Goal: Task Accomplishment & Management: Complete application form

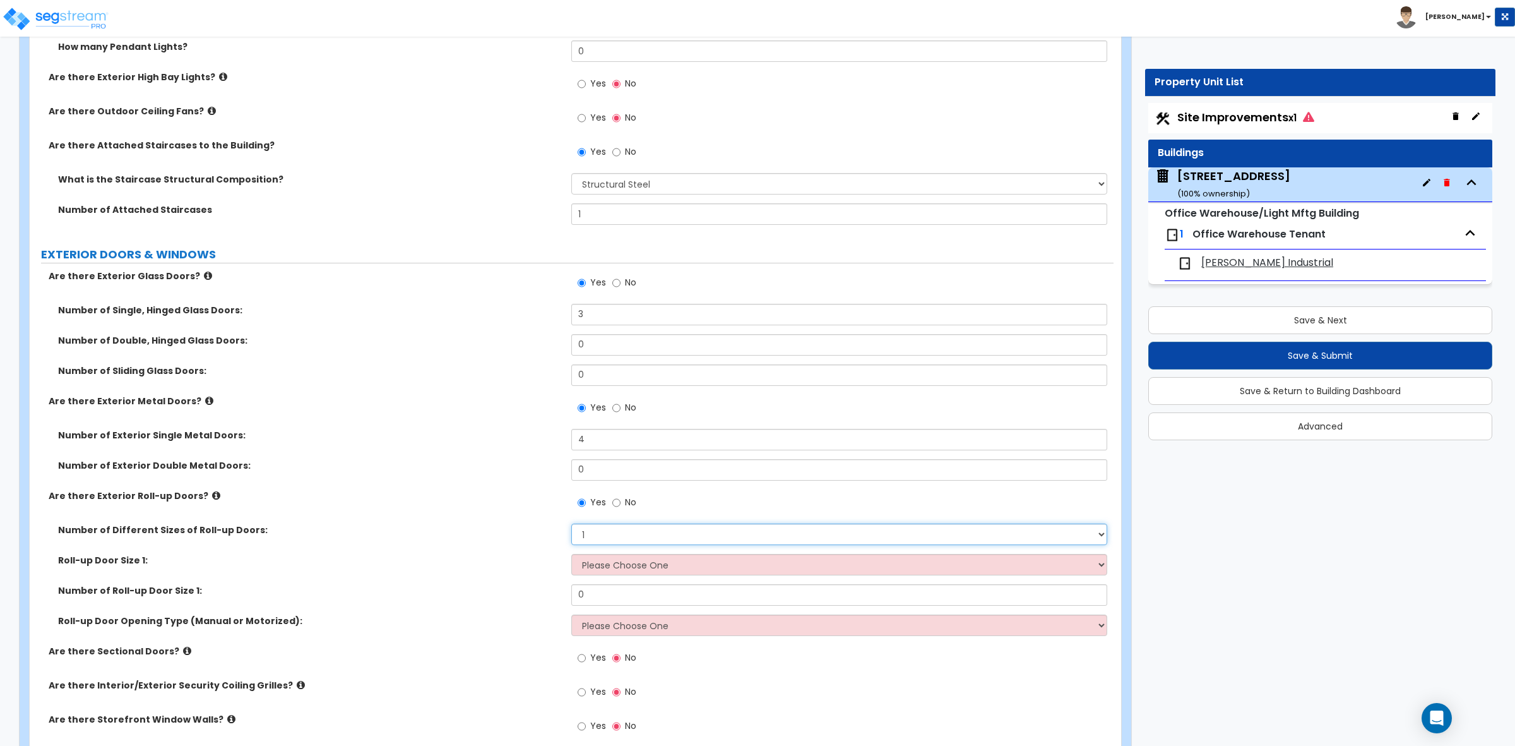
click at [593, 540] on select "Please Choose One 1 2 3" at bounding box center [838, 533] width 535 height 21
select select "2"
click at [571, 525] on select "Please Choose One 1 2 3" at bounding box center [838, 533] width 535 height 21
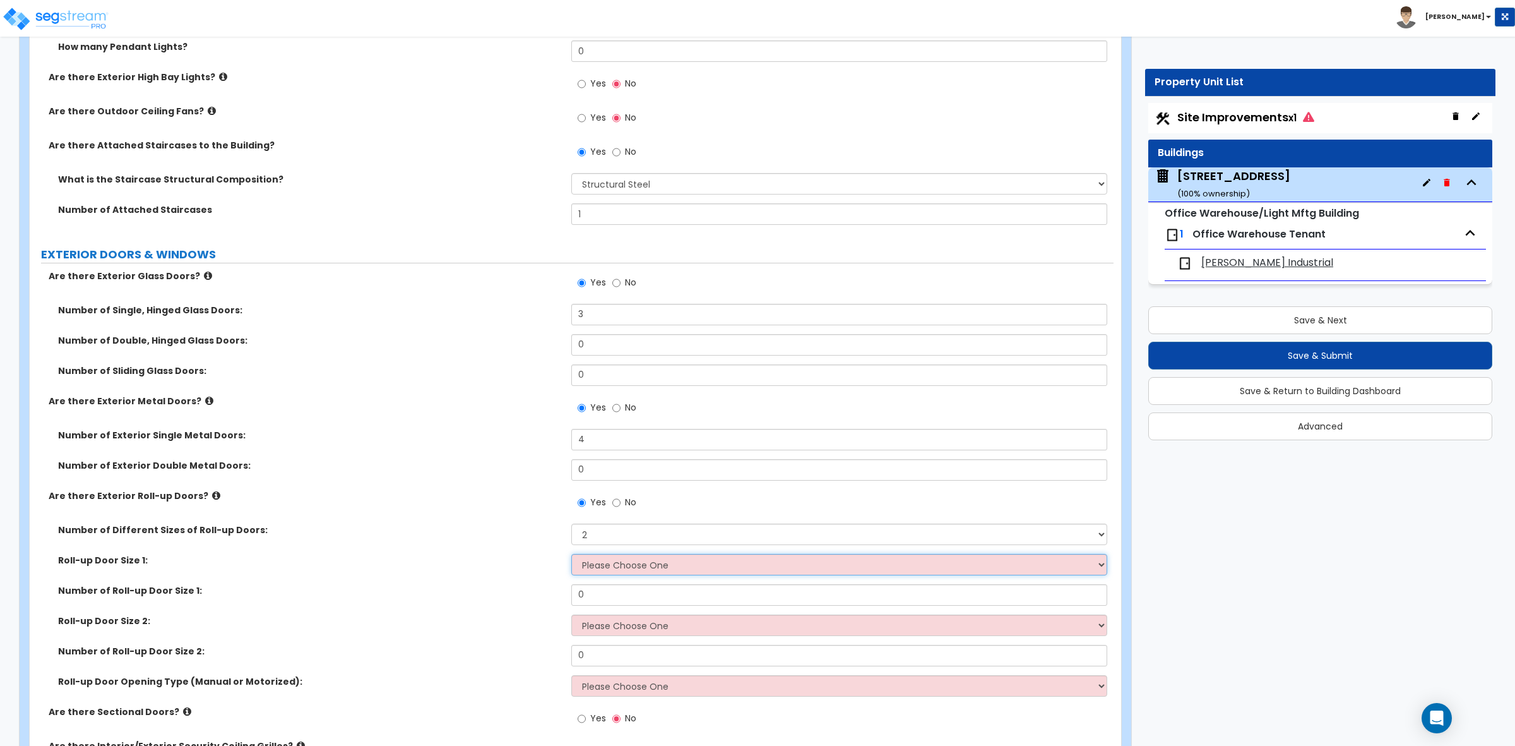
click at [632, 563] on select "Please Choose One 8' x 8' 10' x 10' 12' x 12' 14' x 14' 20' x 12' 20' x 16'" at bounding box center [838, 564] width 535 height 21
click at [437, 548] on div "Number of Different Sizes of Roll-up Doors: Please Choose One 1 2 3" at bounding box center [572, 538] width 1084 height 30
click at [595, 572] on select "Please Choose One 8' x 8' 10' x 10' 12' x 12' 14' x 14' 20' x 12' 20' x 16'" at bounding box center [838, 564] width 535 height 21
click at [600, 530] on select "Please Choose One 1 2 3" at bounding box center [838, 533] width 535 height 21
click at [571, 525] on select "Please Choose One 1 2 3" at bounding box center [838, 533] width 535 height 21
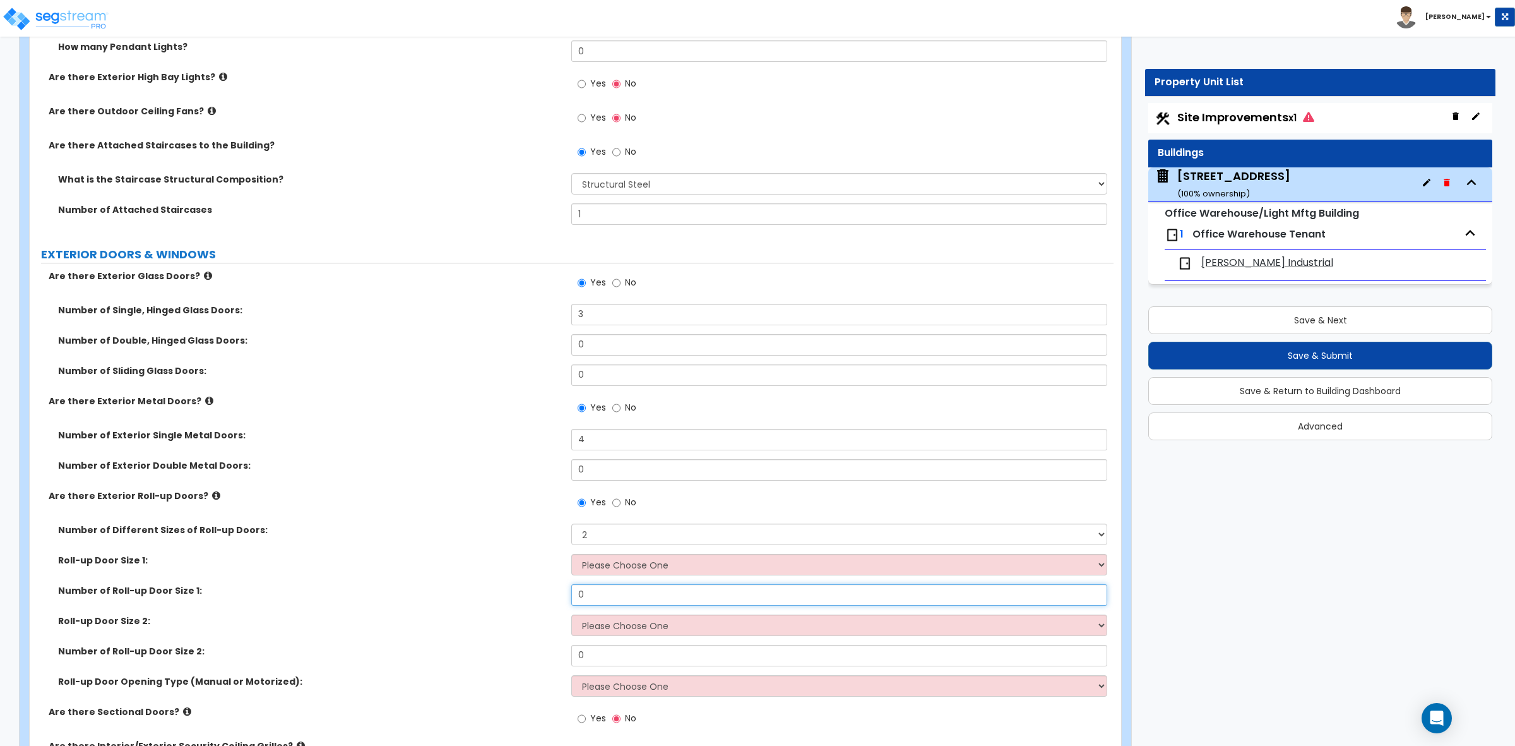
click at [611, 597] on input "0" at bounding box center [838, 594] width 535 height 21
click at [611, 572] on select "Please Choose One 8' x 8' 10' x 10' 12' x 12' 14' x 14' 20' x 12' 20' x 16'" at bounding box center [838, 564] width 535 height 21
select select "1"
click at [571, 555] on select "Please Choose One 8' x 8' 10' x 10' 12' x 12' 14' x 14' 20' x 12' 20' x 16'" at bounding box center [838, 564] width 535 height 21
drag, startPoint x: 611, startPoint y: 594, endPoint x: 546, endPoint y: 592, distance: 64.4
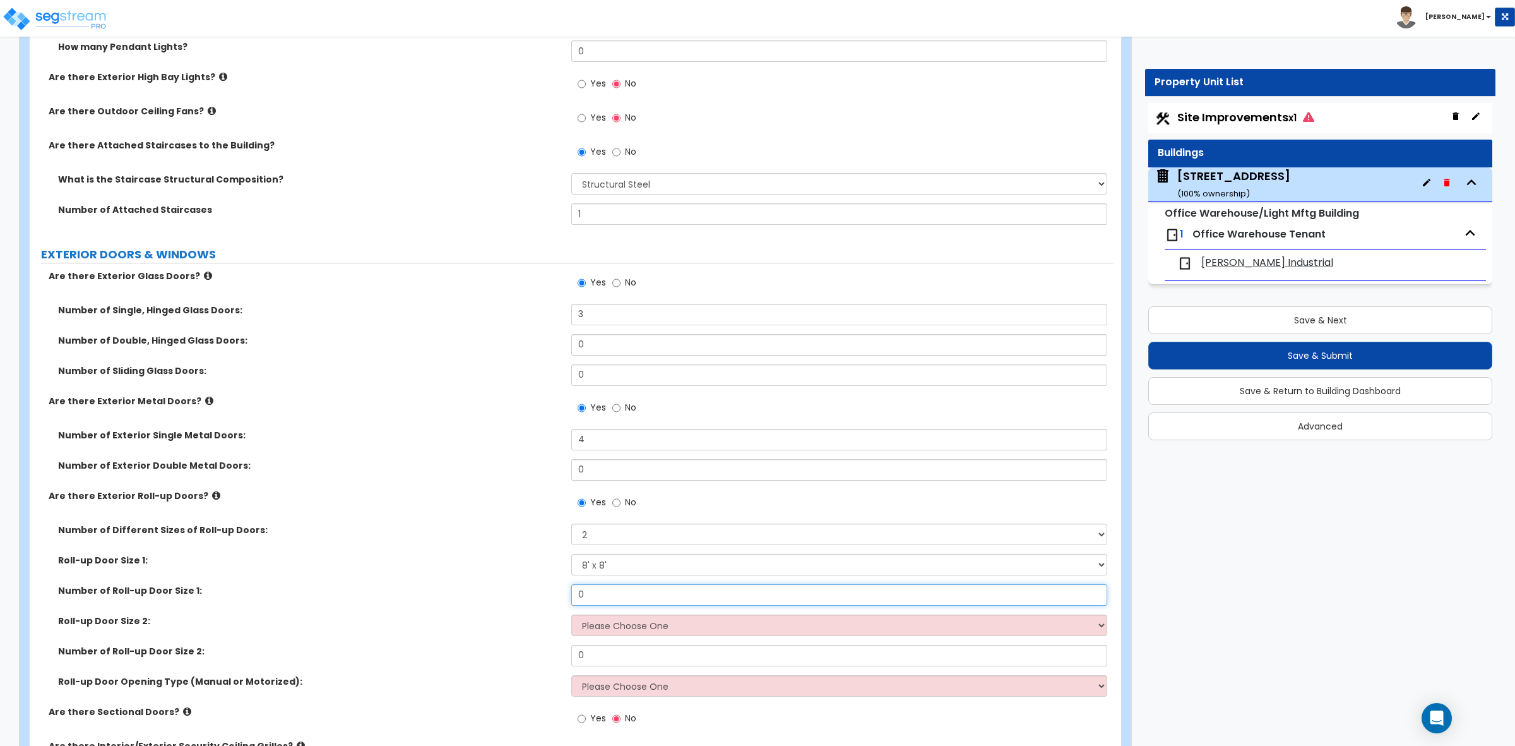
click at [549, 591] on div "Number of Roll-up Door Size 1: 0" at bounding box center [572, 599] width 1084 height 30
type input "1"
click at [667, 632] on select "Please Choose One 8' x 8' 10' x 10' 12' x 12' 14' x 14' 20' x 12' 20' x 16'" at bounding box center [838, 624] width 535 height 21
select select "4"
click at [571, 616] on select "Please Choose One 8' x 8' 10' x 10' 12' x 12' 14' x 14' 20' x 12' 20' x 16'" at bounding box center [838, 624] width 535 height 21
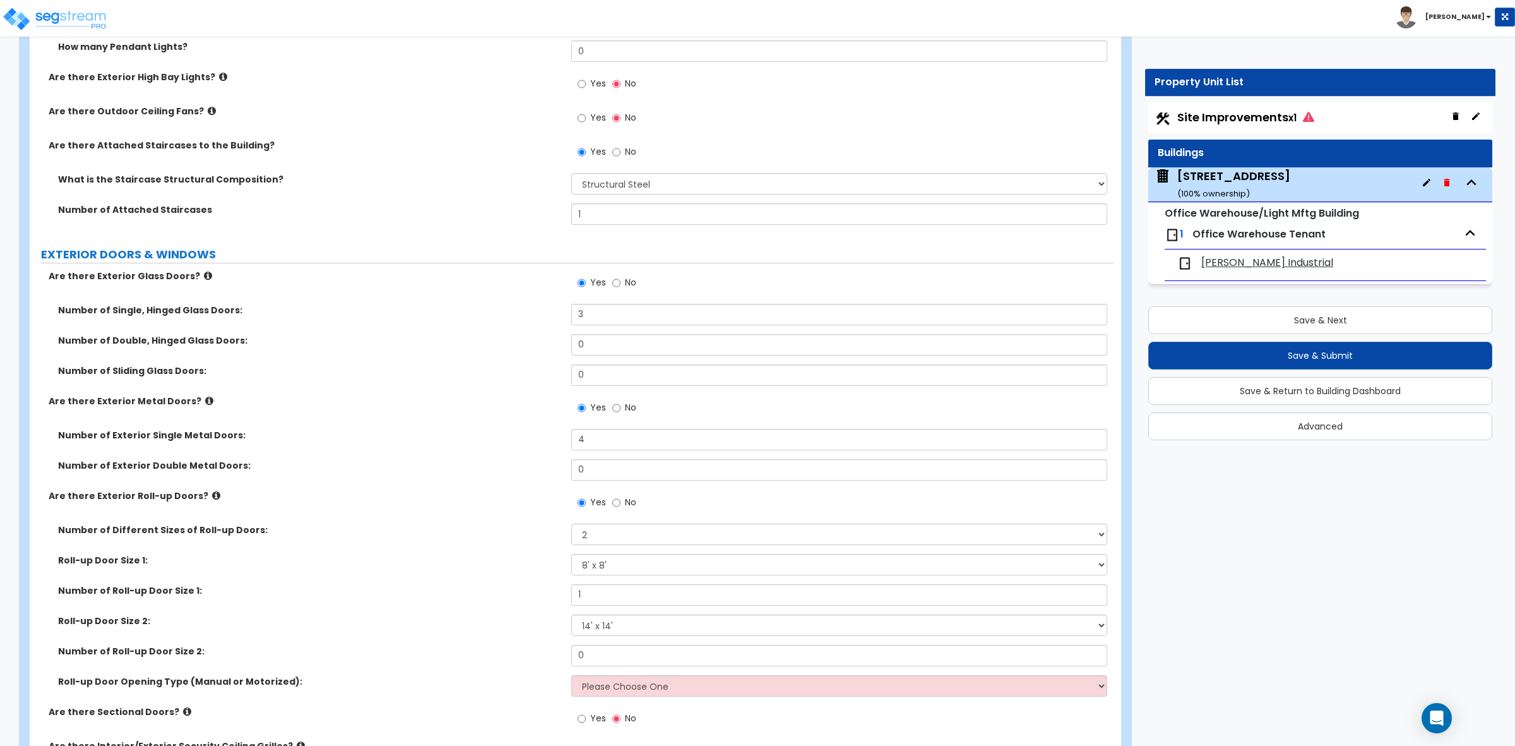
click at [447, 560] on label "Roll-up Door Size 1:" at bounding box center [310, 560] width 504 height 13
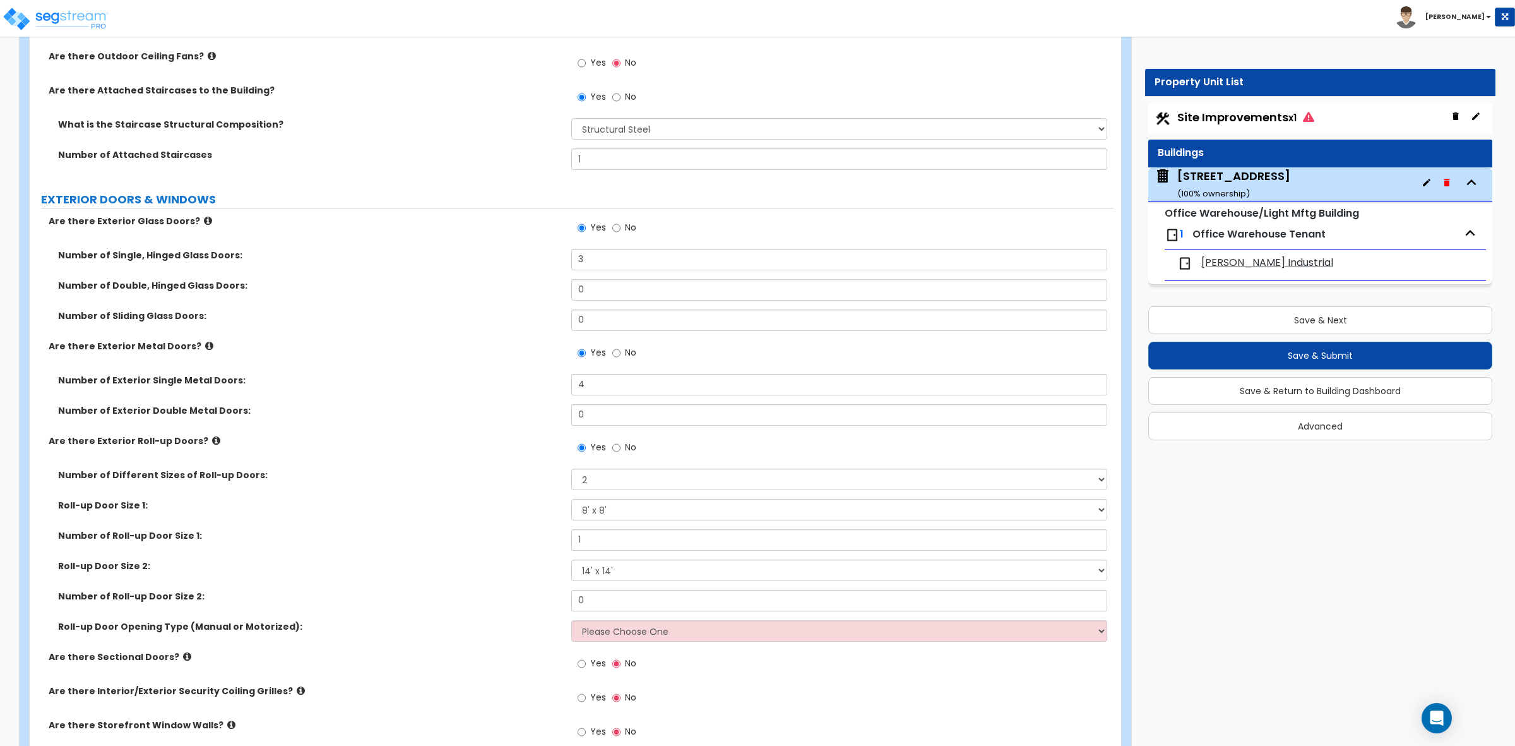
scroll to position [1421, 0]
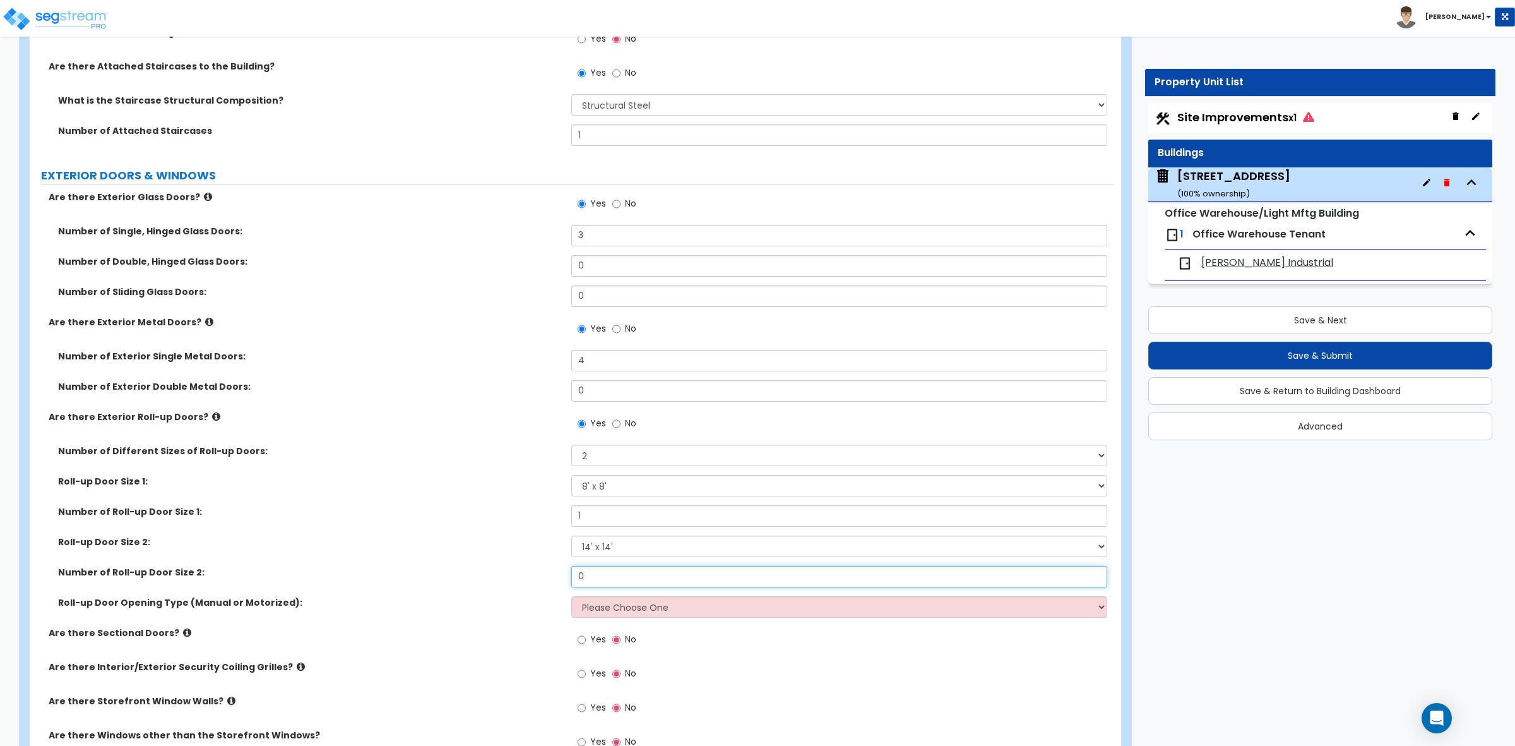
drag, startPoint x: 598, startPoint y: 575, endPoint x: 540, endPoint y: 572, distance: 58.1
click at [540, 572] on div "Number of Roll-up Door Size 2: 0" at bounding box center [572, 581] width 1084 height 30
type input "1"
click at [607, 610] on select "Please Choose One All Manual All Motorized Some are Motorized" at bounding box center [838, 606] width 535 height 21
select select "1"
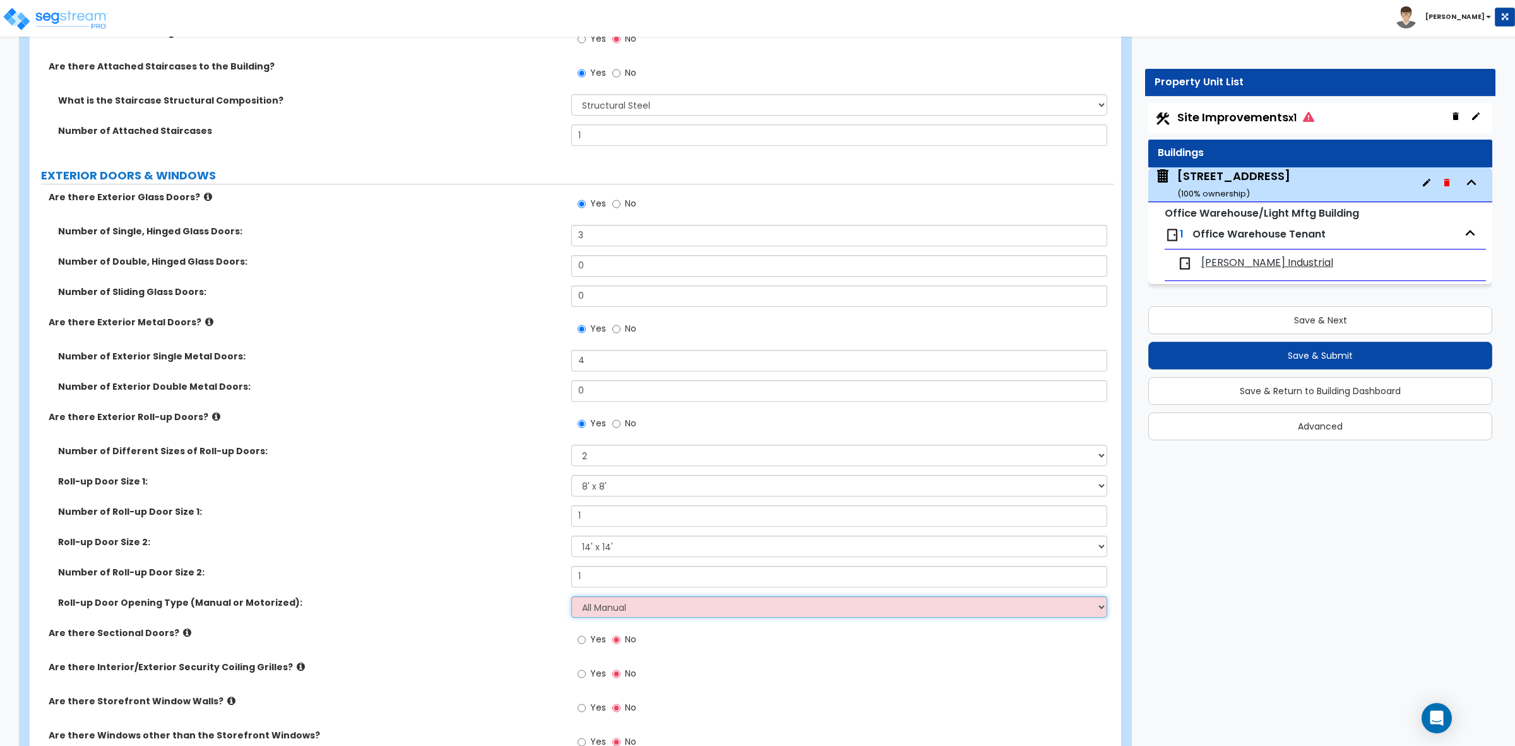
click at [571, 597] on select "Please Choose One All Manual All Motorized Some are Motorized" at bounding box center [838, 606] width 535 height 21
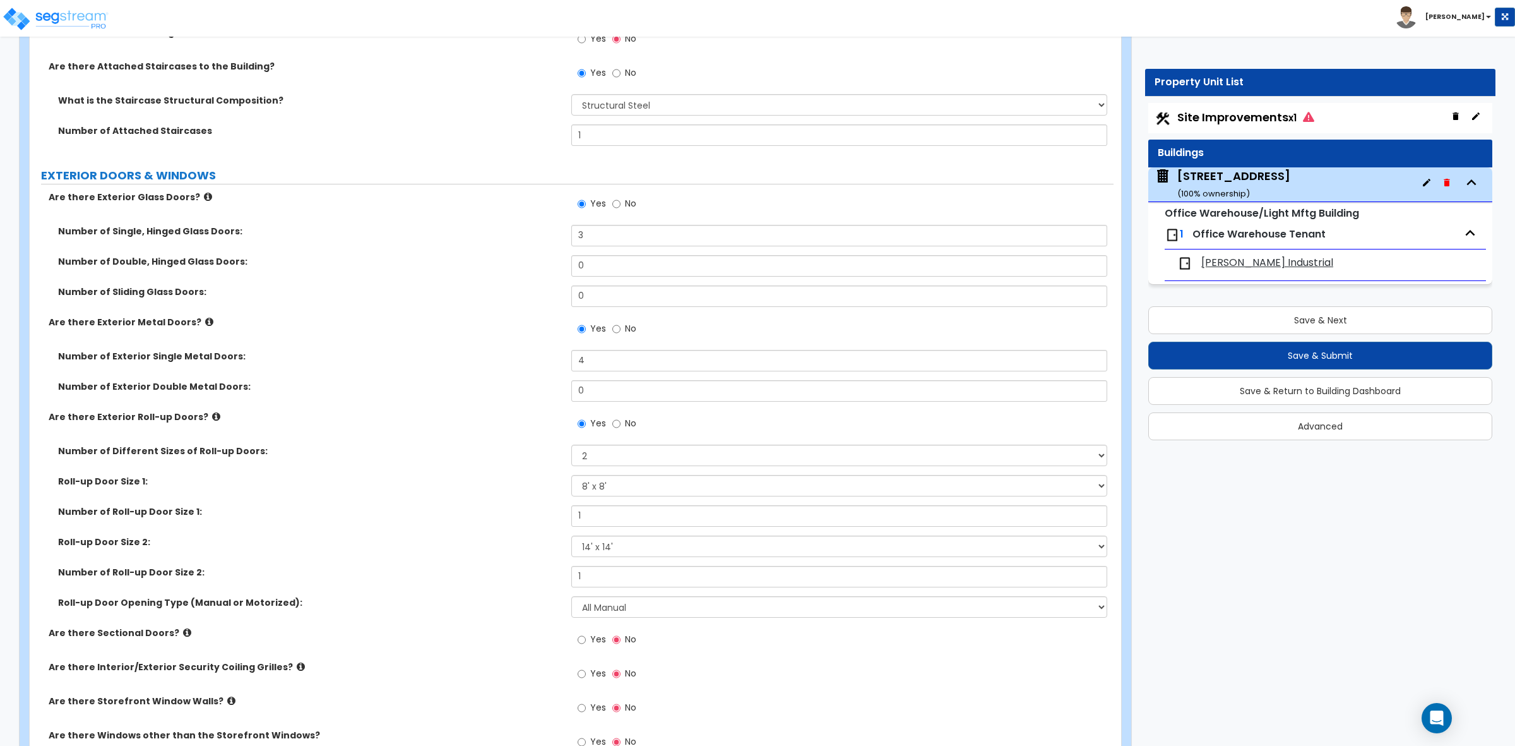
click at [551, 600] on label "Roll-up Door Opening Type (Manual or Motorized):" at bounding box center [310, 602] width 504 height 13
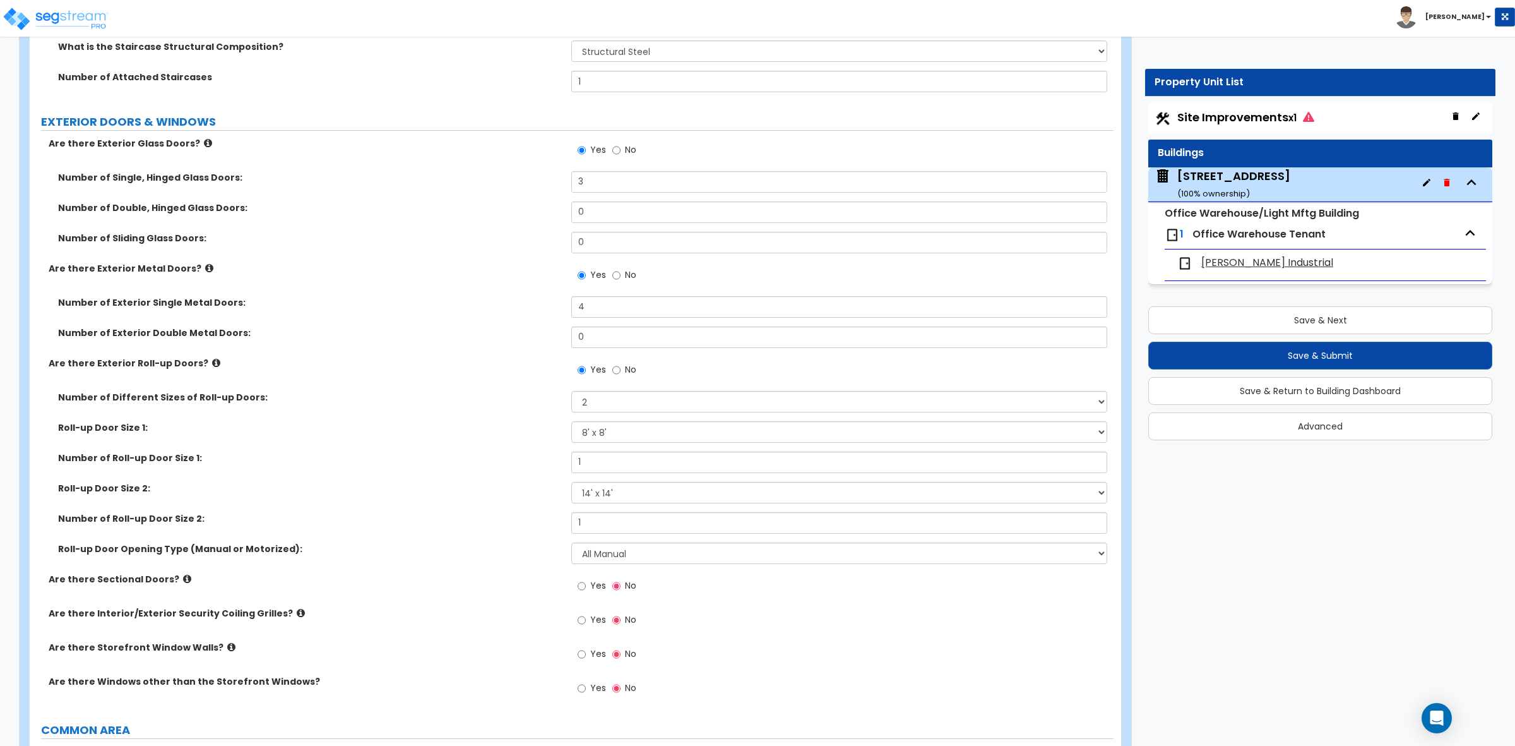
scroll to position [1499, 0]
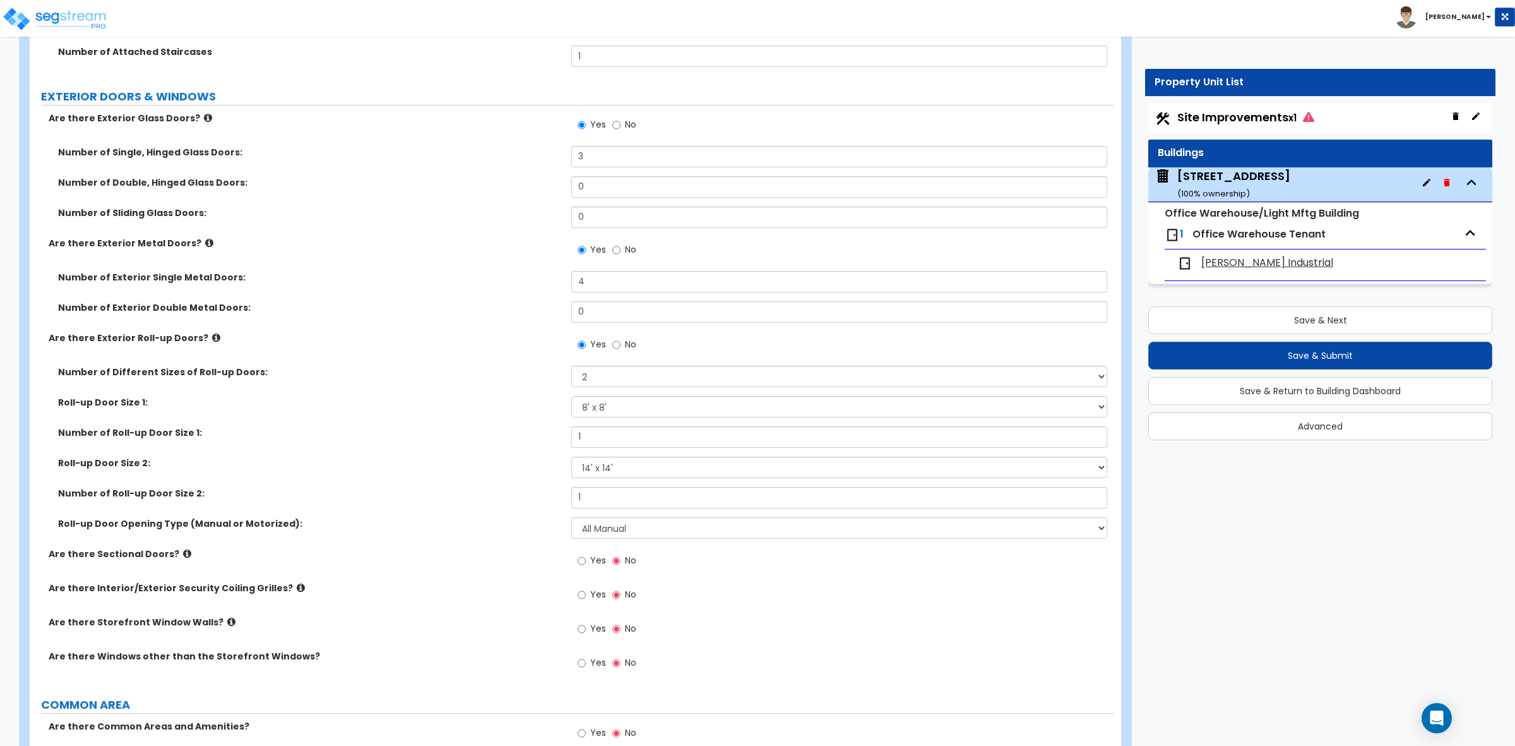
click at [212, 338] on icon at bounding box center [216, 337] width 8 height 9
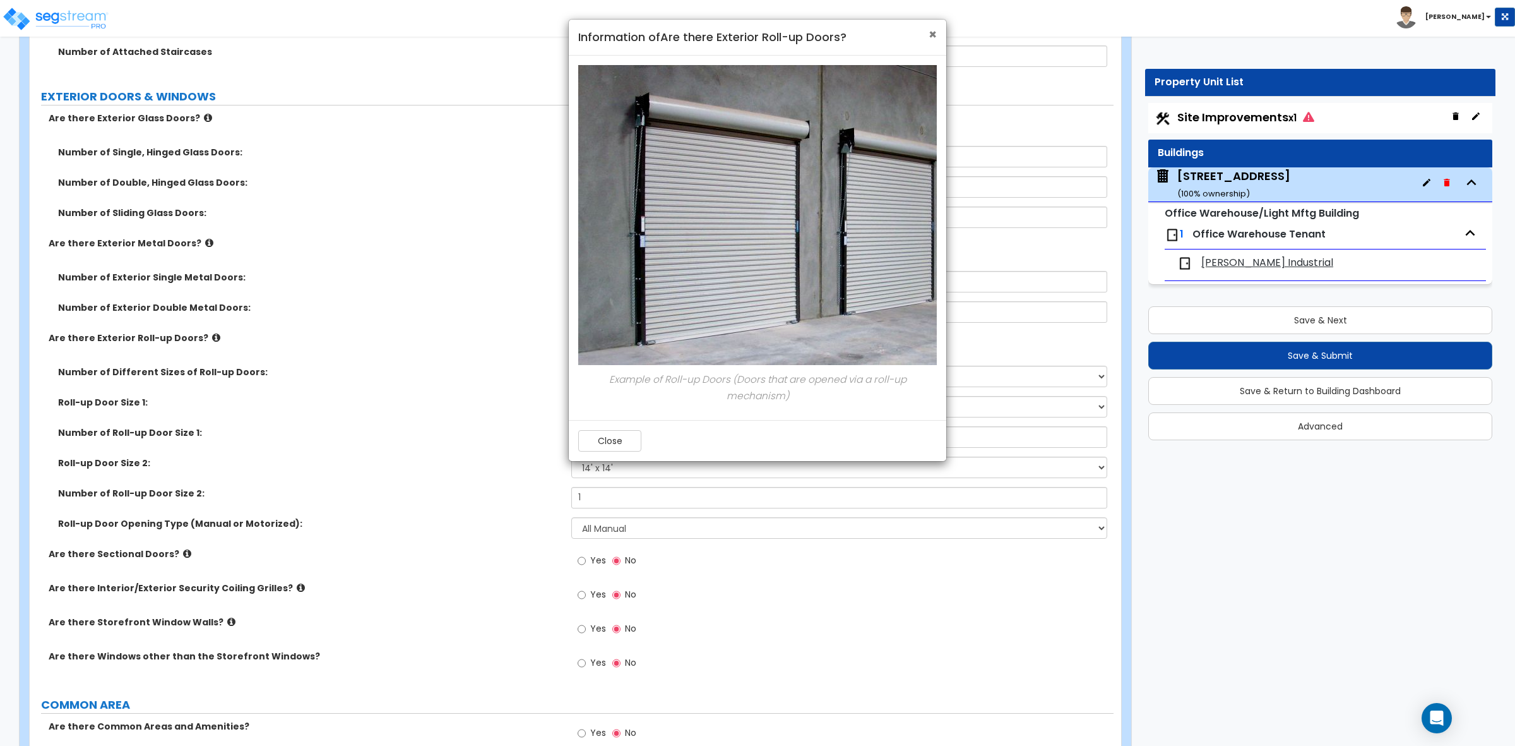
click at [932, 32] on span "×" at bounding box center [933, 34] width 8 height 18
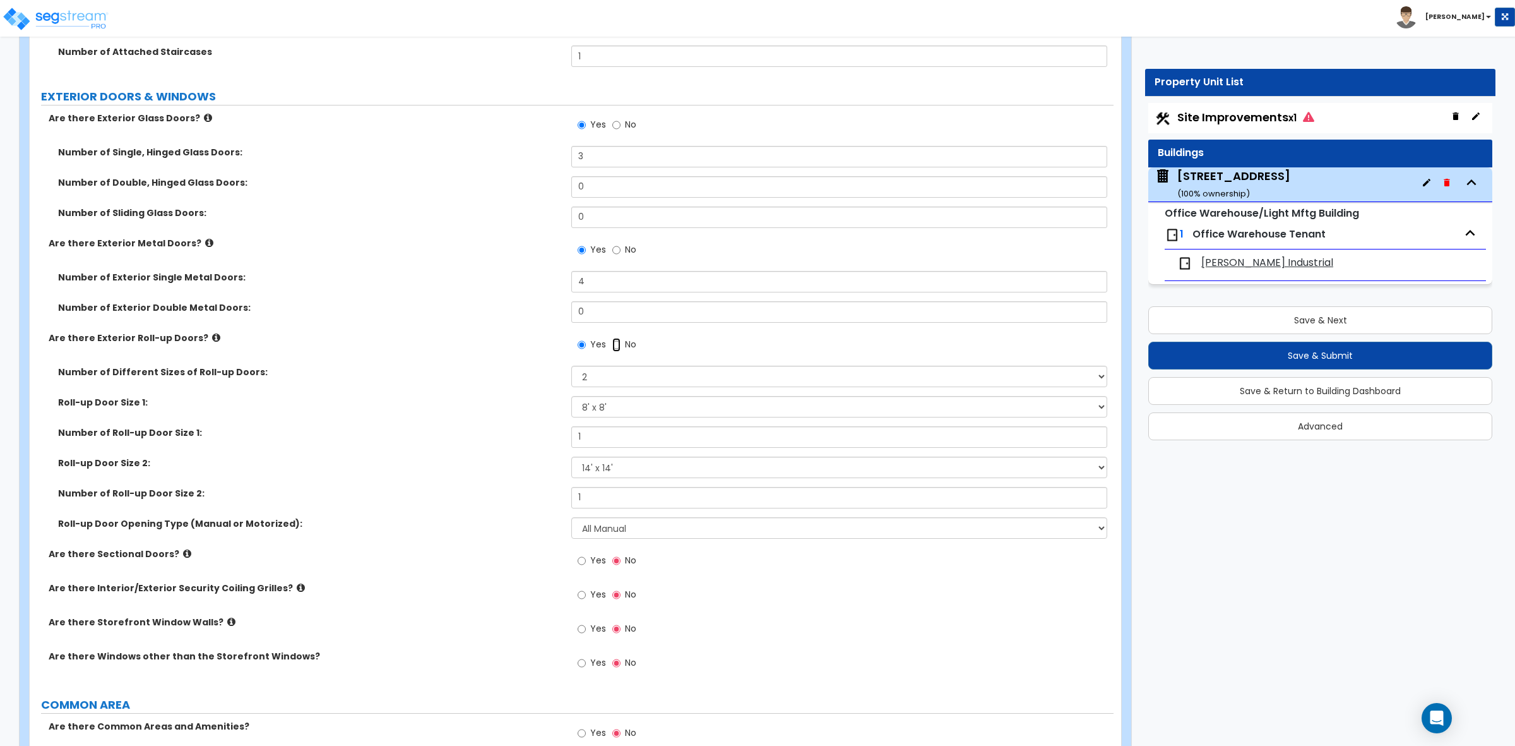
click at [614, 343] on input "No" at bounding box center [616, 345] width 8 height 14
radio input "false"
radio input "true"
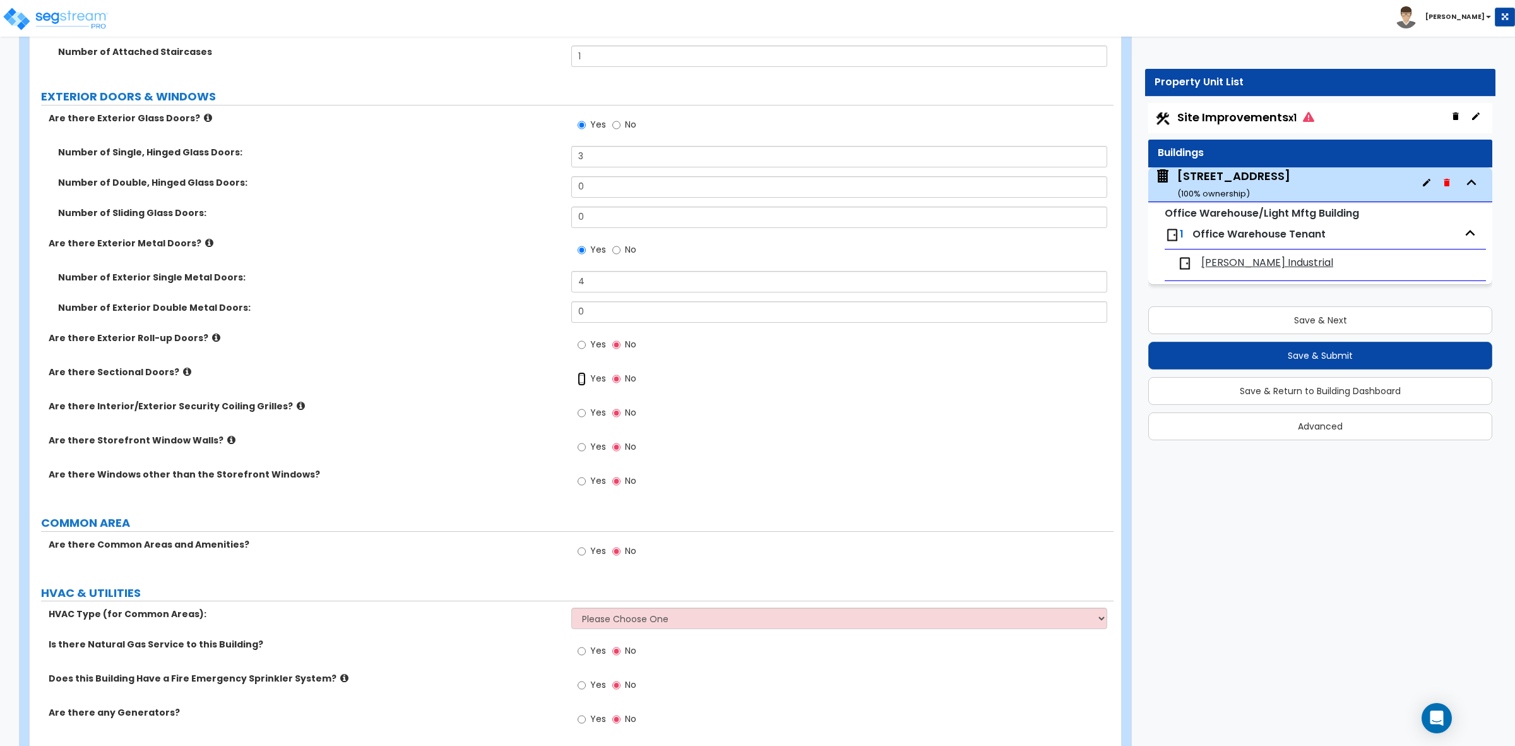
click at [583, 382] on input "Yes" at bounding box center [582, 379] width 8 height 14
radio input "true"
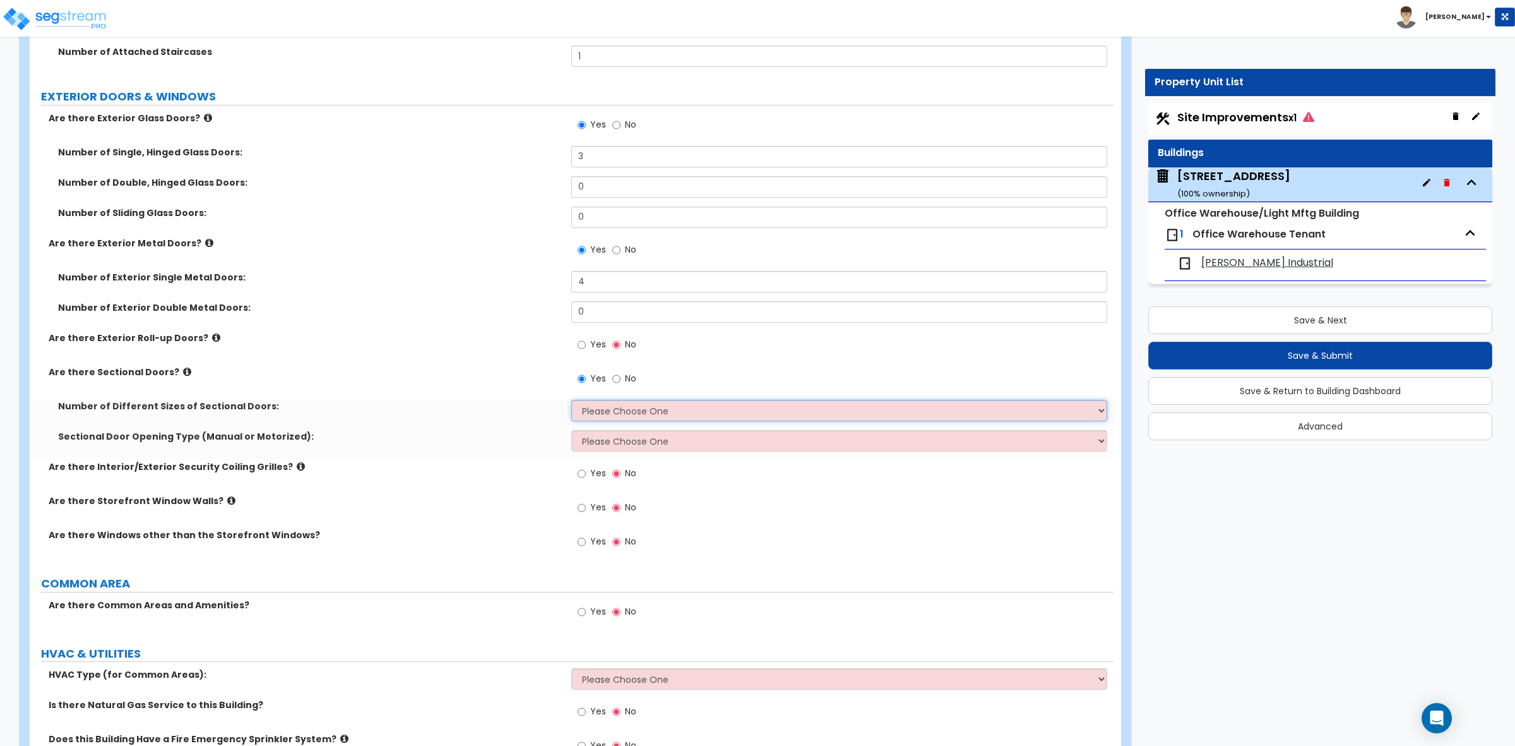
click at [602, 406] on select "Please Choose One 1 2 3" at bounding box center [838, 410] width 535 height 21
select select "3"
click at [571, 401] on select "Please Choose One 1 2 3" at bounding box center [838, 410] width 535 height 21
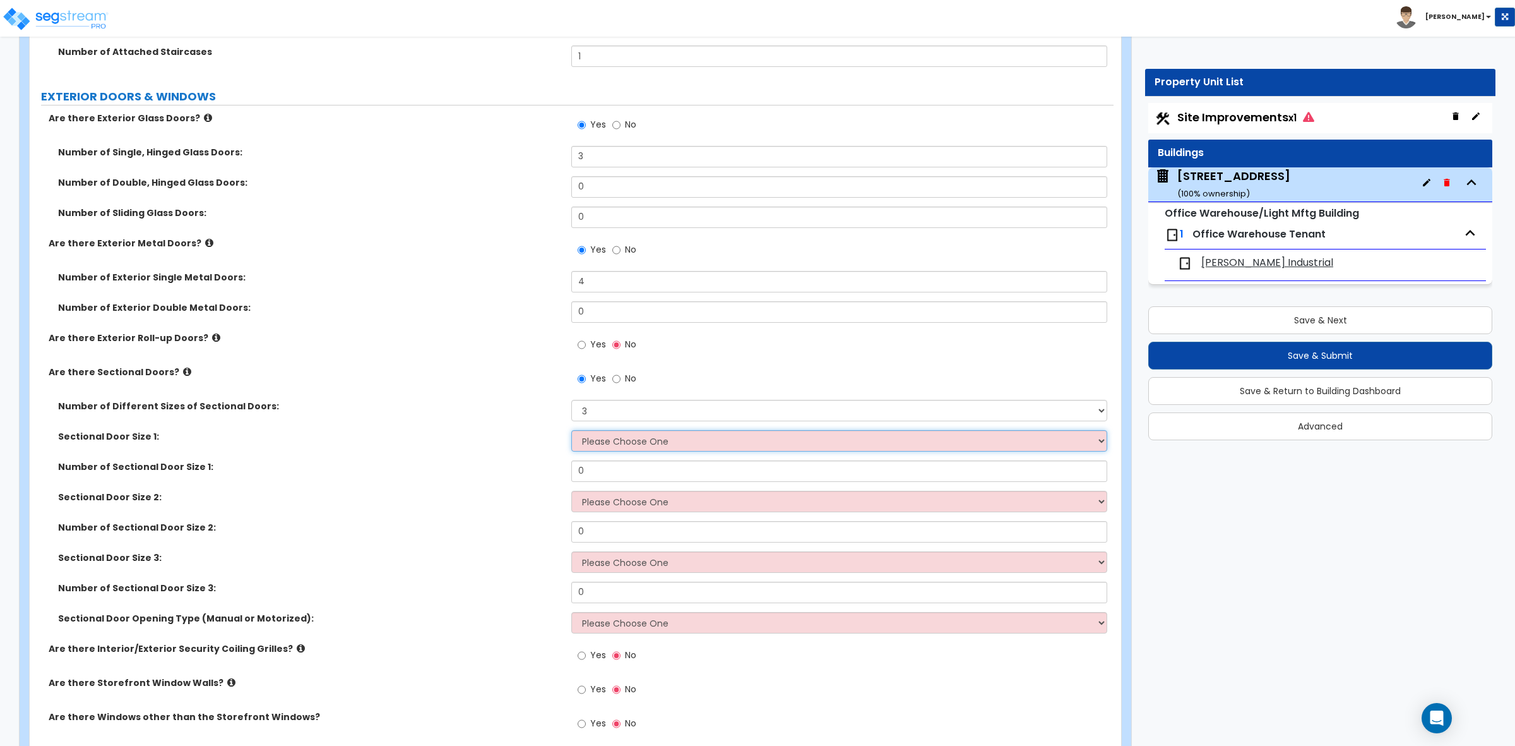
click at [603, 442] on select "Please Choose One 8' x 8' 10' x 10' 12' x 12' 20' x 14'" at bounding box center [838, 440] width 535 height 21
select select "1"
click at [571, 431] on select "Please Choose One 8' x 8' 10' x 10' 12' x 12' 20' x 14'" at bounding box center [838, 440] width 535 height 21
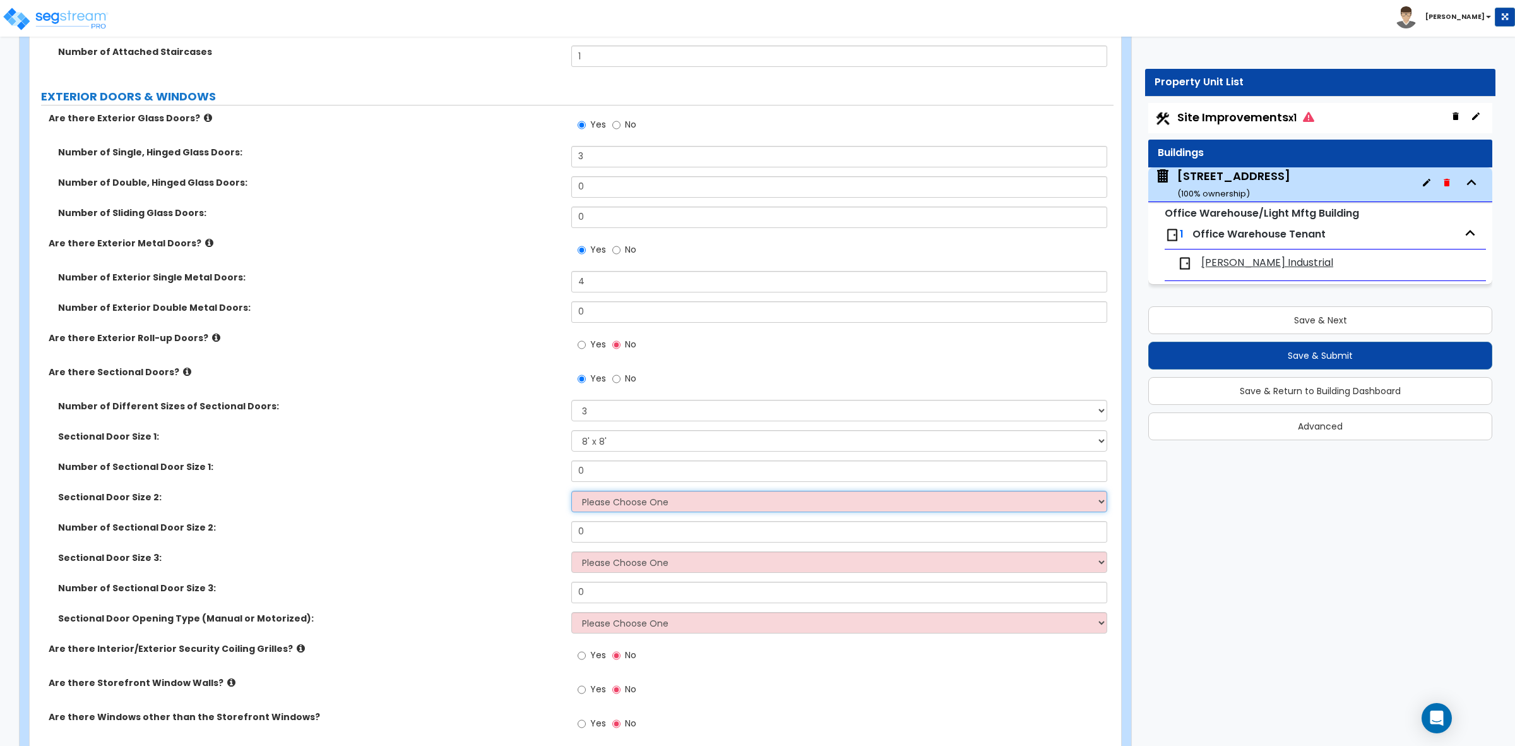
click at [610, 504] on select "Please Choose One 8' x 8' 10' x 10' 12' x 12' 20' x 14'" at bounding box center [838, 501] width 535 height 21
select select "2"
click at [571, 492] on select "Please Choose One 8' x 8' 10' x 10' 12' x 12' 20' x 14'" at bounding box center [838, 501] width 535 height 21
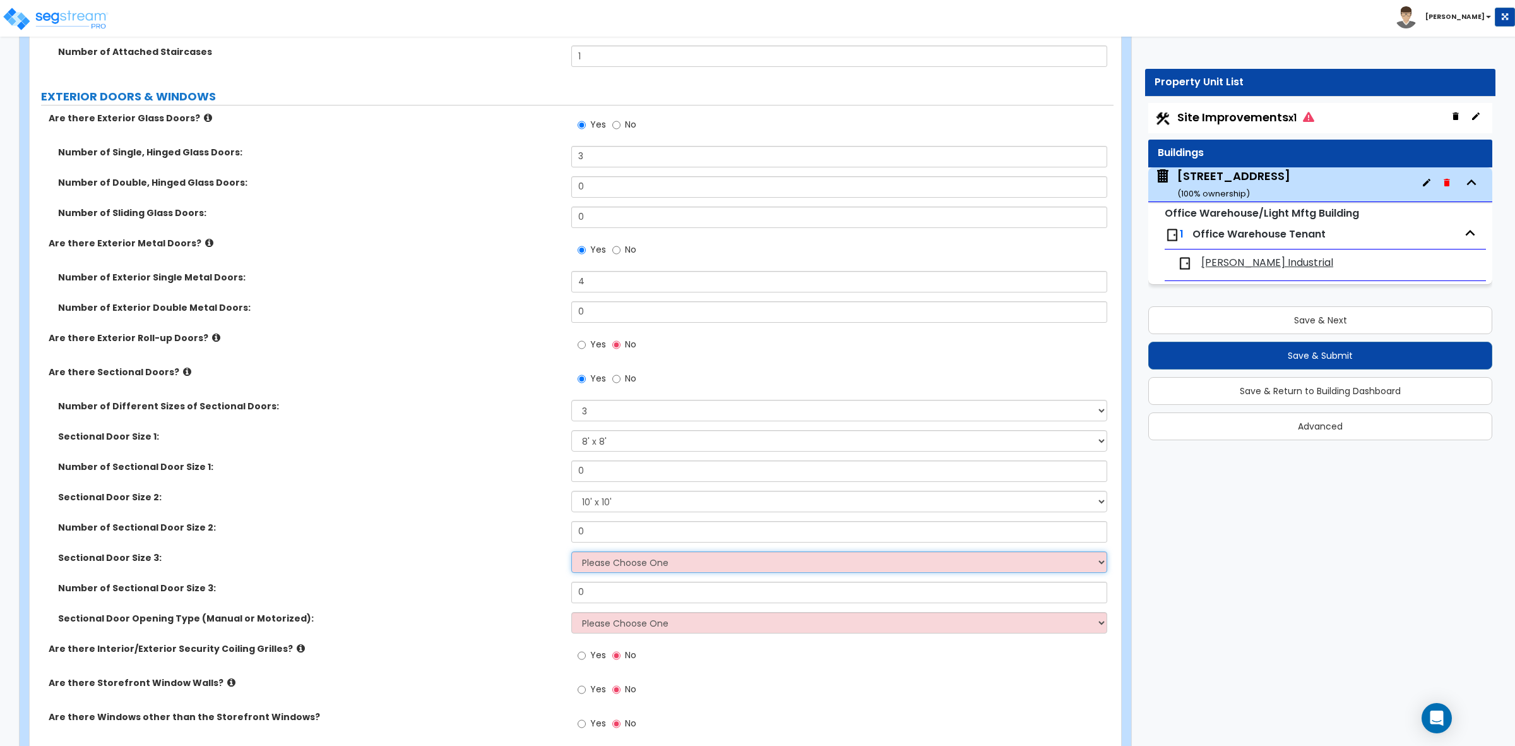
click at [604, 561] on select "Please Choose One 8' x 8' 10' x 10' 12' x 12' 20' x 14'" at bounding box center [838, 561] width 535 height 21
select select "3"
click at [571, 552] on select "Please Choose One 8' x 8' 10' x 10' 12' x 12' 20' x 14'" at bounding box center [838, 561] width 535 height 21
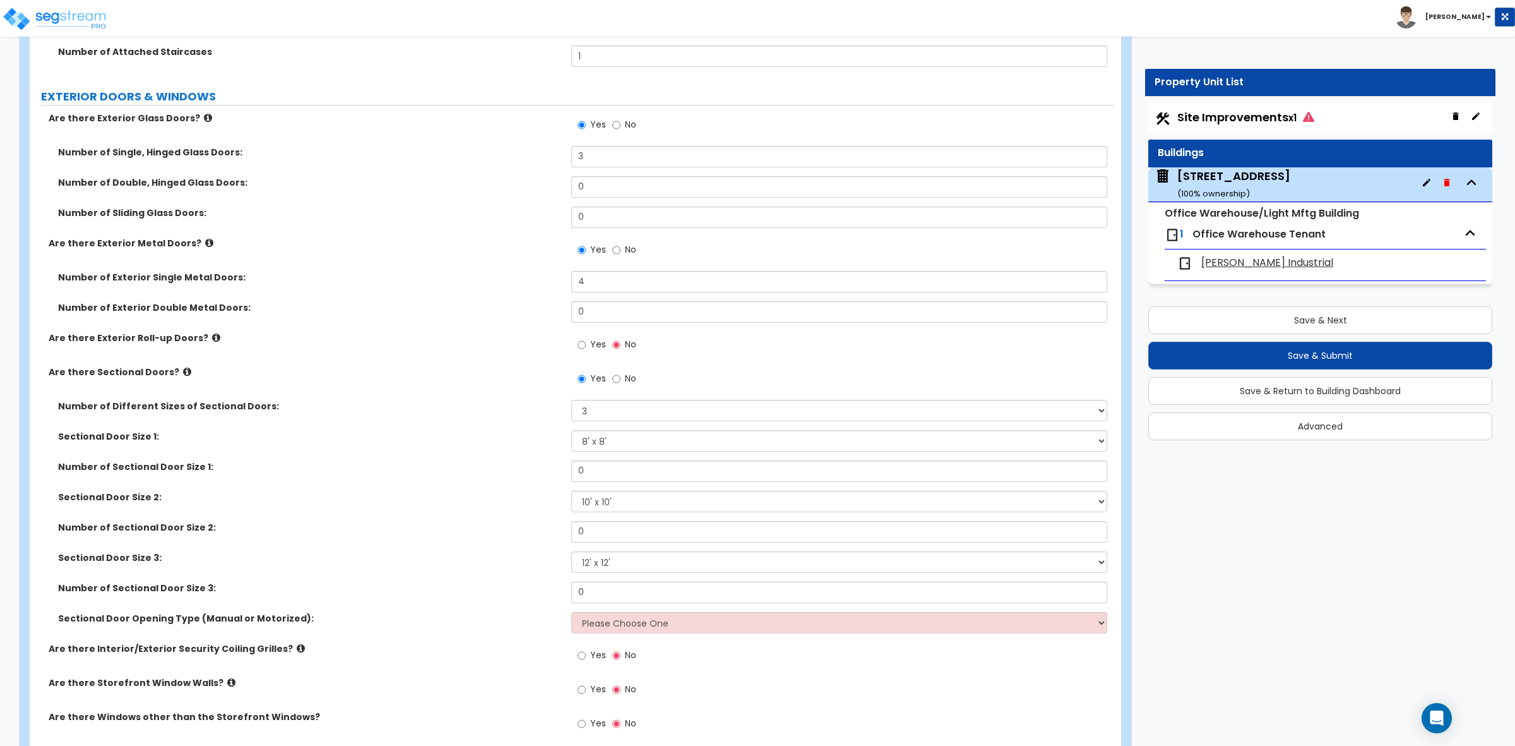
click at [551, 541] on div "Number of Sectional Door Size 2: 0" at bounding box center [572, 536] width 1084 height 30
drag, startPoint x: 600, startPoint y: 465, endPoint x: 513, endPoint y: 468, distance: 87.2
click at [513, 468] on div "Number of Sectional Door Size 1: 0" at bounding box center [572, 475] width 1084 height 30
click at [513, 468] on label "Number of Sectional Door Size 1:" at bounding box center [310, 466] width 504 height 13
drag, startPoint x: 600, startPoint y: 598, endPoint x: 506, endPoint y: 584, distance: 94.5
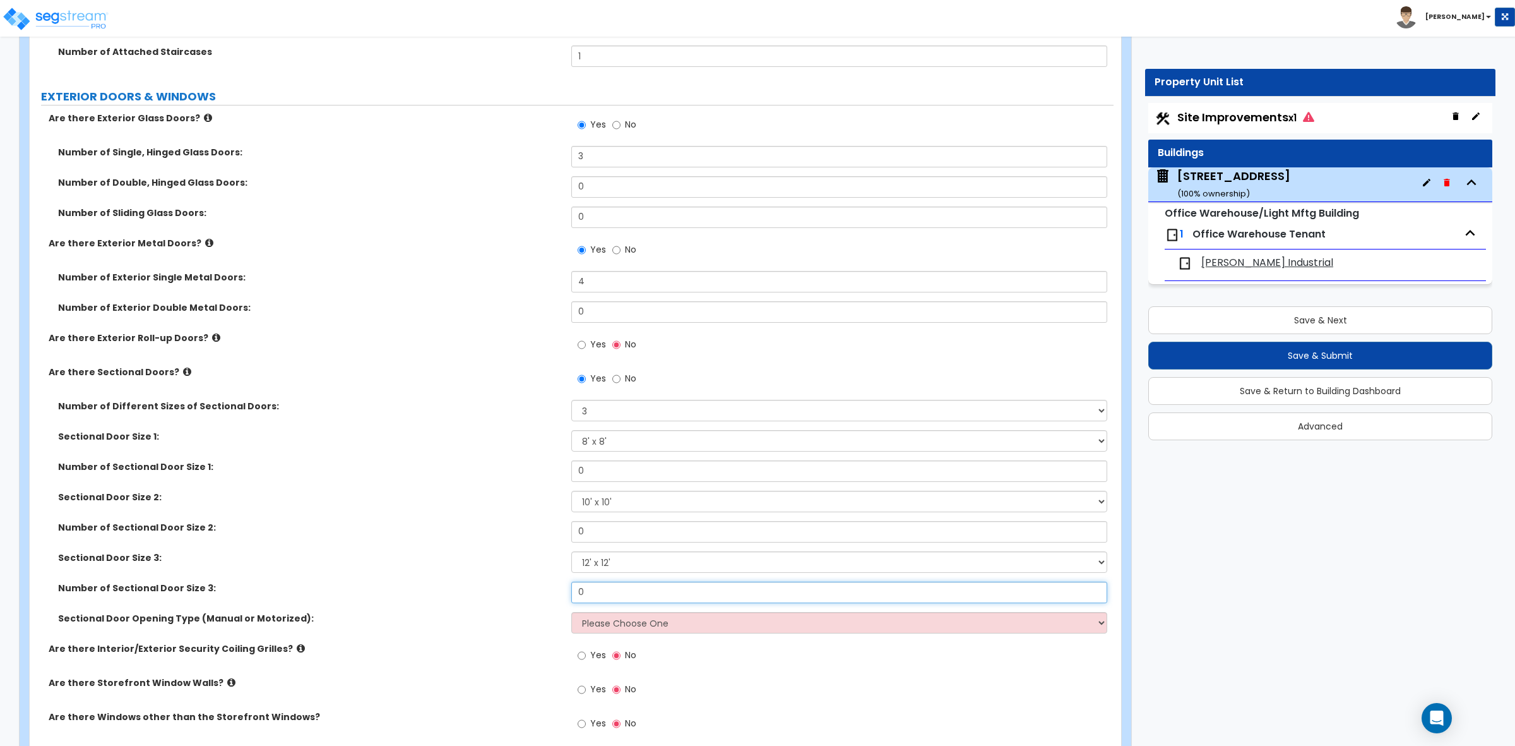
click at [506, 584] on div "Number of Sectional Door Size 3: 0" at bounding box center [572, 596] width 1084 height 30
type input "8"
drag, startPoint x: 608, startPoint y: 532, endPoint x: 550, endPoint y: 528, distance: 58.3
click at [550, 528] on div "Number of Sectional Door Size 2: 0" at bounding box center [572, 536] width 1084 height 30
type input "1"
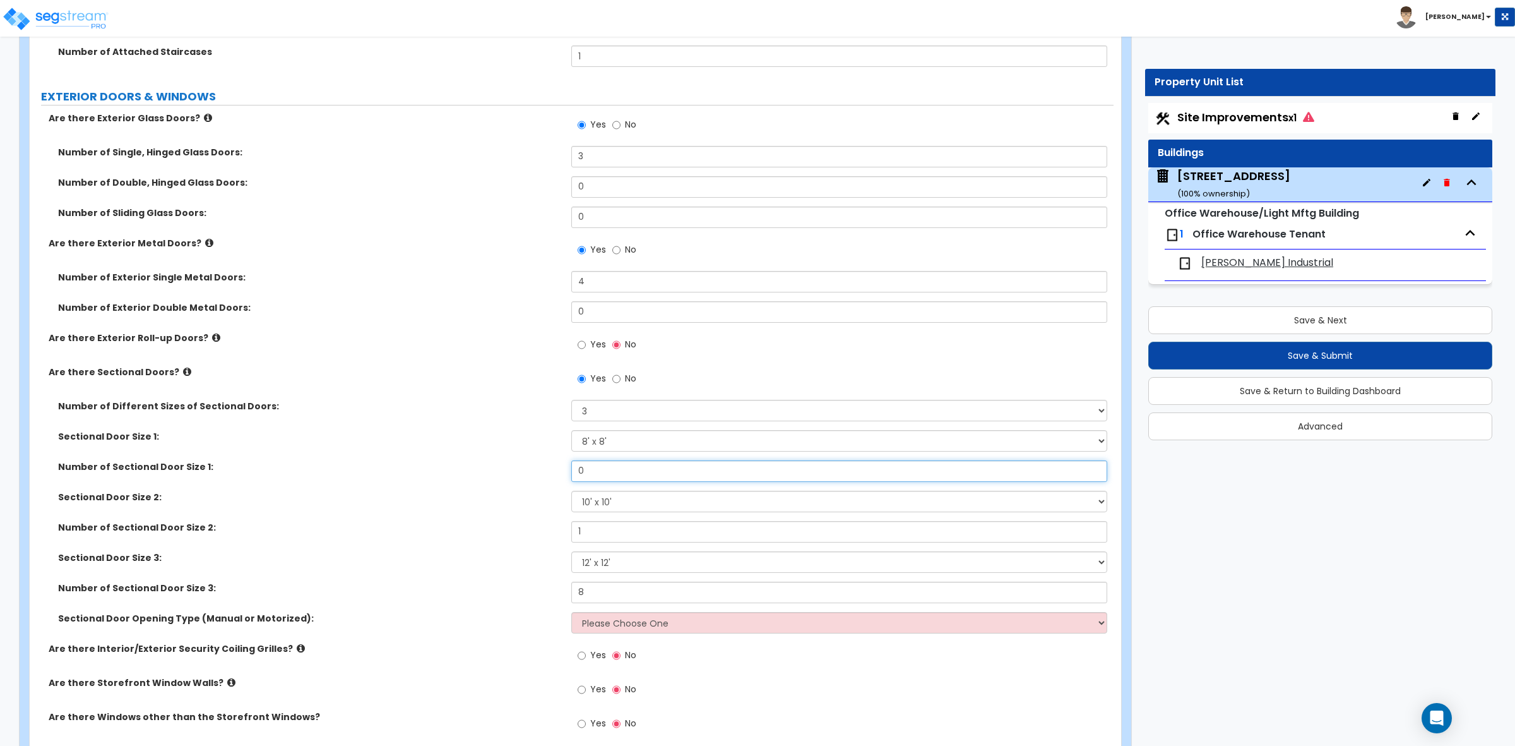
drag, startPoint x: 606, startPoint y: 475, endPoint x: 525, endPoint y: 469, distance: 81.6
click at [528, 469] on div "Number of Sectional Door Size 1: 0" at bounding box center [572, 475] width 1084 height 30
click at [611, 439] on select "Please Choose One 8' x 8' 10' x 10' 12' x 12' 20' x 14'" at bounding box center [838, 440] width 535 height 21
click at [477, 451] on div "Sectional Door Size 1: Please Choose One 8' x 8' 10' x 10' 12' x 12' 20' x 14'" at bounding box center [572, 445] width 1084 height 30
drag, startPoint x: 591, startPoint y: 475, endPoint x: 549, endPoint y: 471, distance: 41.8
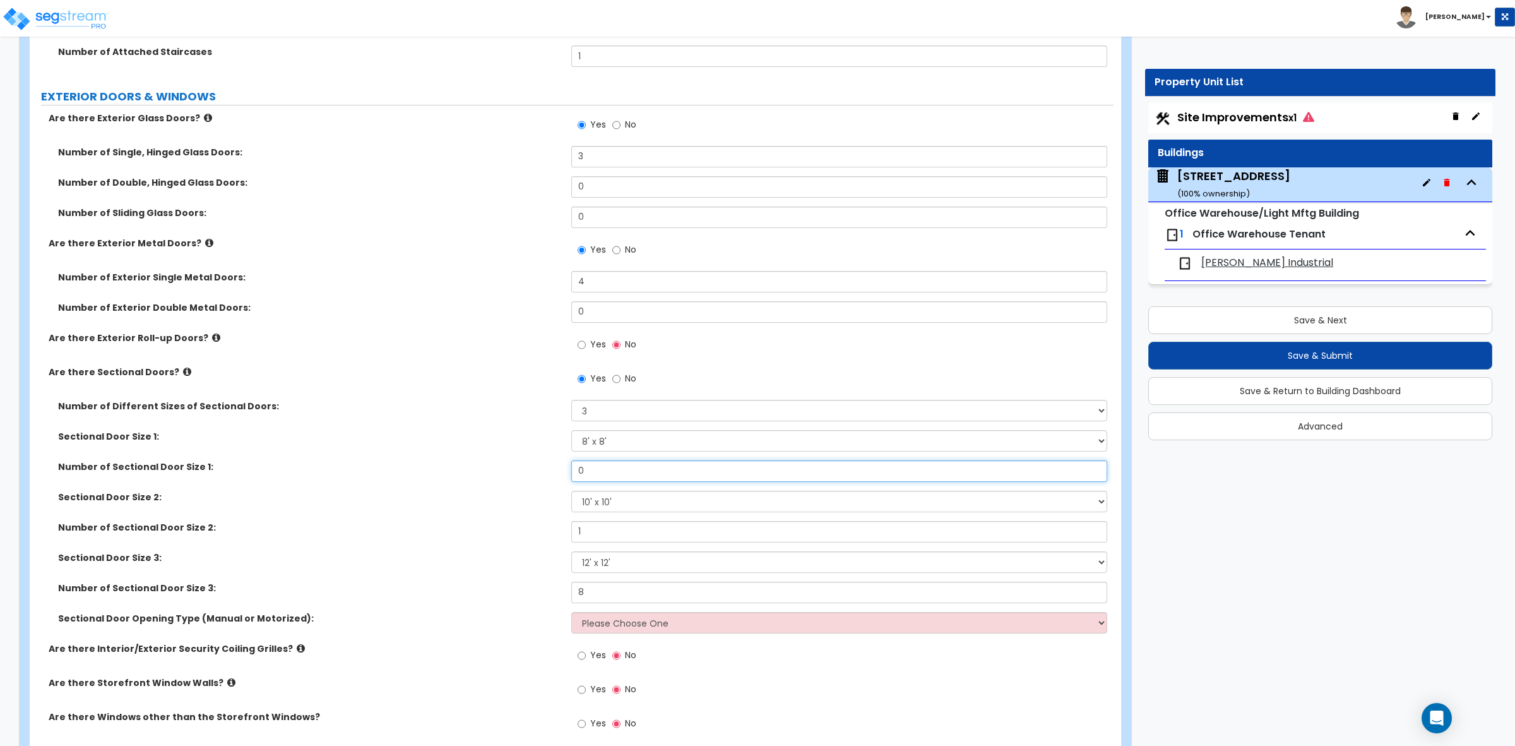
click at [549, 471] on div "Number of Sectional Door Size 1: 0" at bounding box center [572, 475] width 1084 height 30
click at [500, 544] on div "Number of Sectional Door Size 2: 1" at bounding box center [572, 536] width 1084 height 30
drag, startPoint x: 608, startPoint y: 468, endPoint x: 500, endPoint y: 468, distance: 108.0
click at [504, 468] on div "Number of Sectional Door Size 1: 0" at bounding box center [572, 475] width 1084 height 30
type input "1"
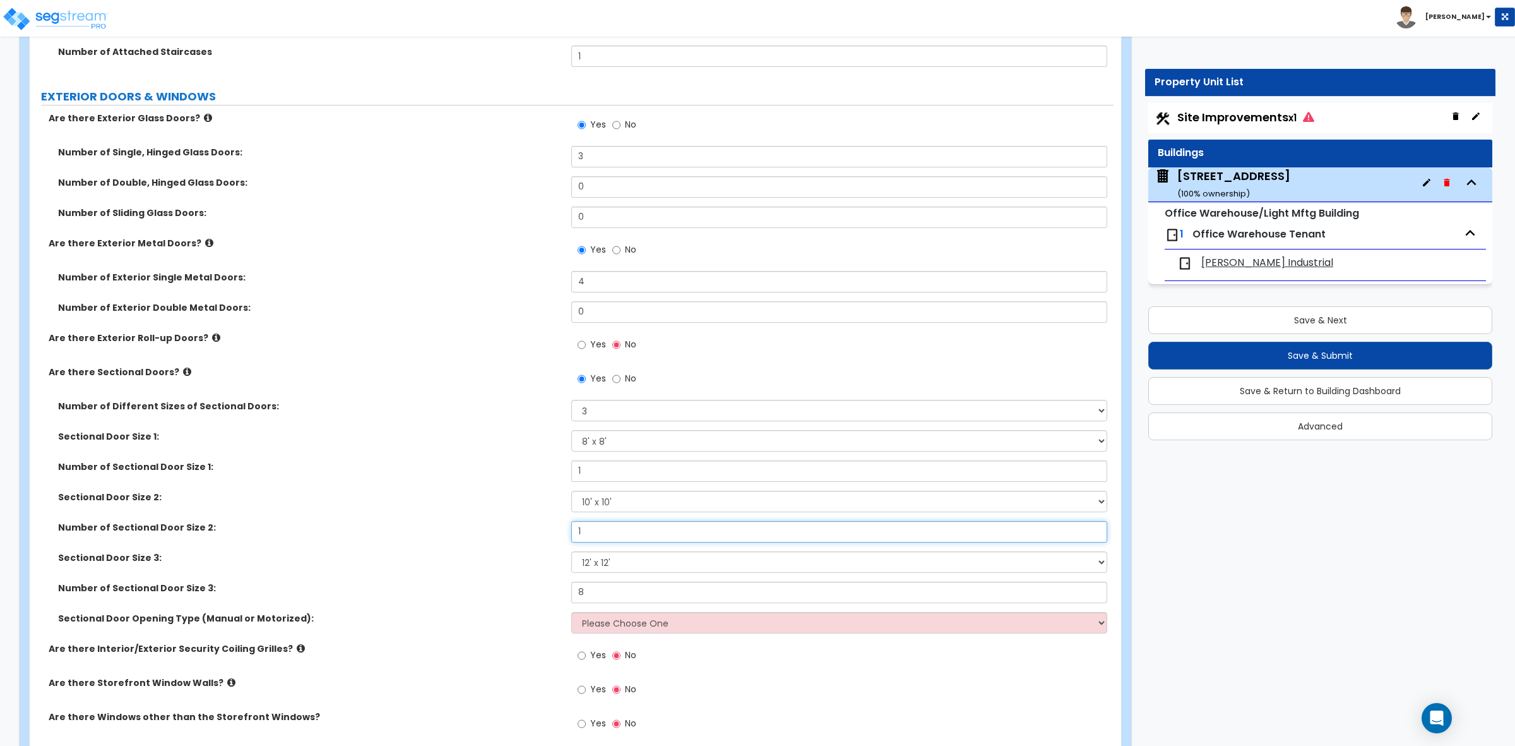
drag, startPoint x: 604, startPoint y: 528, endPoint x: 528, endPoint y: 521, distance: 76.7
click at [528, 521] on div "Number of Different Sizes of Sectional Doors: Please Choose One 1 2 3 Sectional…" at bounding box center [571, 521] width 1065 height 242
drag, startPoint x: 586, startPoint y: 597, endPoint x: 477, endPoint y: 569, distance: 112.7
click at [477, 569] on div "Number of Different Sizes of Sectional Doors: Please Choose One 1 2 3 Sectional…" at bounding box center [571, 521] width 1065 height 242
type input "9"
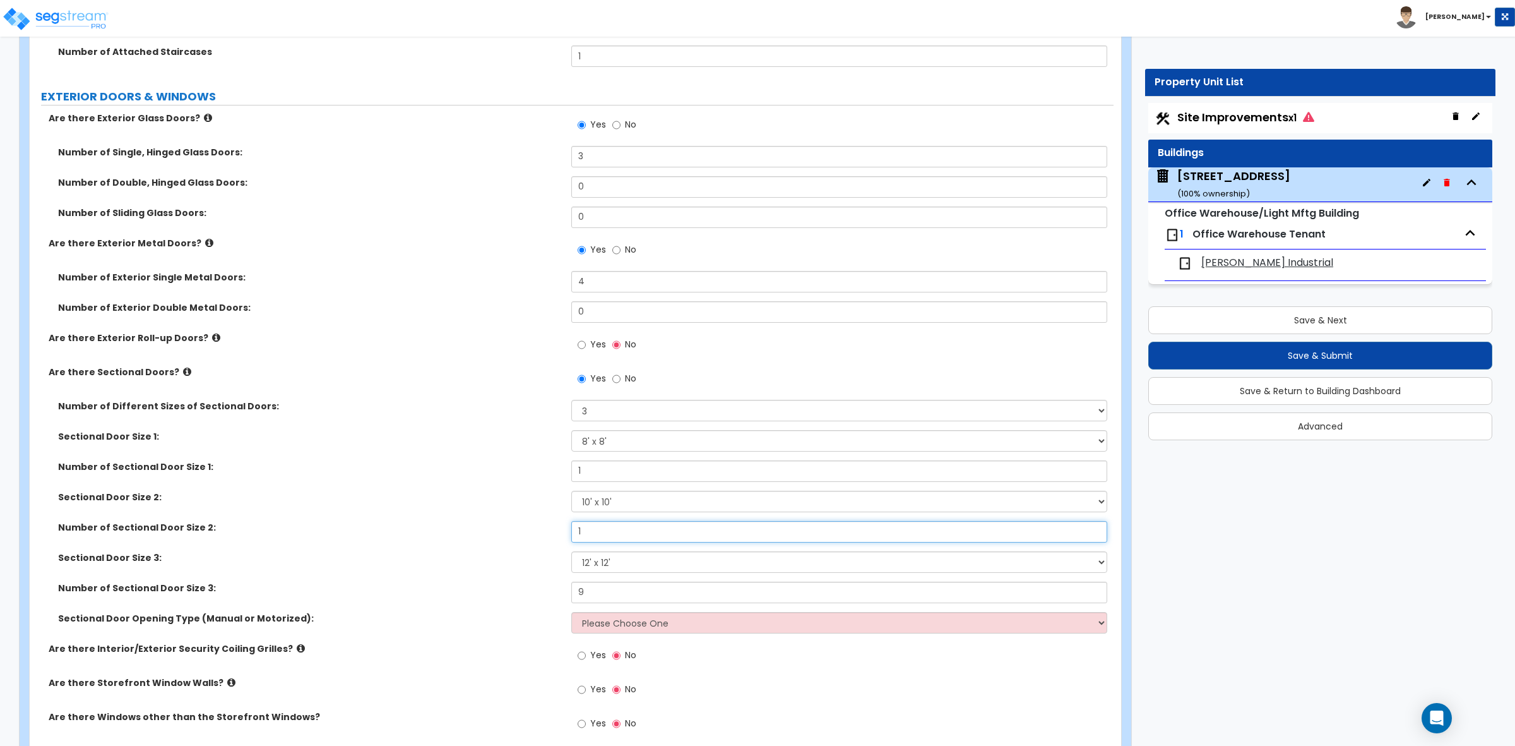
drag, startPoint x: 585, startPoint y: 530, endPoint x: 544, endPoint y: 525, distance: 41.4
click at [547, 525] on div "Number of Sectional Door Size 2: 1" at bounding box center [572, 536] width 1084 height 30
type input "2"
drag, startPoint x: 601, startPoint y: 466, endPoint x: 528, endPoint y: 467, distance: 72.6
click at [535, 467] on div "Number of Sectional Door Size 1: 1" at bounding box center [572, 475] width 1084 height 30
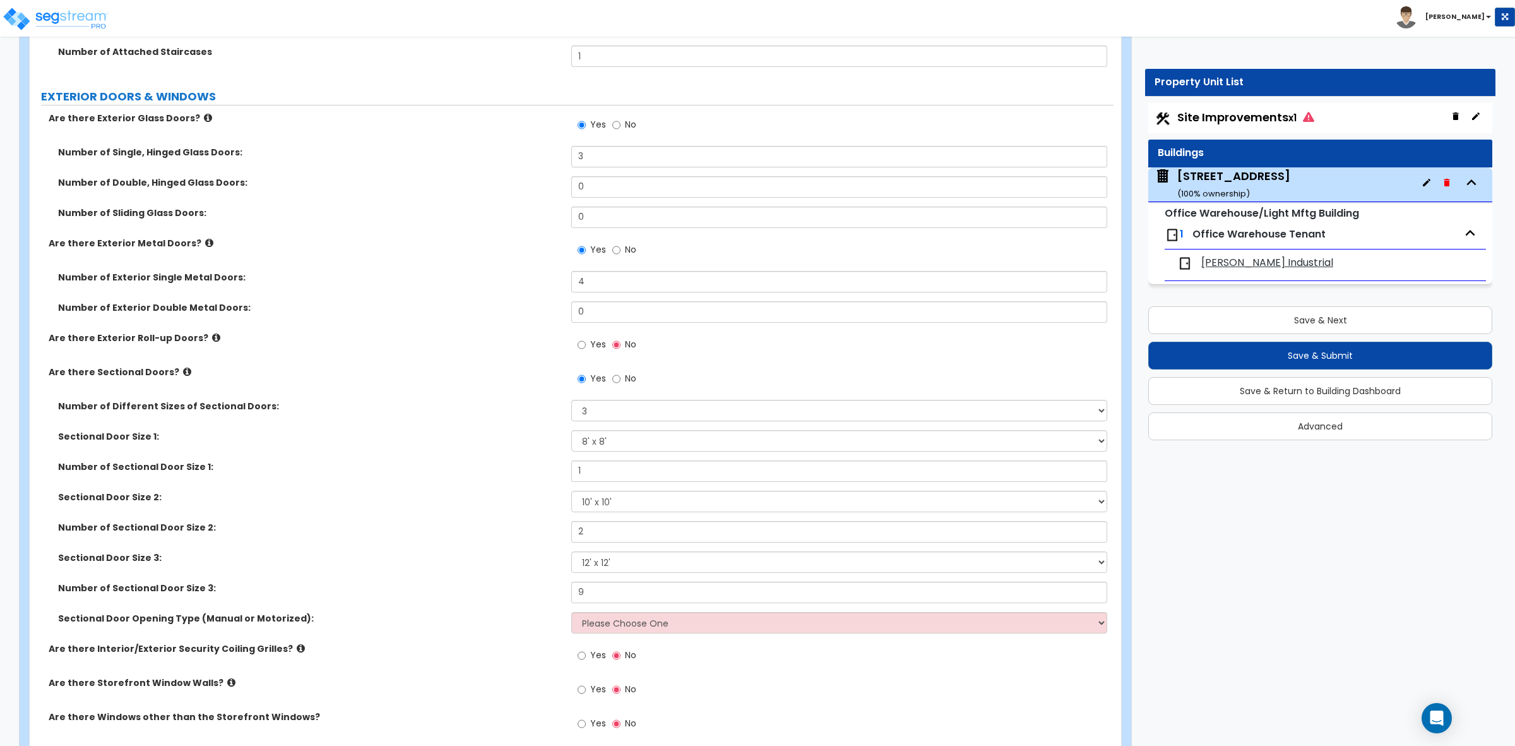
click at [528, 467] on label "Number of Sectional Door Size 1:" at bounding box center [310, 466] width 504 height 13
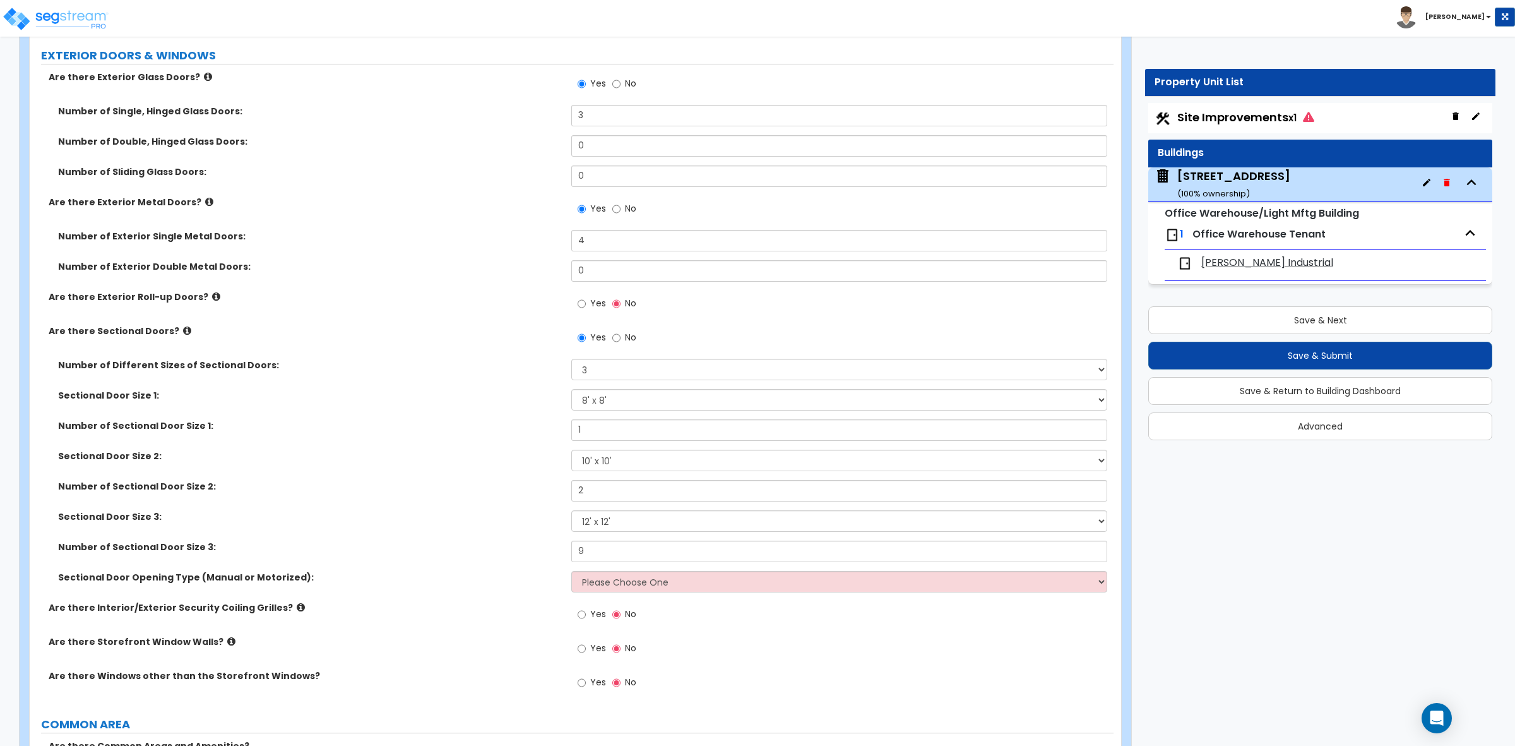
scroll to position [1578, 0]
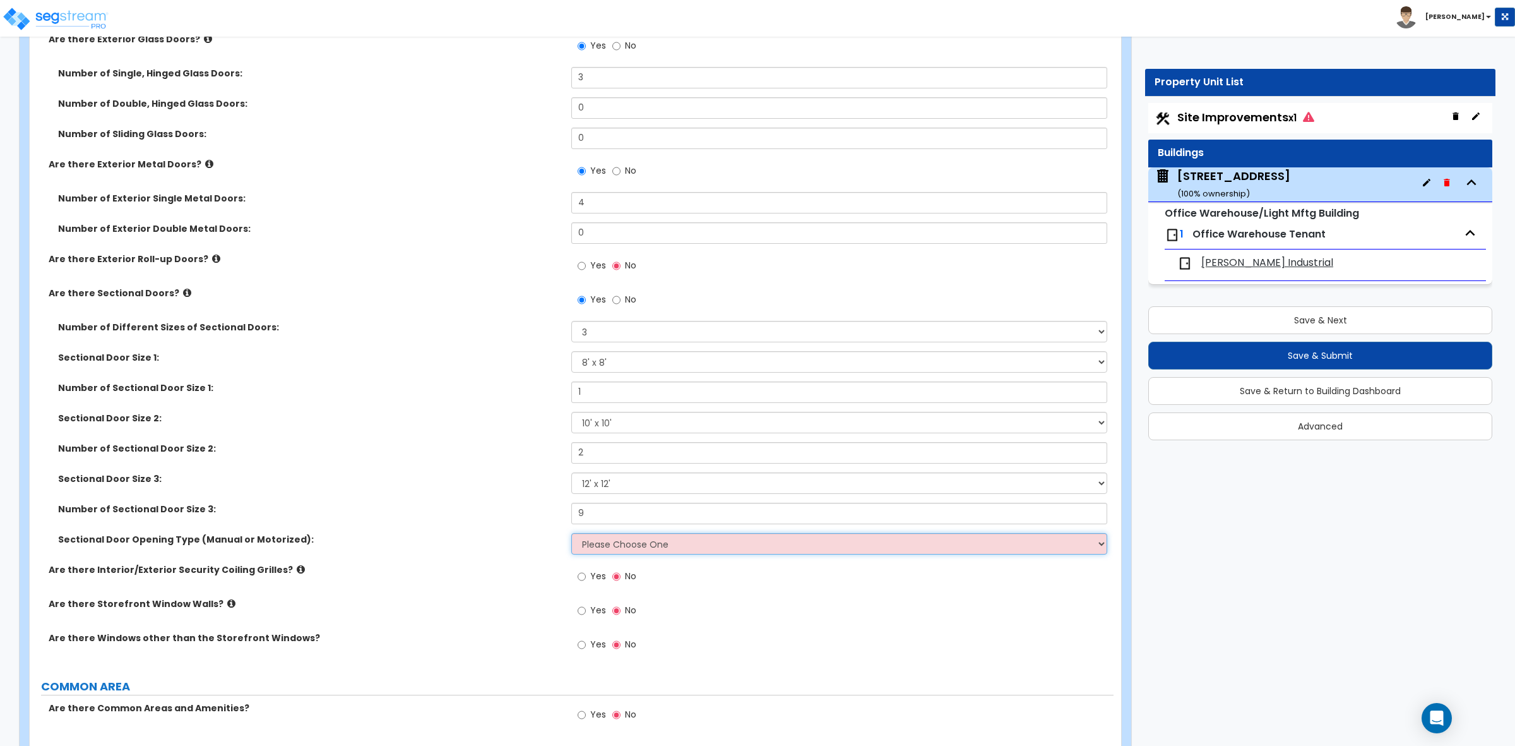
click at [616, 544] on select "Please Choose One All Manual All Motorized Some are Motorized" at bounding box center [838, 543] width 535 height 21
select select "3"
click at [571, 533] on select "Please Choose One All Manual All Motorized Some are Motorized" at bounding box center [838, 543] width 535 height 21
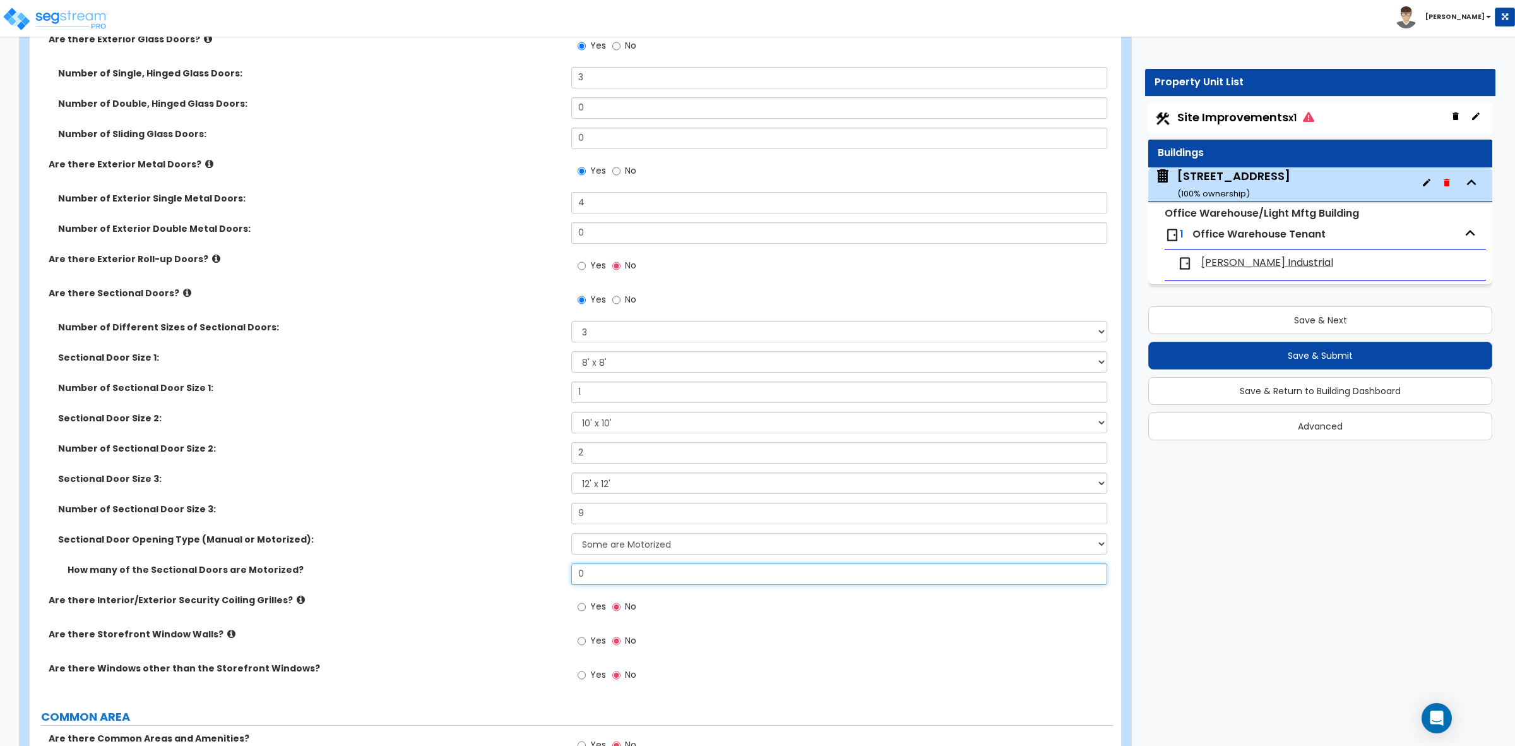
drag, startPoint x: 598, startPoint y: 575, endPoint x: 532, endPoint y: 570, distance: 65.8
click at [532, 570] on div "How many of the Sectional Doors are Motorized? 0" at bounding box center [572, 578] width 1084 height 30
type input "10"
click at [531, 570] on label "How many of the Sectional Doors are Motorized?" at bounding box center [315, 569] width 494 height 13
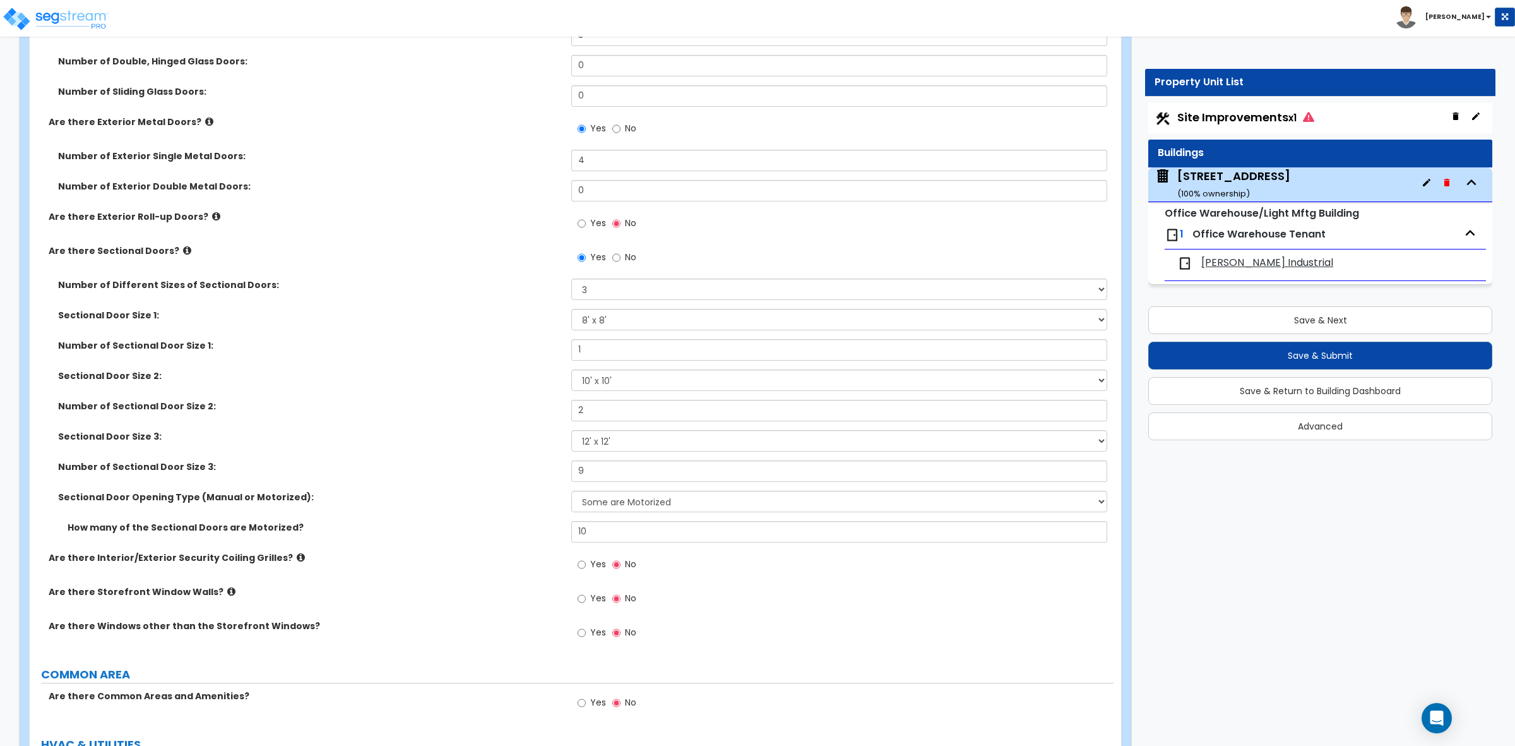
scroll to position [1657, 0]
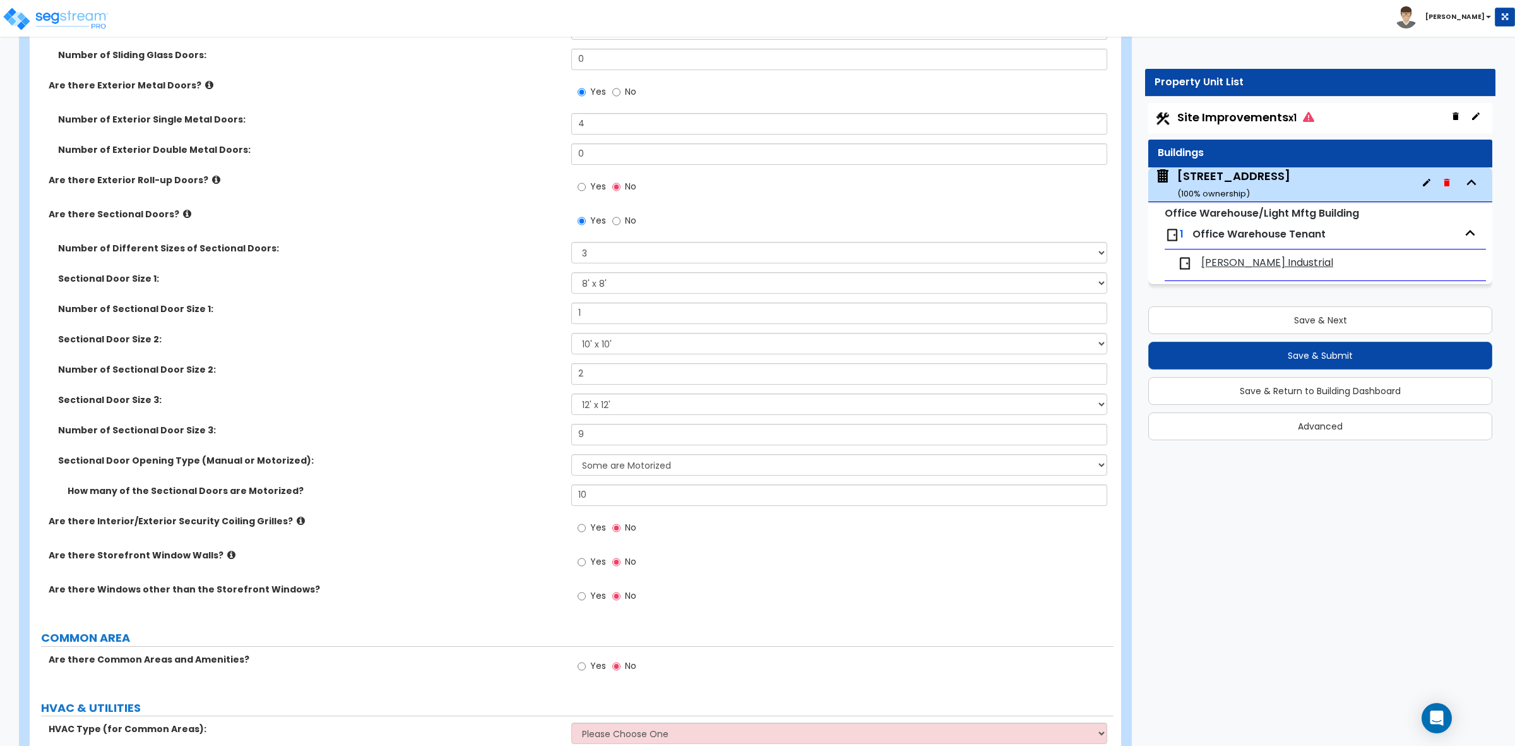
click at [297, 523] on icon at bounding box center [301, 520] width 8 height 9
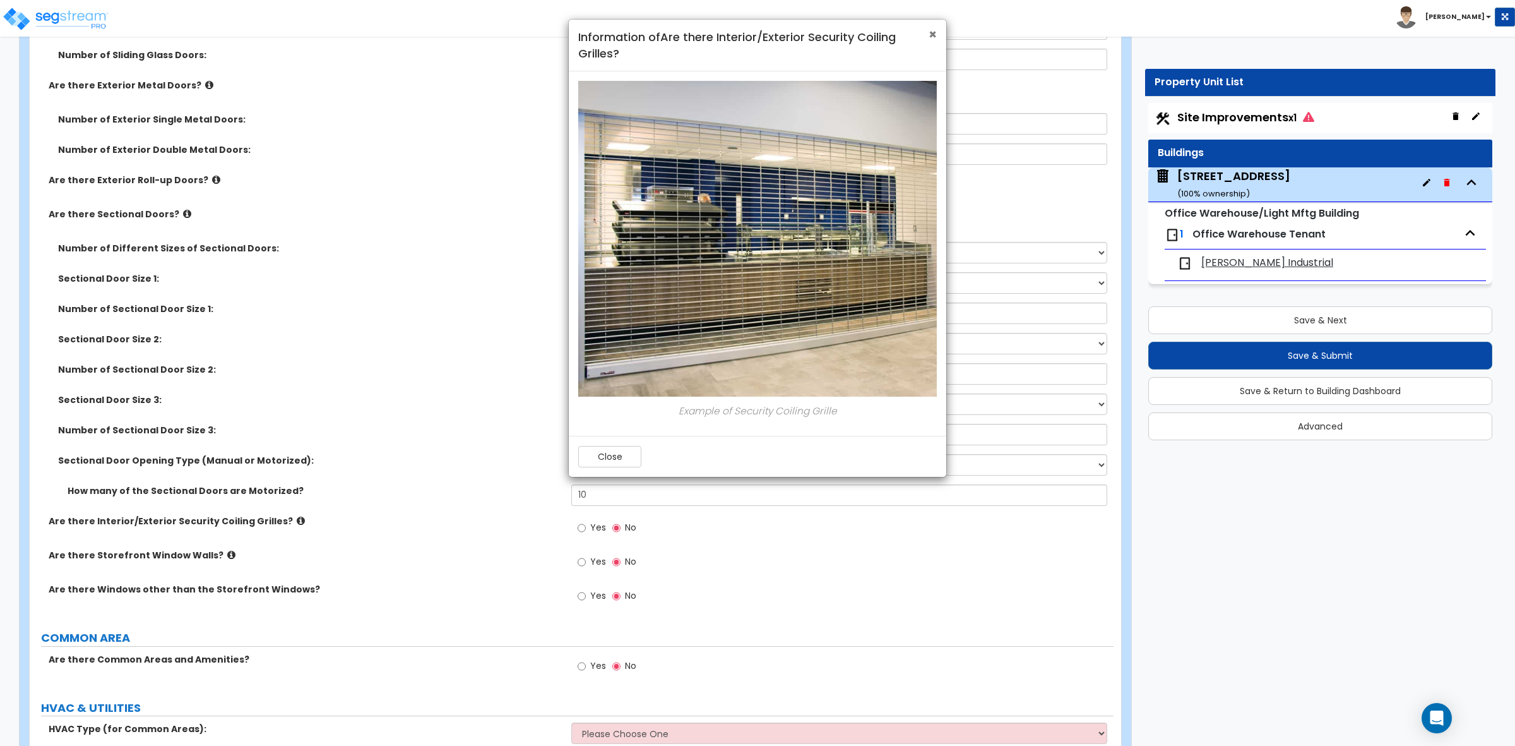
click at [929, 30] on span "×" at bounding box center [933, 34] width 8 height 18
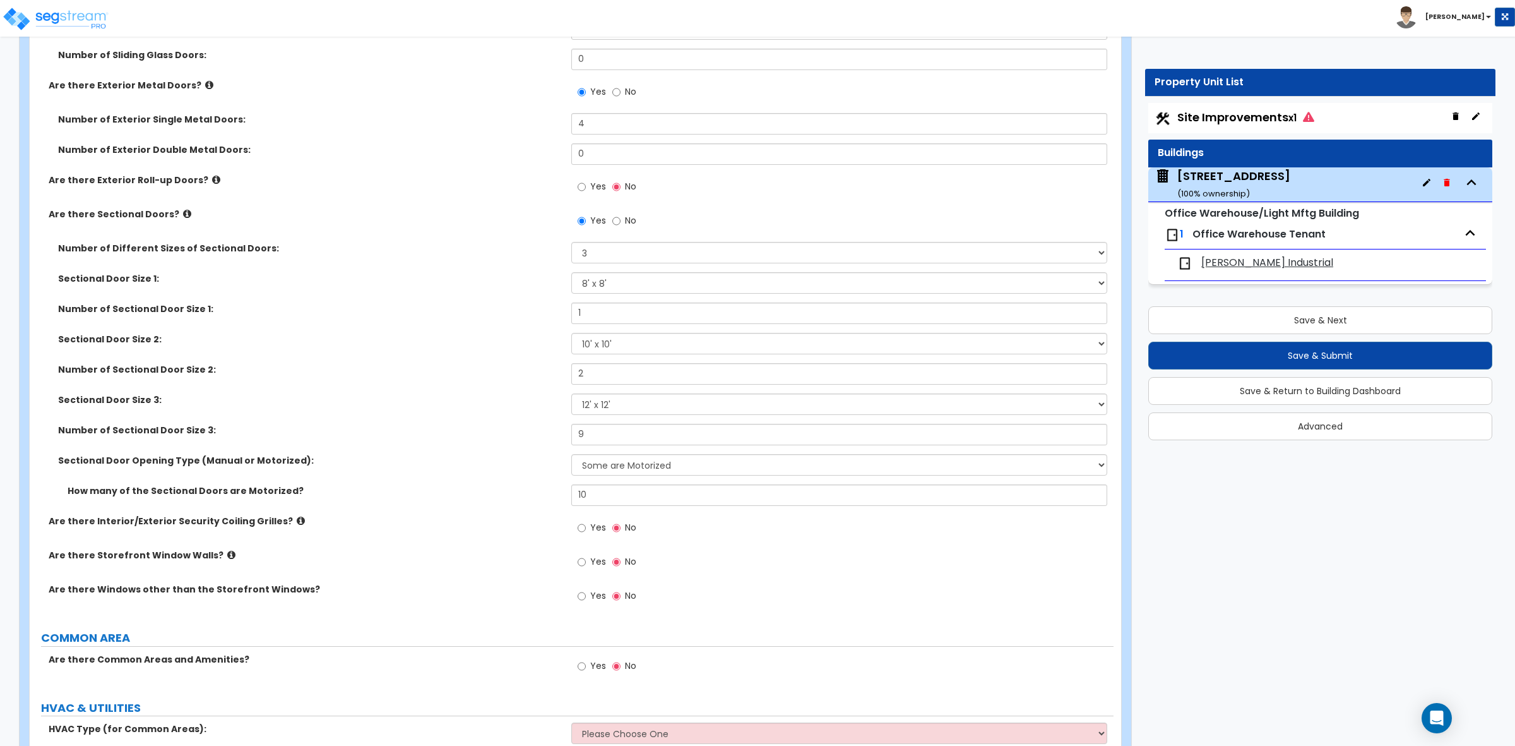
click at [227, 559] on icon at bounding box center [231, 554] width 8 height 9
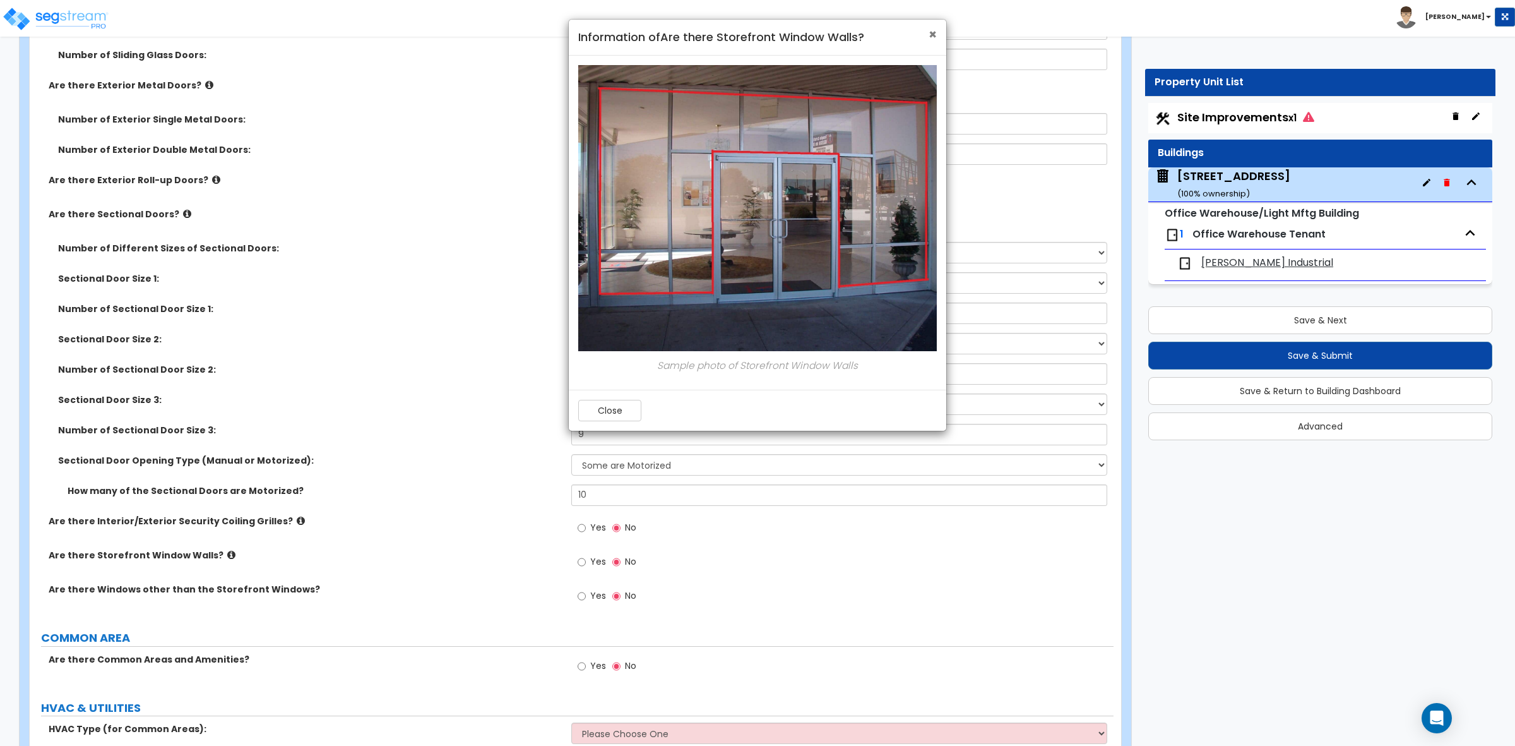
click at [931, 42] on span "×" at bounding box center [933, 34] width 8 height 18
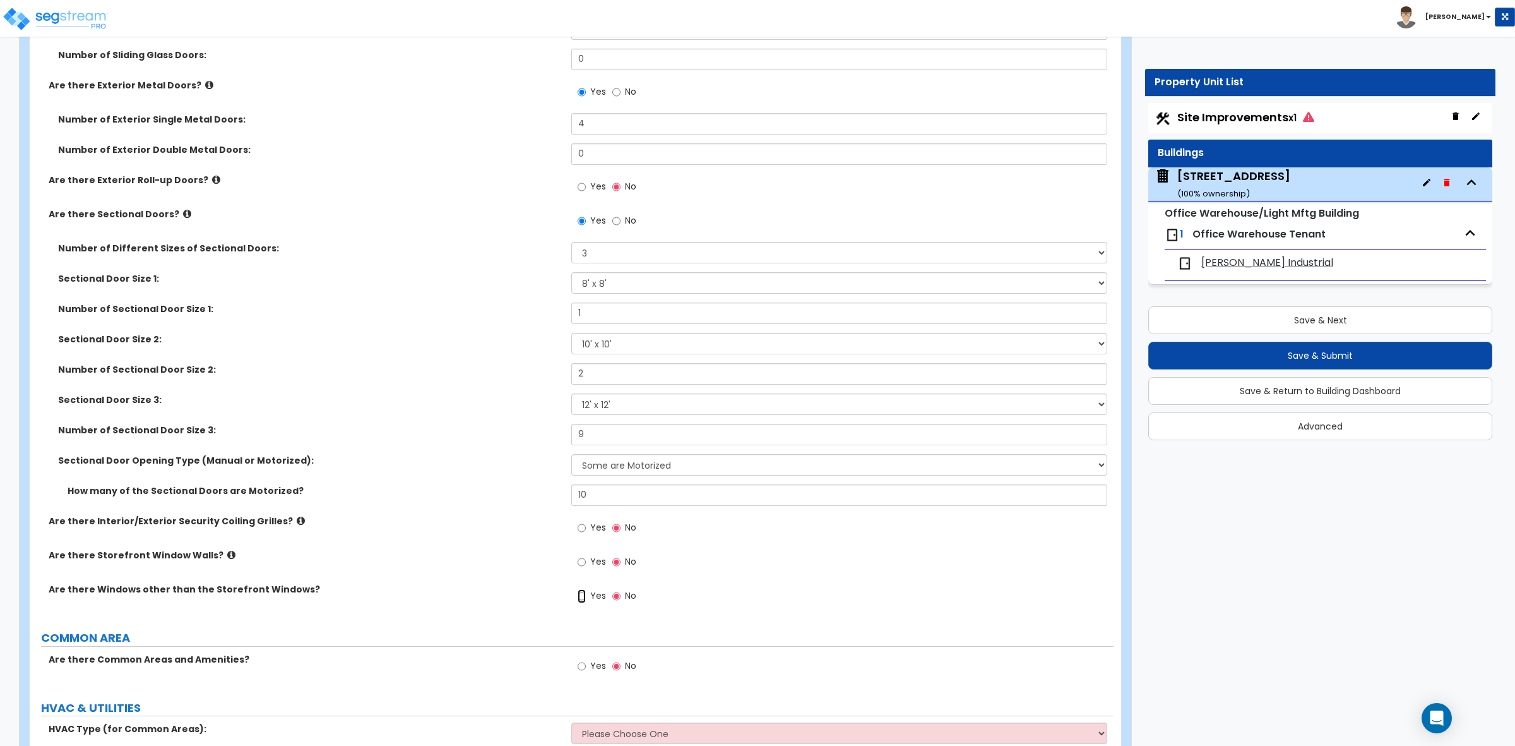
click at [583, 599] on input "Yes" at bounding box center [582, 596] width 8 height 14
radio input "true"
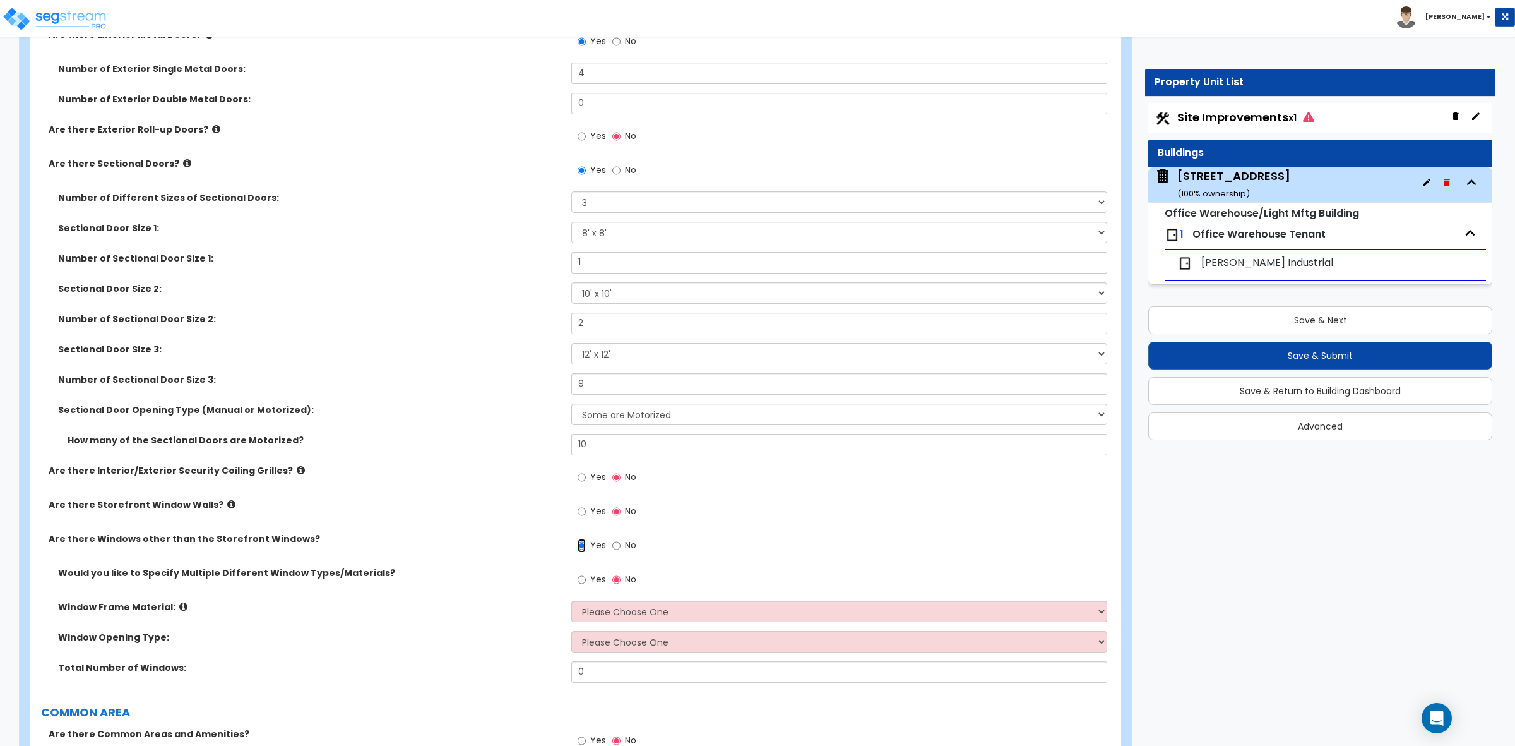
scroll to position [1736, 0]
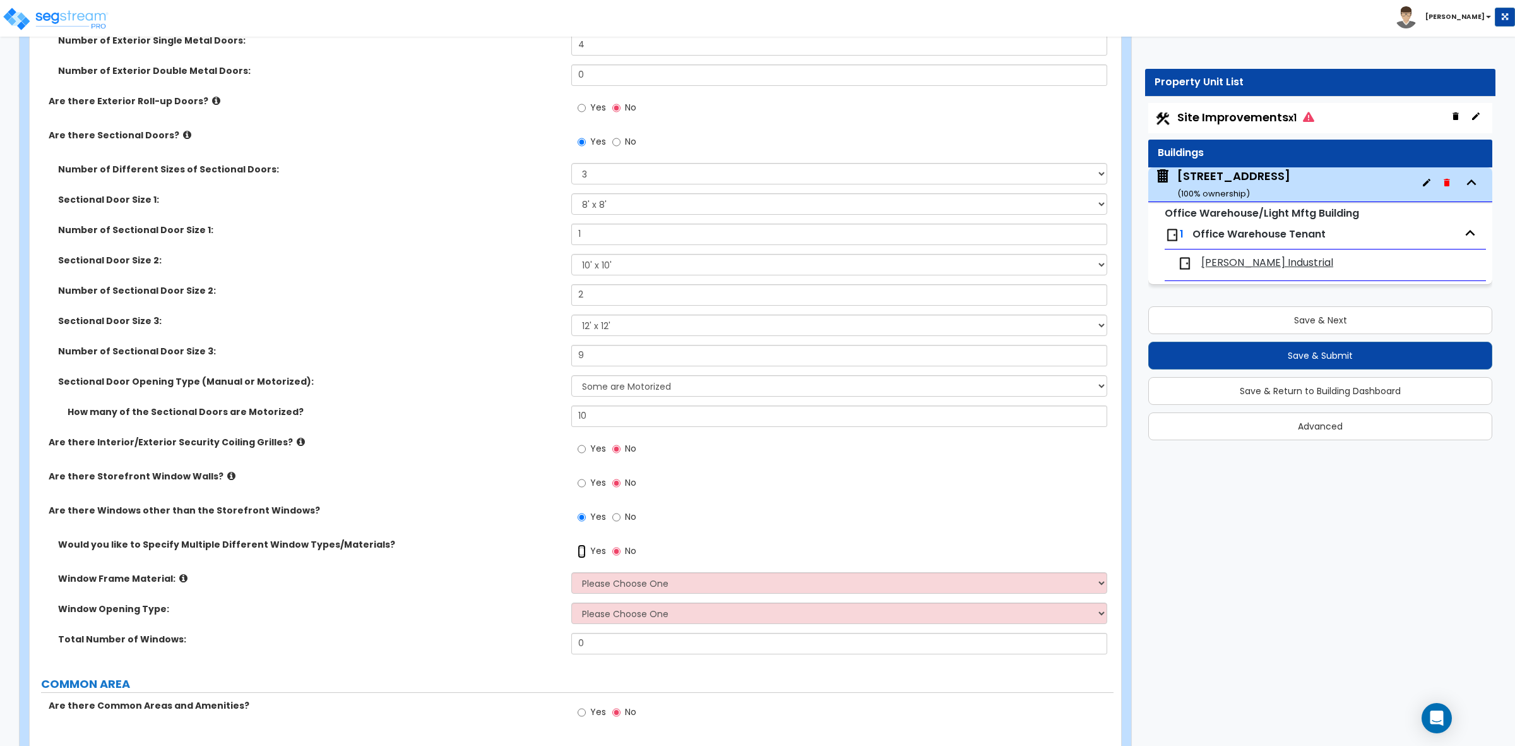
click at [578, 548] on input "Yes" at bounding box center [582, 551] width 8 height 14
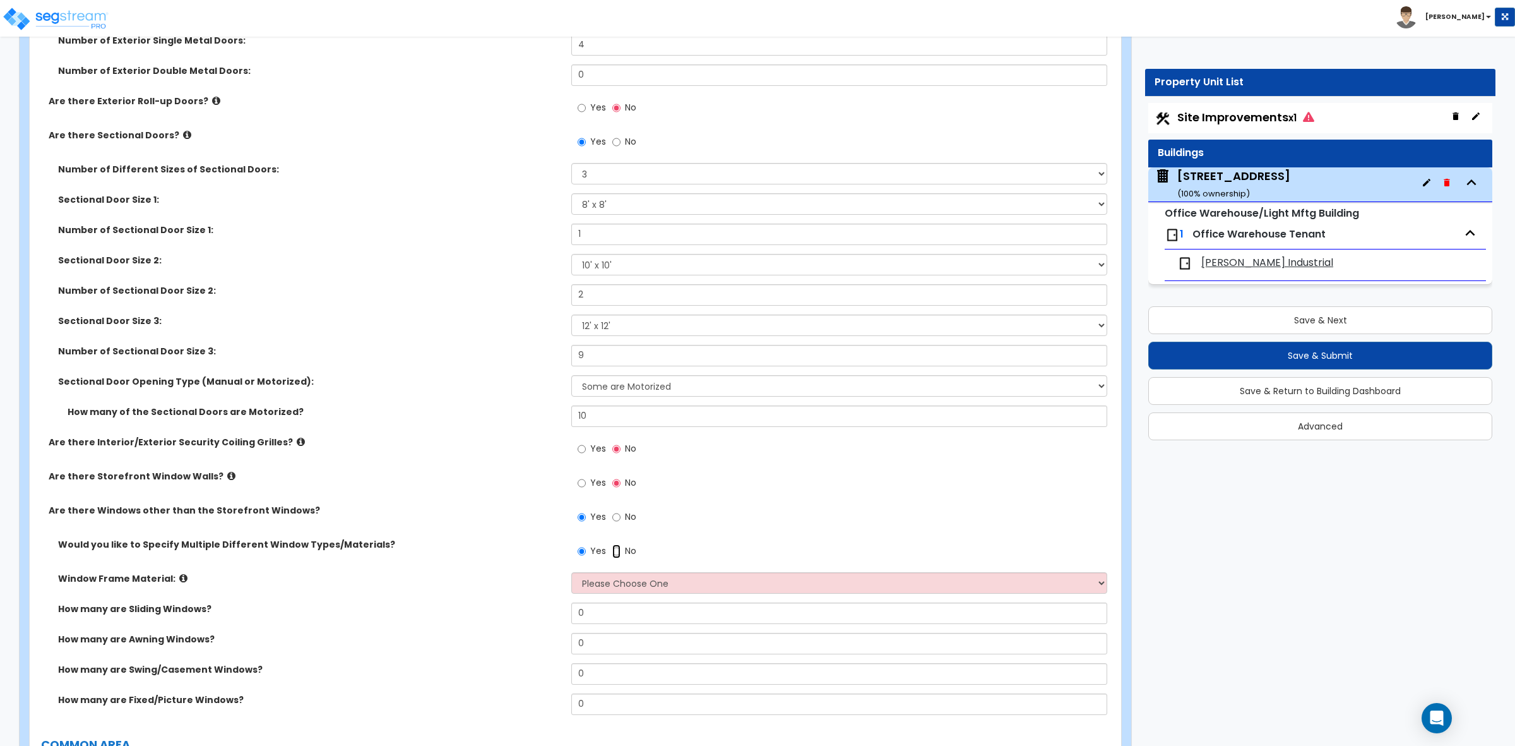
click at [614, 554] on input "No" at bounding box center [616, 551] width 8 height 14
radio input "false"
radio input "true"
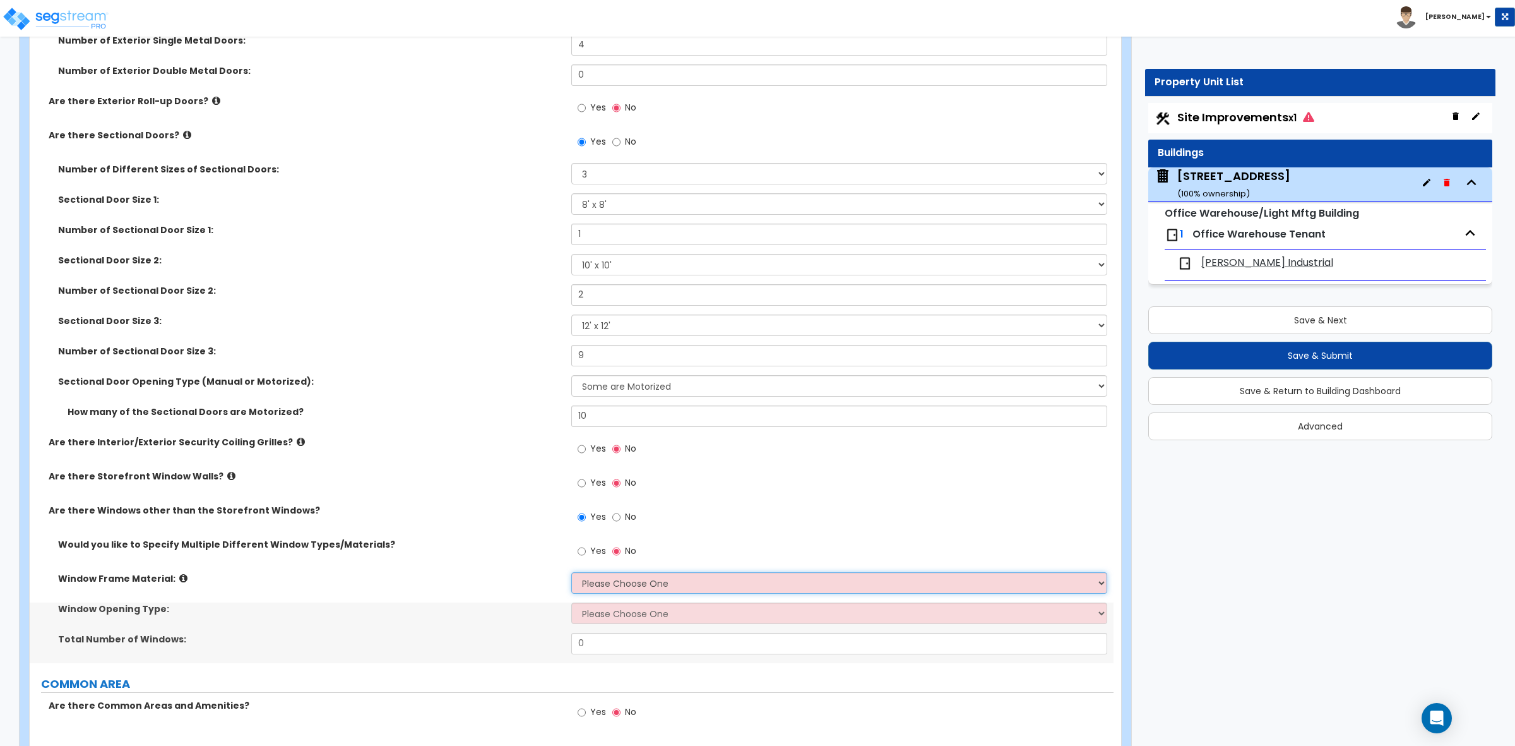
click at [604, 583] on select "Please Choose One Vinyl Aluminum Wood" at bounding box center [838, 582] width 535 height 21
select select "1"
click at [571, 573] on select "Please Choose One Vinyl Aluminum Wood" at bounding box center [838, 582] width 535 height 21
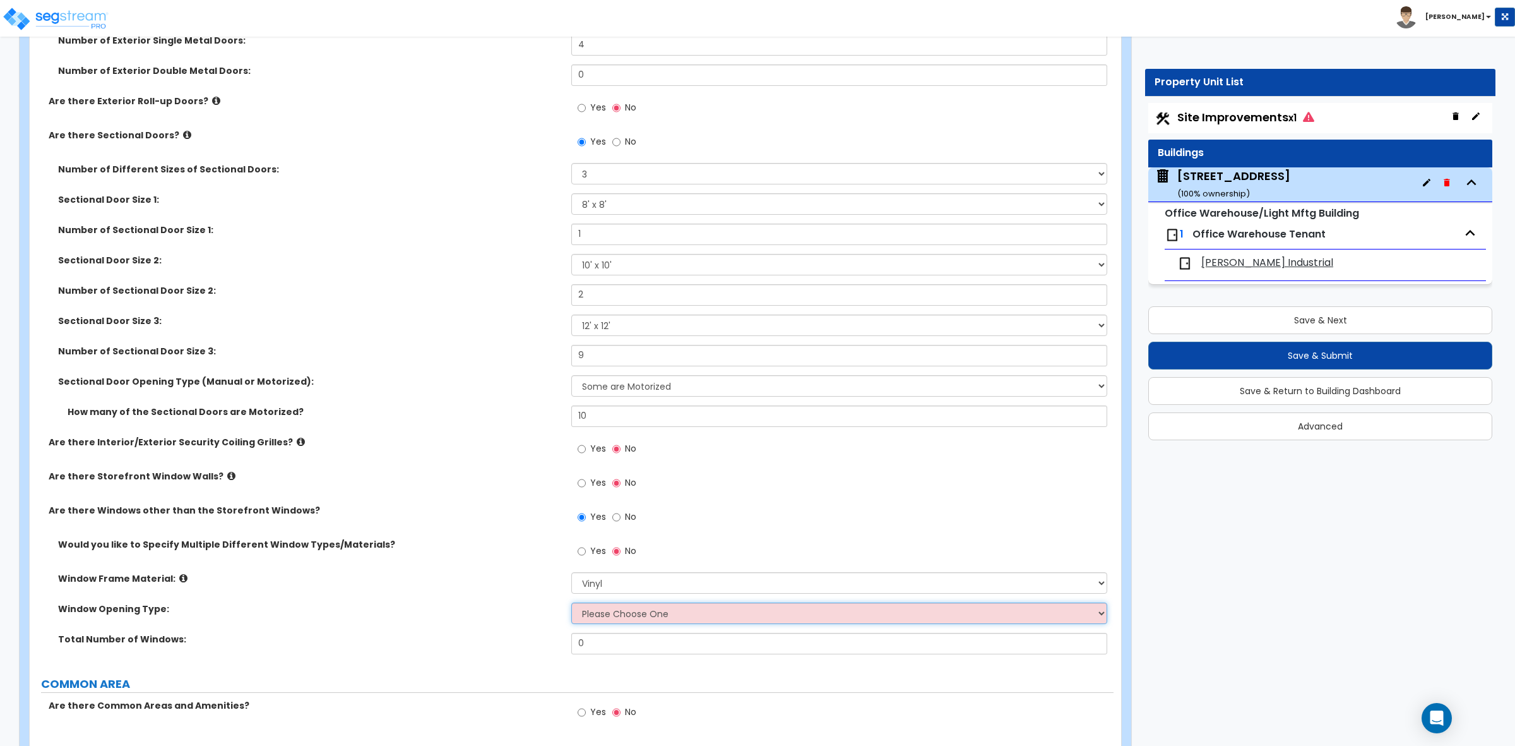
click at [604, 613] on select "Please Choose One Sliding Window Fixed/Picture Window Awning Window Swing/Casem…" at bounding box center [838, 612] width 535 height 21
select select "2"
click at [571, 603] on select "Please Choose One Sliding Window Fixed/Picture Window Awning Window Swing/Casem…" at bounding box center [838, 612] width 535 height 21
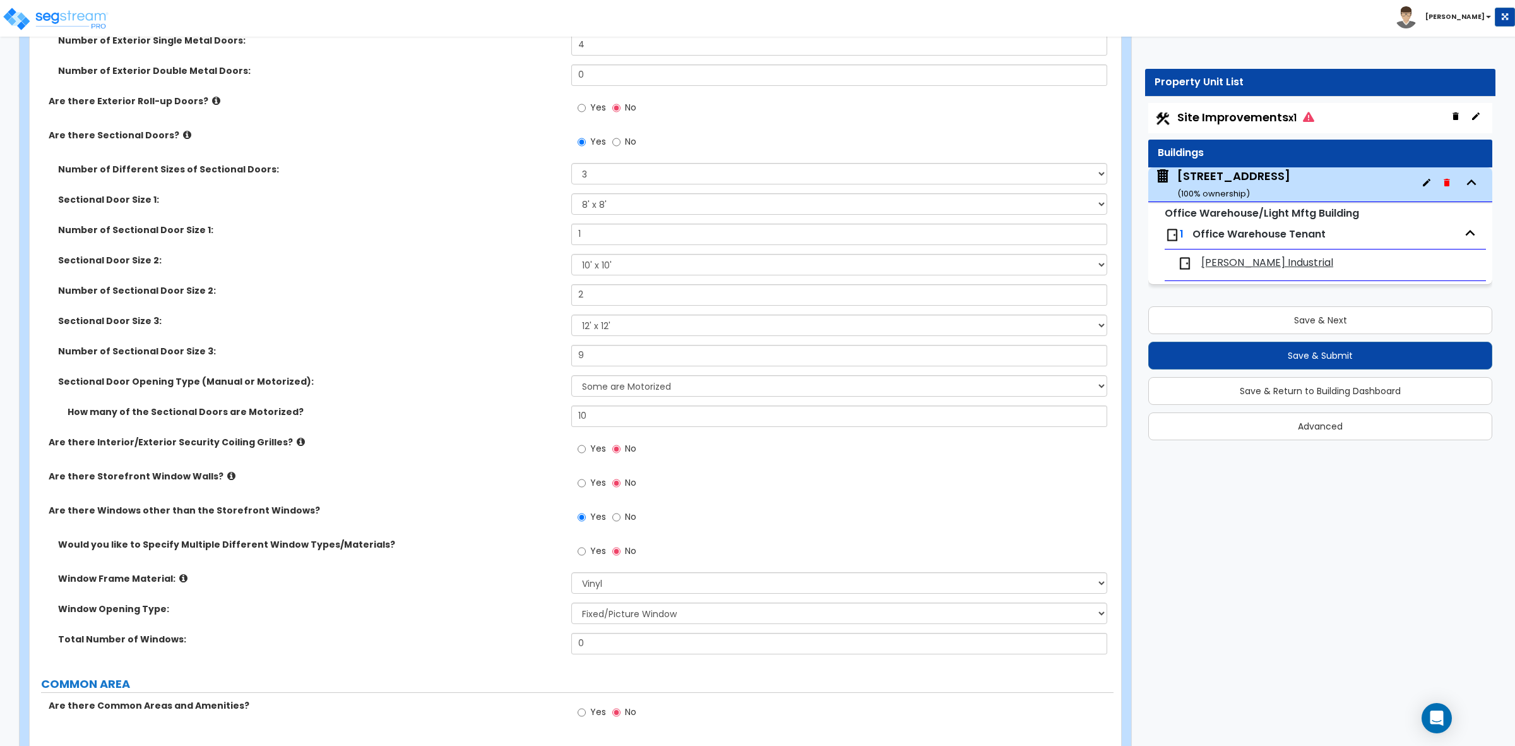
click at [889, 525] on div "Yes No" at bounding box center [842, 521] width 542 height 34
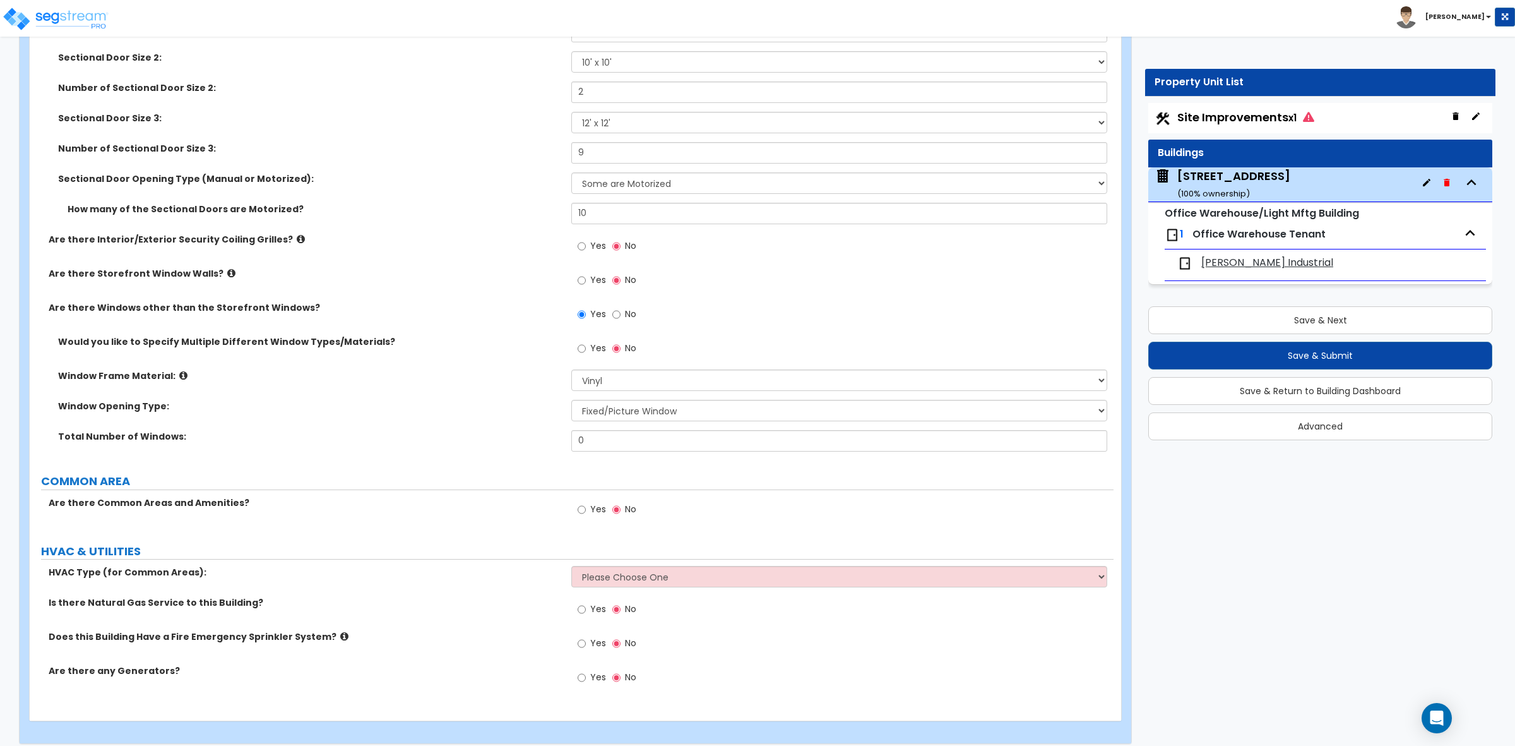
scroll to position [1951, 0]
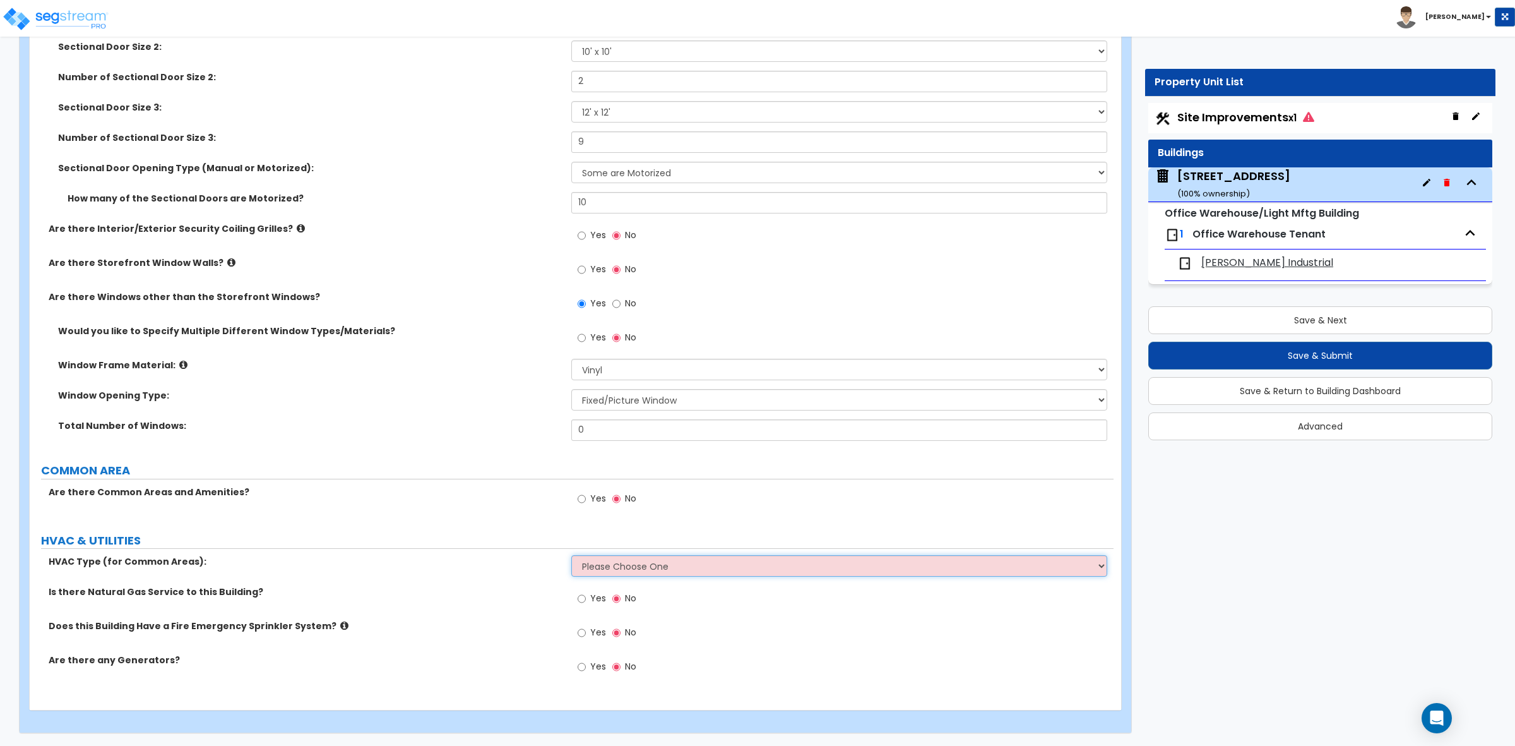
click at [837, 572] on select "Please Choose One Rooftop Unit Furnace-Condenser Forced Air Split Heating/Cooli…" at bounding box center [838, 565] width 535 height 21
click at [801, 489] on div "Yes No" at bounding box center [842, 502] width 542 height 34
click at [770, 499] on div "Yes No" at bounding box center [842, 502] width 542 height 34
click at [754, 497] on div "Yes No" at bounding box center [842, 502] width 542 height 34
click at [753, 497] on div "Yes No" at bounding box center [842, 502] width 542 height 34
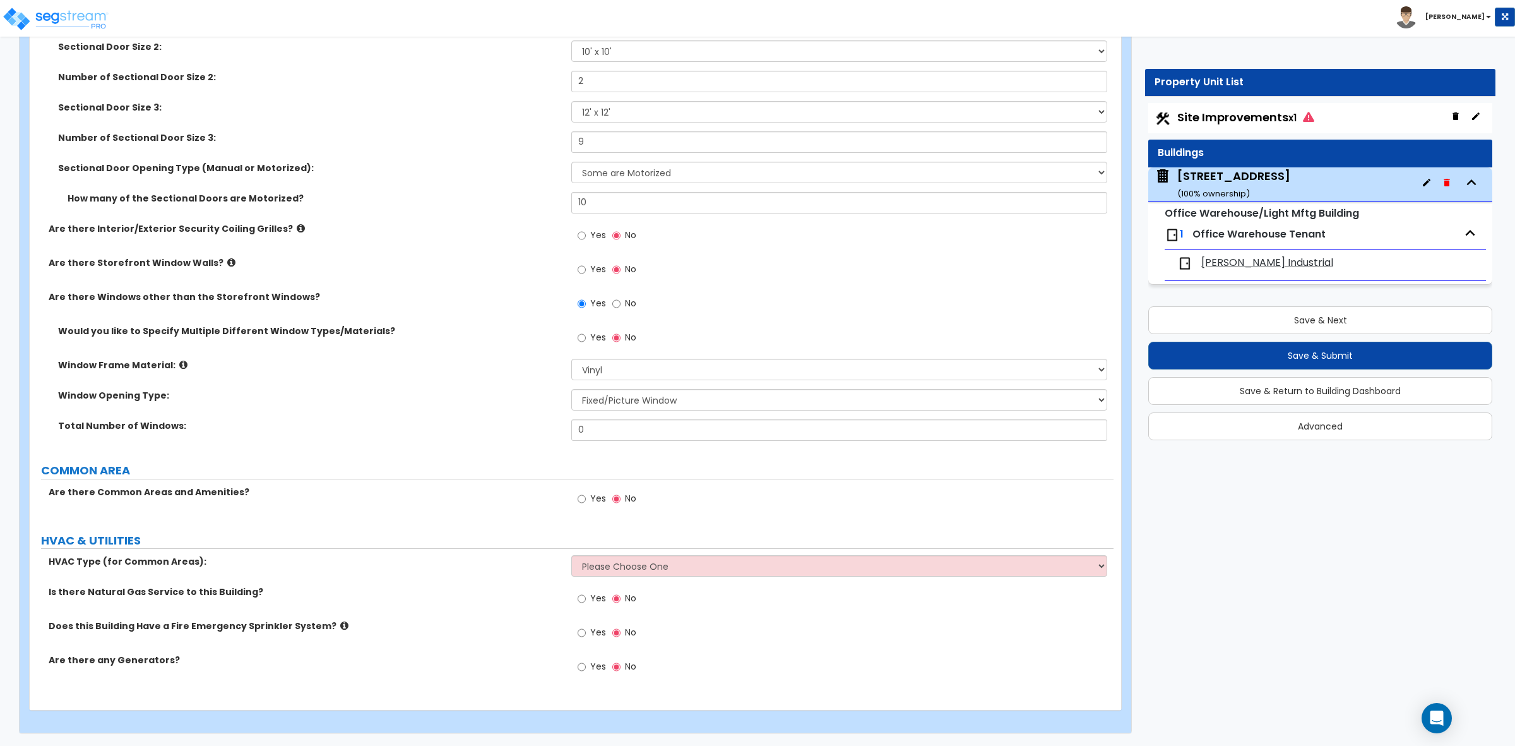
click at [726, 465] on label "COMMON AREA" at bounding box center [577, 470] width 1073 height 16
click at [687, 429] on input "0" at bounding box center [838, 429] width 535 height 21
click at [360, 427] on label "Total Number of Windows:" at bounding box center [310, 425] width 504 height 13
click at [592, 373] on select "Please Choose One Vinyl Aluminum Wood" at bounding box center [838, 369] width 535 height 21
click at [571, 359] on select "Please Choose One Vinyl Aluminum Wood" at bounding box center [838, 369] width 535 height 21
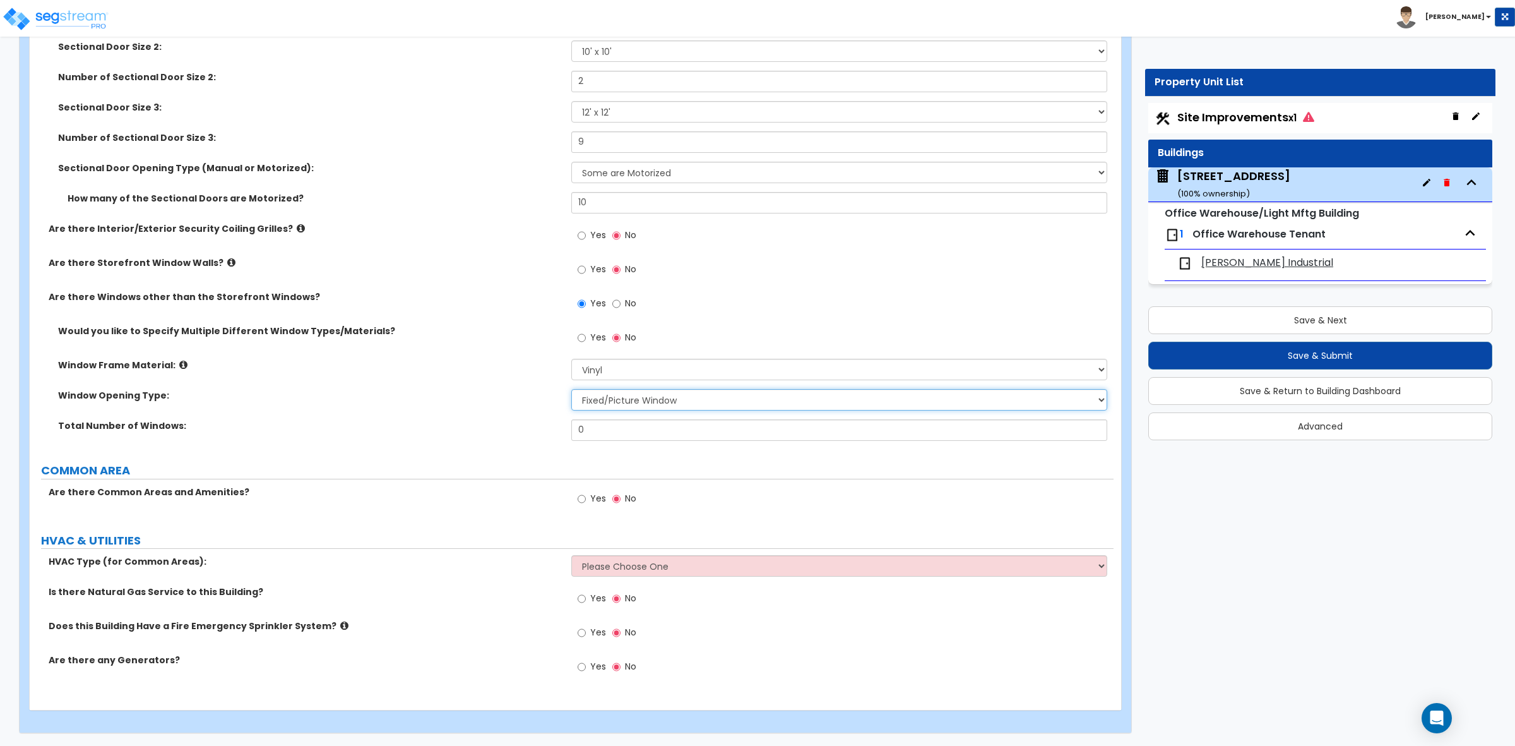
click at [605, 390] on select "Please Choose One Sliding Window Fixed/Picture Window Awning Window Swing/Casem…" at bounding box center [838, 399] width 535 height 21
click at [571, 389] on select "Please Choose One Sliding Window Fixed/Picture Window Awning Window Swing/Casem…" at bounding box center [838, 399] width 535 height 21
click at [491, 403] on div "Window Opening Type: Please Choose One Sliding Window Fixed/Picture Window Awni…" at bounding box center [572, 404] width 1084 height 30
drag, startPoint x: 657, startPoint y: 428, endPoint x: 510, endPoint y: 427, distance: 146.5
click at [512, 427] on div "Total Number of Windows: 0" at bounding box center [572, 434] width 1084 height 30
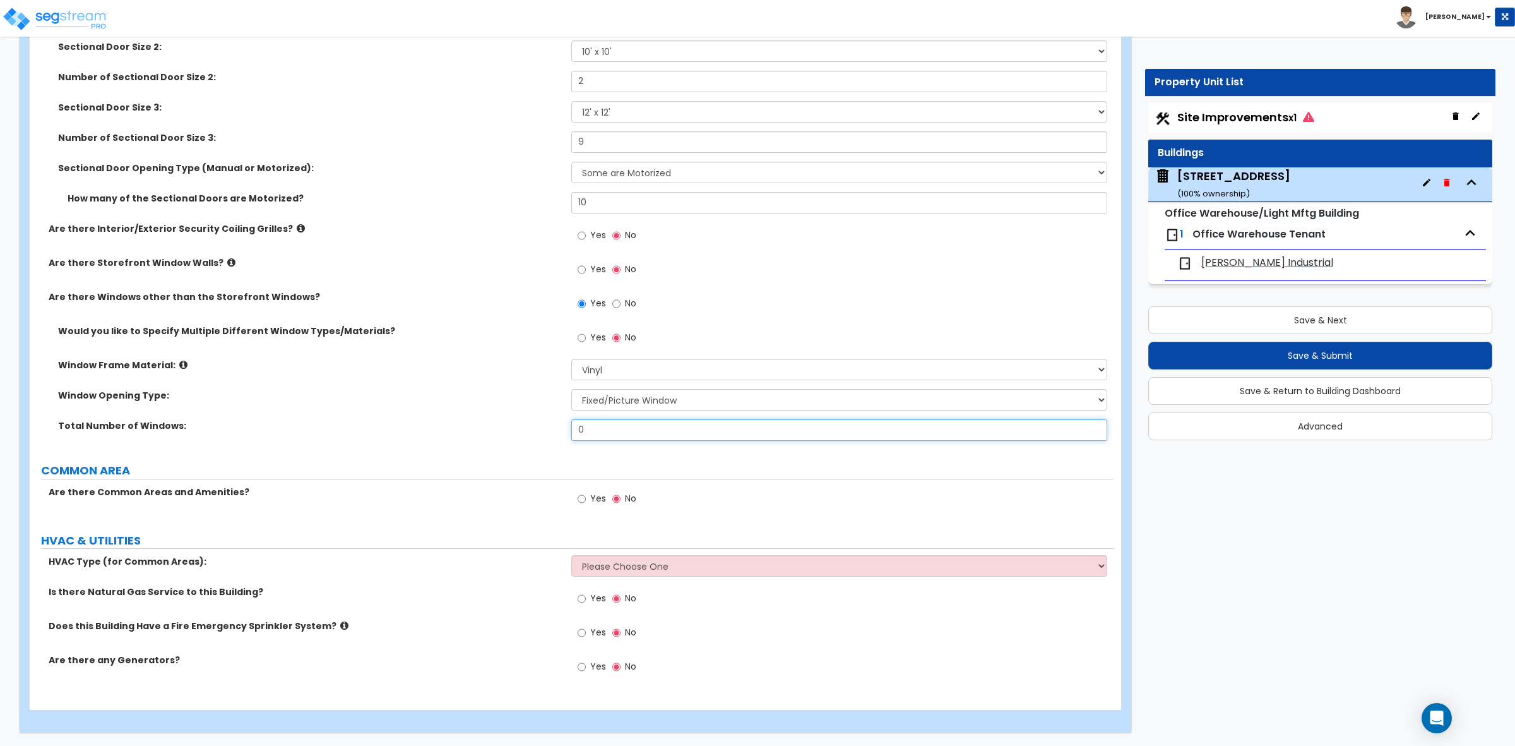
type input "5"
type input "6"
click at [510, 427] on label "Total Number of Windows:" at bounding box center [310, 425] width 504 height 13
click at [581, 500] on input "Yes" at bounding box center [582, 499] width 8 height 14
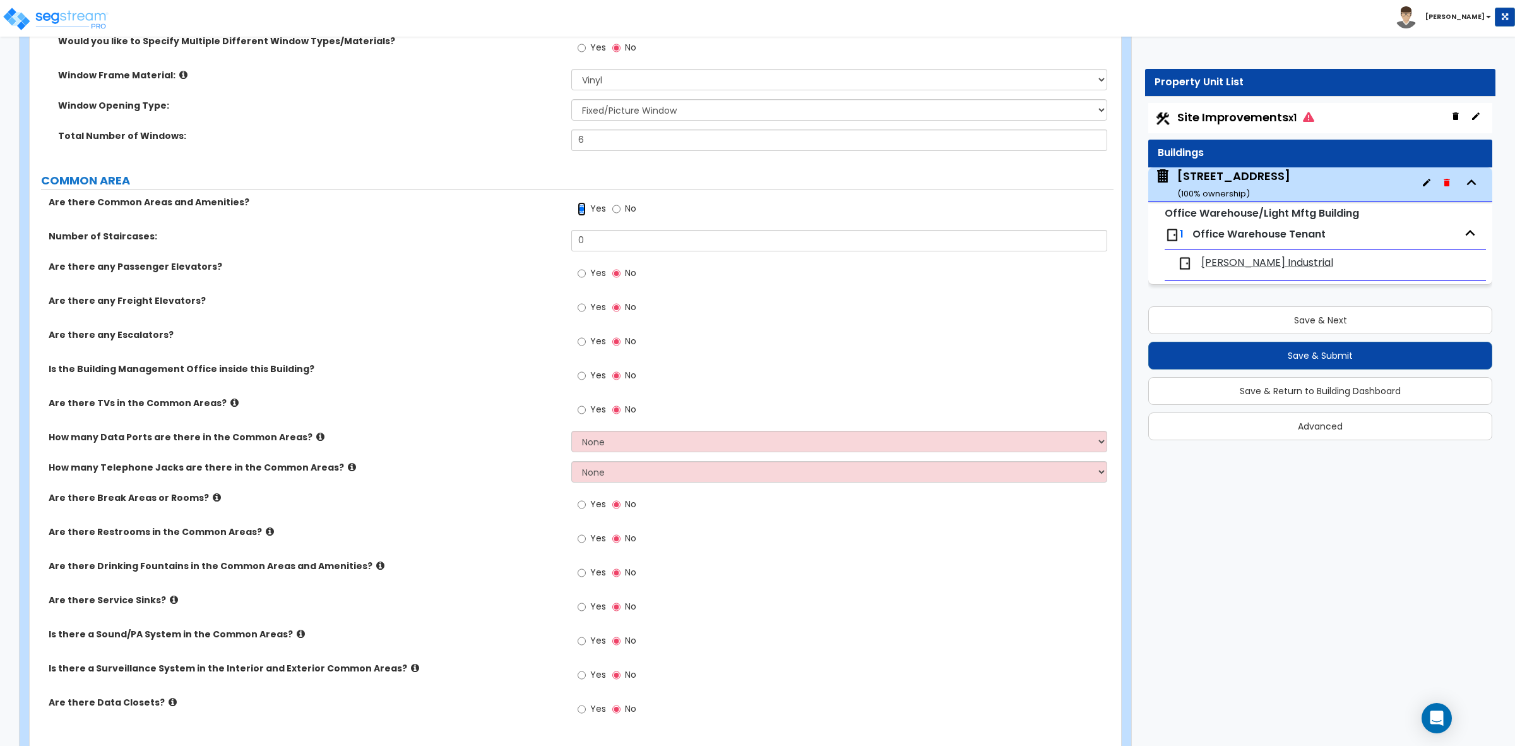
scroll to position [2267, 0]
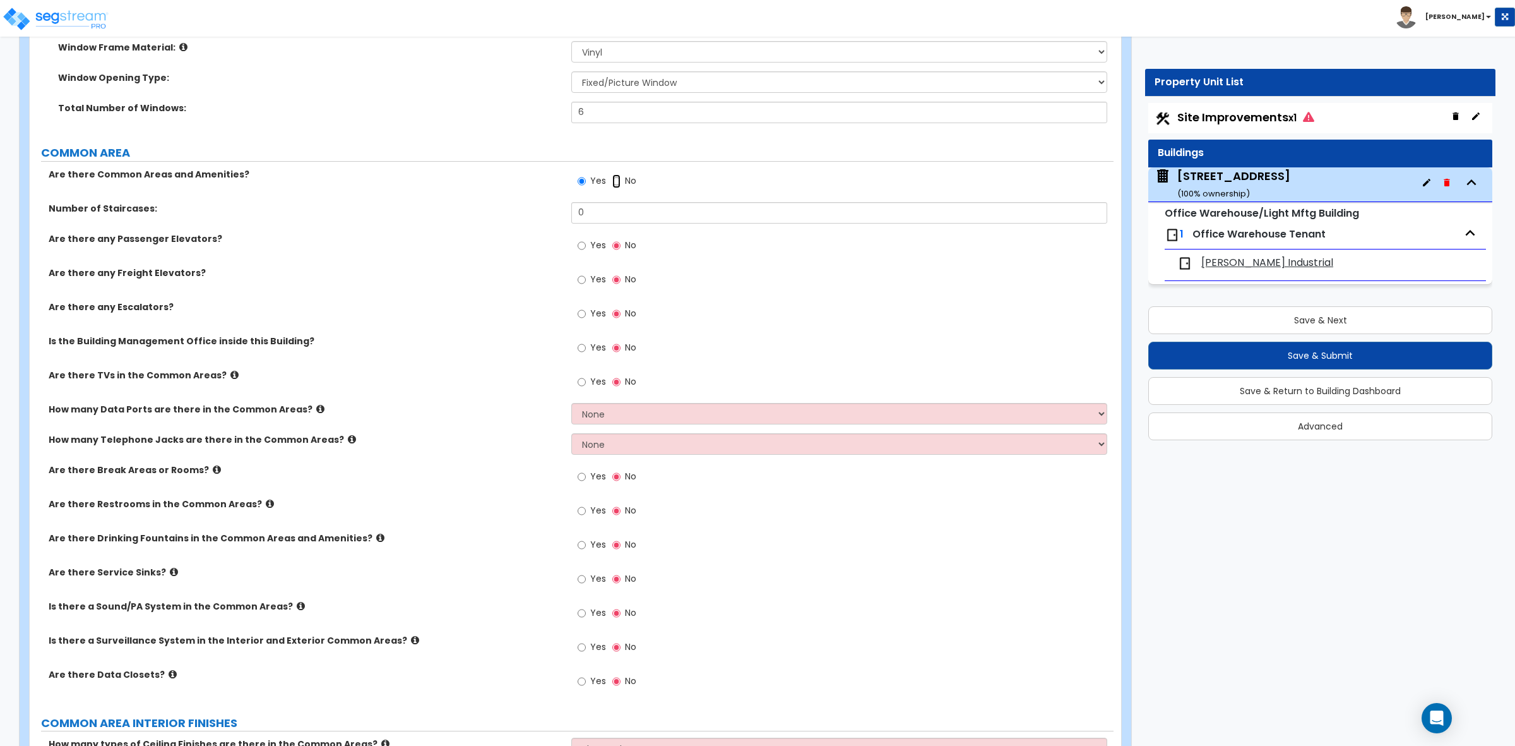
click at [614, 181] on input "No" at bounding box center [616, 181] width 8 height 14
radio input "false"
radio input "true"
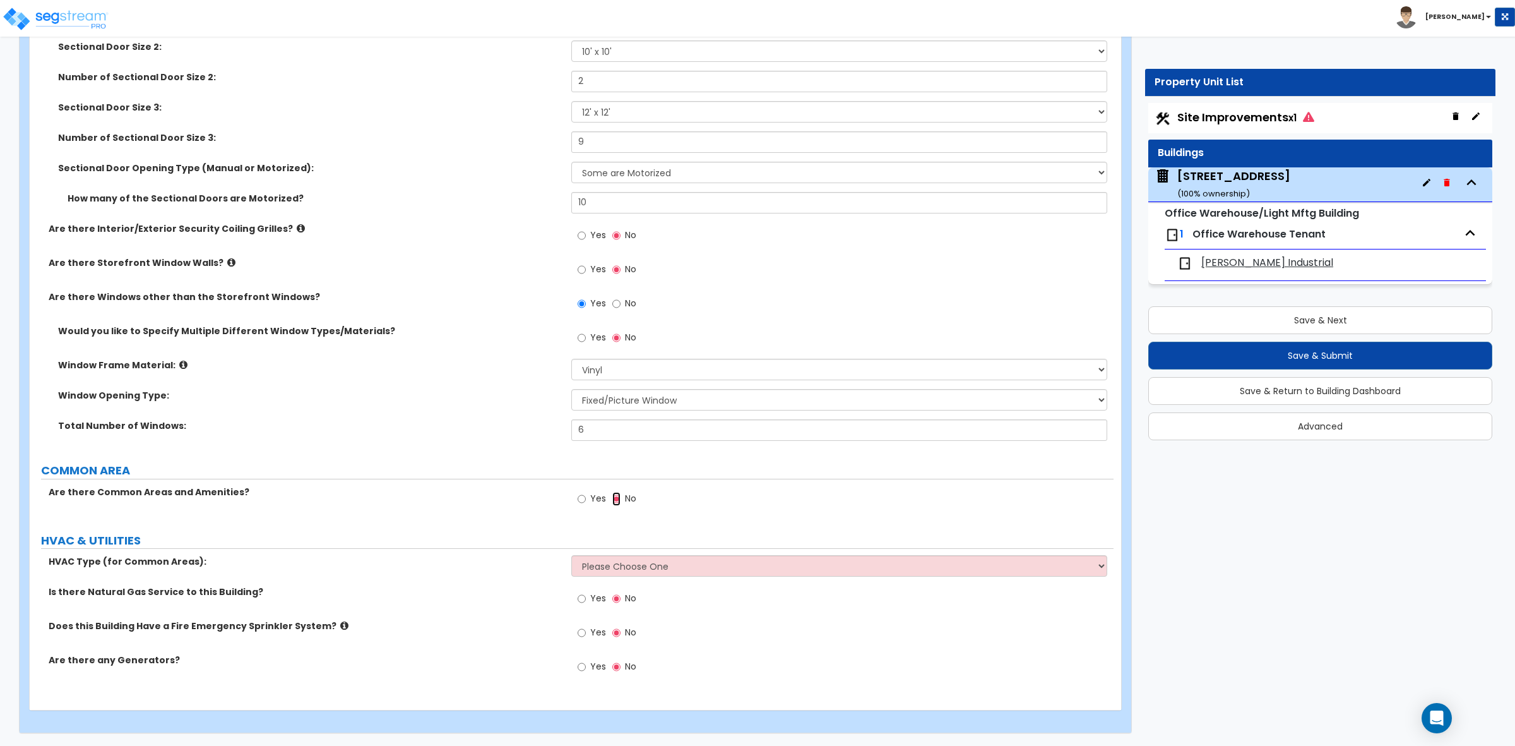
scroll to position [1951, 0]
click at [619, 557] on select "Please Choose One Rooftop Unit Furnace-Condenser Forced Air Split Heating/Cooli…" at bounding box center [838, 565] width 535 height 21
click at [571, 555] on select "Please Choose One Rooftop Unit Furnace-Condenser Forced Air Split Heating/Cooli…" at bounding box center [838, 565] width 535 height 21
click at [537, 597] on label "Is there Natural Gas Service to this Building?" at bounding box center [305, 591] width 513 height 13
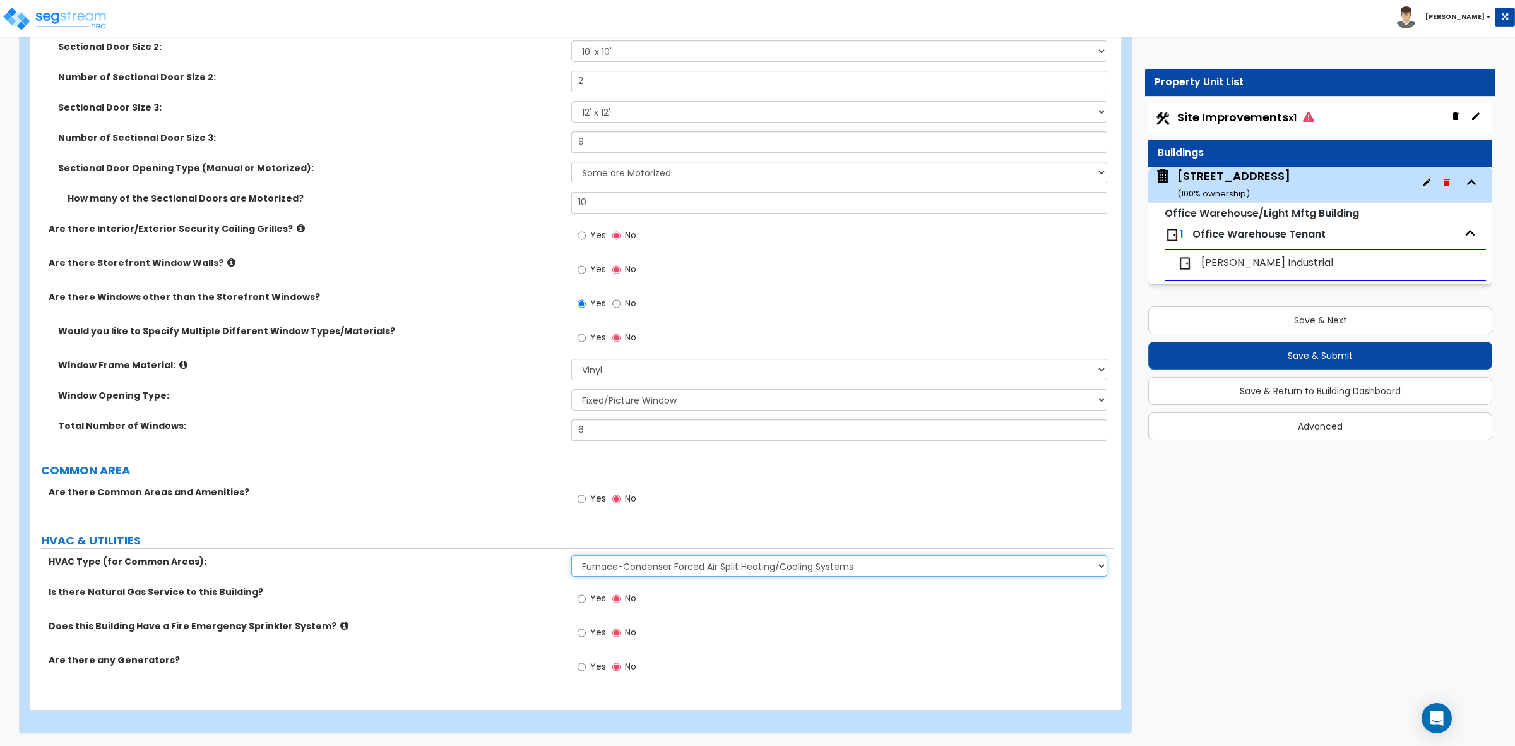
click at [604, 569] on select "Please Choose One Rooftop Unit Furnace-Condenser Forced Air Split Heating/Cooli…" at bounding box center [838, 565] width 535 height 21
click at [571, 555] on select "Please Choose One Rooftop Unit Furnace-Condenser Forced Air Split Heating/Cooli…" at bounding box center [838, 565] width 535 height 21
click at [604, 566] on select "Please Choose One Rooftop Unit Furnace-Condenser Forced Air Split Heating/Cooli…" at bounding box center [838, 565] width 535 height 21
select select "2"
click at [571, 555] on select "Please Choose One Rooftop Unit Furnace-Condenser Forced Air Split Heating/Cooli…" at bounding box center [838, 565] width 535 height 21
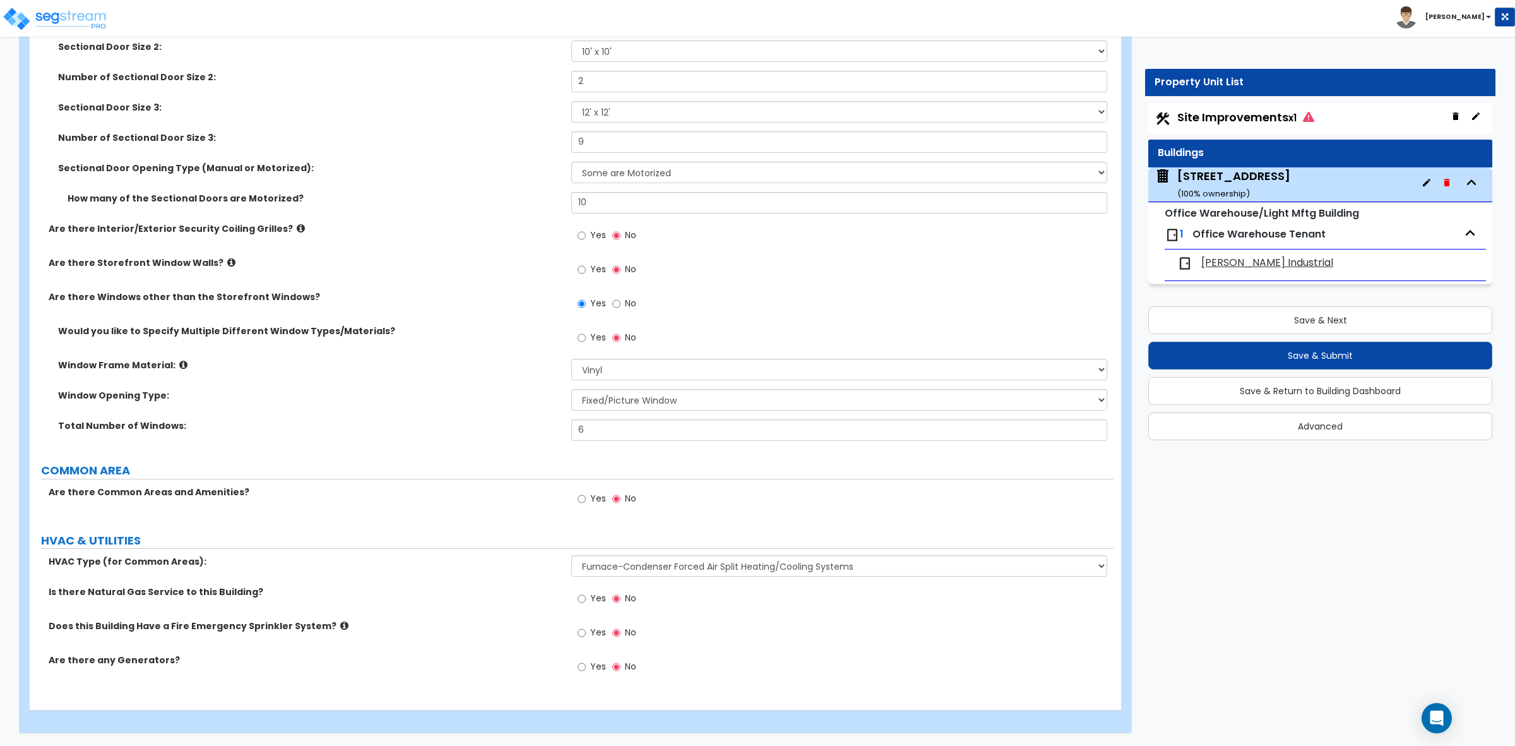
click at [529, 569] on div "HVAC Type (for Common Areas): Please Choose One Rooftop Unit Furnace-Condenser …" at bounding box center [572, 570] width 1084 height 30
click at [585, 597] on input "Yes" at bounding box center [582, 599] width 8 height 14
radio input "true"
click at [830, 670] on div "Yes No" at bounding box center [842, 670] width 542 height 34
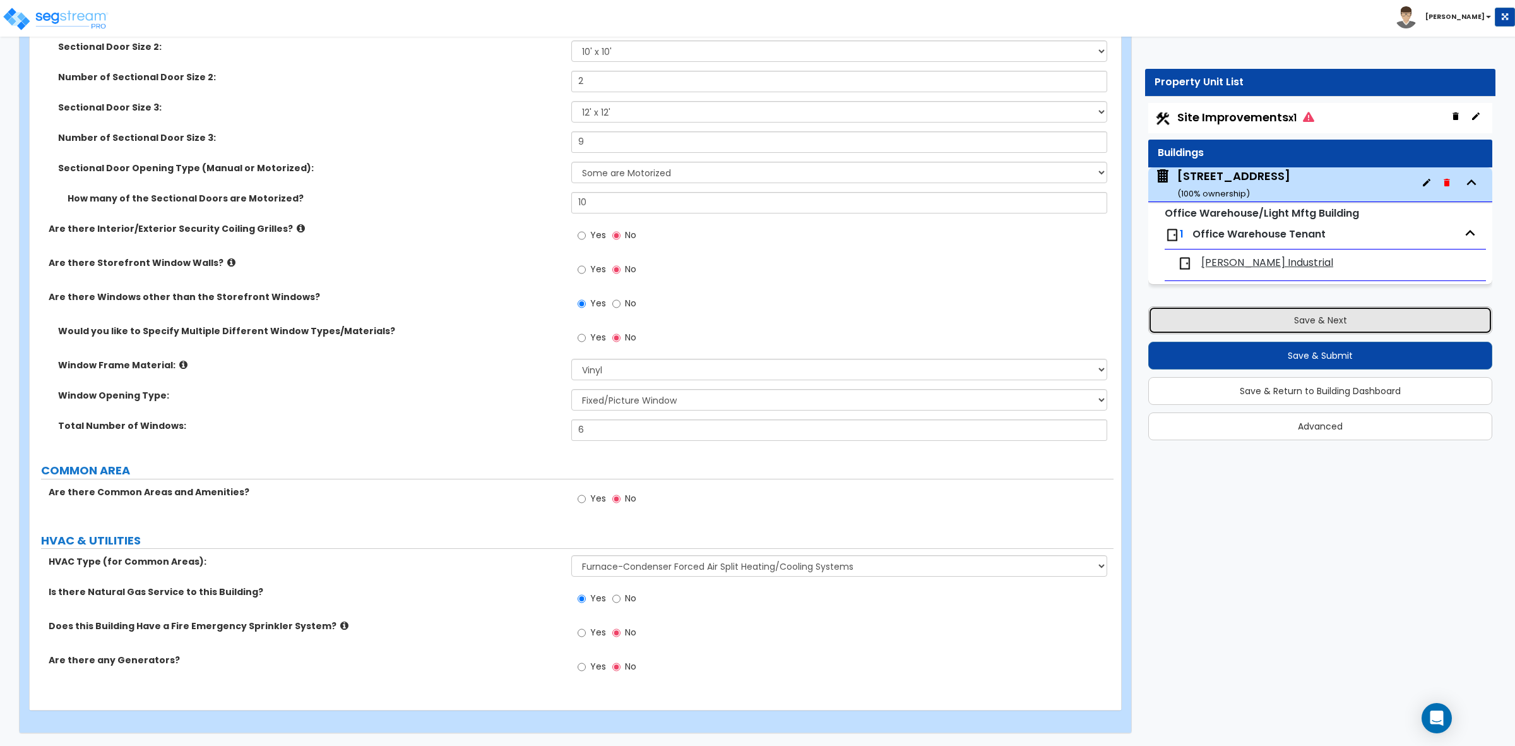
click at [1242, 323] on button "Save & Next" at bounding box center [1320, 320] width 344 height 28
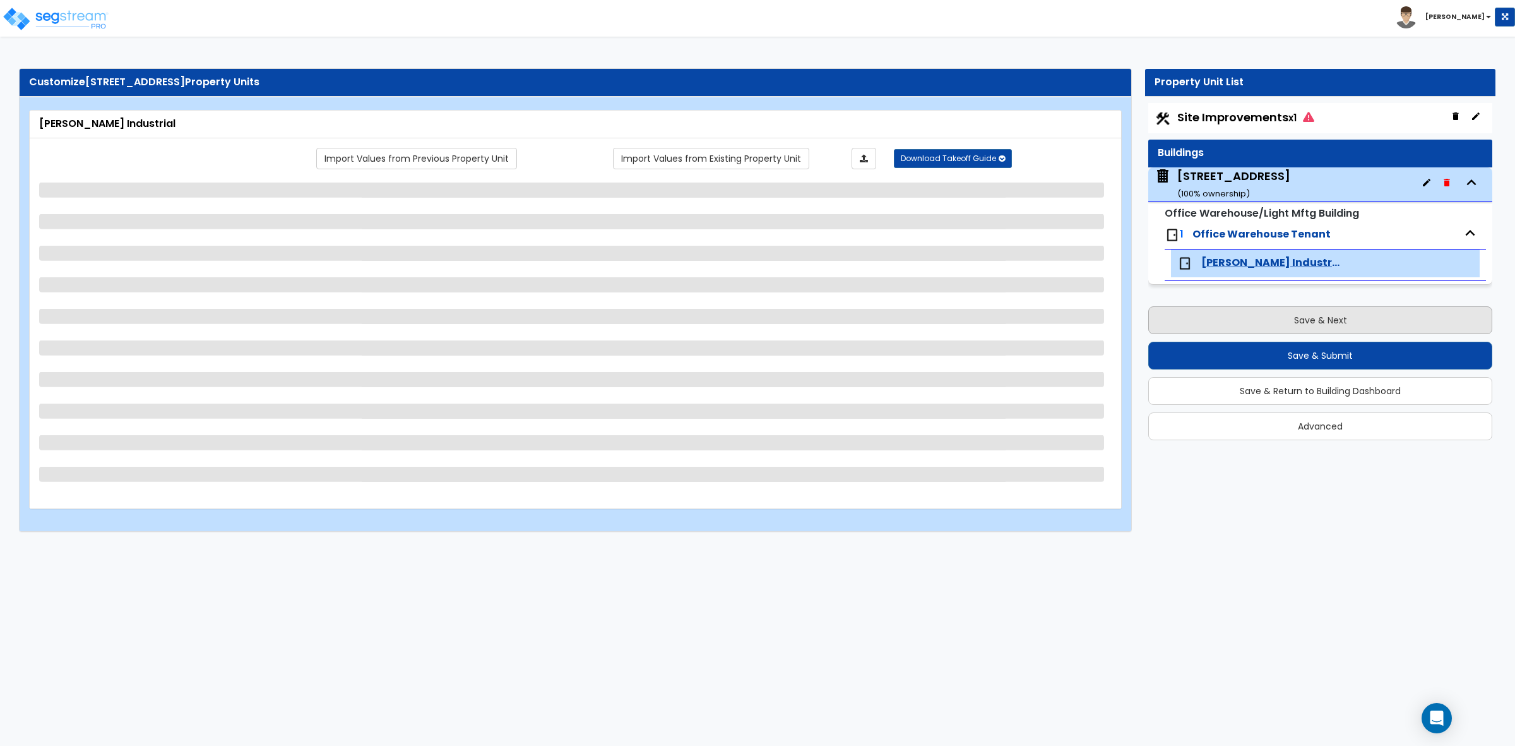
scroll to position [0, 0]
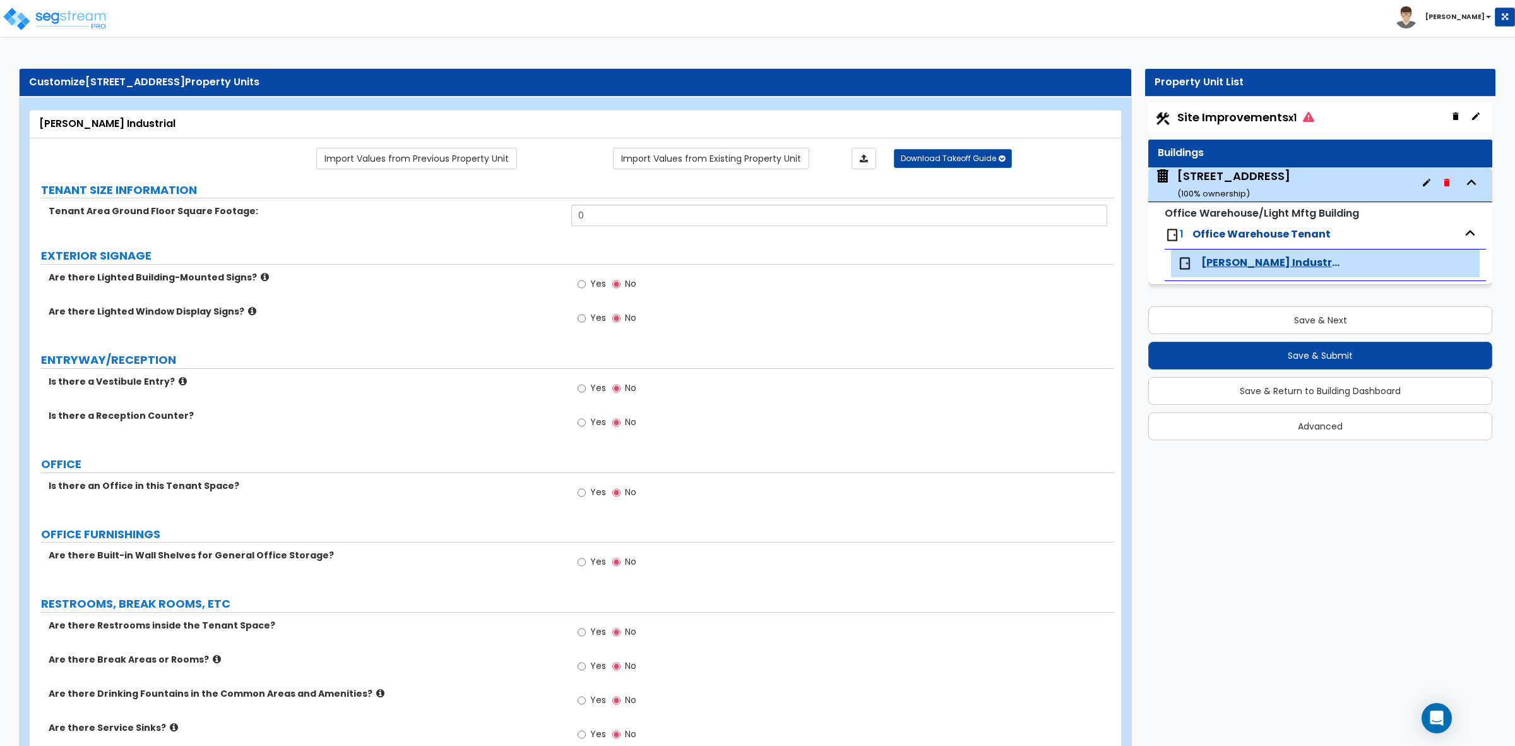
click at [447, 225] on div "Tenant Area Ground Floor Square Footage: 0" at bounding box center [572, 220] width 1084 height 30
click at [222, 217] on label "Tenant Area Ground Floor Square Footage:" at bounding box center [305, 211] width 513 height 13
drag, startPoint x: 616, startPoint y: 222, endPoint x: 516, endPoint y: 219, distance: 99.2
click at [516, 219] on div "Tenant Area Ground Floor Square Footage: 0" at bounding box center [572, 220] width 1084 height 30
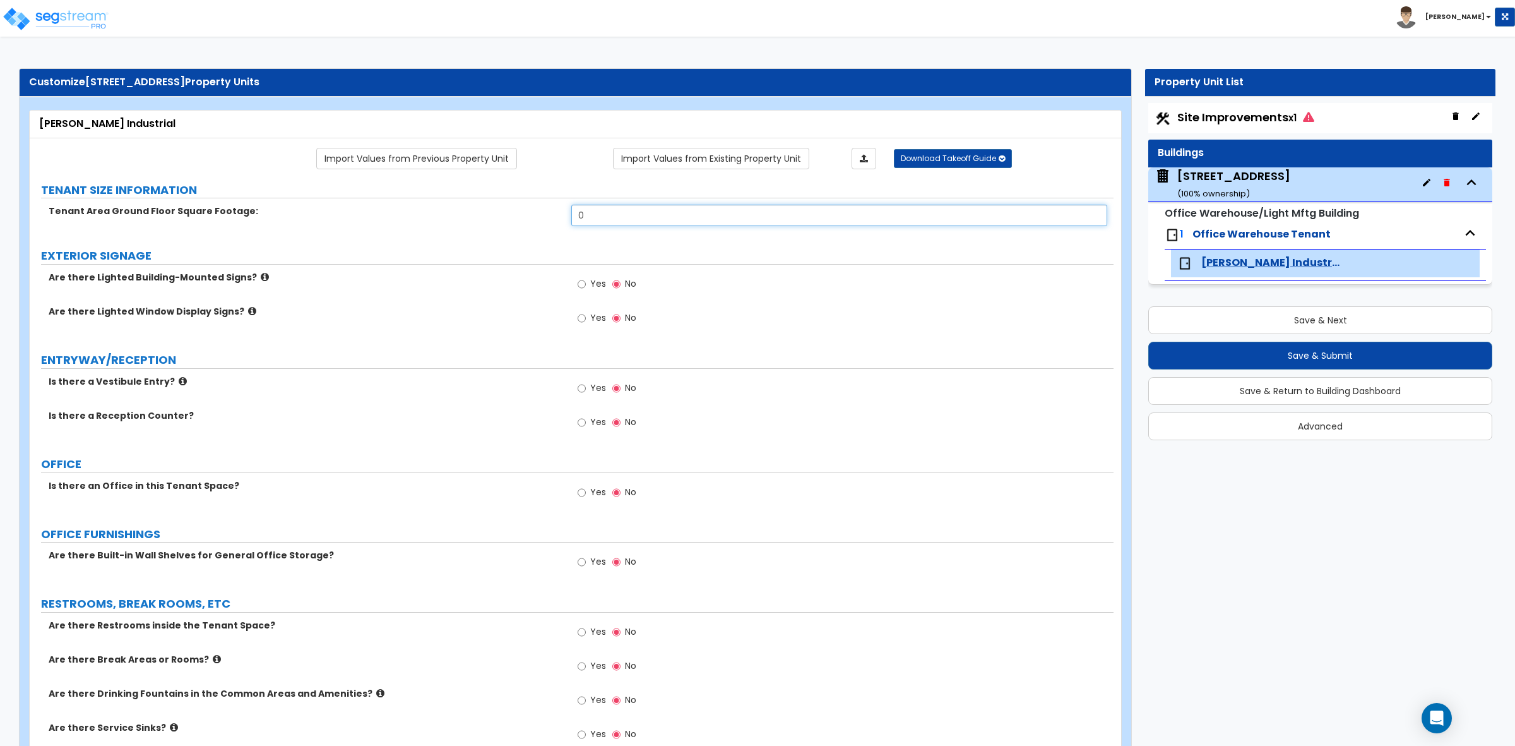
drag, startPoint x: 616, startPoint y: 216, endPoint x: 539, endPoint y: 217, distance: 77.7
click at [543, 217] on div "Tenant Area Ground Floor Square Footage: 0" at bounding box center [572, 220] width 1084 height 30
type input "31,500"
click at [544, 265] on div "EXTERIOR SIGNAGE" at bounding box center [577, 255] width 1073 height 17
click at [261, 275] on icon at bounding box center [265, 276] width 8 height 9
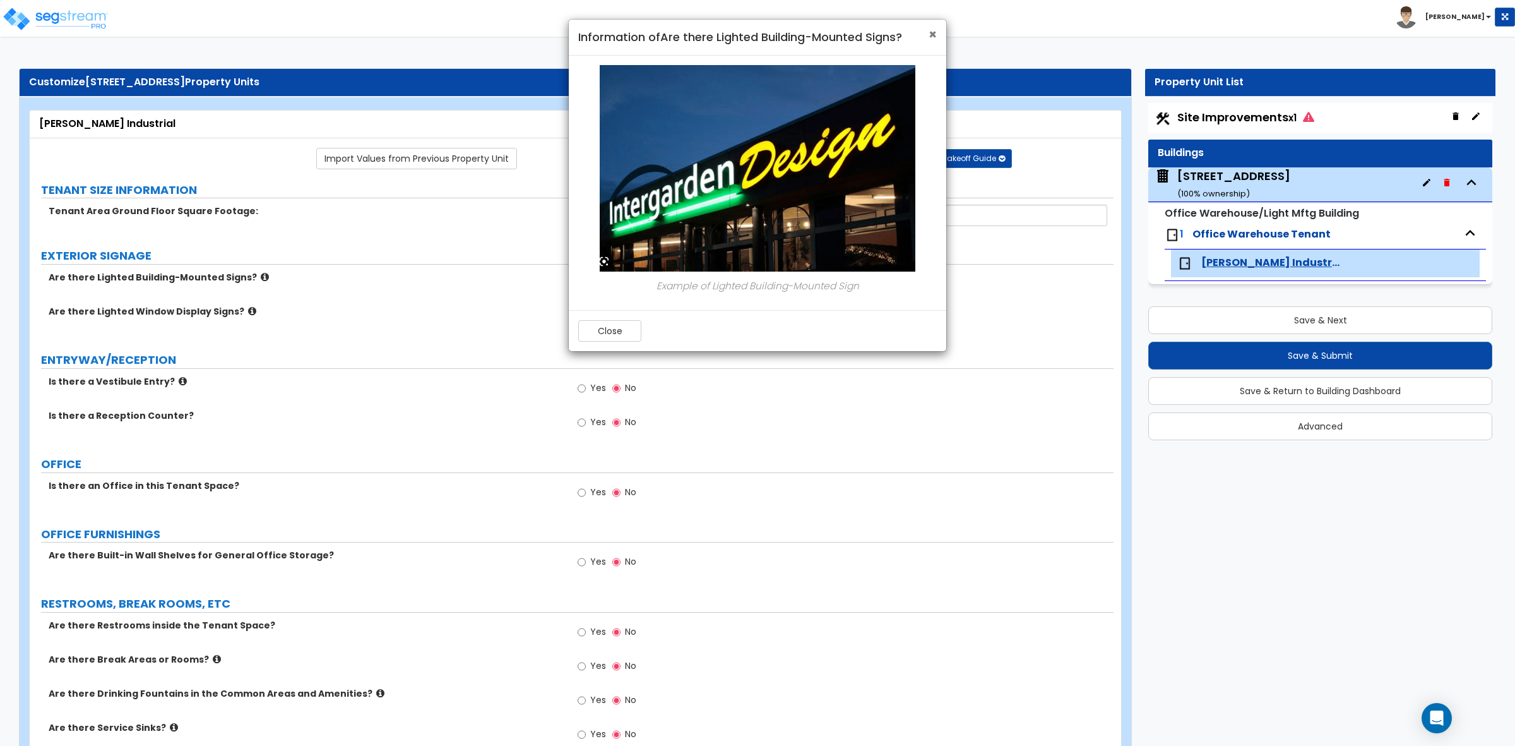
click at [932, 39] on span "×" at bounding box center [933, 34] width 8 height 18
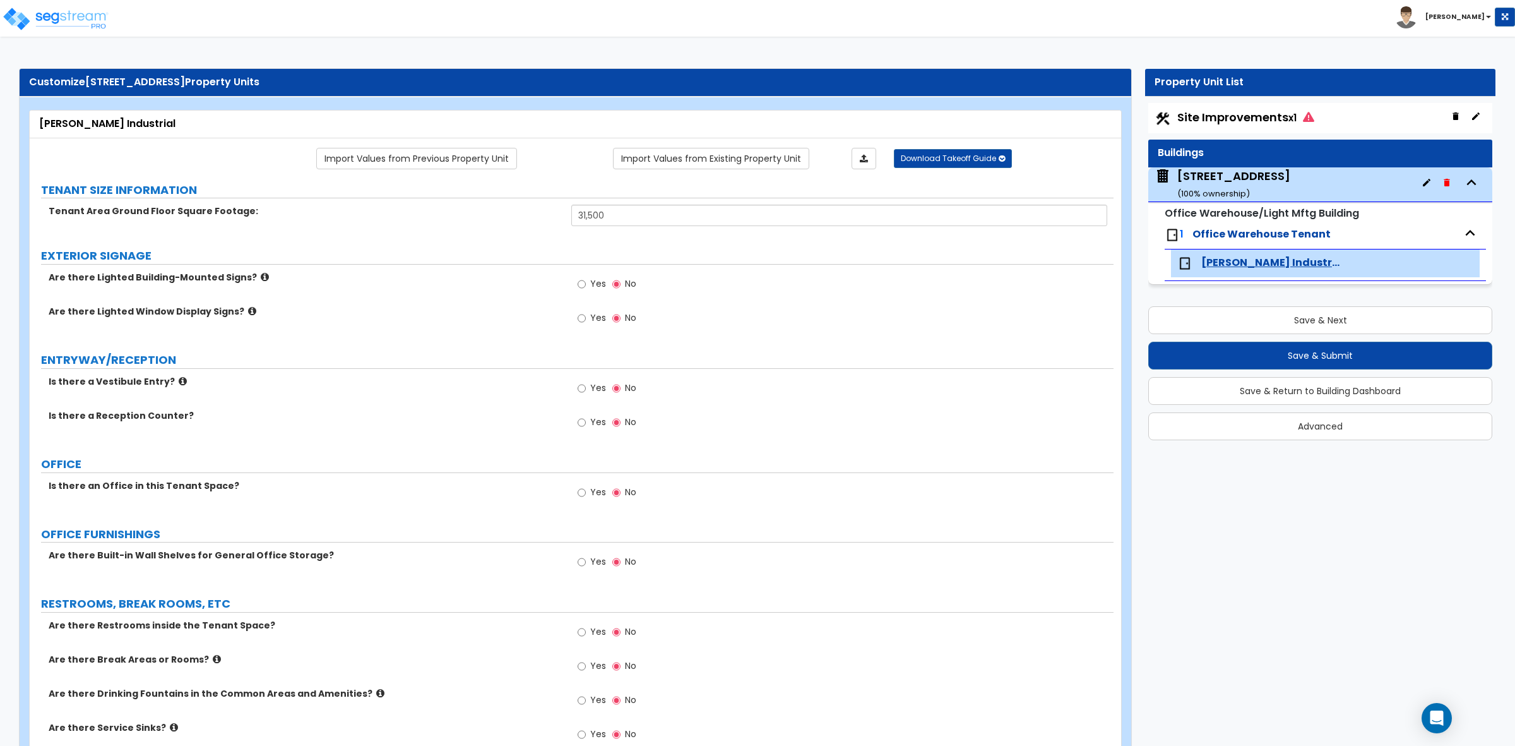
scroll to position [158, 0]
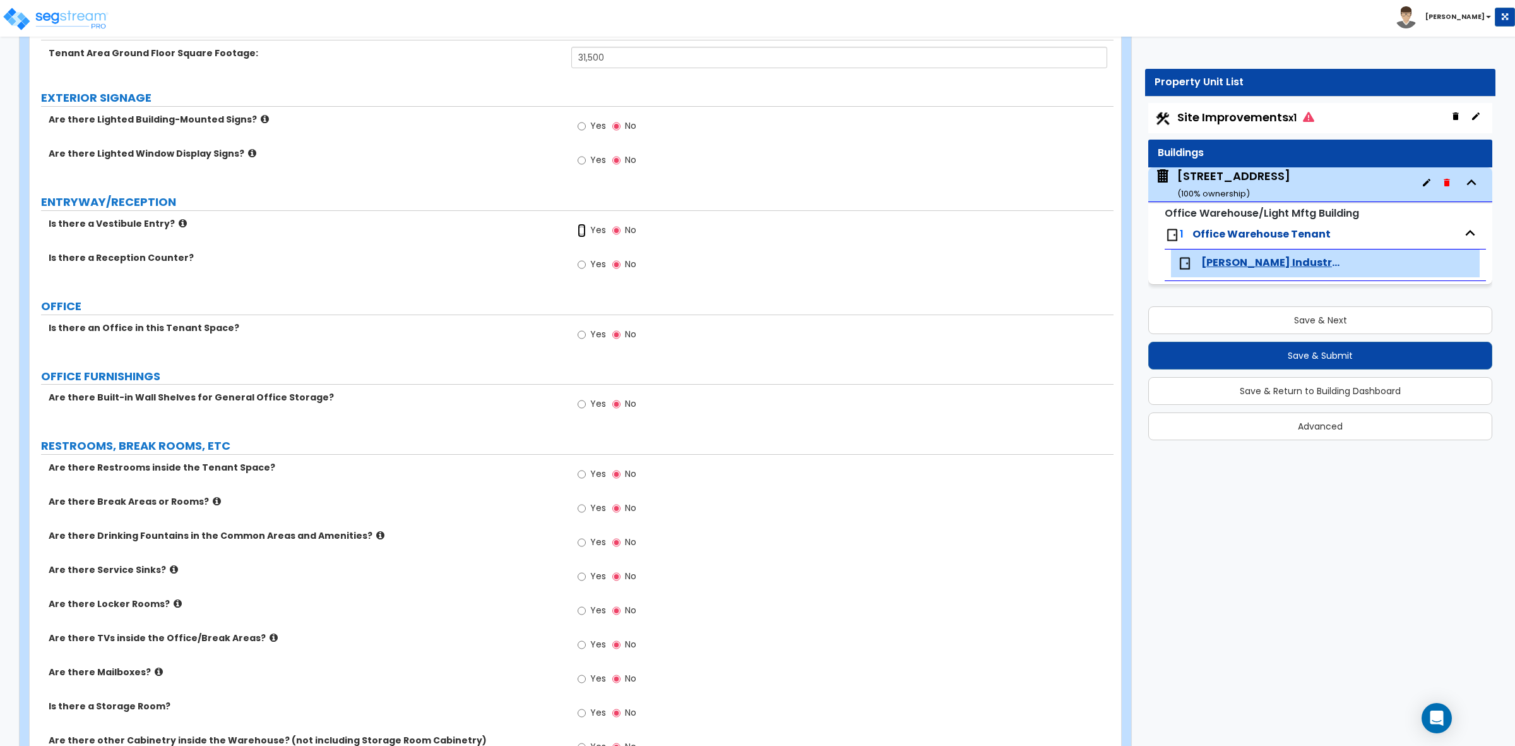
click at [581, 232] on input "Yes" at bounding box center [582, 230] width 8 height 14
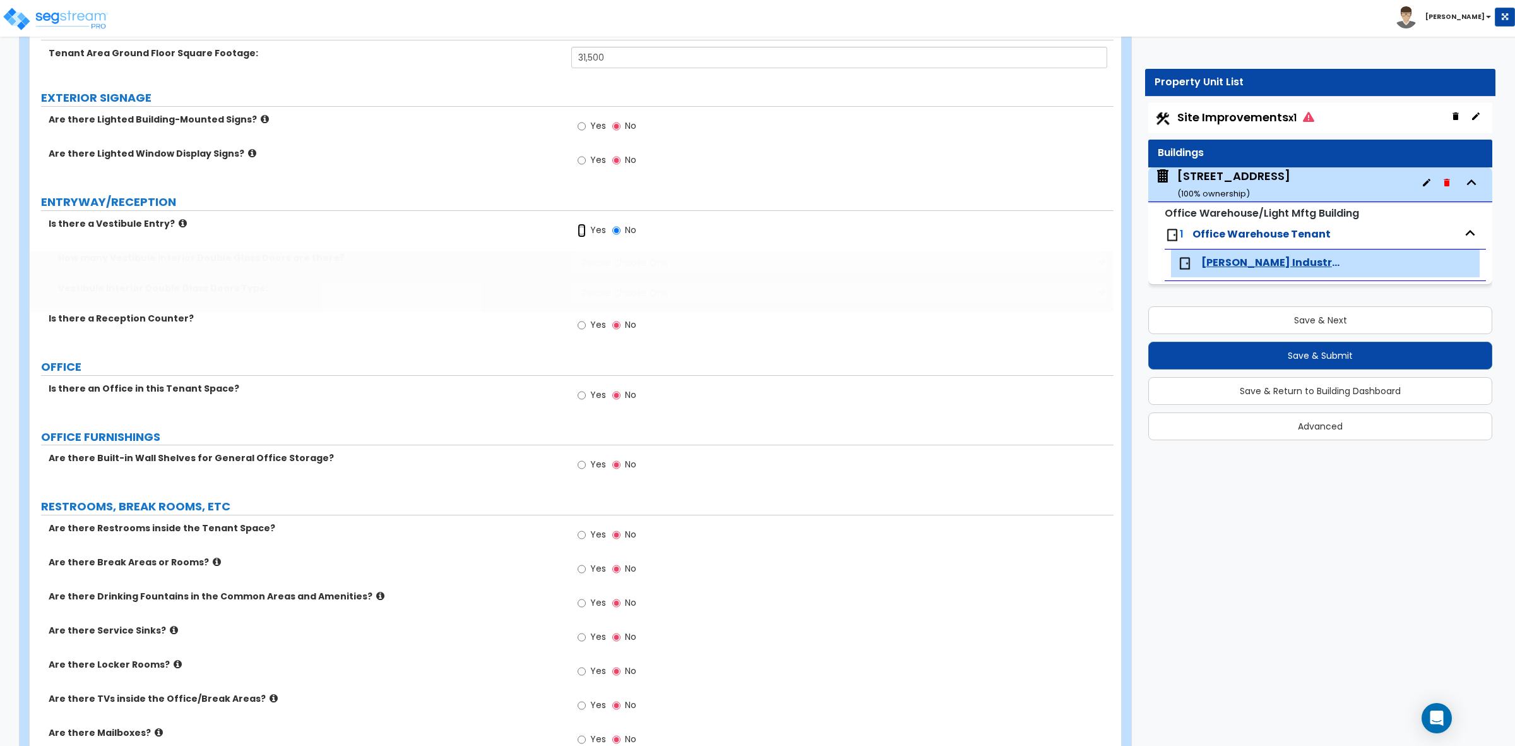
radio input "true"
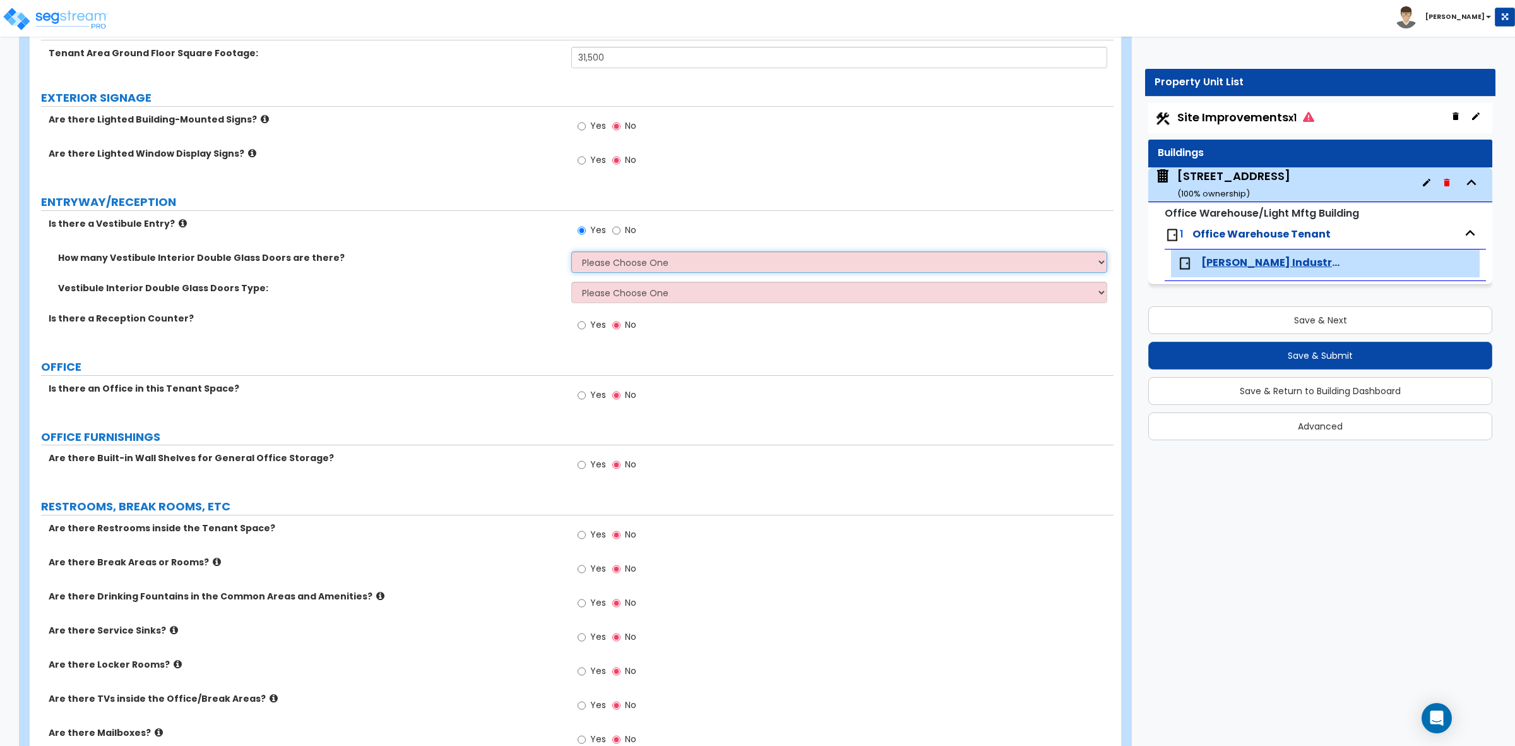
click at [595, 256] on select "Please Choose One 1 2 3" at bounding box center [838, 261] width 535 height 21
click at [503, 246] on div "Is there a Vestibule Entry? Yes No" at bounding box center [572, 234] width 1084 height 34
click at [631, 269] on select "Please Choose One 1 2 3" at bounding box center [838, 261] width 535 height 21
click at [529, 273] on div "How many Vestibule Interior Double Glass Doors are there? Please Choose One 1 2…" at bounding box center [572, 266] width 1084 height 30
click at [582, 328] on input "Yes" at bounding box center [582, 325] width 8 height 14
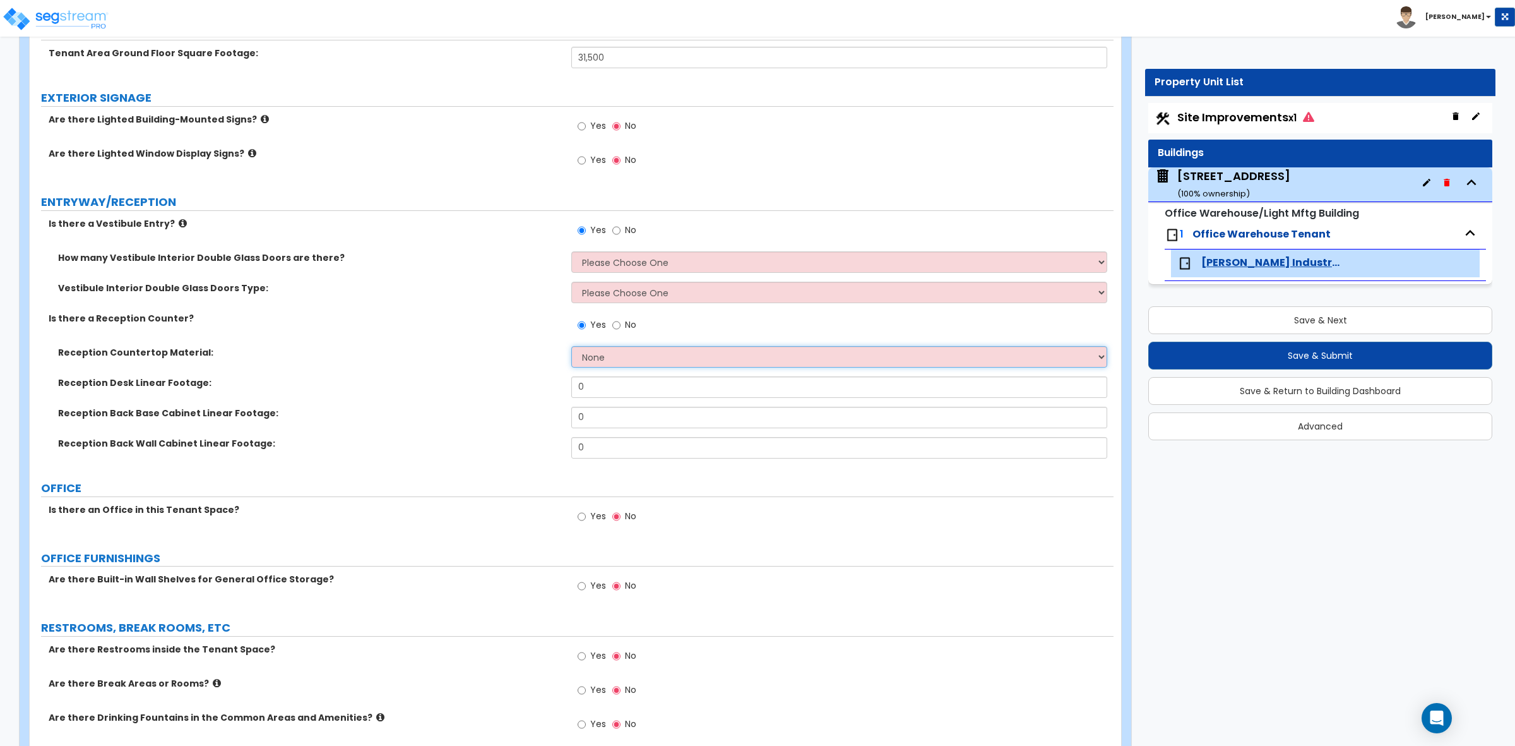
click at [595, 362] on select "None Plastic Laminate Solid Surface Stone Quartz Marble Tile Wood Stainless Ste…" at bounding box center [838, 356] width 535 height 21
click at [453, 411] on label "Reception Back Base Cabinet Linear Footage:" at bounding box center [310, 413] width 504 height 13
click at [617, 321] on input "No" at bounding box center [616, 325] width 8 height 14
radio input "false"
radio input "true"
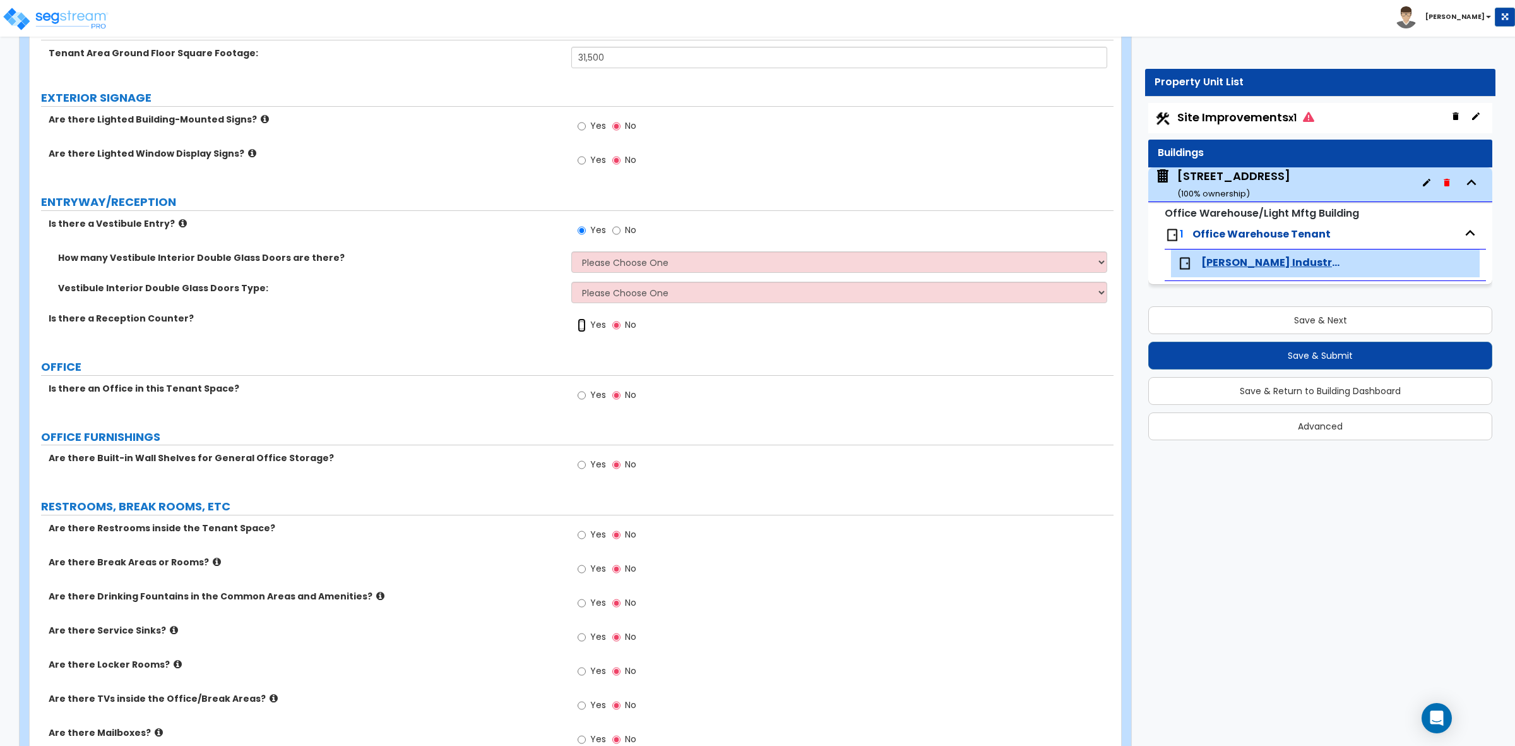
click at [579, 326] on input "Yes" at bounding box center [582, 325] width 8 height 14
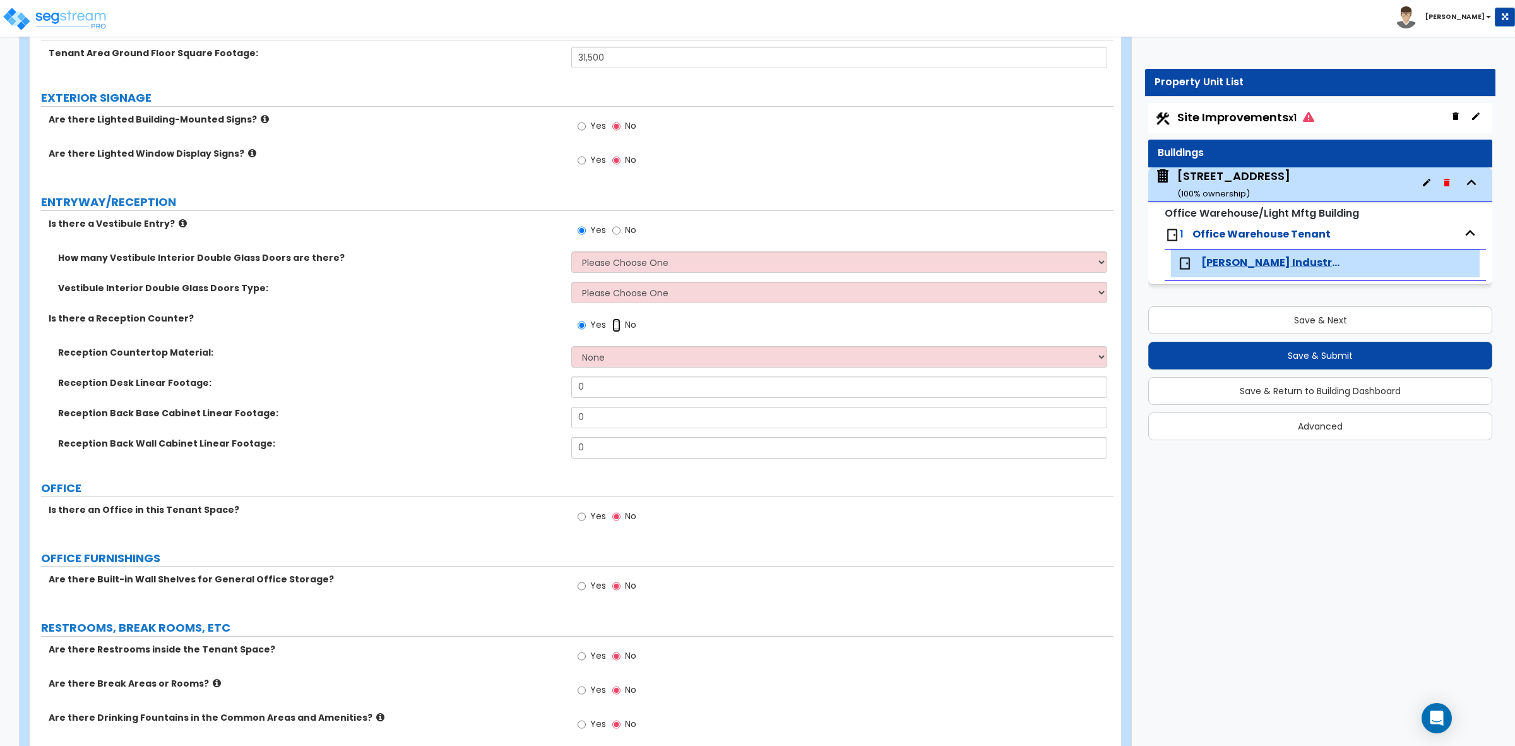
click at [619, 324] on input "No" at bounding box center [616, 325] width 8 height 14
radio input "false"
radio input "true"
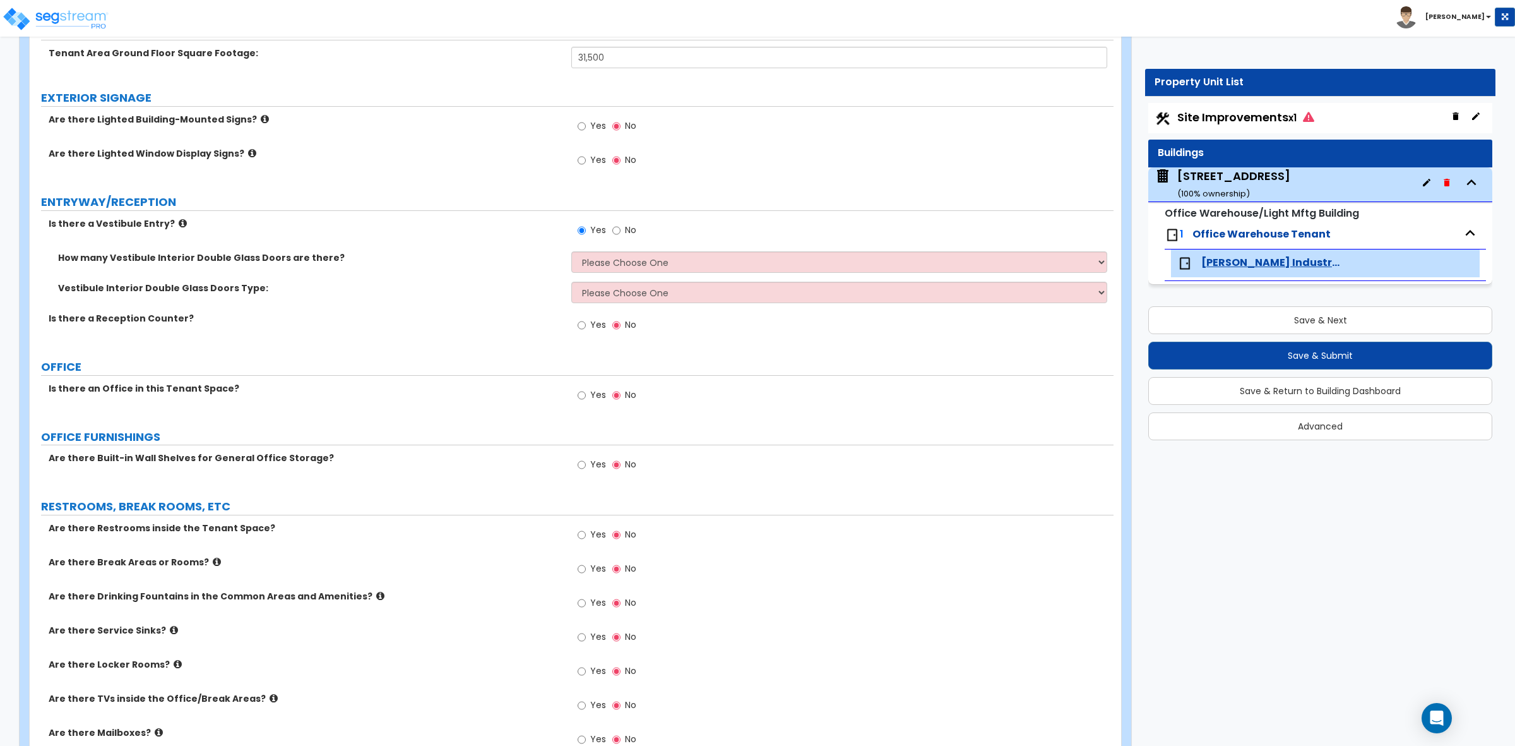
click at [513, 330] on div "Is there a Reception Counter? Yes No" at bounding box center [572, 329] width 1084 height 34
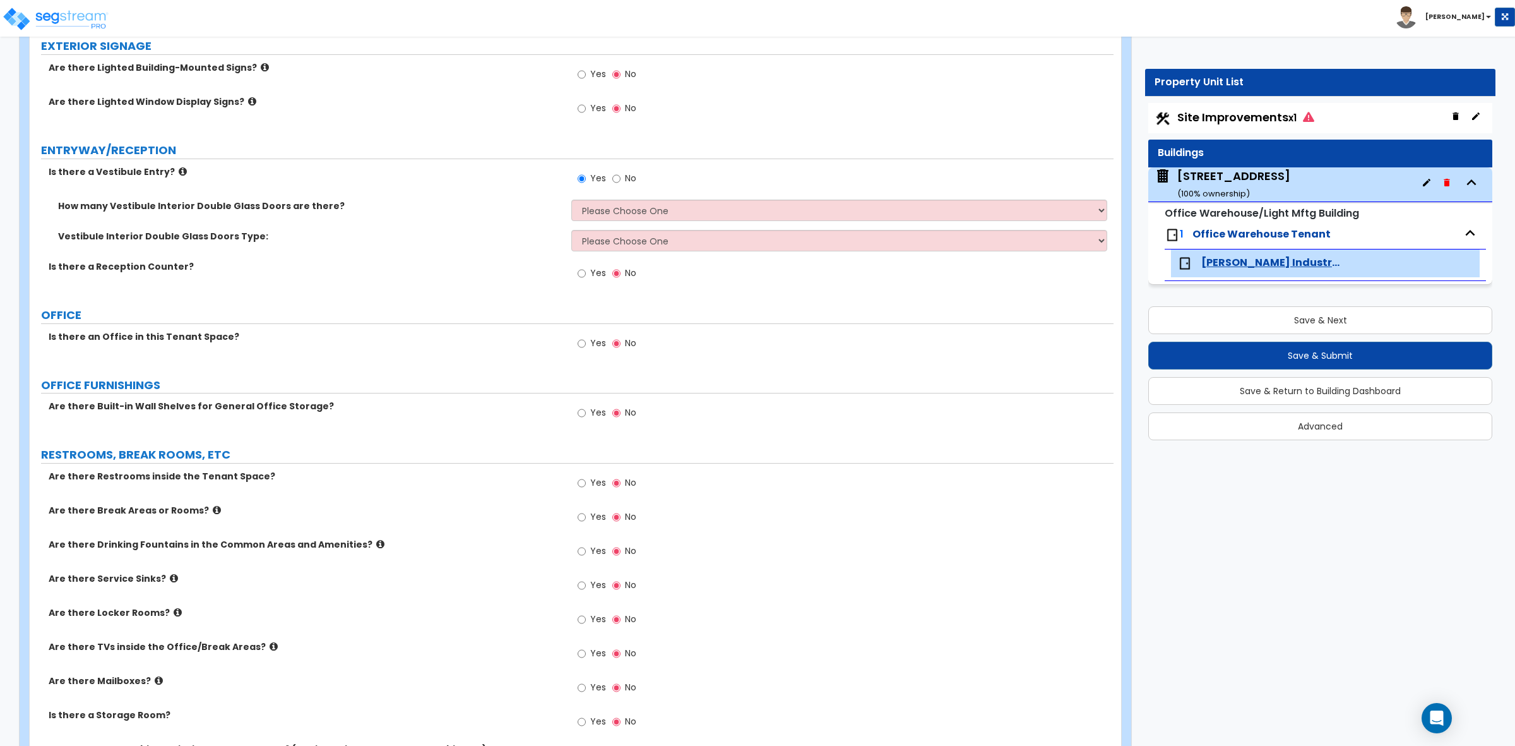
scroll to position [237, 0]
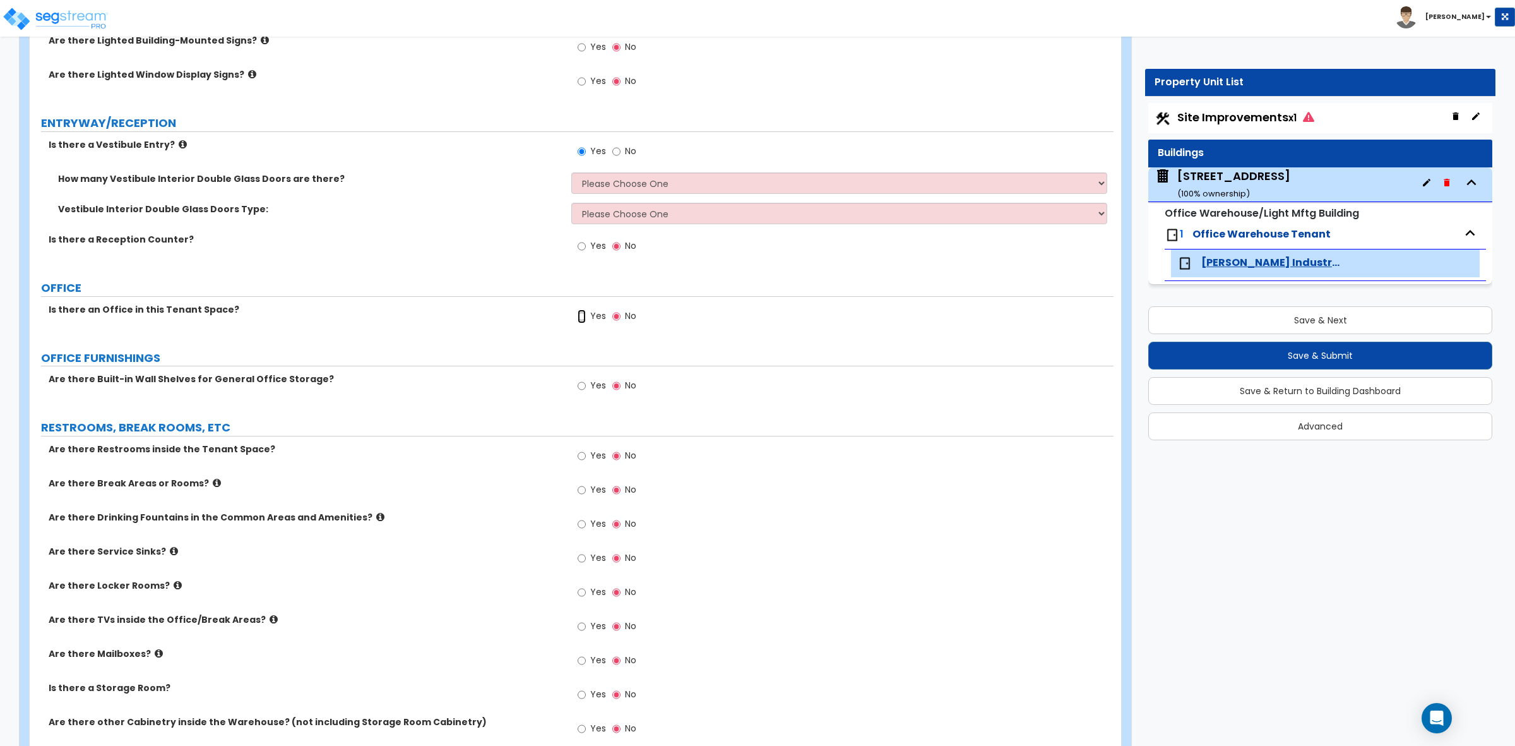
click at [581, 317] on input "Yes" at bounding box center [582, 316] width 8 height 14
radio input "true"
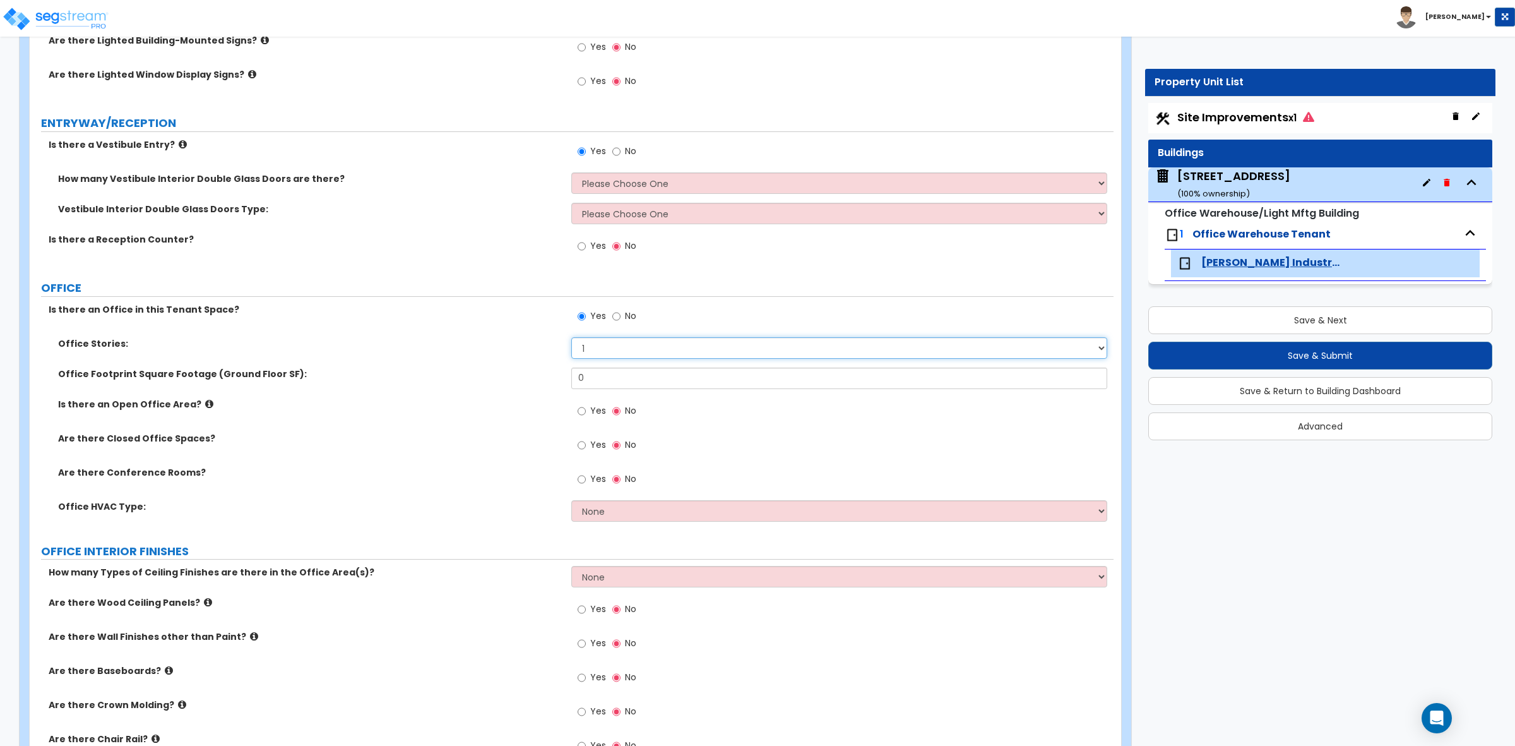
click at [609, 348] on select "1 2 3" at bounding box center [838, 347] width 535 height 21
click at [571, 338] on select "1 2 3" at bounding box center [838, 347] width 535 height 21
drag, startPoint x: 603, startPoint y: 379, endPoint x: 541, endPoint y: 377, distance: 61.9
click at [541, 377] on div "Office Footprint Square Footage (Ground Floor SF): 0" at bounding box center [572, 382] width 1084 height 30
click at [539, 376] on label "Office Footprint Square Footage (Ground Floor SF):" at bounding box center [310, 373] width 504 height 13
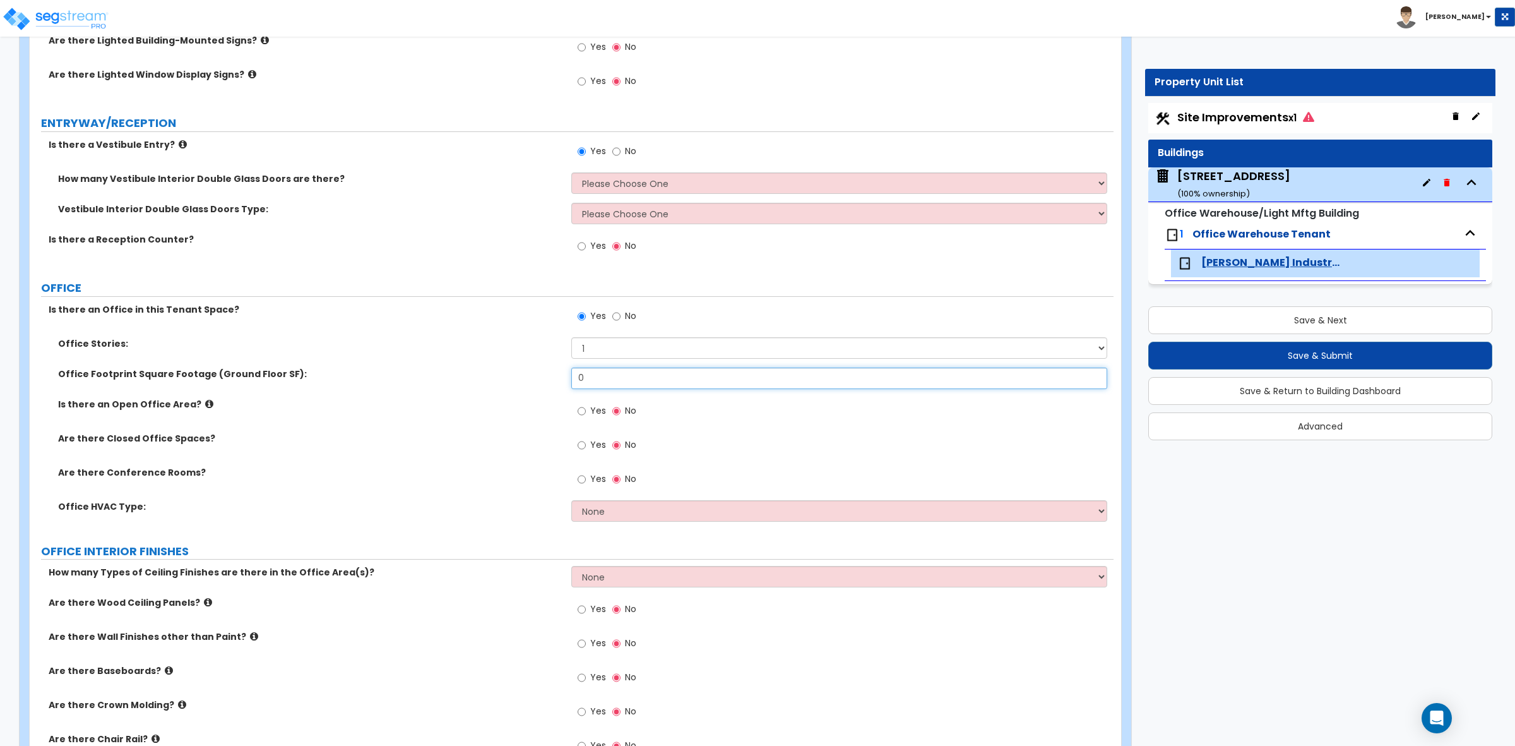
drag, startPoint x: 599, startPoint y: 376, endPoint x: 479, endPoint y: 396, distance: 121.5
click at [483, 395] on div "Office Footprint Square Footage (Ground Floor SF): 0" at bounding box center [572, 382] width 1084 height 30
type input "4,000"
click at [477, 398] on div "Office Footprint Square Footage (Ground Floor SF): 4,000" at bounding box center [572, 382] width 1084 height 30
click at [205, 402] on icon at bounding box center [209, 403] width 8 height 9
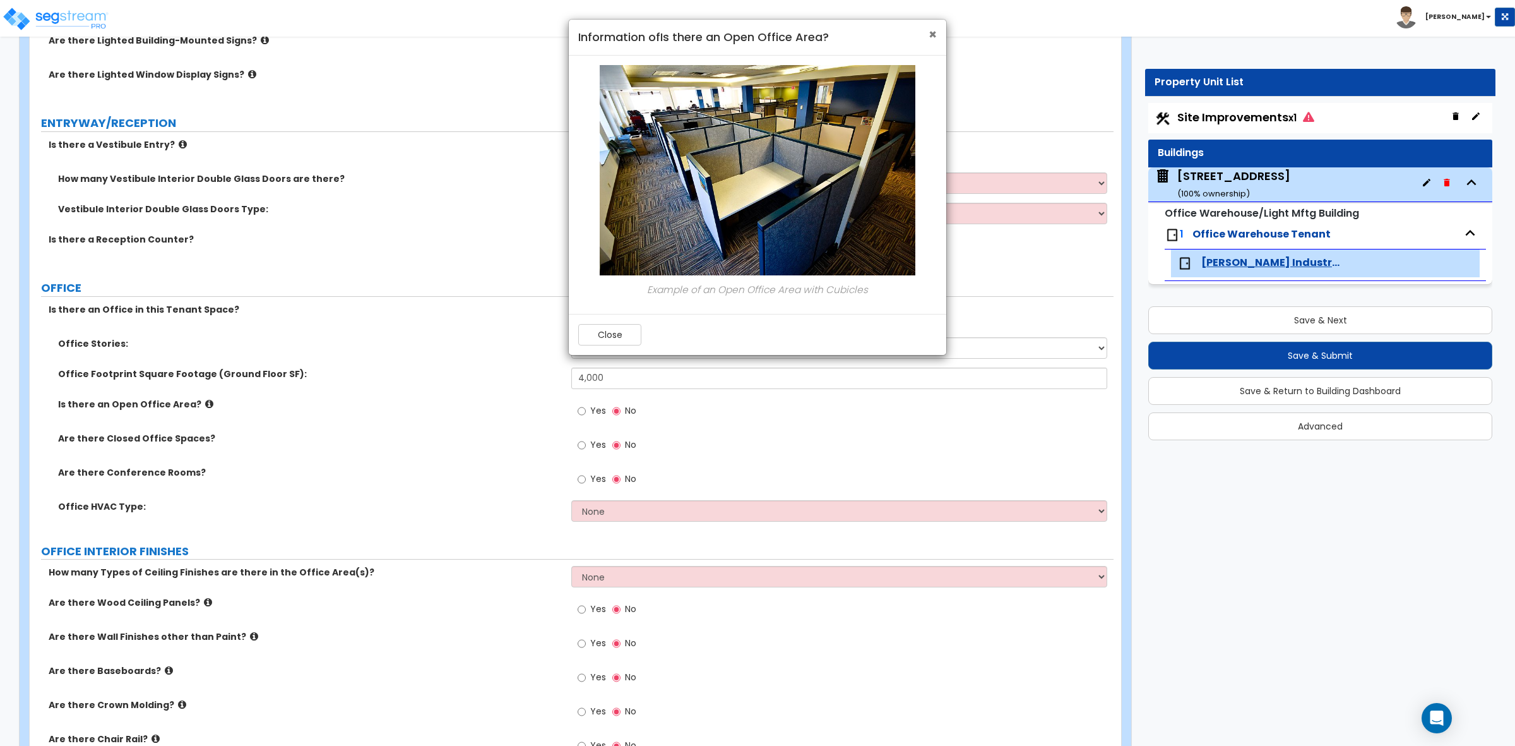
click at [932, 39] on span "×" at bounding box center [933, 34] width 8 height 18
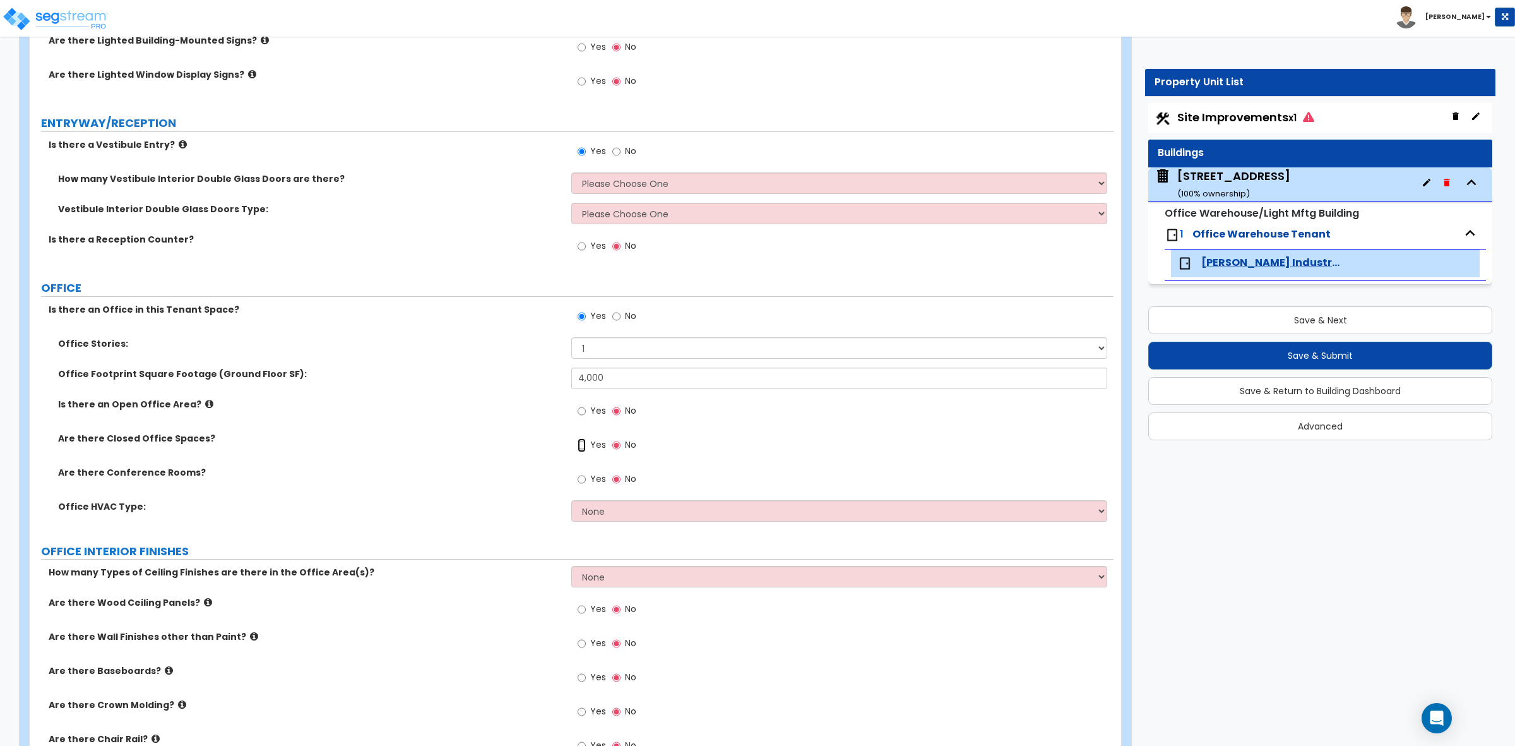
click at [584, 446] on input "Yes" at bounding box center [582, 445] width 8 height 14
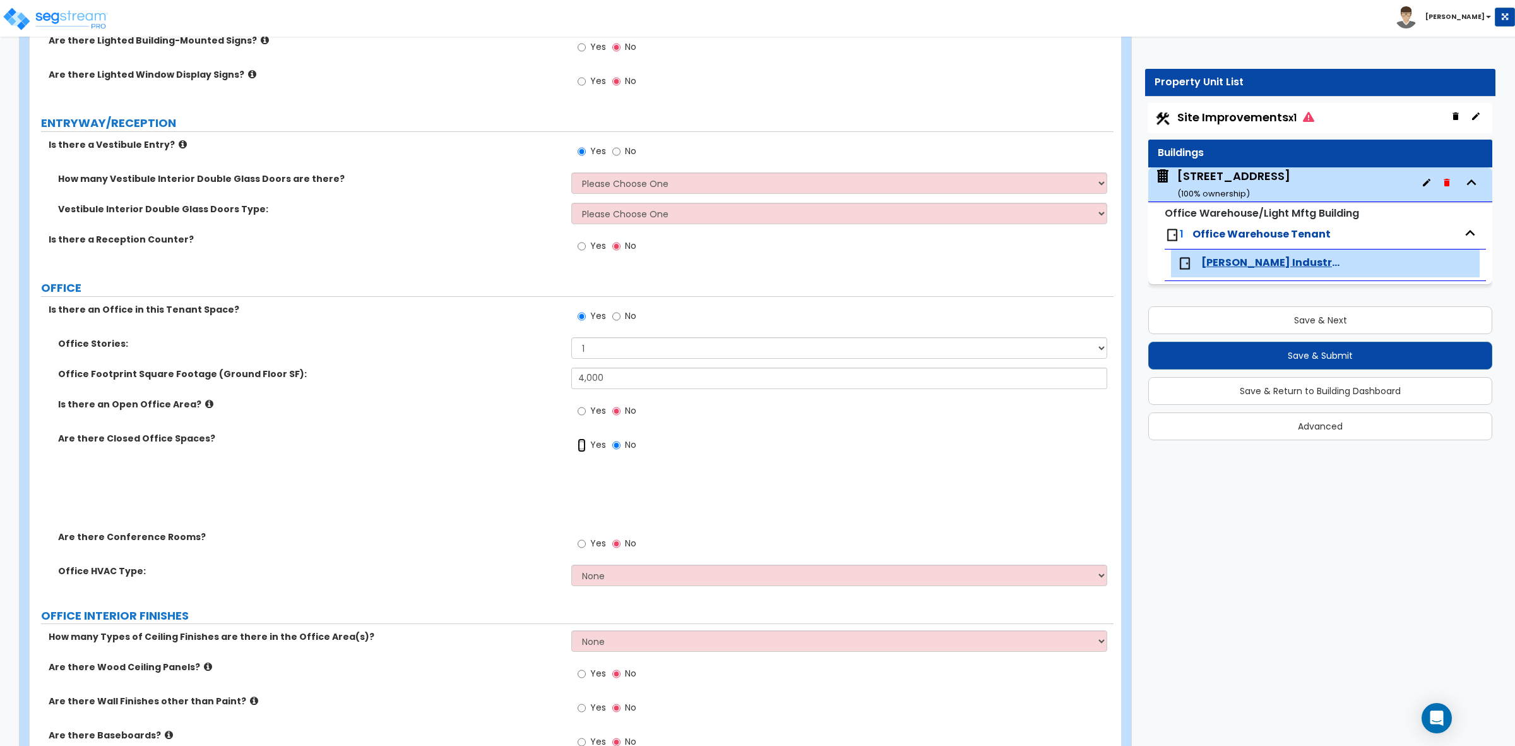
radio input "true"
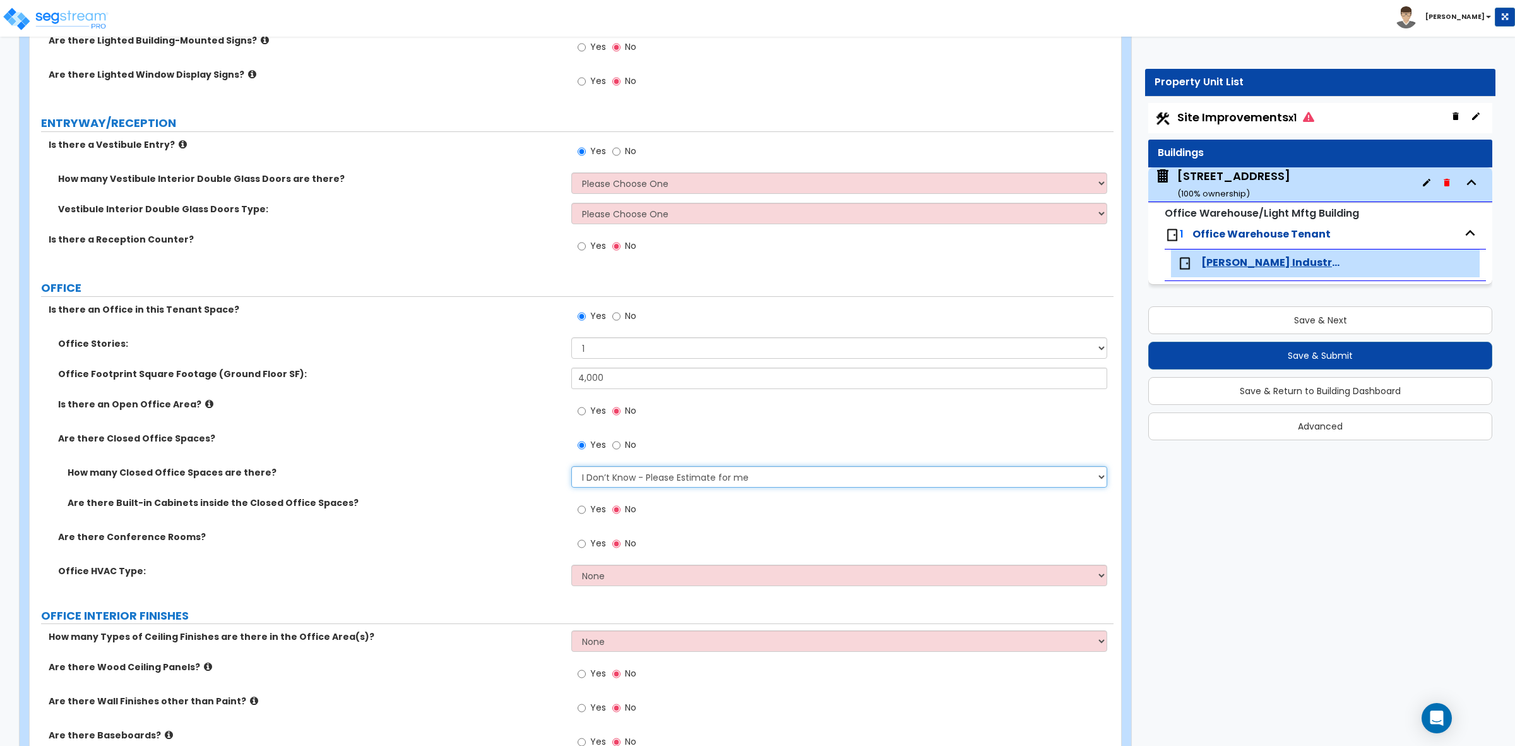
click at [635, 484] on select "I Don’t Know - Please Estimate for me I want to Enter the Number of Closed Offi…" at bounding box center [838, 476] width 535 height 21
select select "2"
click at [571, 467] on select "I Don’t Know - Please Estimate for me I want to Enter the Number of Closed Offi…" at bounding box center [838, 476] width 535 height 21
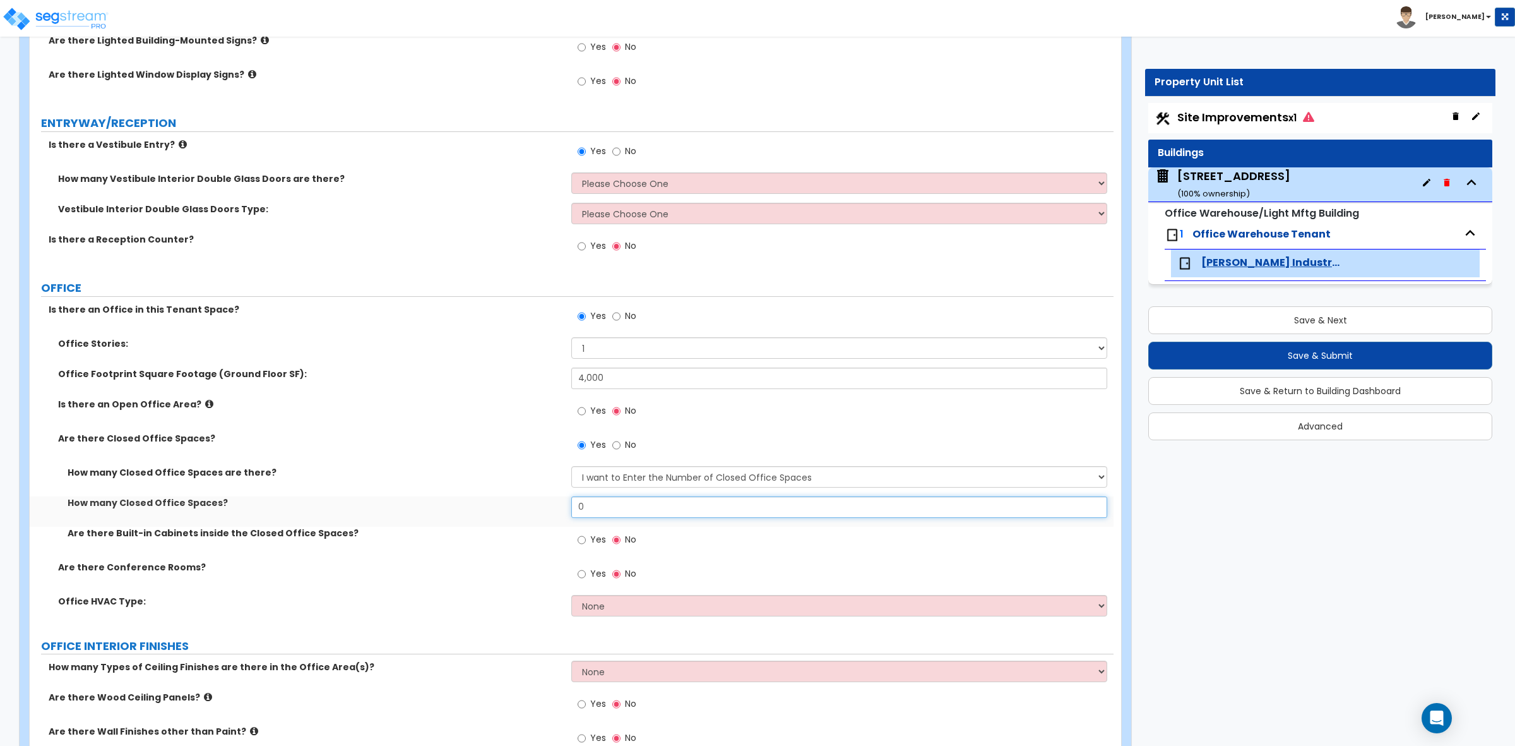
drag, startPoint x: 617, startPoint y: 509, endPoint x: 537, endPoint y: 501, distance: 80.0
click at [537, 501] on div "How many Closed Office Spaces? 0" at bounding box center [572, 511] width 1084 height 30
type input "8"
type input "7"
click at [535, 520] on div "How many Closed Office Spaces? 7" at bounding box center [572, 511] width 1084 height 30
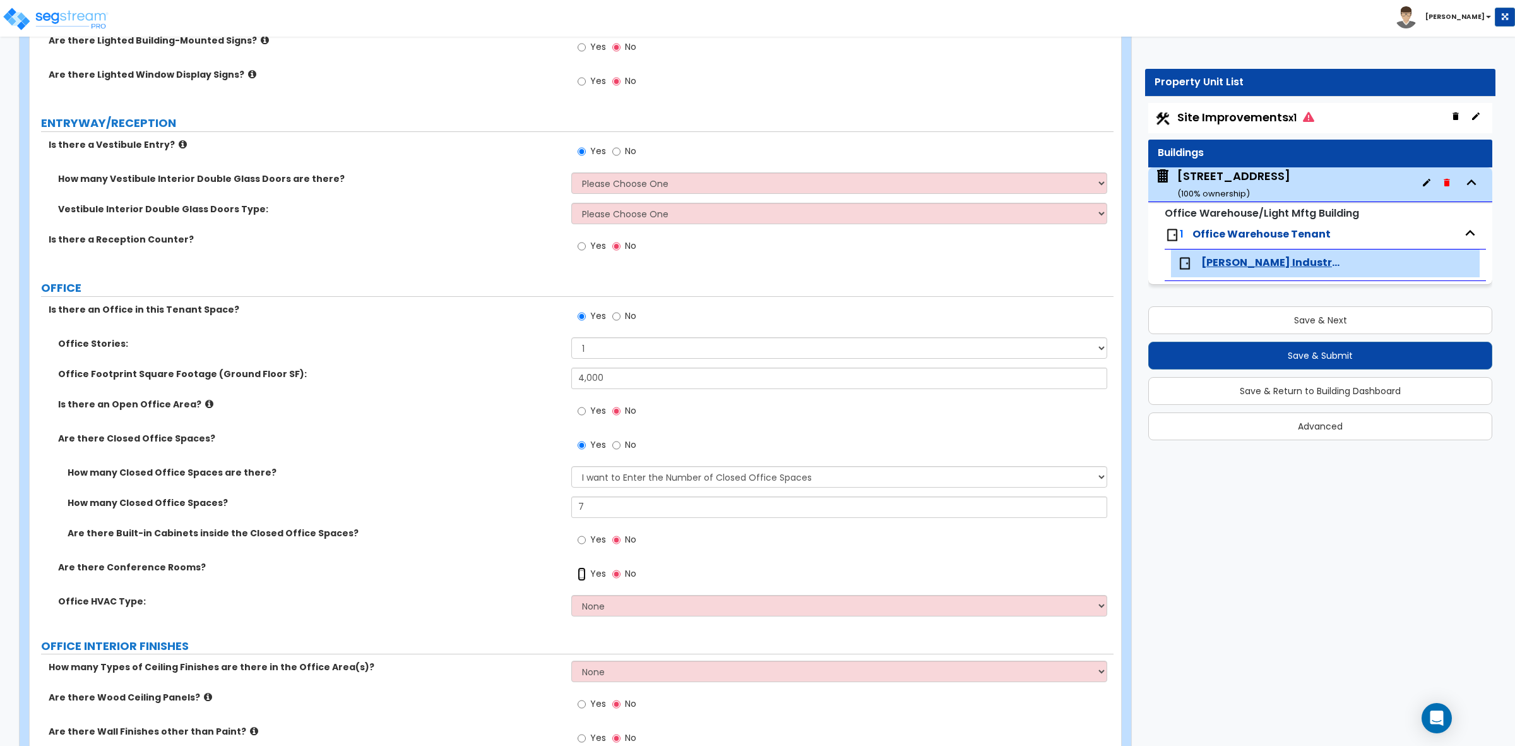
click at [579, 573] on input "Yes" at bounding box center [582, 574] width 8 height 14
radio input "true"
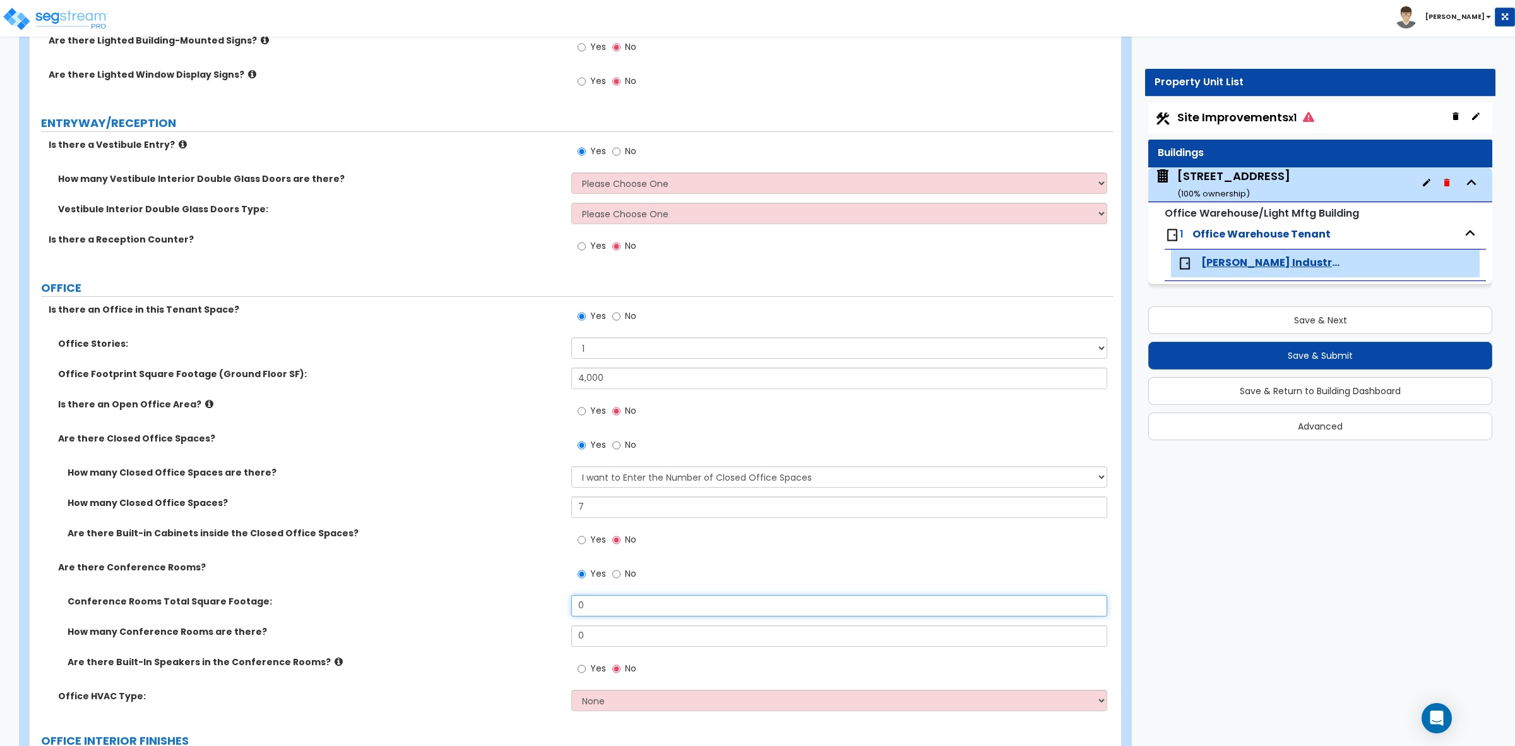
drag, startPoint x: 604, startPoint y: 603, endPoint x: 533, endPoint y: 601, distance: 70.1
click at [533, 601] on div "Conference Rooms Total Square Footage: 0" at bounding box center [572, 610] width 1084 height 30
type input "180"
click at [667, 572] on div "Yes No" at bounding box center [842, 578] width 542 height 34
drag, startPoint x: 606, startPoint y: 641, endPoint x: 535, endPoint y: 636, distance: 70.8
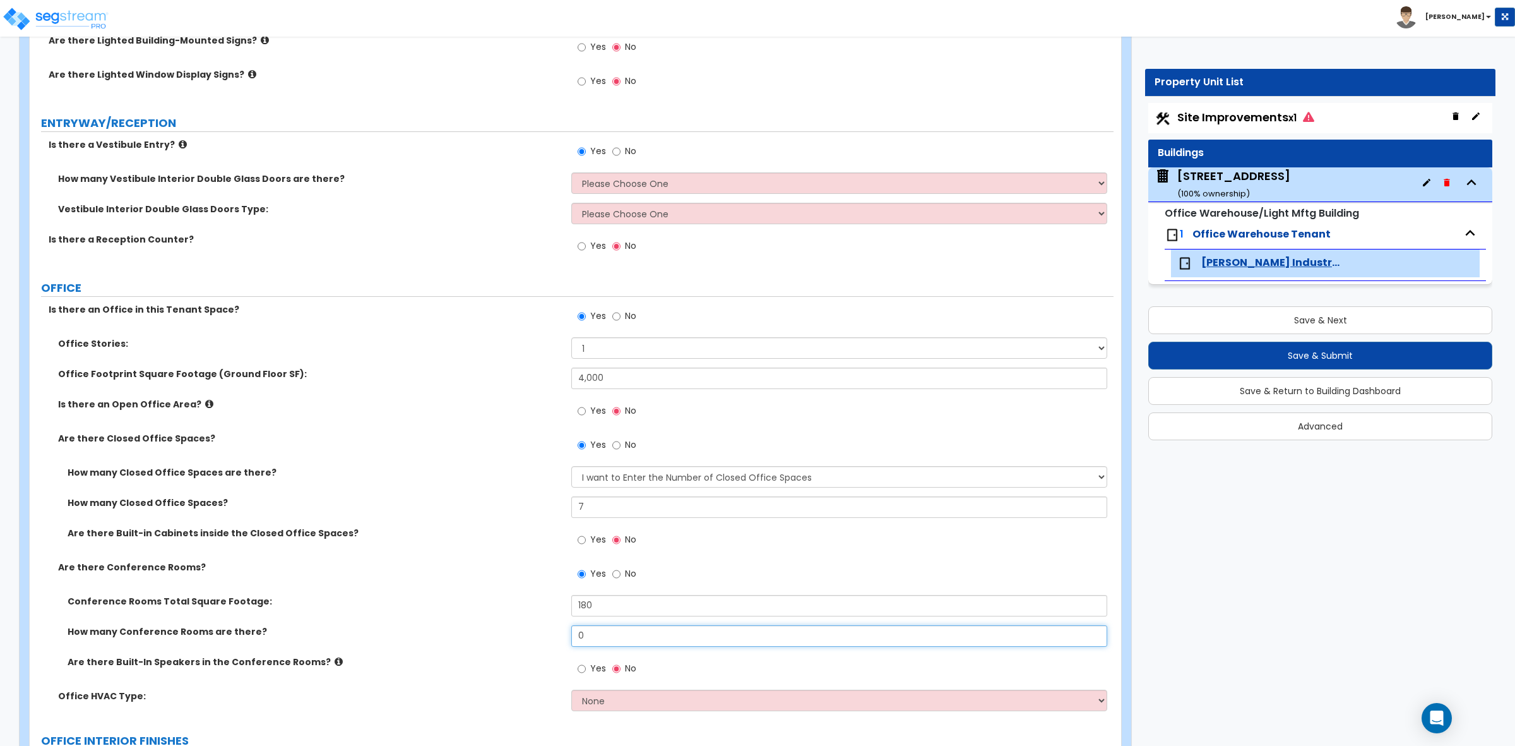
click at [544, 640] on div "How many Conference Rooms are there? 0" at bounding box center [572, 640] width 1084 height 30
type input "1"
click at [488, 625] on div "Conference Rooms Total Square Footage: 180" at bounding box center [572, 610] width 1084 height 30
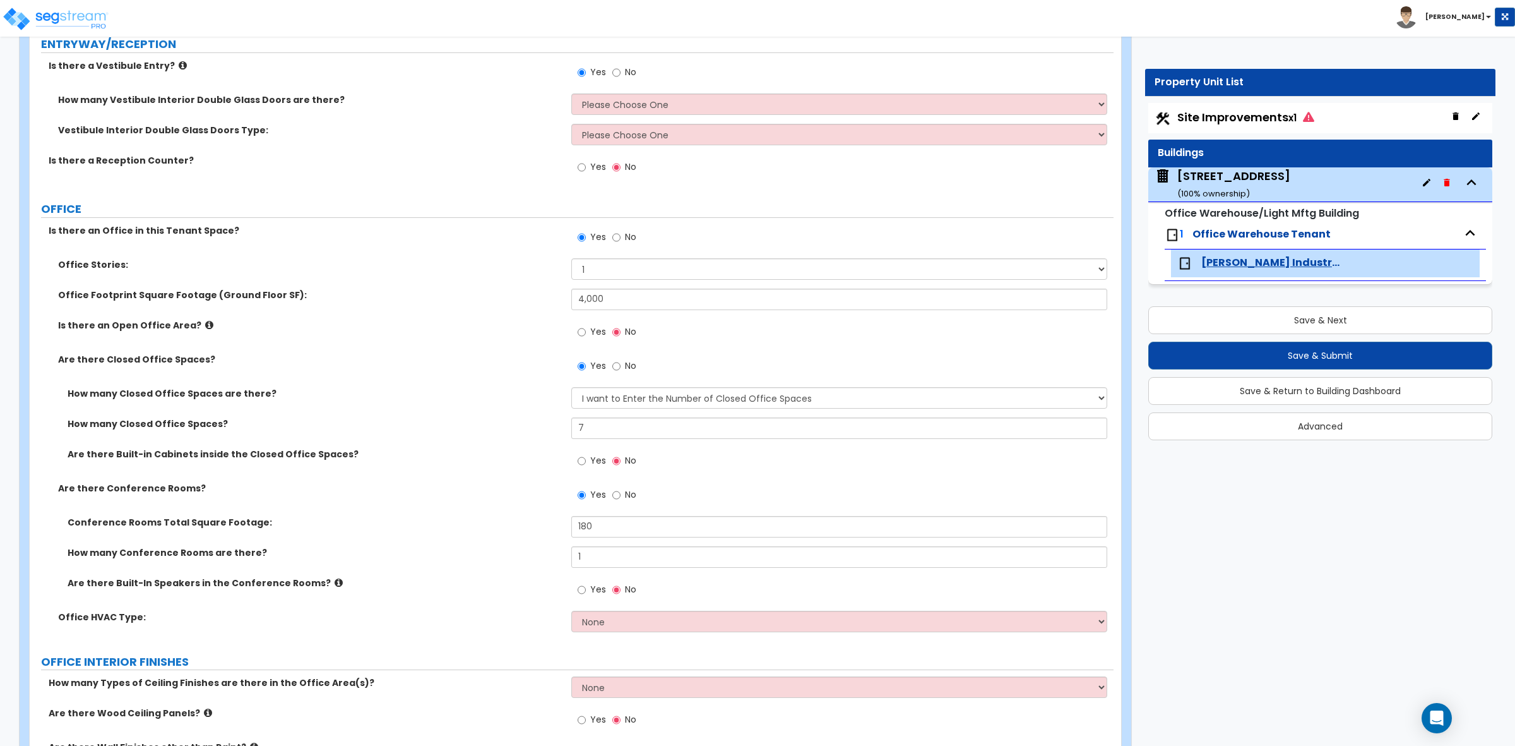
scroll to position [474, 0]
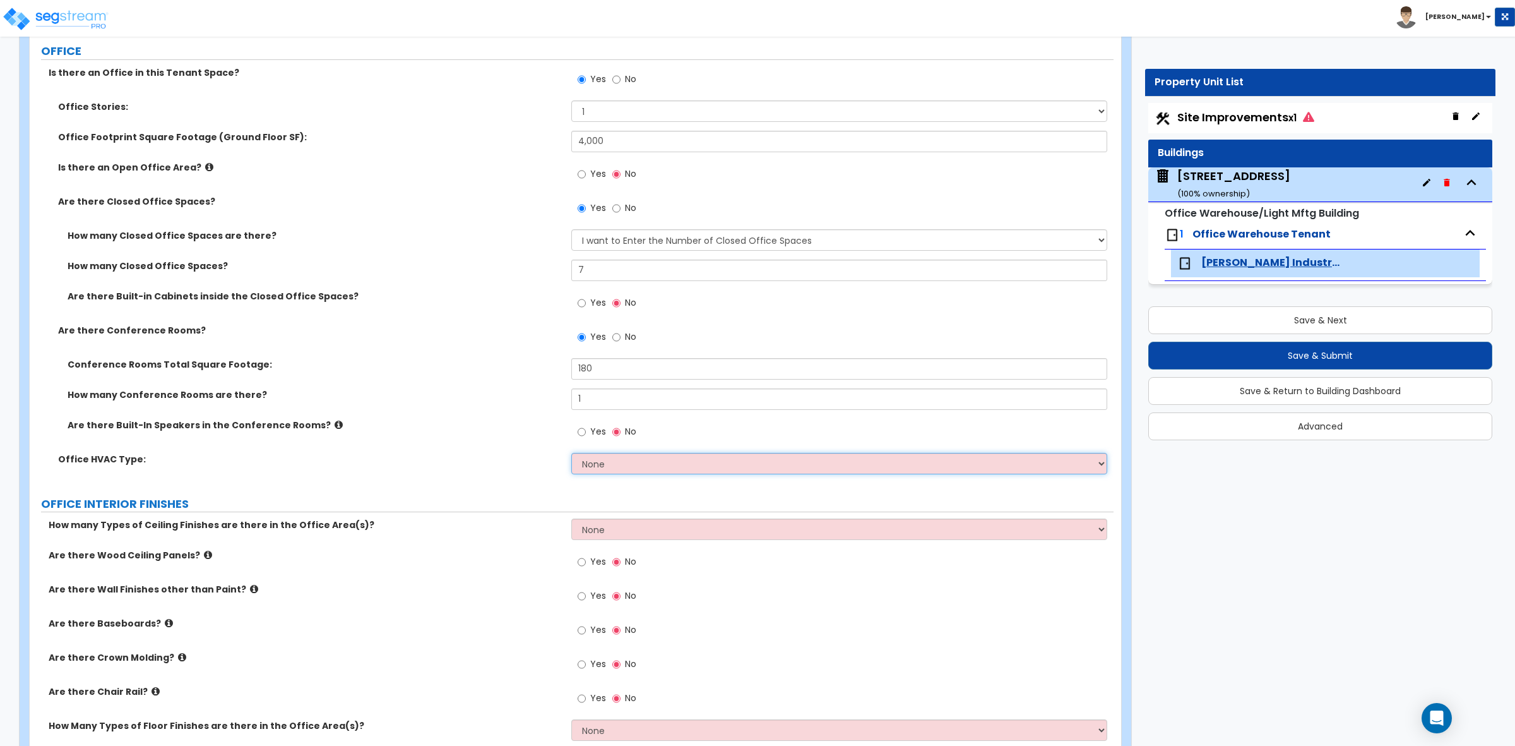
click at [648, 465] on select "None Rooftop Unit Furnace-Condenser Forced Air Split Heating/Cooling Systems He…" at bounding box center [838, 463] width 535 height 21
click at [483, 478] on div "Office HVAC Type: None Rooftop Unit Furnace-Condenser Forced Air Split Heating/…" at bounding box center [572, 468] width 1084 height 30
click at [634, 468] on select "None Rooftop Unit Furnace-Condenser Forced Air Split Heating/Cooling Systems He…" at bounding box center [838, 463] width 535 height 21
select select "3"
click at [571, 453] on select "None Rooftop Unit Furnace-Condenser Forced Air Split Heating/Cooling Systems He…" at bounding box center [838, 463] width 535 height 21
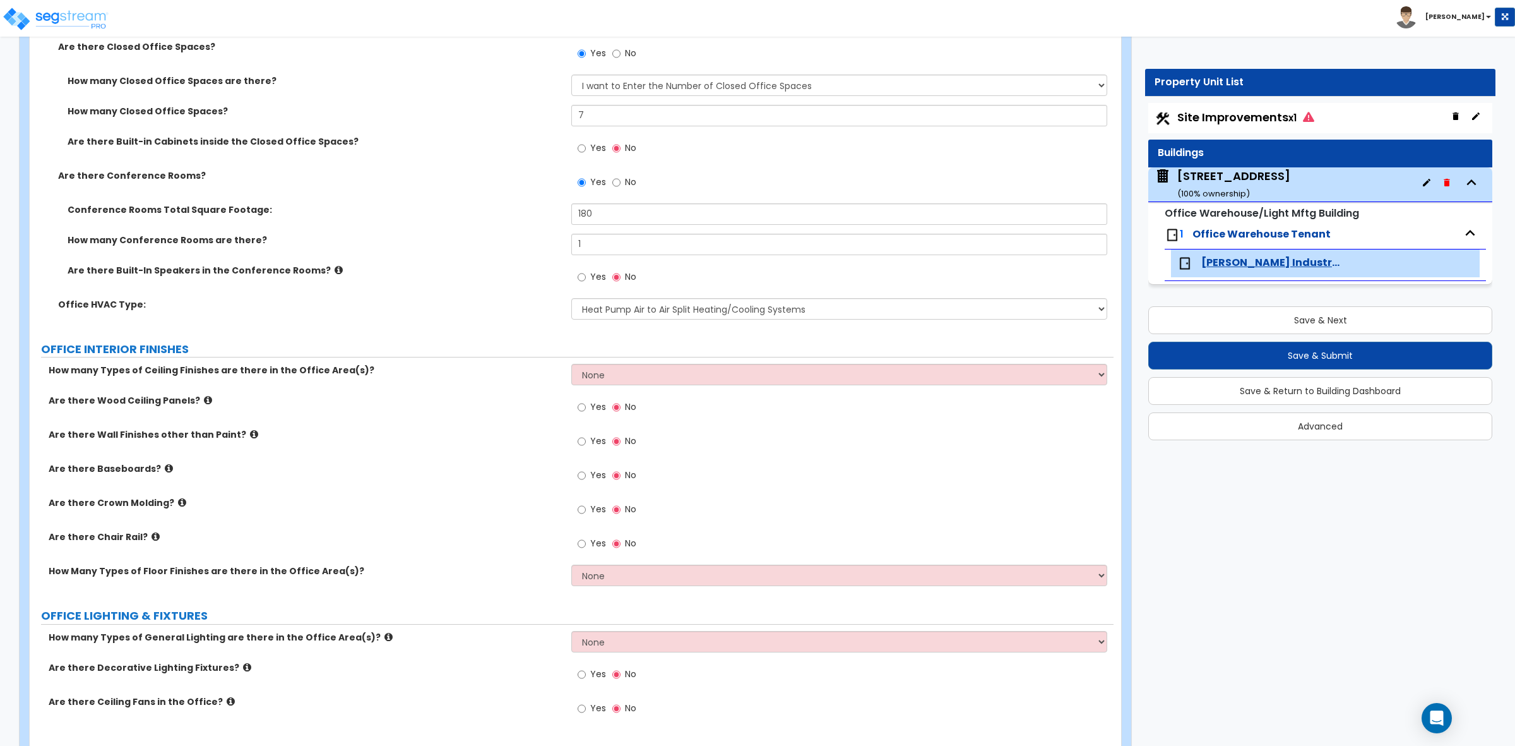
scroll to position [631, 0]
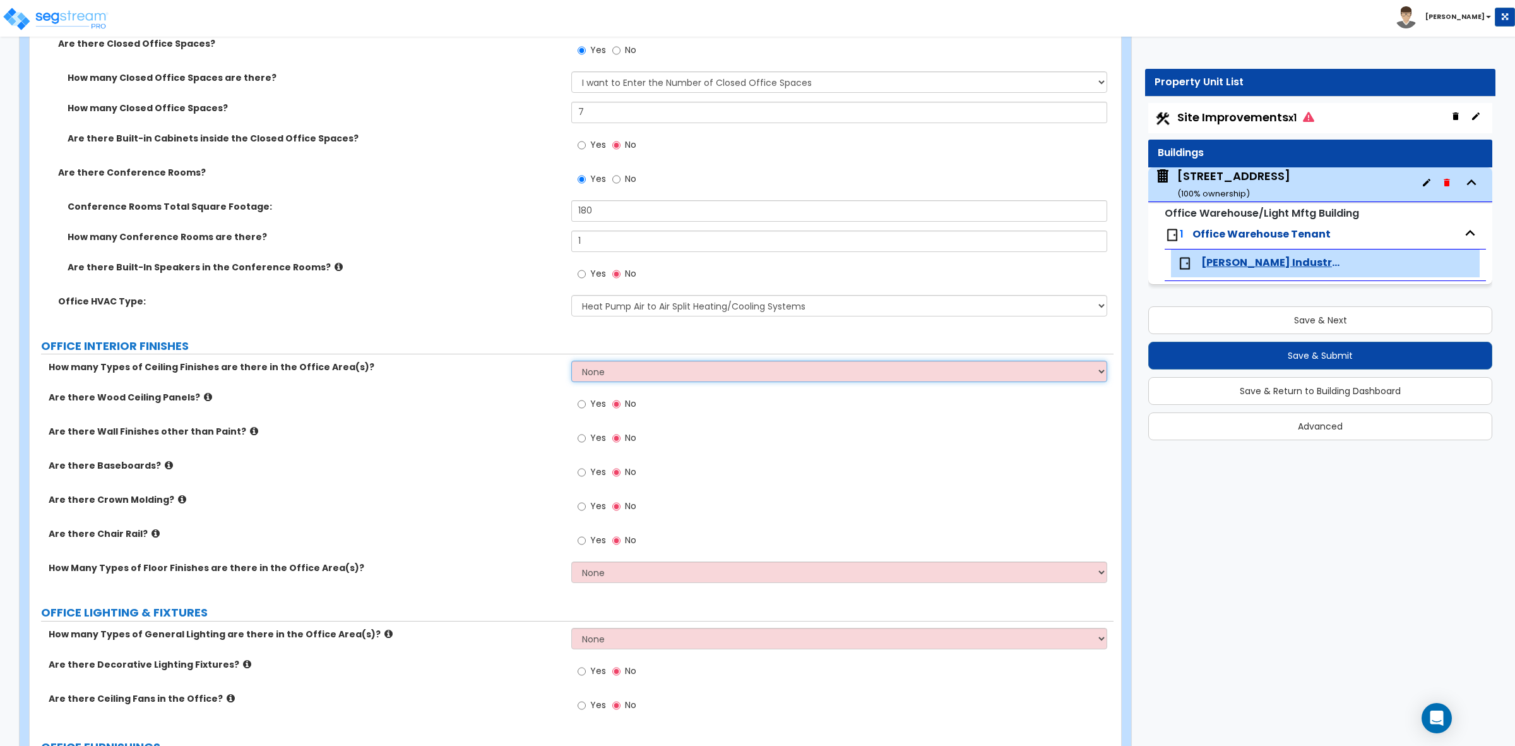
click at [595, 371] on select "None 1 2 3" at bounding box center [838, 370] width 535 height 21
select select "1"
click at [571, 362] on select "None 1 2 3" at bounding box center [838, 370] width 535 height 21
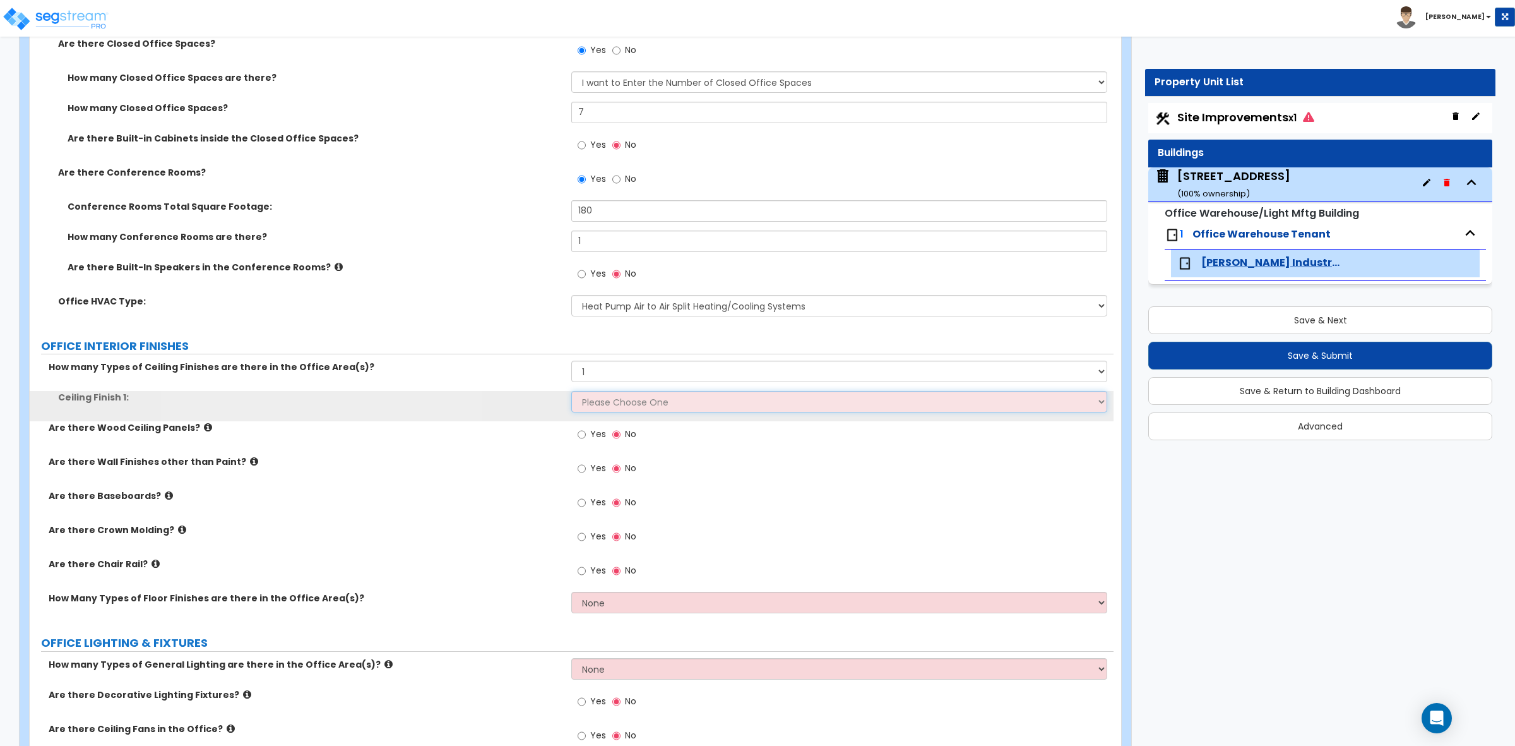
click at [601, 402] on select "Please Choose One Drop Ceiling Open Ceiling Drywall Ceiling" at bounding box center [838, 401] width 535 height 21
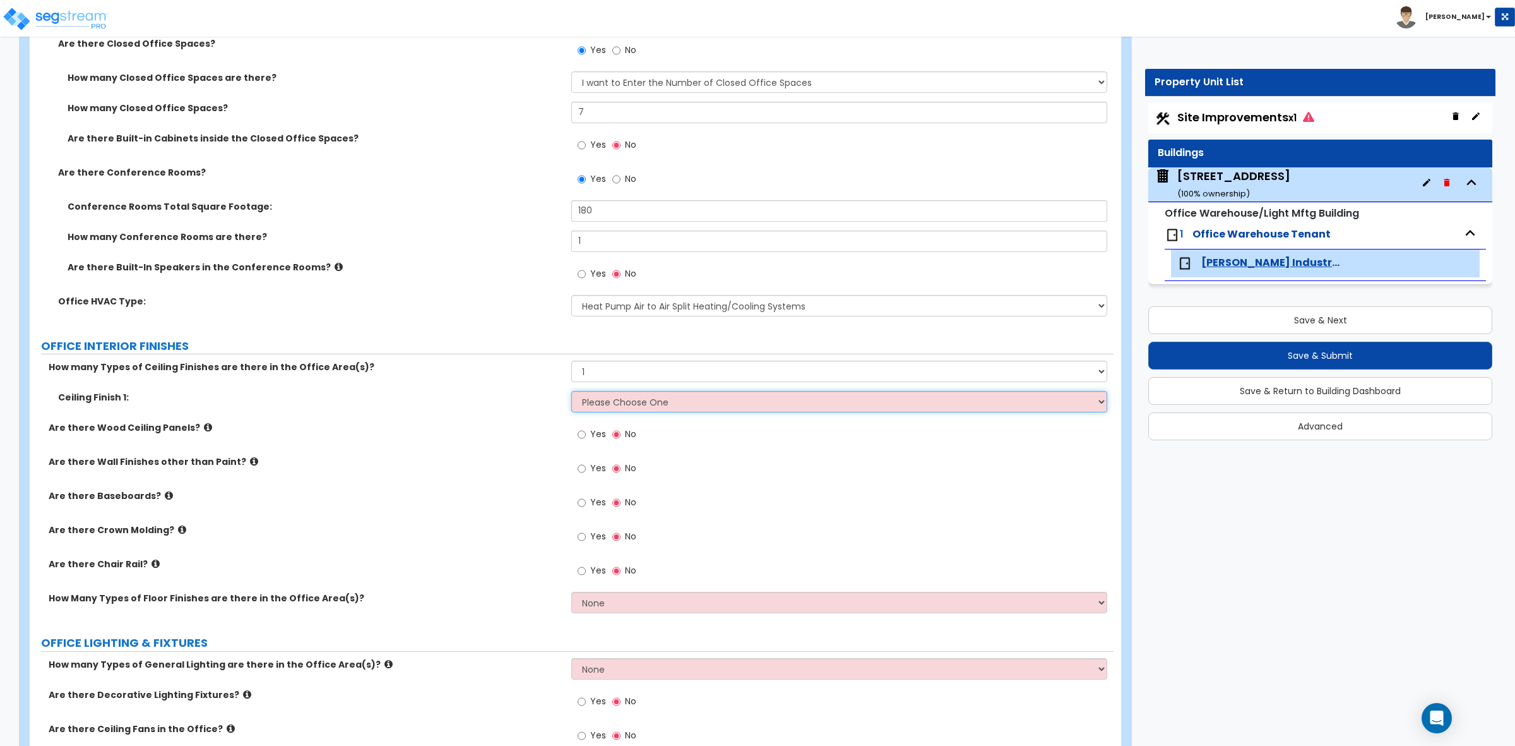
select select "1"
click at [571, 392] on select "Please Choose One Drop Ceiling Open Ceiling Drywall Ceiling" at bounding box center [838, 401] width 535 height 21
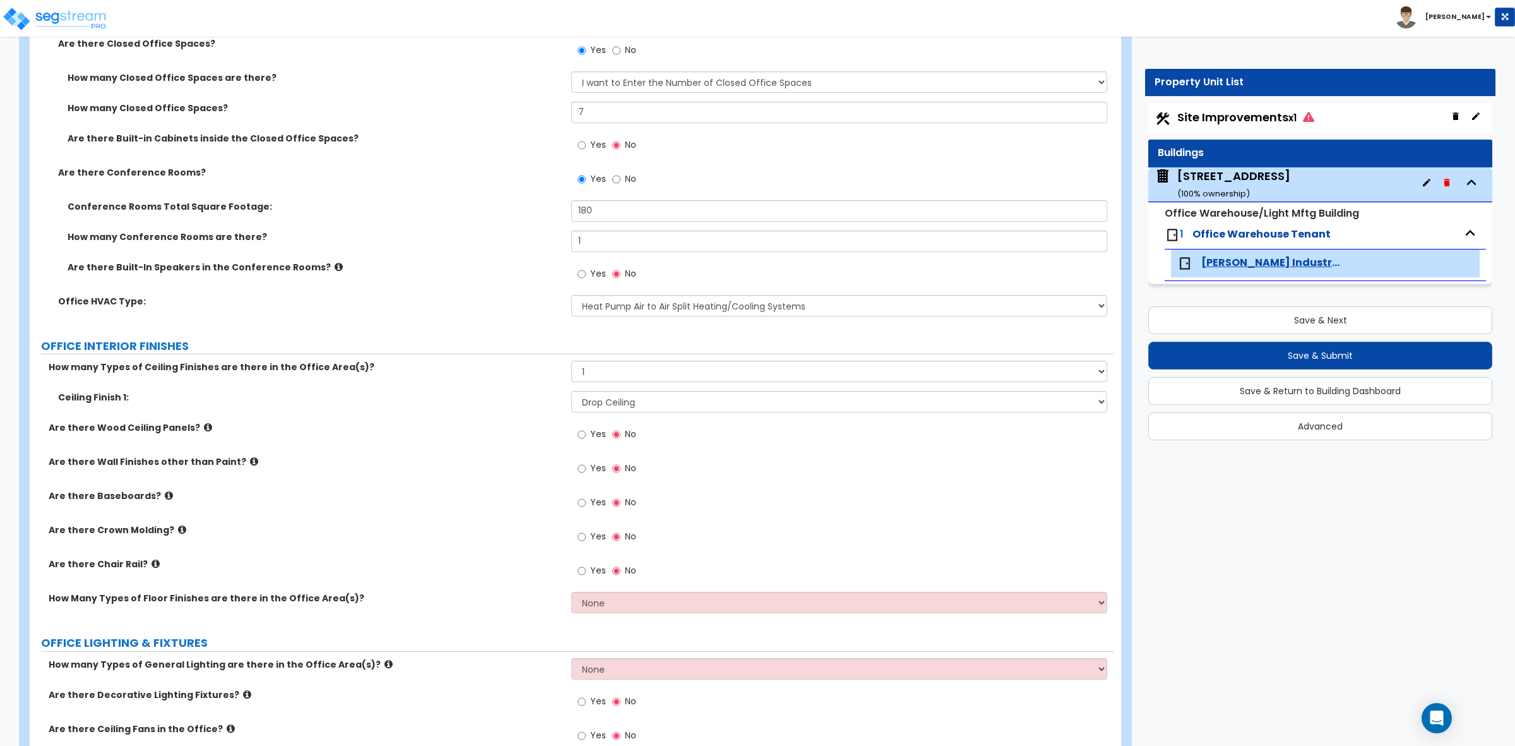
click at [521, 412] on div "Ceiling Finish 1: Please Choose One Drop Ceiling Open Ceiling Drywall Ceiling" at bounding box center [572, 406] width 1084 height 30
click at [578, 469] on input "Yes" at bounding box center [582, 469] width 8 height 14
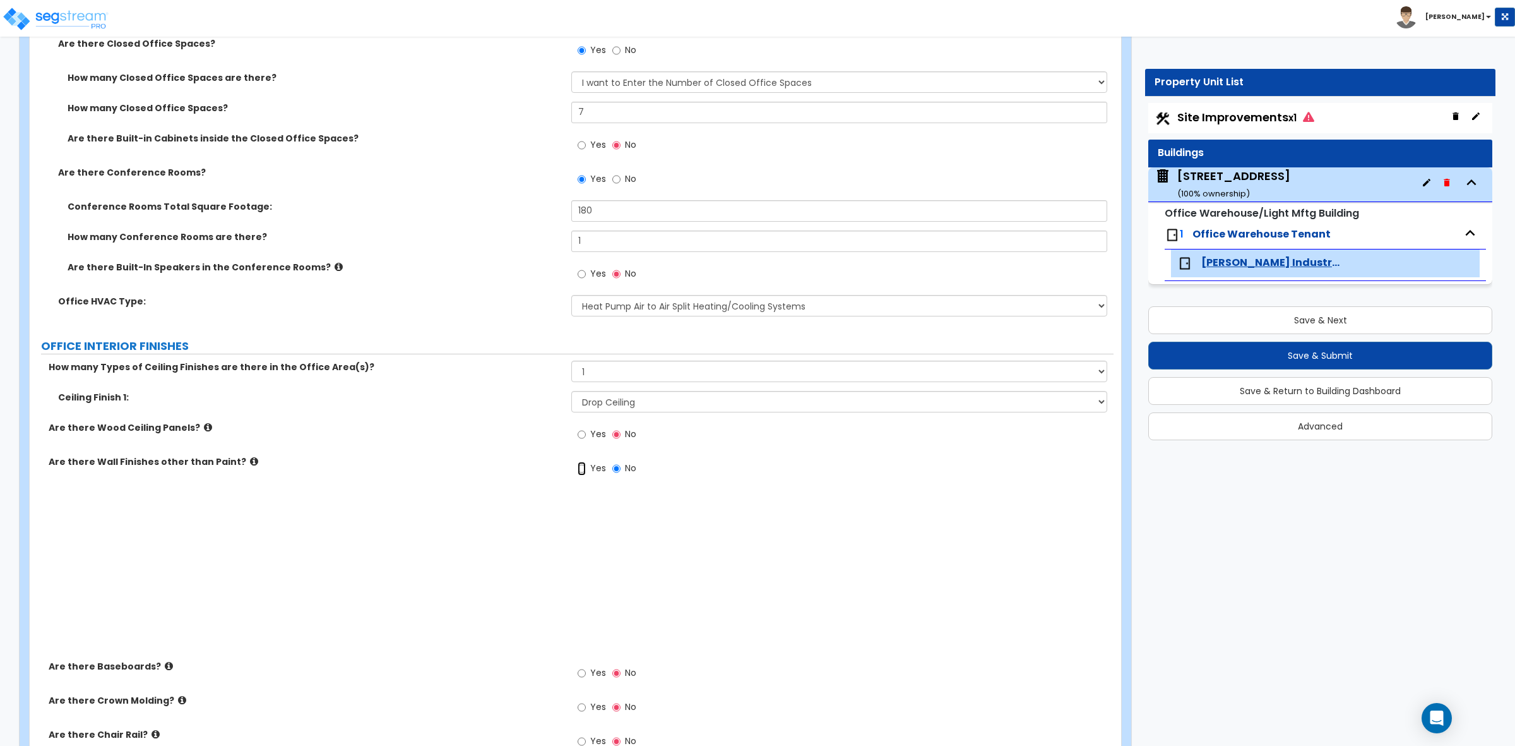
radio input "true"
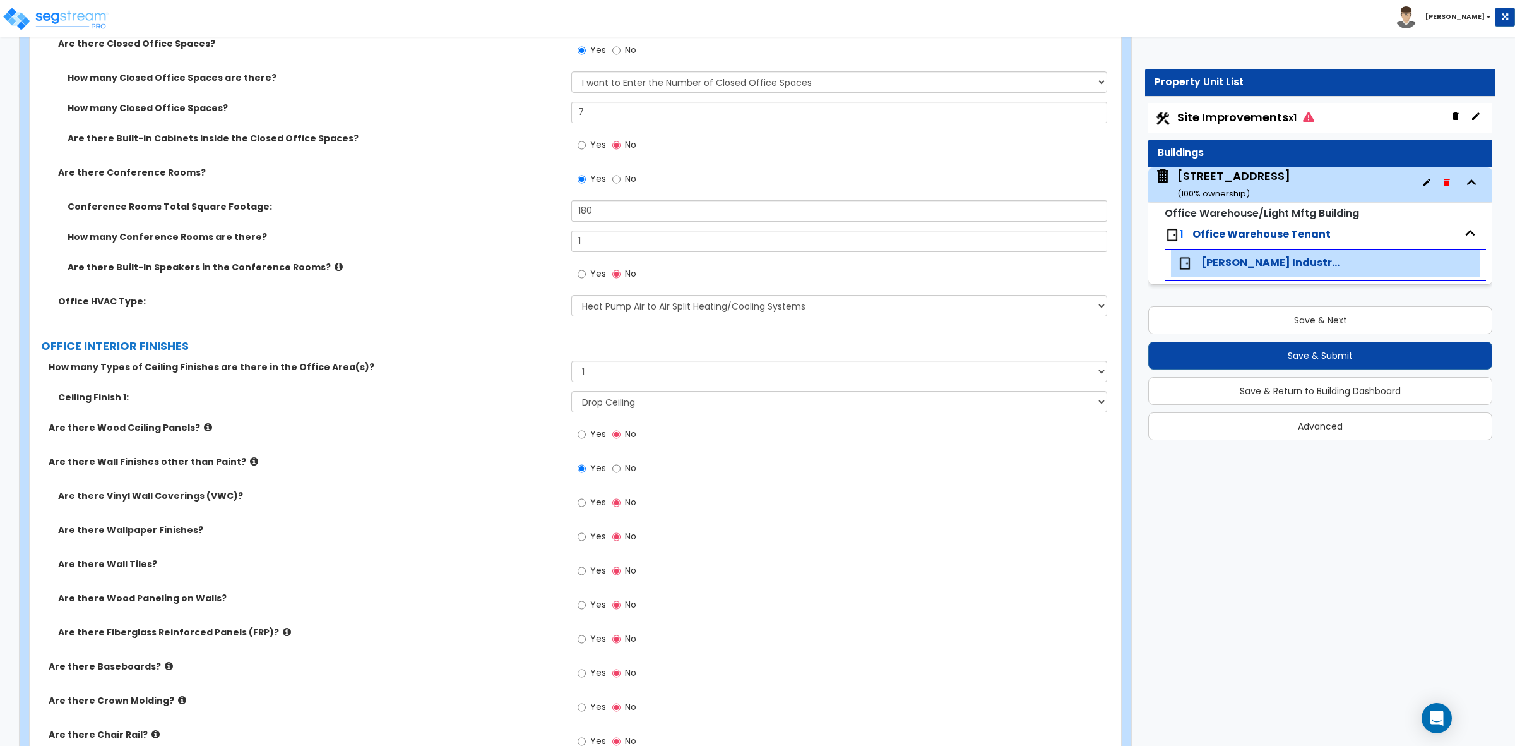
click at [250, 460] on icon at bounding box center [254, 460] width 8 height 9
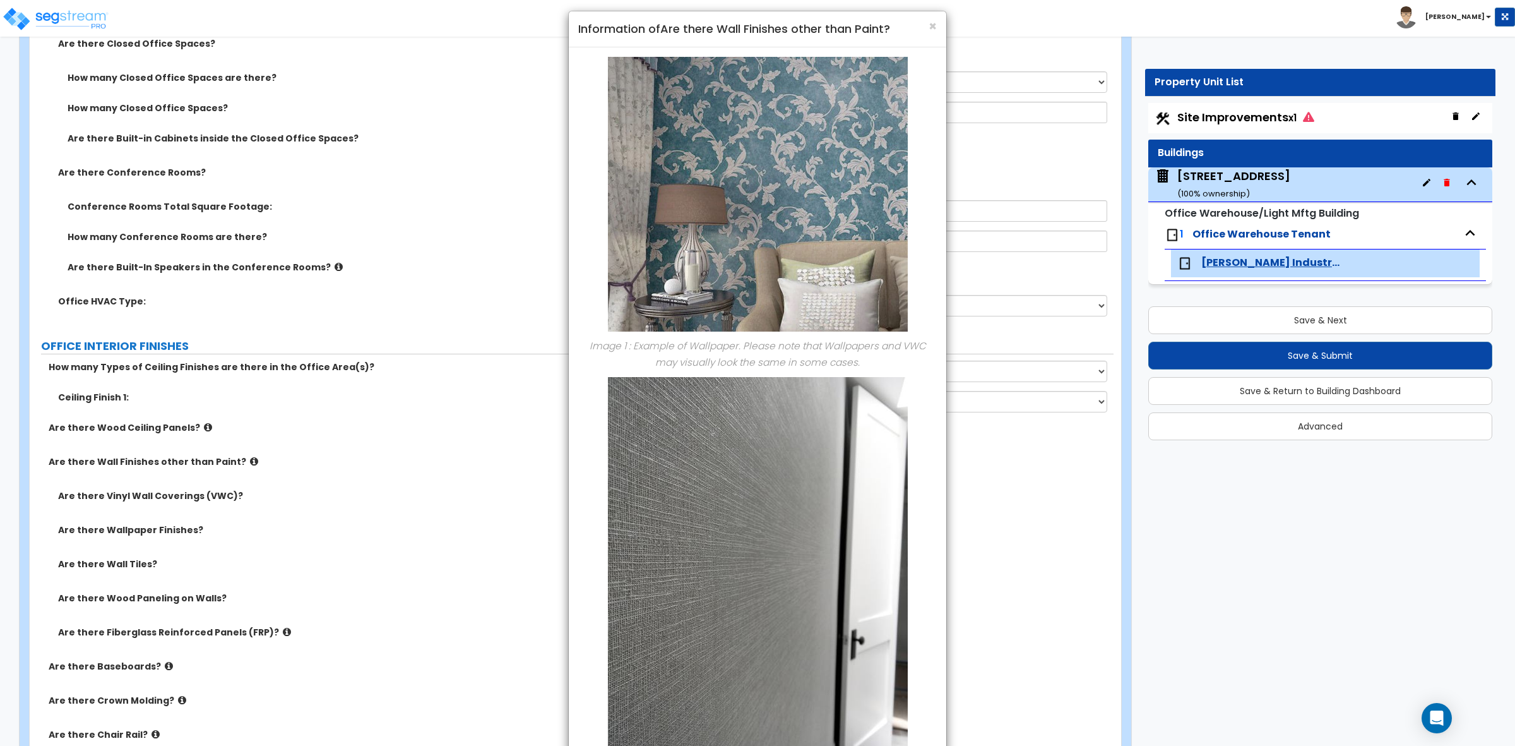
scroll to position [0, 0]
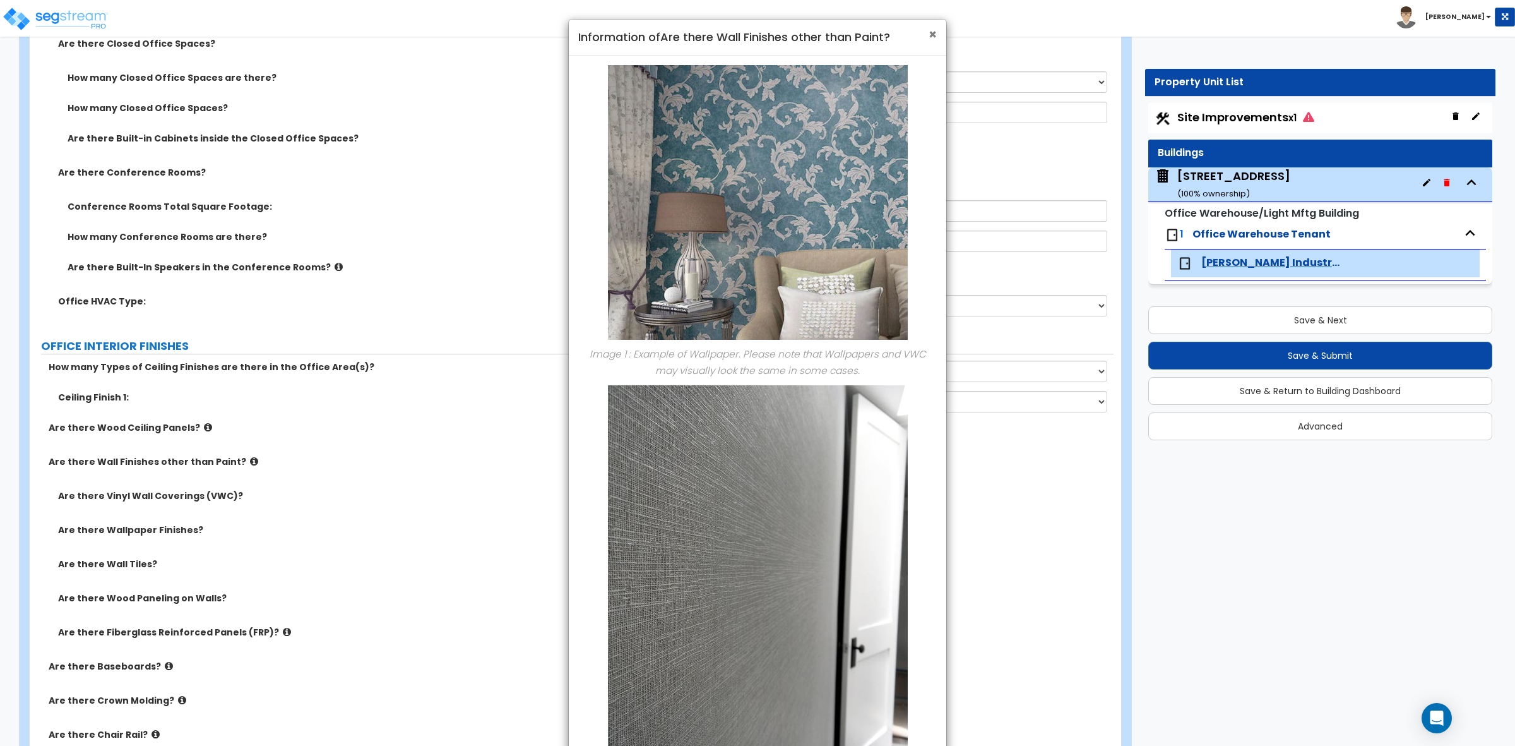
click at [929, 35] on span "×" at bounding box center [933, 34] width 8 height 18
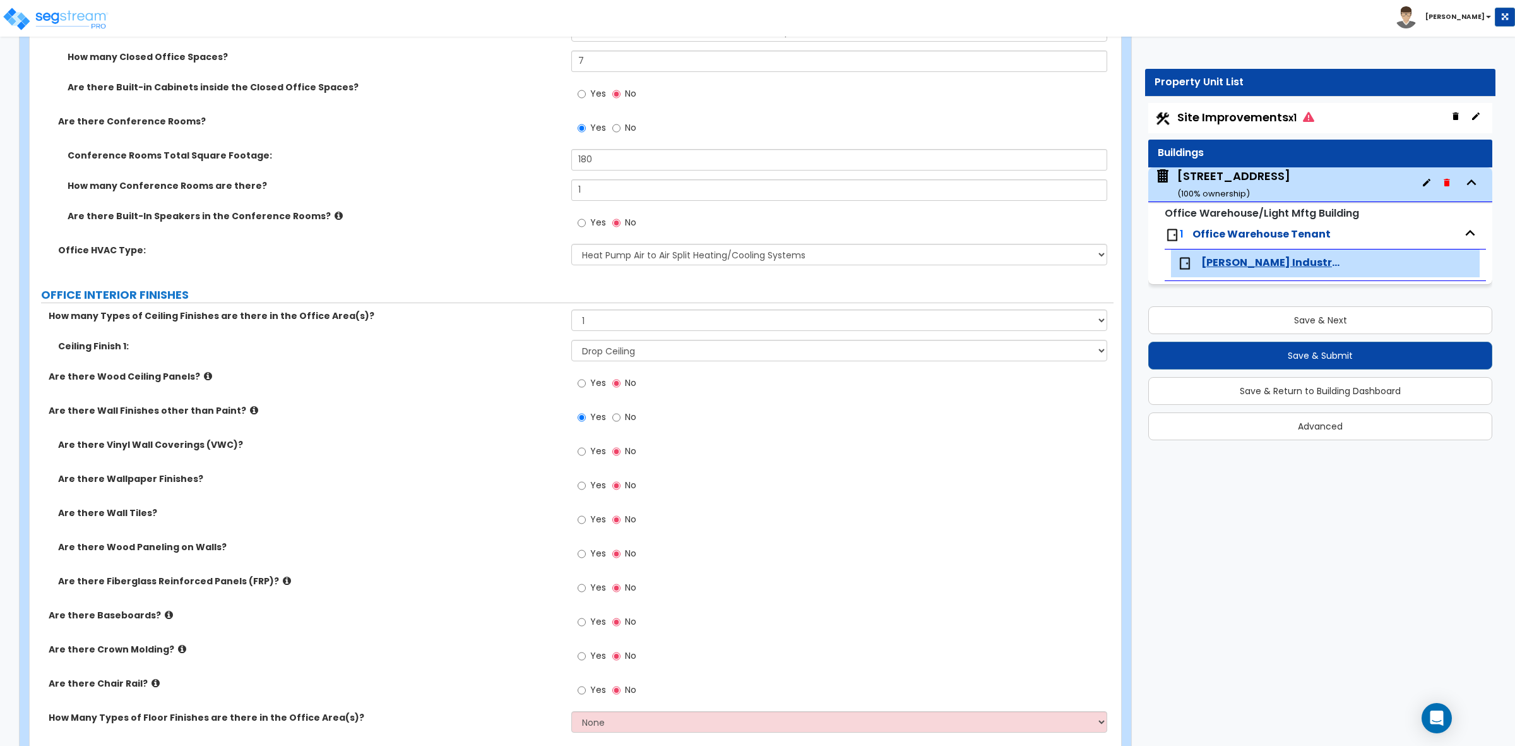
scroll to position [710, 0]
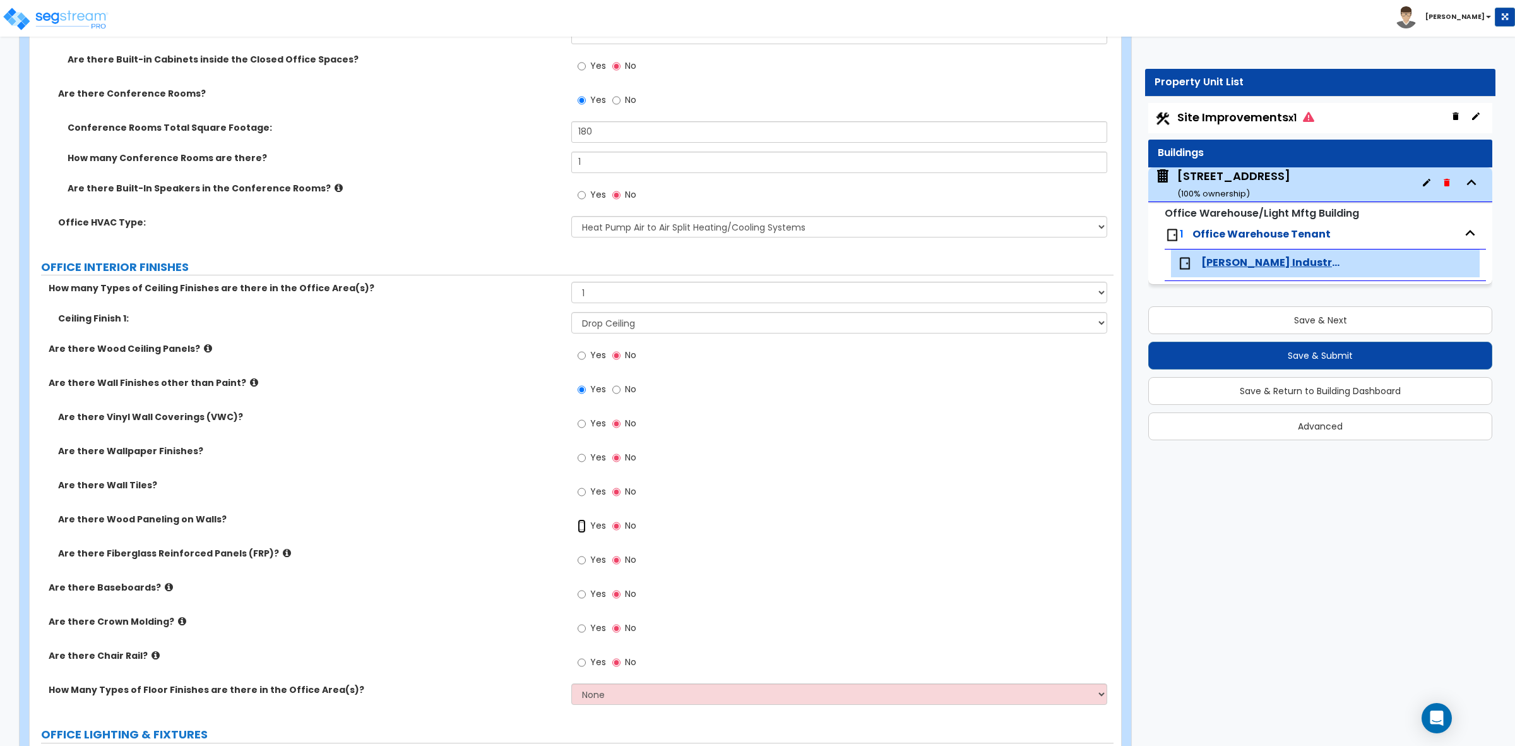
click at [583, 525] on input "Yes" at bounding box center [582, 526] width 8 height 14
radio input "true"
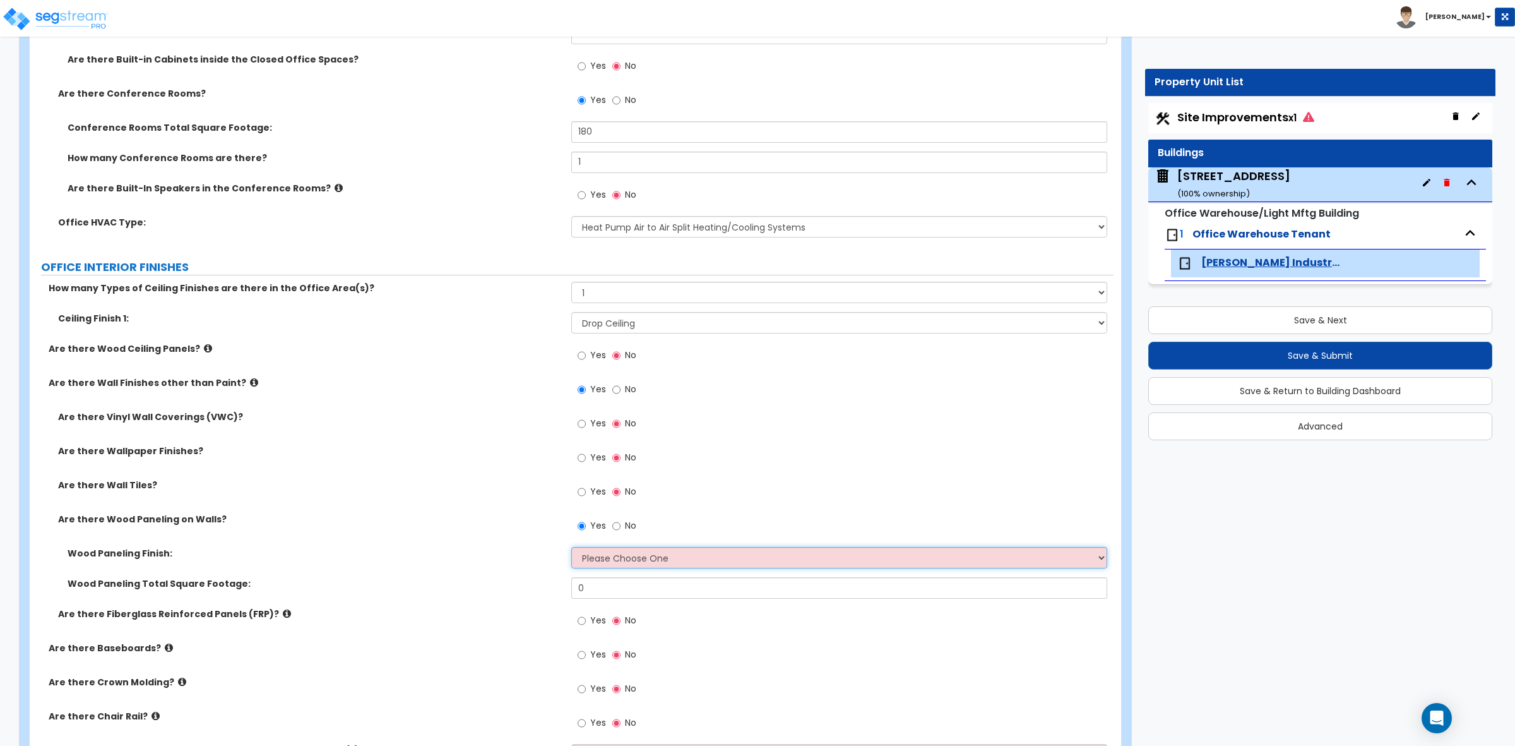
click at [613, 556] on select "Please Choose One Birch Mahogany Oak or Cherry Rosewood Teak I Don't Know, Plea…" at bounding box center [838, 557] width 535 height 21
select select "6"
click at [571, 548] on select "Please Choose One Birch Mahogany Oak or Cherry Rosewood Teak I Don't Know, Plea…" at bounding box center [838, 557] width 535 height 21
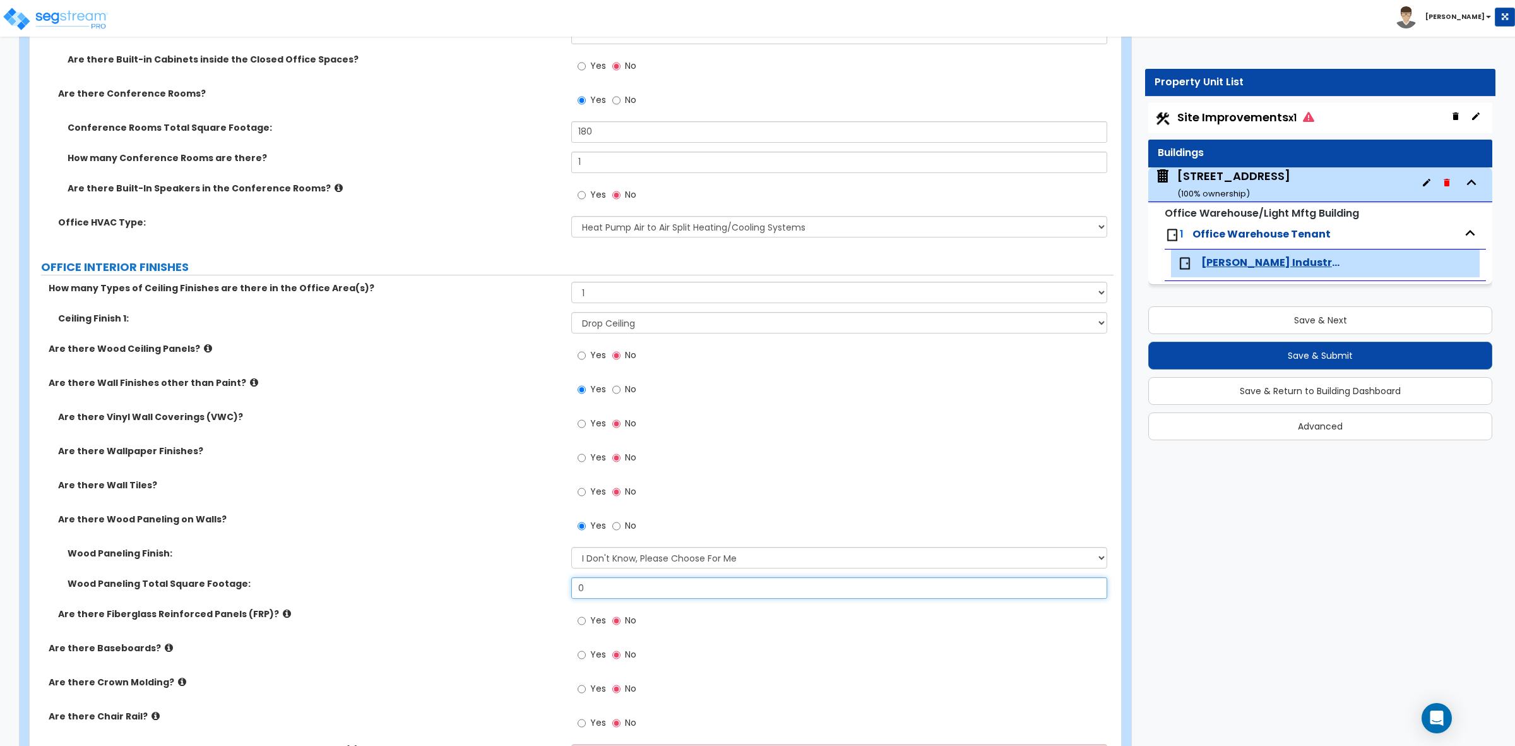
drag, startPoint x: 585, startPoint y: 588, endPoint x: 548, endPoint y: 582, distance: 37.8
click at [548, 582] on div "Wood Paneling Total Square Footage: 0" at bounding box center [572, 592] width 1084 height 30
type input "4"
type input "954"
click at [525, 571] on div "Wood Paneling Finish: Please Choose One Birch Mahogany Oak or Cherry Rosewood T…" at bounding box center [572, 562] width 1084 height 30
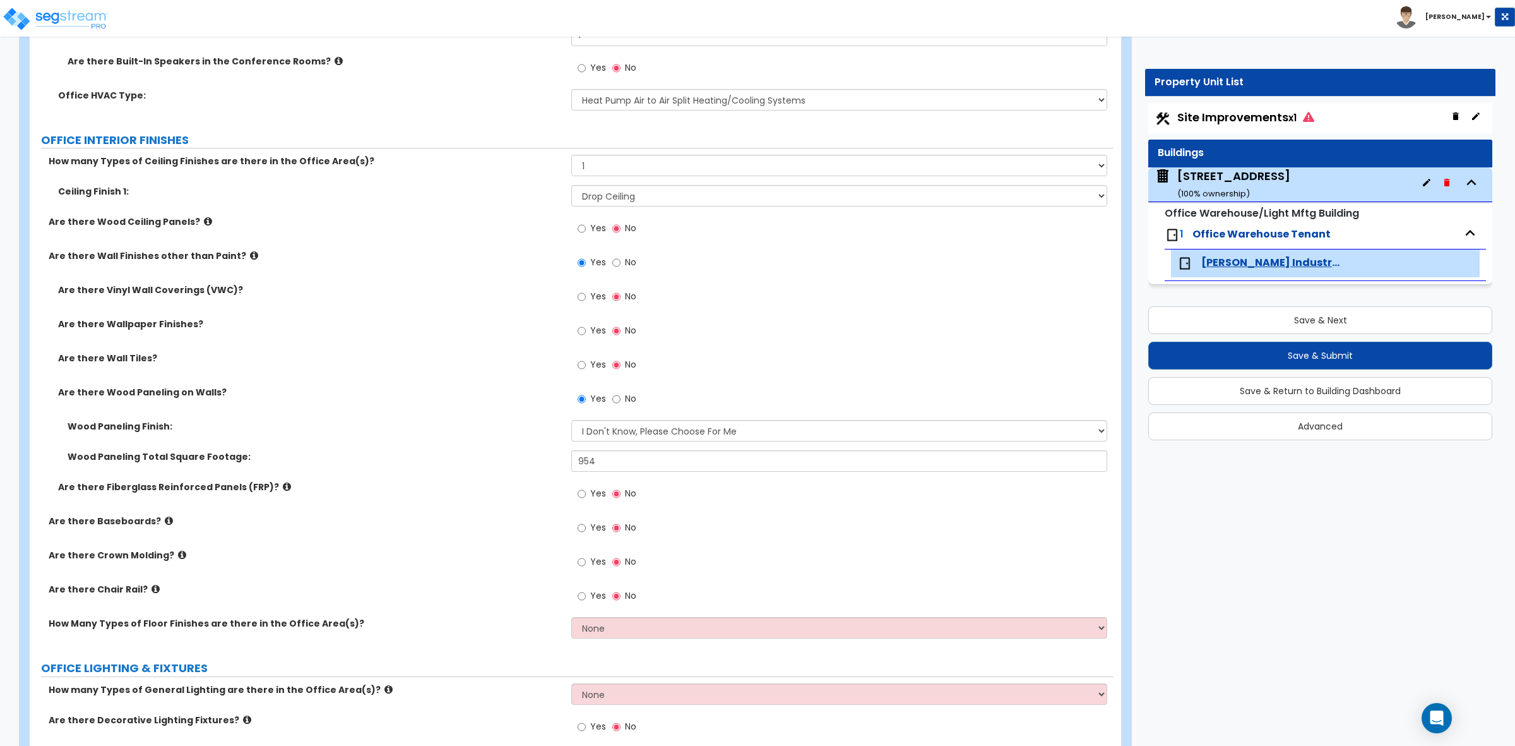
scroll to position [868, 0]
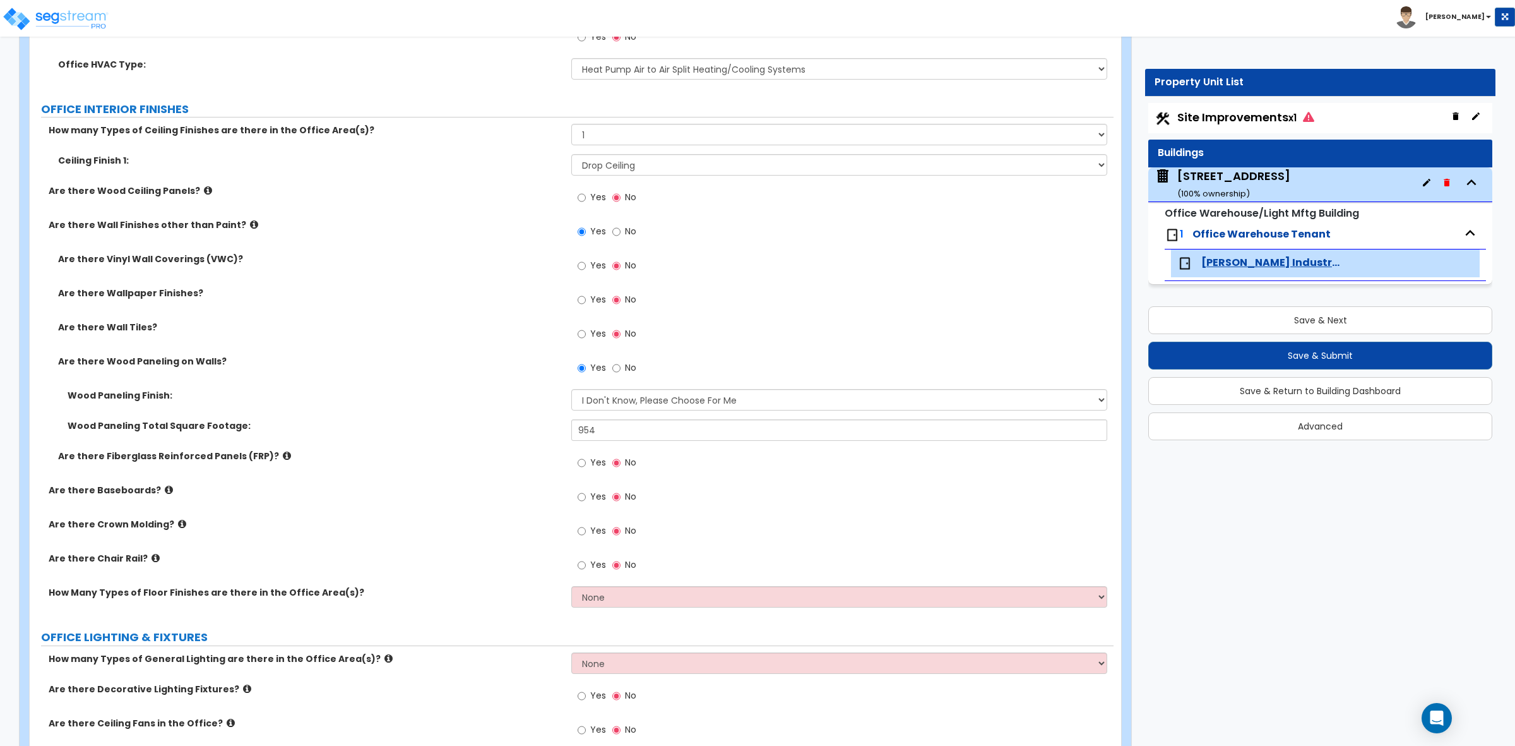
click at [283, 456] on icon at bounding box center [287, 455] width 8 height 9
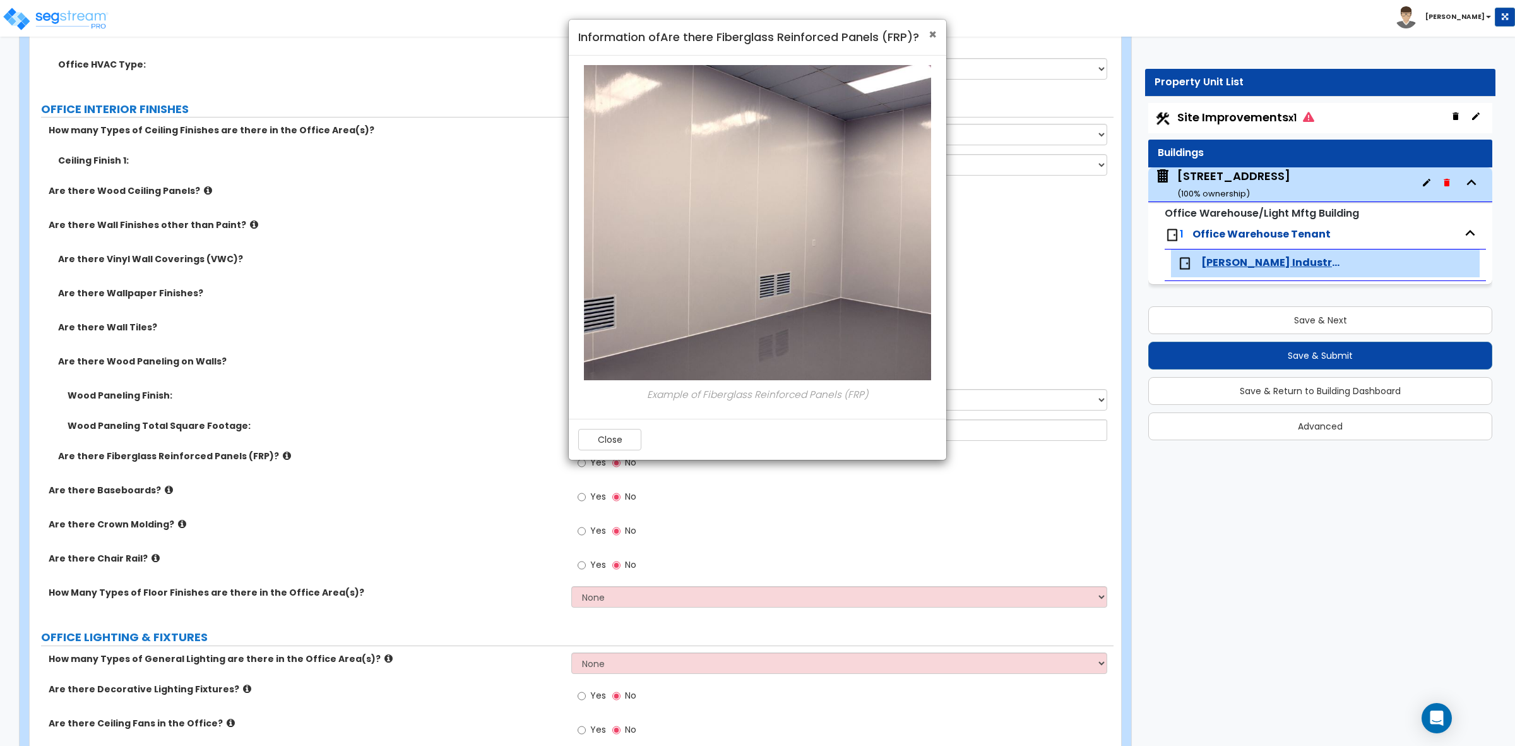
click at [931, 35] on span "×" at bounding box center [933, 34] width 8 height 18
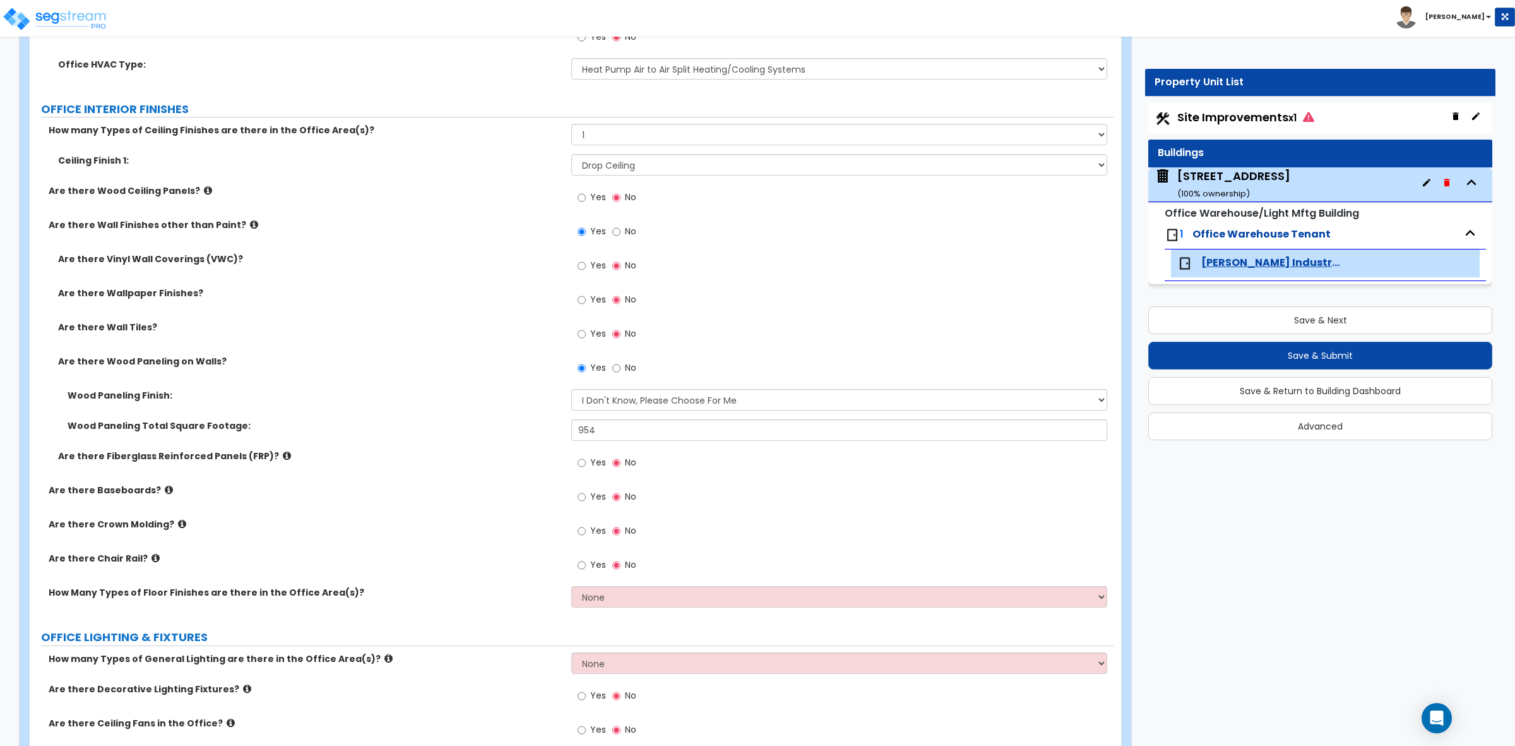
click at [165, 492] on icon at bounding box center [169, 489] width 8 height 9
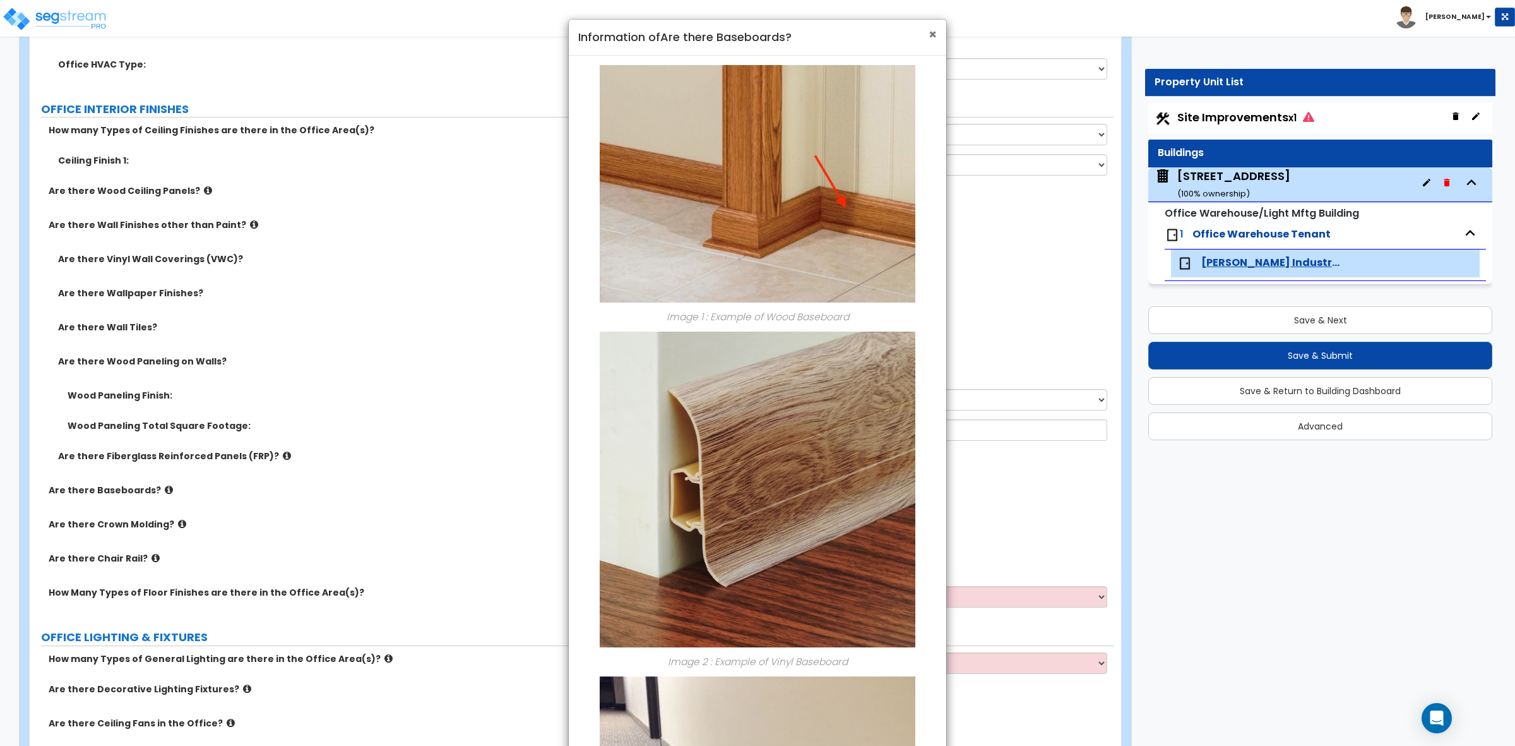
click at [930, 35] on span "×" at bounding box center [933, 34] width 8 height 18
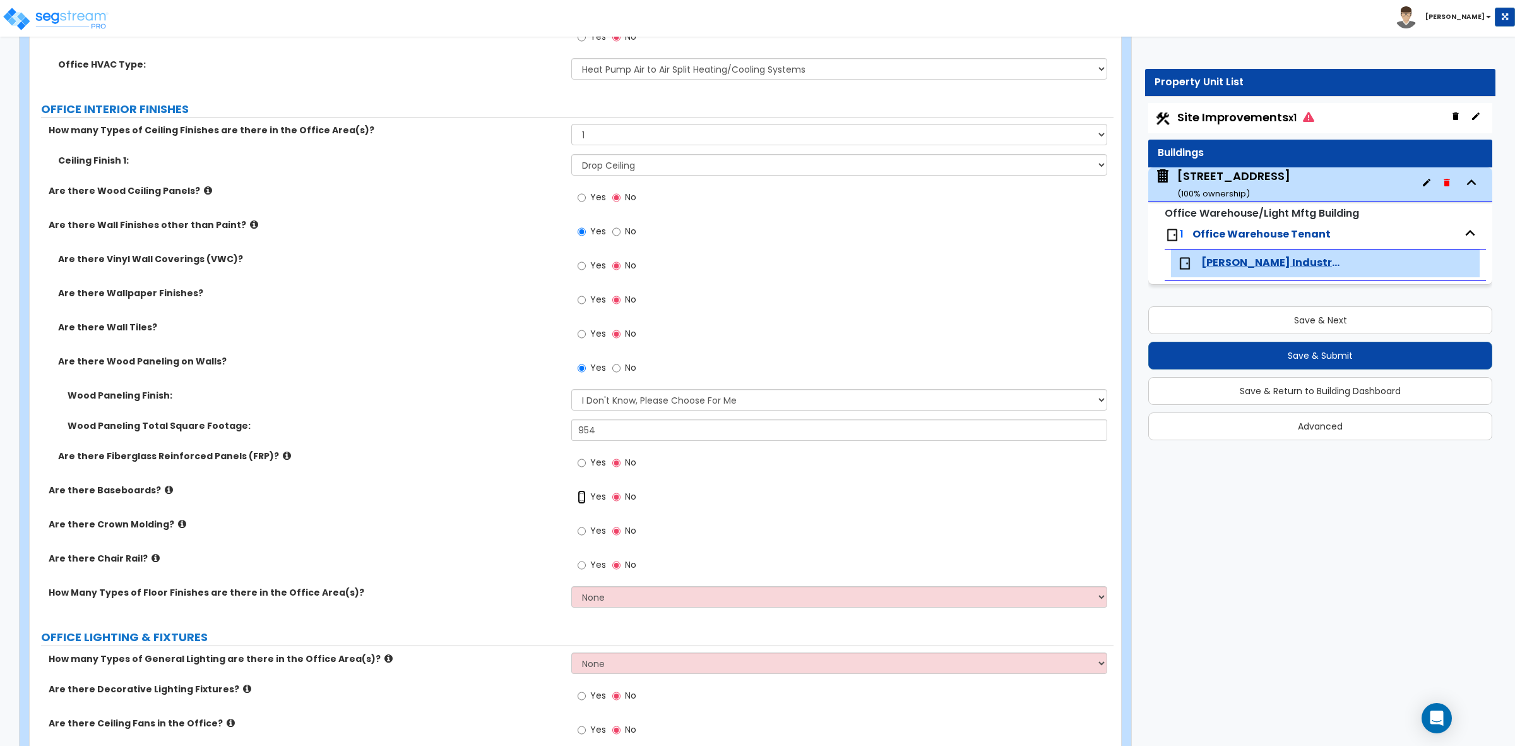
click at [582, 494] on input "Yes" at bounding box center [582, 497] width 8 height 14
radio input "true"
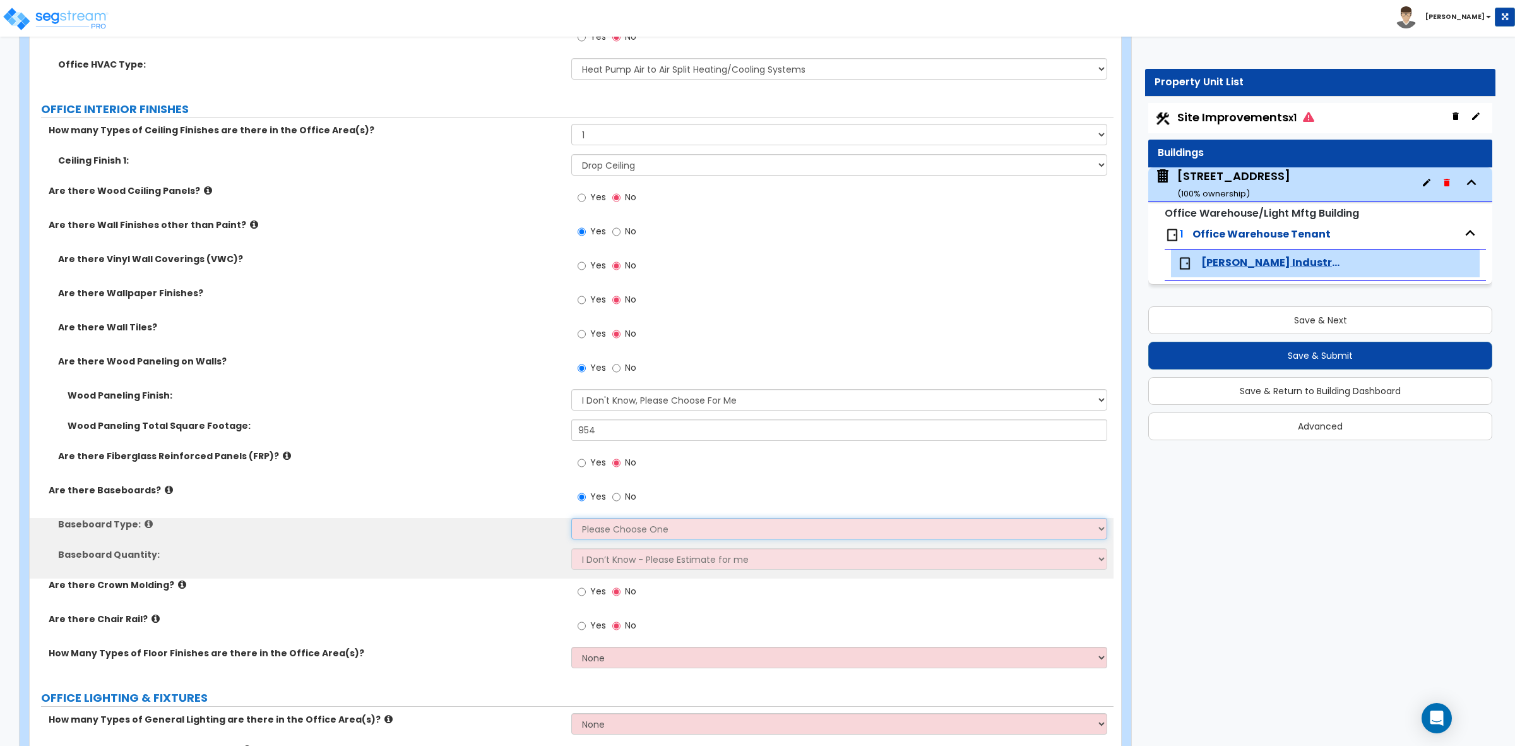
click at [602, 525] on select "Please Choose One Wood Vinyl Carpet Tile" at bounding box center [838, 528] width 535 height 21
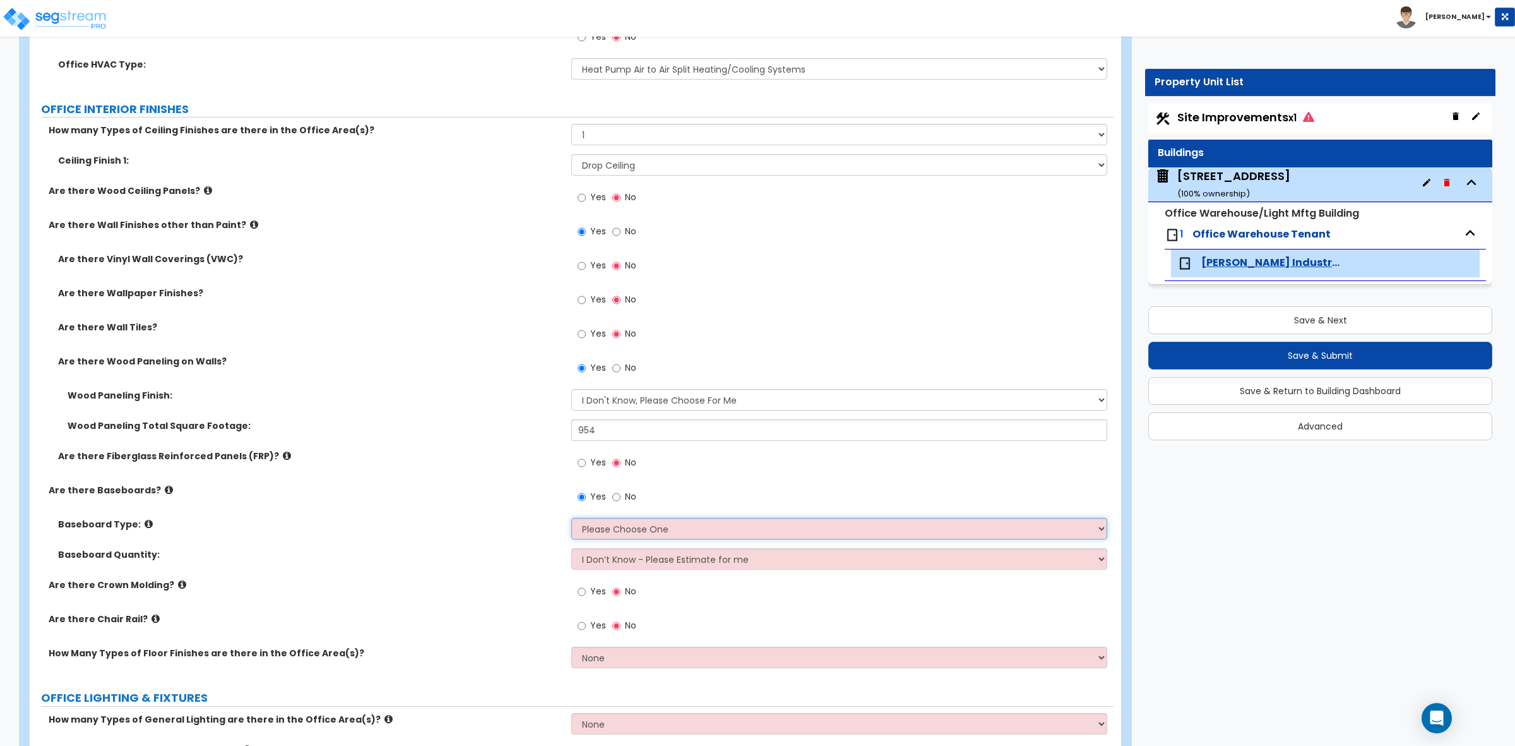
select select "2"
click at [571, 519] on select "Please Choose One Wood Vinyl Carpet Tile" at bounding box center [838, 528] width 535 height 21
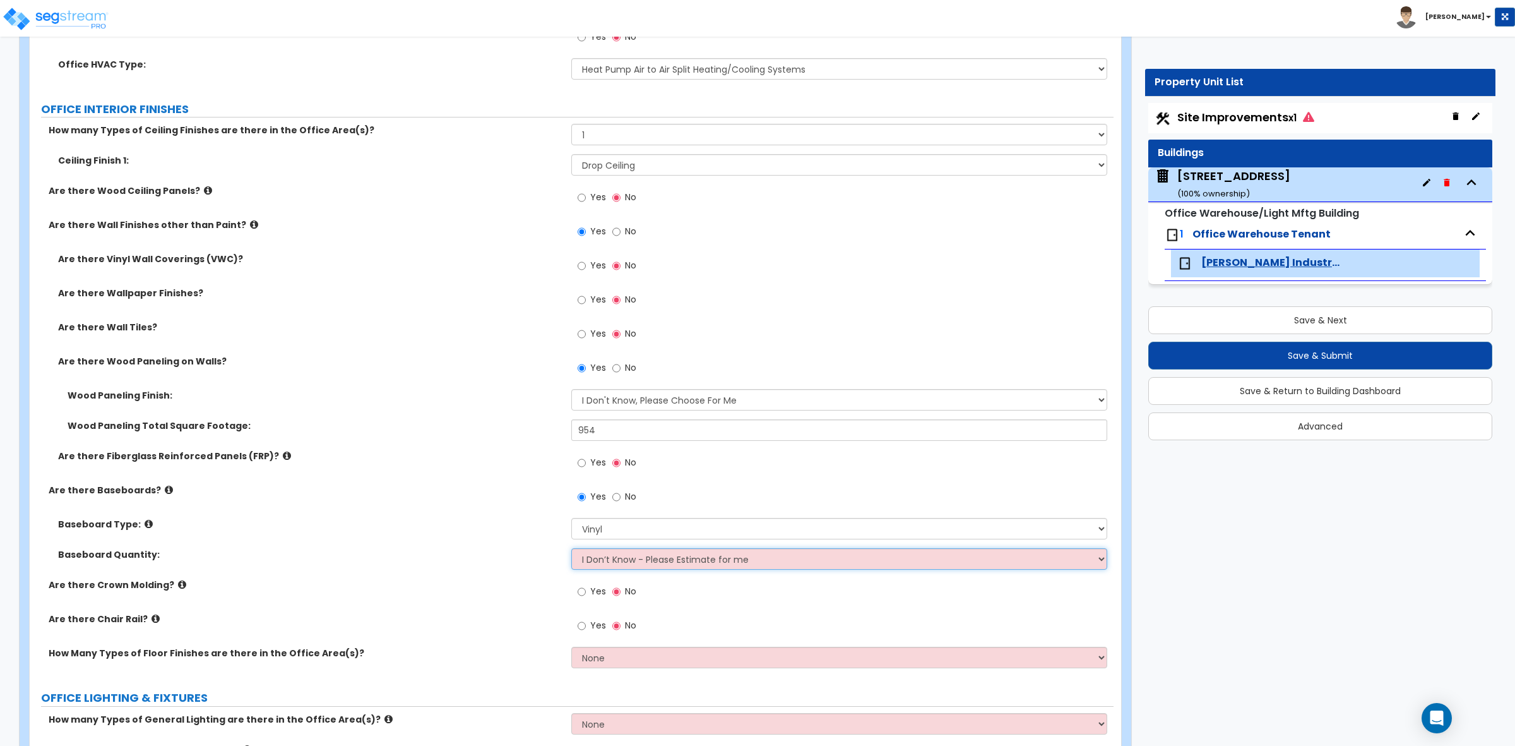
click at [604, 563] on select "I Don’t Know - Please Estimate for me I want to Enter the Linear Footage" at bounding box center [838, 558] width 535 height 21
click at [571, 549] on select "I Don’t Know - Please Estimate for me I want to Enter the Linear Footage" at bounding box center [838, 558] width 535 height 21
click at [451, 528] on label "Baseboard Type:" at bounding box center [310, 524] width 504 height 13
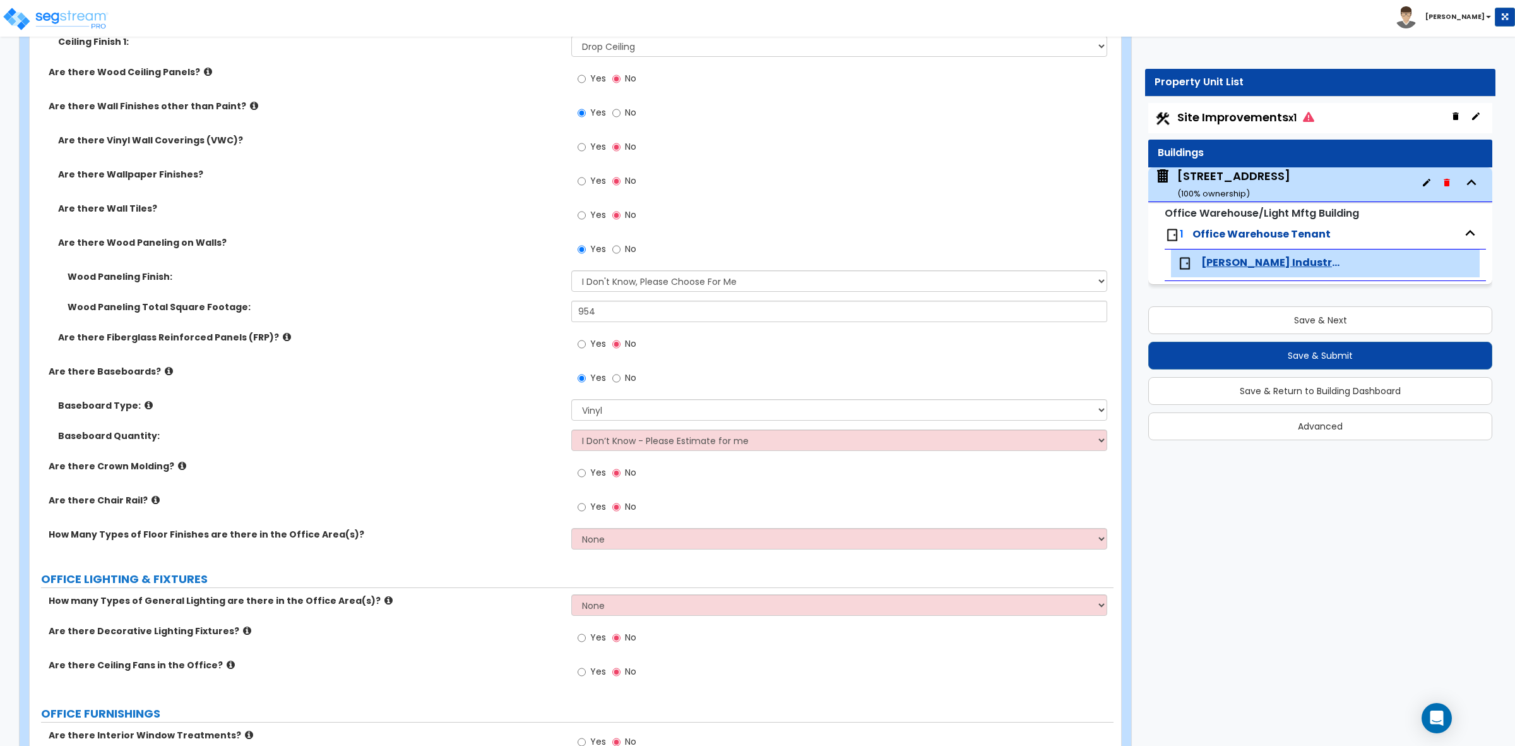
scroll to position [1026, 0]
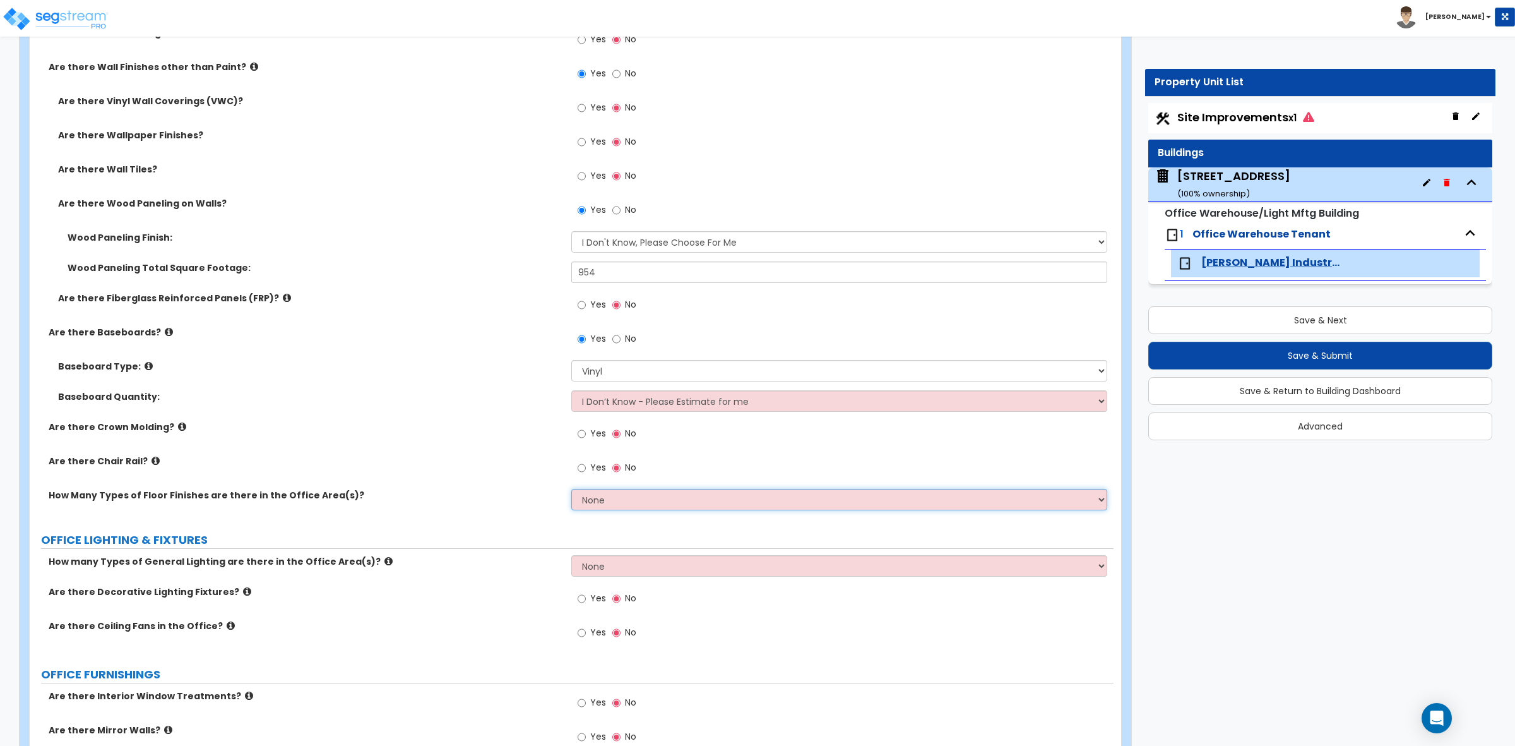
click at [601, 492] on select "None 1 2 3" at bounding box center [838, 499] width 535 height 21
select select "1"
click at [571, 490] on select "None 1 2 3" at bounding box center [838, 499] width 535 height 21
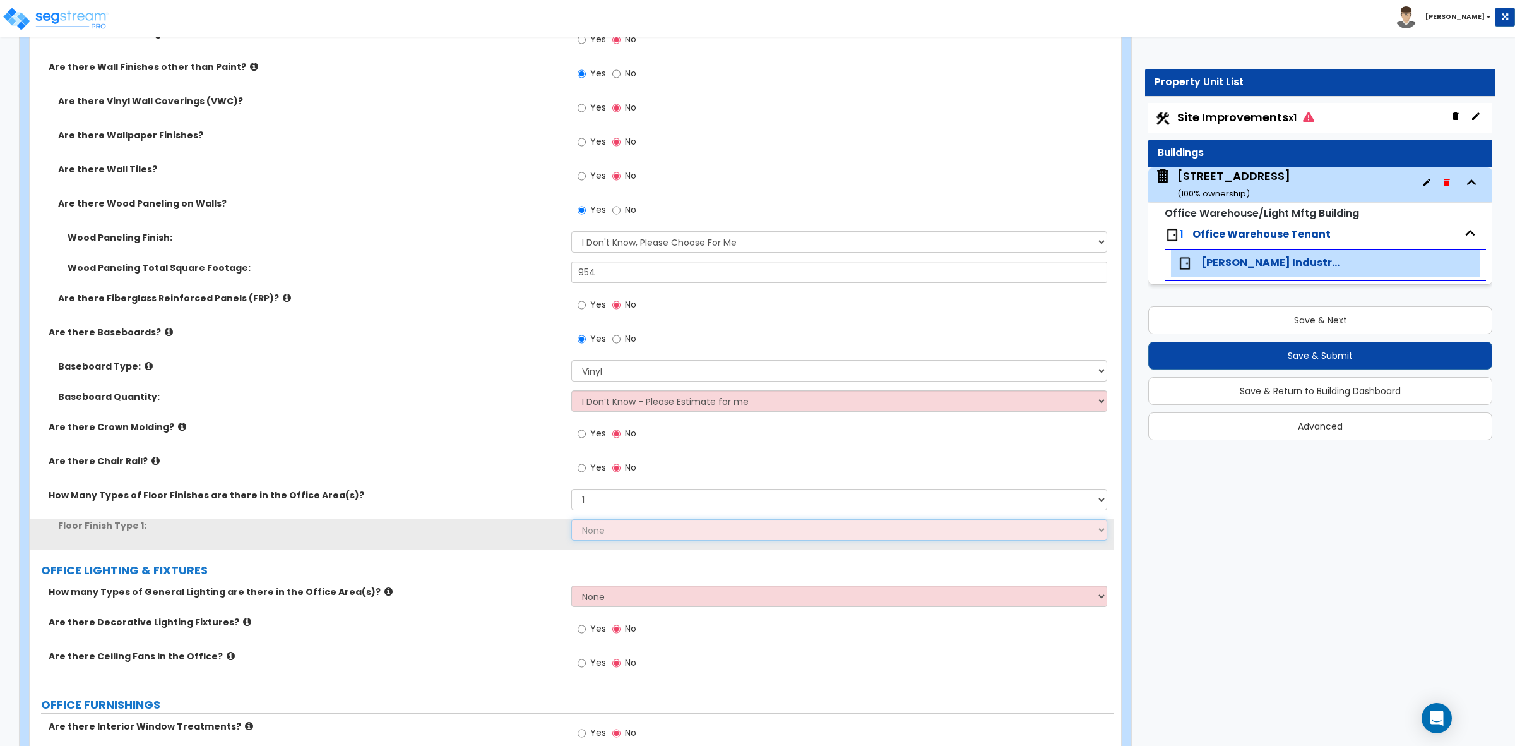
click at [611, 533] on select "None Tile Flooring Hardwood Flooring Resilient Laminate Flooring VCT Flooring S…" at bounding box center [838, 529] width 535 height 21
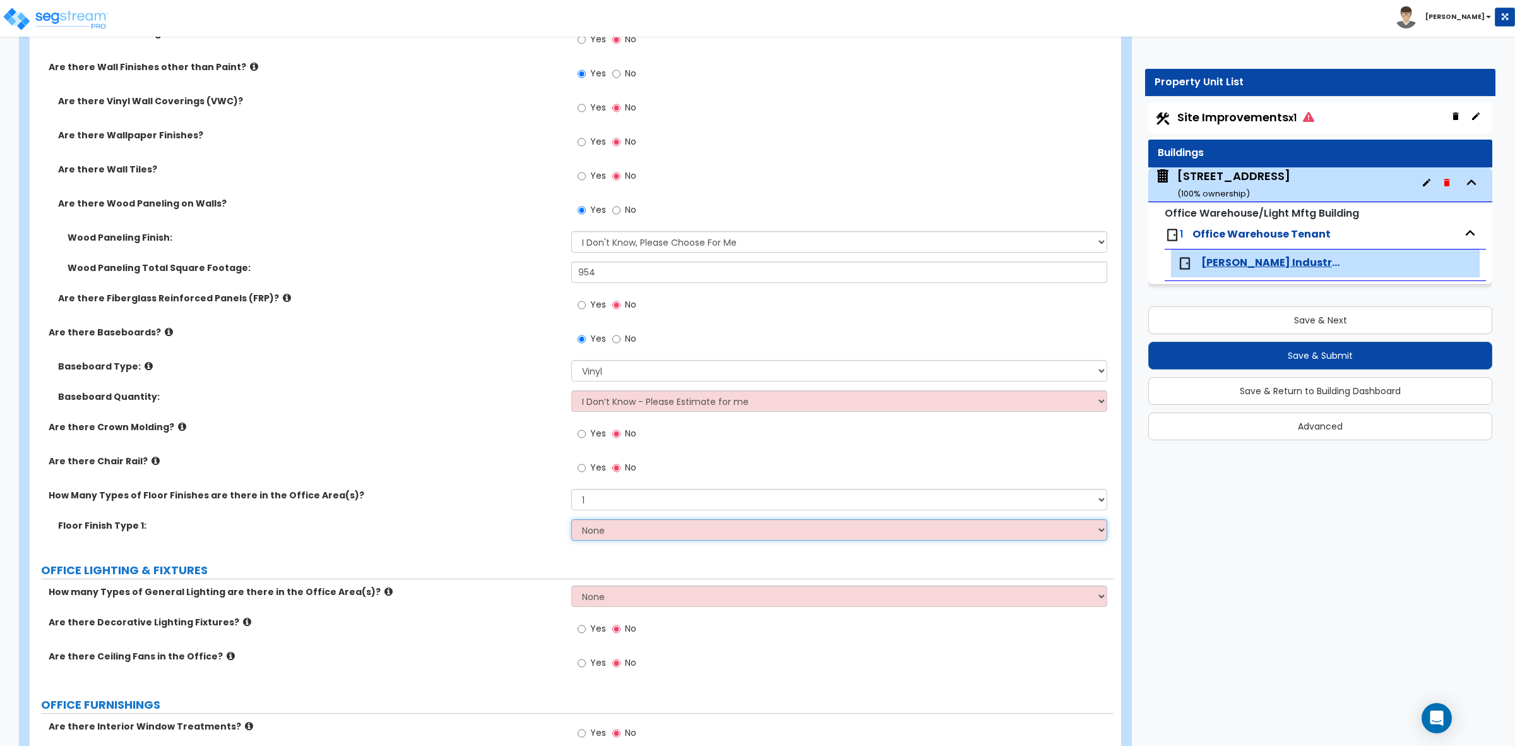
select select "1"
click at [571, 520] on select "None Tile Flooring Hardwood Flooring Resilient Laminate Flooring VCT Flooring S…" at bounding box center [838, 529] width 535 height 21
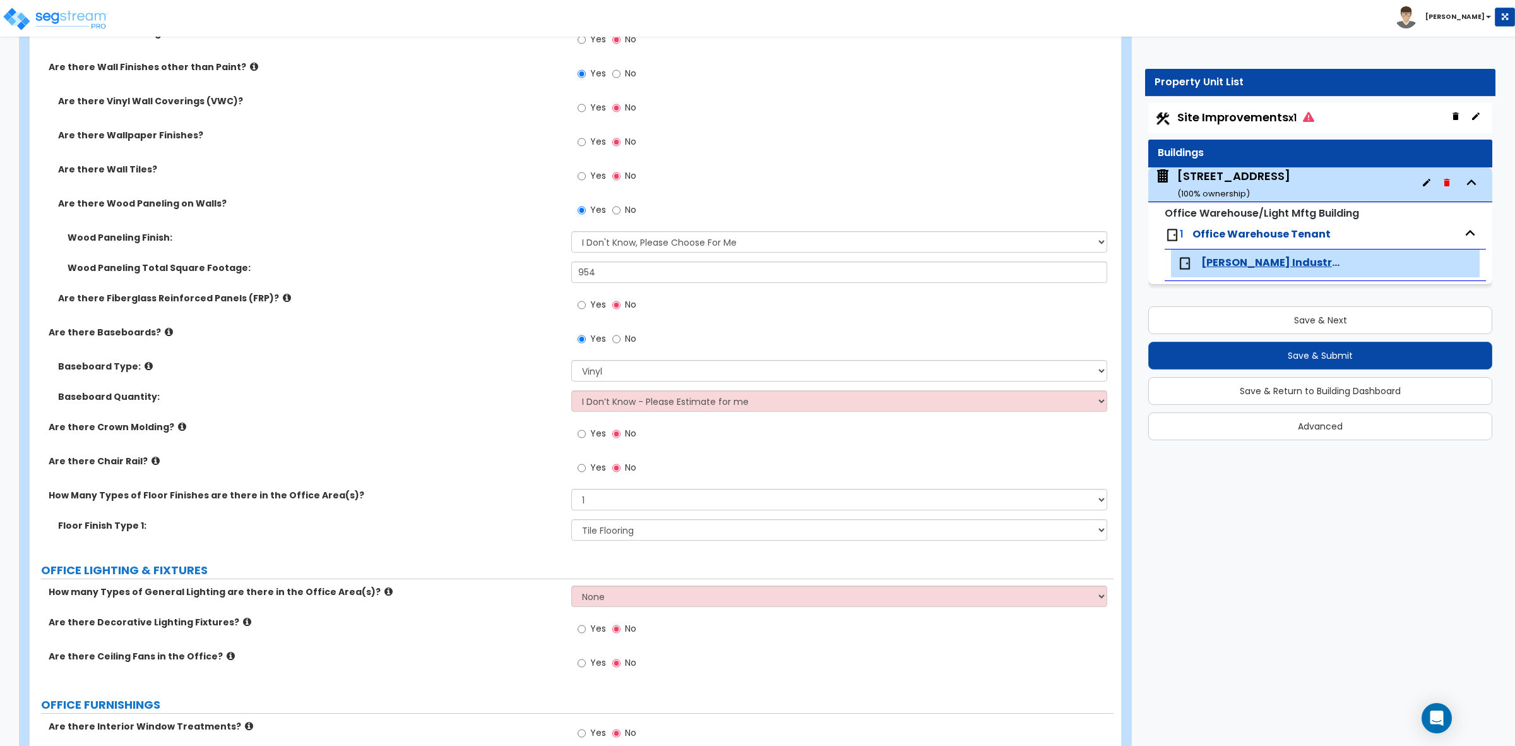
click at [516, 522] on label "Floor Finish Type 1:" at bounding box center [310, 525] width 504 height 13
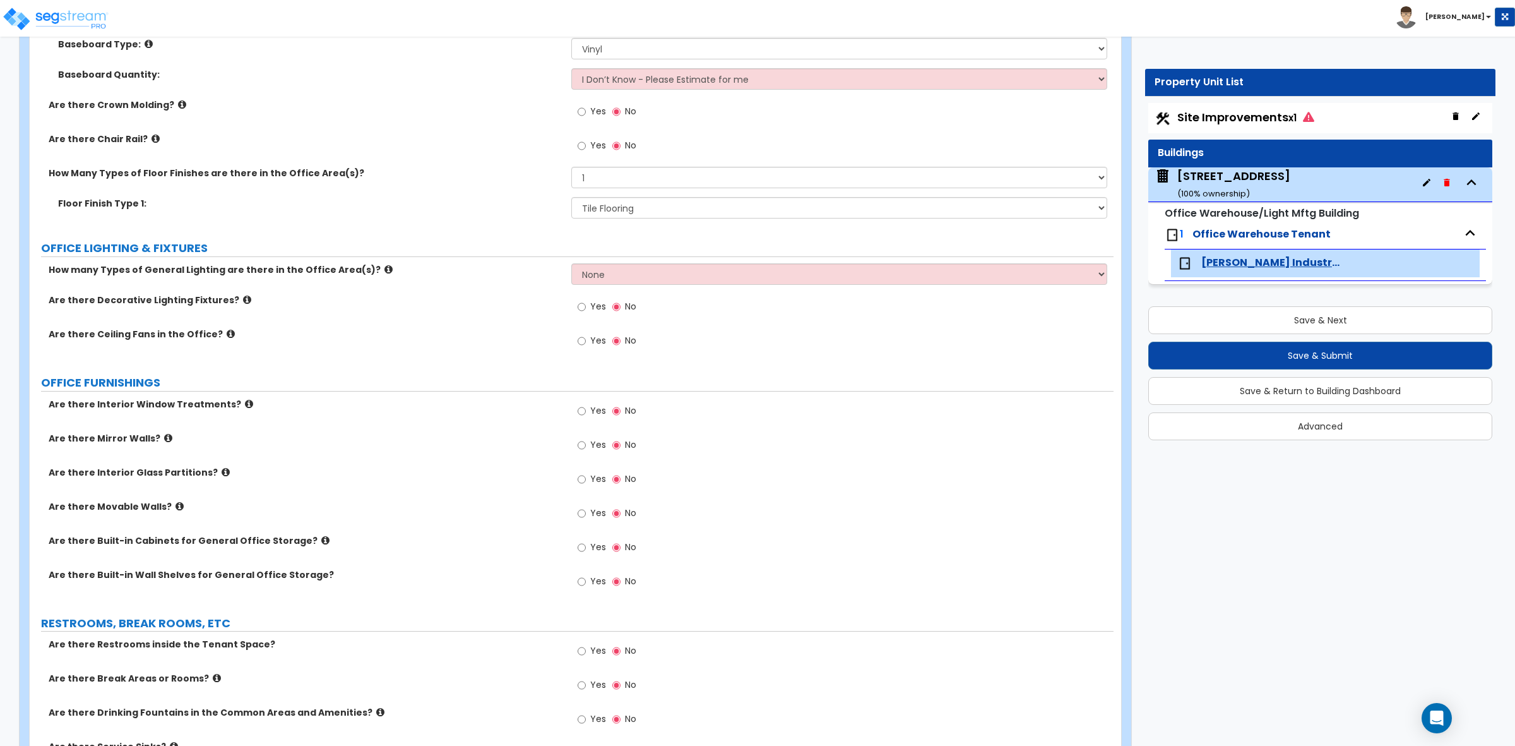
scroll to position [1342, 0]
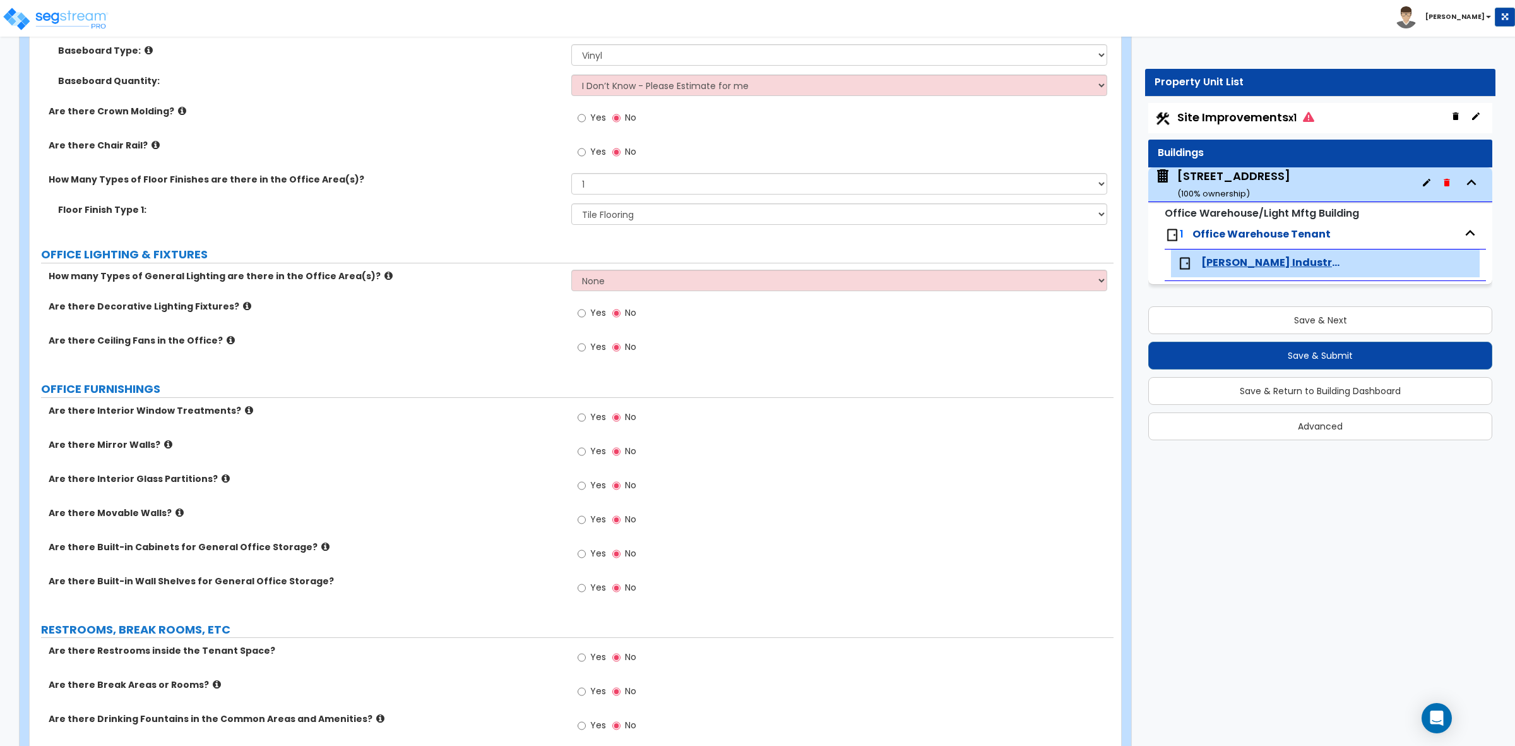
click at [528, 349] on div "Are there Ceiling Fans in the Office? Yes No" at bounding box center [572, 351] width 1084 height 34
click at [507, 203] on div "How Many Types of Floor Finishes are there in the Office Area(s)? None 1 2 3" at bounding box center [572, 188] width 1084 height 30
click at [586, 280] on select "None 1 2 3" at bounding box center [838, 280] width 535 height 21
click at [529, 271] on label "How many Types of General Lighting are there in the Office Area(s)?" at bounding box center [305, 276] width 513 height 13
click at [588, 278] on select "None 1 2 3" at bounding box center [838, 280] width 535 height 21
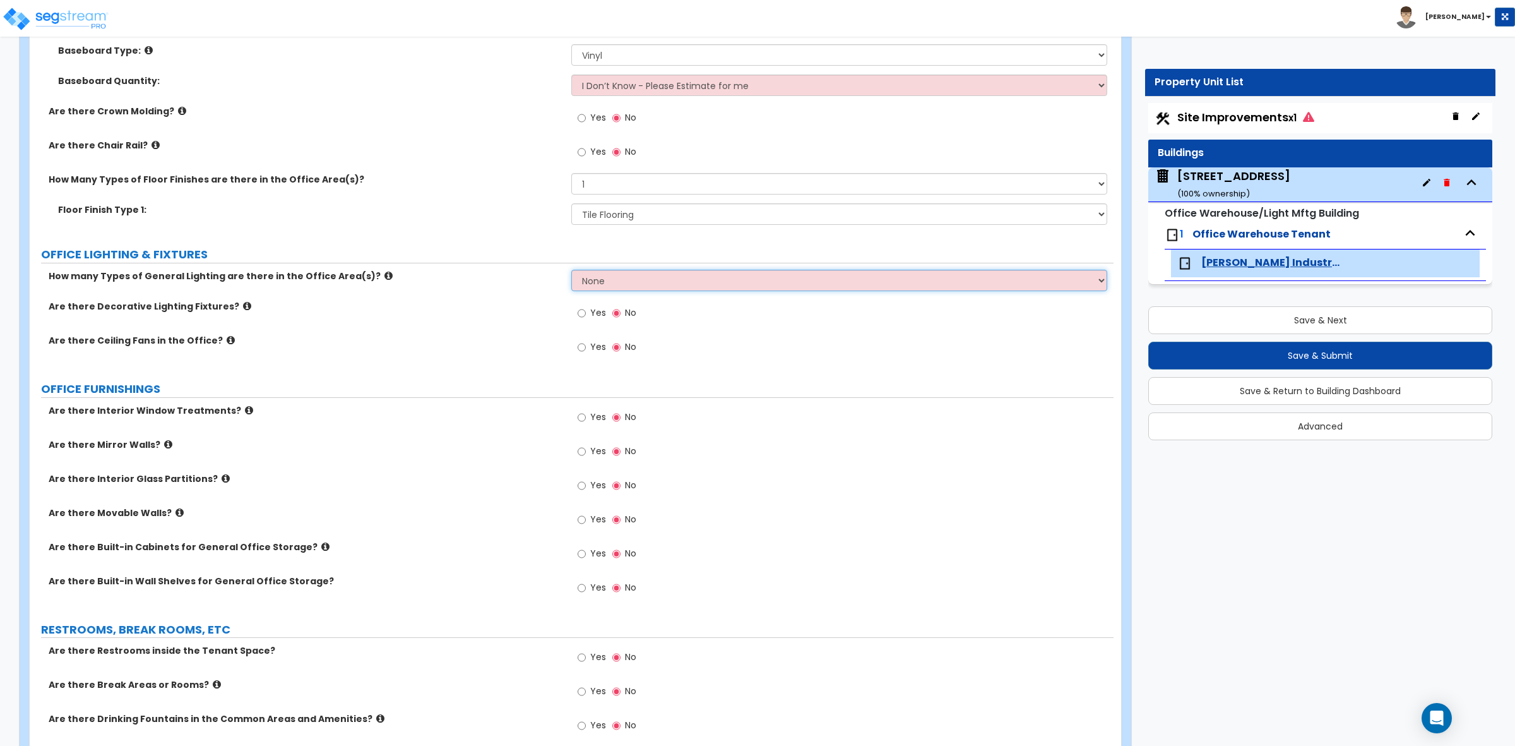
select select "1"
click at [571, 271] on select "None 1 2 3" at bounding box center [838, 280] width 535 height 21
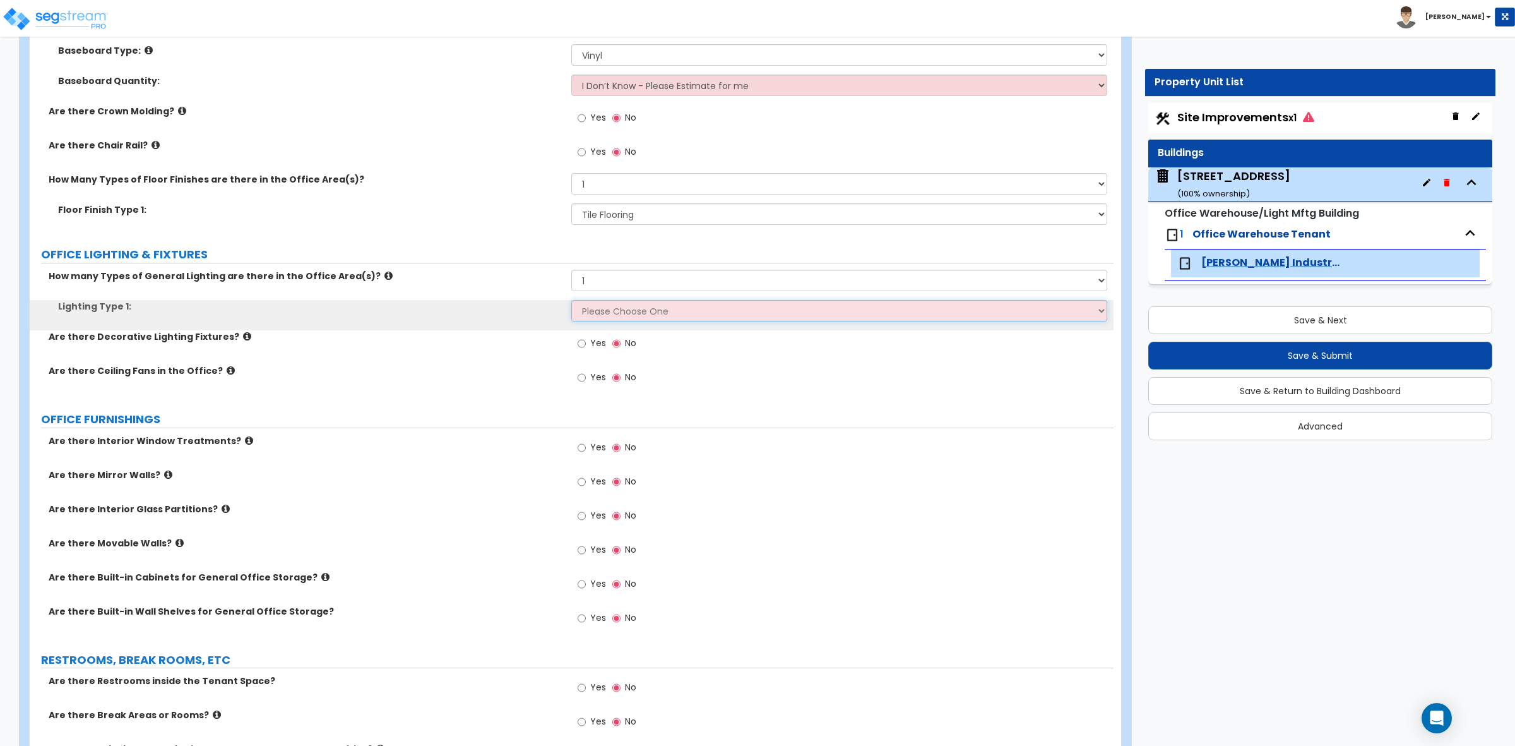
click at [588, 314] on select "Please Choose One LED Surface-Mounted LED Recessed Fluorescent Surface-Mounted …" at bounding box center [838, 310] width 535 height 21
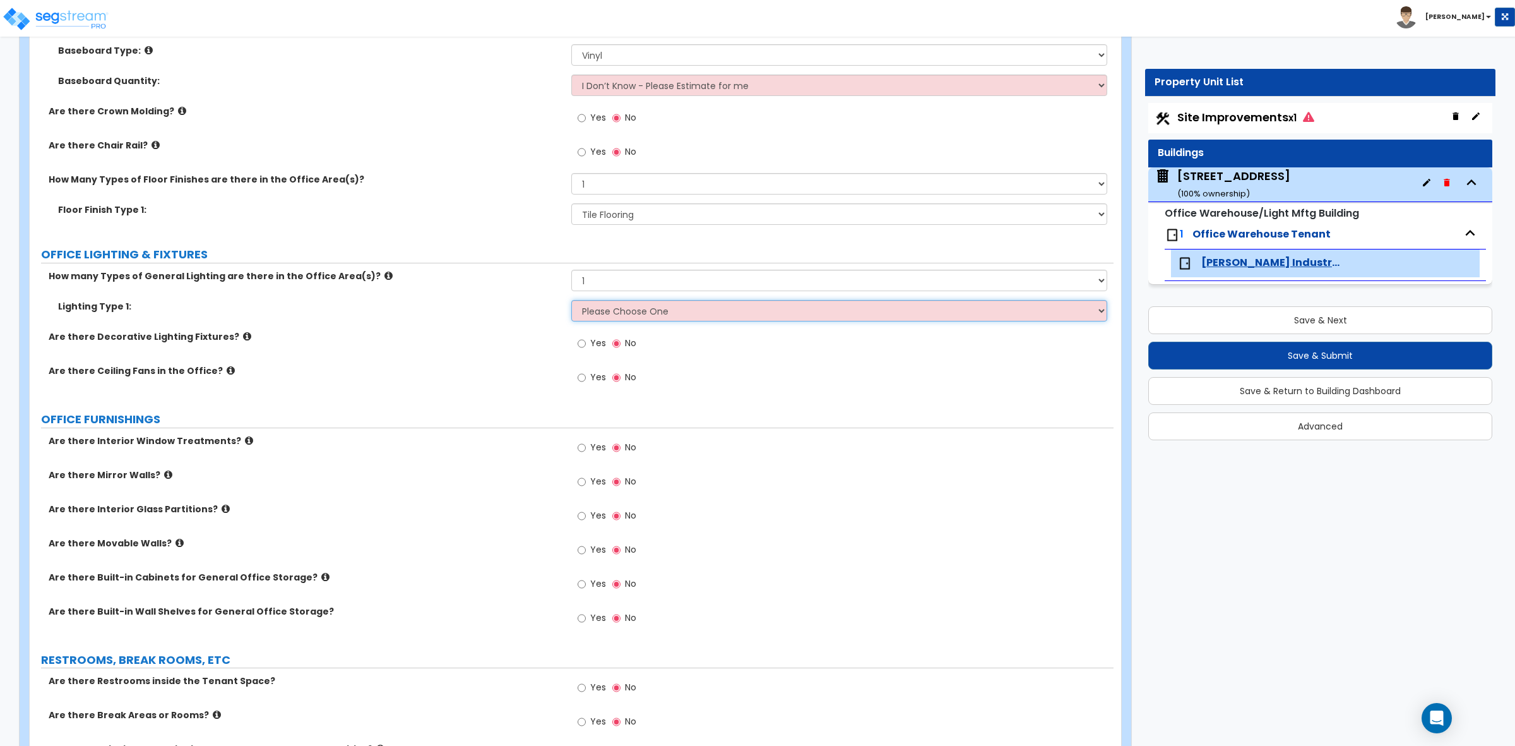
select select "4"
click at [571, 301] on select "Please Choose One LED Surface-Mounted LED Recessed Fluorescent Surface-Mounted …" at bounding box center [838, 310] width 535 height 21
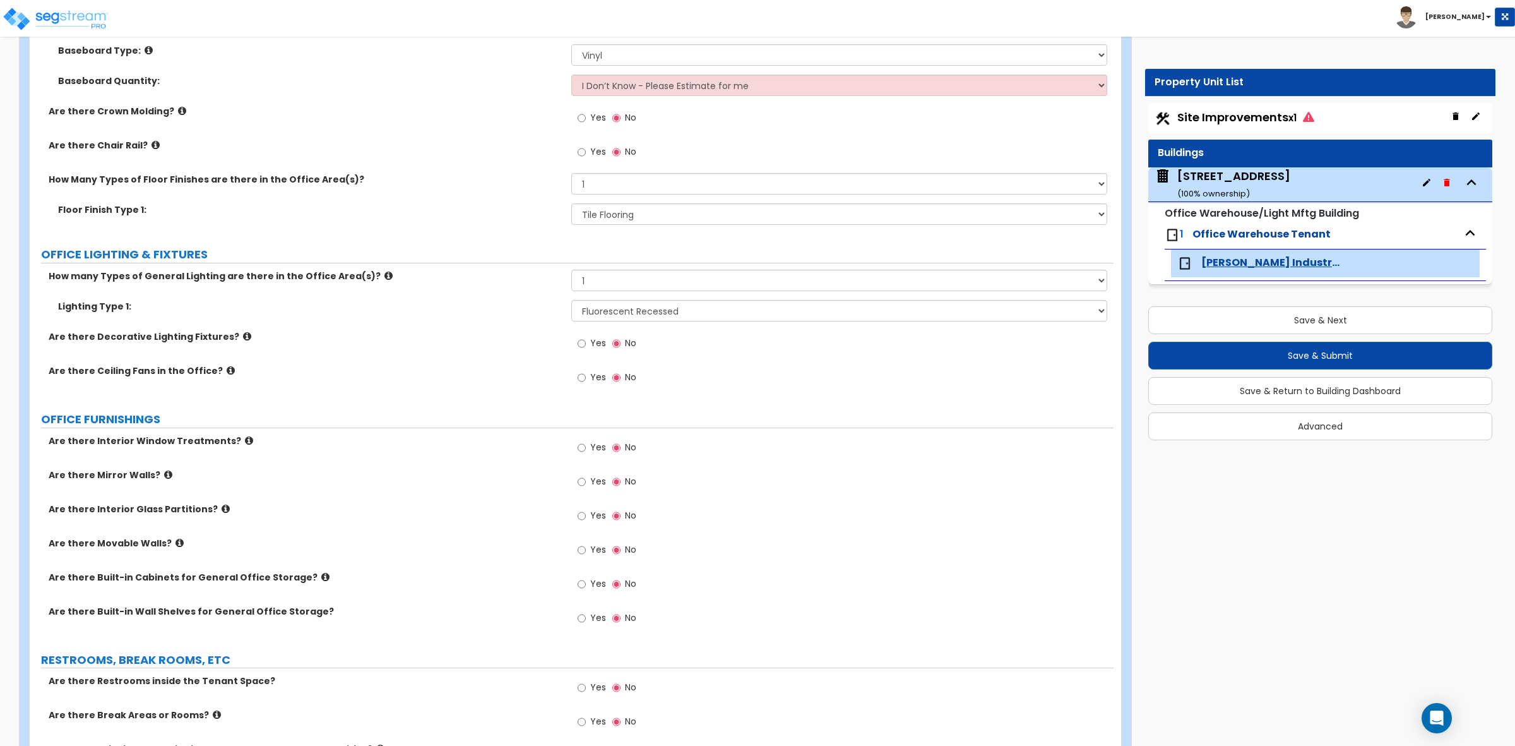
click at [519, 369] on label "Are there Ceiling Fans in the Office?" at bounding box center [305, 370] width 513 height 13
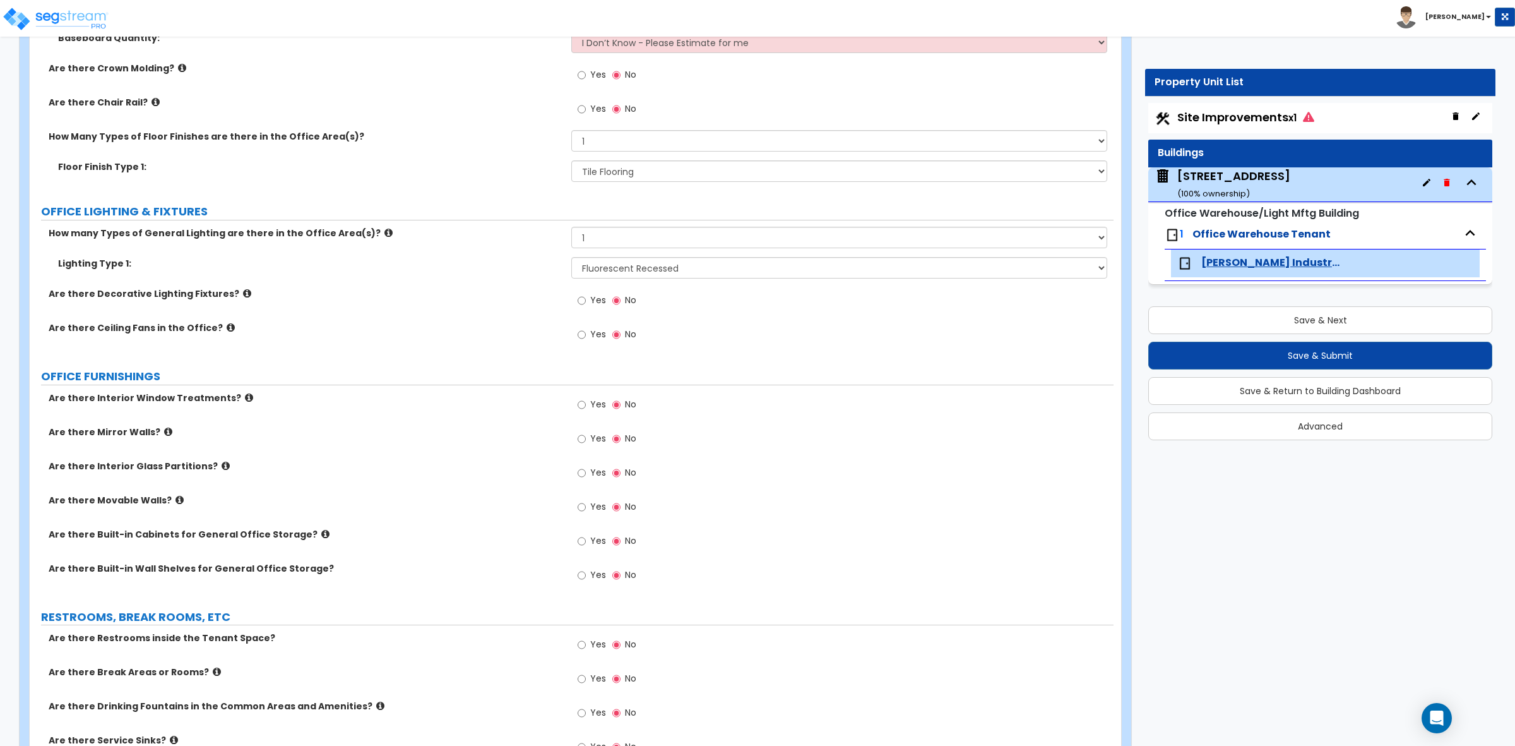
scroll to position [1421, 0]
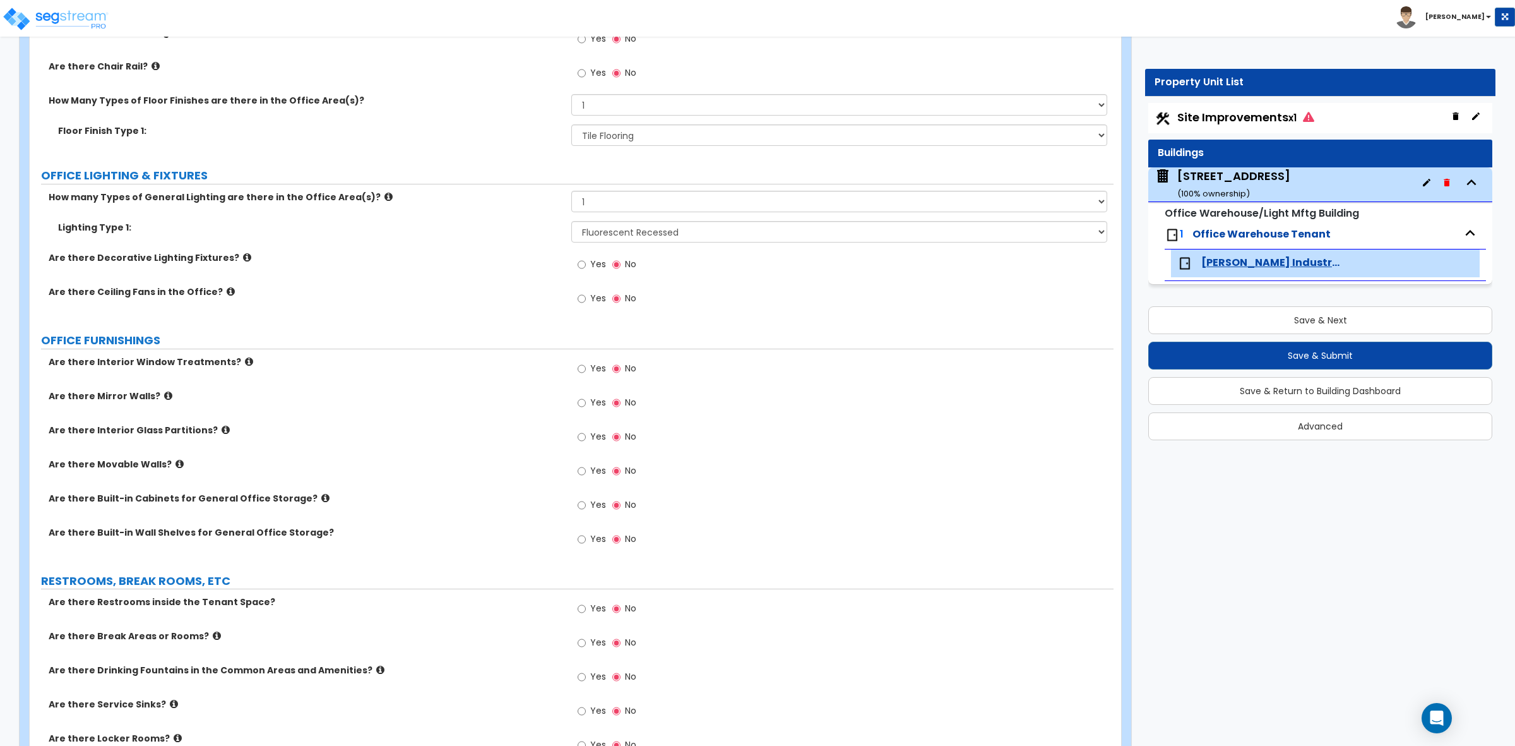
click at [245, 366] on icon at bounding box center [249, 361] width 8 height 9
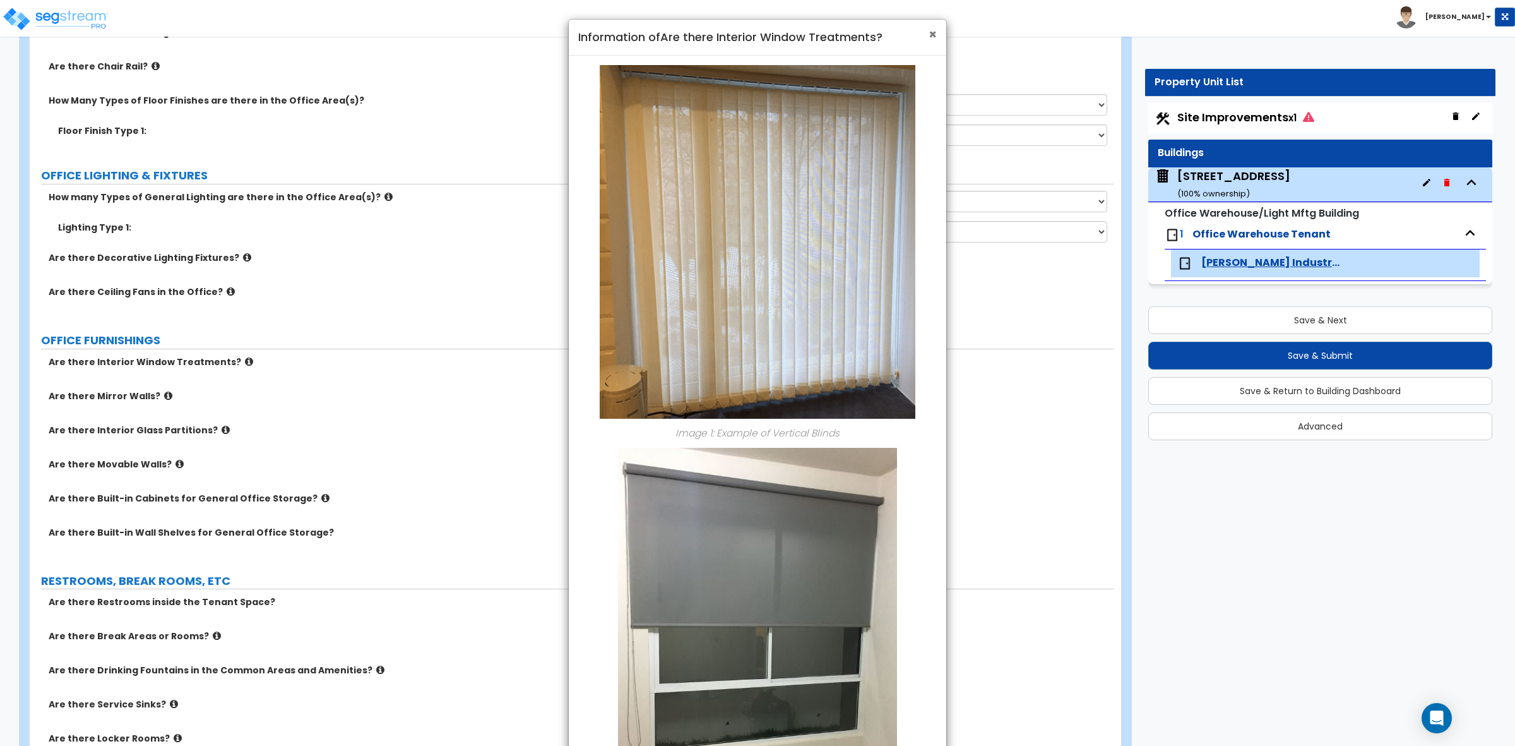
click at [931, 36] on span "×" at bounding box center [933, 34] width 8 height 18
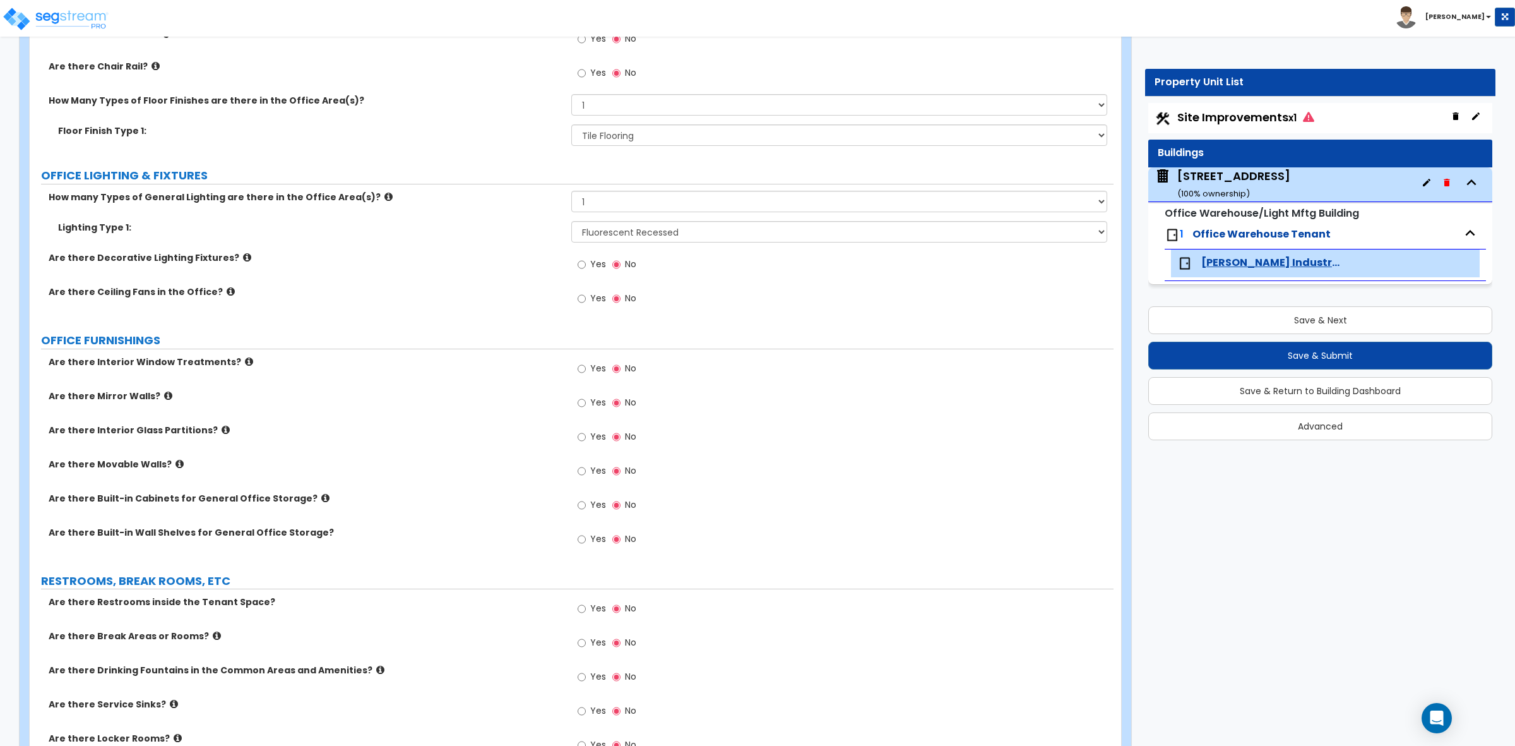
click at [216, 428] on label "Are there Interior Glass Partitions?" at bounding box center [305, 430] width 513 height 13
click at [222, 428] on icon at bounding box center [226, 429] width 8 height 9
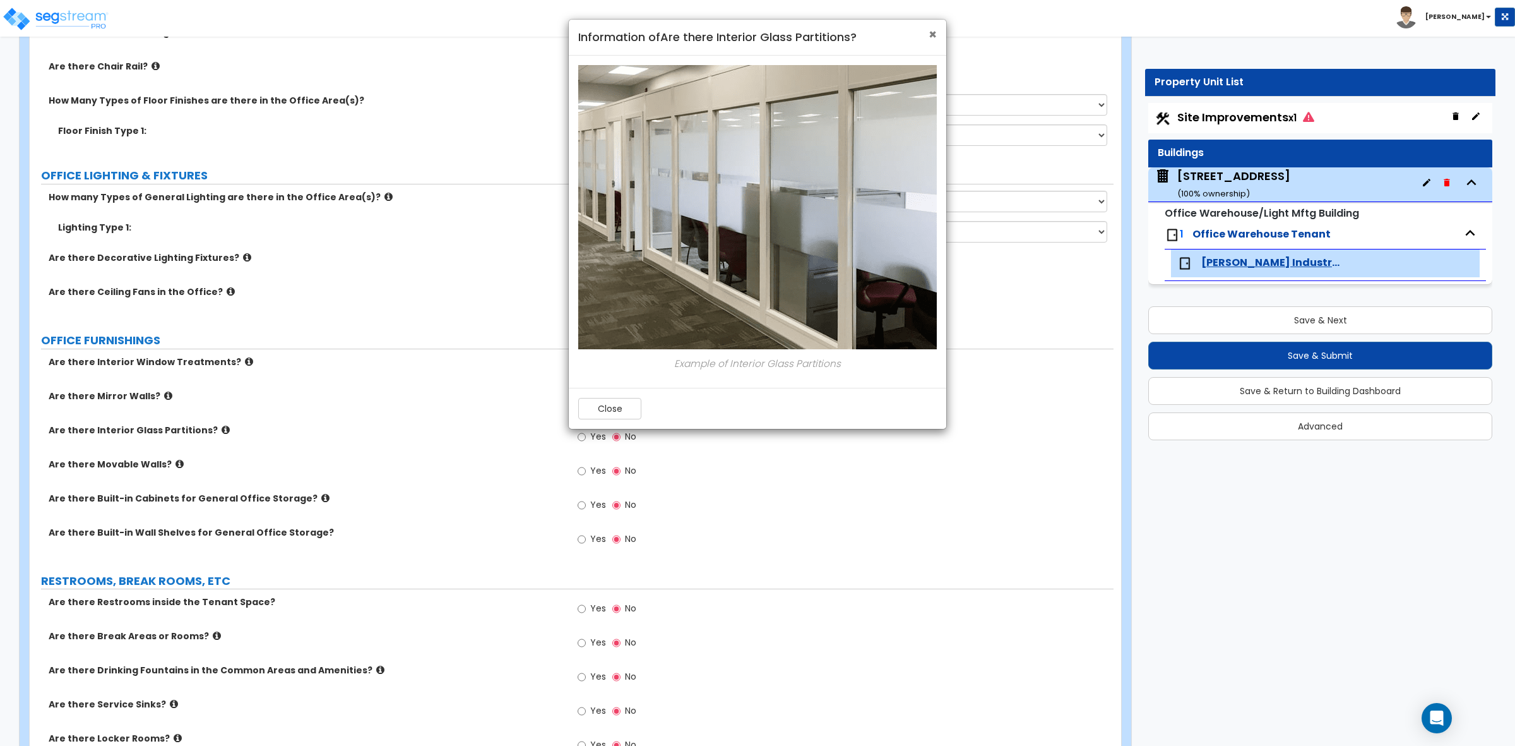
click at [929, 40] on span "×" at bounding box center [933, 34] width 8 height 18
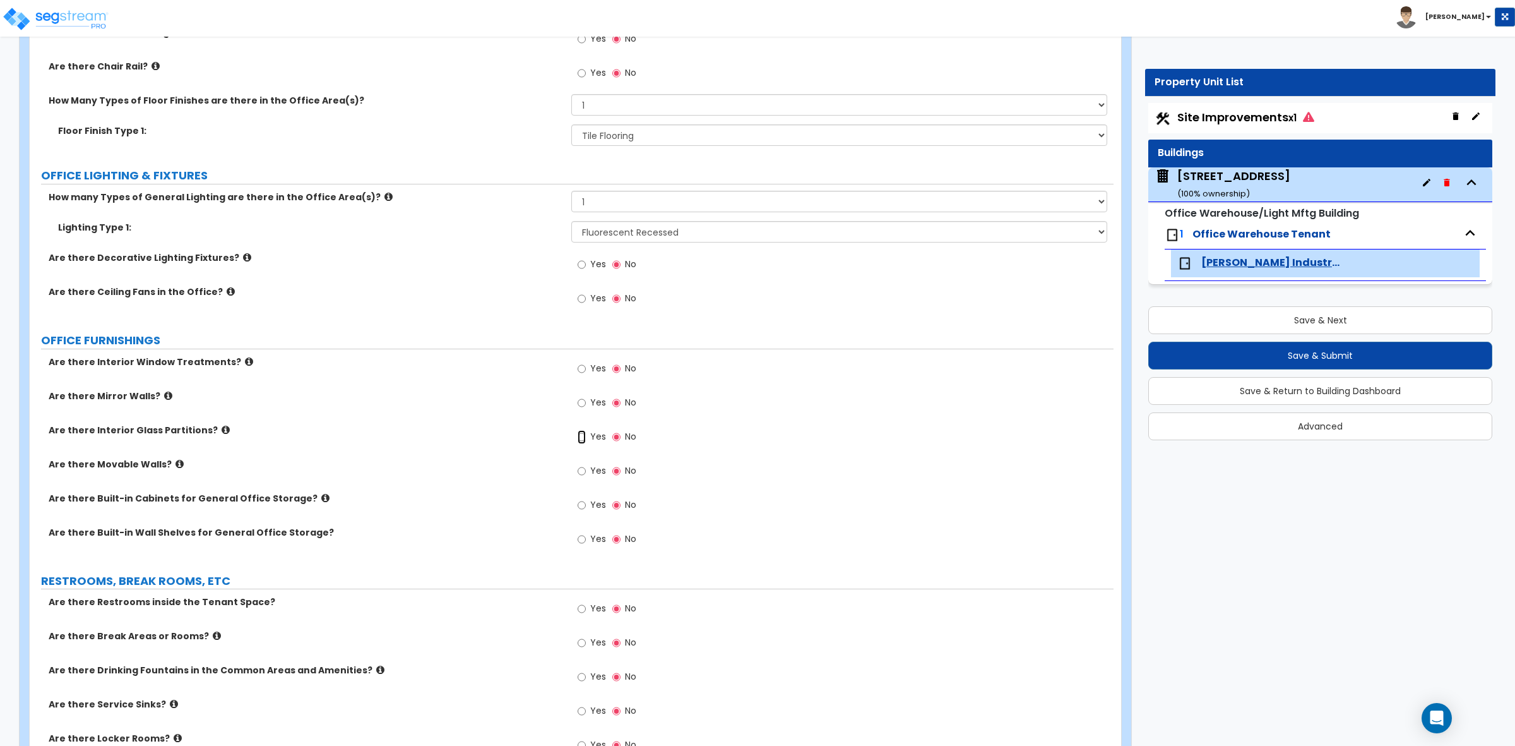
click at [582, 438] on input "Yes" at bounding box center [582, 437] width 8 height 14
radio input "true"
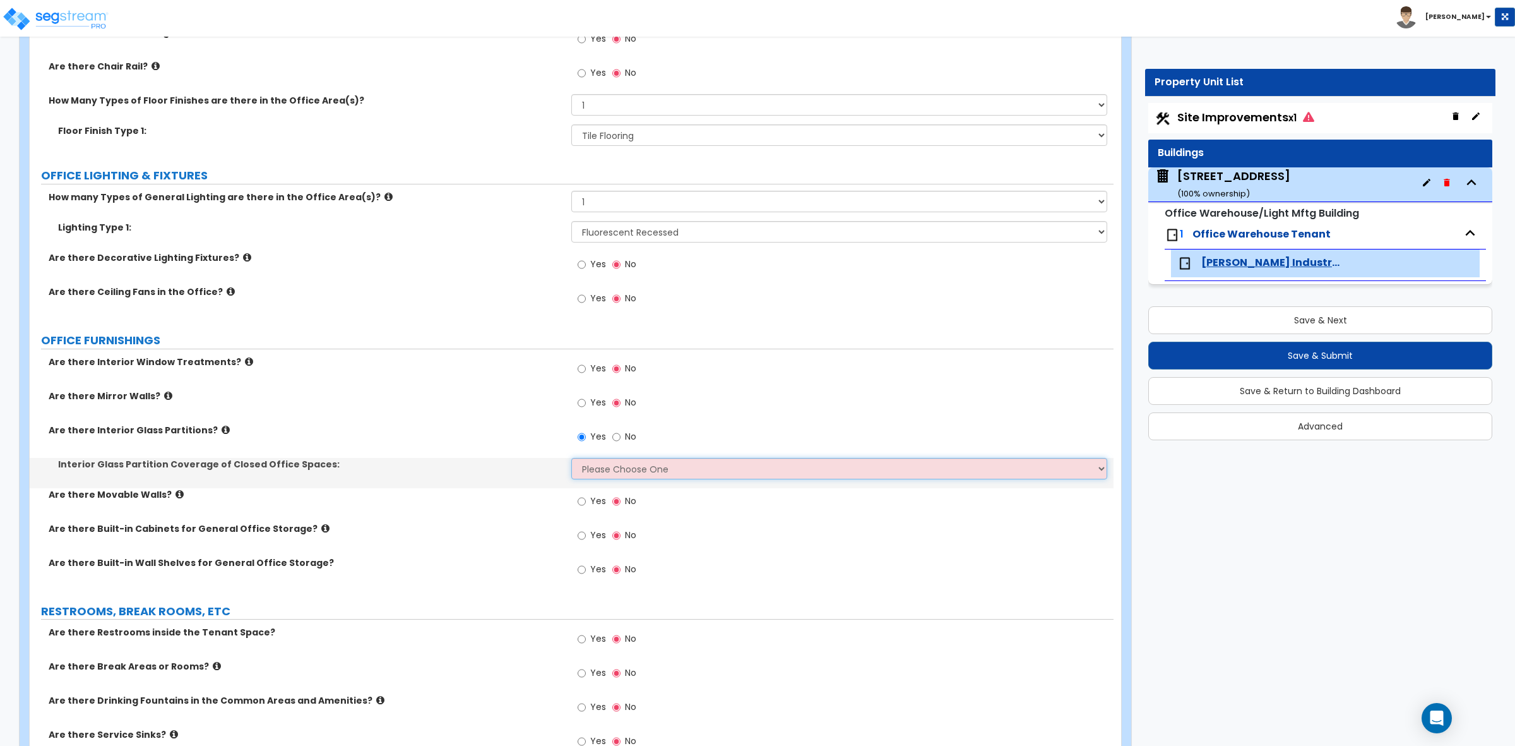
click at [604, 463] on select "Please Choose One Some of the Closed Office Space Walls are Interior Glass Part…" at bounding box center [838, 468] width 535 height 21
select select "5"
click at [571, 458] on select "Please Choose One Some of the Closed Office Space Walls are Interior Glass Part…" at bounding box center [838, 468] width 535 height 21
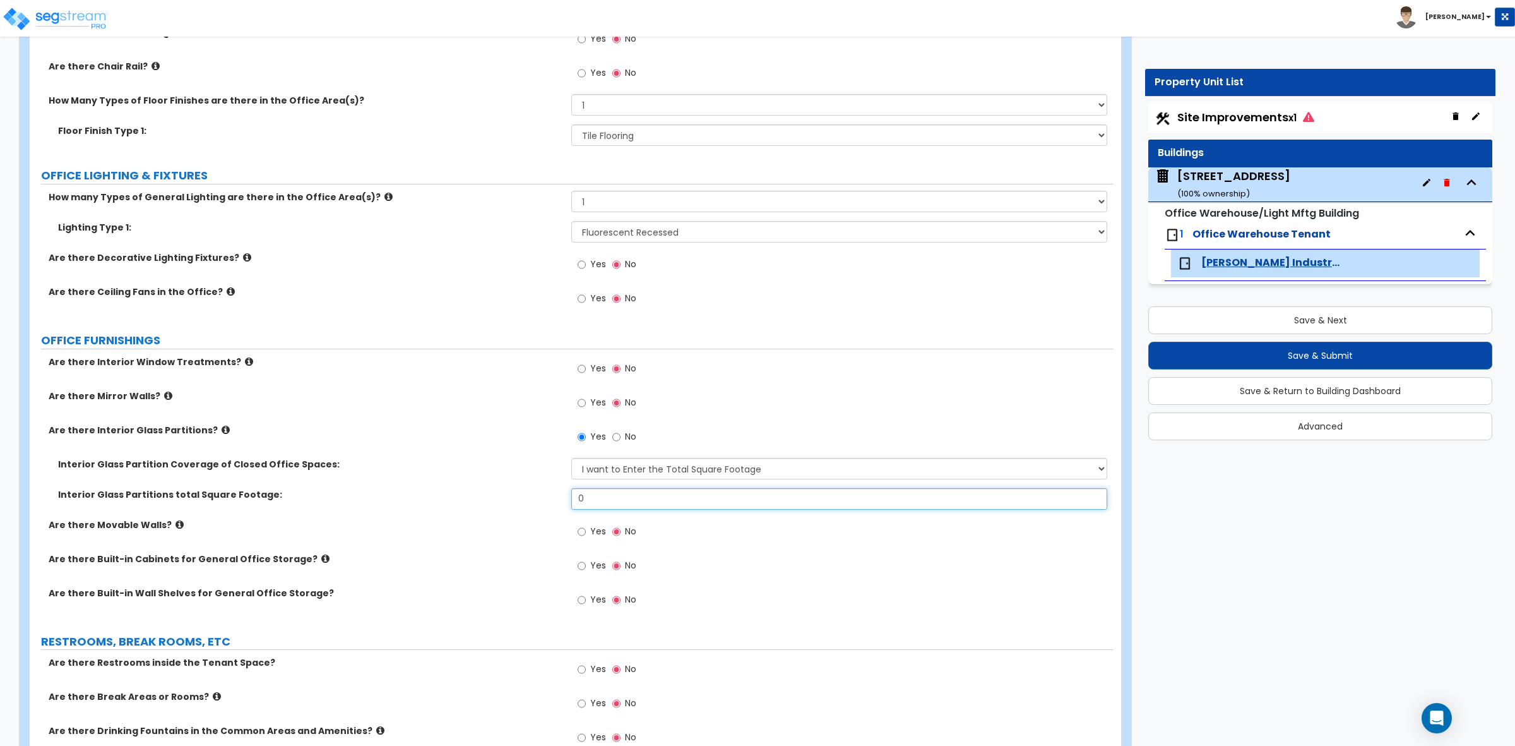
drag, startPoint x: 595, startPoint y: 499, endPoint x: 547, endPoint y: 489, distance: 48.4
click at [547, 489] on div "Interior Glass Partitions total Square Footage: 0" at bounding box center [572, 503] width 1084 height 30
type input "20"
click at [533, 489] on label "Interior Glass Partitions total Square Footage:" at bounding box center [310, 494] width 504 height 13
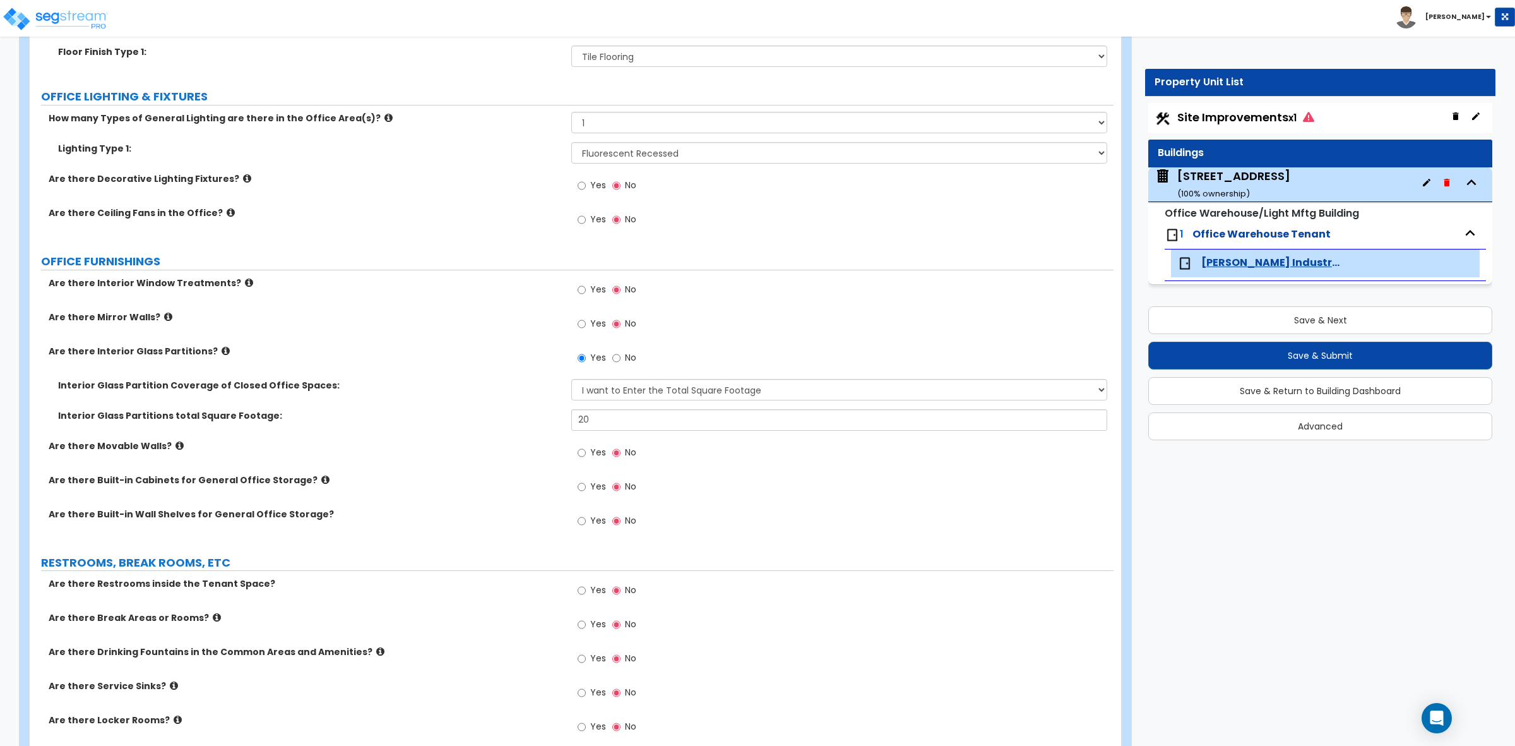
scroll to position [1578, 0]
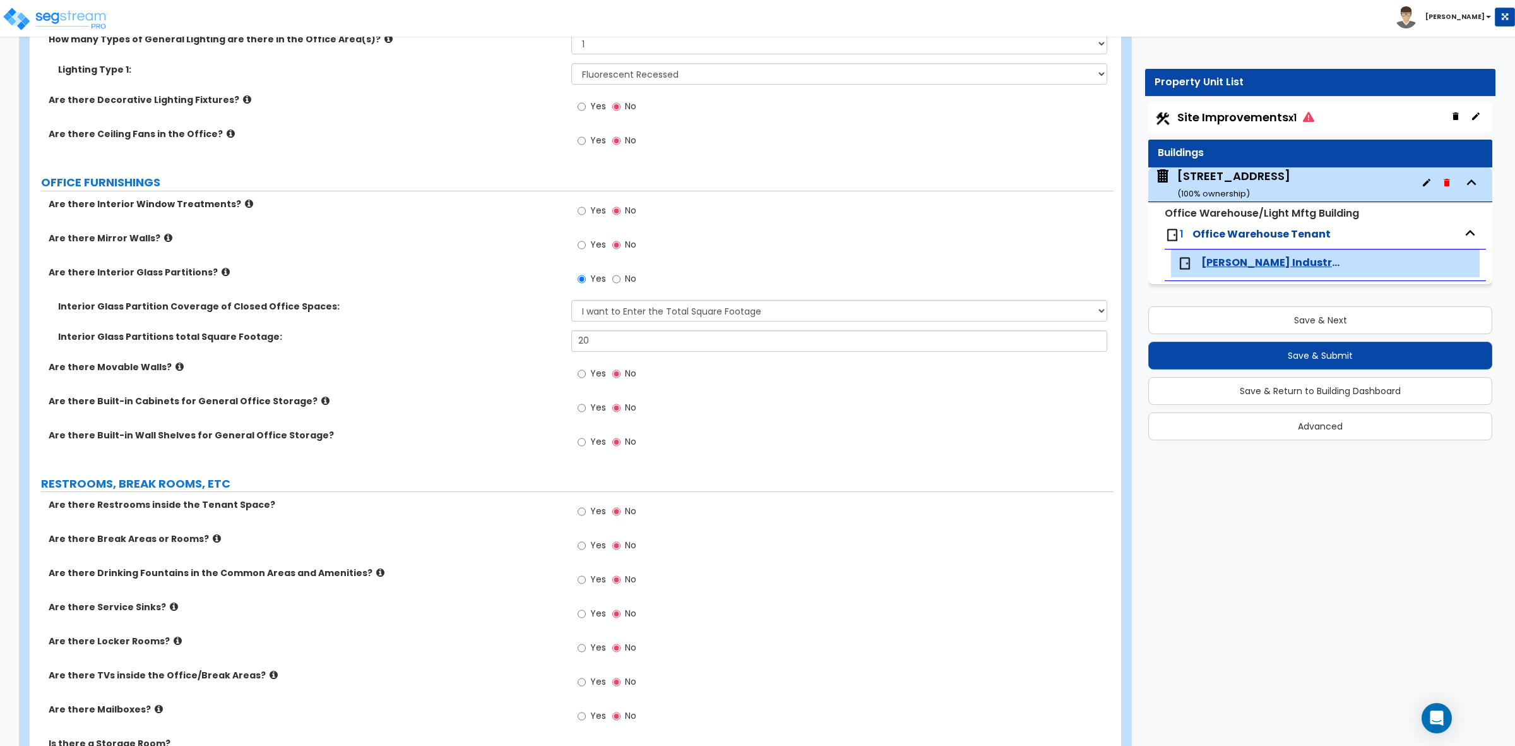
click at [176, 366] on icon at bounding box center [180, 366] width 8 height 9
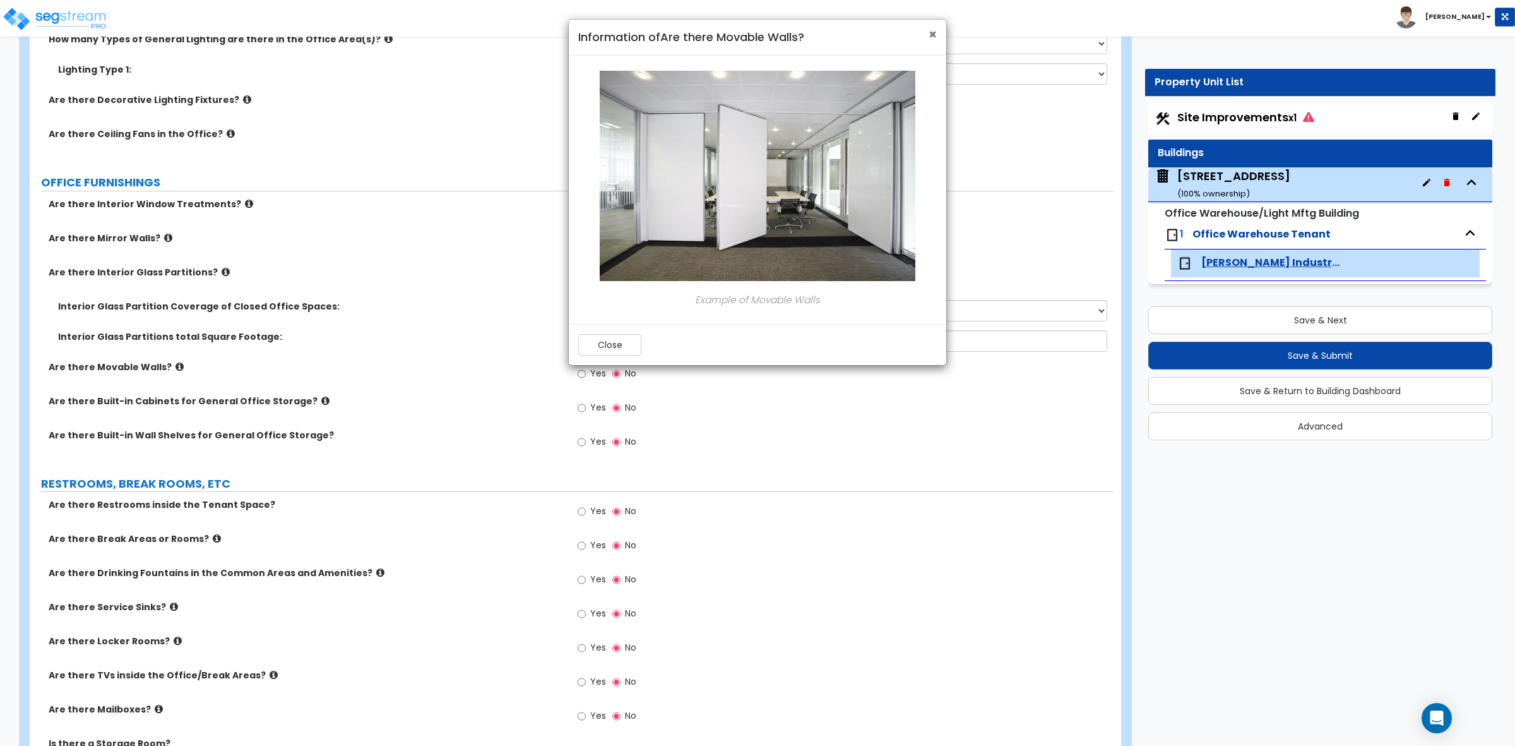
click at [929, 32] on span "×" at bounding box center [933, 34] width 8 height 18
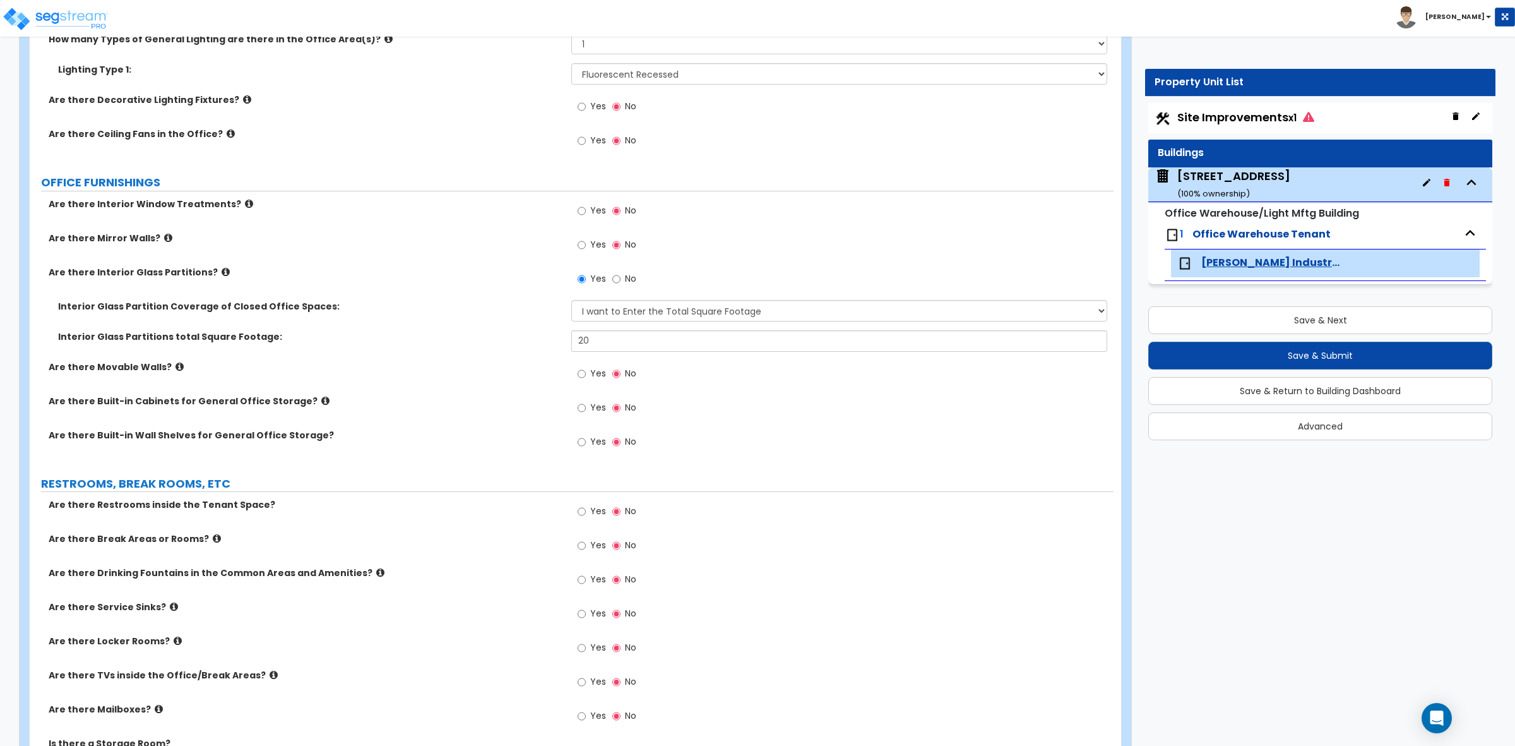
click at [321, 401] on icon at bounding box center [325, 400] width 8 height 9
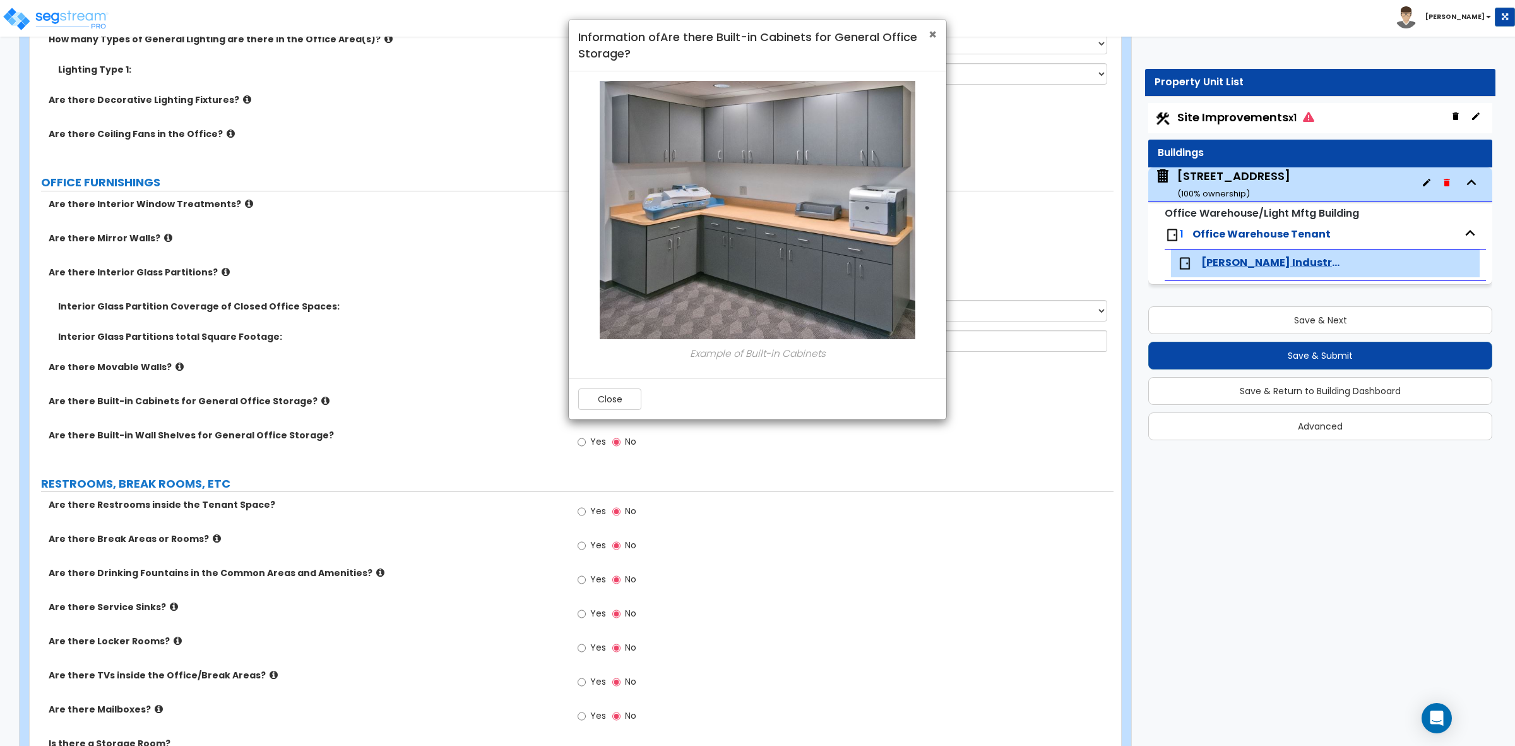
click at [929, 32] on span "×" at bounding box center [933, 34] width 8 height 18
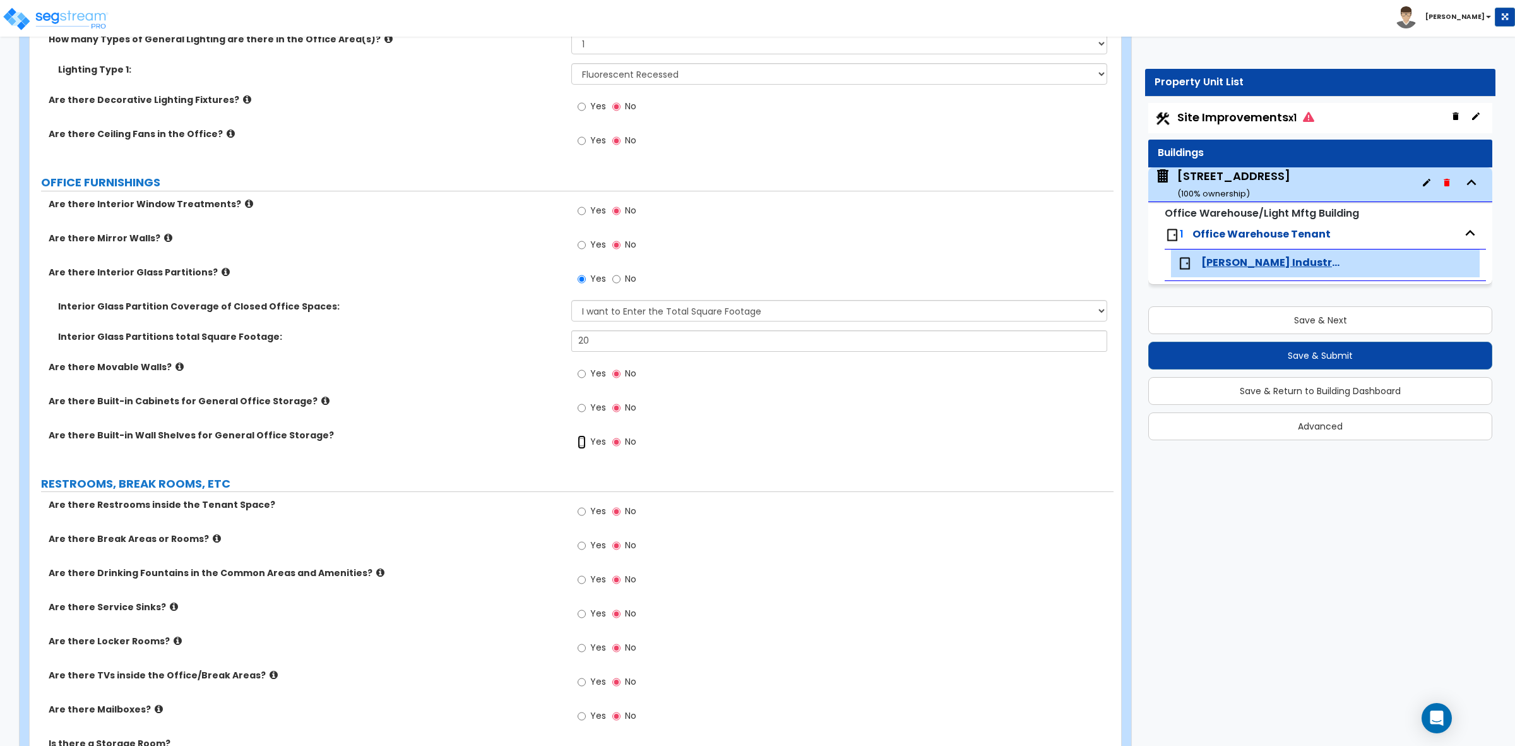
click at [578, 443] on input "Yes" at bounding box center [582, 442] width 8 height 14
radio input "true"
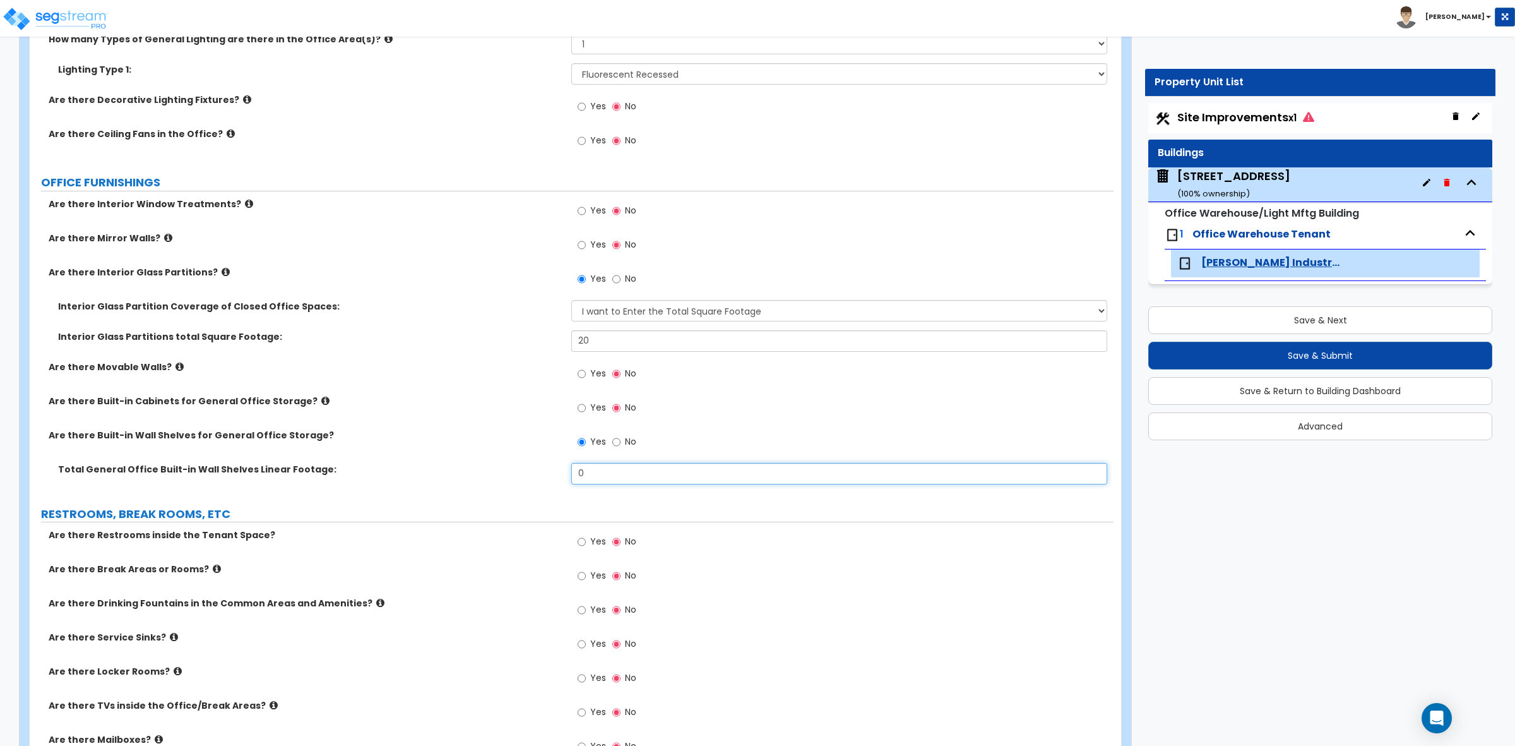
drag, startPoint x: 605, startPoint y: 477, endPoint x: 520, endPoint y: 469, distance: 85.6
click at [520, 469] on div "Total General Office Built-in Wall Shelves Linear Footage: 0" at bounding box center [572, 478] width 1084 height 30
type input "55"
click at [530, 462] on div "Are there Built-in Wall Shelves for General Office Storage? Yes No" at bounding box center [572, 446] width 1084 height 34
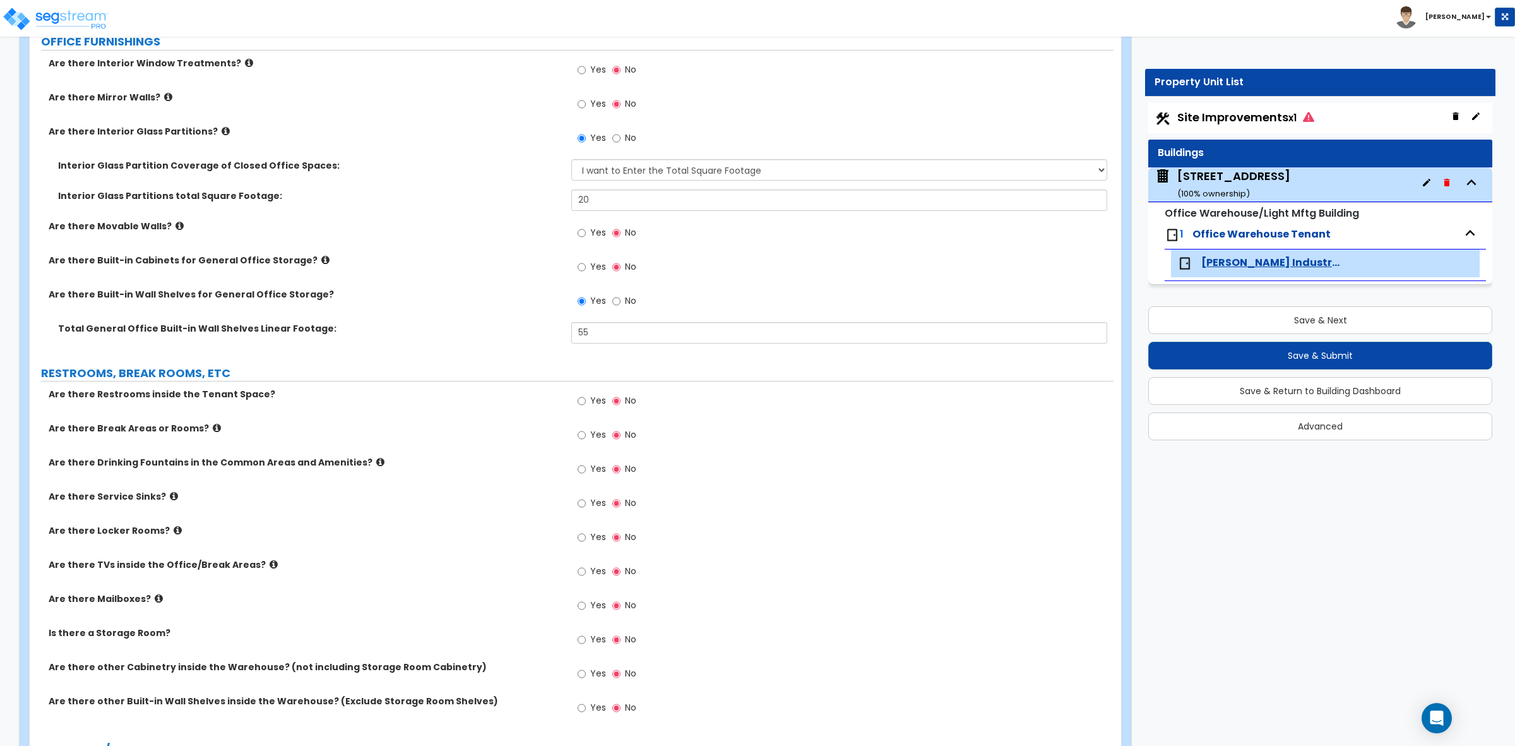
scroll to position [1815, 0]
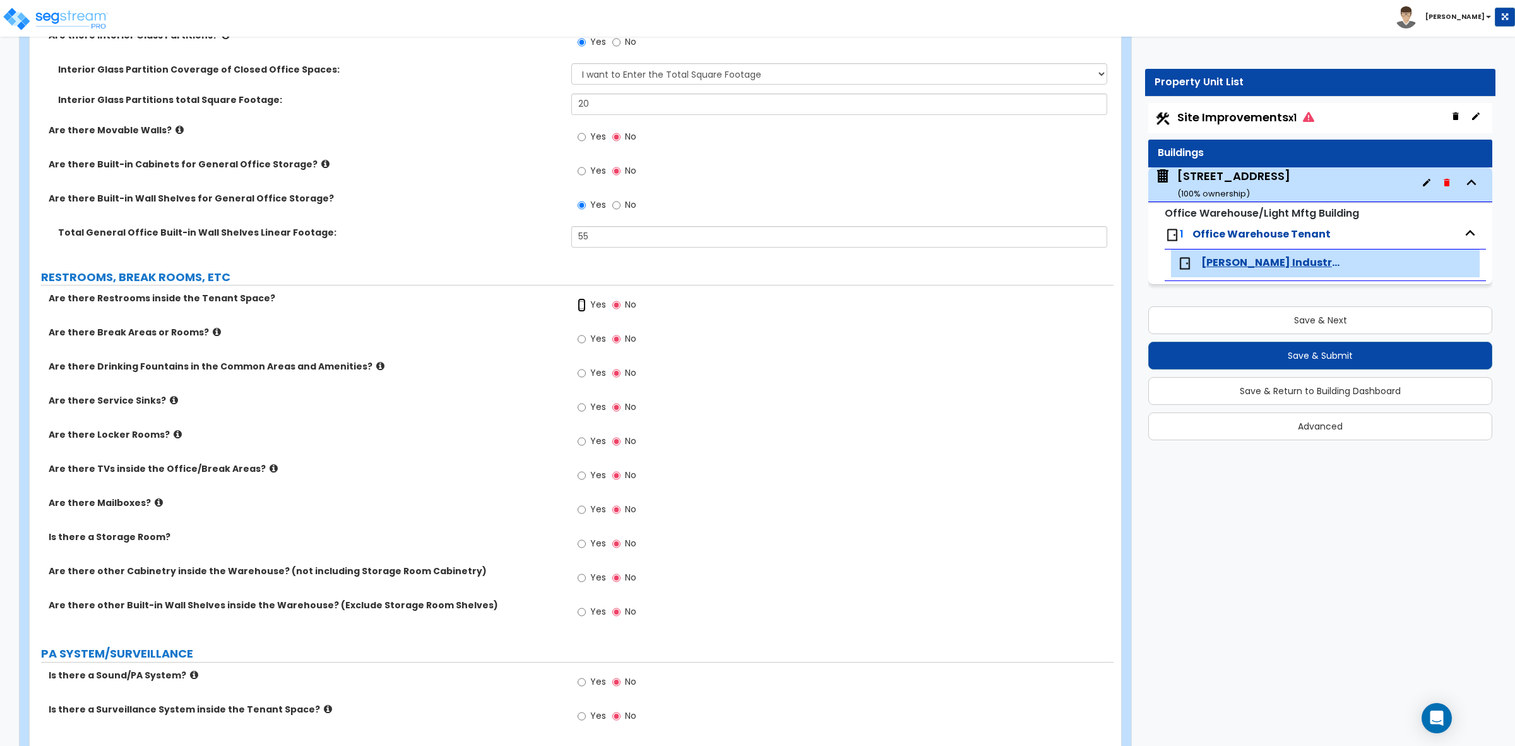
click at [580, 306] on input "Yes" at bounding box center [582, 305] width 8 height 14
radio input "true"
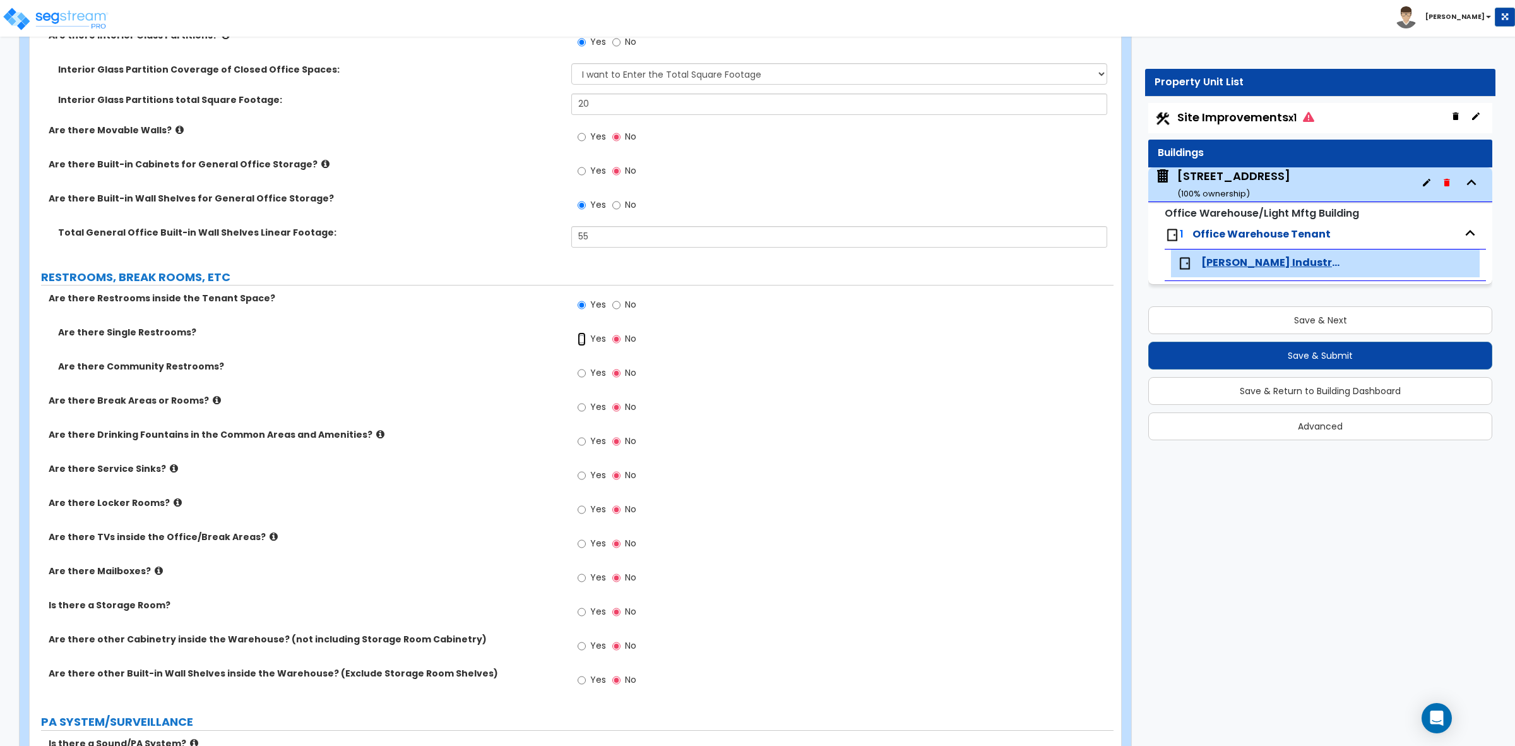
click at [584, 339] on input "Yes" at bounding box center [582, 339] width 8 height 14
radio input "true"
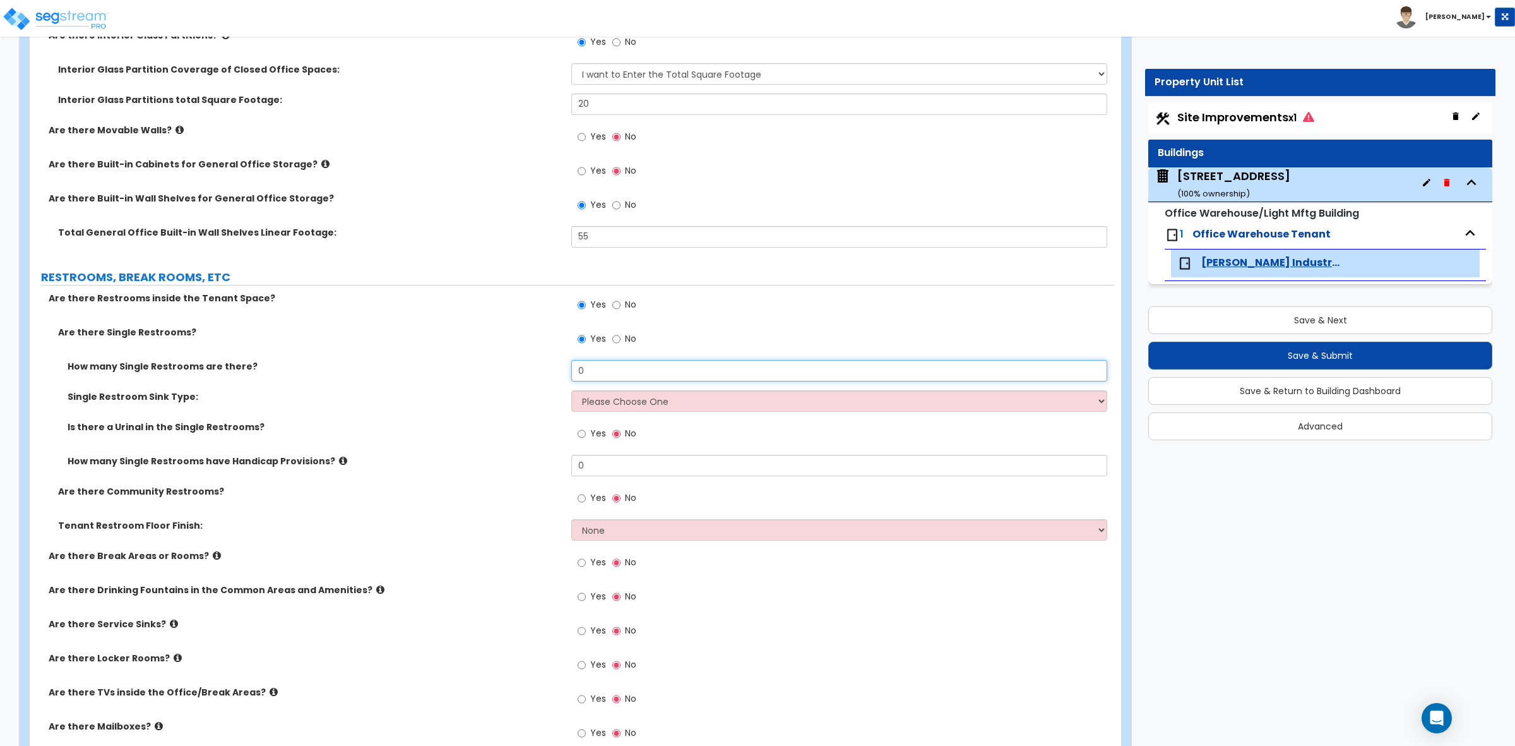
drag, startPoint x: 600, startPoint y: 373, endPoint x: 530, endPoint y: 368, distance: 69.6
click at [530, 368] on div "How many Single Restrooms are there? 0" at bounding box center [572, 375] width 1084 height 30
type input "2"
click at [638, 395] on select "Please Choose One Wall-mounted Vanity-mounted" at bounding box center [838, 400] width 535 height 21
select select "2"
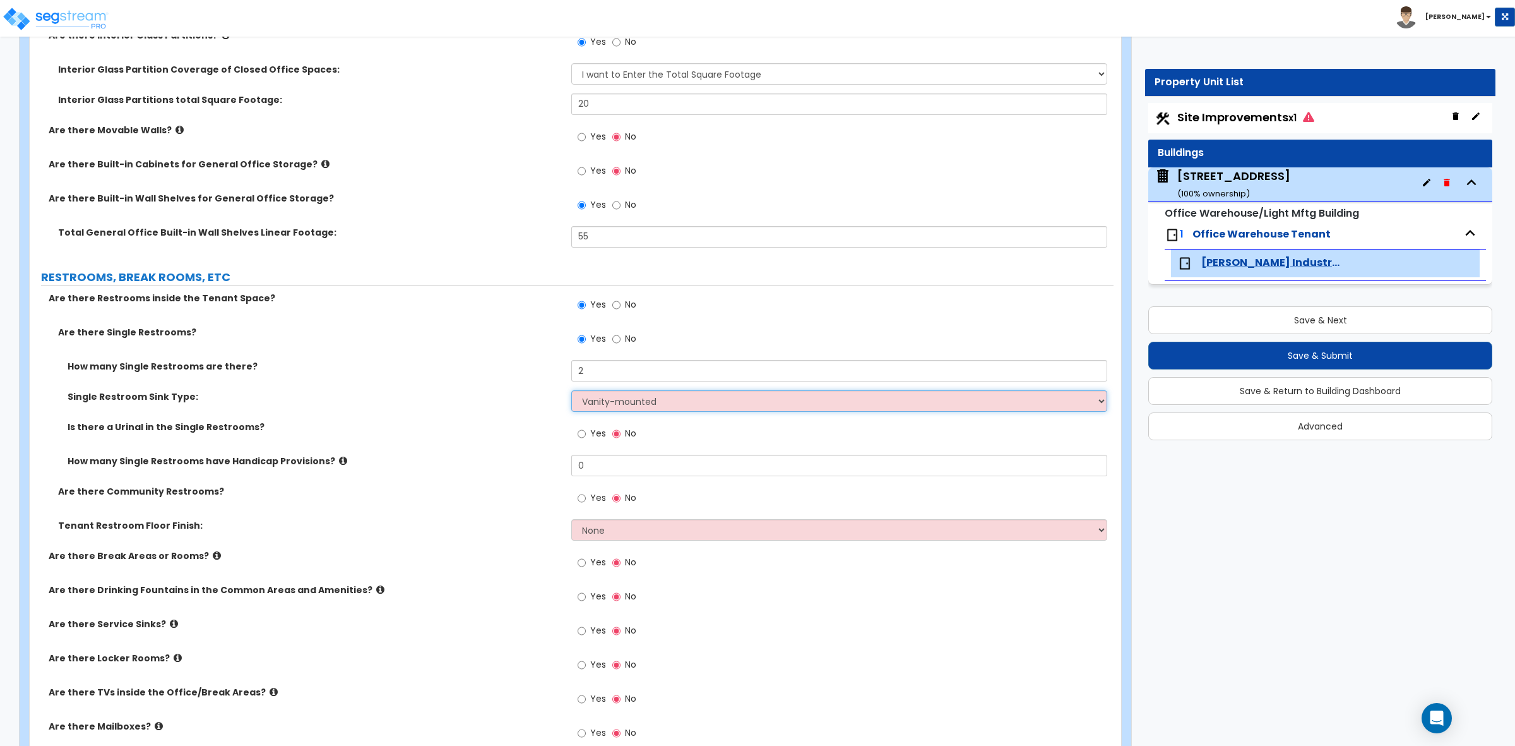
click at [571, 391] on select "Please Choose One Wall-mounted Vanity-mounted" at bounding box center [838, 400] width 535 height 21
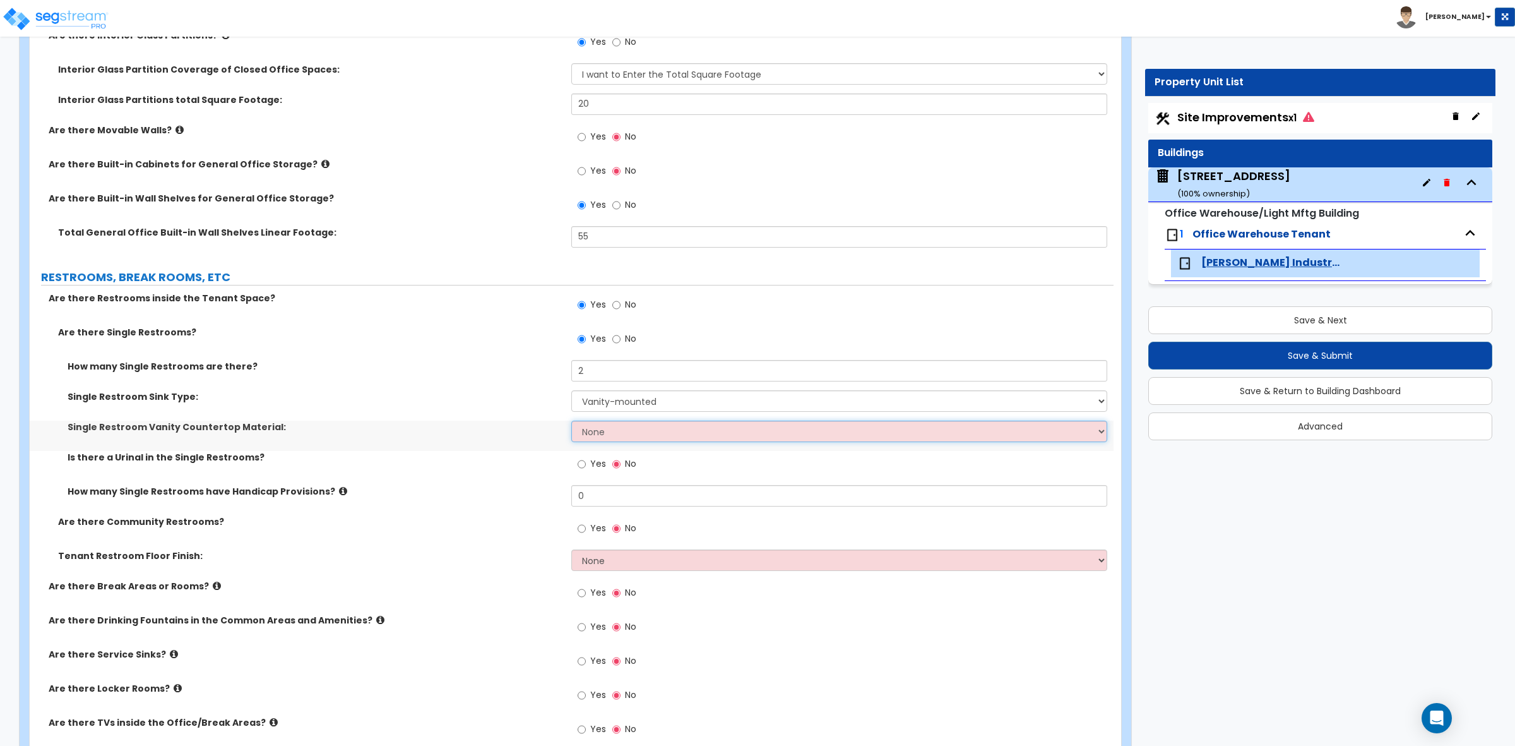
click at [601, 440] on select "None Plastic Laminate Solid Surface Stone Quartz Marble Tile Wood Stainless Ste…" at bounding box center [838, 430] width 535 height 21
select select "2"
click at [571, 422] on select "None Plastic Laminate Solid Surface Stone Quartz Marble Tile Wood Stainless Ste…" at bounding box center [838, 430] width 535 height 21
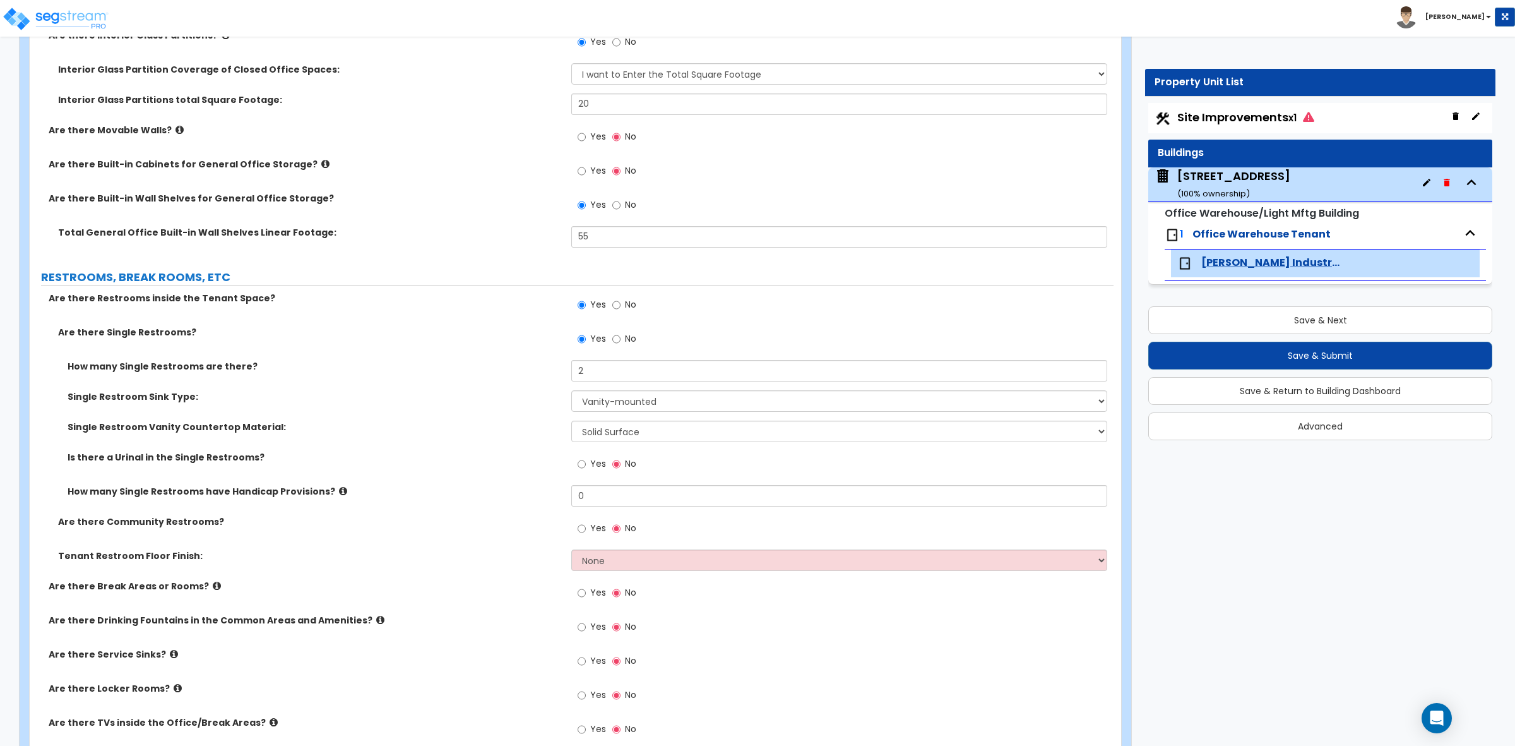
click at [500, 445] on div "Single Restroom Vanity Countertop Material: None Plastic Laminate Solid Surface…" at bounding box center [572, 435] width 1084 height 30
click at [583, 461] on input "Yes" at bounding box center [582, 464] width 8 height 14
click at [619, 464] on input "No" at bounding box center [616, 464] width 8 height 14
radio input "false"
radio input "true"
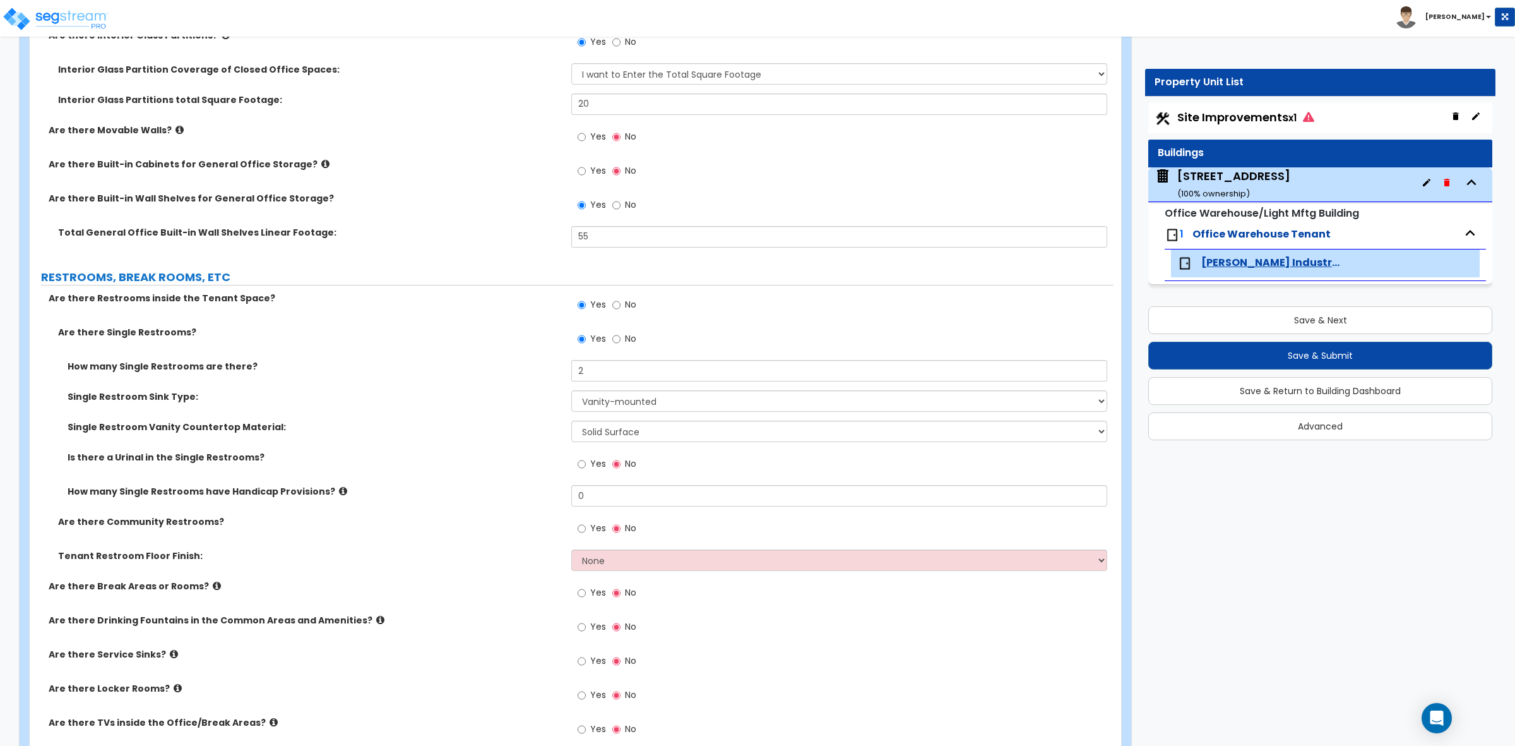
click at [503, 455] on label "Is there a Urinal in the Single Restrooms?" at bounding box center [315, 457] width 494 height 13
drag, startPoint x: 598, startPoint y: 491, endPoint x: 532, endPoint y: 481, distance: 67.1
click at [535, 482] on div "How many Single Restrooms are there? 2 Single Restroom Sink Type: Please Choose…" at bounding box center [571, 437] width 1065 height 155
click at [513, 472] on div "Is there a Urinal in the Single Restrooms? Yes No" at bounding box center [572, 468] width 1084 height 34
click at [608, 565] on select "None Tile Flooring Resilient Laminate Flooring VCT Flooring Sheet Vinyl Flooring" at bounding box center [838, 559] width 535 height 21
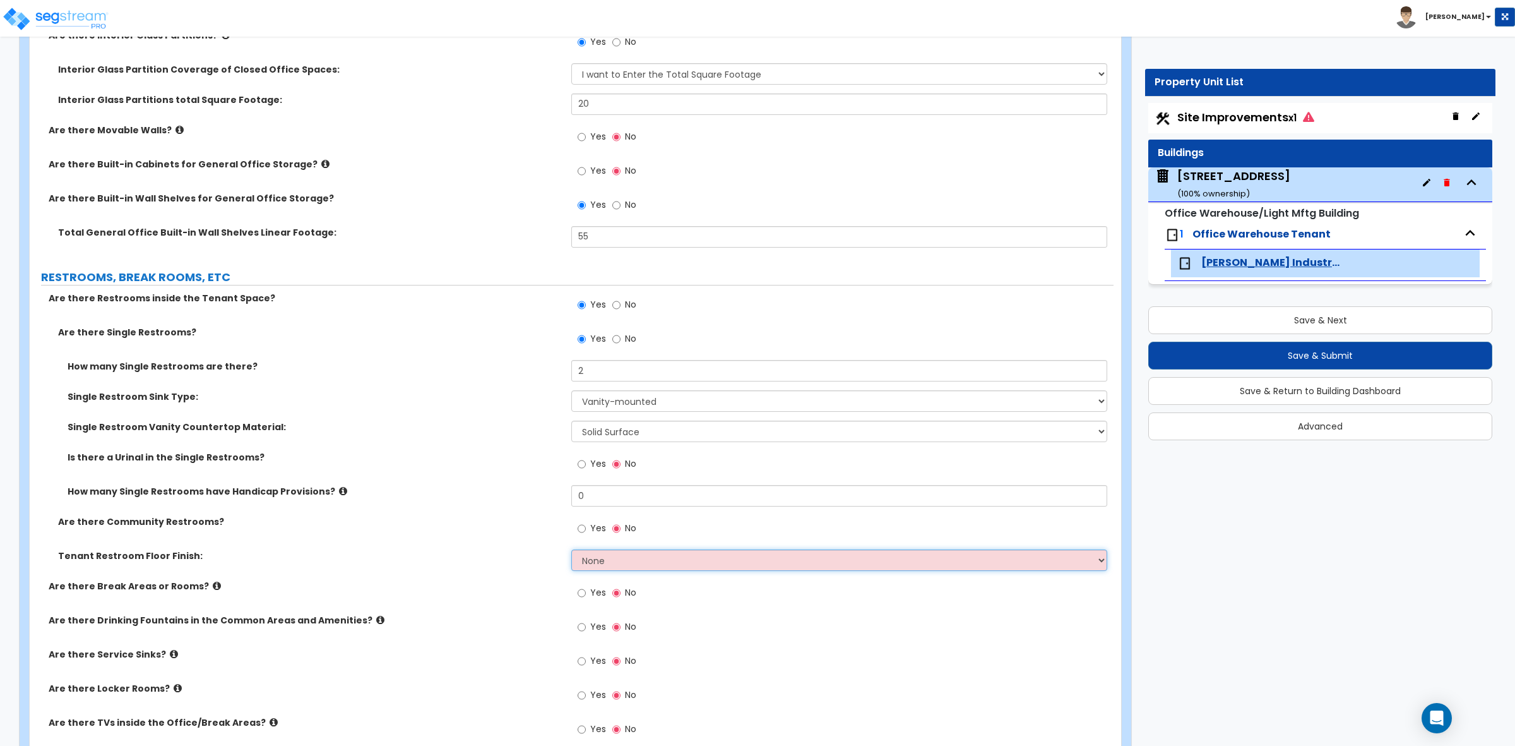
select select "1"
click at [571, 551] on select "None Tile Flooring Resilient Laminate Flooring VCT Flooring Sheet Vinyl Flooring" at bounding box center [838, 559] width 535 height 21
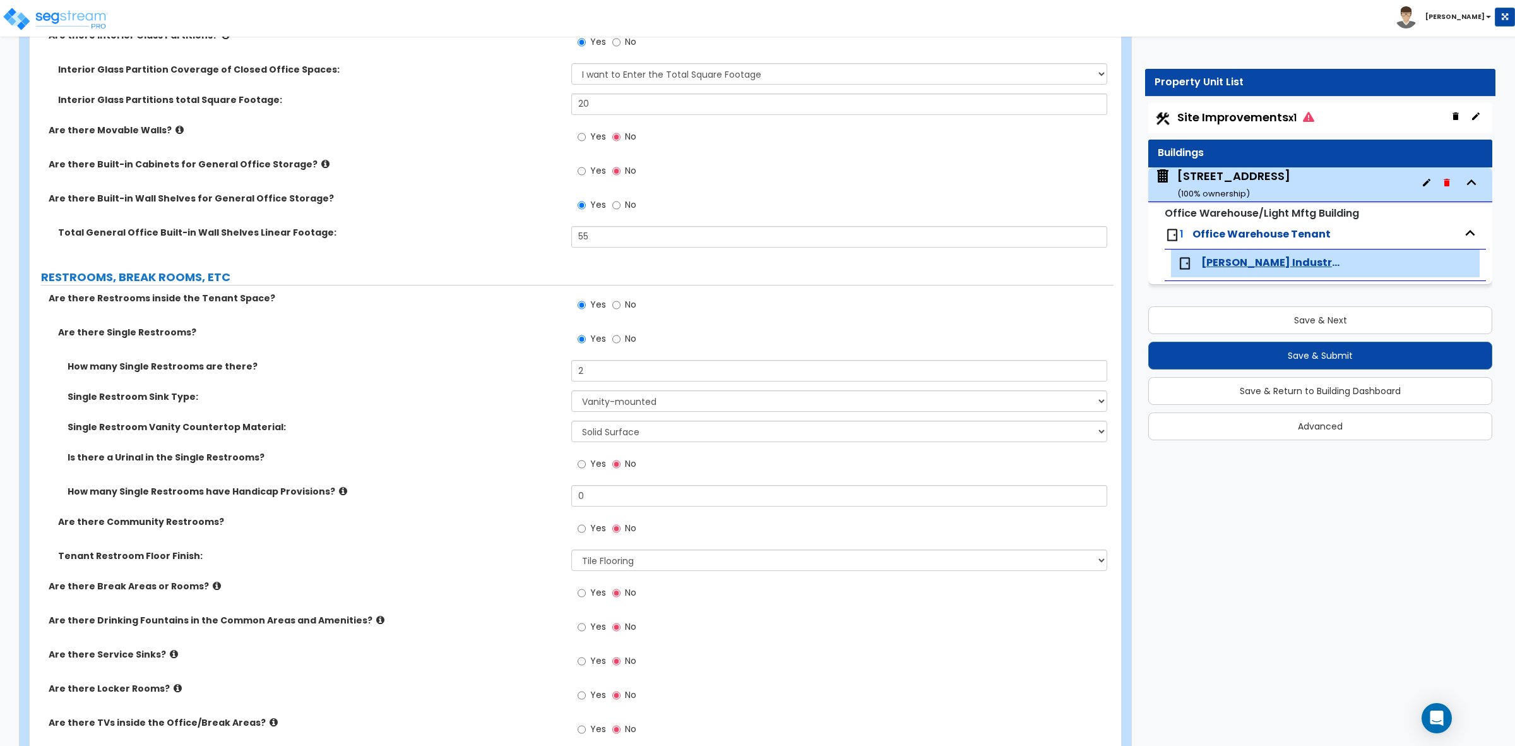
click at [576, 582] on div "Yes No" at bounding box center [606, 594] width 71 height 29
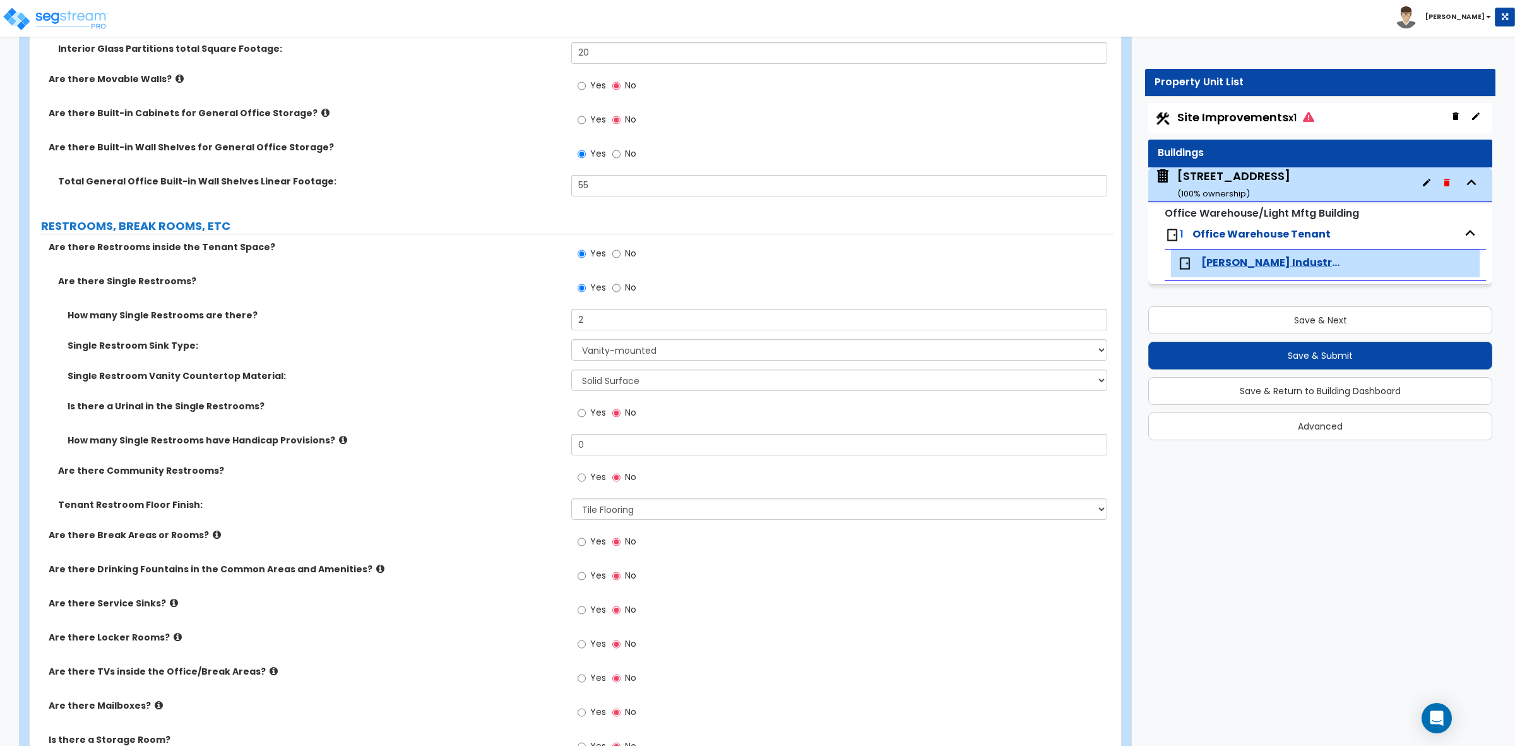
scroll to position [1894, 0]
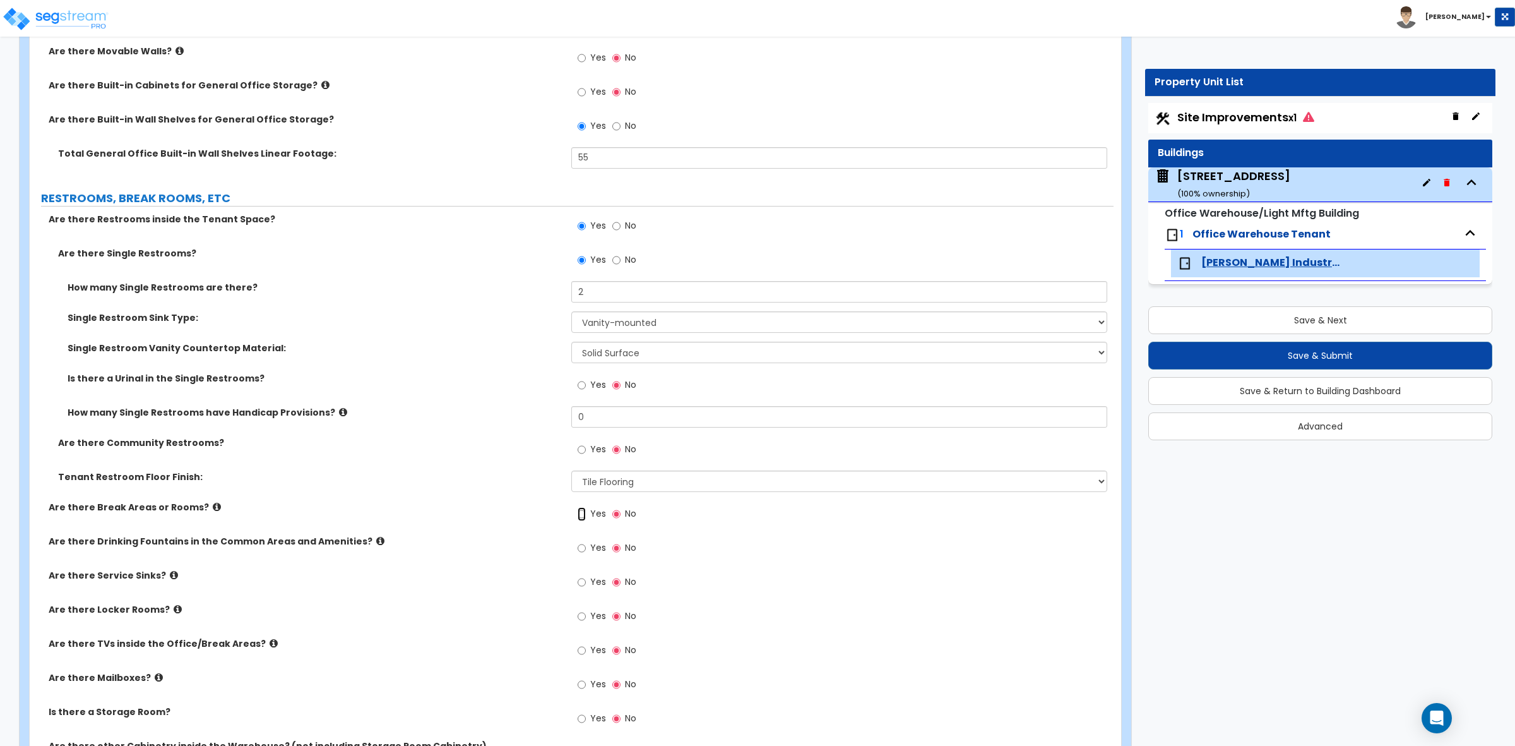
click at [585, 516] on input "Yes" at bounding box center [582, 514] width 8 height 14
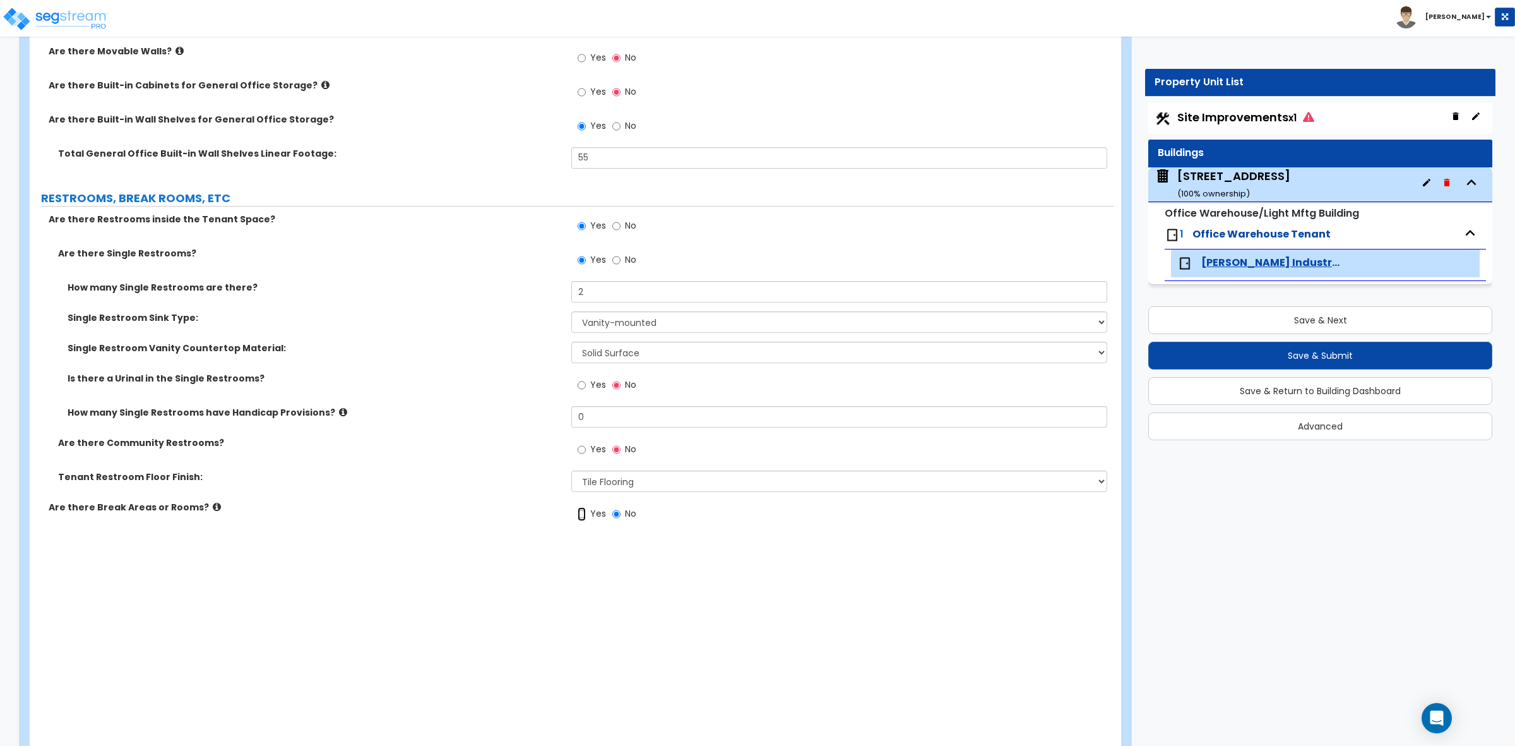
radio input "true"
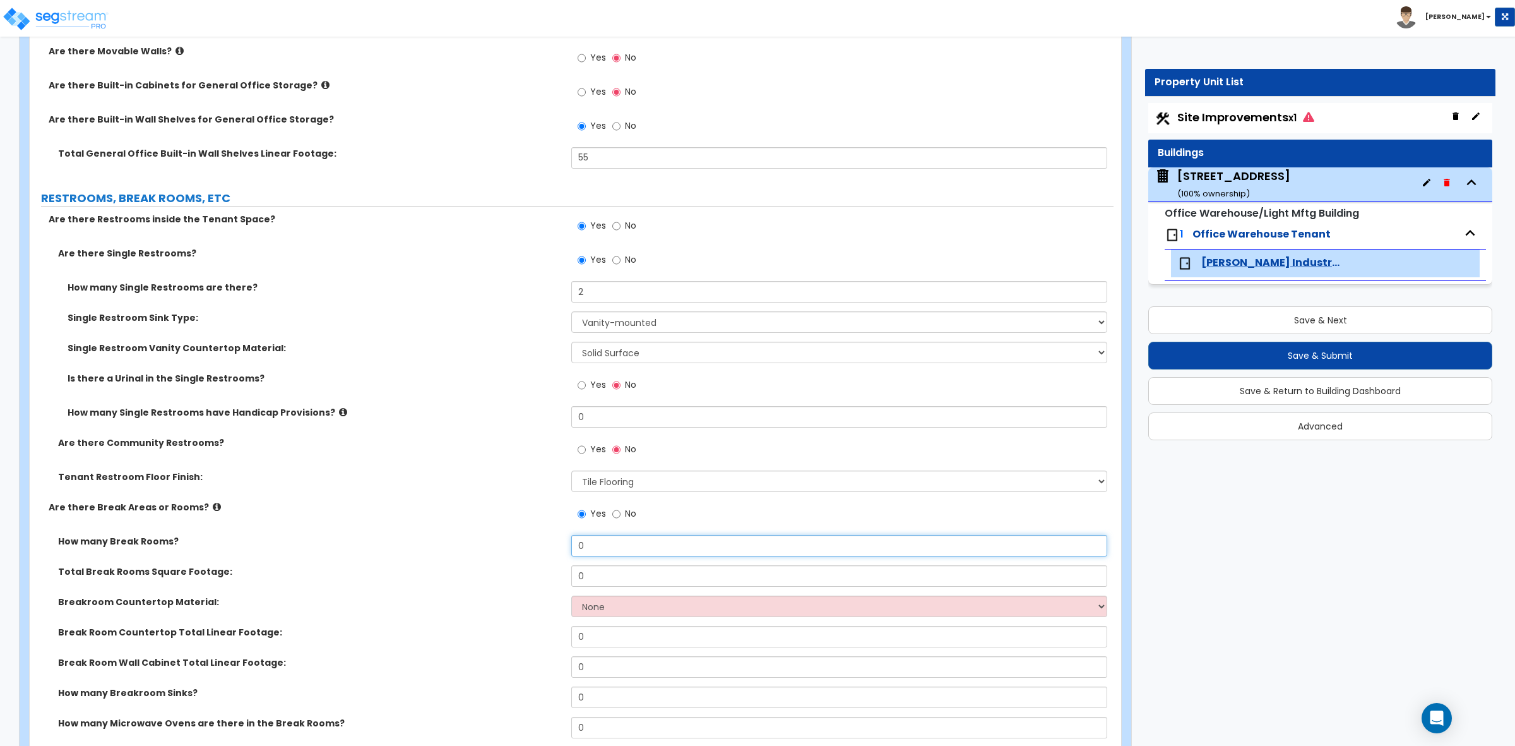
drag, startPoint x: 616, startPoint y: 557, endPoint x: 544, endPoint y: 542, distance: 74.2
click at [544, 542] on div "How many Break Rooms? 0" at bounding box center [572, 550] width 1084 height 30
click at [516, 540] on label "How many Break Rooms?" at bounding box center [310, 541] width 504 height 13
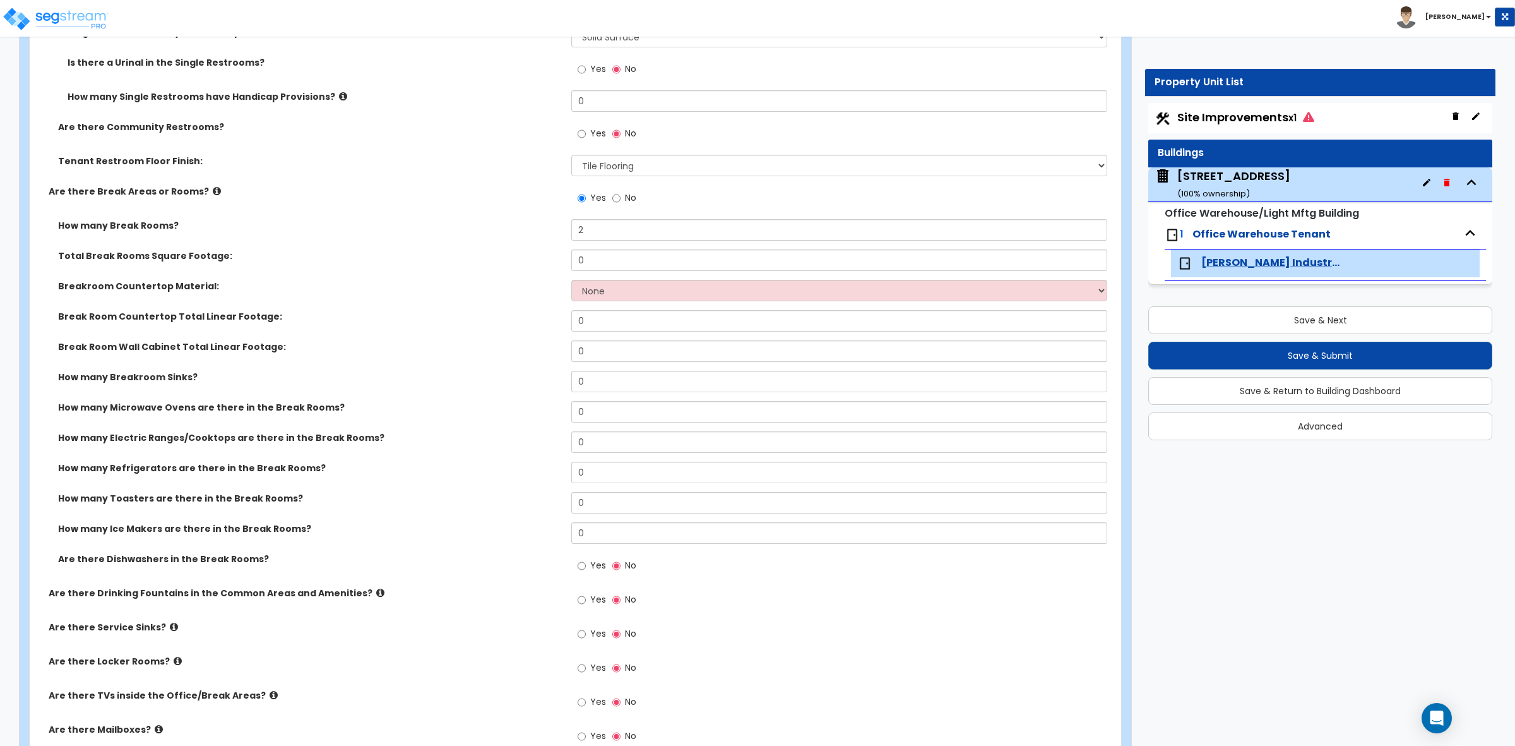
scroll to position [2052, 0]
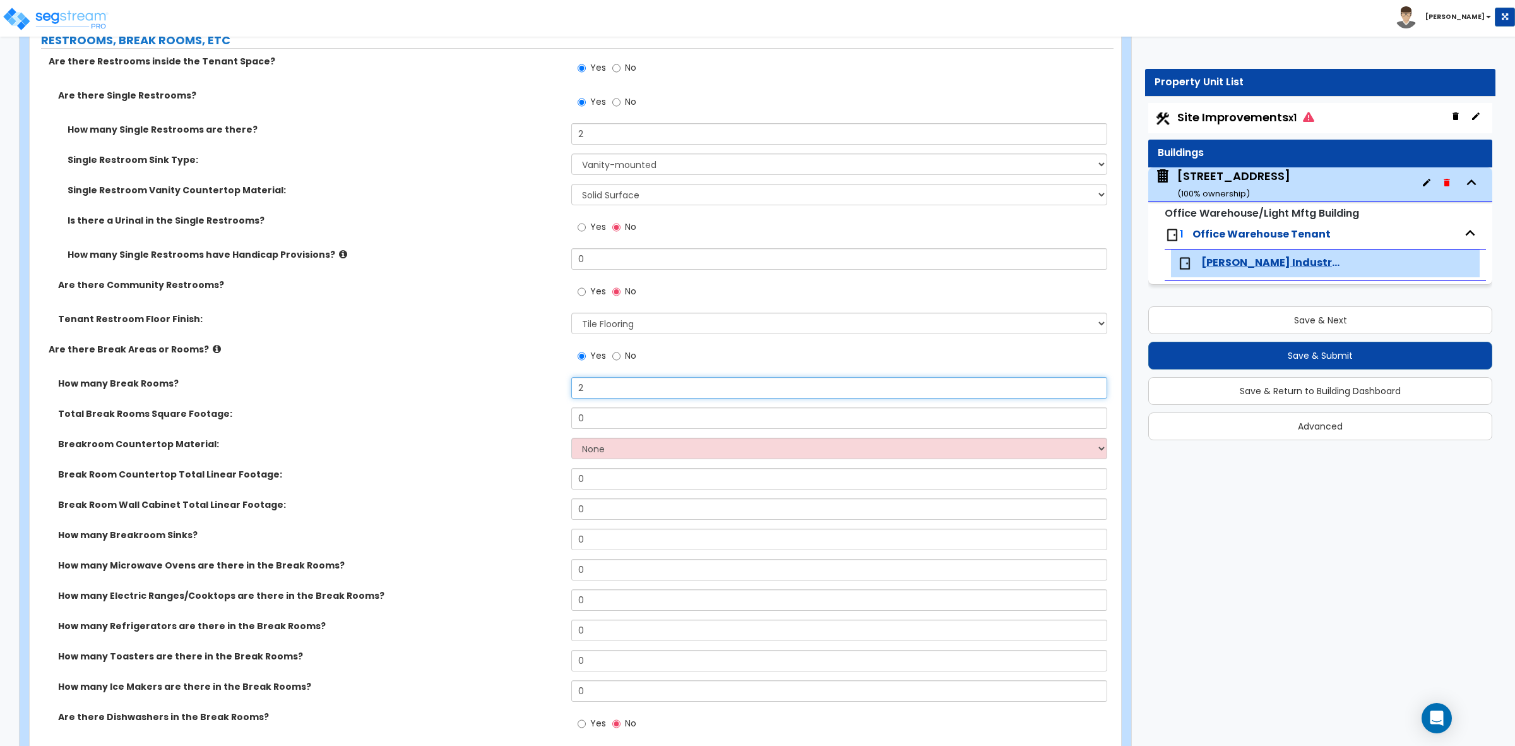
drag, startPoint x: 608, startPoint y: 390, endPoint x: 510, endPoint y: 381, distance: 98.3
click at [510, 381] on div "How many Break Rooms? 2" at bounding box center [572, 392] width 1084 height 30
type input "1"
click at [471, 393] on div "How many Break Rooms? 1" at bounding box center [572, 392] width 1084 height 30
drag, startPoint x: 601, startPoint y: 415, endPoint x: 559, endPoint y: 411, distance: 42.5
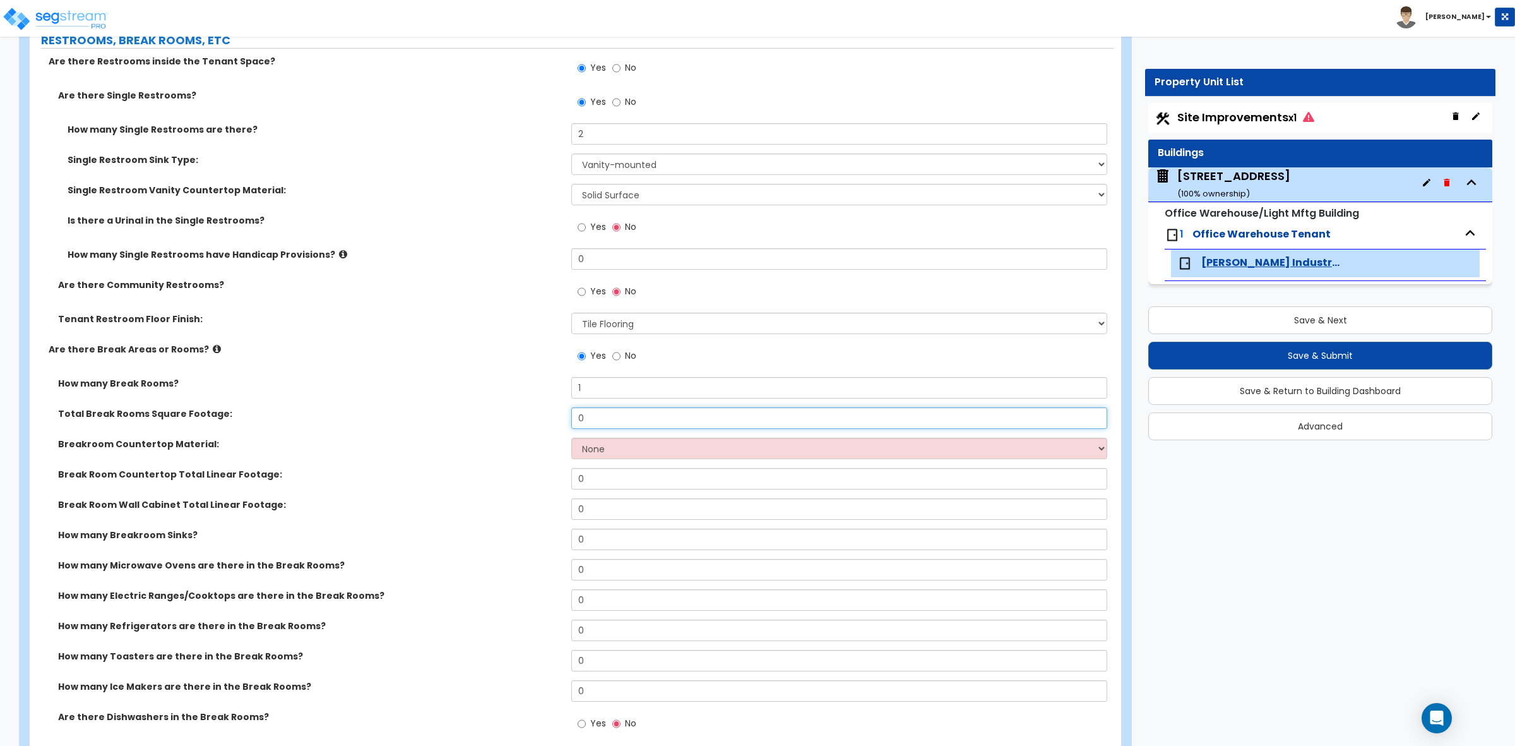
click at [559, 411] on div "Total Break Rooms Square Footage: 0" at bounding box center [572, 422] width 1084 height 30
type input "106"
click at [506, 445] on label "Breakroom Countertop Material:" at bounding box center [310, 444] width 504 height 13
click at [606, 451] on select "None Plastic Laminate Solid Surface Stone Quartz Marble Tile Wood Stainless Ste…" at bounding box center [838, 448] width 535 height 21
select select "1"
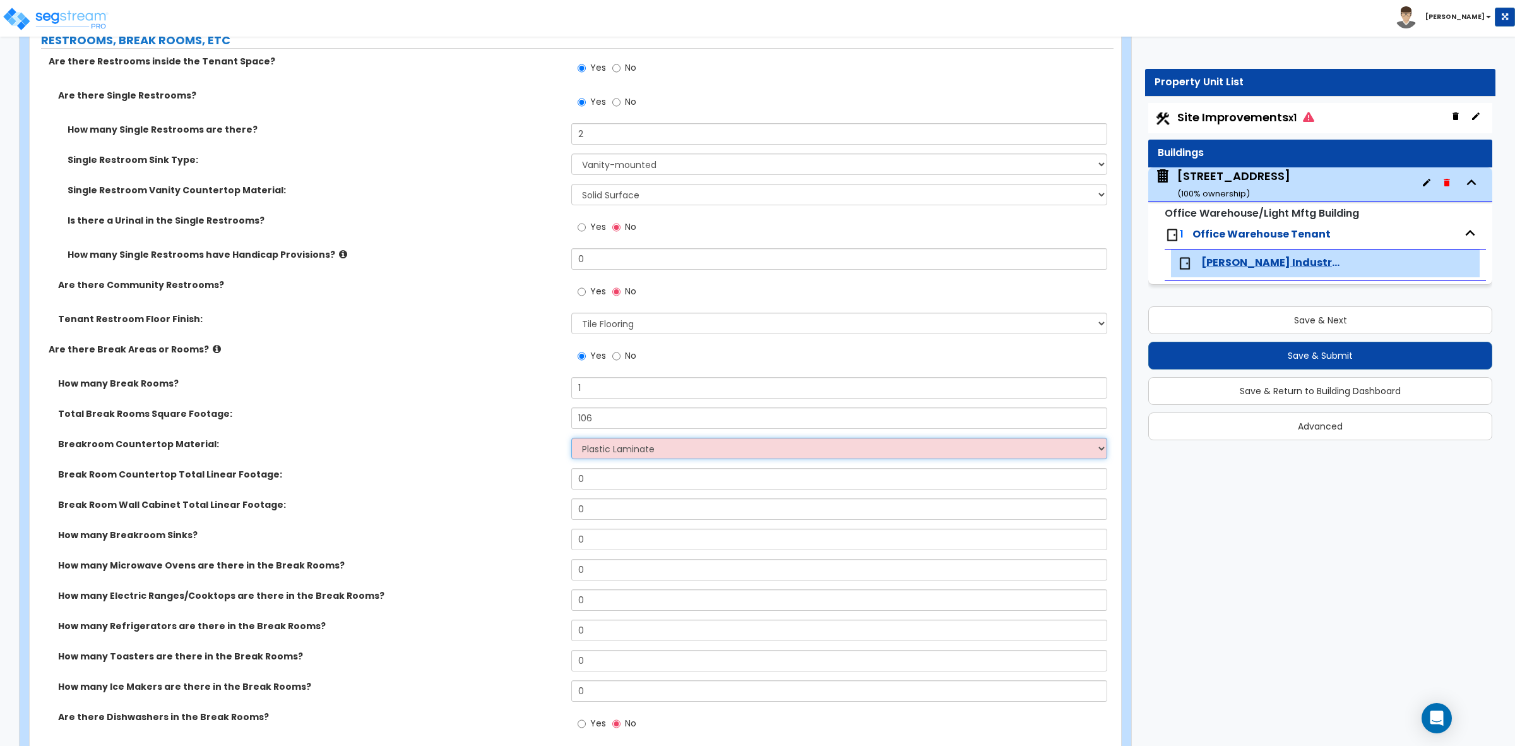
click at [571, 439] on select "None Plastic Laminate Solid Surface Stone Quartz Marble Tile Wood Stainless Ste…" at bounding box center [838, 448] width 535 height 21
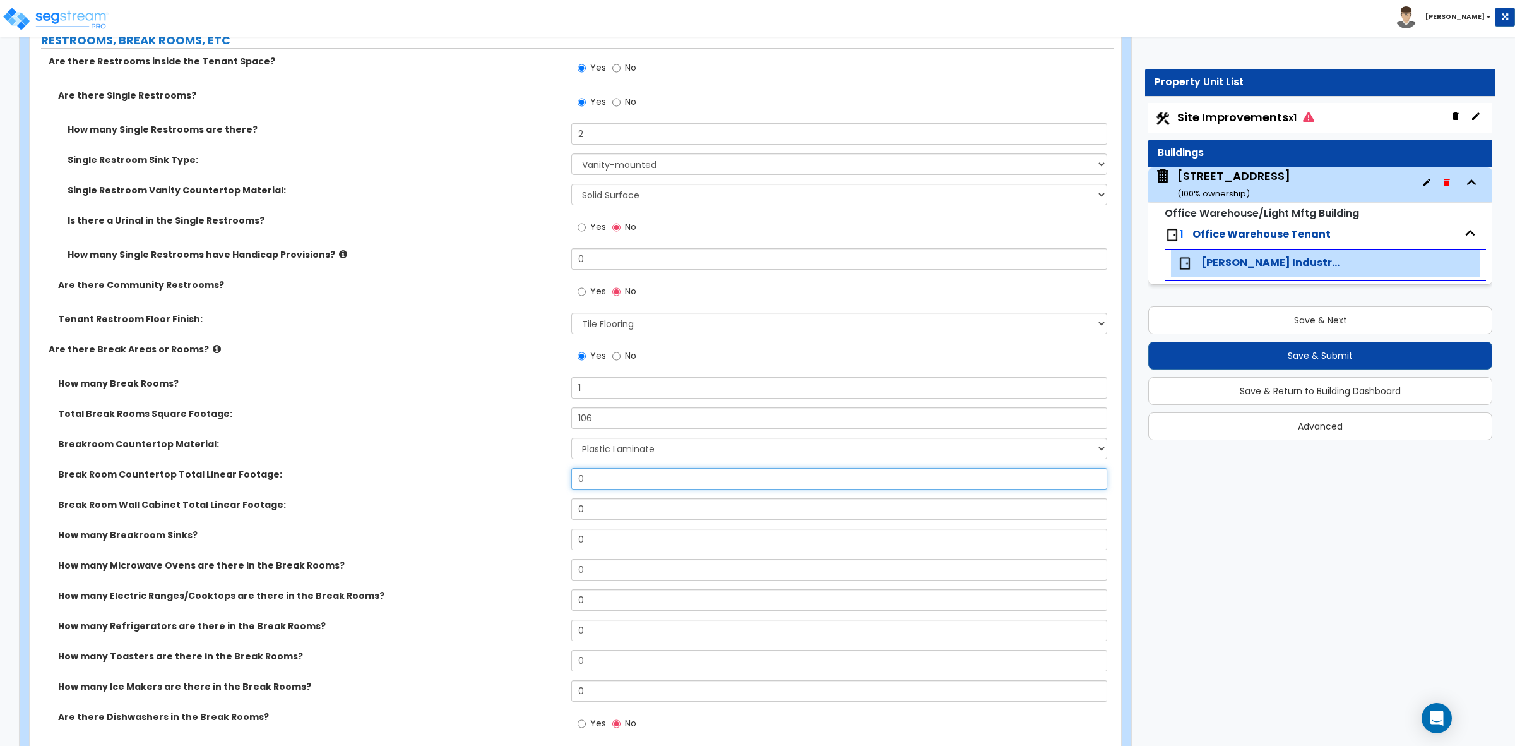
drag, startPoint x: 600, startPoint y: 484, endPoint x: 559, endPoint y: 487, distance: 41.7
click at [560, 484] on div "Break Room Countertop Total Linear Footage: 0" at bounding box center [572, 483] width 1084 height 30
type input "10"
drag, startPoint x: 589, startPoint y: 513, endPoint x: 543, endPoint y: 509, distance: 46.2
click at [545, 509] on div "Break Room Wall Cabinet Total Linear Footage: 0" at bounding box center [572, 513] width 1084 height 30
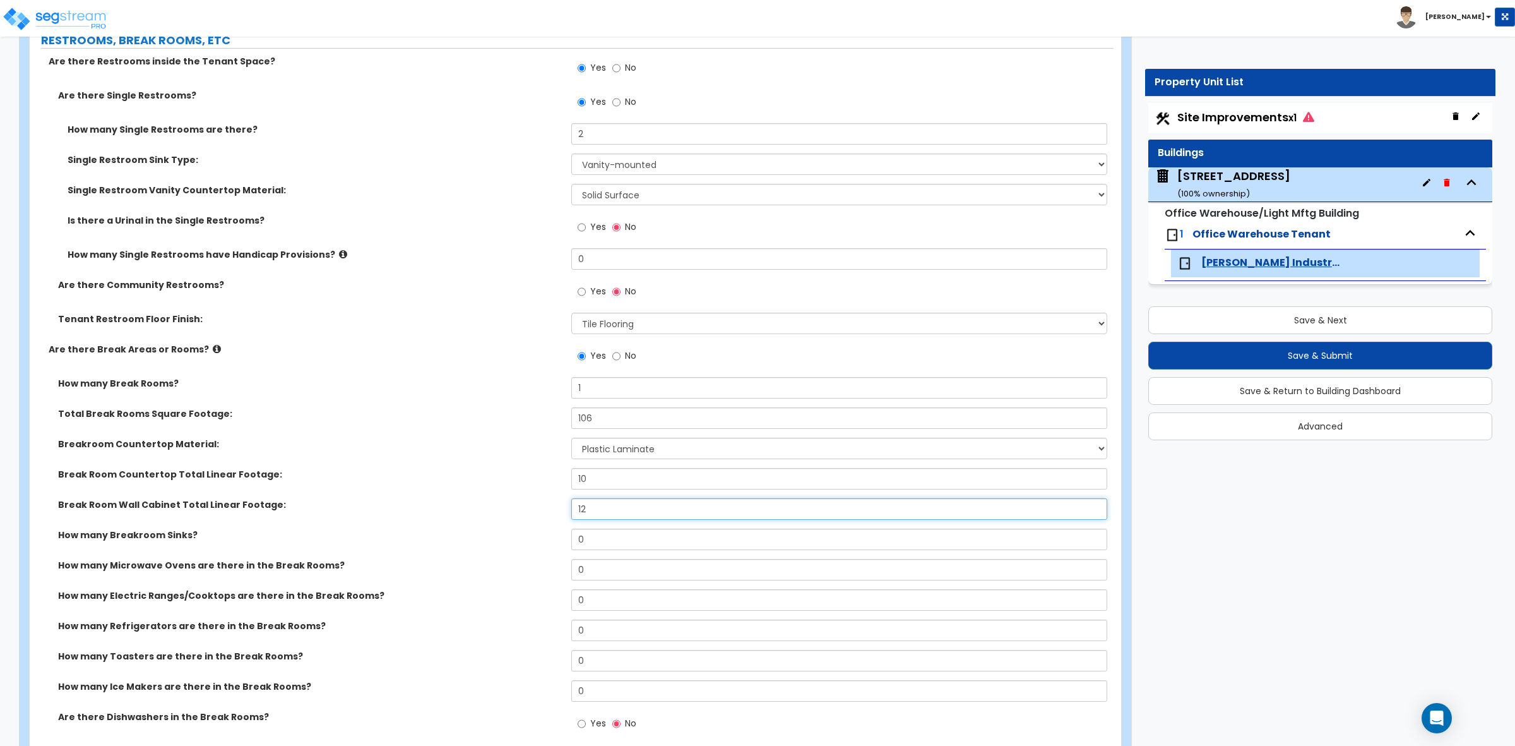
type input "12"
click at [487, 510] on label "Break Room Wall Cabinet Total Linear Footage:" at bounding box center [310, 504] width 504 height 13
drag, startPoint x: 611, startPoint y: 541, endPoint x: 496, endPoint y: 528, distance: 115.0
click at [496, 528] on div "How many Break Rooms? 1 Total Break Rooms Square Footage: 106 Breakroom Counter…" at bounding box center [571, 560] width 1065 height 367
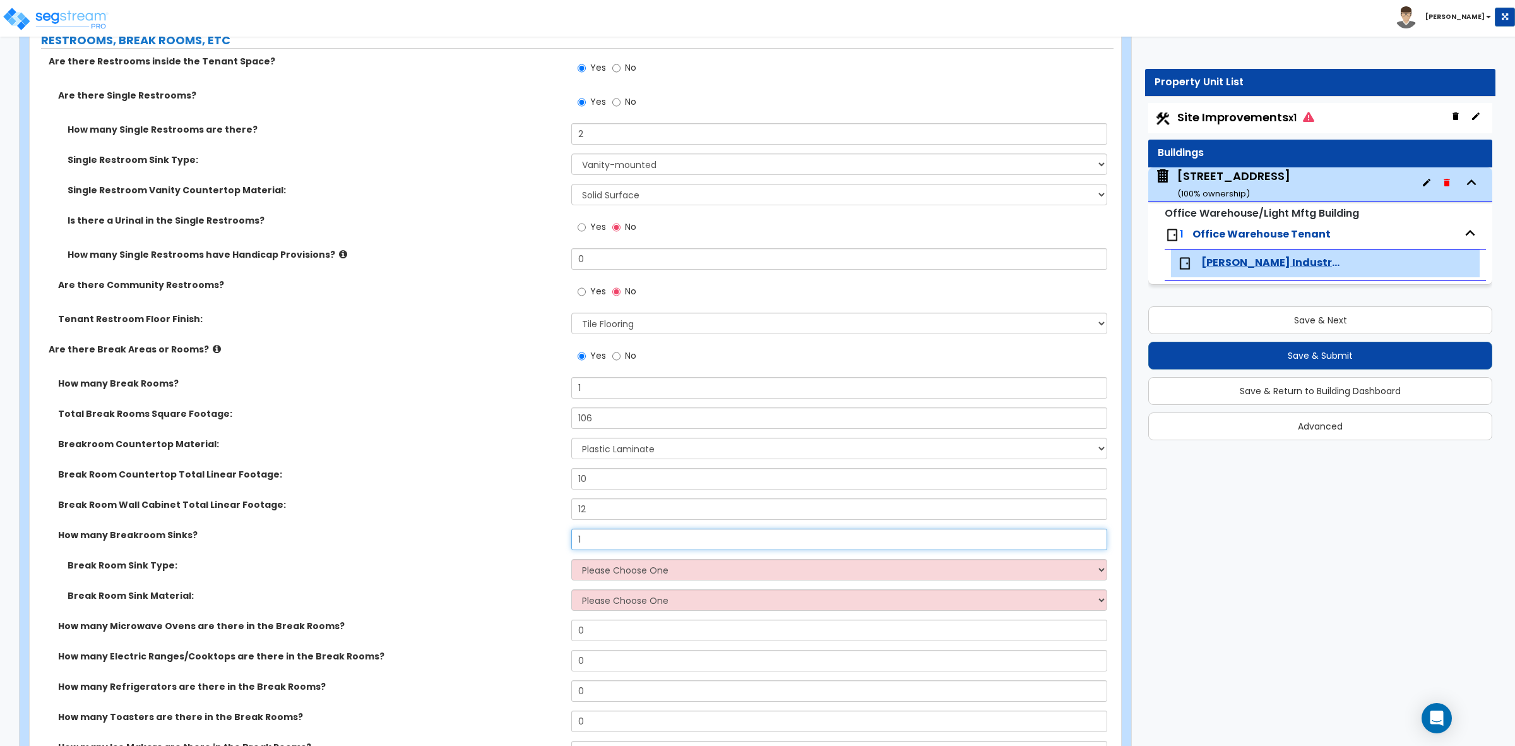
type input "1"
click at [611, 569] on select "Please Choose One Single Sink Double Sink" at bounding box center [838, 569] width 535 height 21
select select "1"
click at [571, 560] on select "Please Choose One Single Sink Double Sink" at bounding box center [838, 569] width 535 height 21
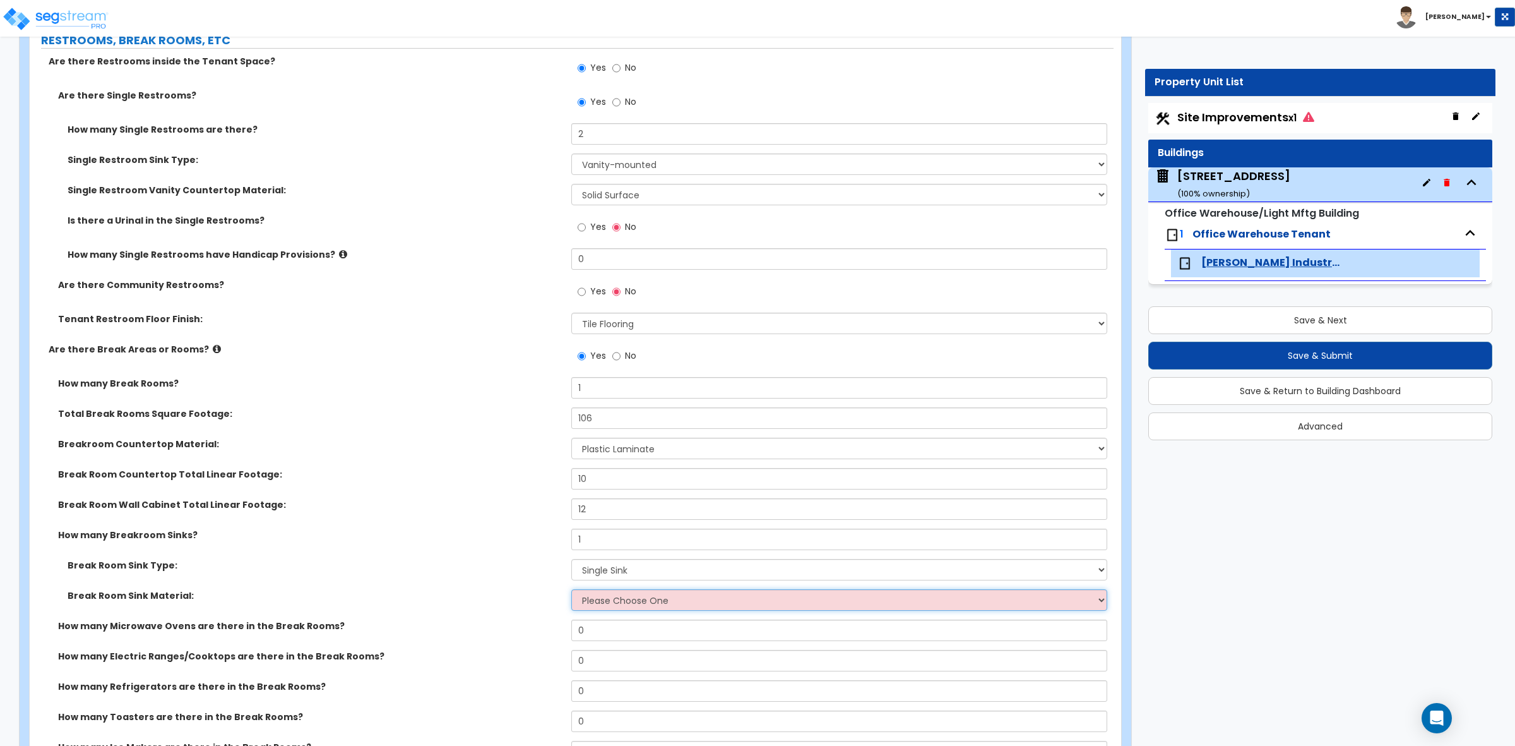
click at [624, 609] on select "Please Choose One Stainless Steel Porcelain Enamel Cast Iron" at bounding box center [838, 599] width 535 height 21
select select "1"
click at [571, 590] on select "Please Choose One Stainless Steel Porcelain Enamel Cast Iron" at bounding box center [838, 599] width 535 height 21
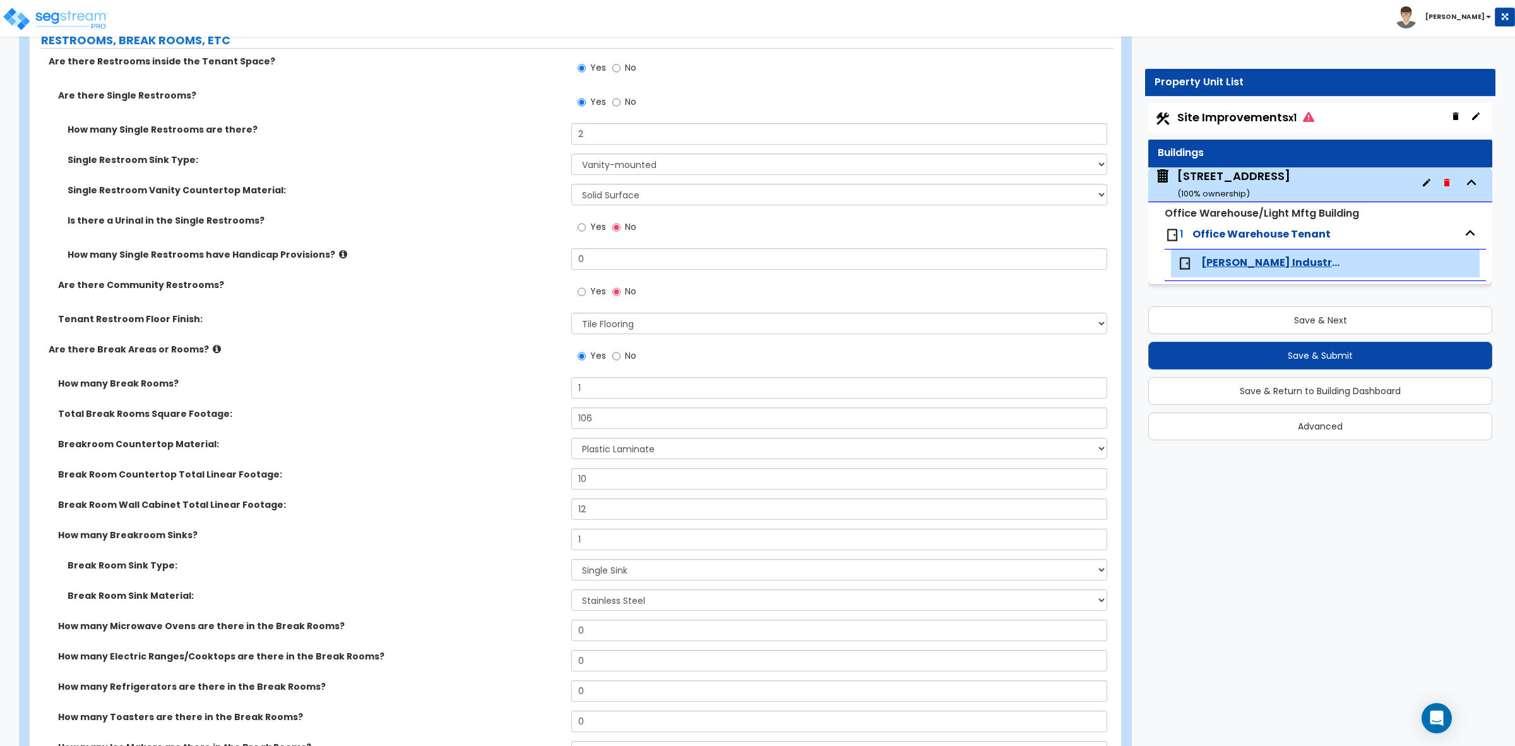
click at [477, 575] on div "Break Room Sink Type: Please Choose One Single Sink Double Sink" at bounding box center [572, 574] width 1084 height 30
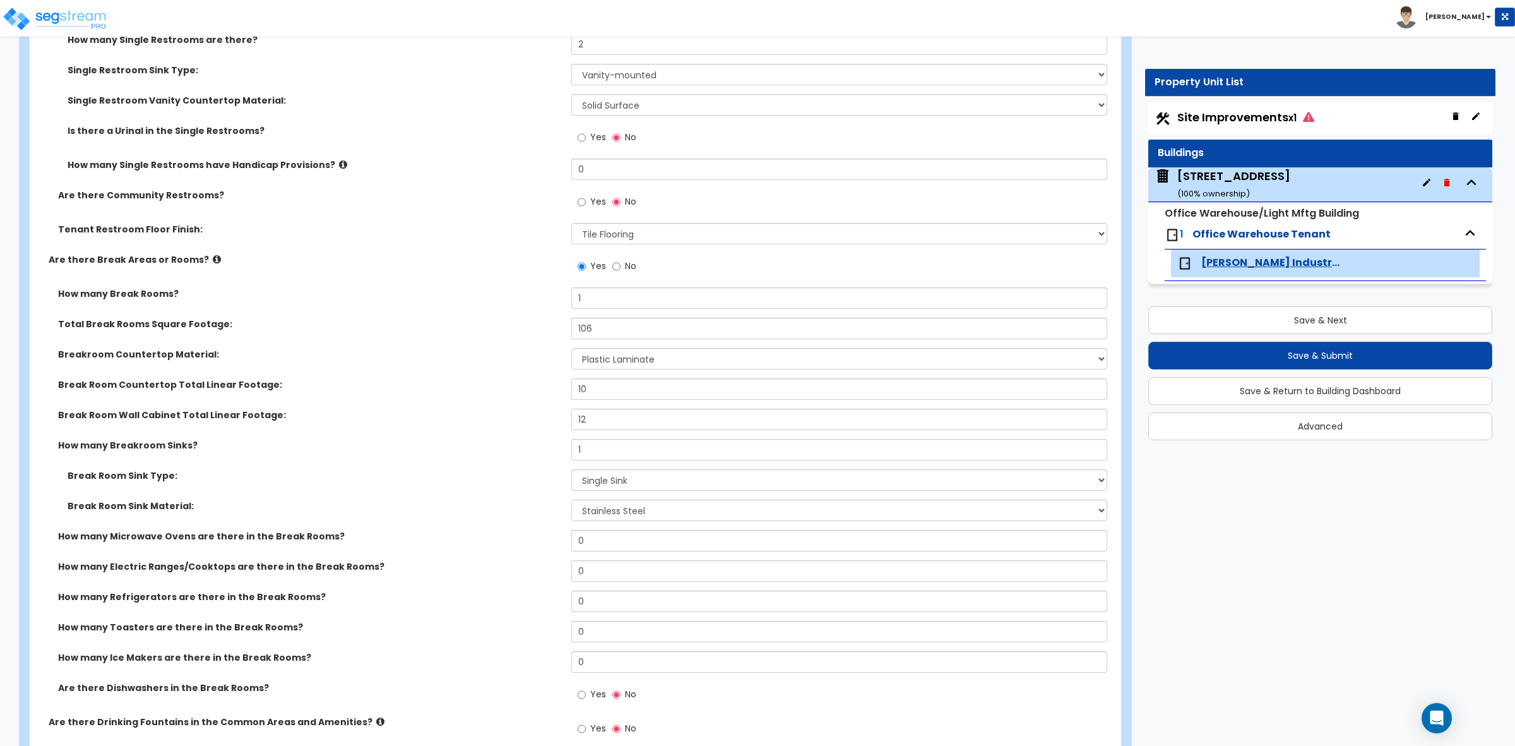
scroll to position [2210, 0]
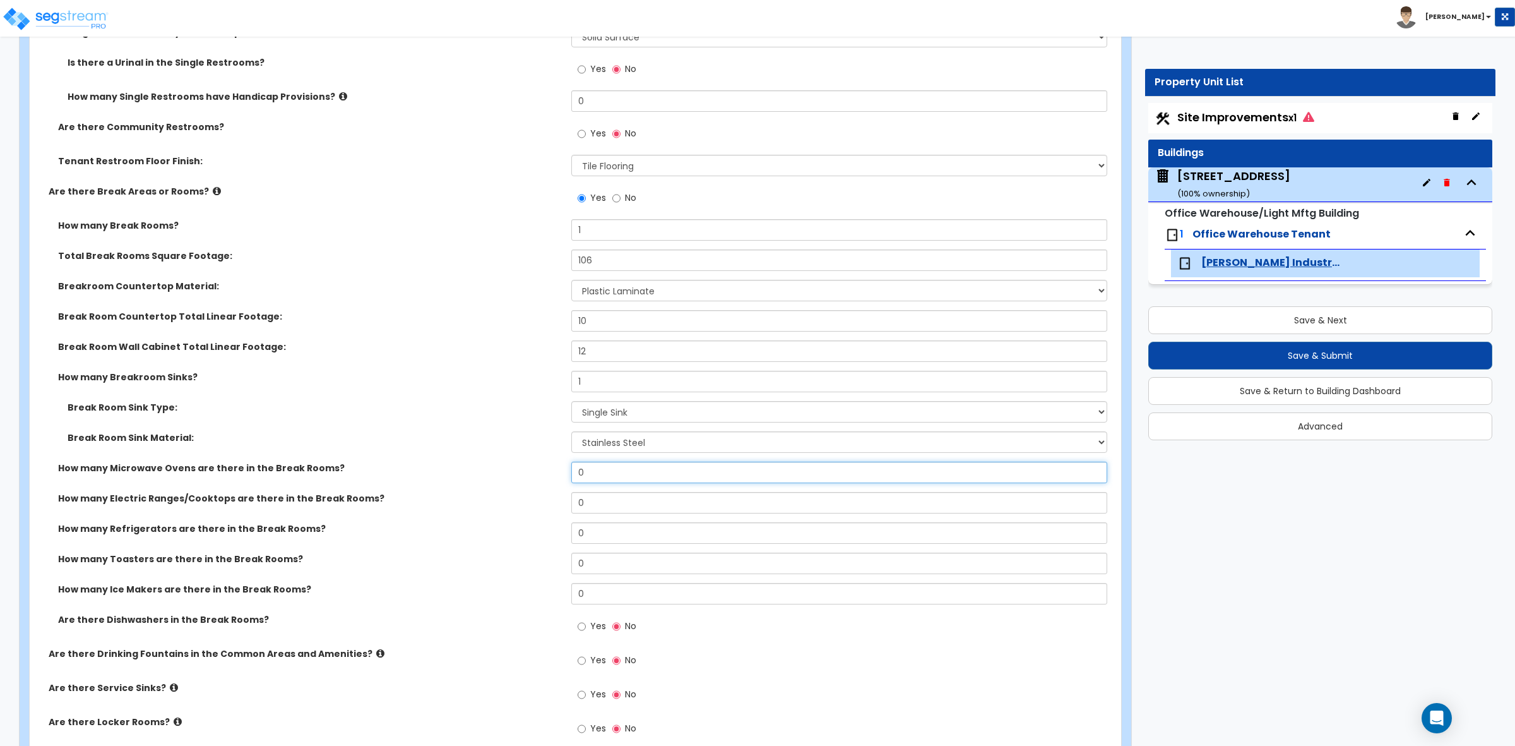
drag, startPoint x: 614, startPoint y: 474, endPoint x: 532, endPoint y: 472, distance: 81.5
click at [532, 472] on div "How many Microwave Ovens are there in the Break Rooms? 0" at bounding box center [572, 477] width 1084 height 30
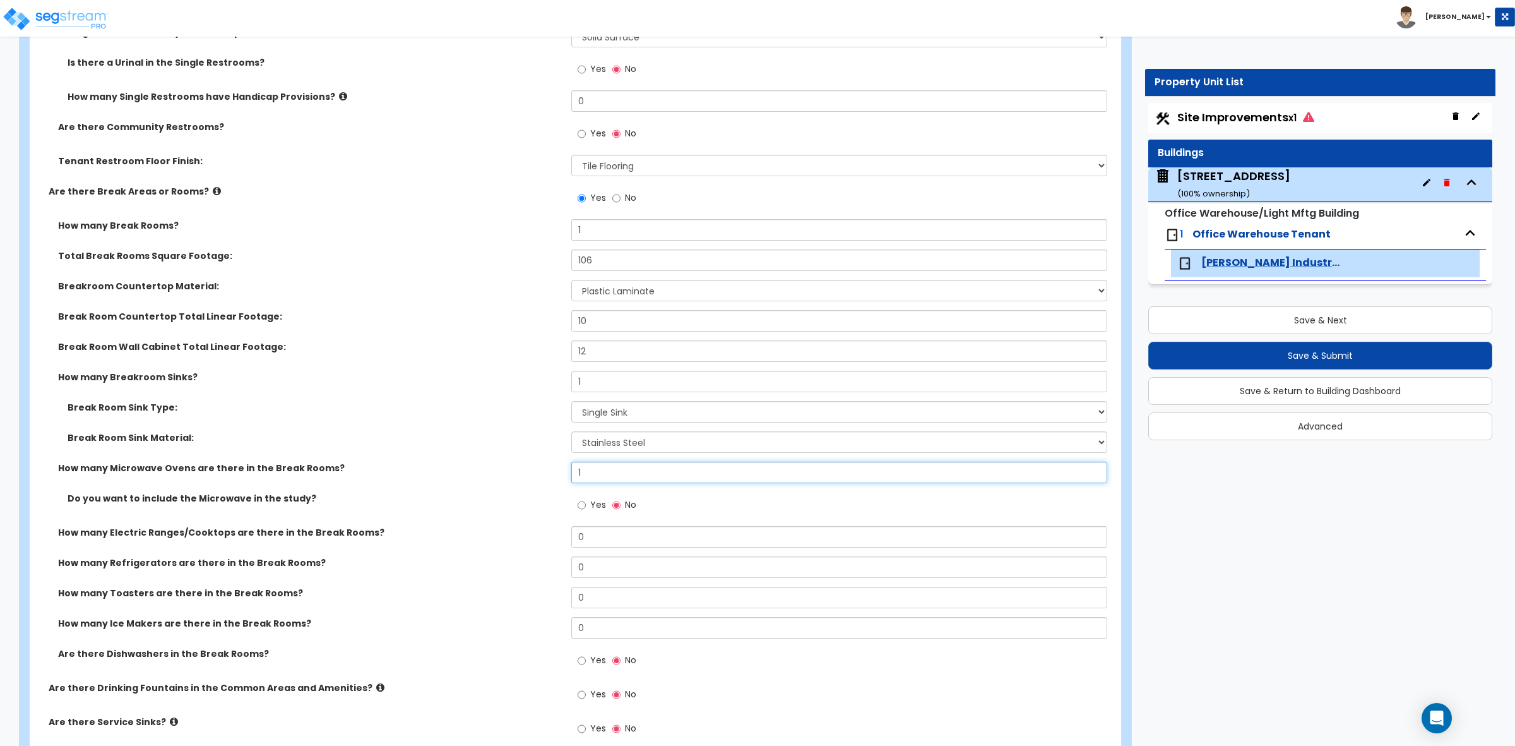
type input "1"
click at [583, 506] on input "Yes" at bounding box center [582, 505] width 8 height 14
radio input "true"
drag, startPoint x: 597, startPoint y: 540, endPoint x: 557, endPoint y: 535, distance: 40.0
click at [557, 535] on div "How many Electric Ranges/Cooktops are there in the Break Rooms? 0" at bounding box center [572, 541] width 1084 height 30
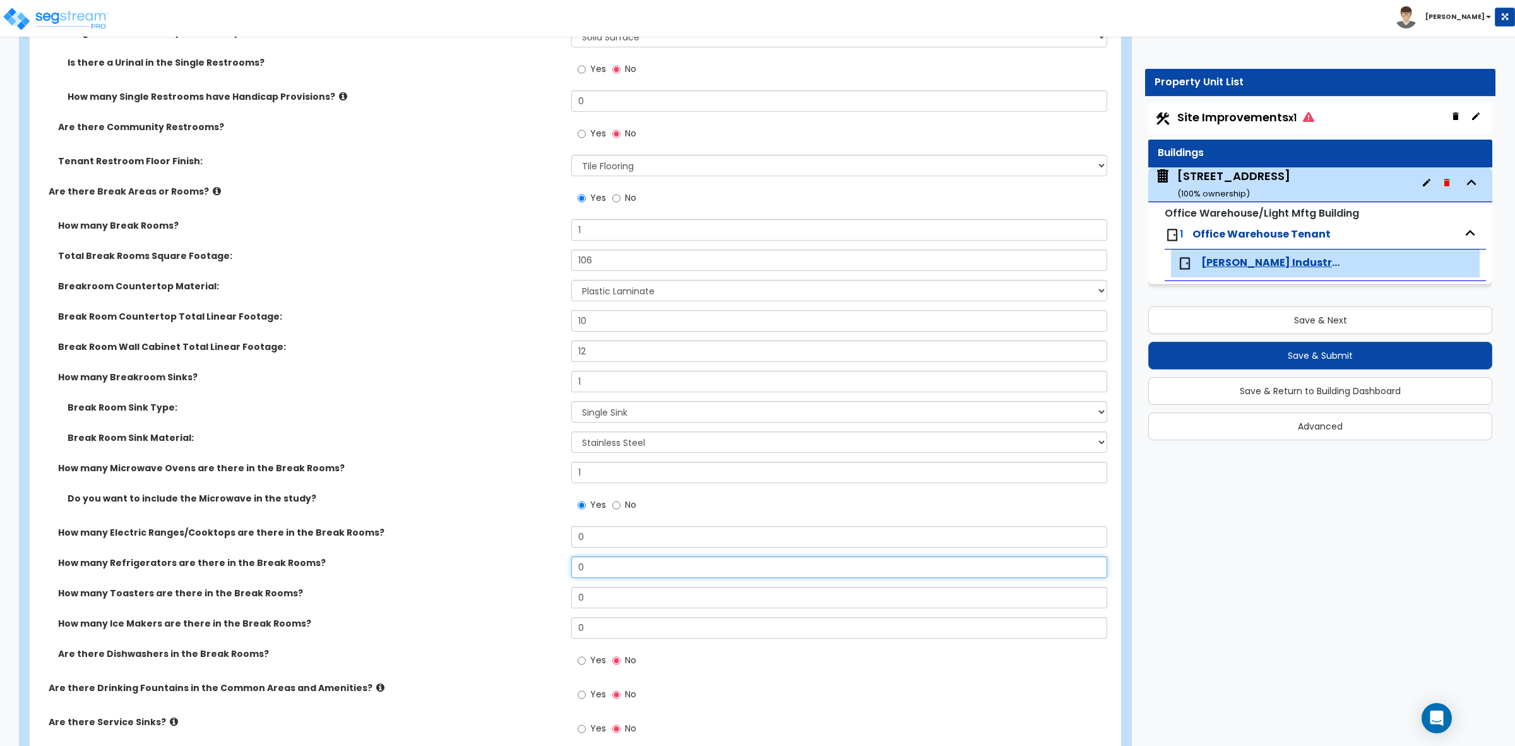
drag, startPoint x: 605, startPoint y: 572, endPoint x: 480, endPoint y: 567, distance: 124.5
click at [480, 567] on div "How many Refrigerators are there in the Break Rooms? 0" at bounding box center [572, 571] width 1084 height 30
type input "1"
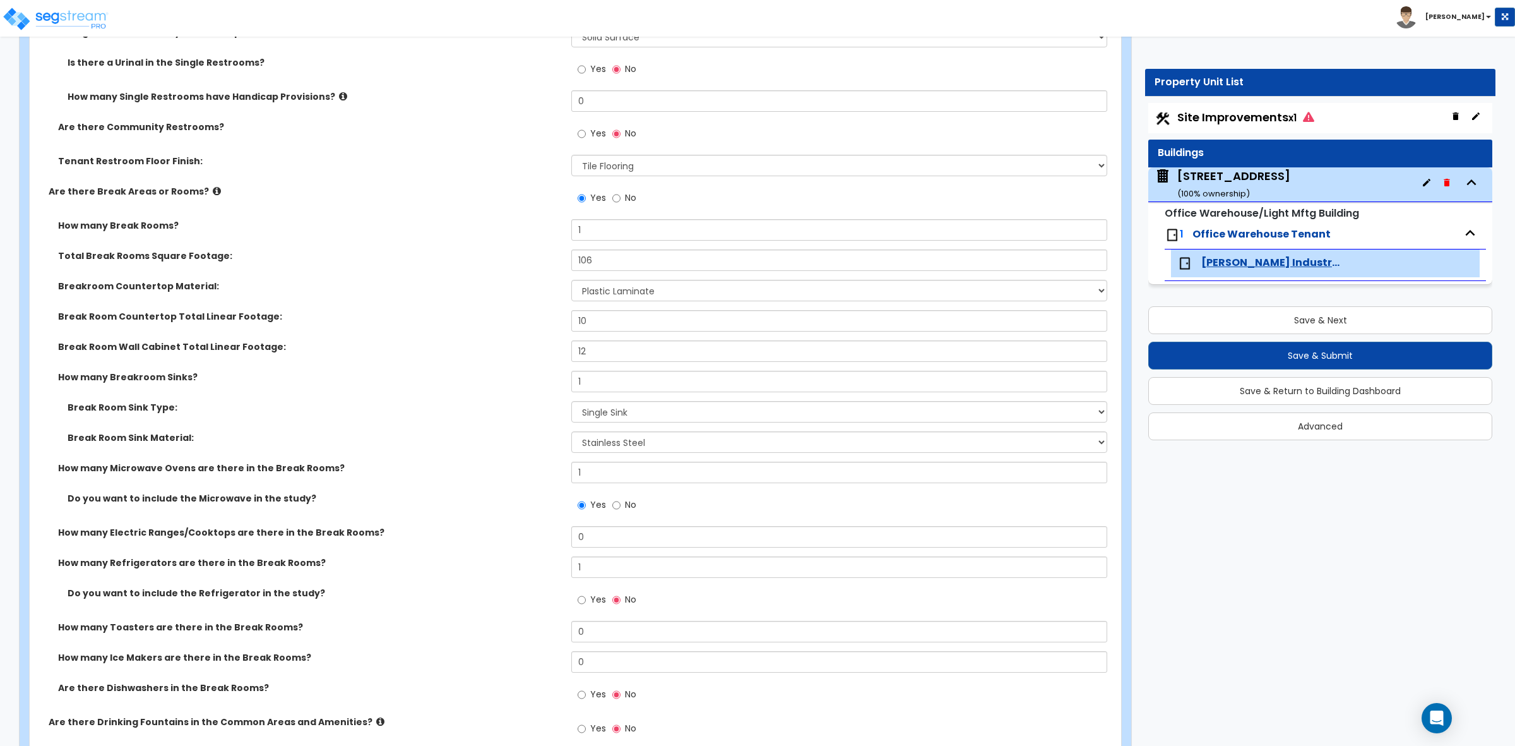
click at [491, 559] on label "How many Refrigerators are there in the Break Rooms?" at bounding box center [310, 562] width 504 height 13
click at [581, 604] on input "Yes" at bounding box center [582, 600] width 8 height 14
radio input "true"
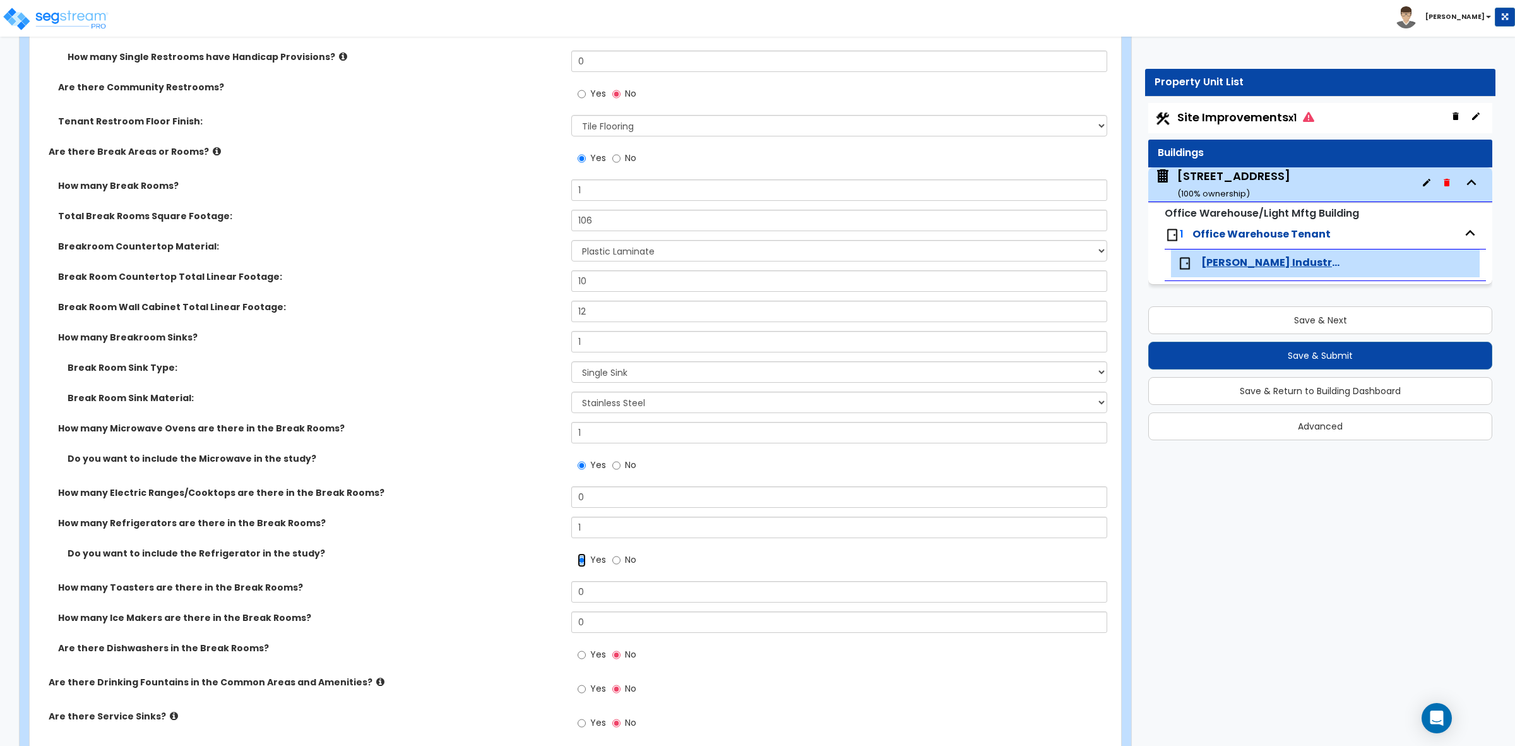
scroll to position [2289, 0]
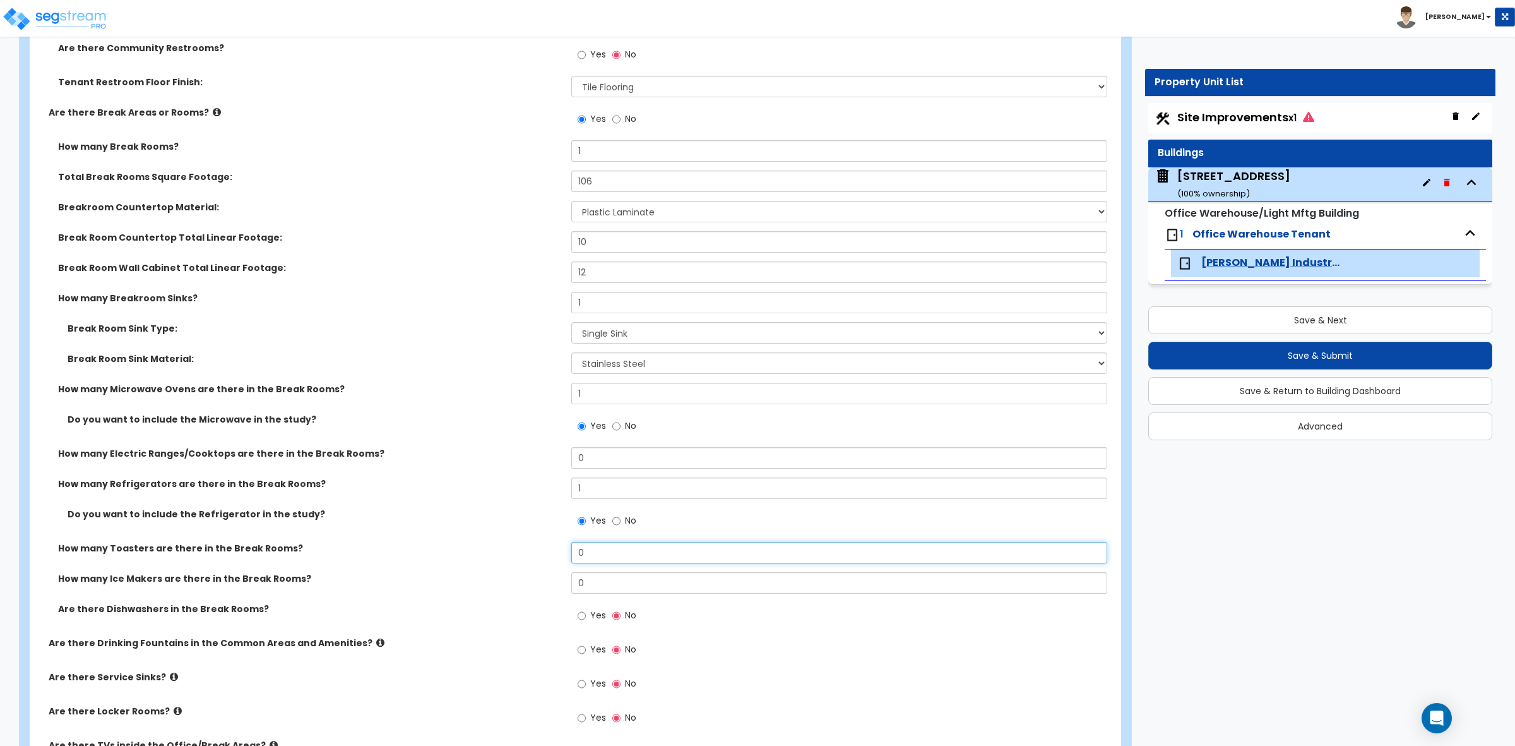
drag, startPoint x: 598, startPoint y: 557, endPoint x: 532, endPoint y: 557, distance: 66.3
click at [532, 557] on div "How many Toasters are there in the Break Rooms? 0" at bounding box center [572, 557] width 1084 height 30
type input "1"
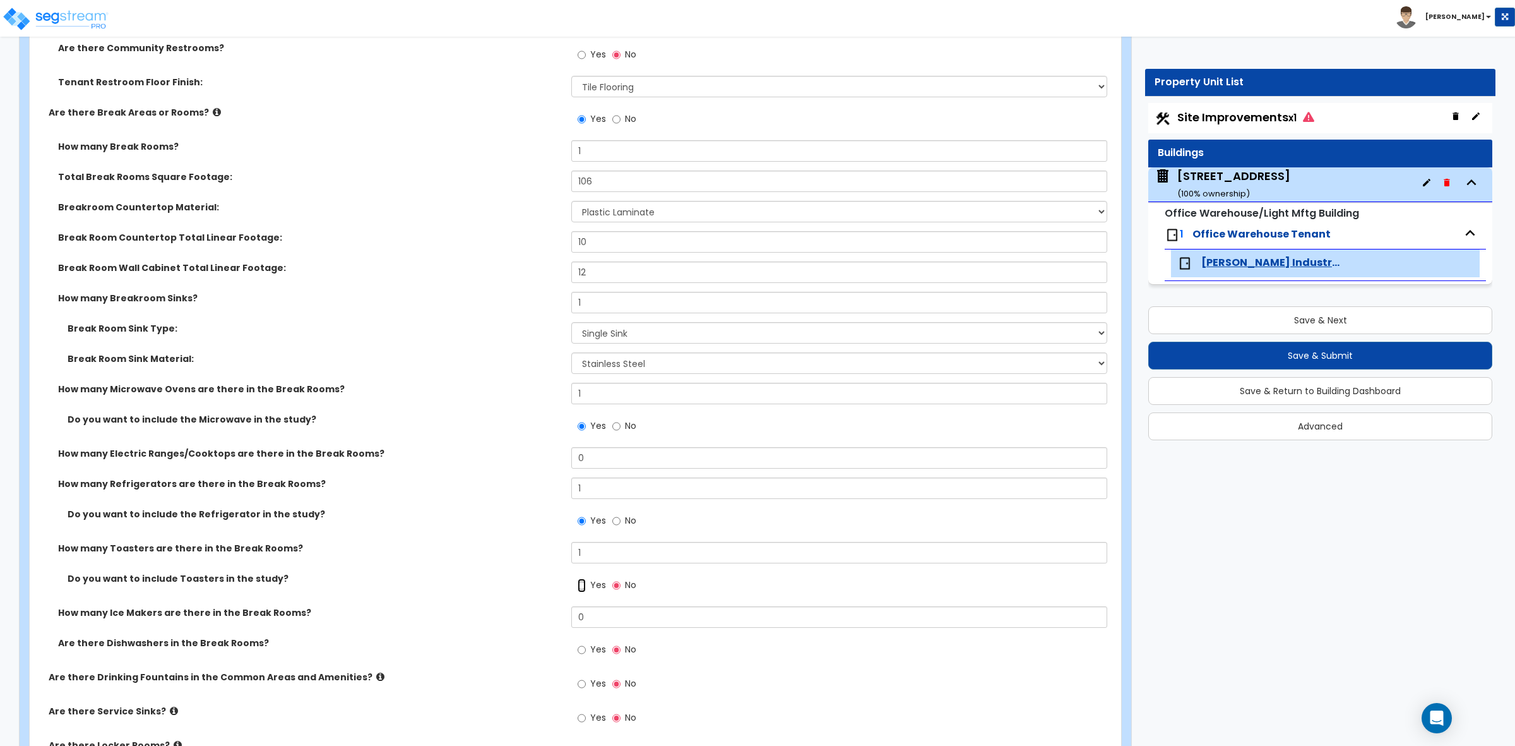
click at [581, 585] on input "Yes" at bounding box center [582, 585] width 8 height 14
click at [619, 587] on input "No" at bounding box center [616, 585] width 8 height 14
radio input "false"
radio input "true"
click at [524, 585] on label "Do you want to include Toasters in the study?" at bounding box center [315, 578] width 494 height 13
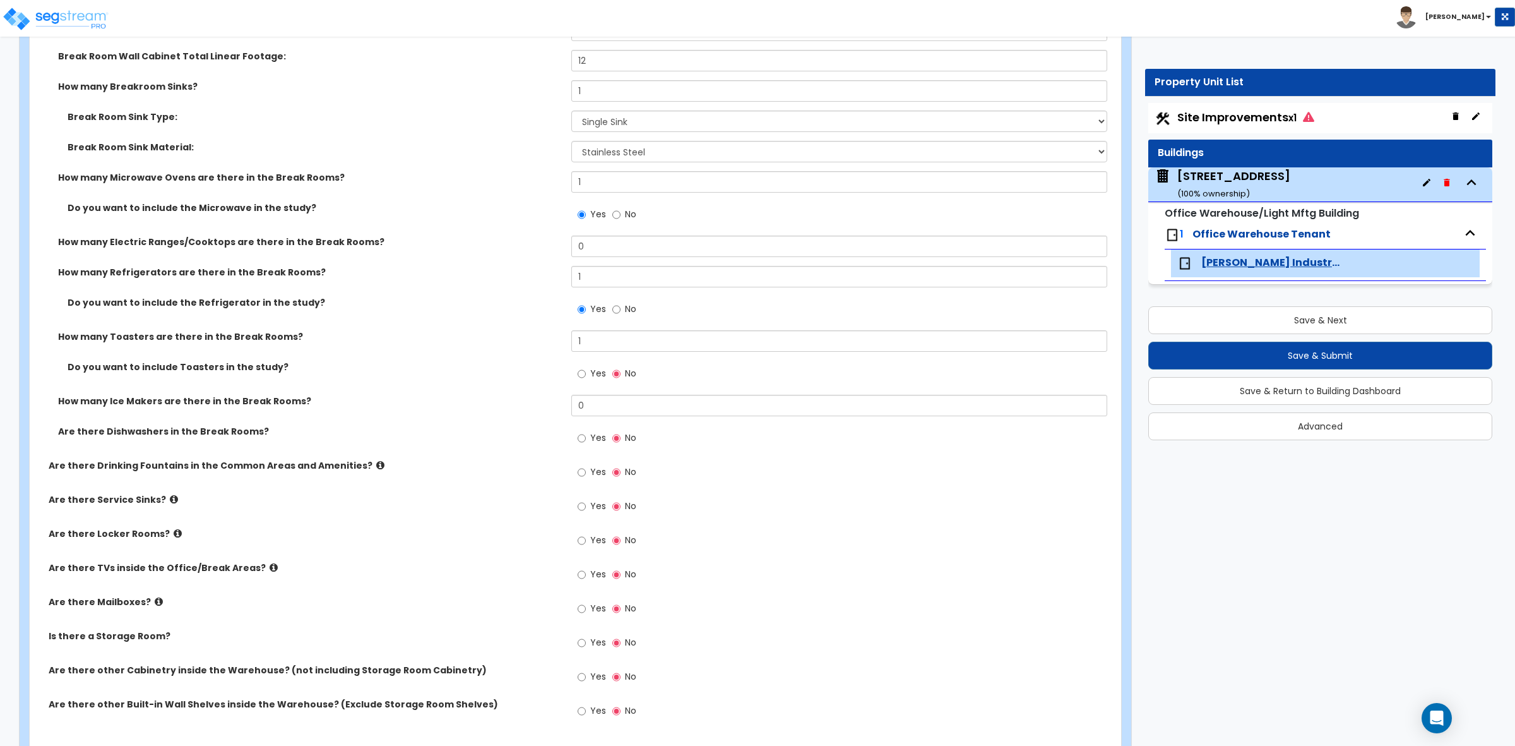
scroll to position [2525, 0]
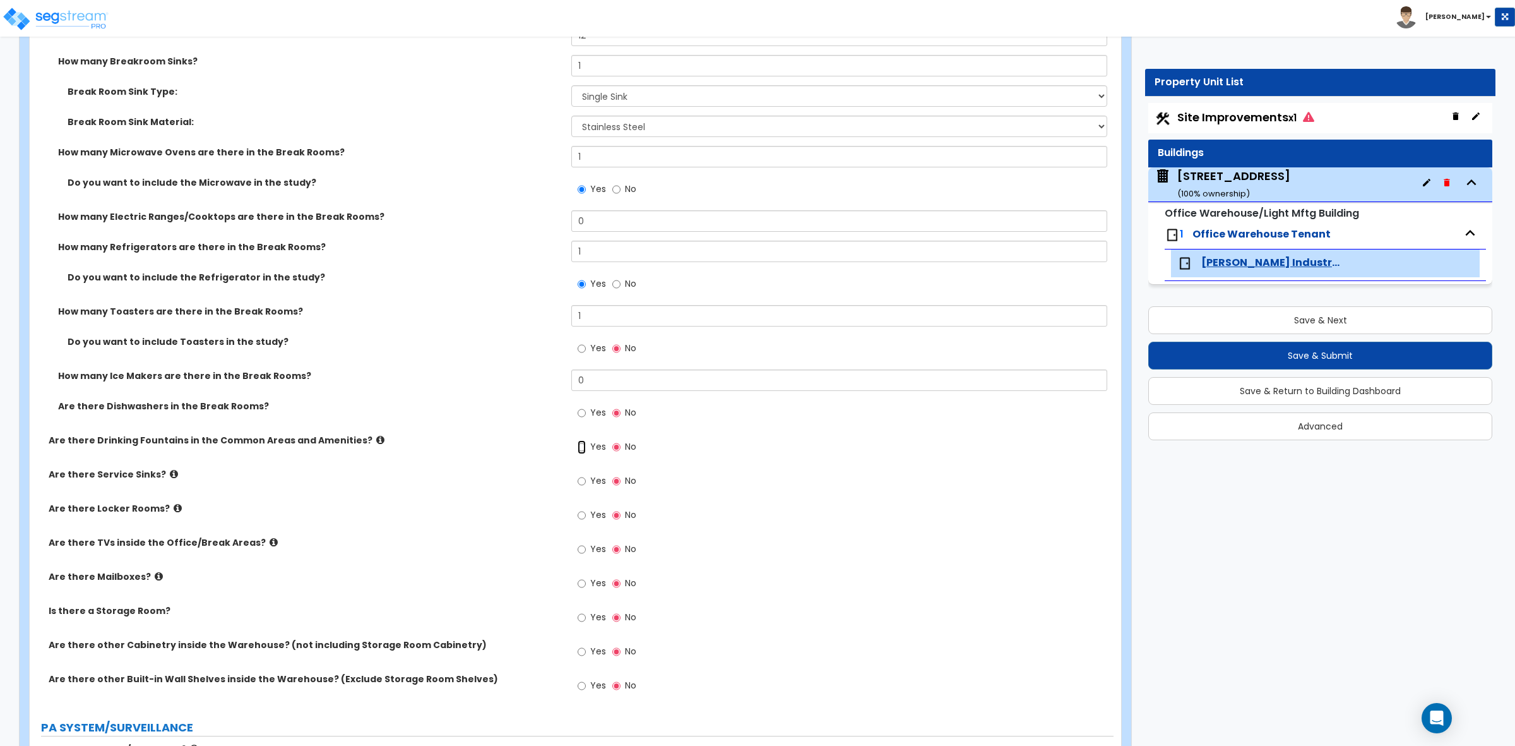
click at [582, 447] on input "Yes" at bounding box center [582, 447] width 8 height 14
radio input "true"
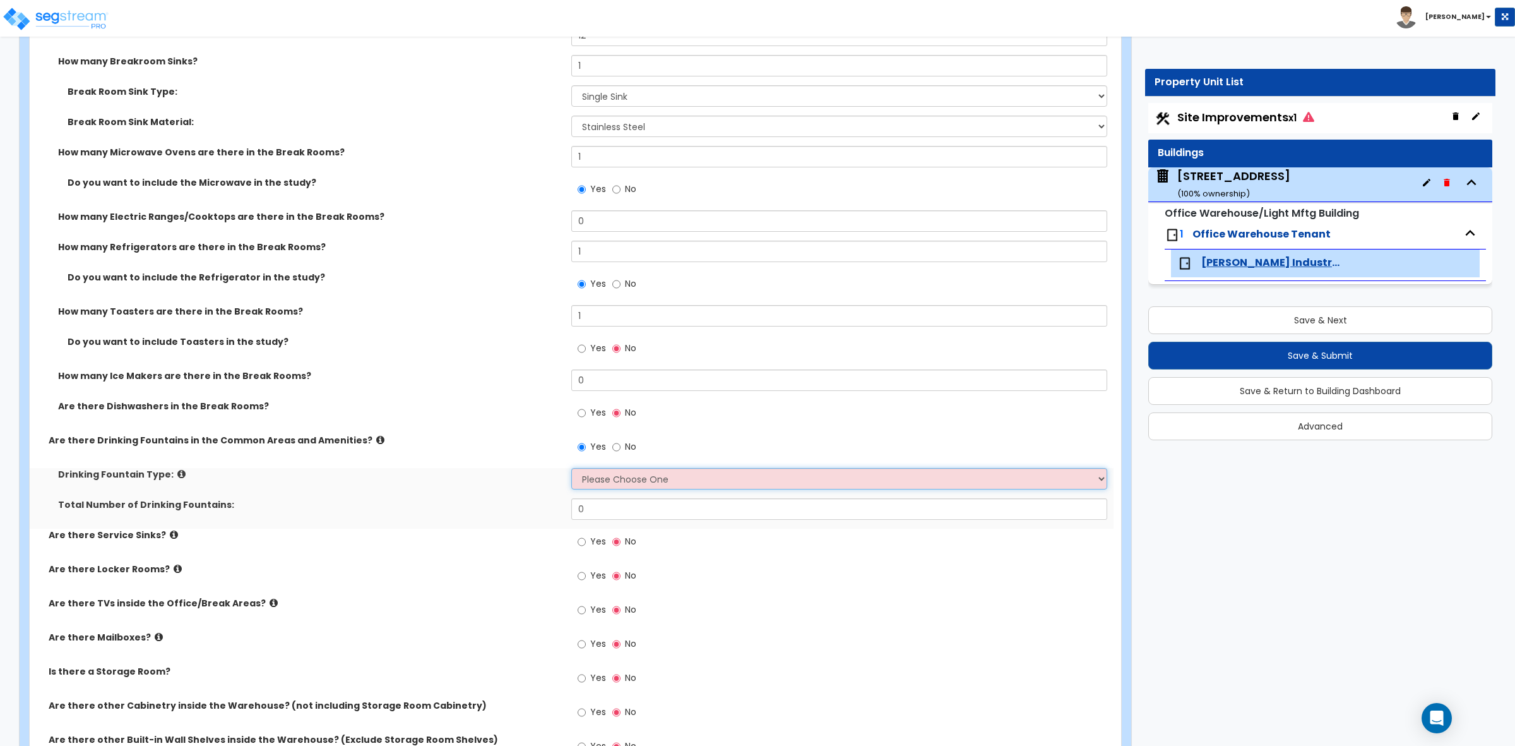
click at [617, 480] on select "Please Choose One Wall-mounted Floor-mounted" at bounding box center [838, 478] width 535 height 21
select select "1"
click at [571, 469] on select "Please Choose One Wall-mounted Floor-mounted" at bounding box center [838, 478] width 535 height 21
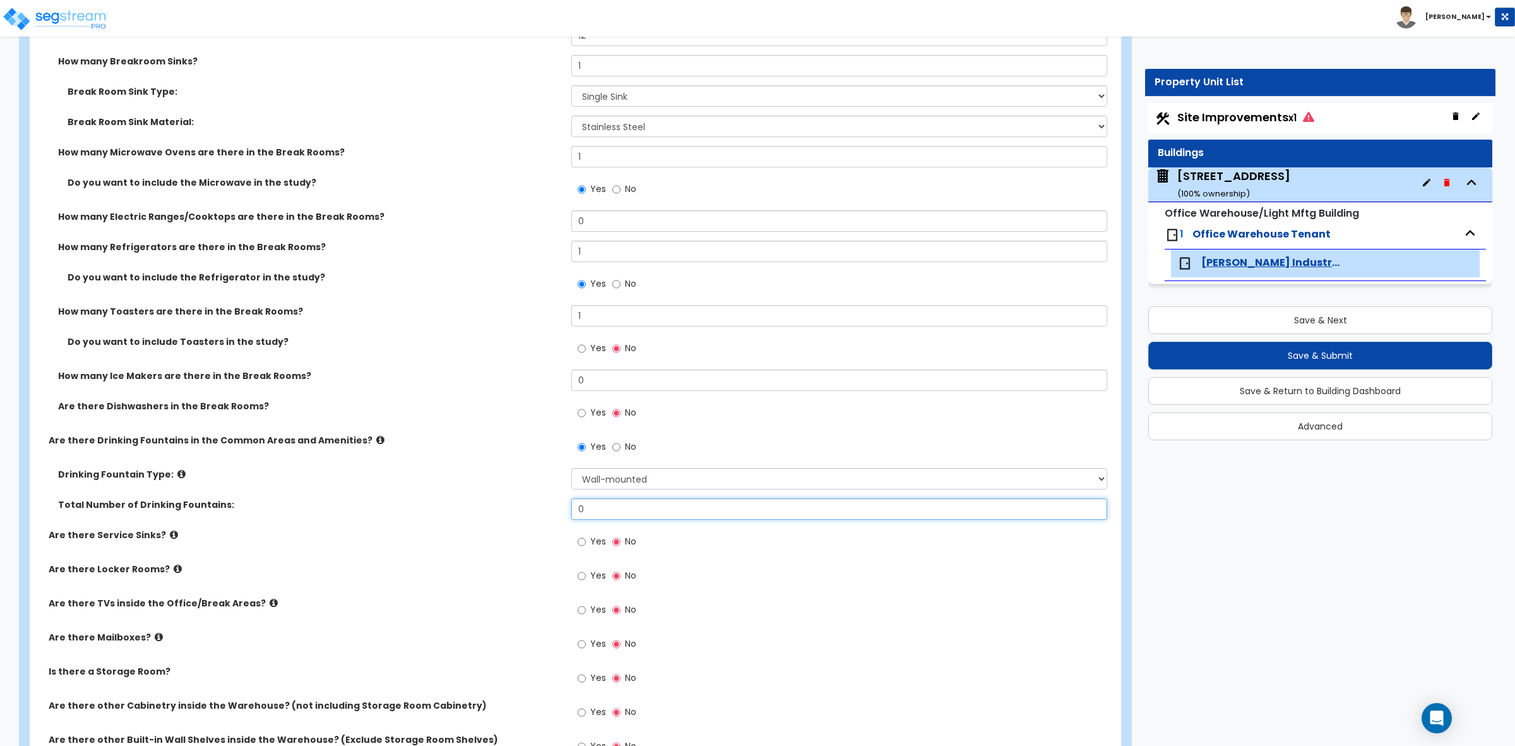
drag, startPoint x: 626, startPoint y: 511, endPoint x: 548, endPoint y: 504, distance: 78.0
click at [551, 506] on div "Total Number of Drinking Fountains: 0" at bounding box center [572, 513] width 1084 height 30
click at [503, 480] on label "Drinking Fountain Type:" at bounding box center [310, 474] width 504 height 13
click at [617, 446] on input "No" at bounding box center [616, 447] width 8 height 14
radio input "false"
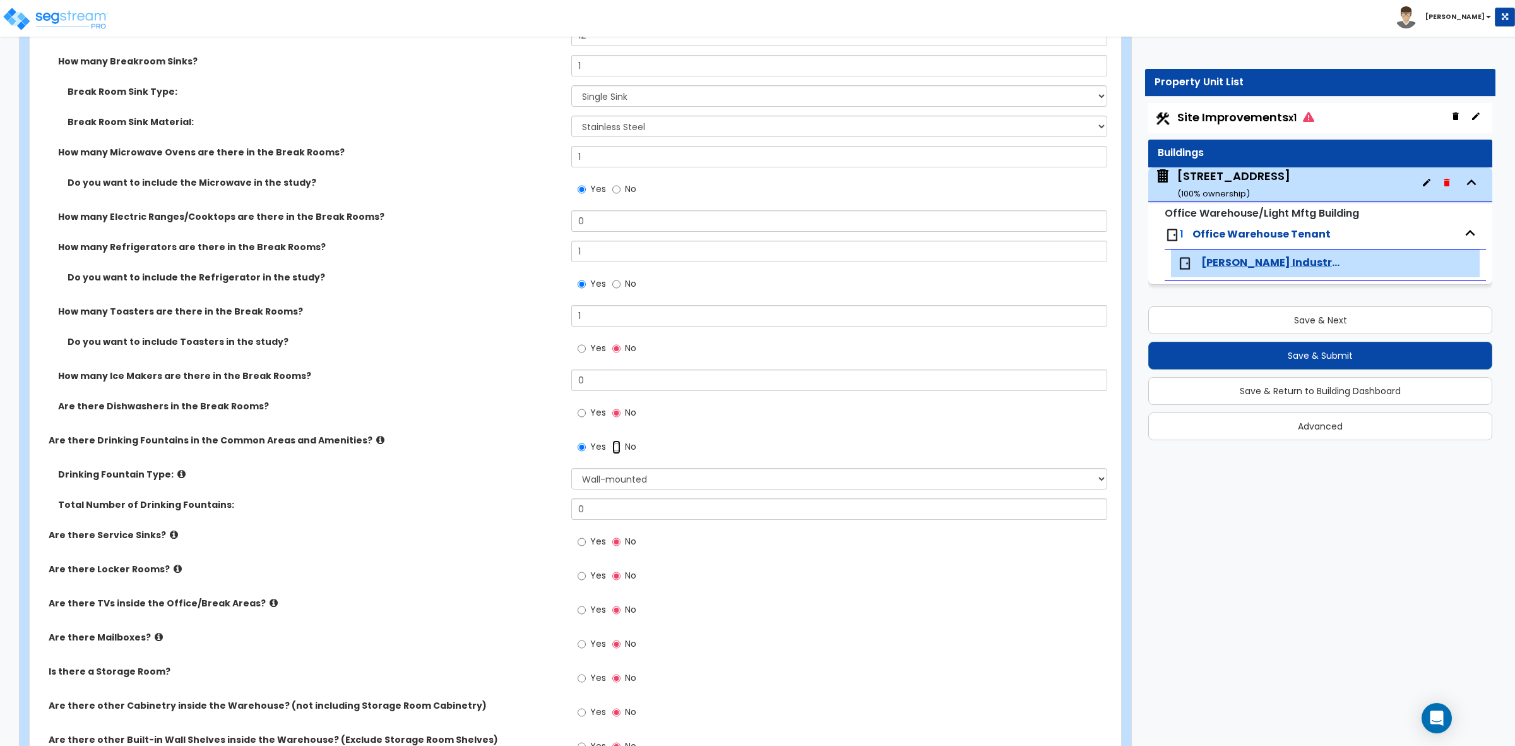
radio input "true"
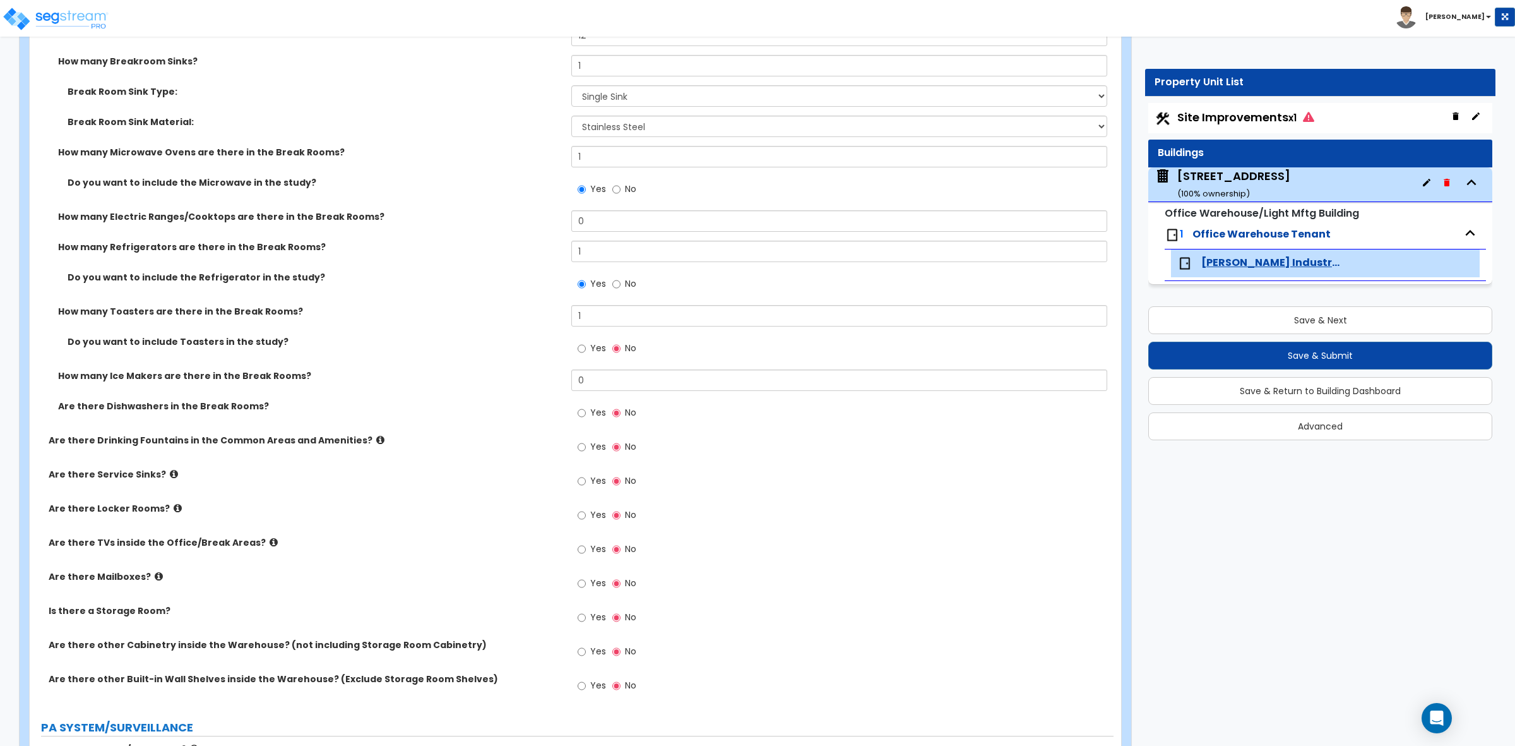
click at [174, 508] on icon at bounding box center [178, 507] width 8 height 9
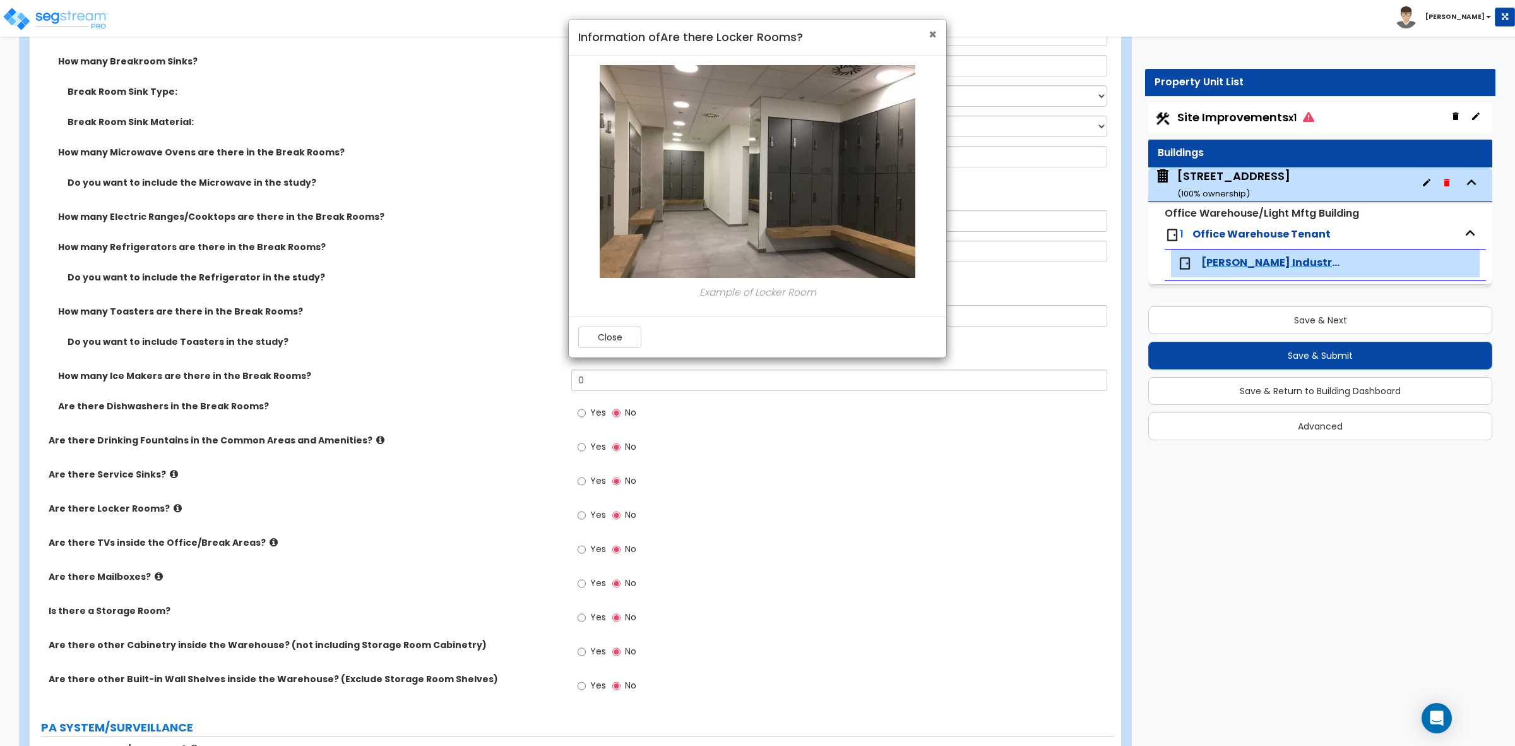
click at [929, 35] on span "×" at bounding box center [933, 34] width 8 height 18
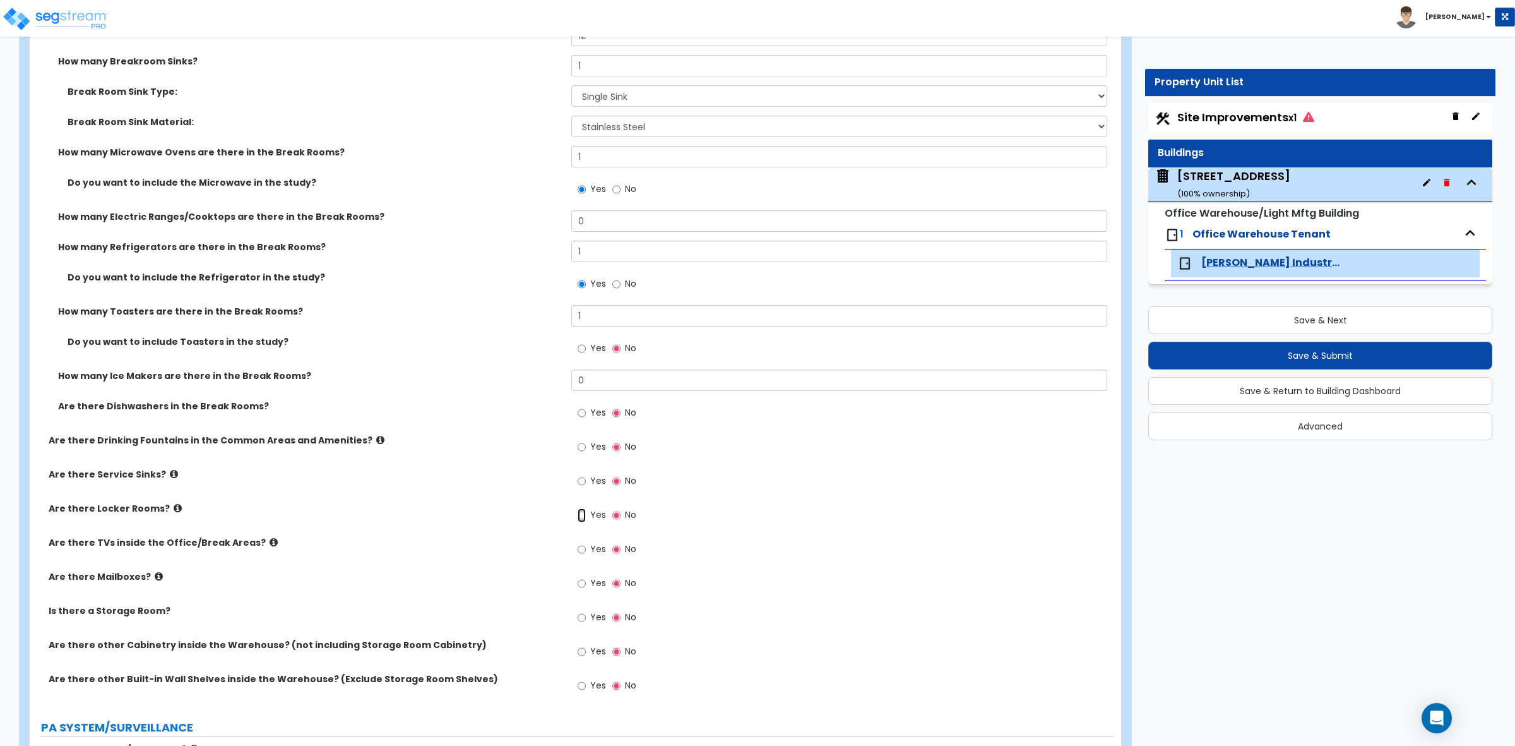
click at [582, 516] on input "Yes" at bounding box center [582, 515] width 8 height 14
radio input "true"
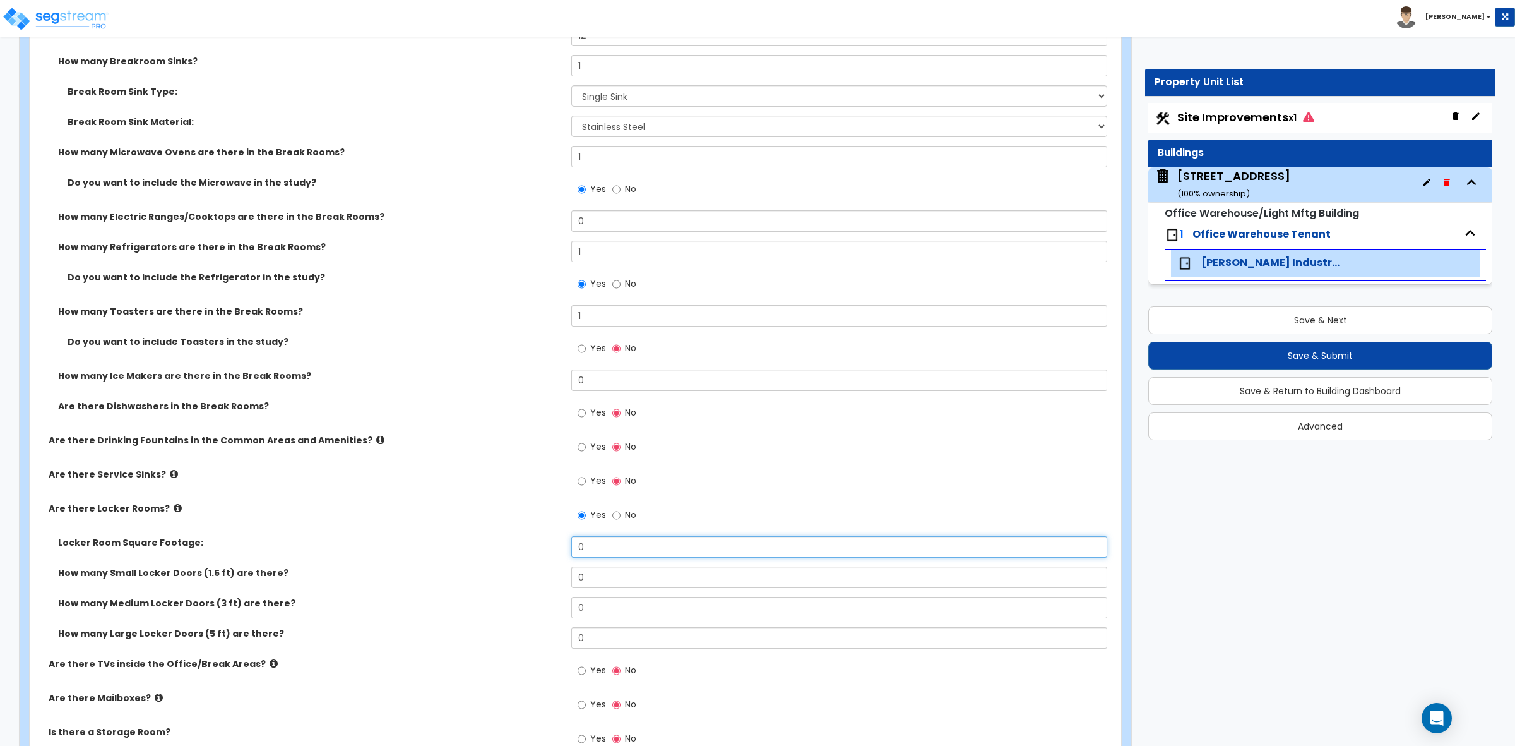
drag, startPoint x: 606, startPoint y: 551, endPoint x: 547, endPoint y: 548, distance: 59.4
click at [547, 548] on div "Locker Room Square Footage: 0" at bounding box center [572, 551] width 1084 height 30
type input "688"
drag, startPoint x: 603, startPoint y: 633, endPoint x: 458, endPoint y: 604, distance: 148.0
click at [546, 630] on div "How many Large Locker Doors (5 ft) are there? 0" at bounding box center [572, 642] width 1084 height 30
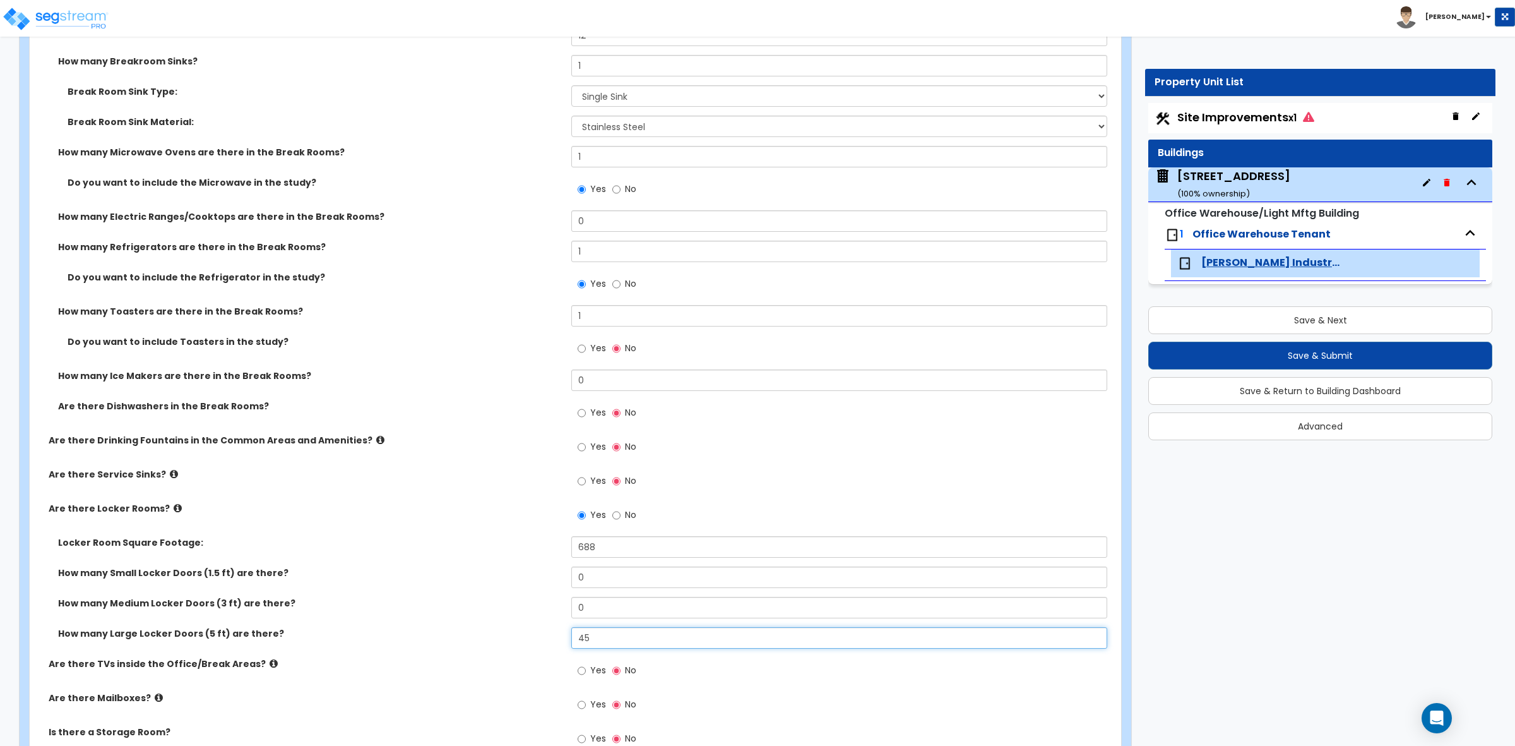
type input "45"
click at [463, 614] on div "How many Medium Locker Doors (3 ft) are there? 0" at bounding box center [572, 612] width 1084 height 30
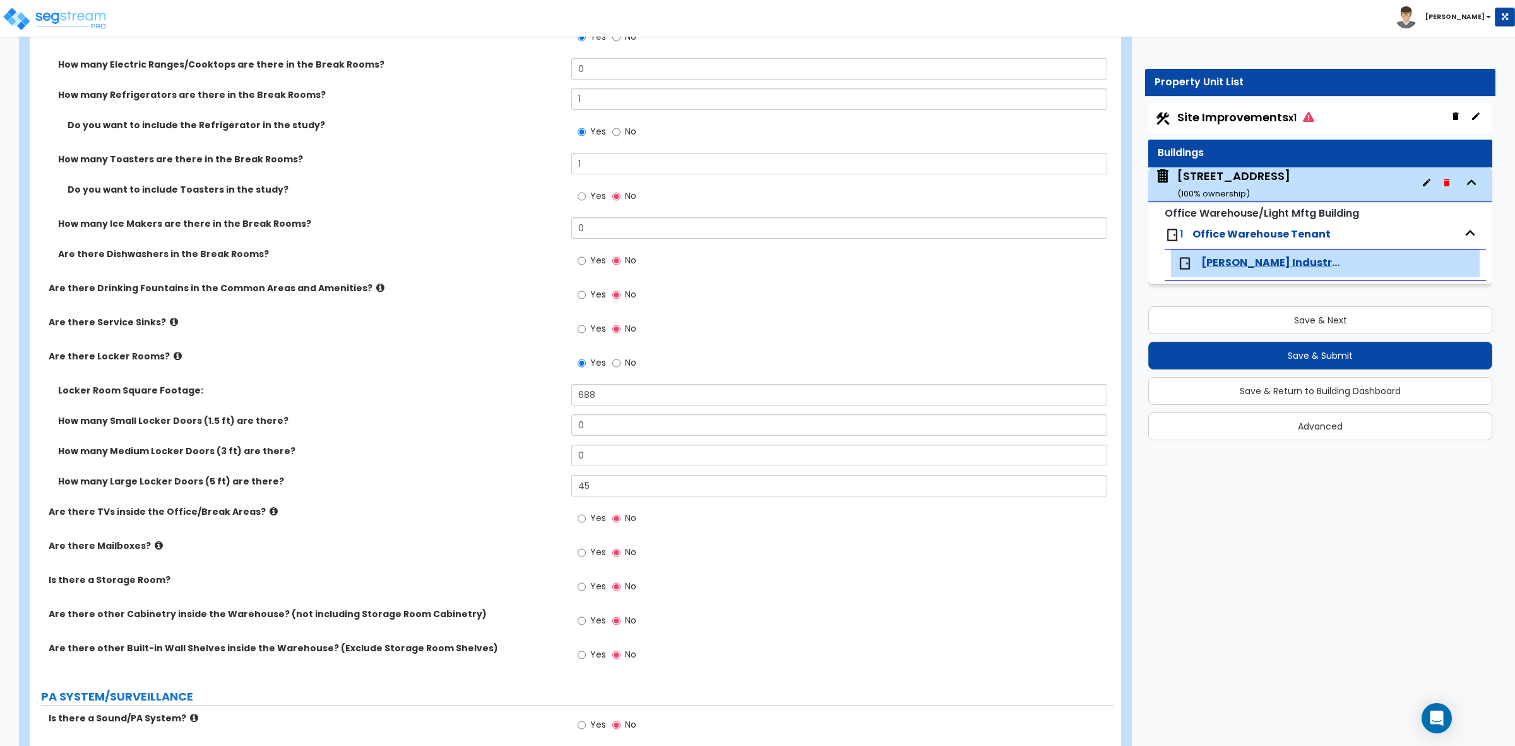
scroll to position [2683, 0]
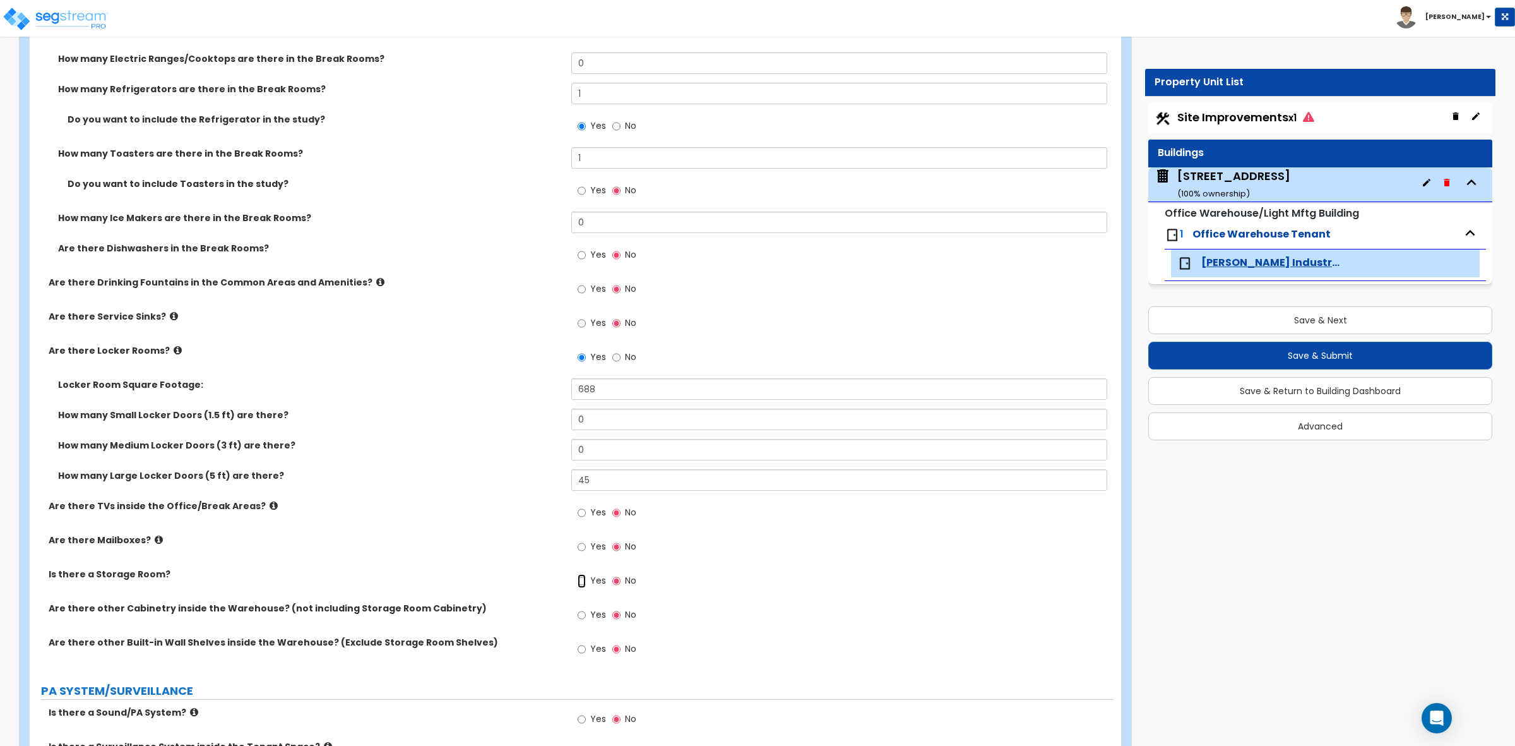
click at [585, 584] on input "Yes" at bounding box center [582, 581] width 8 height 14
radio input "true"
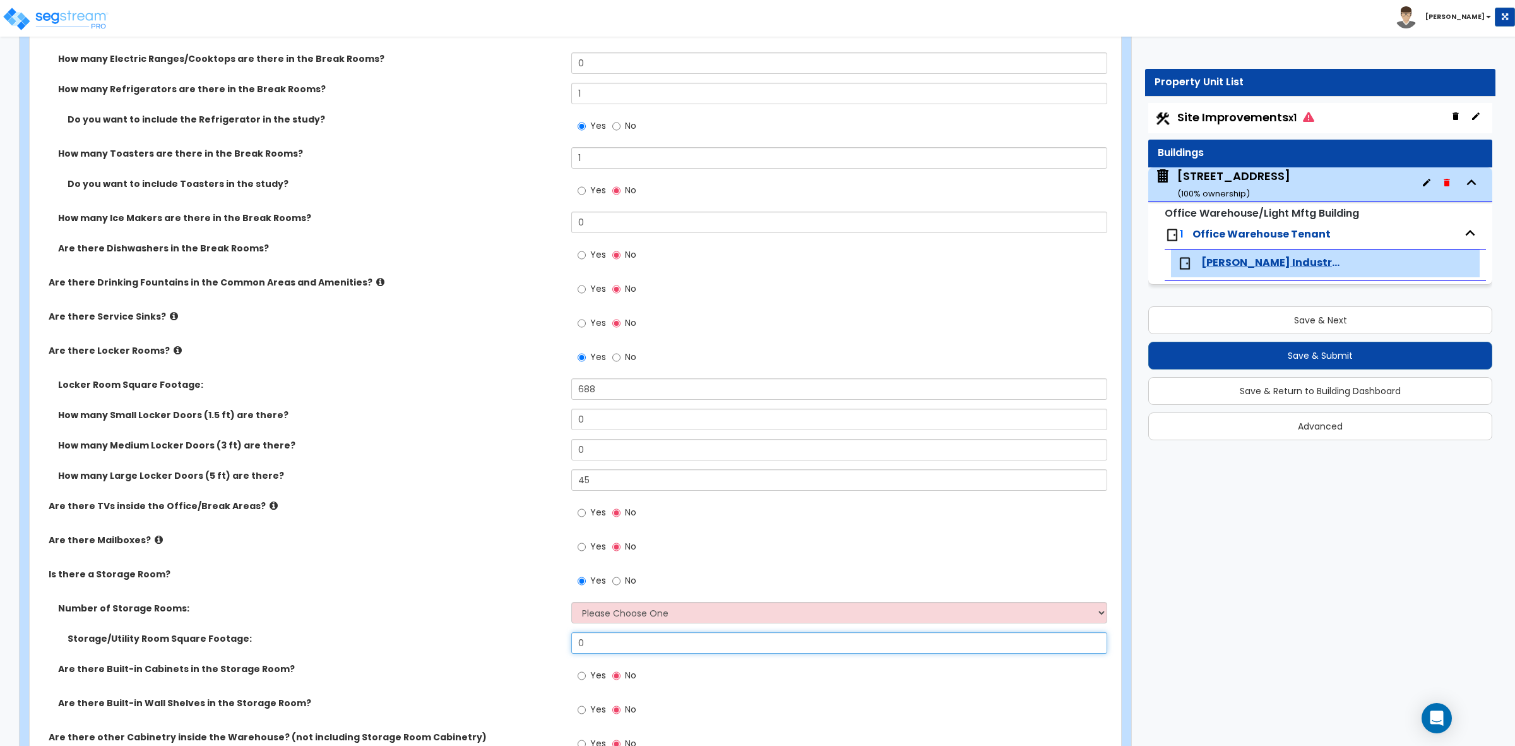
drag, startPoint x: 606, startPoint y: 645, endPoint x: 535, endPoint y: 628, distance: 72.6
click at [543, 638] on div "Storage/Utility Room Square Footage: 0" at bounding box center [572, 647] width 1084 height 30
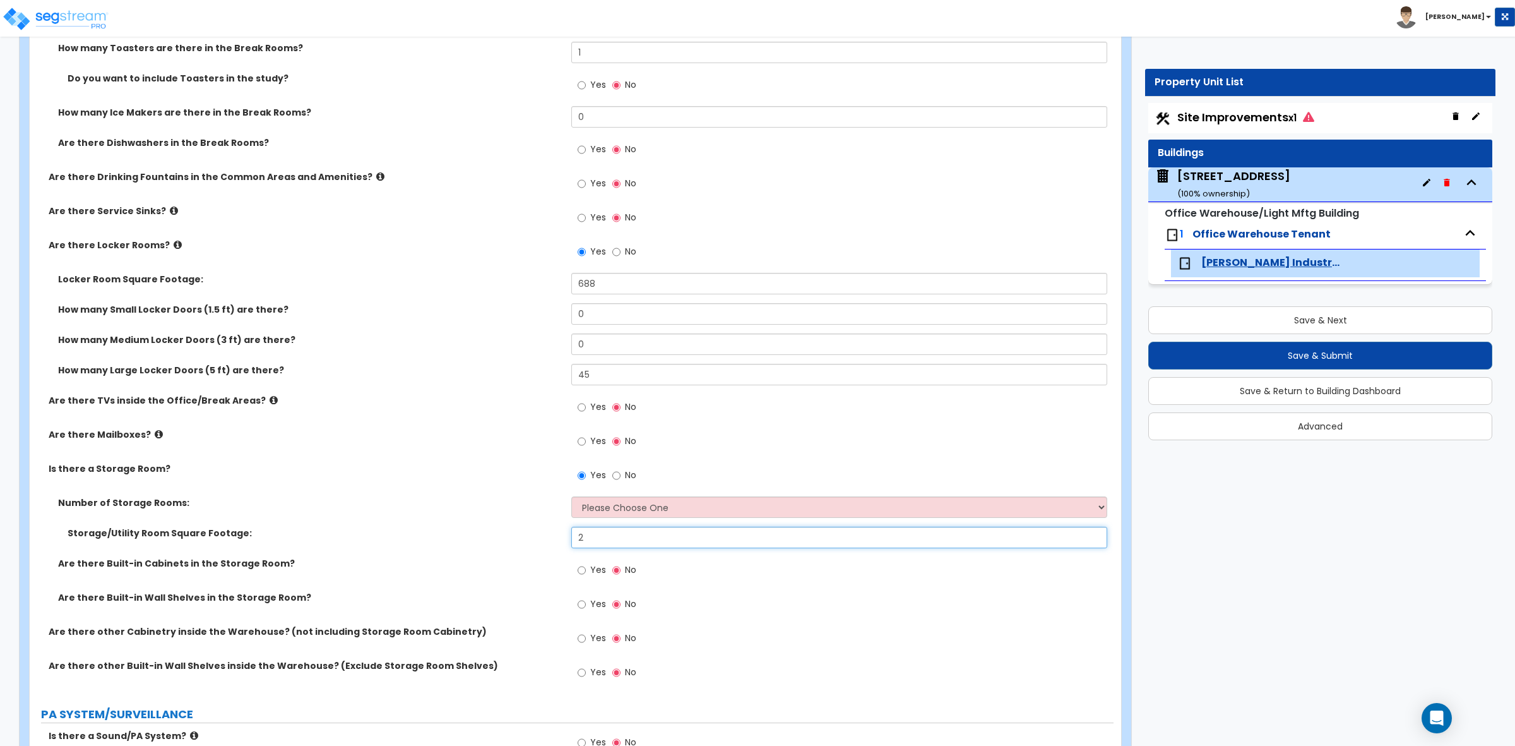
scroll to position [2841, 0]
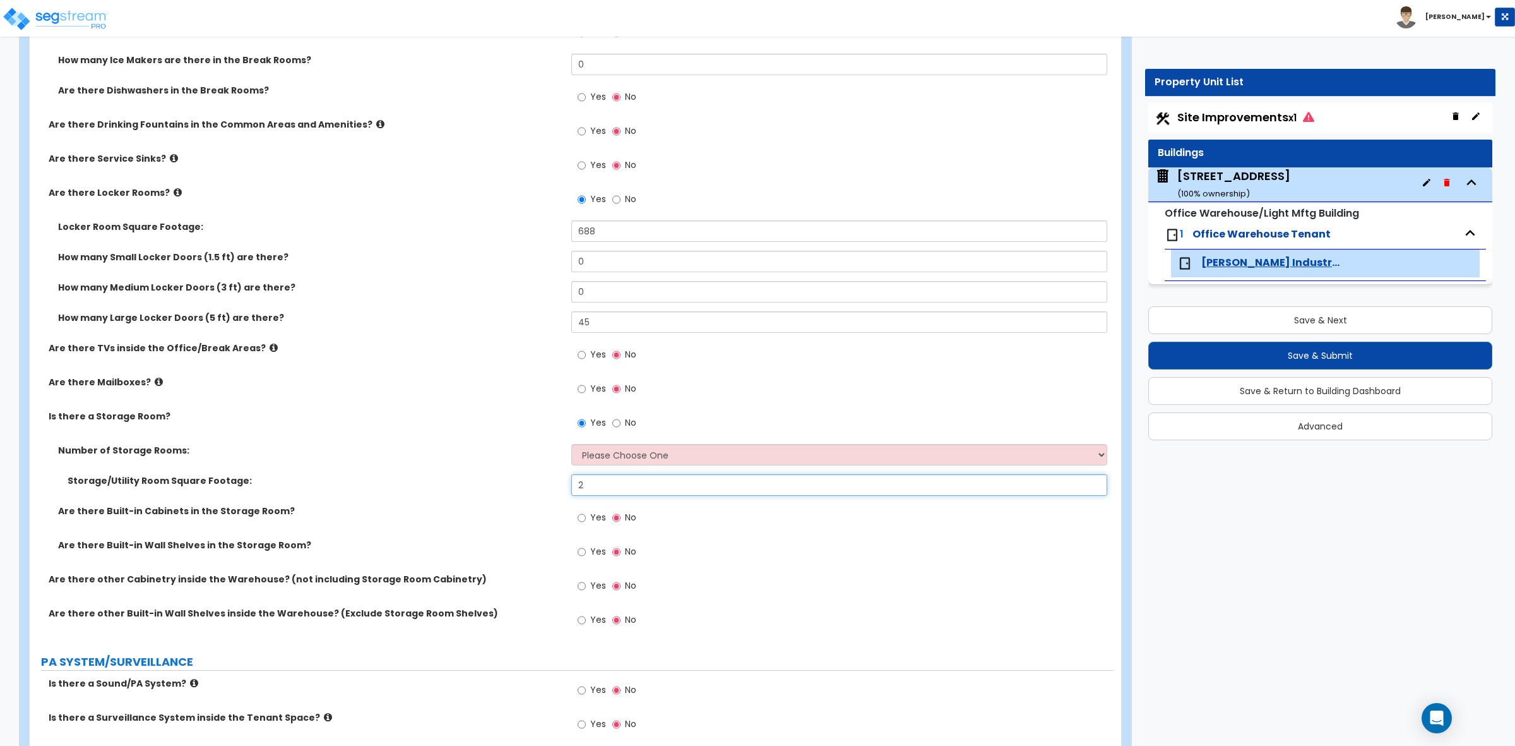
type input "2"
click at [544, 516] on label "Are there Built-in Cabinets in the Storage Room?" at bounding box center [310, 510] width 504 height 13
click at [581, 552] on input "Yes" at bounding box center [582, 552] width 8 height 14
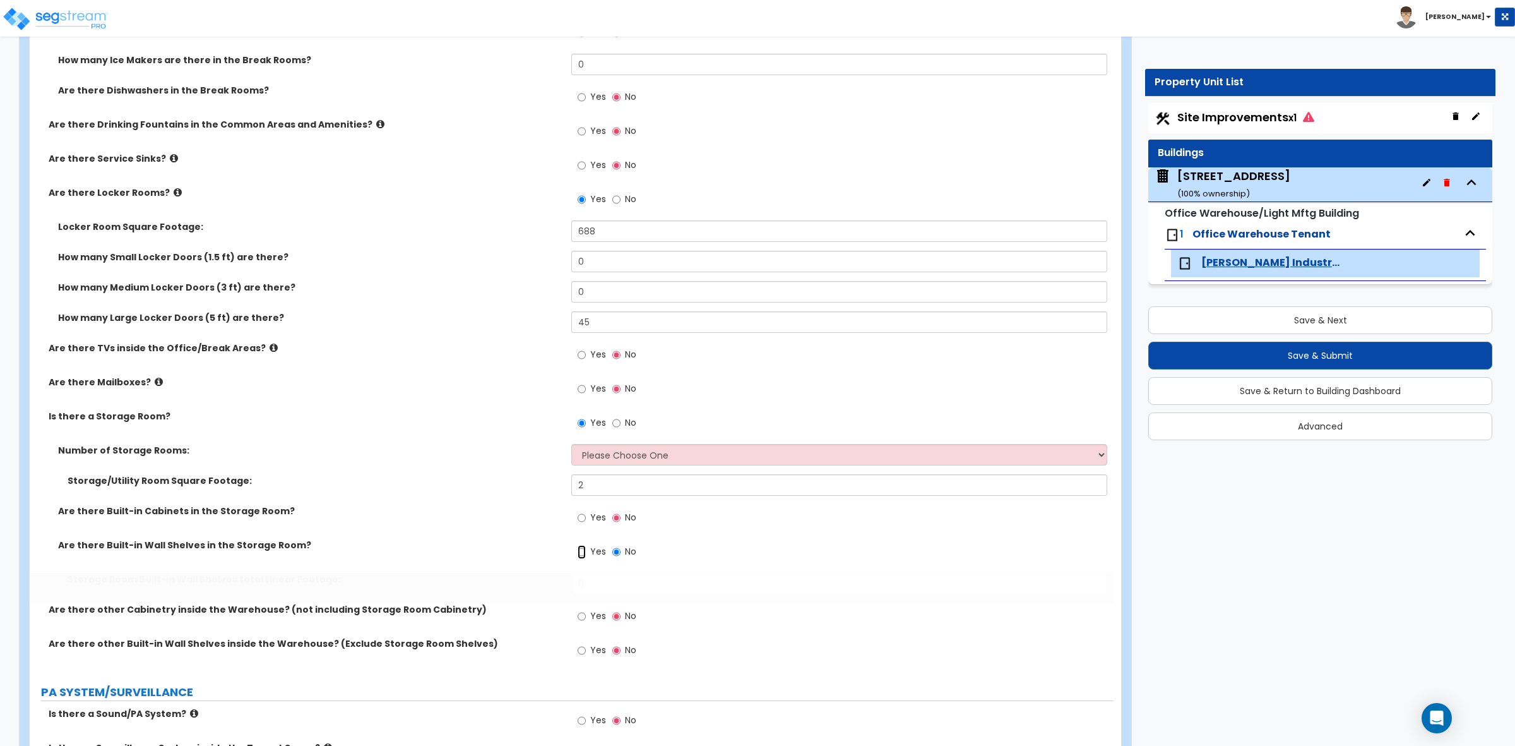
radio input "true"
click at [528, 578] on div "Storage Room Built-in Wall Shelves total Linear Footage: 0" at bounding box center [572, 588] width 1084 height 30
type input "2"
type input "48"
click at [521, 567] on div "Are there Built-in Wall Shelves in the Storage Room? Yes No" at bounding box center [572, 556] width 1084 height 34
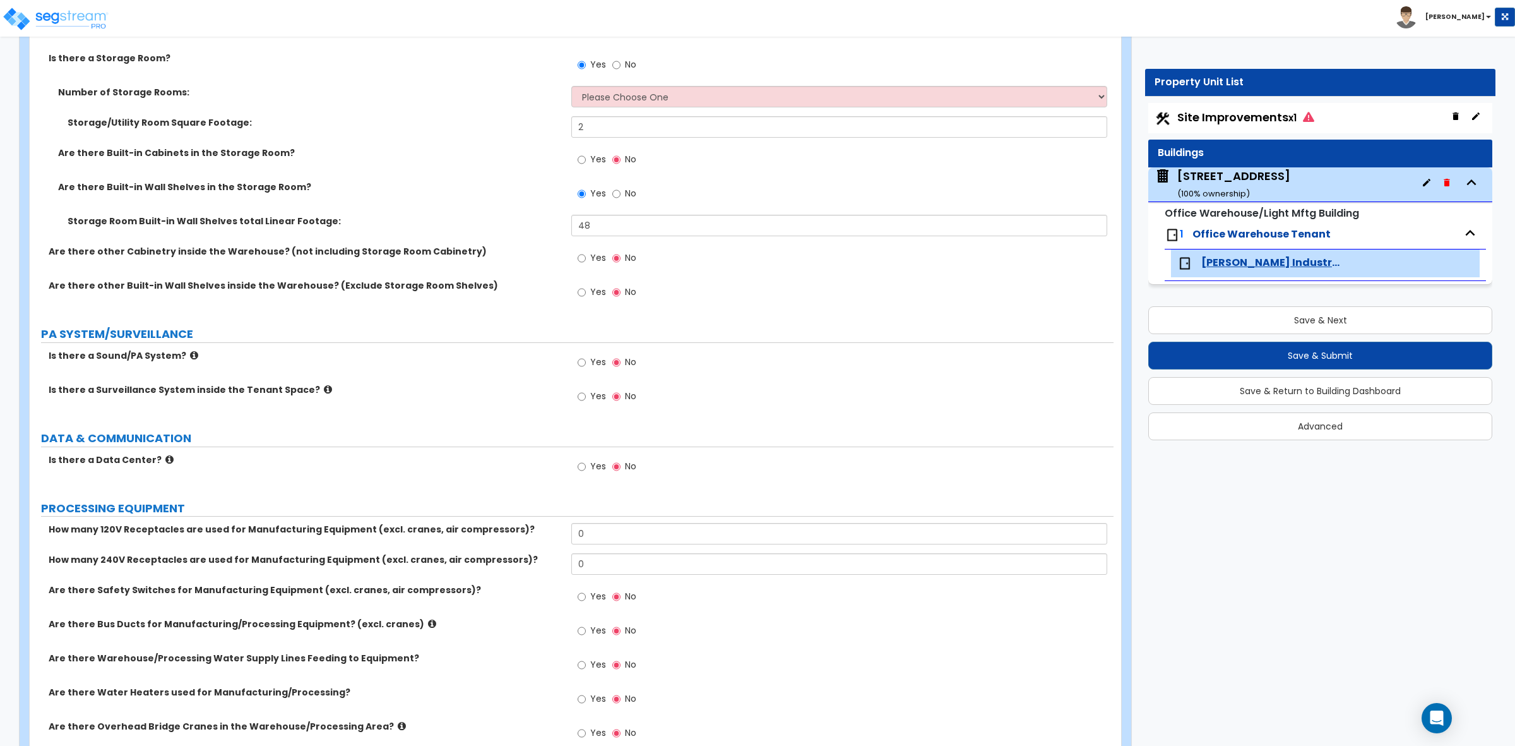
scroll to position [3236, 0]
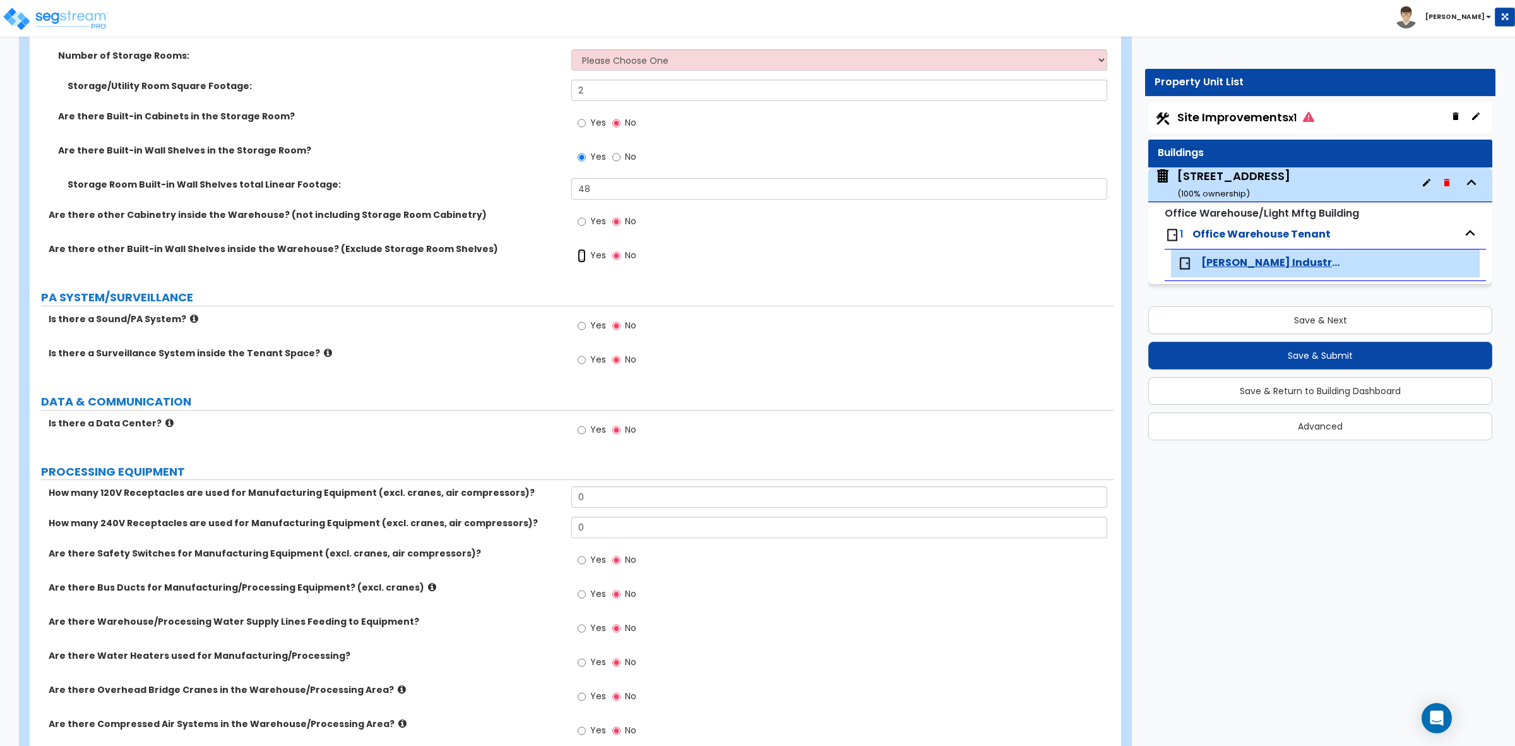
click at [582, 256] on input "Yes" at bounding box center [582, 256] width 8 height 14
radio input "true"
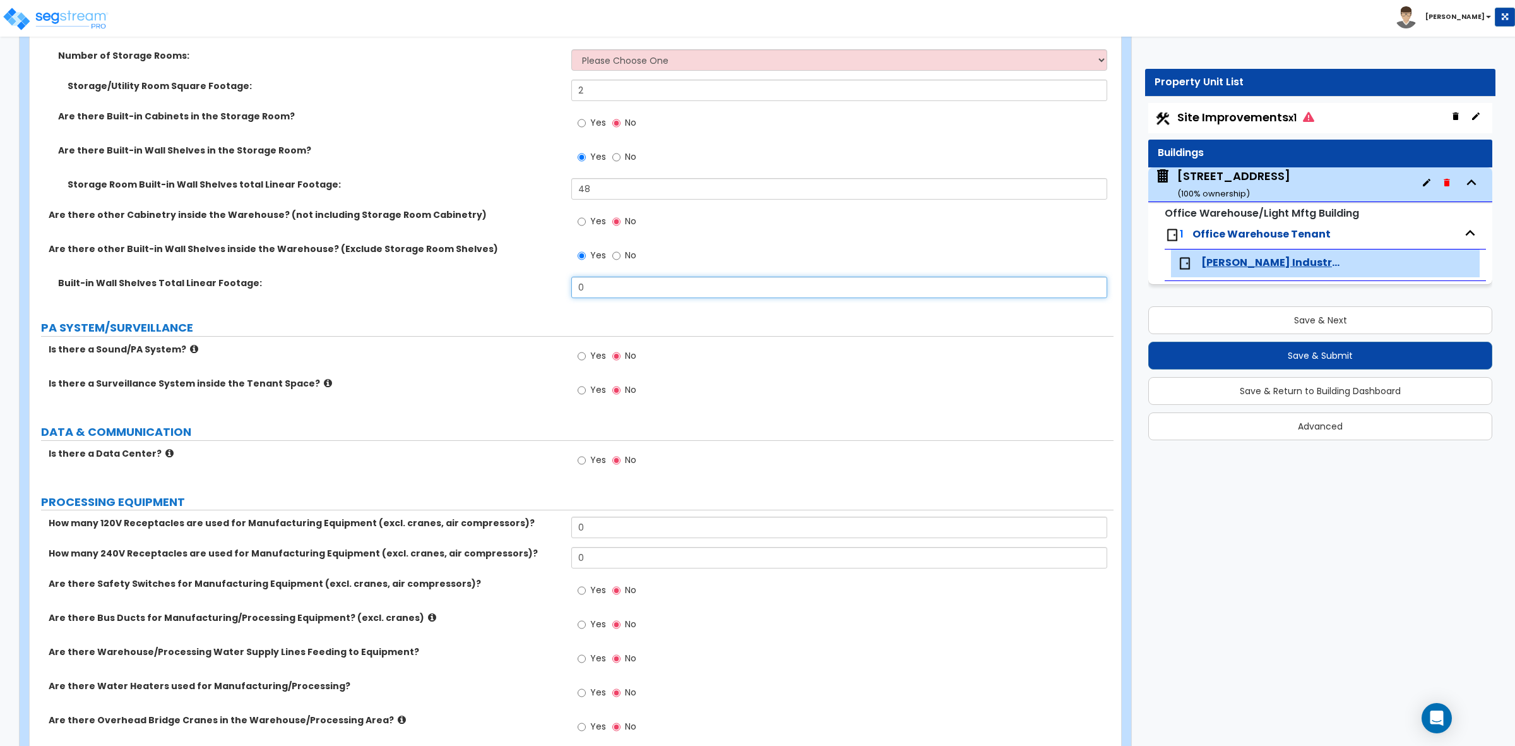
drag, startPoint x: 590, startPoint y: 283, endPoint x: 504, endPoint y: 285, distance: 86.5
click at [504, 285] on div "Built-in Wall Shelves Total Linear Footage: 0" at bounding box center [572, 292] width 1084 height 30
type input "56"
click at [485, 295] on div "Built-in Wall Shelves Total Linear Footage: 56" at bounding box center [572, 292] width 1084 height 30
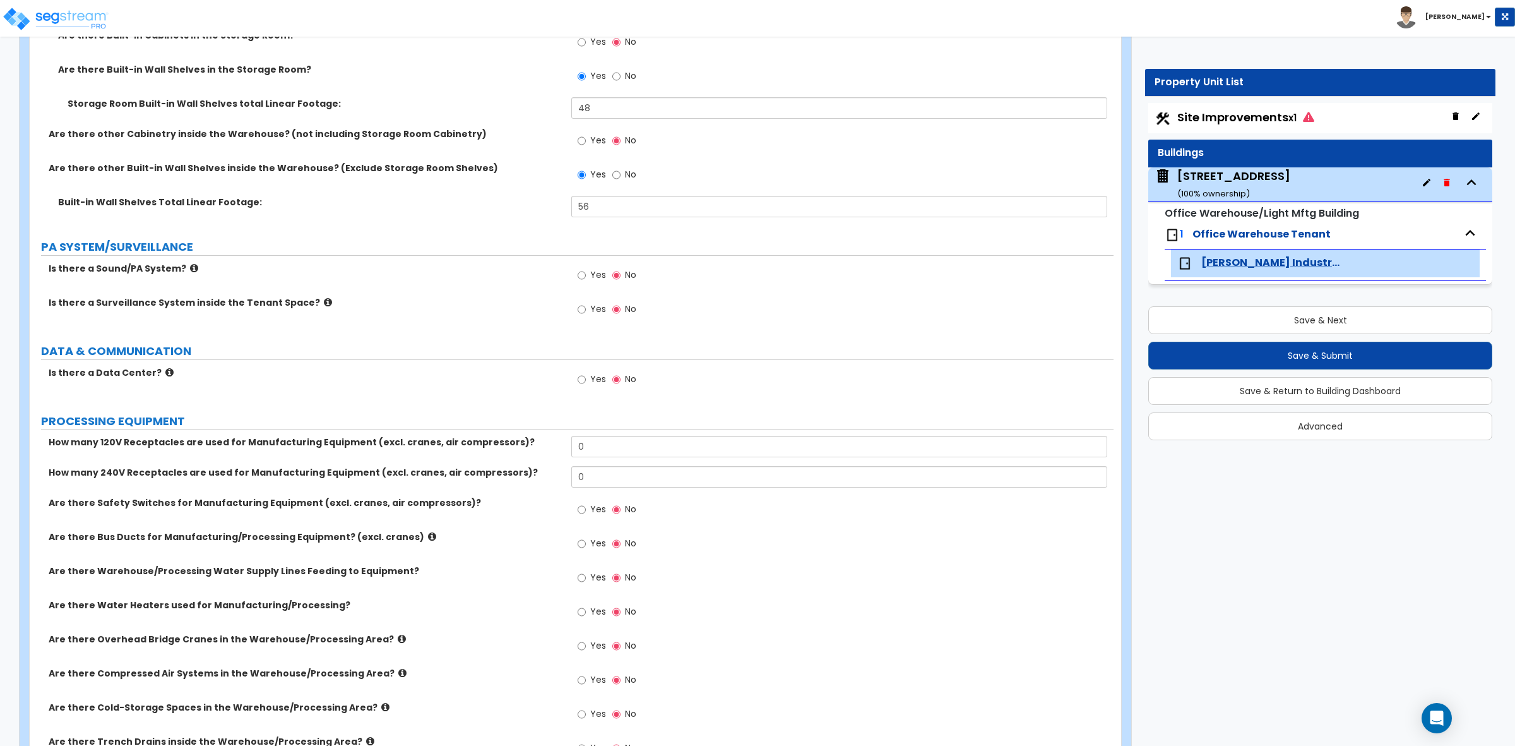
scroll to position [3393, 0]
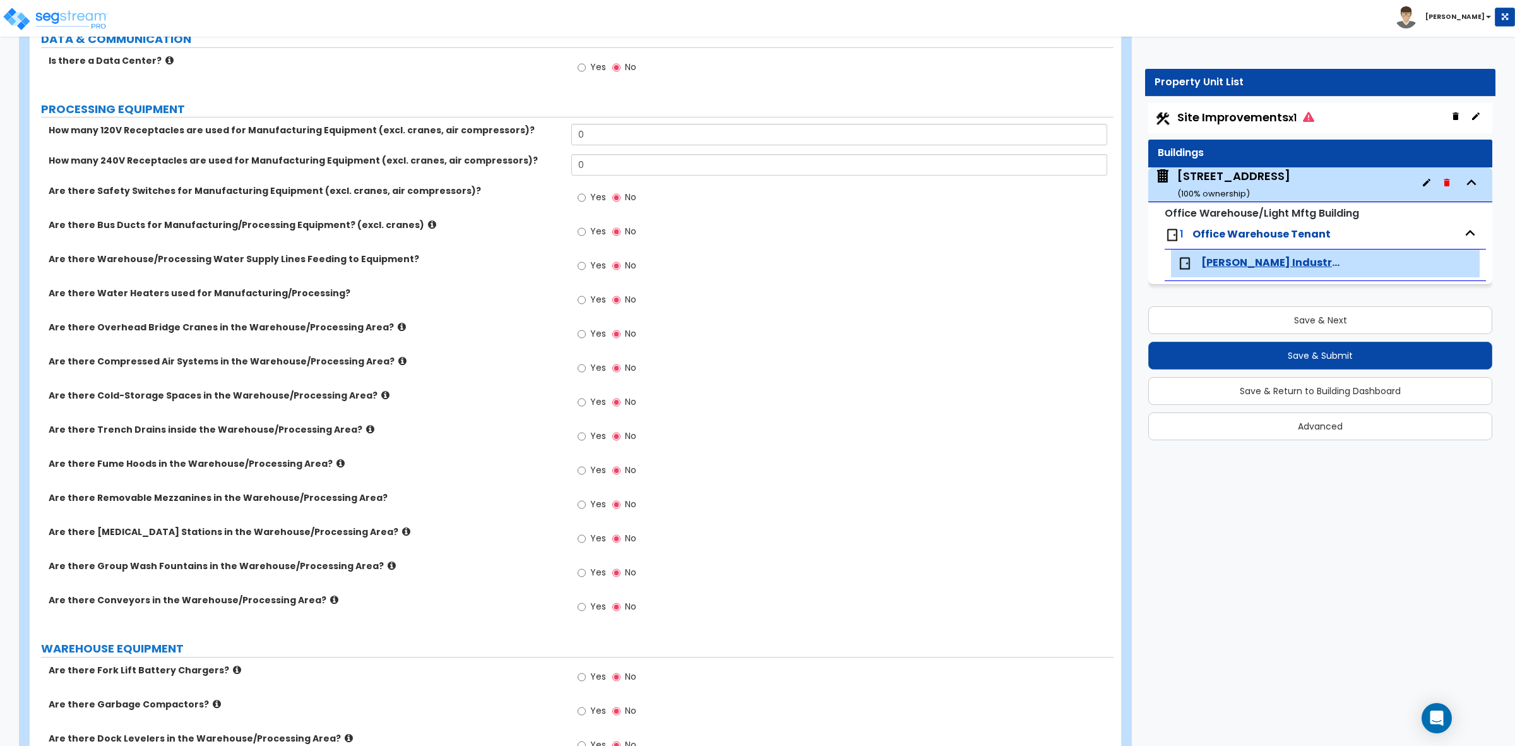
scroll to position [3604, 0]
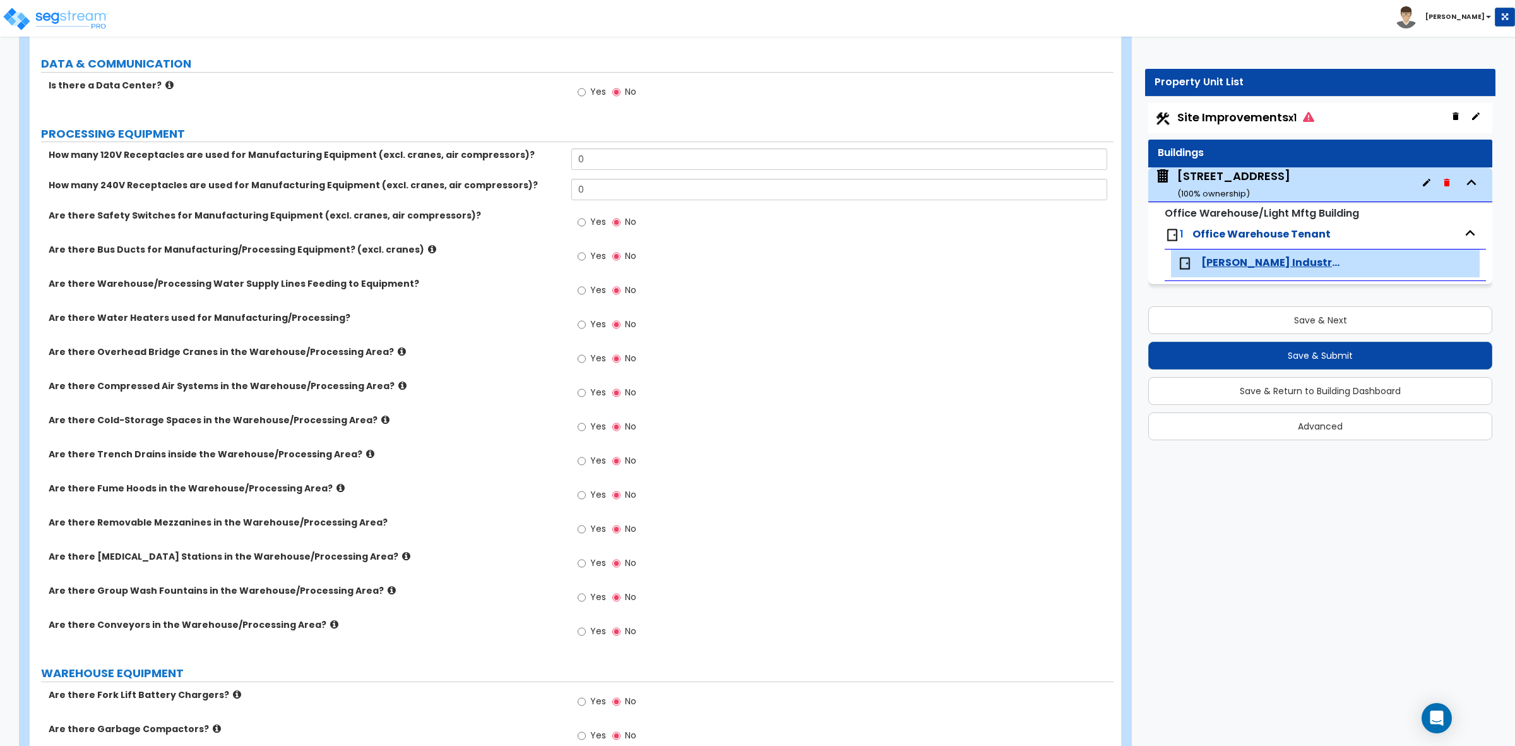
click at [518, 210] on label "Are there Safety Switches for Manufacturing Equipment (excl. cranes, air compre…" at bounding box center [305, 215] width 513 height 13
drag, startPoint x: 626, startPoint y: 165, endPoint x: 556, endPoint y: 164, distance: 70.1
click at [556, 164] on div "How many 120V Receptacles are used for Manufacturing Equipment (excl. cranes, a…" at bounding box center [572, 163] width 1084 height 30
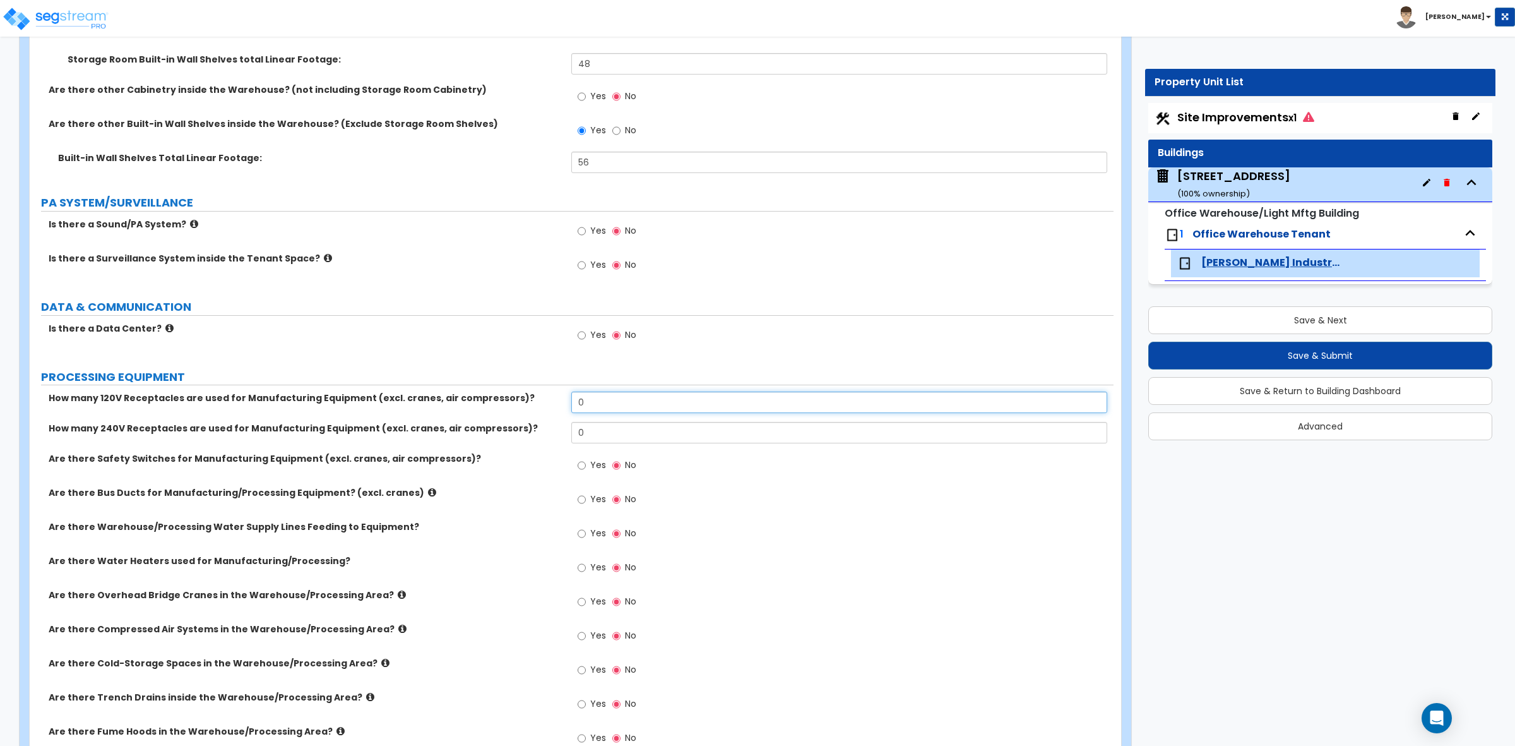
scroll to position [3367, 0]
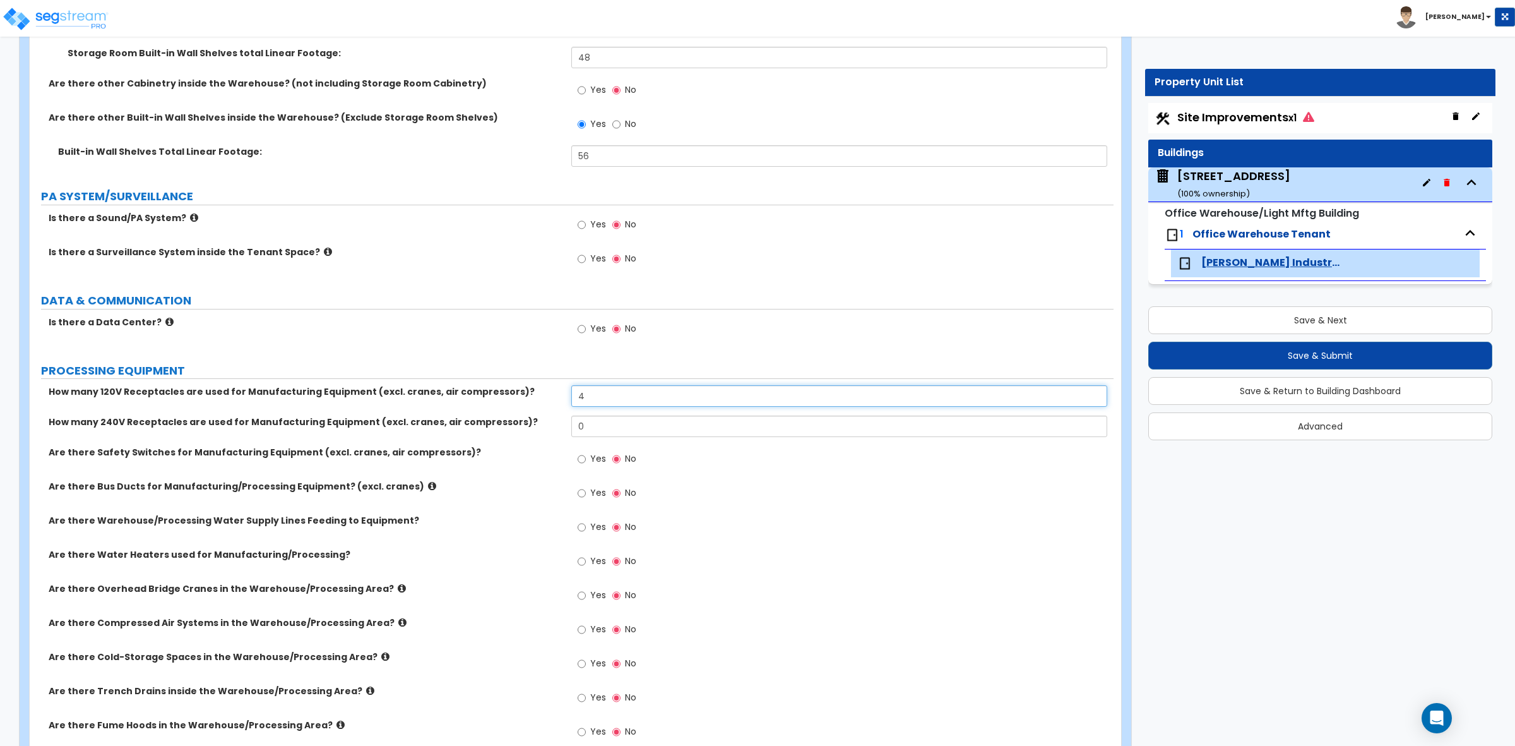
type input "4"
drag, startPoint x: 611, startPoint y: 424, endPoint x: 560, endPoint y: 427, distance: 50.6
click at [560, 427] on div "How many 240V Receptacles are used for Manufacturing Equipment (excl. cranes, a…" at bounding box center [572, 430] width 1084 height 30
type input "30"
click at [540, 429] on div "How many 240V Receptacles are used for Manufacturing Equipment (excl. cranes, a…" at bounding box center [572, 430] width 1084 height 30
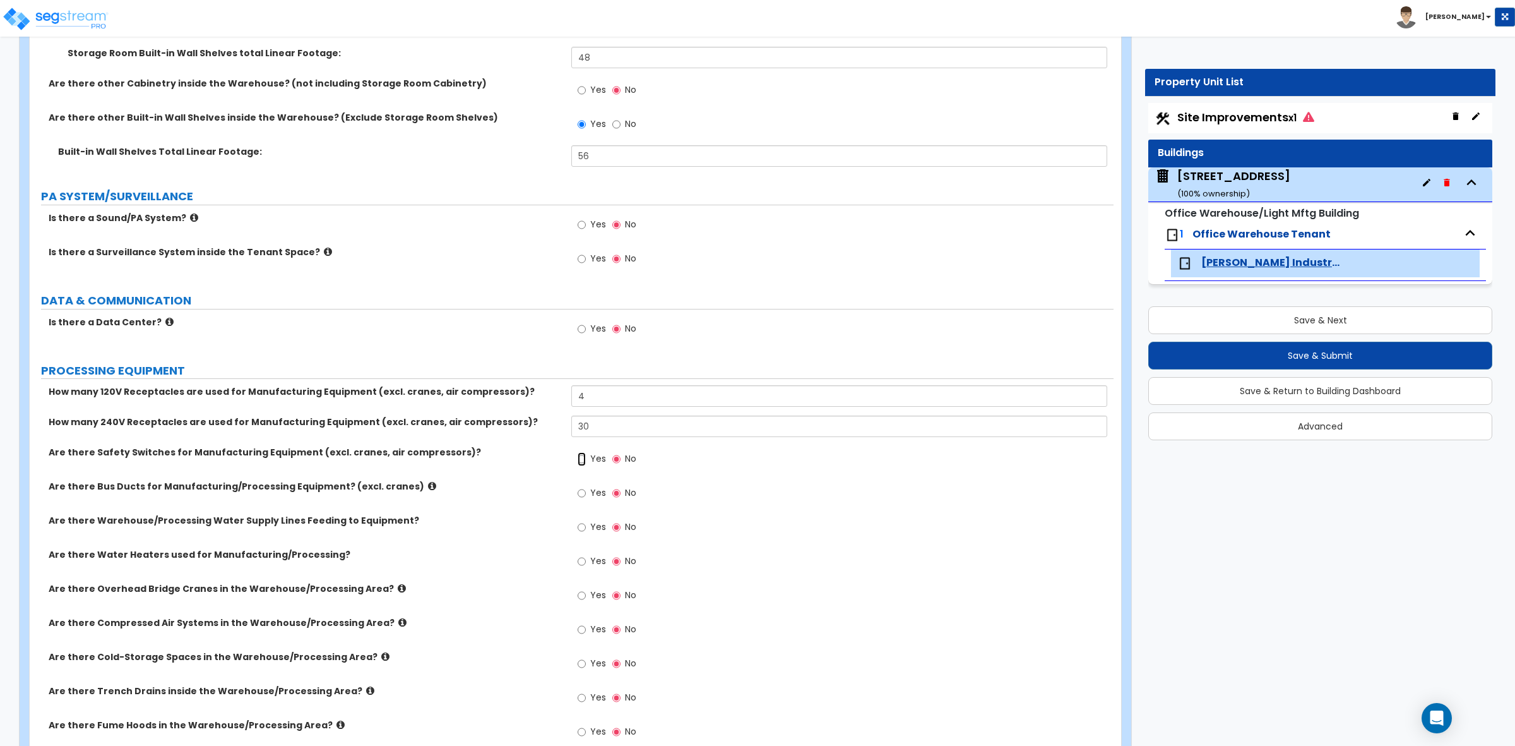
click at [578, 463] on input "Yes" at bounding box center [582, 459] width 8 height 14
radio input "true"
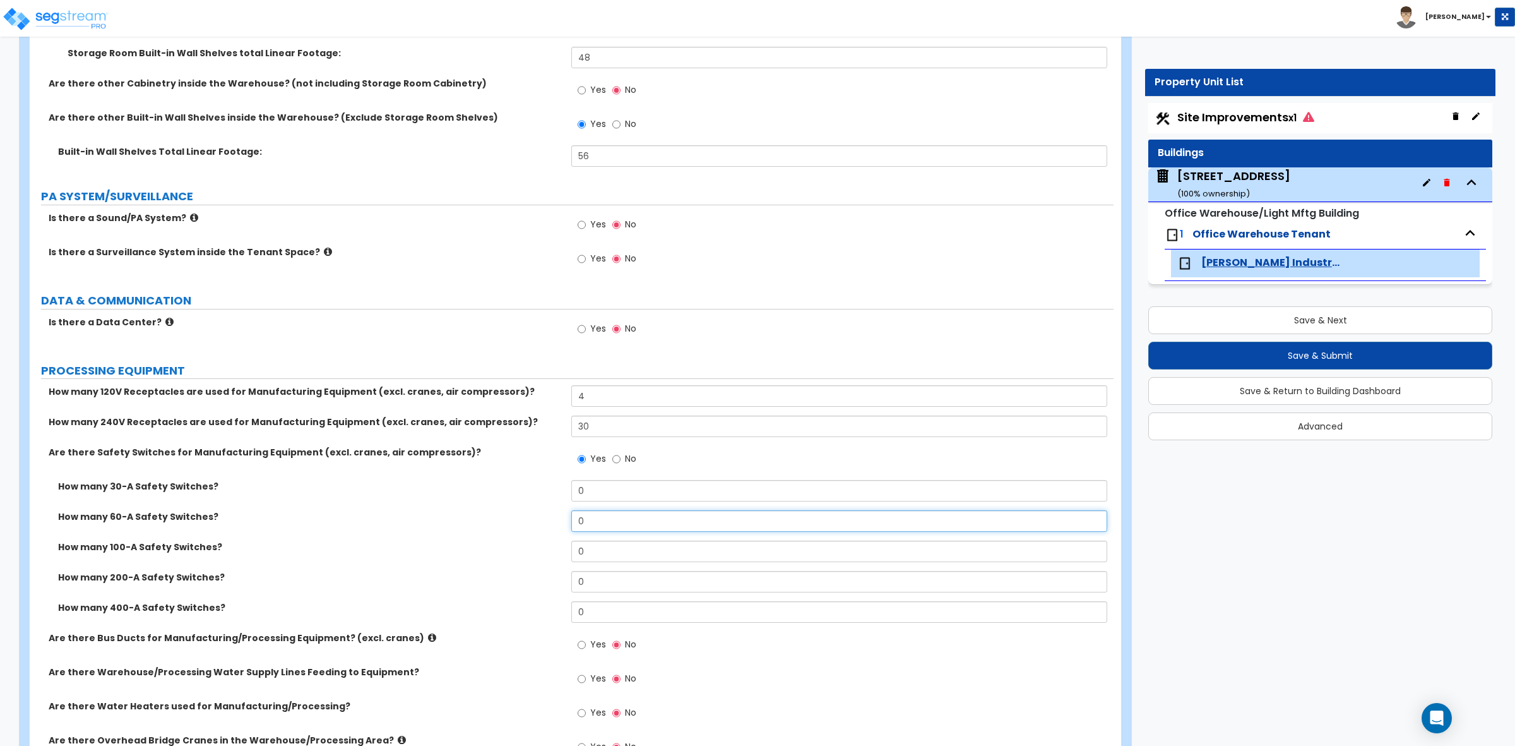
drag, startPoint x: 620, startPoint y: 530, endPoint x: 528, endPoint y: 515, distance: 93.4
click at [528, 515] on div "How many 60-A Safety Switches? 0" at bounding box center [572, 525] width 1084 height 30
type input "1"
drag, startPoint x: 597, startPoint y: 487, endPoint x: 506, endPoint y: 488, distance: 90.3
click at [507, 487] on div "How many 30-A Safety Switches? 0" at bounding box center [572, 495] width 1084 height 30
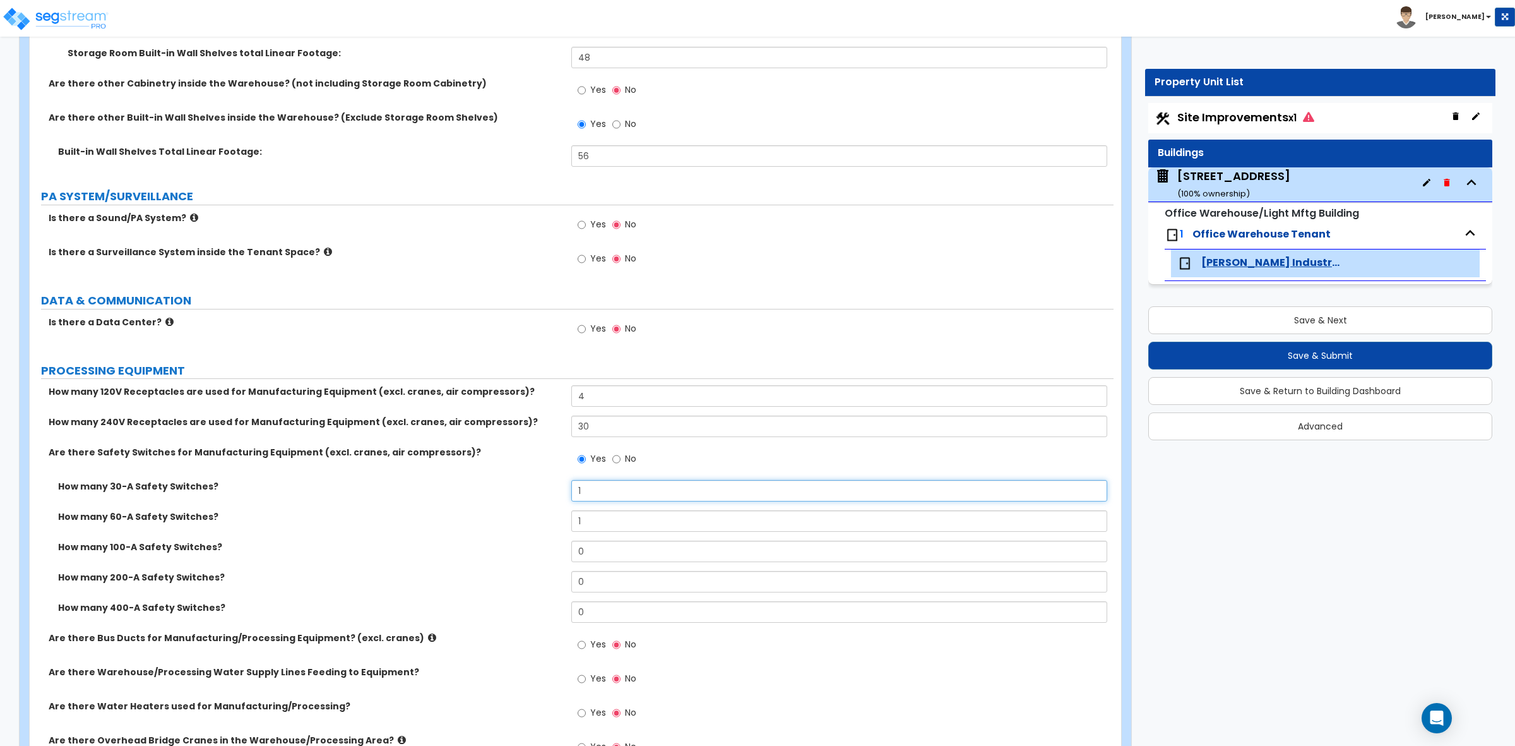
type input "1"
drag, startPoint x: 649, startPoint y: 515, endPoint x: 532, endPoint y: 527, distance: 117.4
click at [542, 523] on div "How many 60-A Safety Switches? 1" at bounding box center [572, 525] width 1084 height 30
type input "2"
drag, startPoint x: 616, startPoint y: 499, endPoint x: 557, endPoint y: 488, distance: 60.3
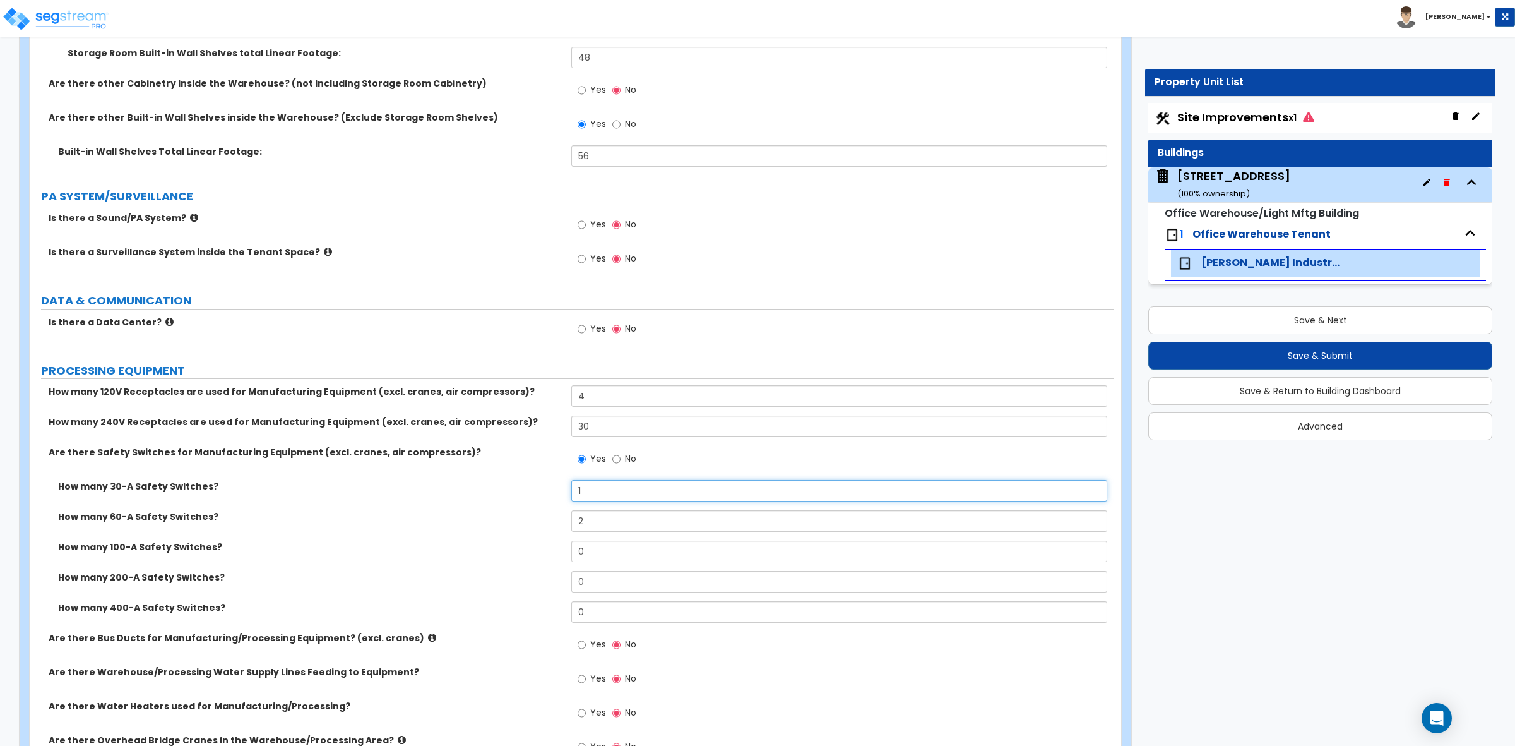
click at [559, 487] on div "How many 30-A Safety Switches? 1" at bounding box center [572, 495] width 1084 height 30
type input "2"
click at [503, 501] on div "How many 30-A Safety Switches? 2" at bounding box center [572, 495] width 1084 height 30
drag, startPoint x: 634, startPoint y: 525, endPoint x: 540, endPoint y: 524, distance: 94.7
click at [540, 524] on div "How many 60-A Safety Switches? 2" at bounding box center [572, 525] width 1084 height 30
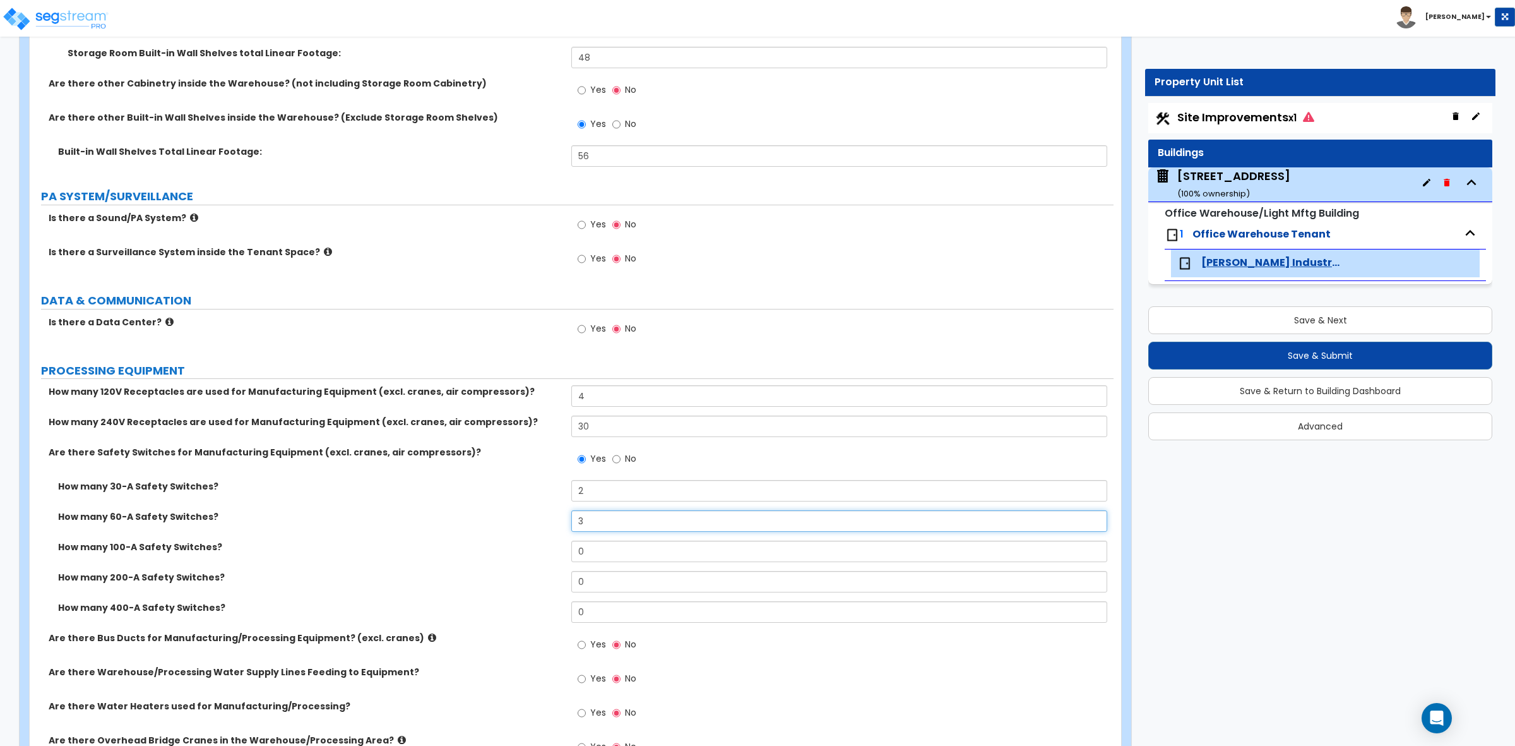
type input "3"
drag, startPoint x: 598, startPoint y: 556, endPoint x: 522, endPoint y: 547, distance: 76.3
click at [522, 547] on div "How many 100-A Safety Switches? 0" at bounding box center [572, 555] width 1084 height 30
drag, startPoint x: 613, startPoint y: 553, endPoint x: 534, endPoint y: 547, distance: 79.1
click at [534, 547] on div "How many 100-A Safety Switches? 1" at bounding box center [572, 555] width 1084 height 30
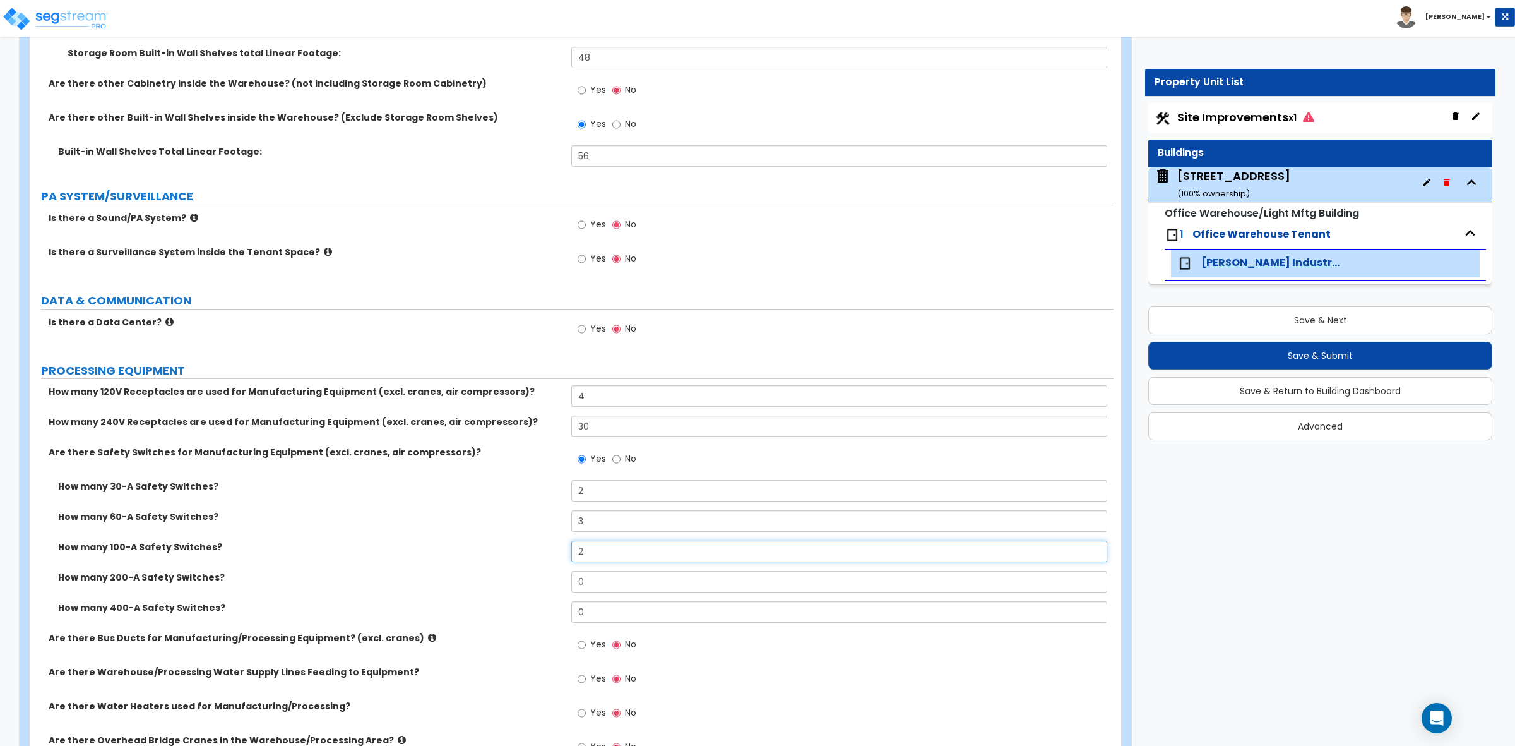
type input "2"
click at [398, 532] on div "How many 60-A Safety Switches? 3" at bounding box center [572, 525] width 1084 height 30
drag, startPoint x: 595, startPoint y: 489, endPoint x: 518, endPoint y: 481, distance: 77.5
click at [522, 488] on div "How many 30-A Safety Switches? 2" at bounding box center [572, 495] width 1084 height 30
type input "3"
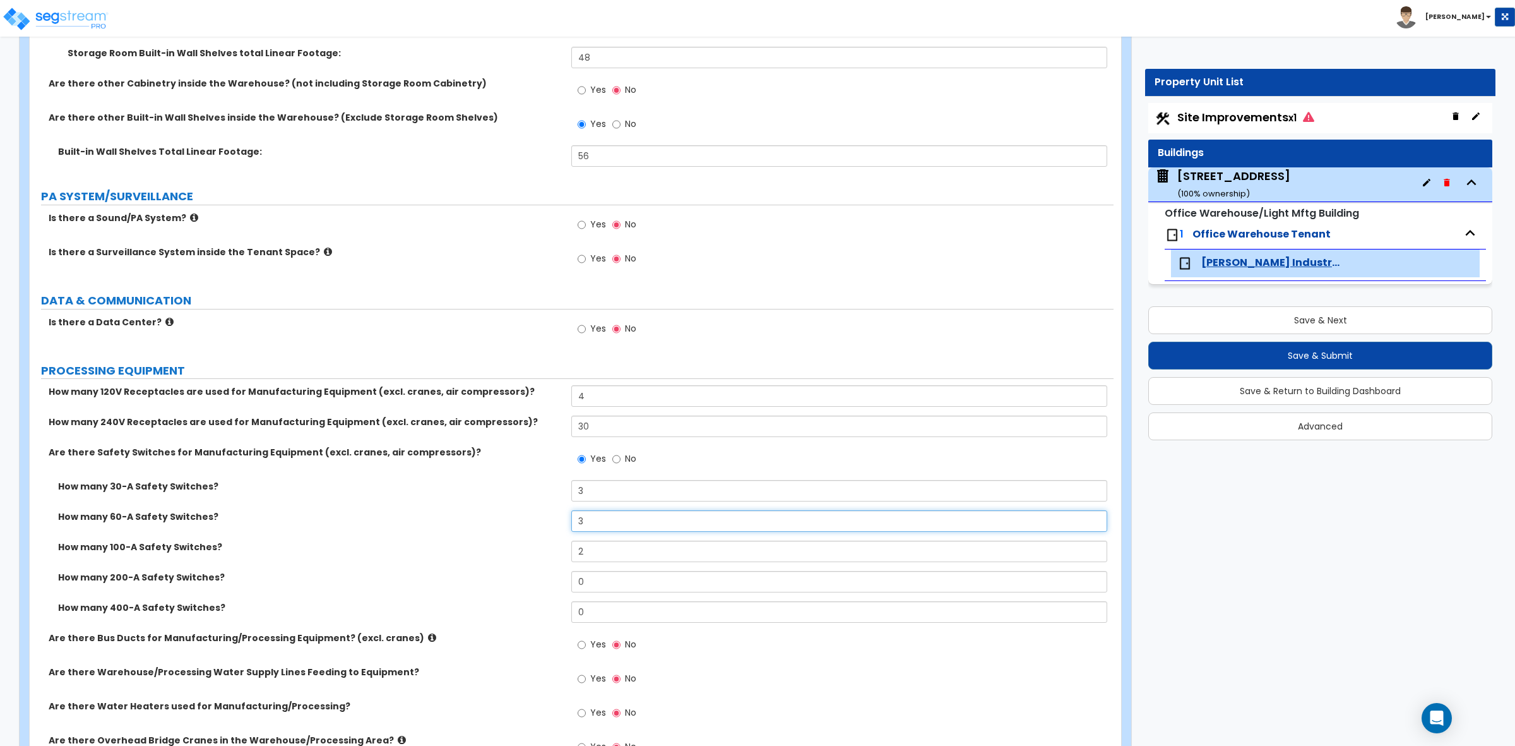
drag, startPoint x: 607, startPoint y: 523, endPoint x: 509, endPoint y: 513, distance: 97.7
click at [519, 523] on div "How many 60-A Safety Switches? 3" at bounding box center [572, 525] width 1084 height 30
click at [509, 516] on label "How many 60-A Safety Switches?" at bounding box center [310, 516] width 504 height 13
drag, startPoint x: 614, startPoint y: 516, endPoint x: 540, endPoint y: 516, distance: 73.9
click at [541, 516] on div "How many 60-A Safety Switches? 4" at bounding box center [572, 525] width 1084 height 30
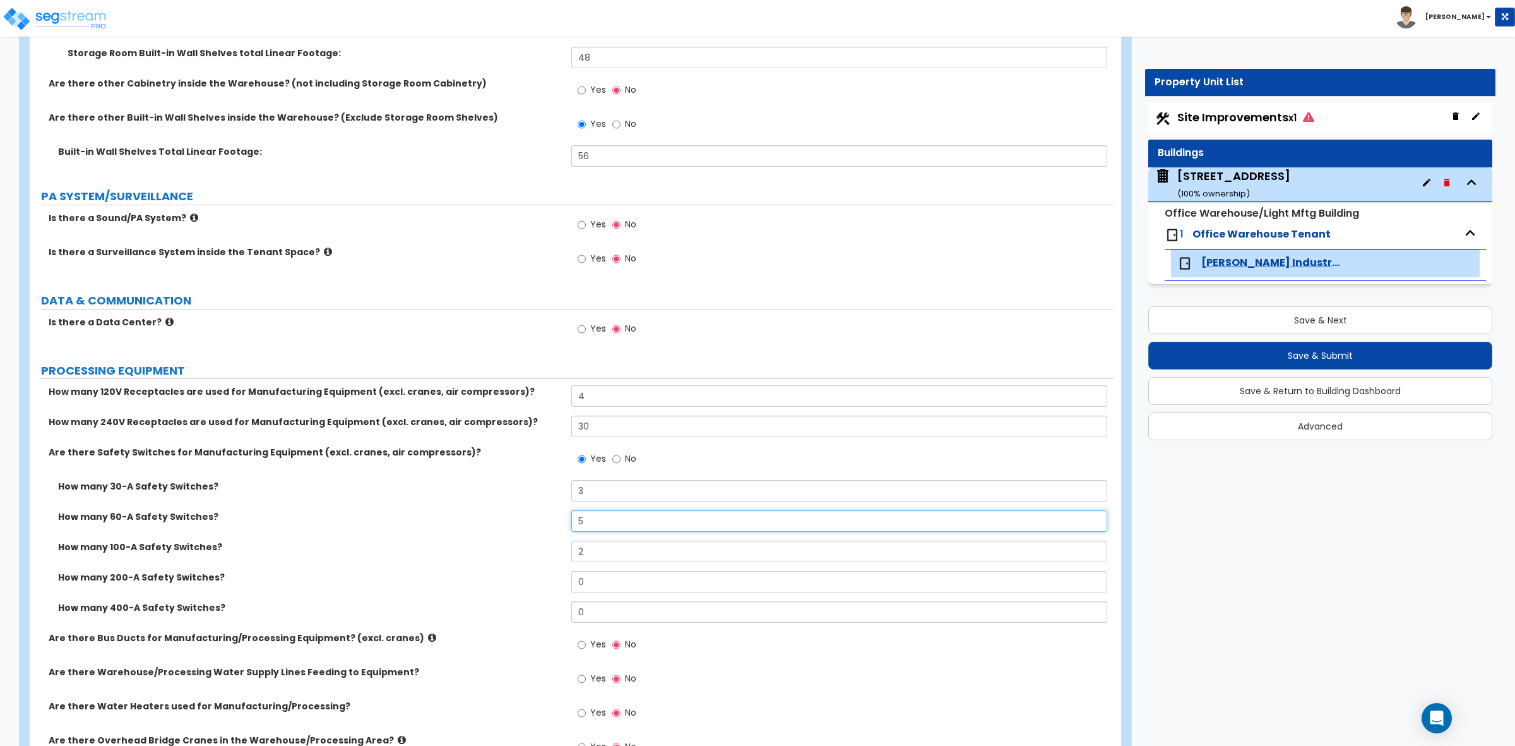
type input "5"
drag, startPoint x: 617, startPoint y: 557, endPoint x: 548, endPoint y: 548, distance: 70.1
click at [548, 548] on div "How many 100-A Safety Switches? 2" at bounding box center [572, 555] width 1084 height 30
type input "3"
click at [548, 548] on label "How many 100-A Safety Switches?" at bounding box center [310, 546] width 504 height 13
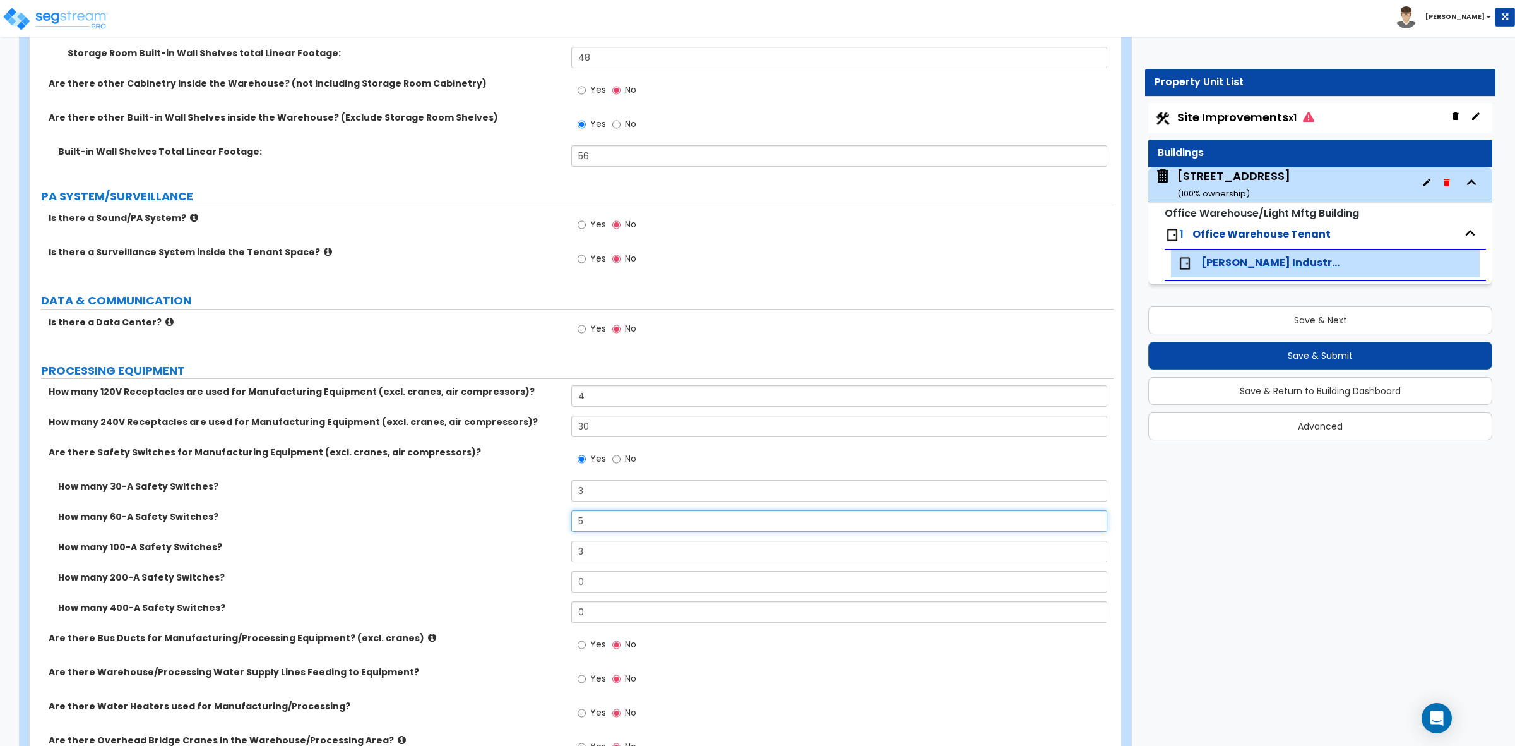
drag, startPoint x: 607, startPoint y: 524, endPoint x: 550, endPoint y: 520, distance: 57.0
click at [551, 523] on div "How many 60-A Safety Switches? 5" at bounding box center [572, 525] width 1084 height 30
type input "6"
click at [513, 528] on div "How many 60-A Safety Switches? 6" at bounding box center [572, 525] width 1084 height 30
drag, startPoint x: 610, startPoint y: 499, endPoint x: 543, endPoint y: 497, distance: 66.9
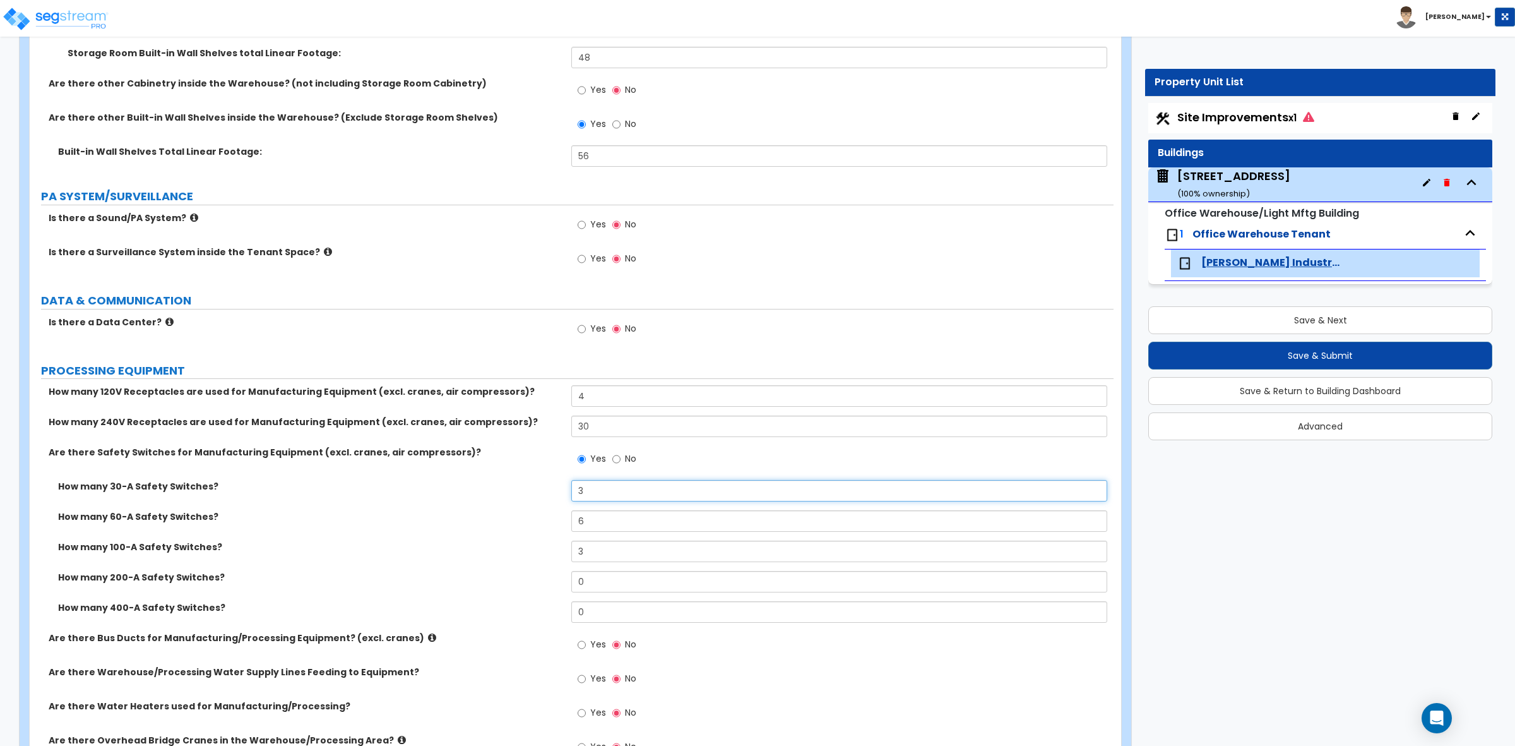
click at [545, 497] on div "How many 30-A Safety Switches? 3" at bounding box center [572, 495] width 1084 height 30
click at [543, 499] on div "How many 30-A Safety Switches? 4" at bounding box center [572, 495] width 1084 height 30
drag, startPoint x: 606, startPoint y: 489, endPoint x: 530, endPoint y: 504, distance: 77.1
click at [530, 504] on div "How many 30-A Safety Switches? 4" at bounding box center [572, 495] width 1084 height 30
click at [530, 504] on div "How many 30-A Safety Switches? 5" at bounding box center [572, 495] width 1084 height 30
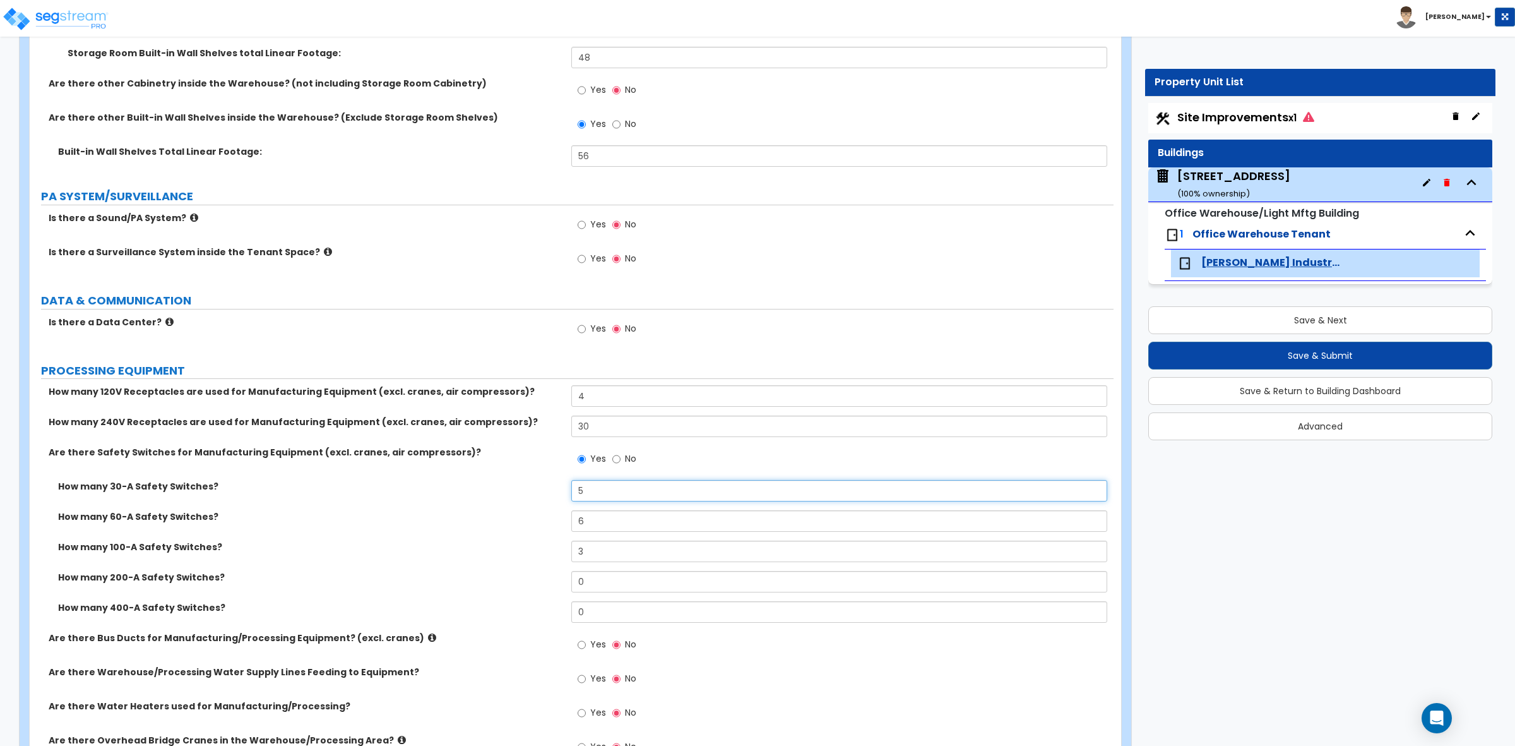
drag, startPoint x: 616, startPoint y: 496, endPoint x: 488, endPoint y: 477, distance: 129.6
click at [488, 477] on div "How many 120V Receptacles are used for Manufacturing Equipment (excl. cranes, a…" at bounding box center [571, 712] width 1065 height 655
type input "7"
click at [488, 477] on div "Are there Safety Switches for Manufacturing Equipment (excl. cranes, air compre…" at bounding box center [572, 463] width 1084 height 34
click at [604, 488] on input "7" at bounding box center [838, 490] width 535 height 21
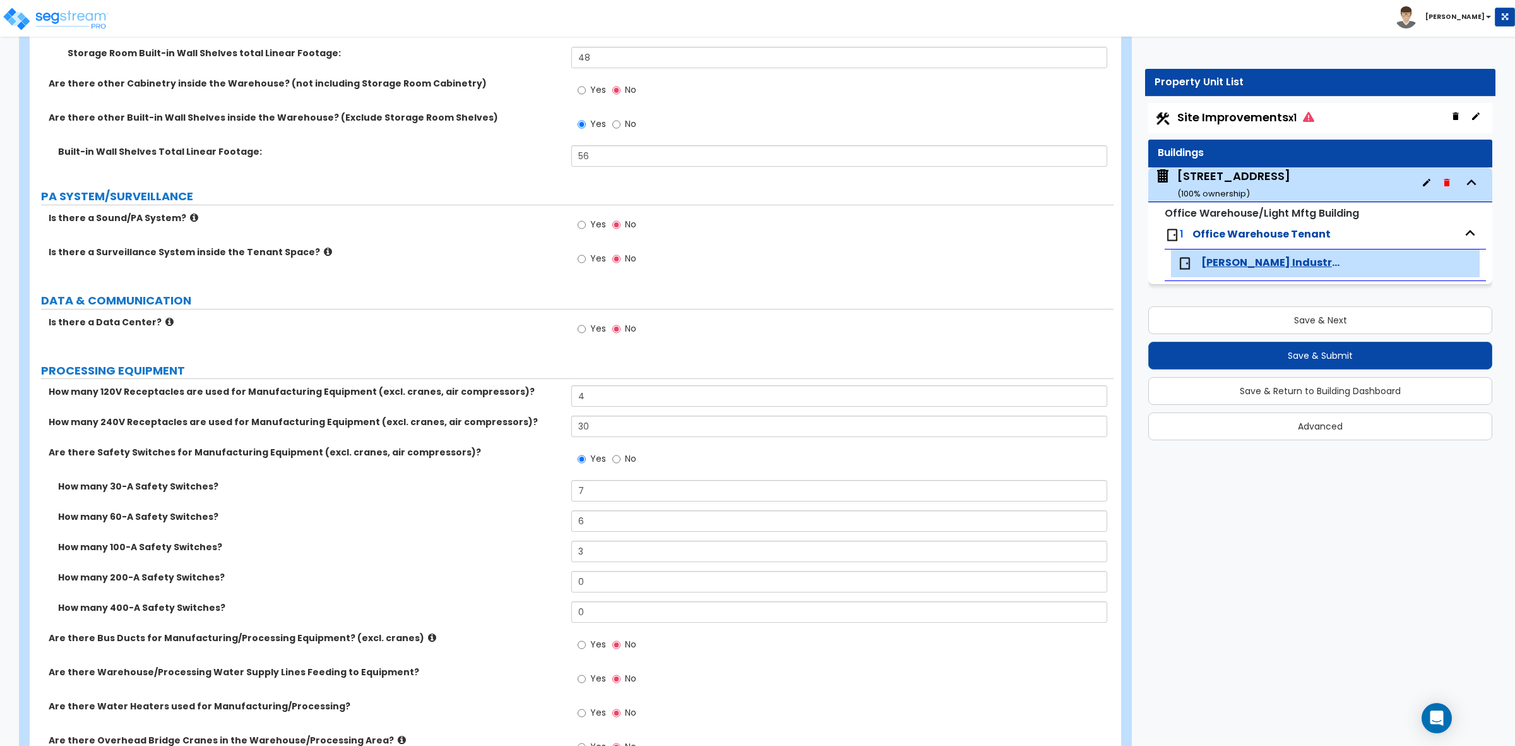
click at [494, 506] on div "How many 30-A Safety Switches? 7" at bounding box center [572, 495] width 1084 height 30
drag, startPoint x: 617, startPoint y: 515, endPoint x: 528, endPoint y: 512, distance: 89.7
click at [528, 512] on div "How many 60-A Safety Switches? 6" at bounding box center [572, 525] width 1084 height 30
type input "8"
drag, startPoint x: 608, startPoint y: 496, endPoint x: 537, endPoint y: 487, distance: 72.0
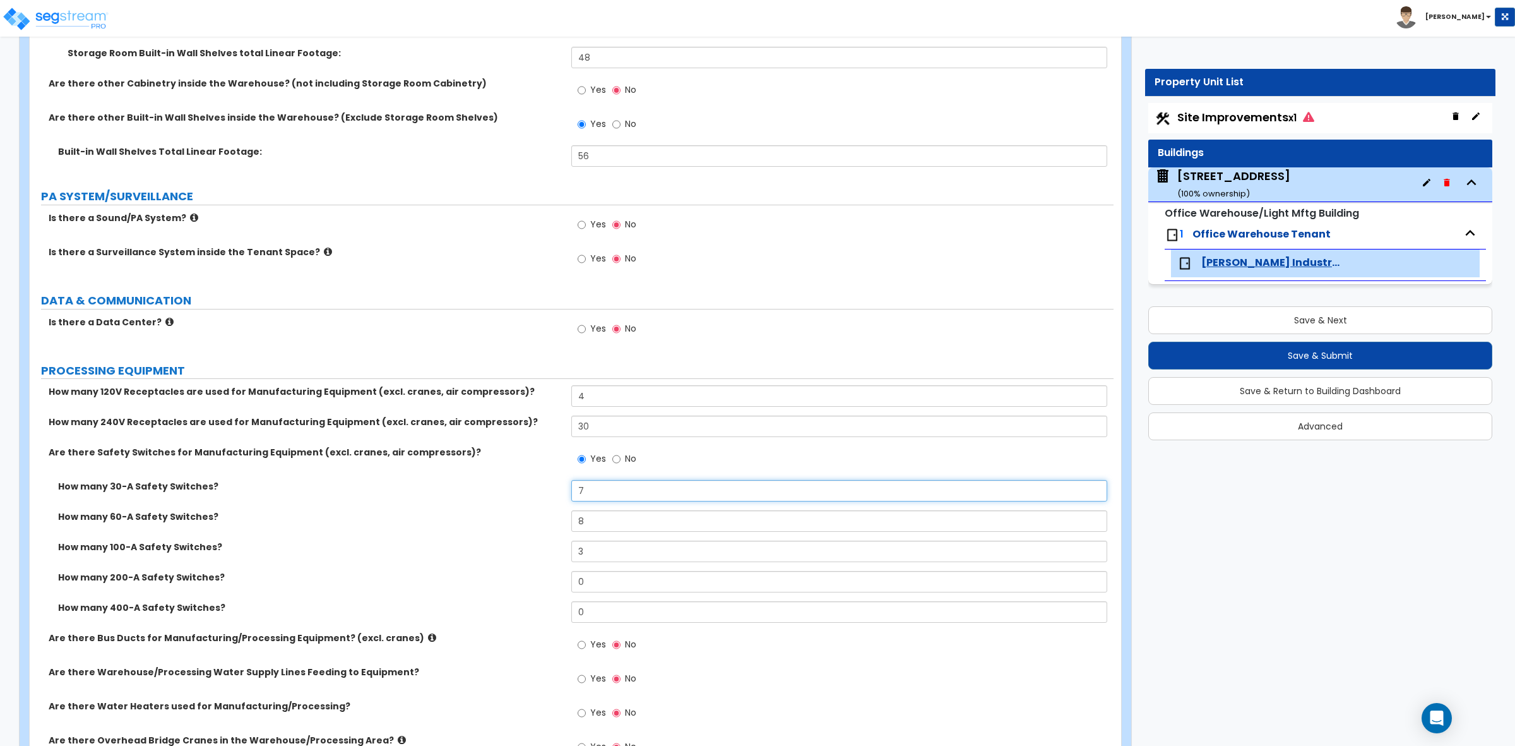
click at [537, 487] on div "How many 30-A Safety Switches? 7" at bounding box center [572, 495] width 1084 height 30
type input "9"
click at [528, 494] on div "How many 30-A Safety Switches? 9" at bounding box center [572, 495] width 1084 height 30
drag, startPoint x: 604, startPoint y: 557, endPoint x: 534, endPoint y: 553, distance: 69.6
click at [534, 553] on div "How many 100-A Safety Switches? 3" at bounding box center [572, 555] width 1084 height 30
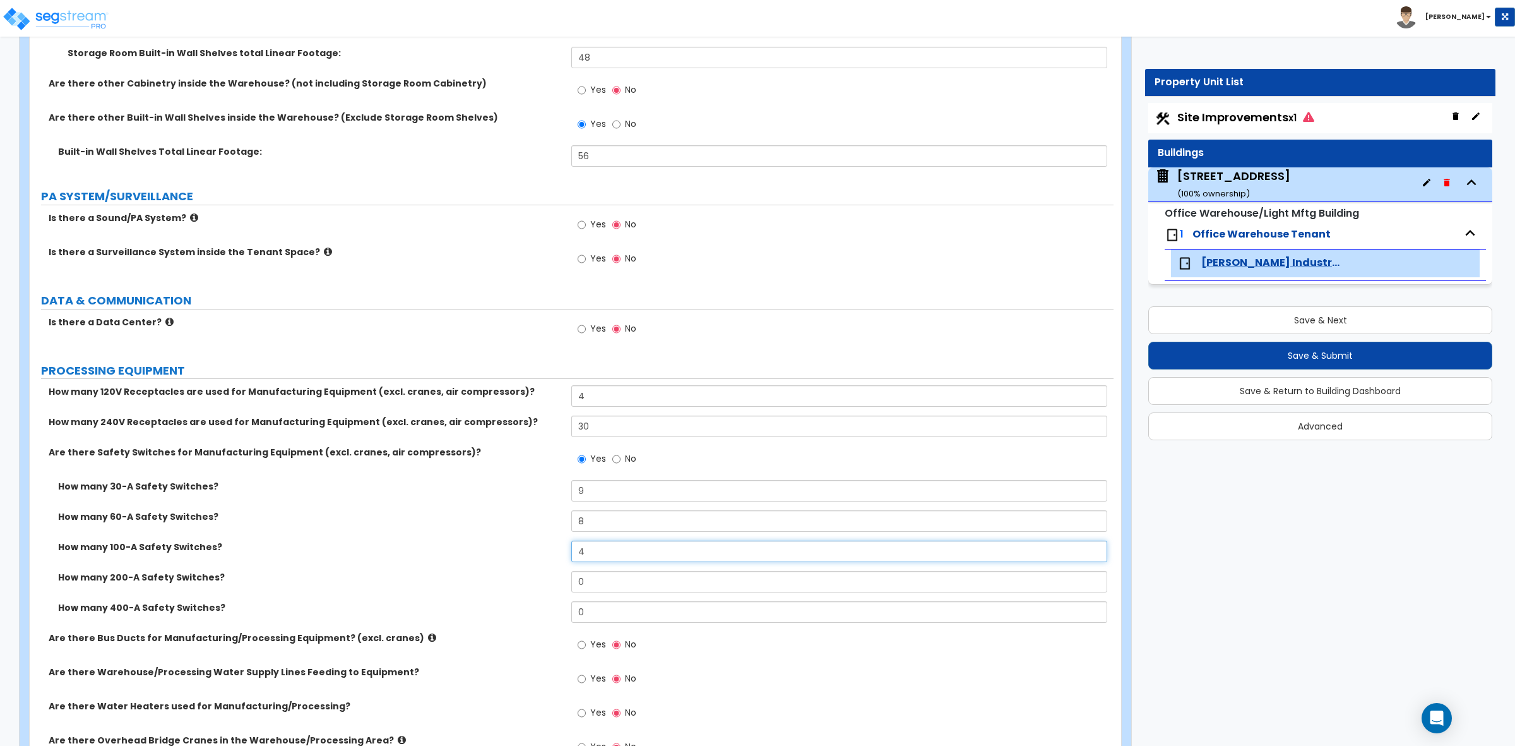
type input "4"
click at [487, 545] on label "How many 100-A Safety Switches?" at bounding box center [310, 546] width 504 height 13
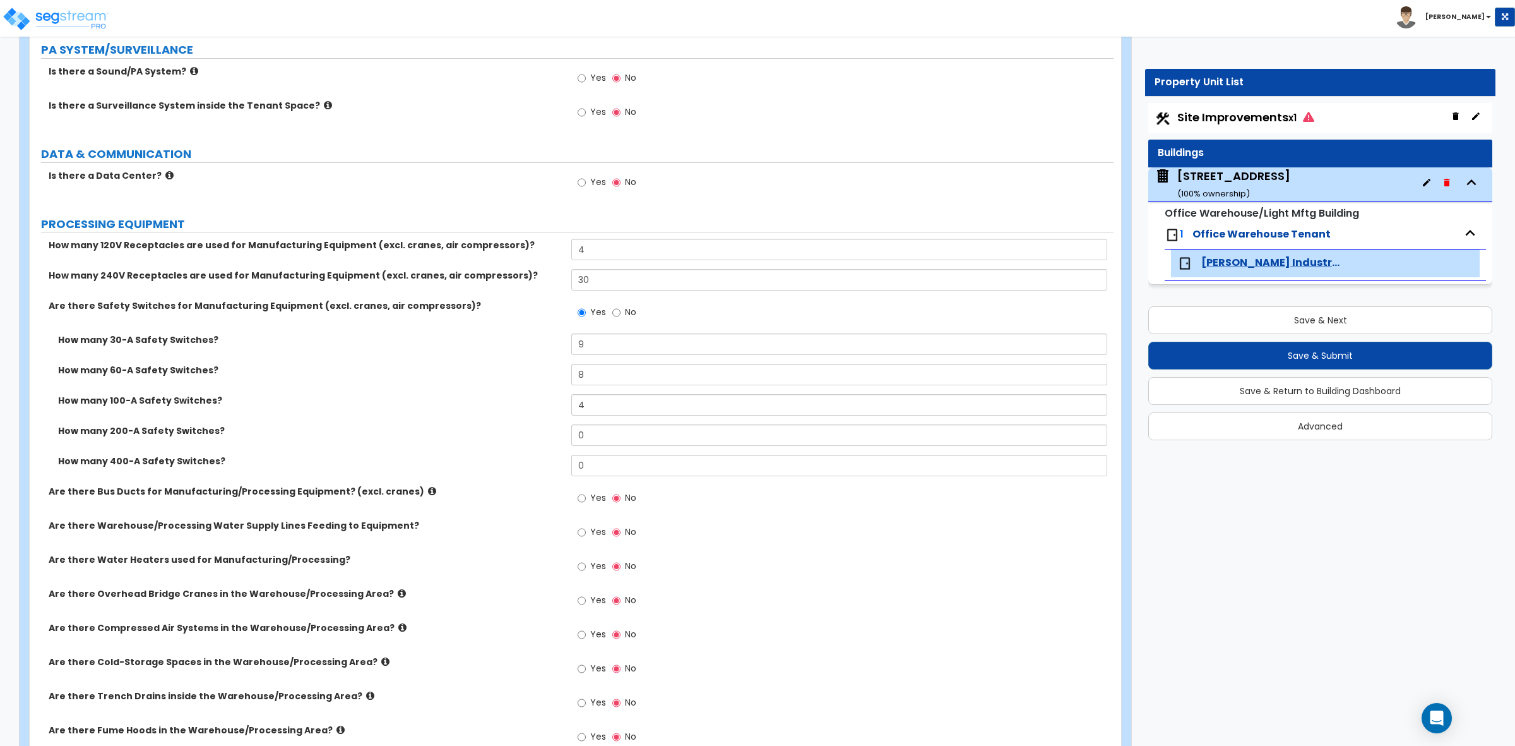
scroll to position [3604, 0]
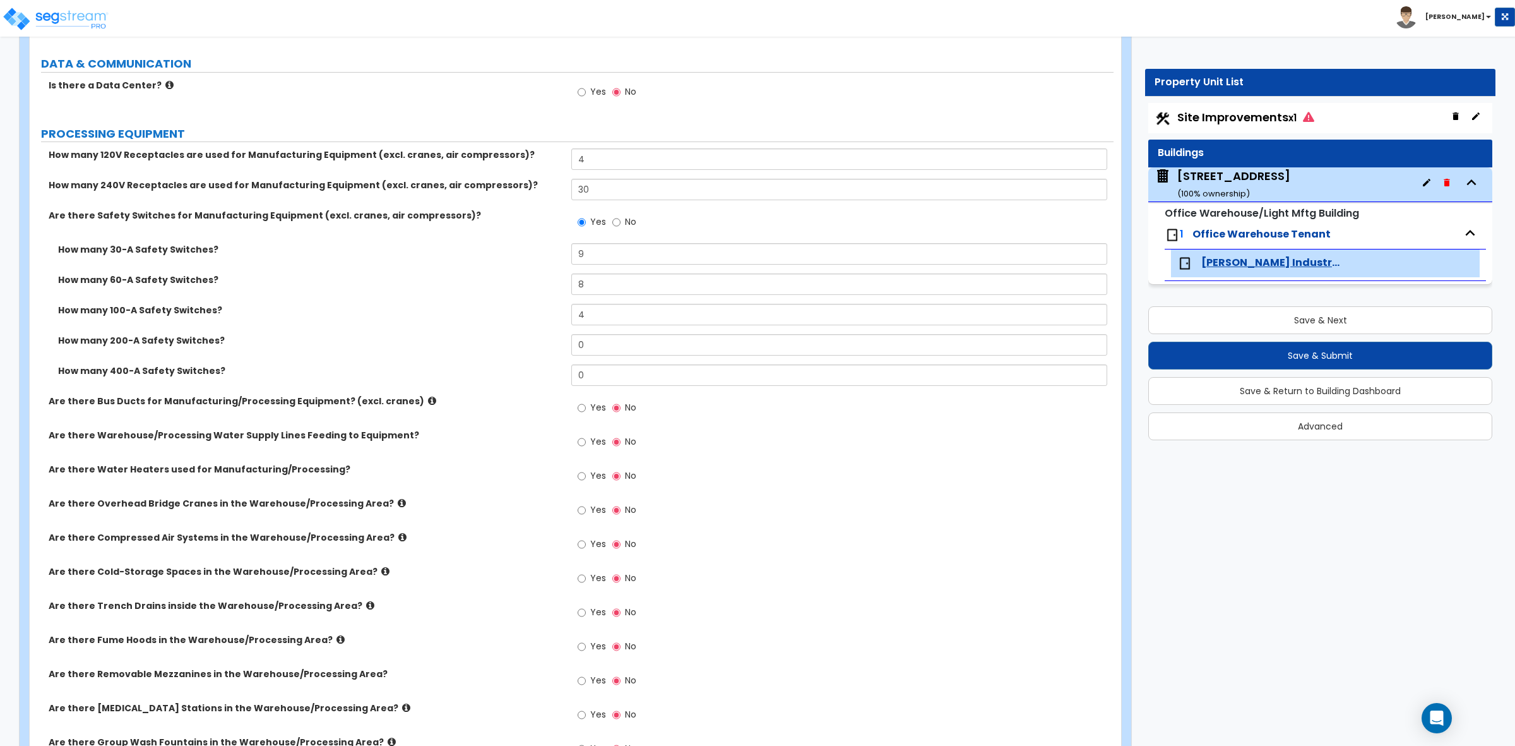
click at [428, 400] on icon at bounding box center [432, 400] width 8 height 9
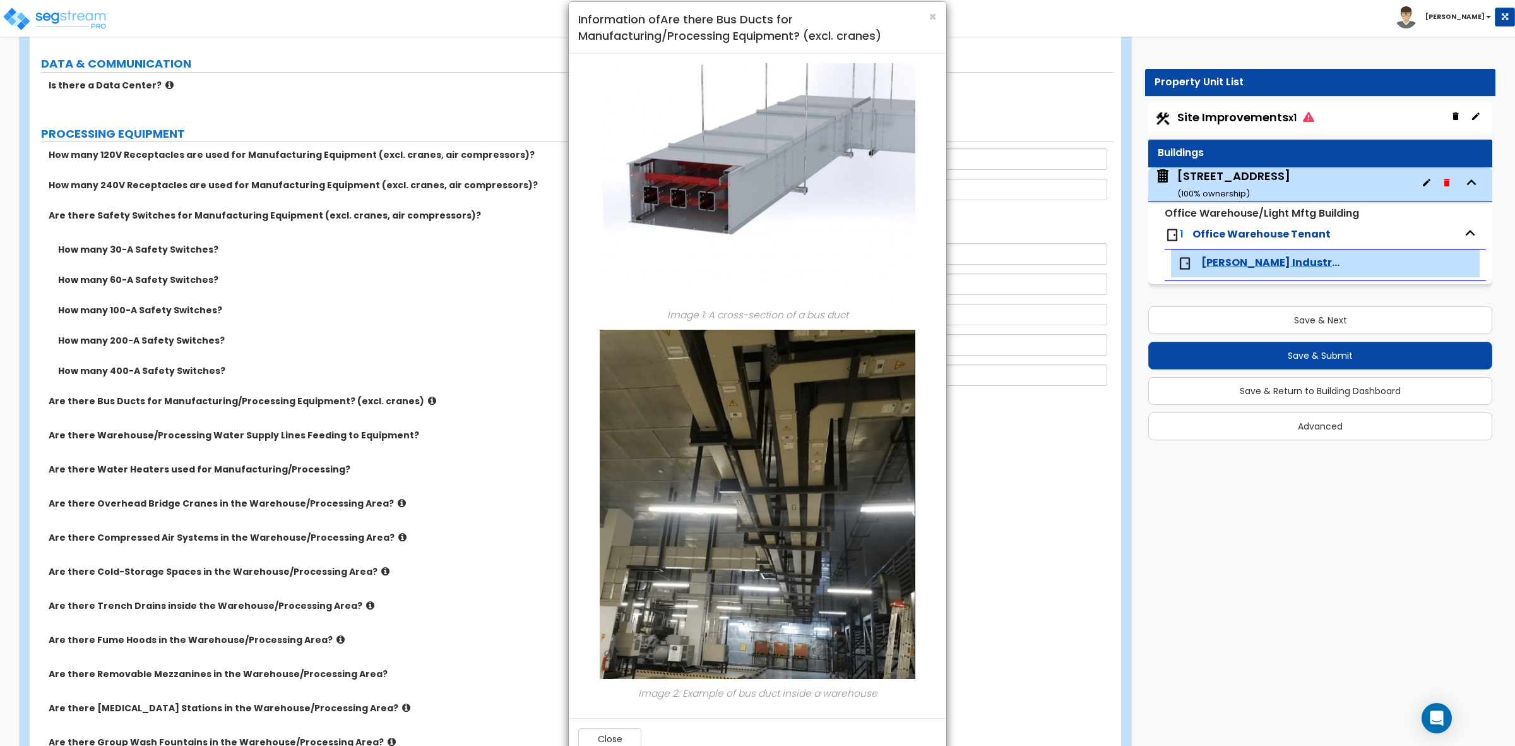
scroll to position [0, 0]
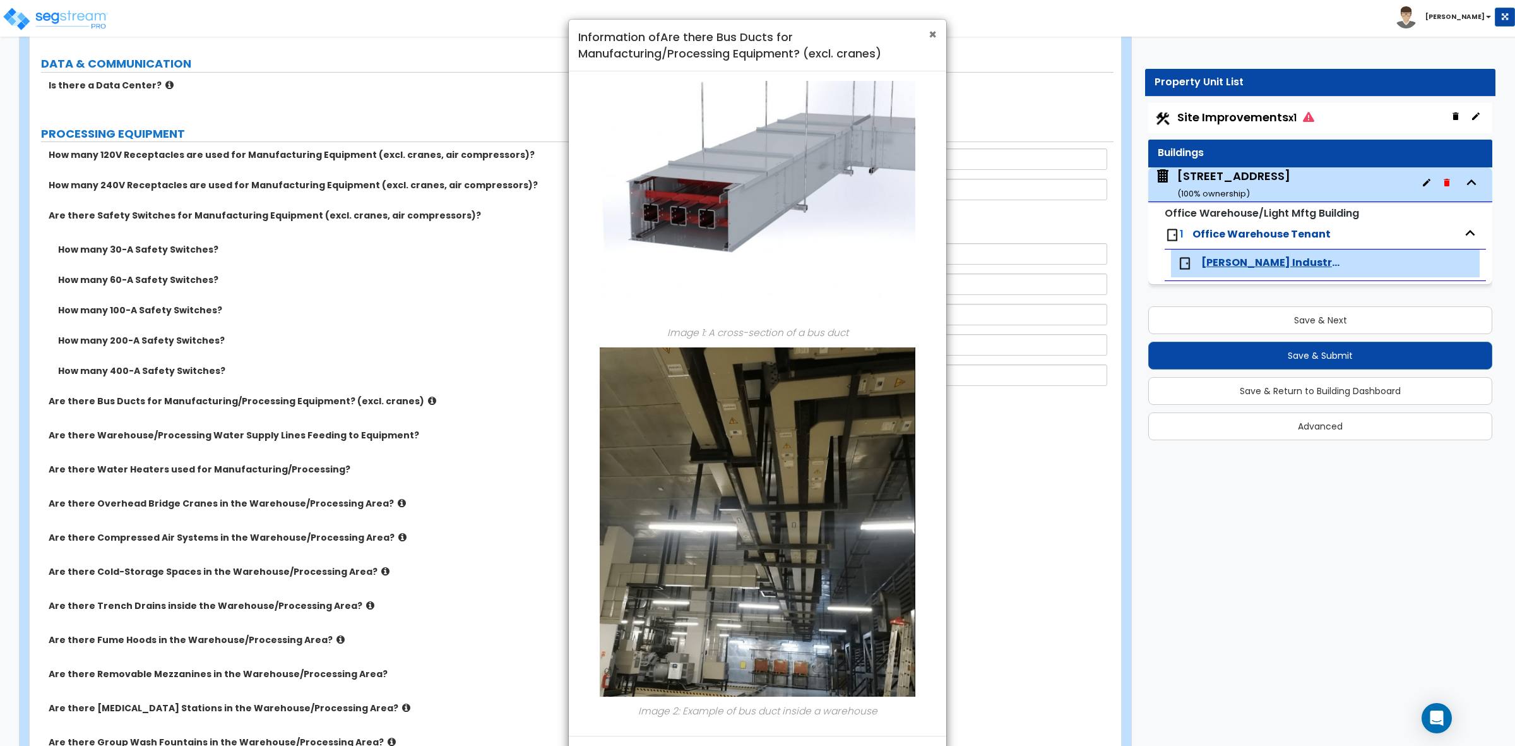
click at [931, 32] on span "×" at bounding box center [933, 34] width 8 height 18
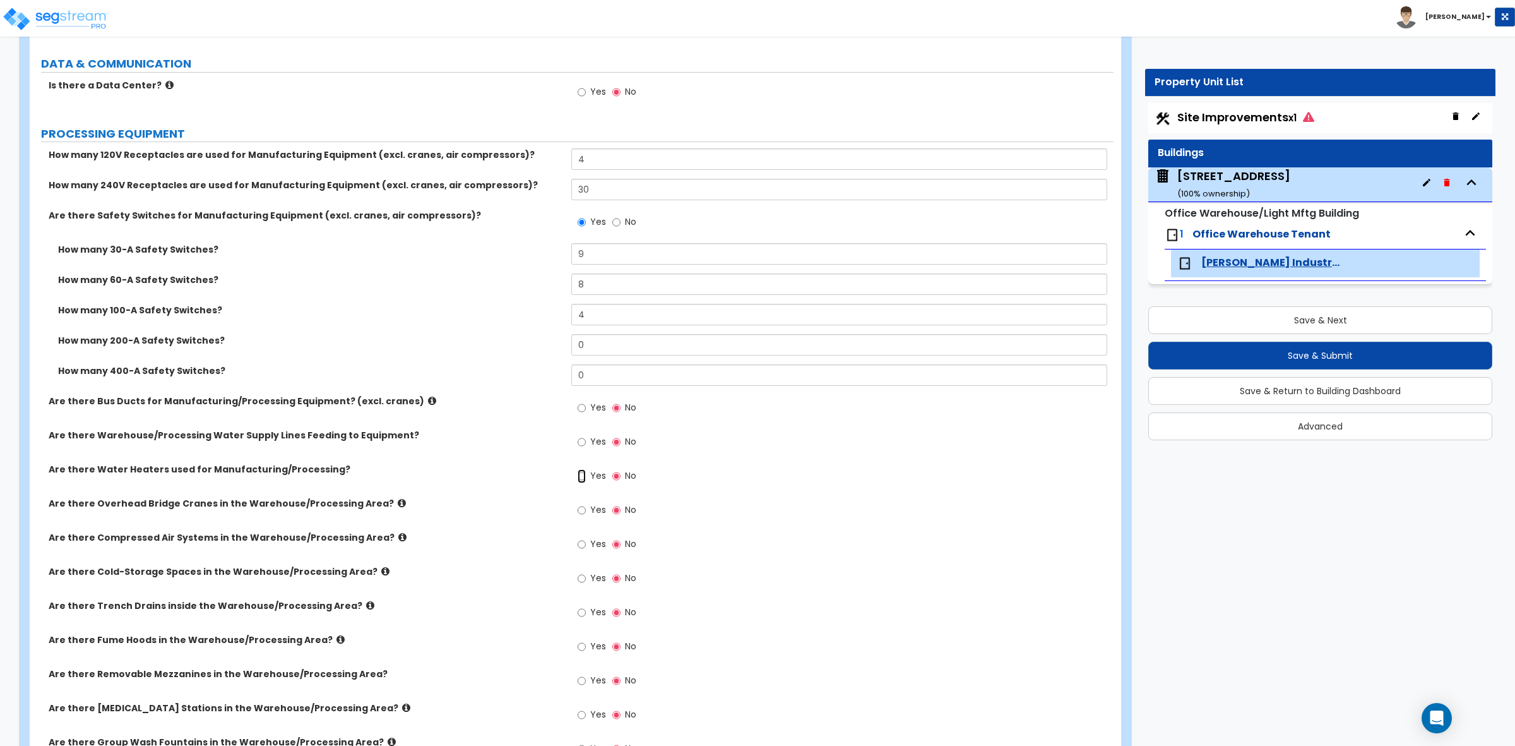
click at [583, 478] on input "Yes" at bounding box center [582, 476] width 8 height 14
radio input "true"
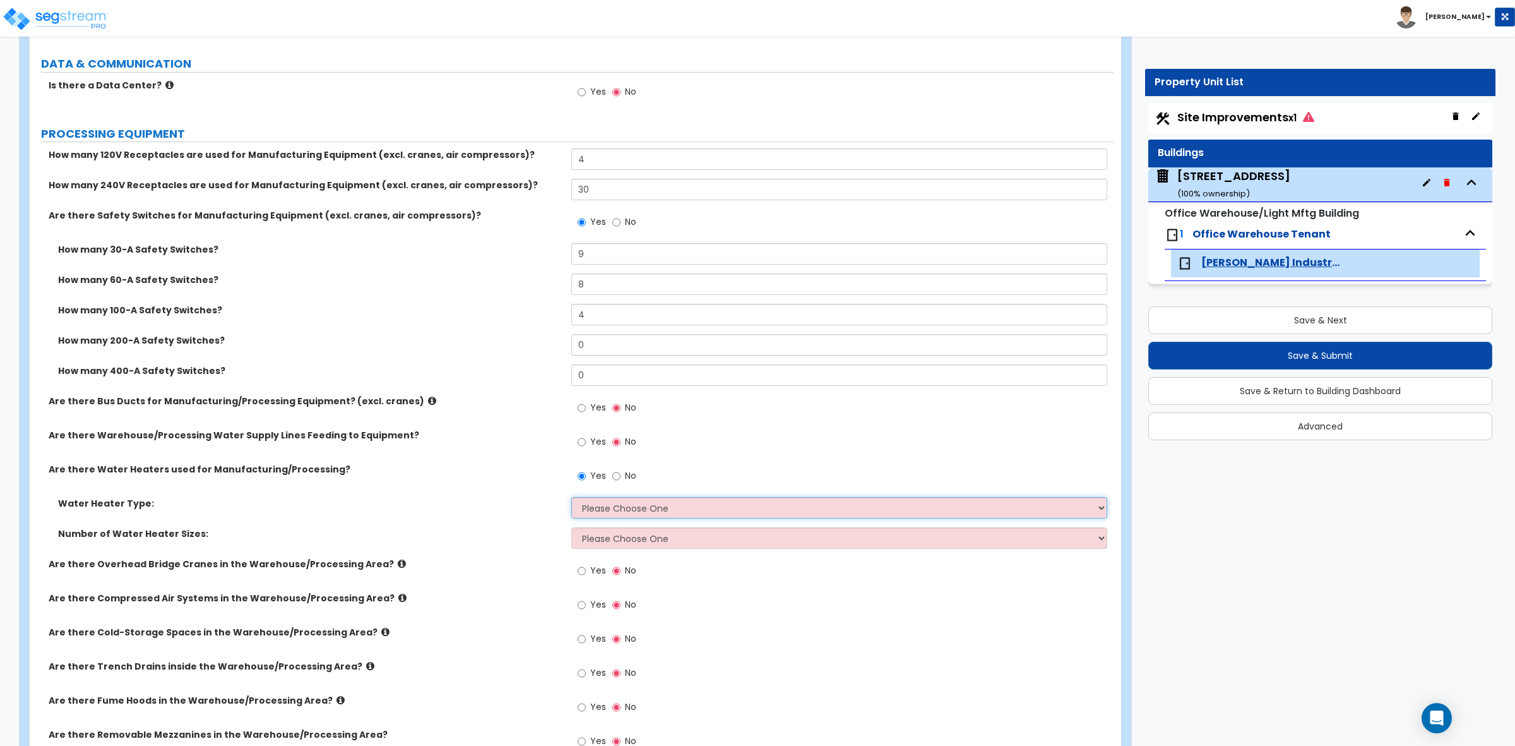
click at [603, 499] on select "Please Choose One Gas Electric" at bounding box center [838, 507] width 535 height 21
select select "1"
click at [571, 497] on select "Please Choose One Gas Electric" at bounding box center [838, 507] width 535 height 21
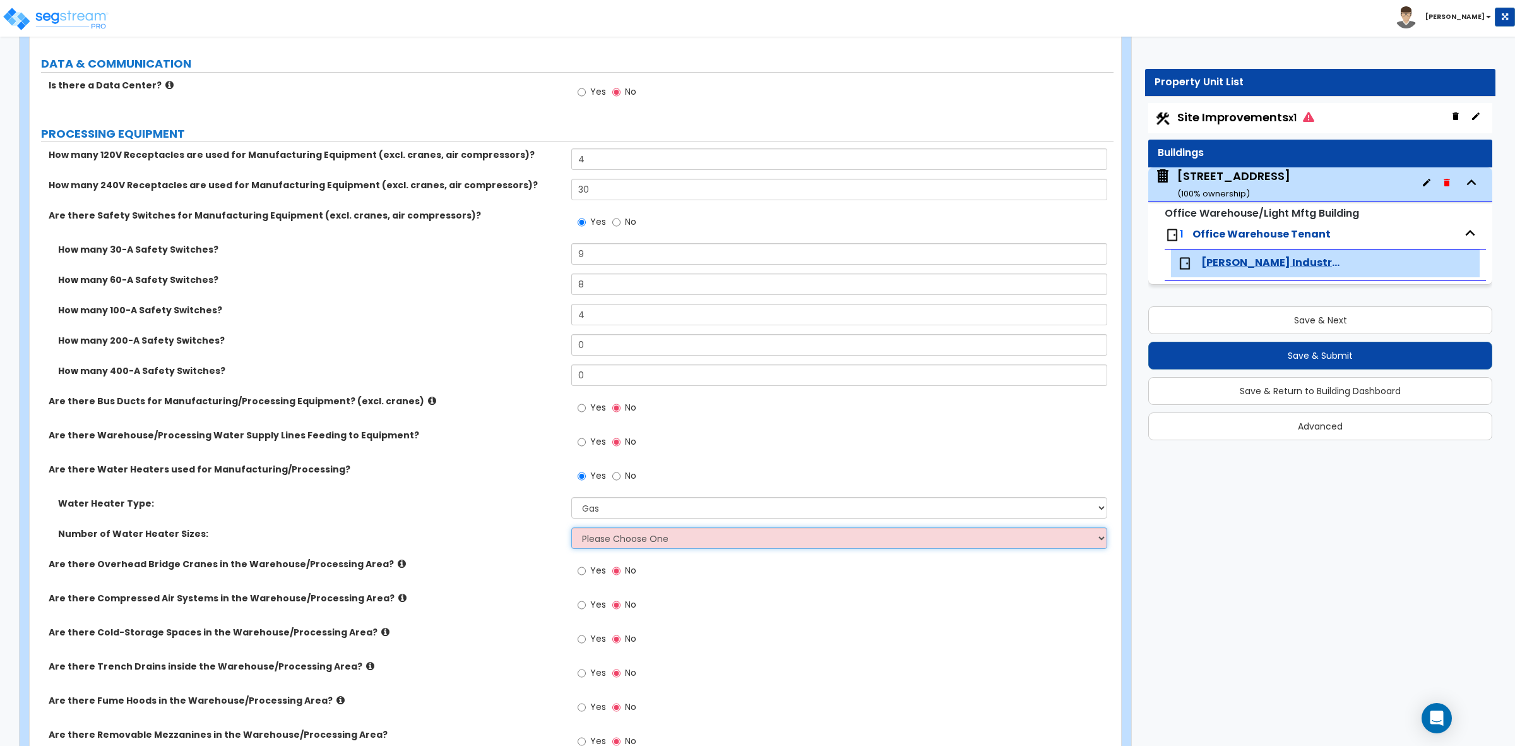
click at [620, 545] on select "Please Choose One 1 2 3" at bounding box center [838, 537] width 535 height 21
select select "1"
click at [571, 528] on select "Please Choose One 1 2 3" at bounding box center [838, 537] width 535 height 21
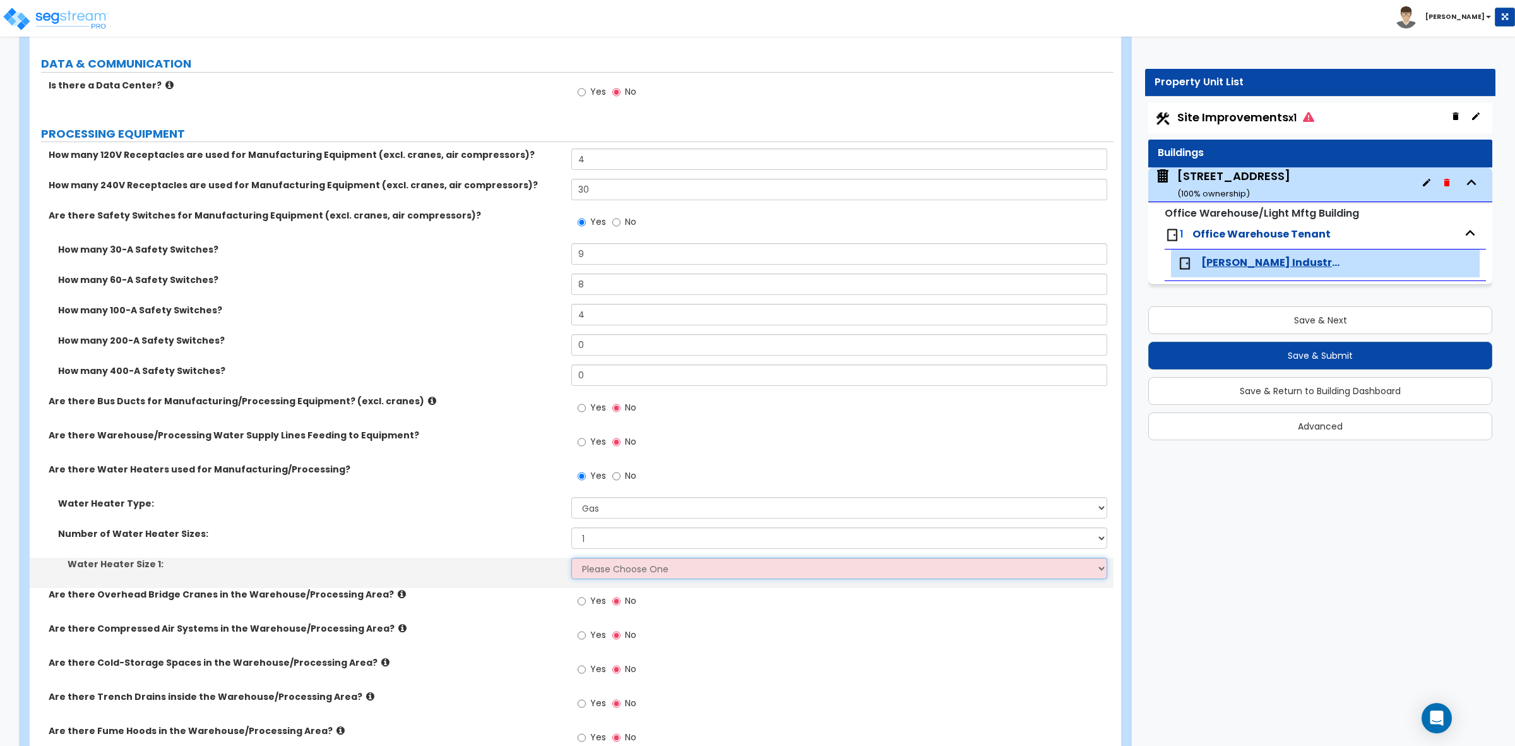
click at [622, 566] on select "Please Choose One 75.5MBH 95MBH 100MBH 115MBH 155MBH 175MBH 200MBH 240MBH 300MB…" at bounding box center [838, 567] width 535 height 21
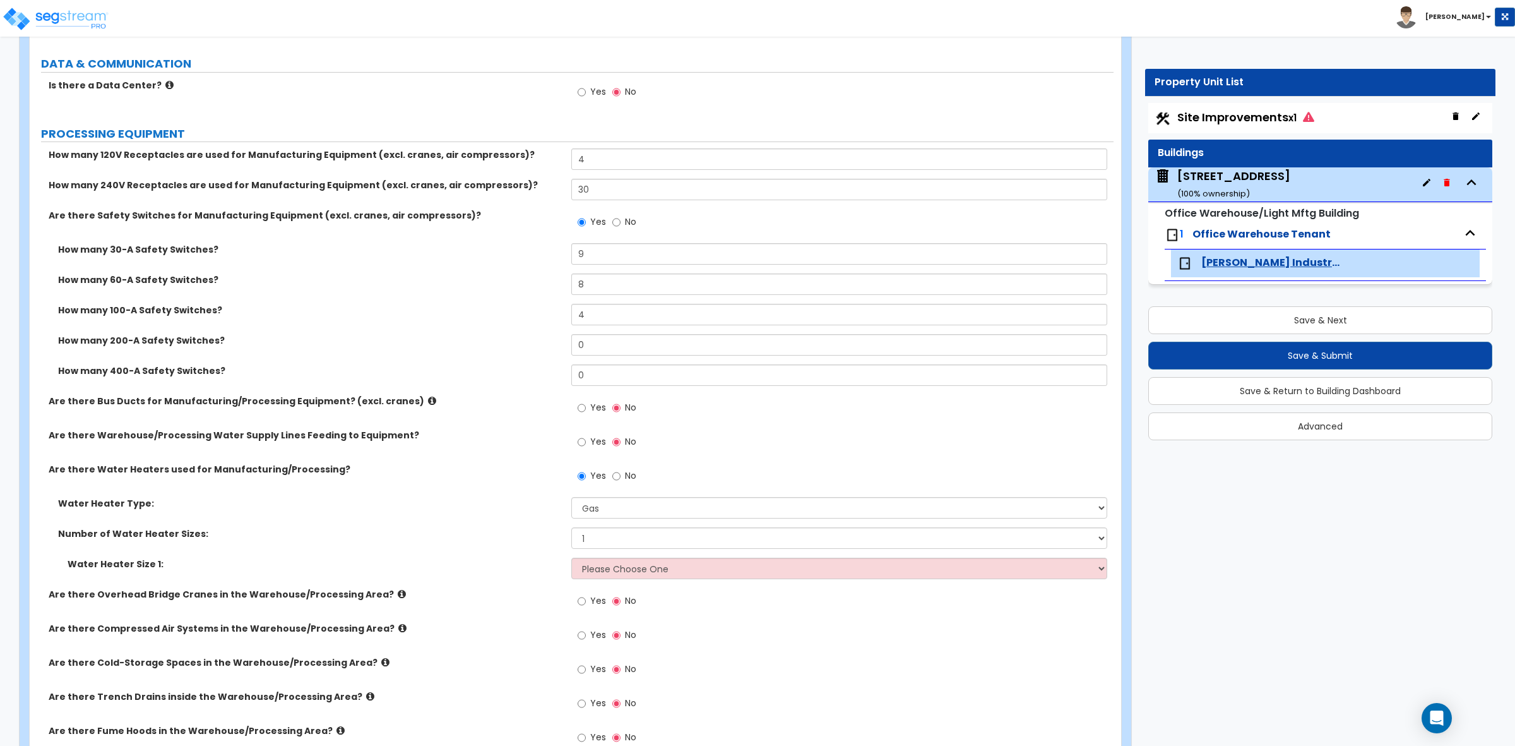
click at [518, 456] on div "Are there Warehouse/Processing Water Supply Lines Feeding to Equipment? Yes No" at bounding box center [572, 446] width 1084 height 34
click at [616, 511] on select "Please Choose One Gas Electric" at bounding box center [838, 507] width 535 height 21
select select "2"
click at [571, 497] on select "Please Choose One Gas Electric" at bounding box center [838, 507] width 535 height 21
click at [604, 576] on select "Please Choose One 9kW 12kW 36kW 120kW 150kW 180kW 240kW 300kW 480kW" at bounding box center [838, 567] width 535 height 21
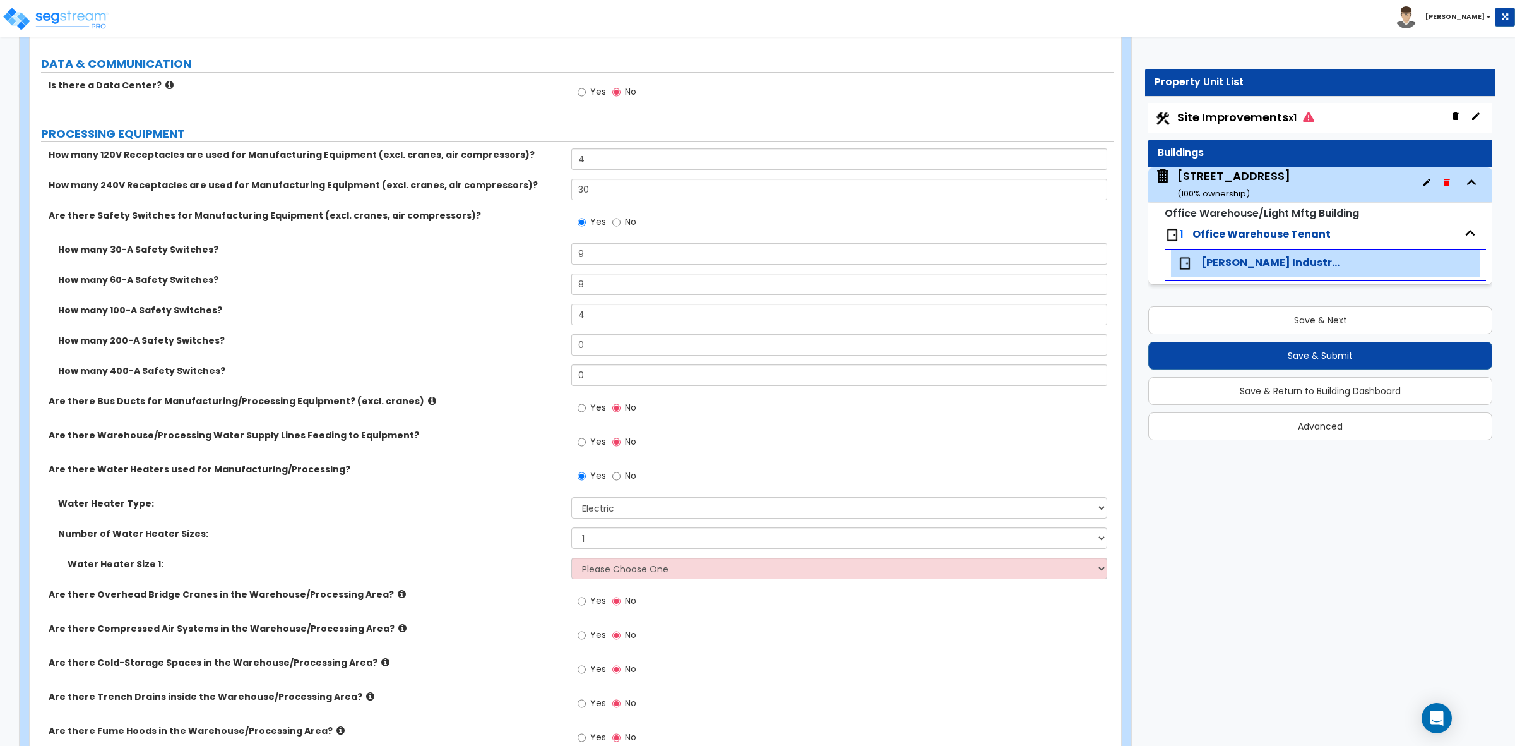
click at [497, 455] on div "Are there Warehouse/Processing Water Supply Lines Feeding to Equipment? Yes No" at bounding box center [572, 446] width 1084 height 34
click at [619, 474] on input "No" at bounding box center [616, 476] width 8 height 14
radio input "false"
radio input "true"
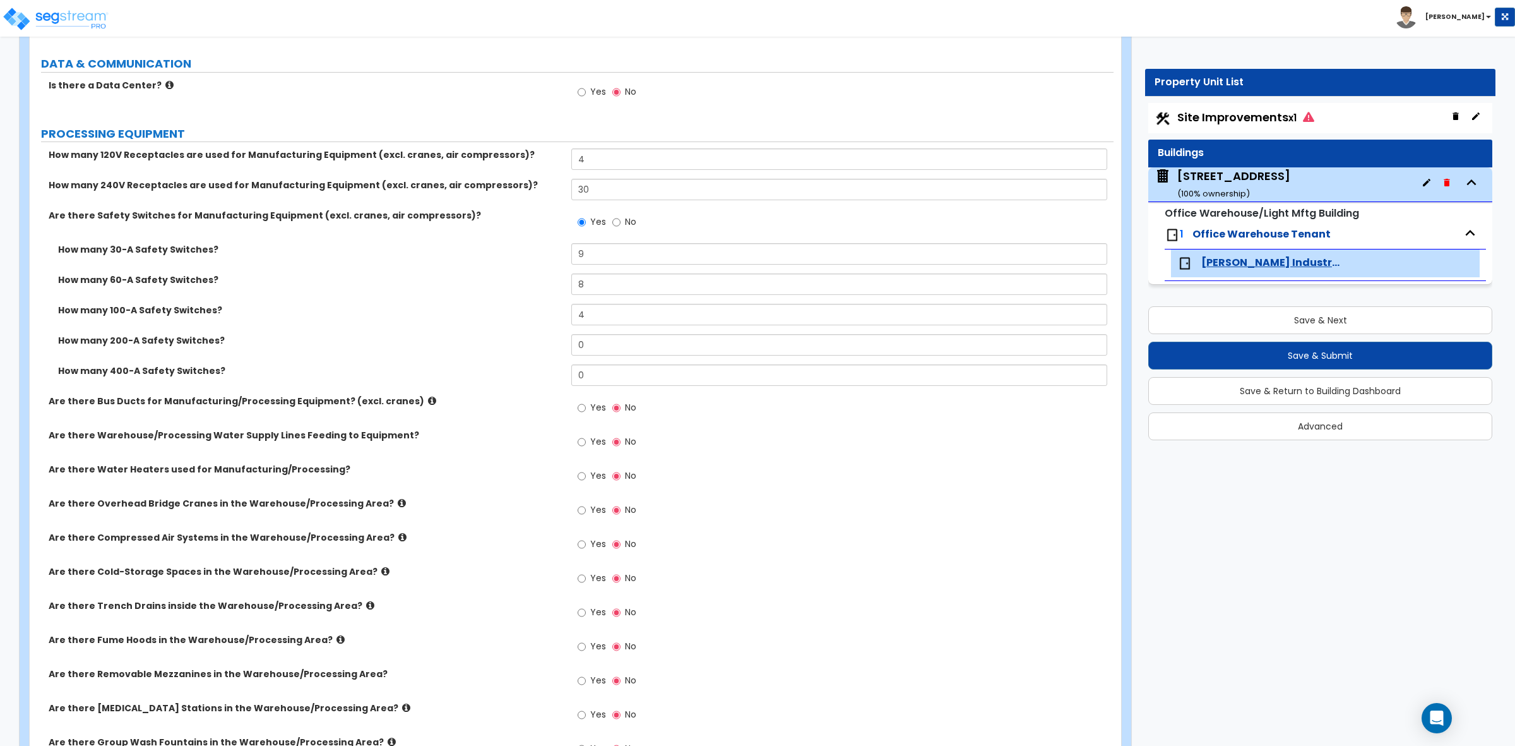
click at [515, 409] on div "Are there Bus Ducts for Manufacturing/Processing Equipment? (excl. cranes) Yes …" at bounding box center [572, 412] width 1084 height 34
click at [398, 503] on icon at bounding box center [402, 502] width 8 height 9
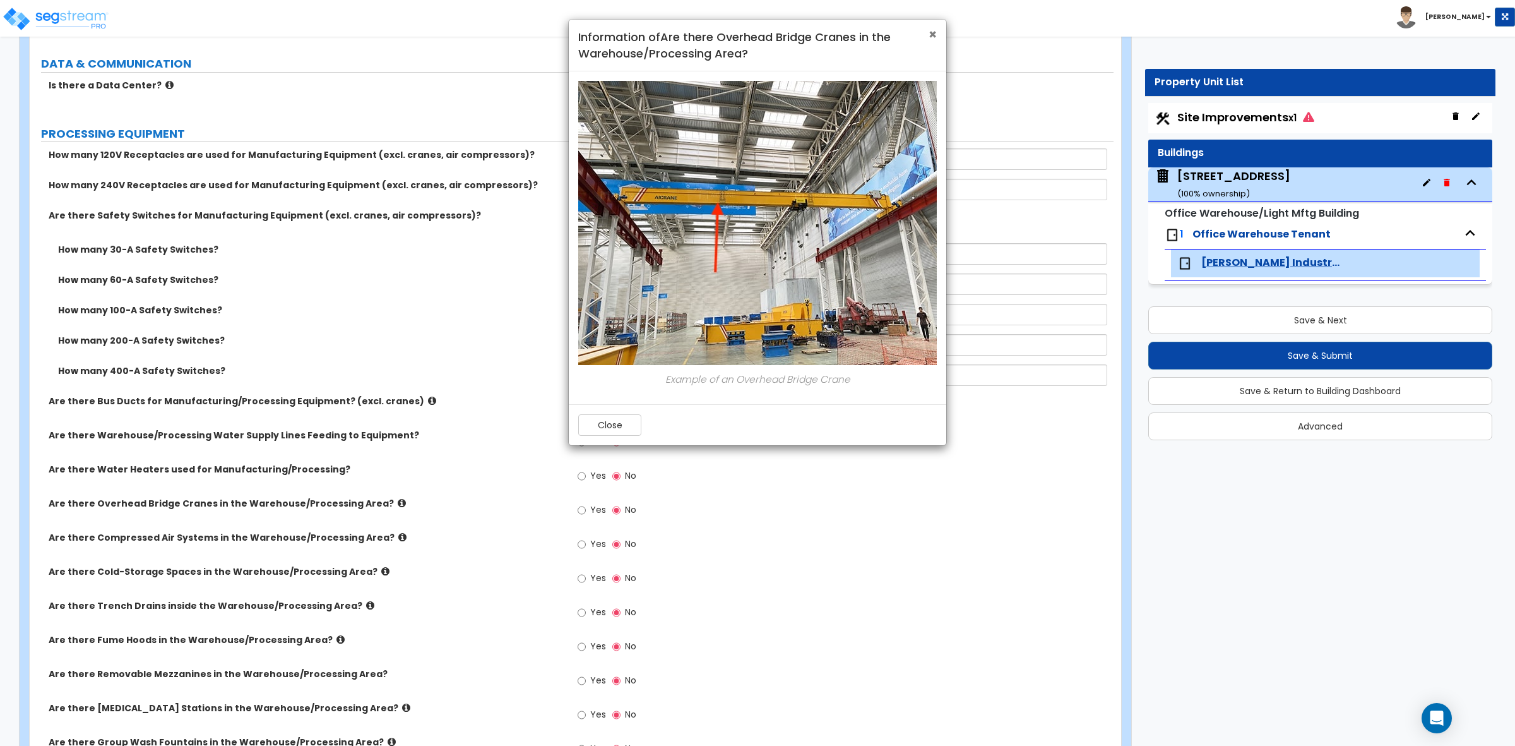
click at [932, 33] on span "×" at bounding box center [933, 34] width 8 height 18
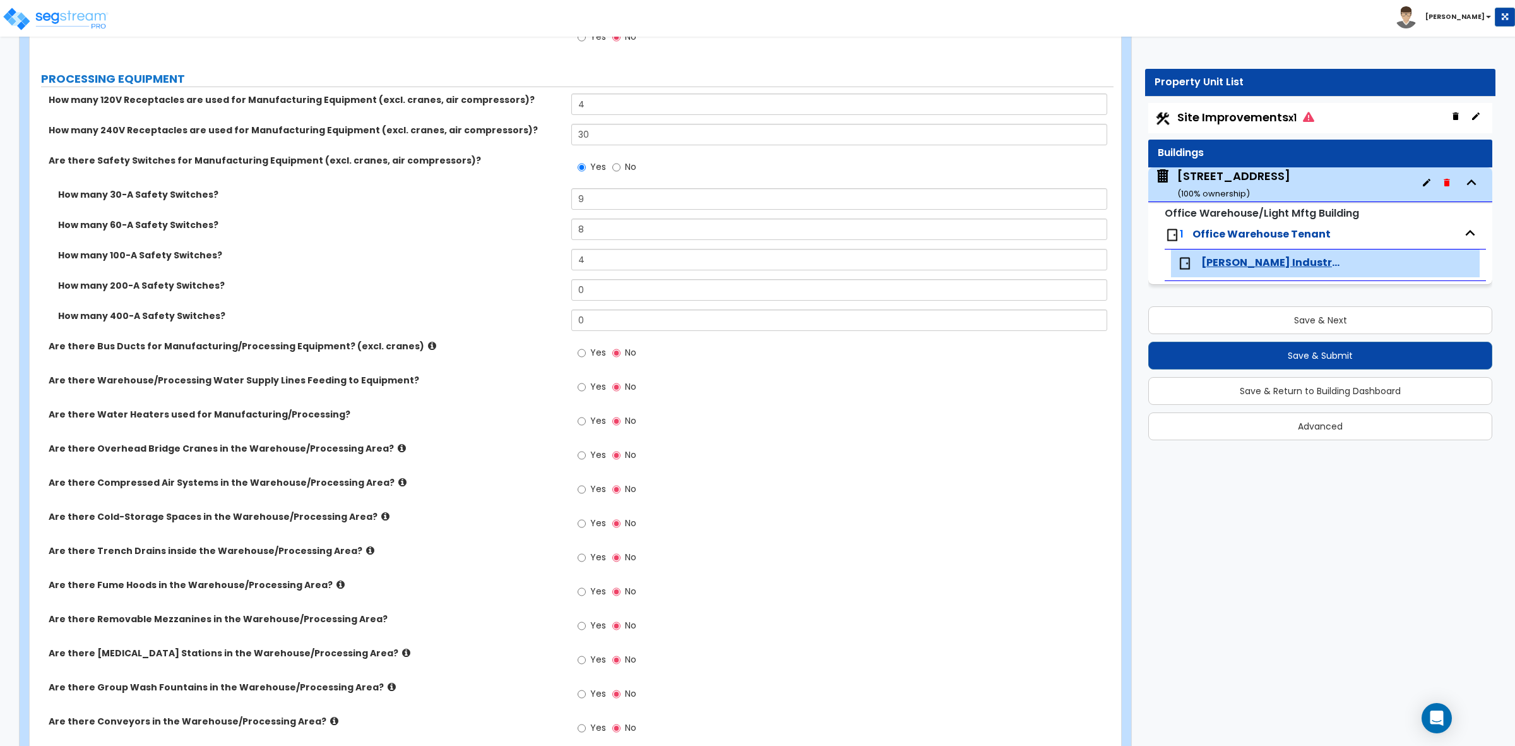
scroll to position [3683, 0]
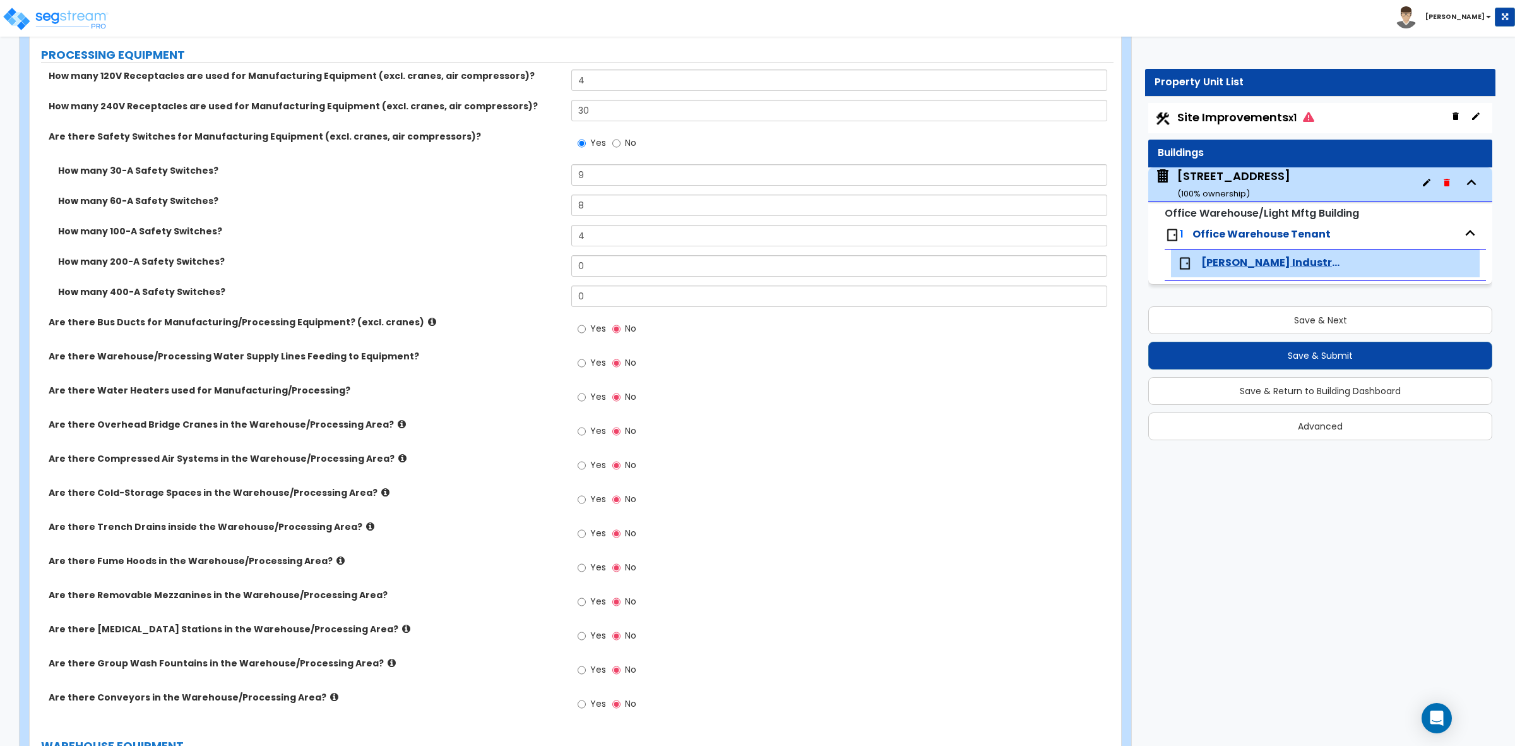
click at [398, 456] on icon at bounding box center [402, 457] width 8 height 9
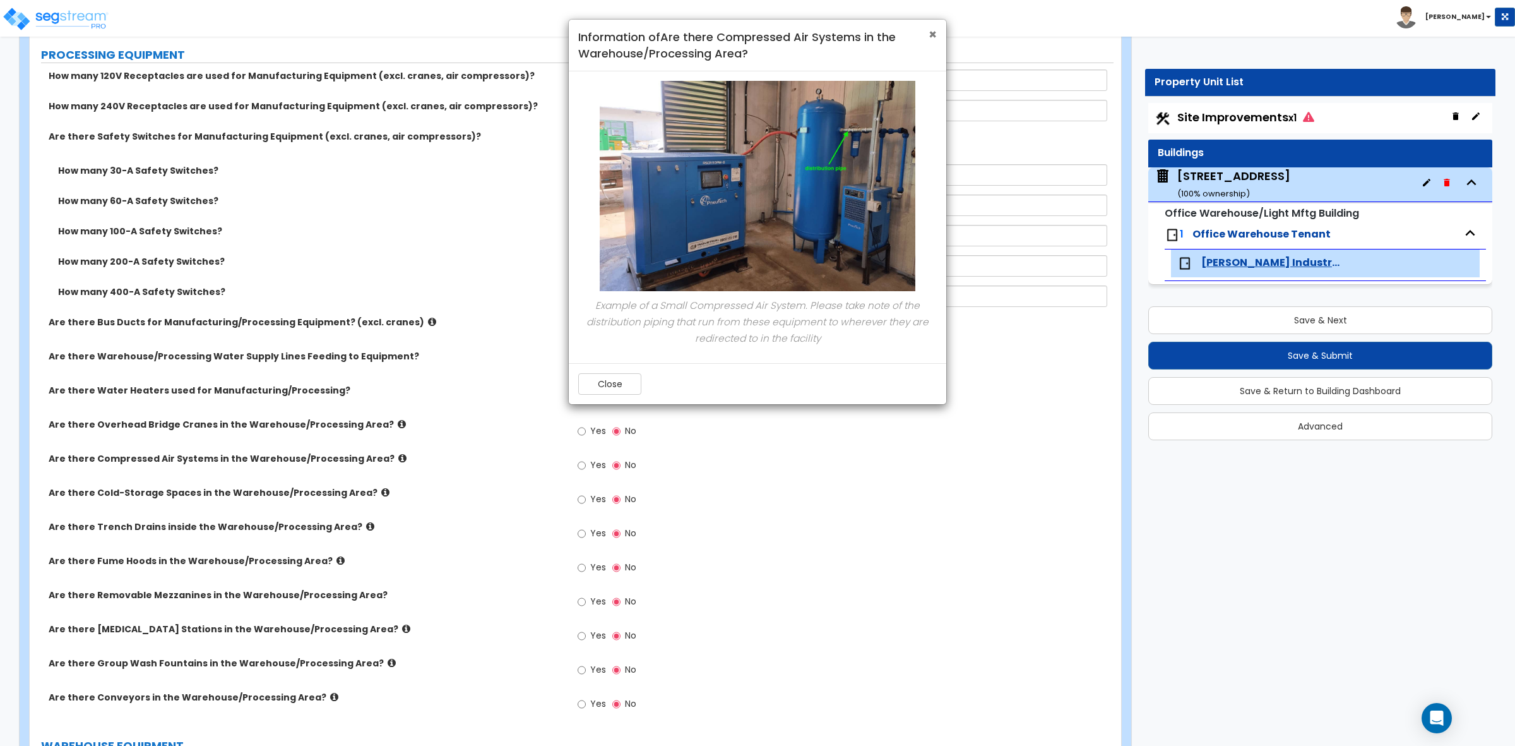
click at [933, 32] on span "×" at bounding box center [933, 34] width 8 height 18
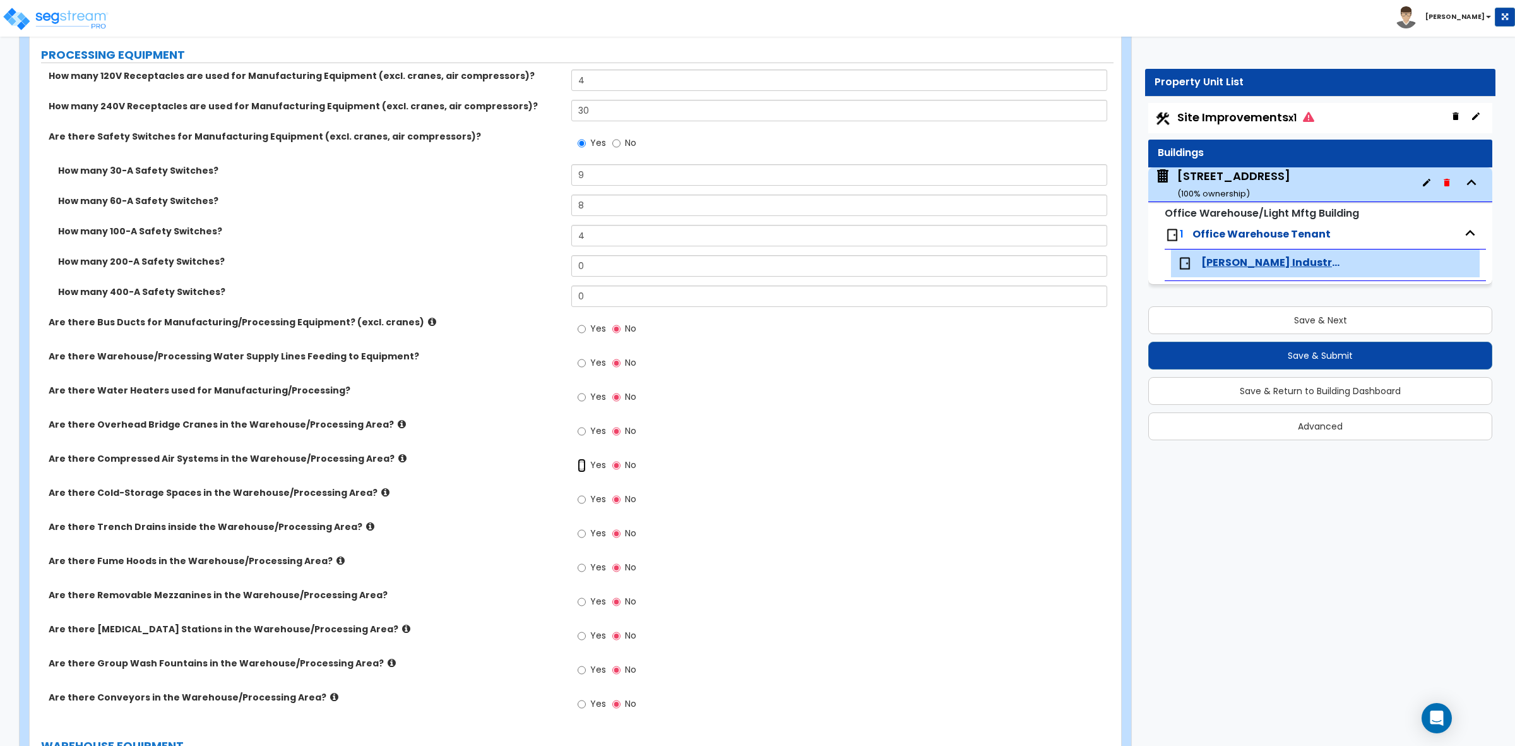
click at [582, 466] on input "Yes" at bounding box center [582, 465] width 8 height 14
radio input "true"
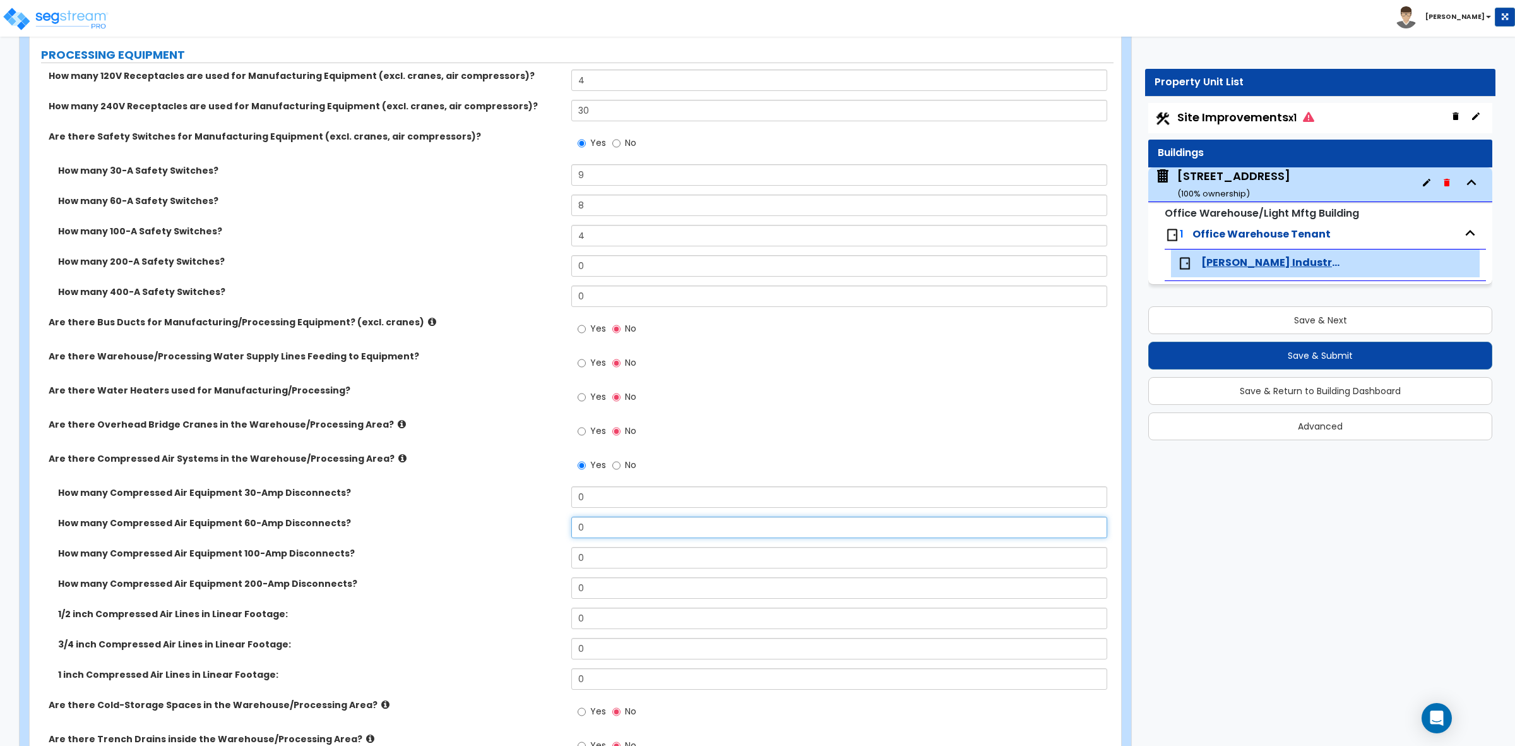
drag, startPoint x: 604, startPoint y: 529, endPoint x: 547, endPoint y: 534, distance: 57.0
click at [549, 533] on div "How many Compressed Air Equipment 60-Amp Disconnects? 0" at bounding box center [572, 531] width 1084 height 30
type input "1"
click at [547, 535] on div "How many Compressed Air Equipment 60-Amp Disconnects? 1" at bounding box center [572, 531] width 1084 height 30
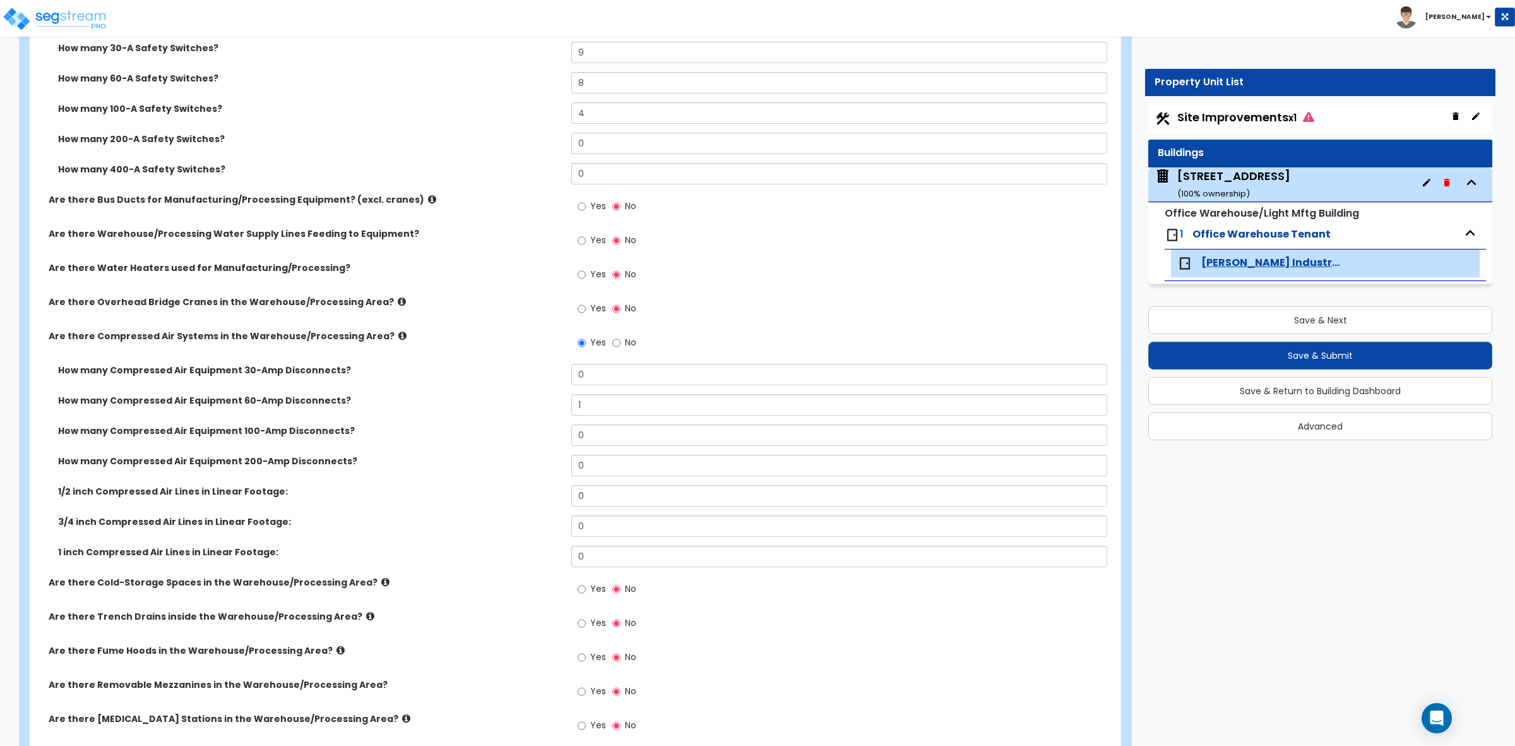
scroll to position [3840, 0]
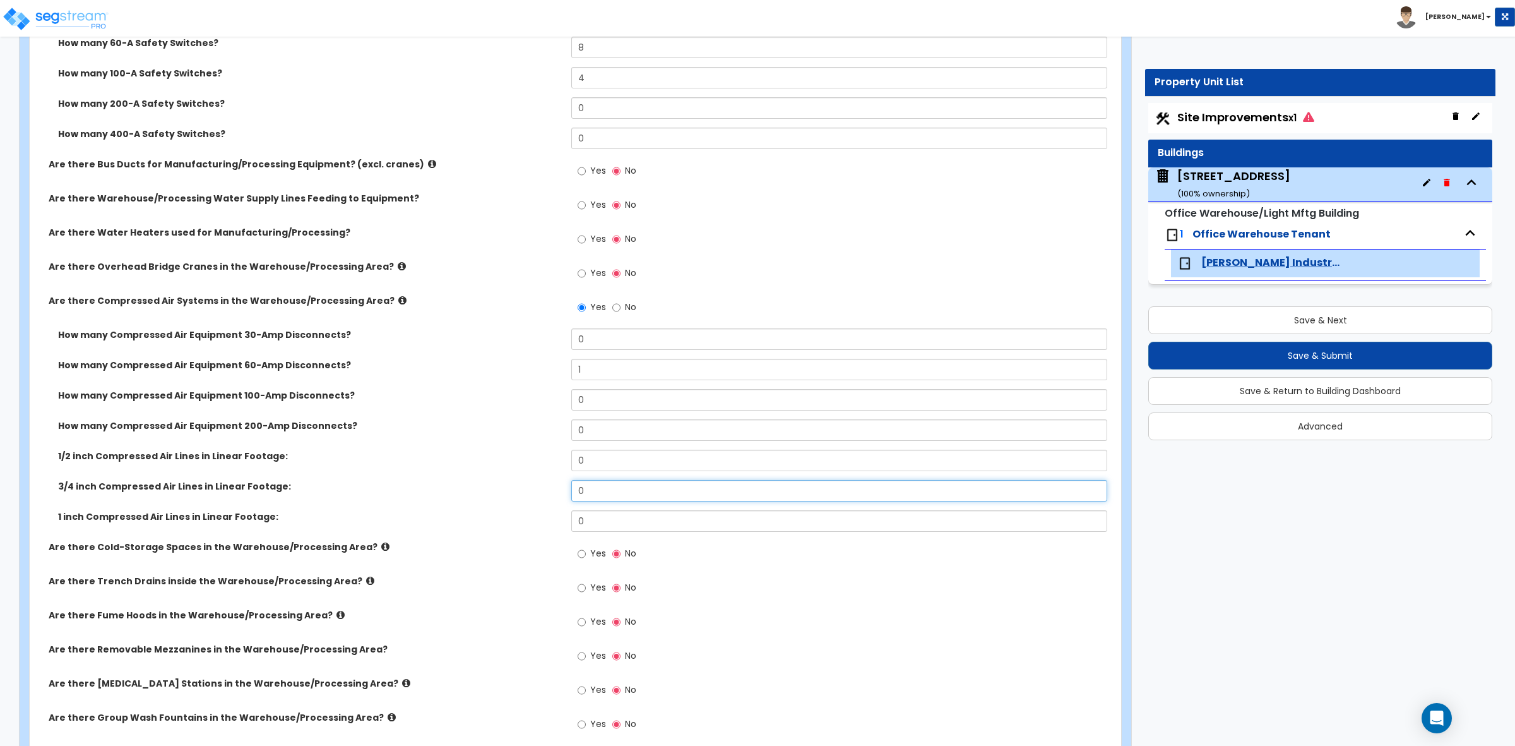
drag, startPoint x: 611, startPoint y: 494, endPoint x: 507, endPoint y: 480, distance: 104.6
click at [507, 480] on div "How many Compressed Air Equipment 30-Amp Disconnects? 0 How many Compressed Air…" at bounding box center [571, 434] width 1065 height 212
type input "35"
click at [503, 488] on label "3/4 inch Compressed Air Lines in Linear Footage:" at bounding box center [310, 486] width 504 height 13
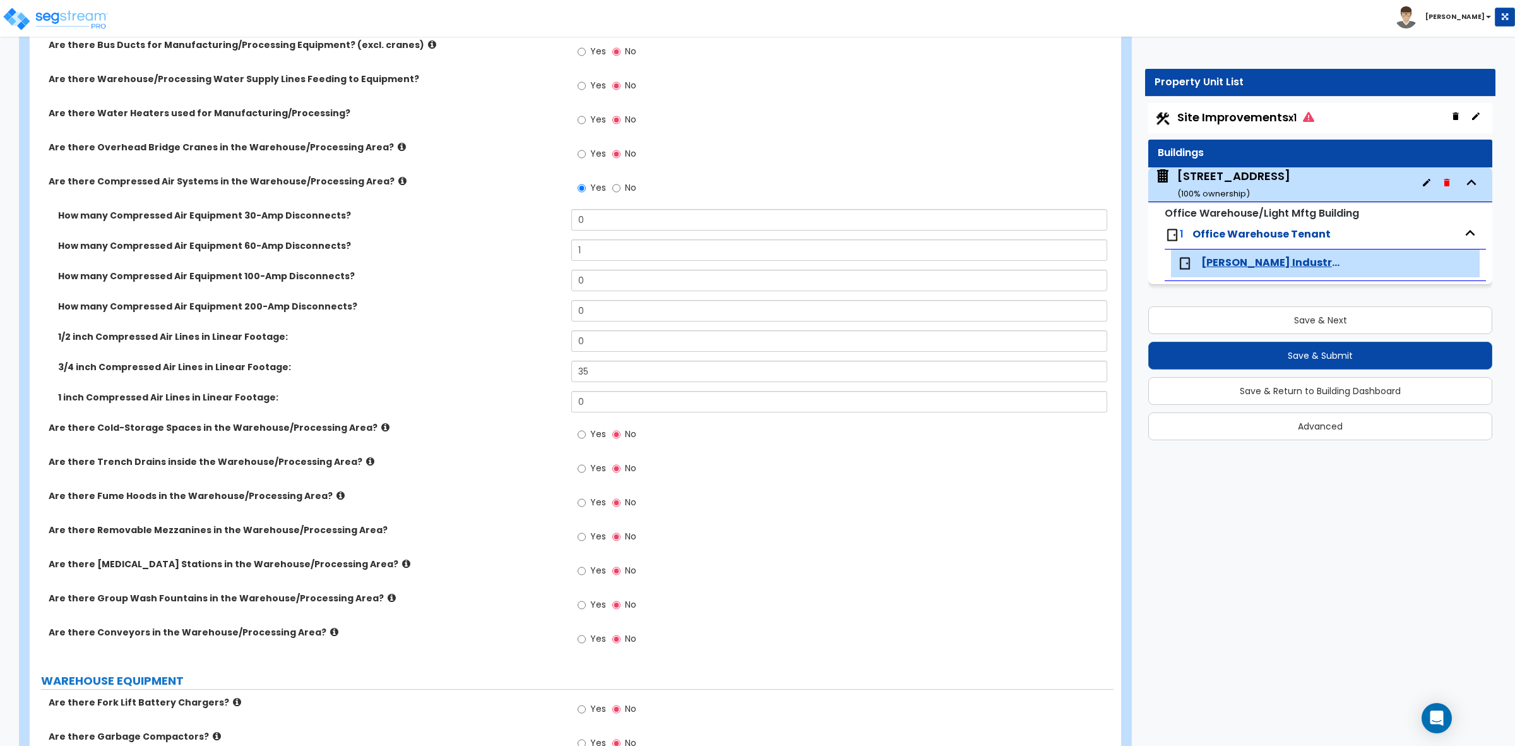
scroll to position [3998, 0]
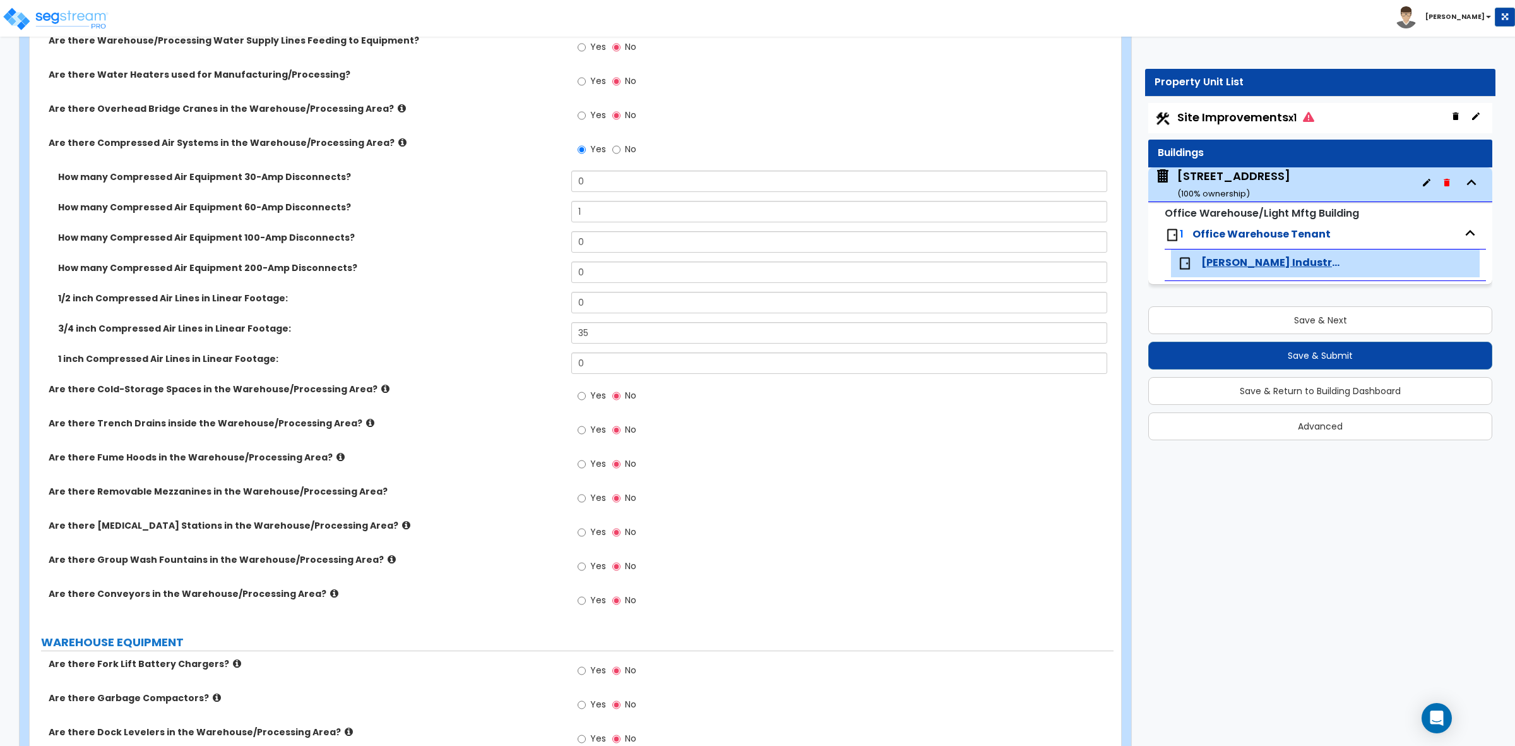
click at [337, 456] on icon at bounding box center [341, 456] width 8 height 9
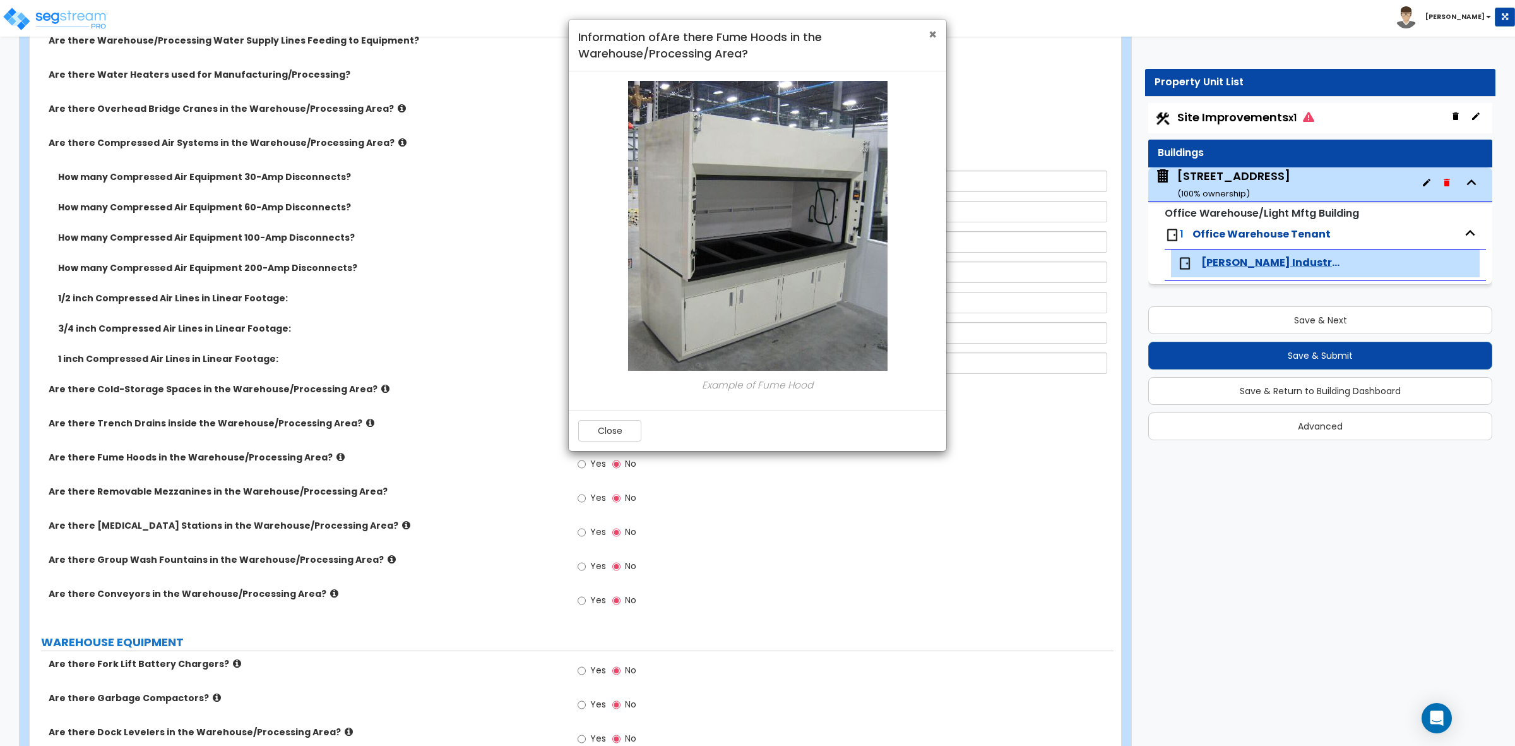
click at [933, 32] on span "×" at bounding box center [933, 34] width 8 height 18
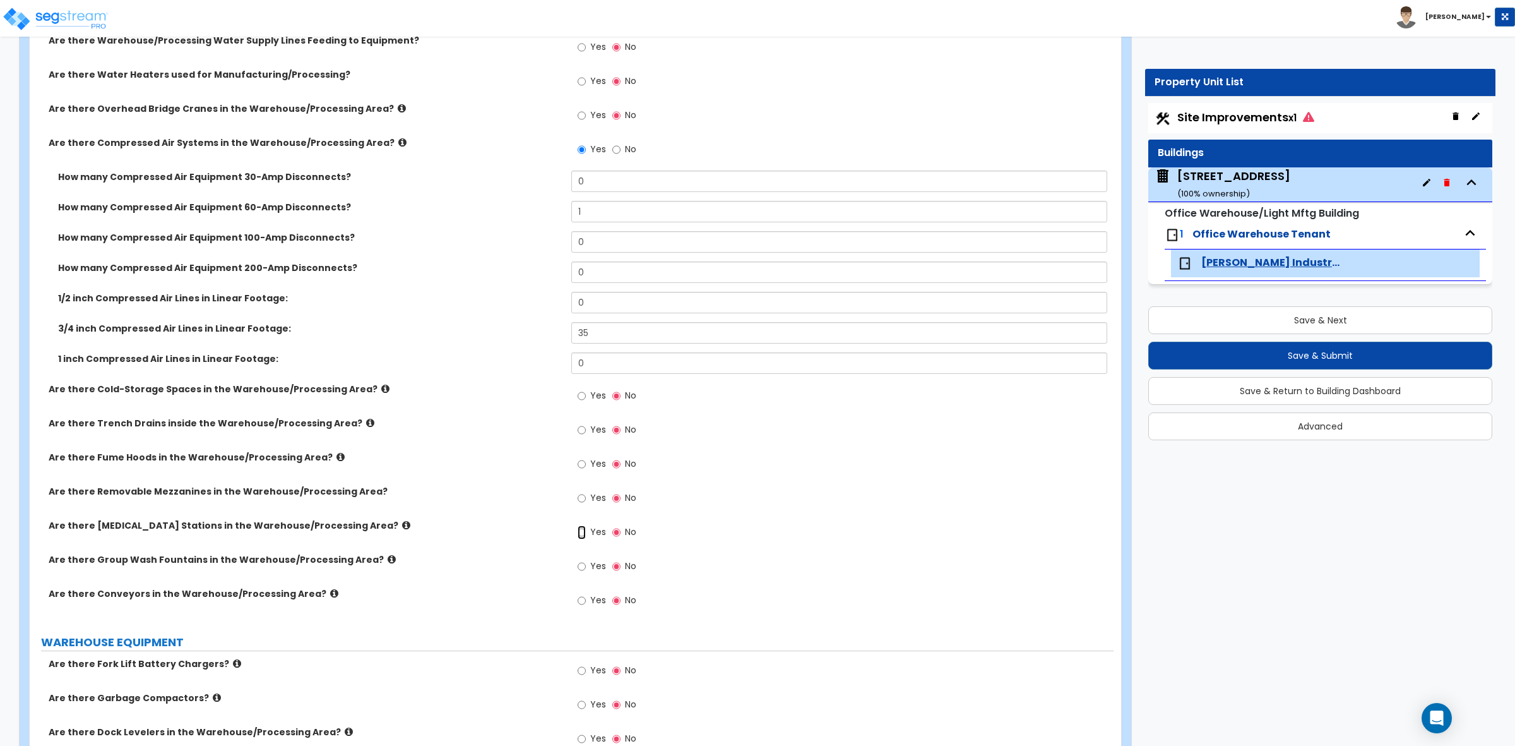
click at [581, 532] on input "Yes" at bounding box center [582, 532] width 8 height 14
radio input "true"
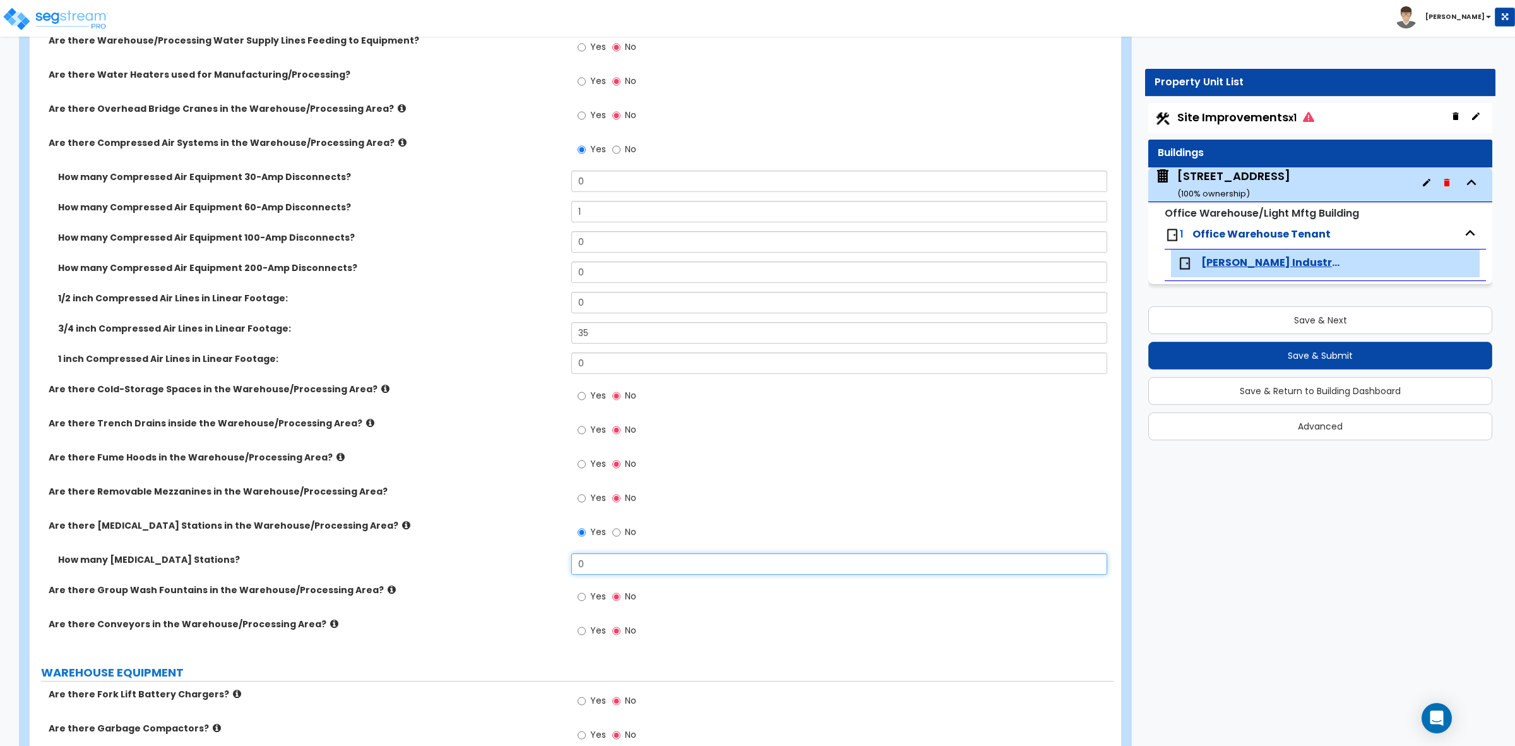
drag, startPoint x: 617, startPoint y: 571, endPoint x: 541, endPoint y: 559, distance: 76.7
click at [541, 559] on div "How many [MEDICAL_DATA] Stations? 0" at bounding box center [572, 568] width 1084 height 30
type input "1"
click at [541, 559] on label "How many [MEDICAL_DATA] Stations?" at bounding box center [310, 559] width 504 height 13
click at [388, 592] on icon at bounding box center [392, 589] width 8 height 9
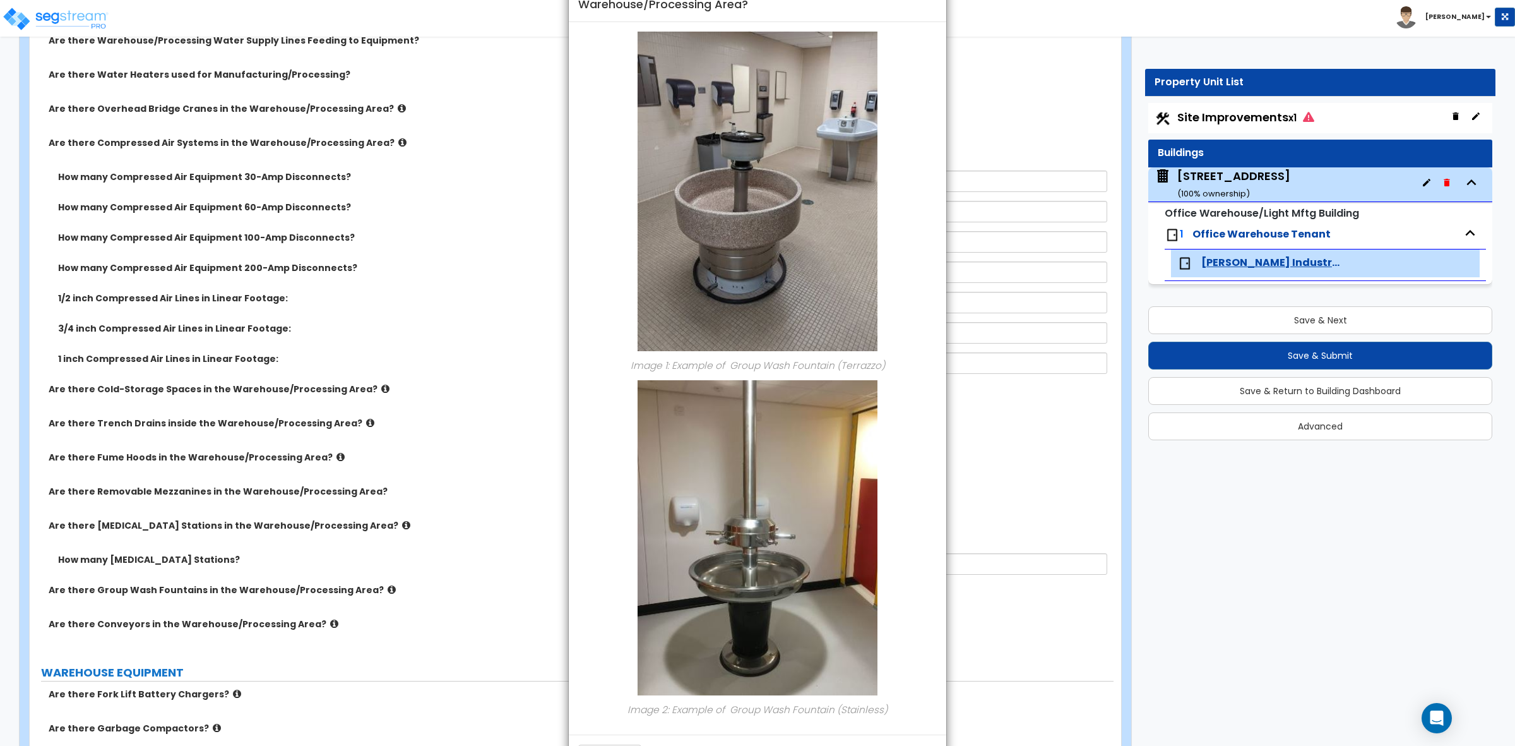
scroll to position [0, 0]
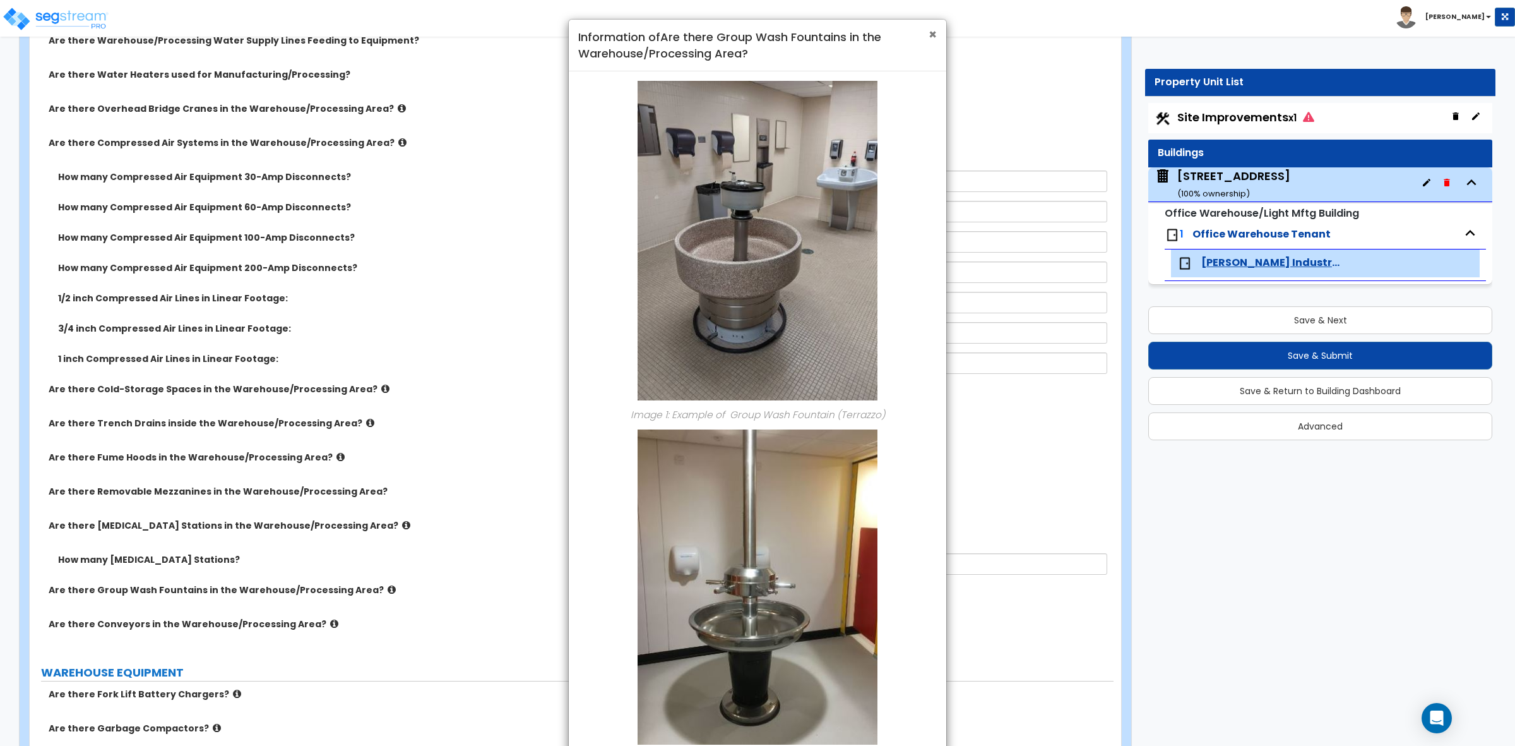
click at [929, 35] on span "×" at bounding box center [933, 34] width 8 height 18
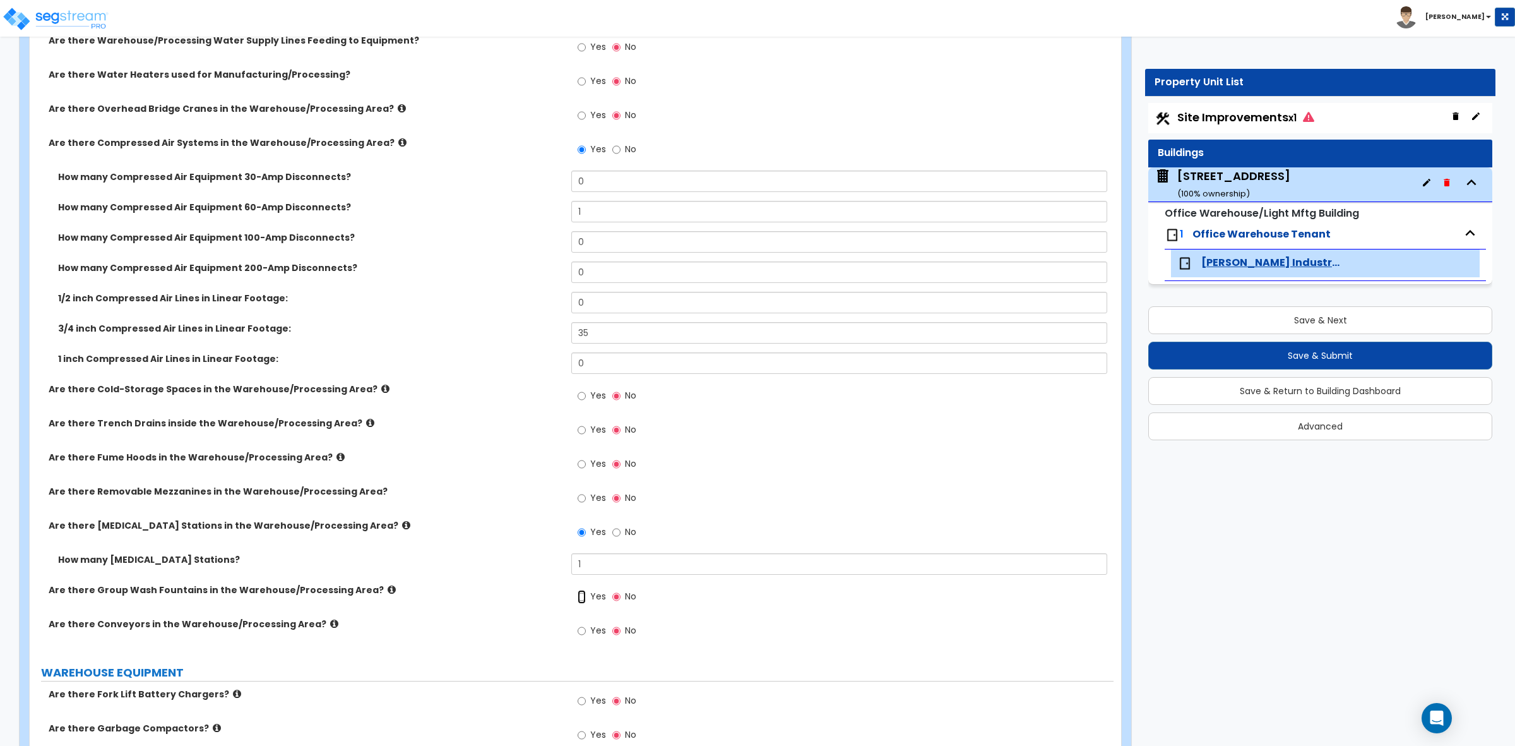
click at [581, 595] on input "Yes" at bounding box center [582, 597] width 8 height 14
radio input "true"
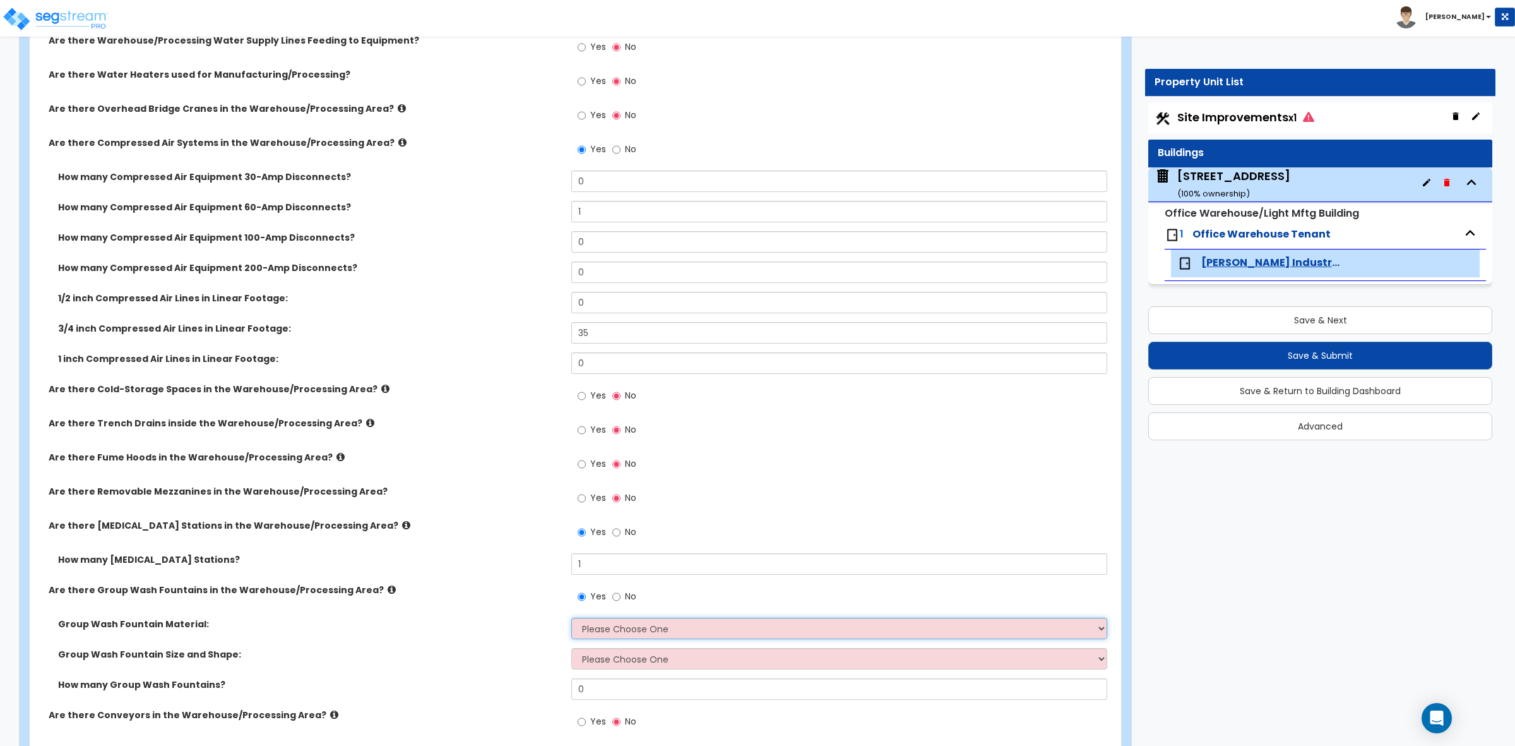
click at [593, 628] on select "Please Choose One Terrazo Stainless Steel Plastic" at bounding box center [838, 627] width 535 height 21
select select "2"
click at [571, 618] on select "Please Choose One Terrazo Stainless Steel Plastic" at bounding box center [838, 627] width 535 height 21
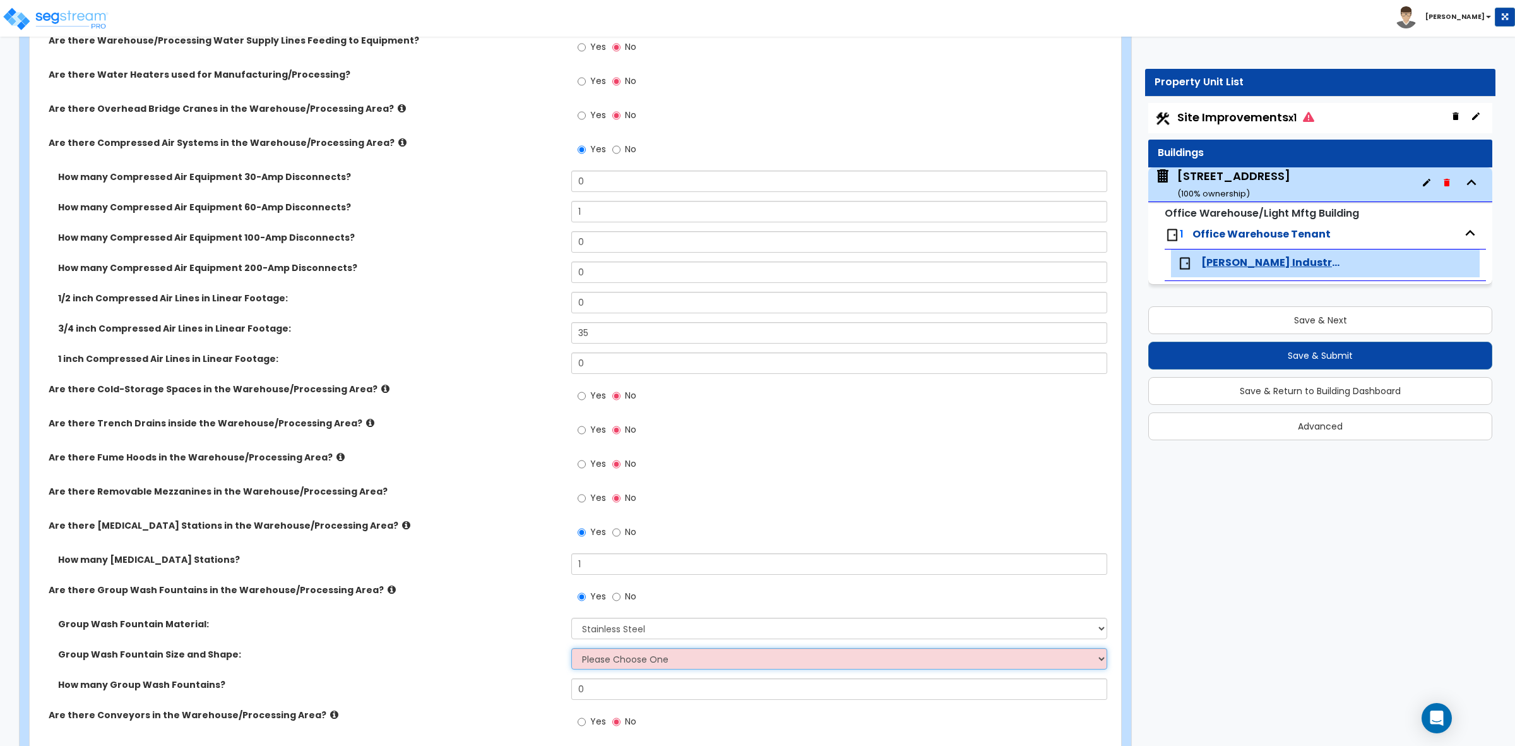
click at [622, 664] on select "Please Choose One Circular, 36" Diameter Circular, 54" Diameter Semi-circle, 36…" at bounding box center [838, 658] width 535 height 21
select select "1"
click at [571, 648] on select "Please Choose One Circular, 36" Diameter Circular, 54" Diameter Semi-circle, 36…" at bounding box center [838, 658] width 535 height 21
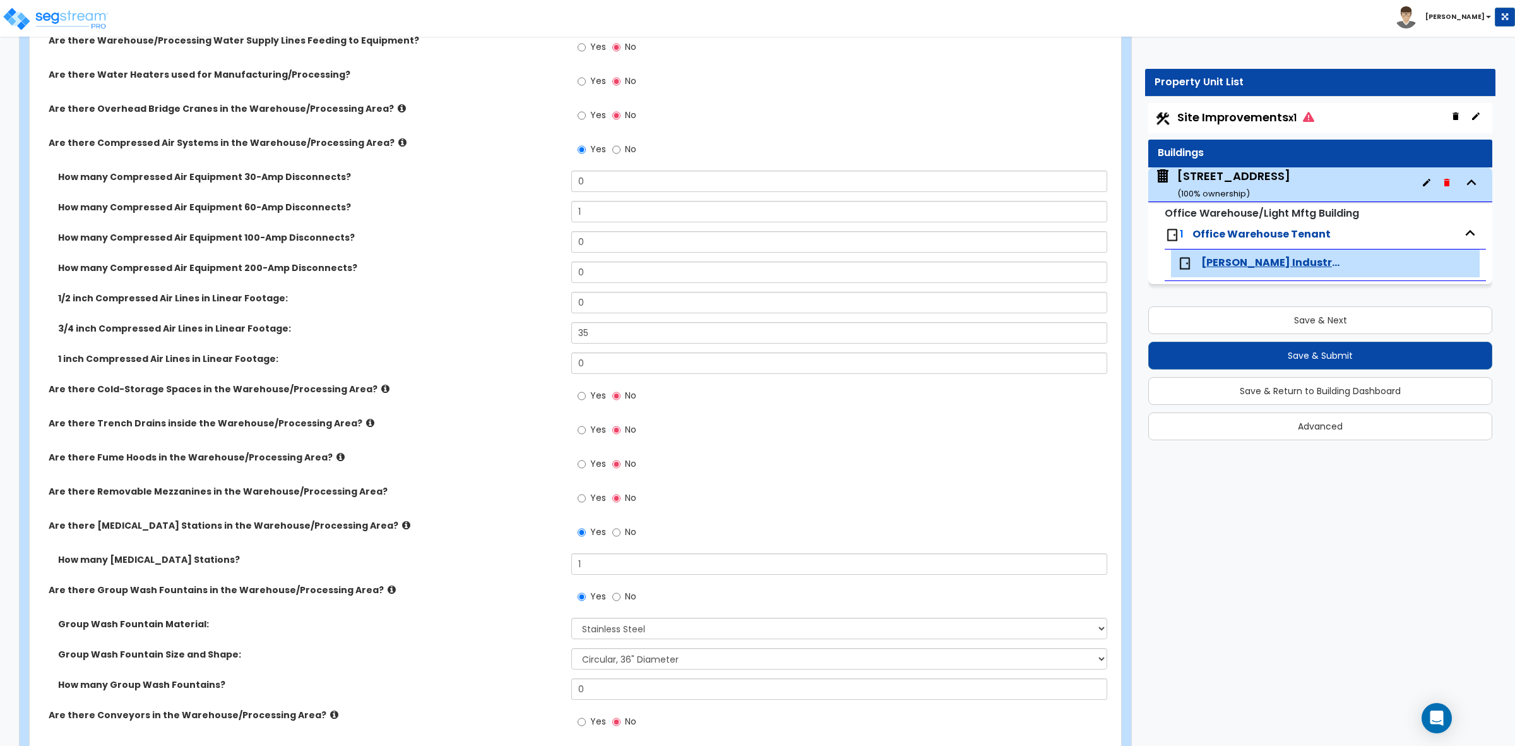
click at [528, 611] on div "Are there Group Wash Fountains in the Warehouse/Processing Area? Yes No" at bounding box center [572, 600] width 1084 height 34
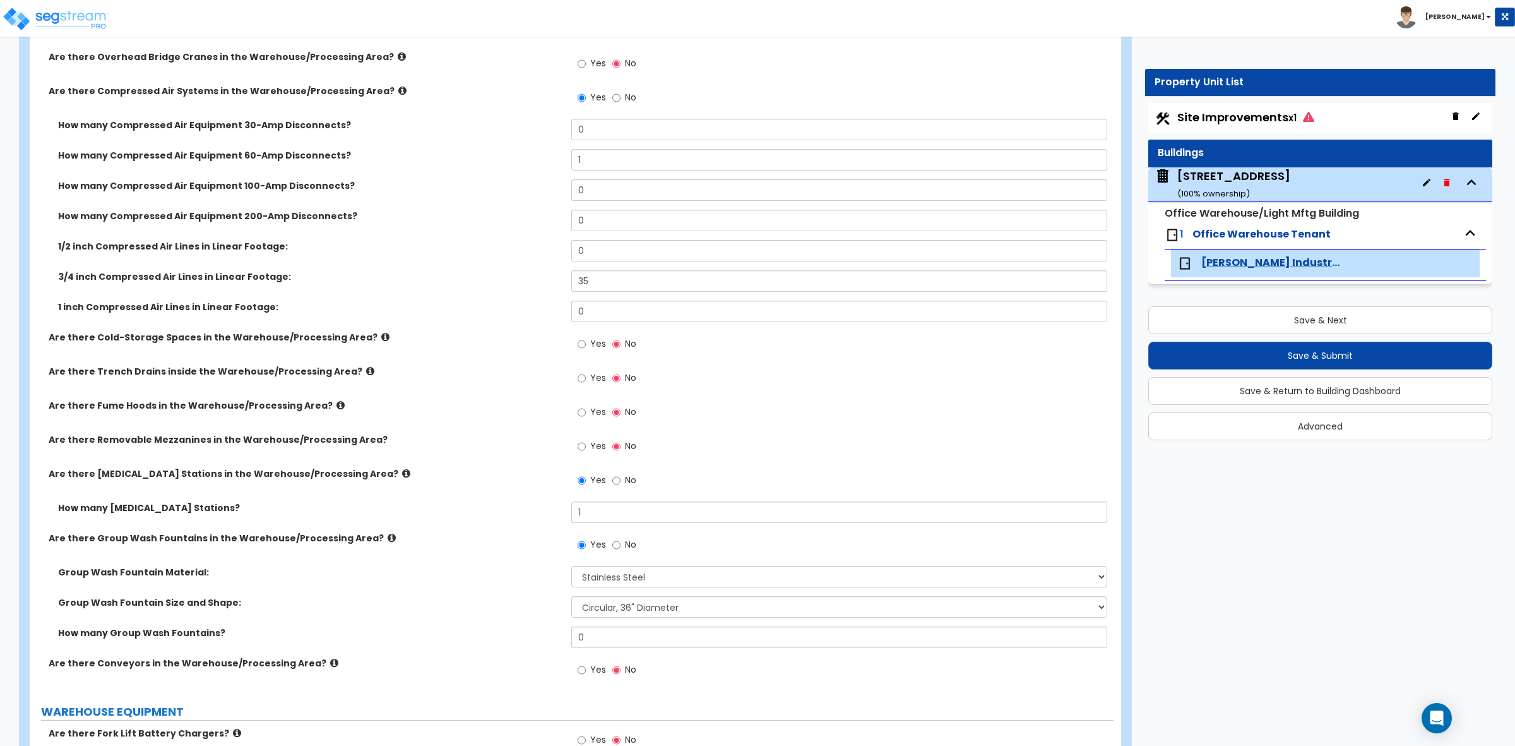
scroll to position [4077, 0]
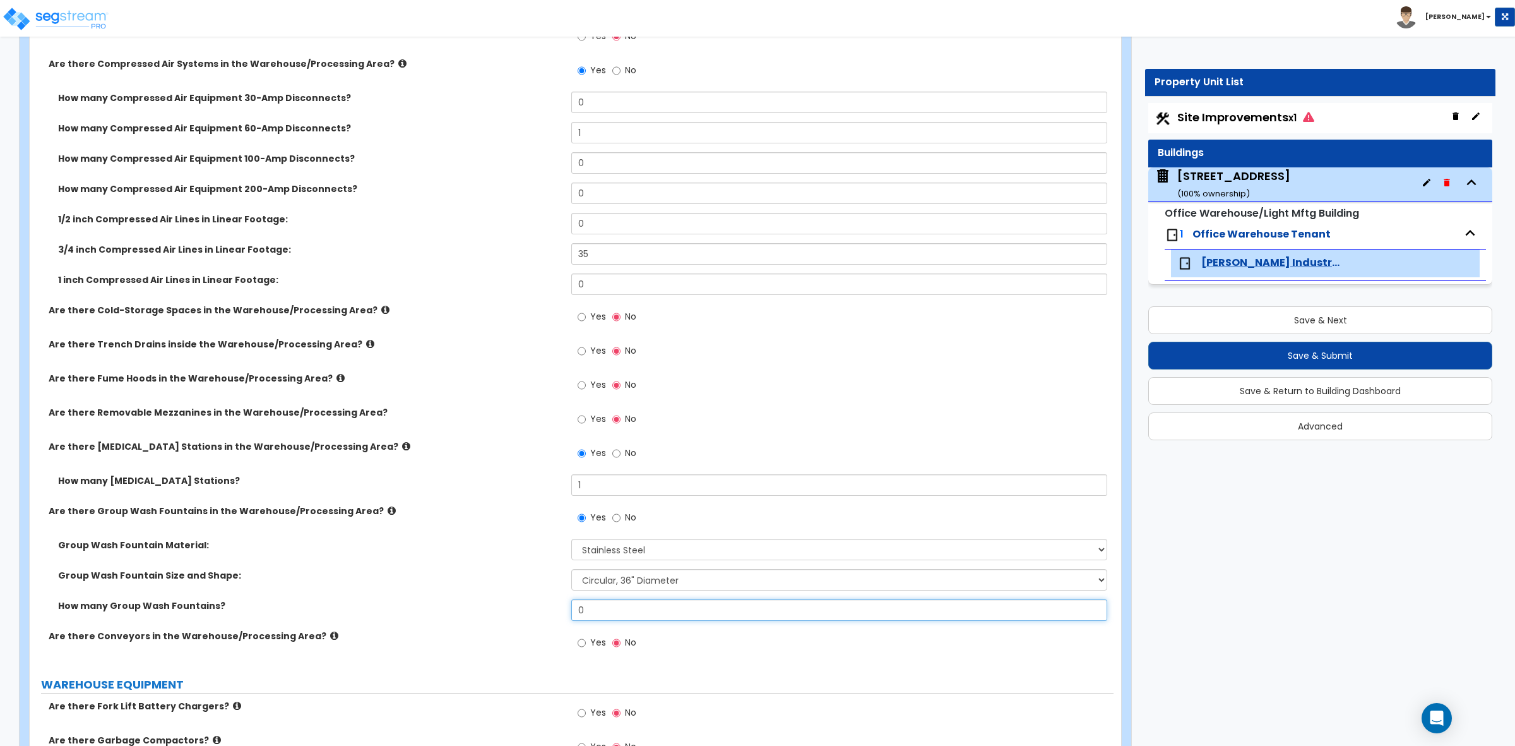
drag, startPoint x: 623, startPoint y: 609, endPoint x: 506, endPoint y: 604, distance: 116.9
click at [506, 604] on div "How many Group Wash Fountains? 0" at bounding box center [572, 614] width 1084 height 30
type input "1"
click at [503, 601] on label "How many Group Wash Fountains?" at bounding box center [310, 605] width 504 height 13
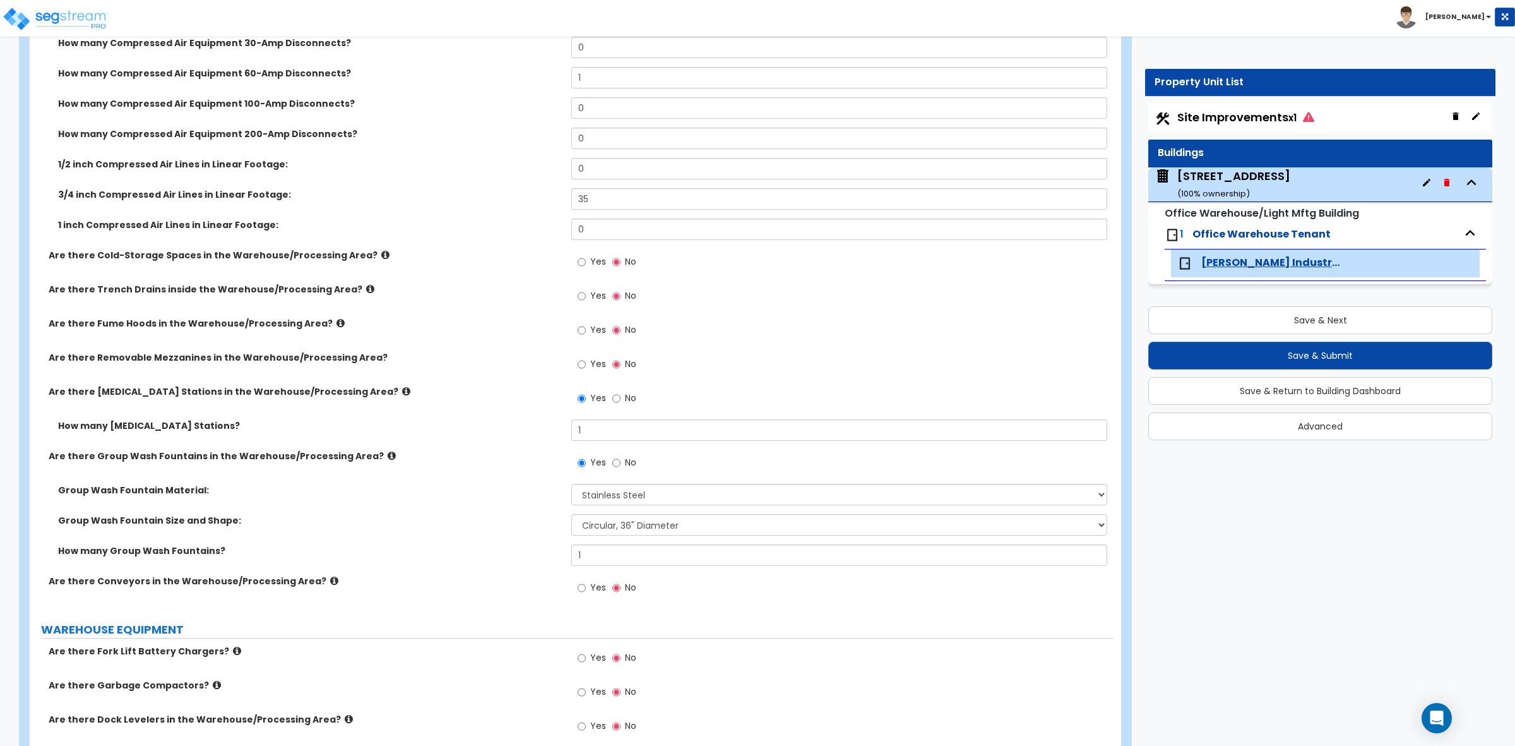
scroll to position [4156, 0]
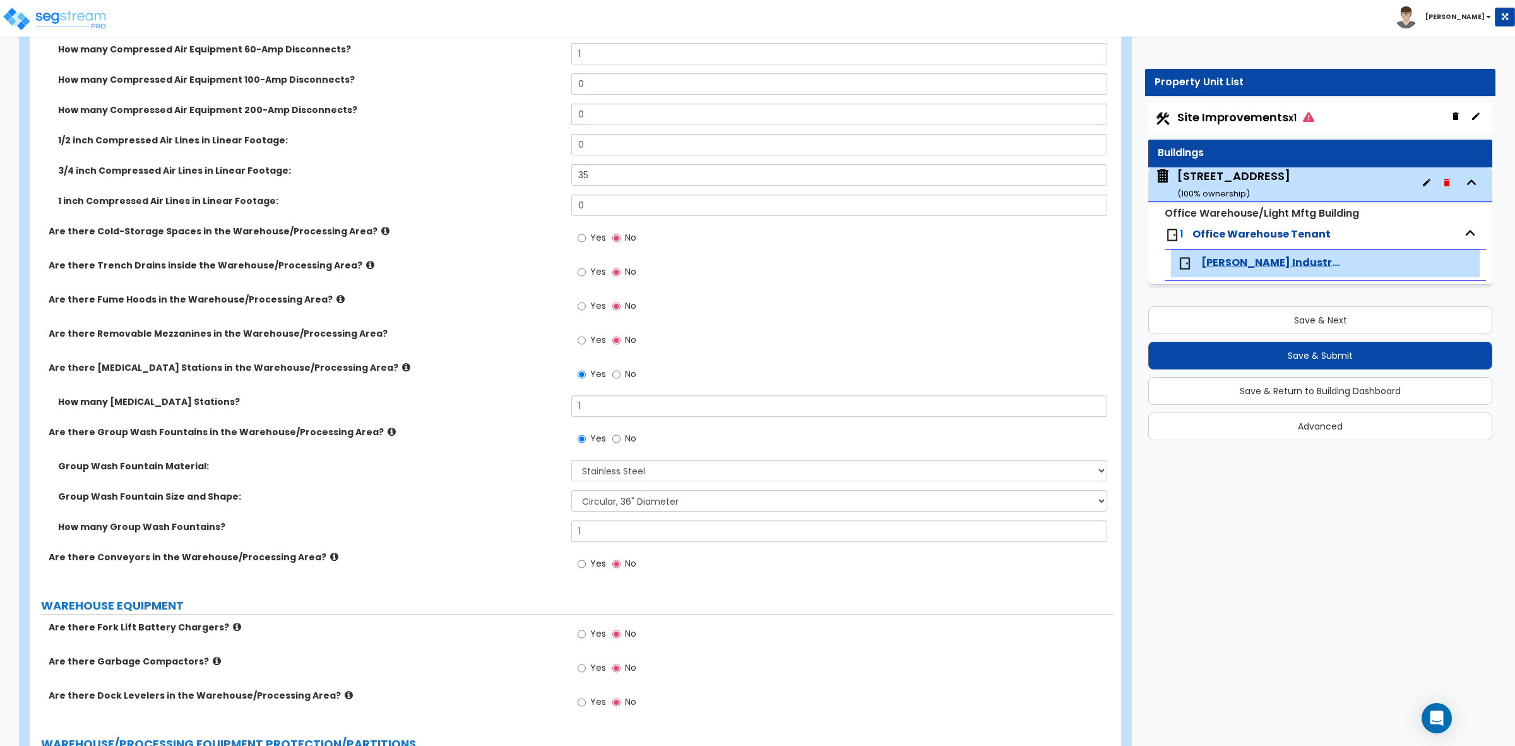
click at [308, 556] on label "Are there Conveyors in the Warehouse/Processing Area?" at bounding box center [305, 557] width 513 height 13
click at [330, 557] on icon at bounding box center [334, 556] width 8 height 9
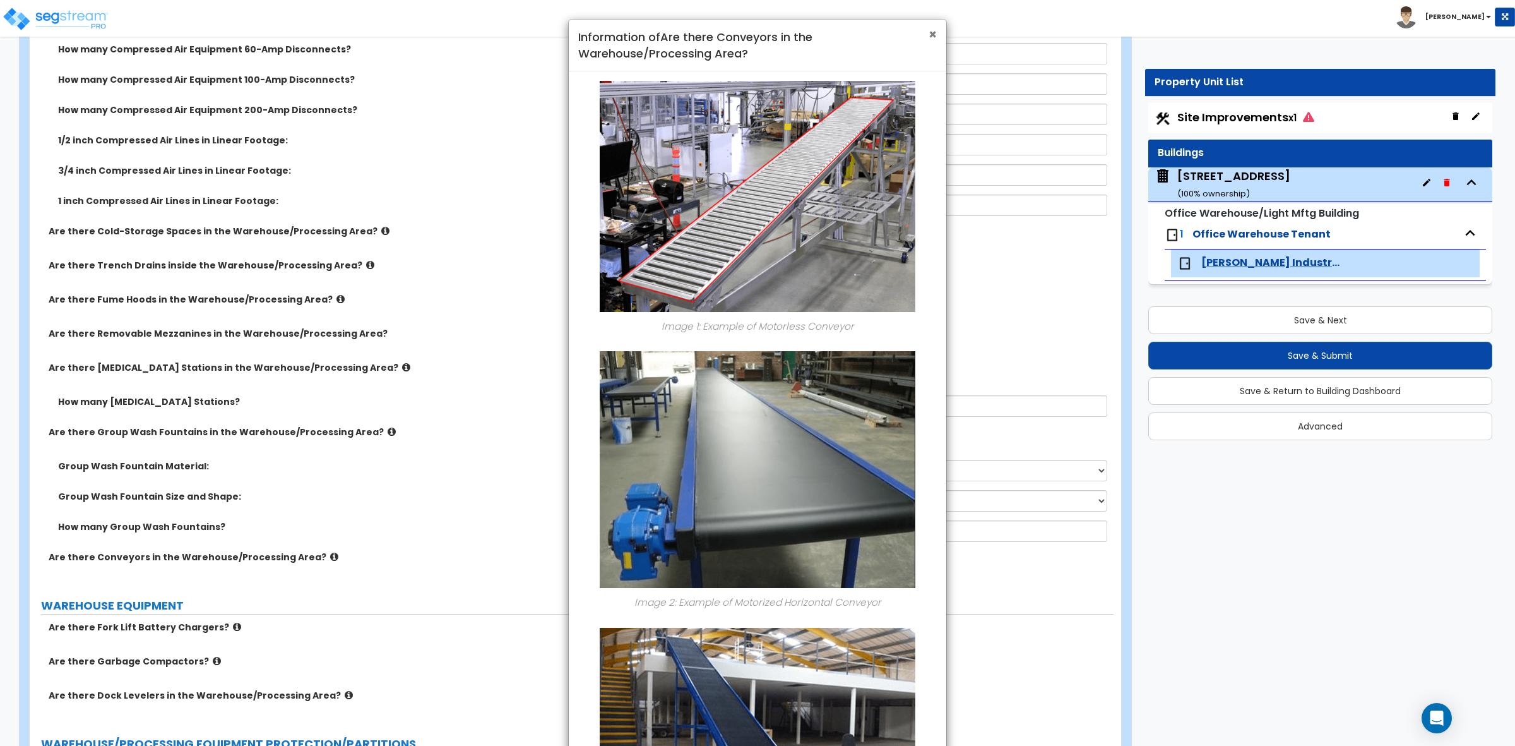
click at [930, 32] on span "×" at bounding box center [933, 34] width 8 height 18
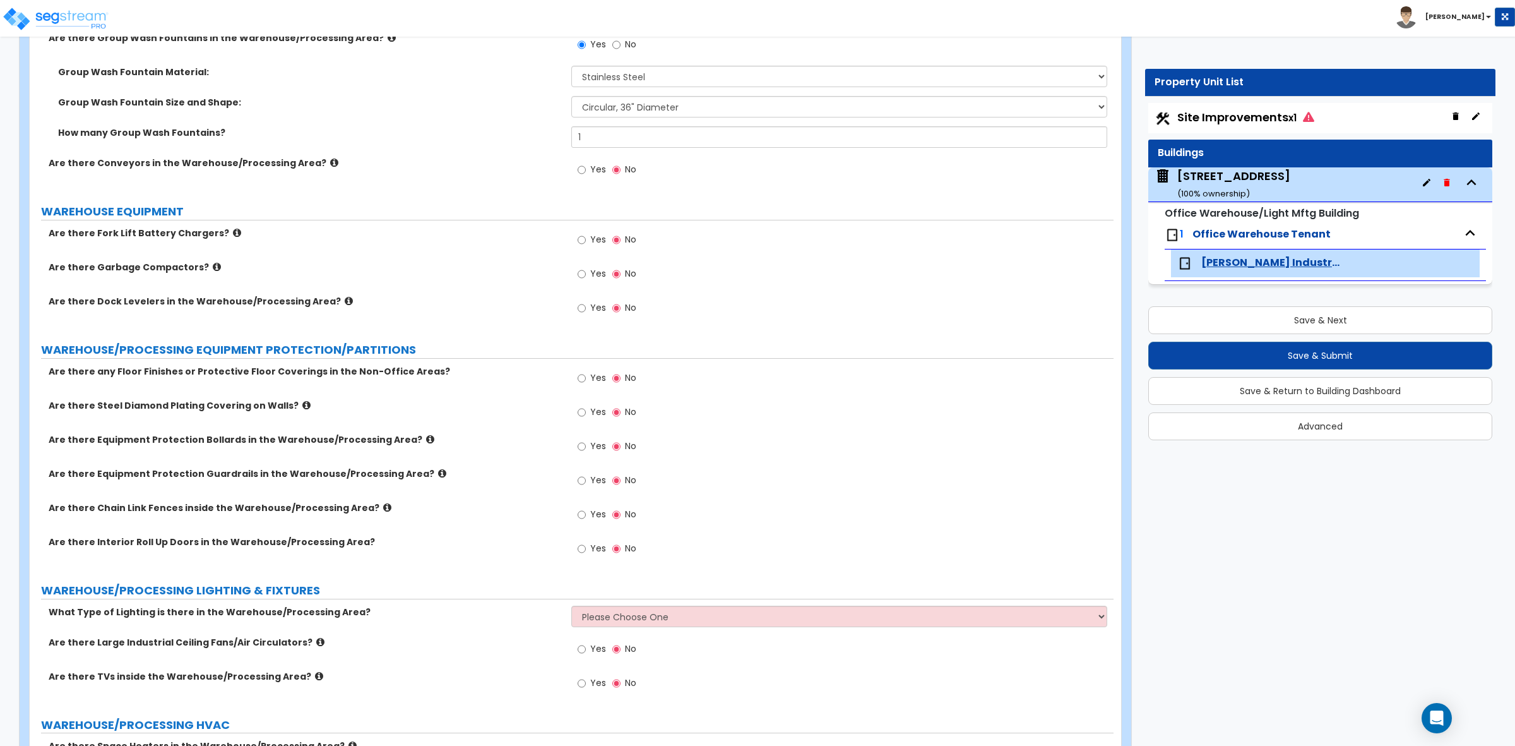
scroll to position [4551, 0]
click at [582, 237] on input "Yes" at bounding box center [582, 239] width 8 height 14
radio input "true"
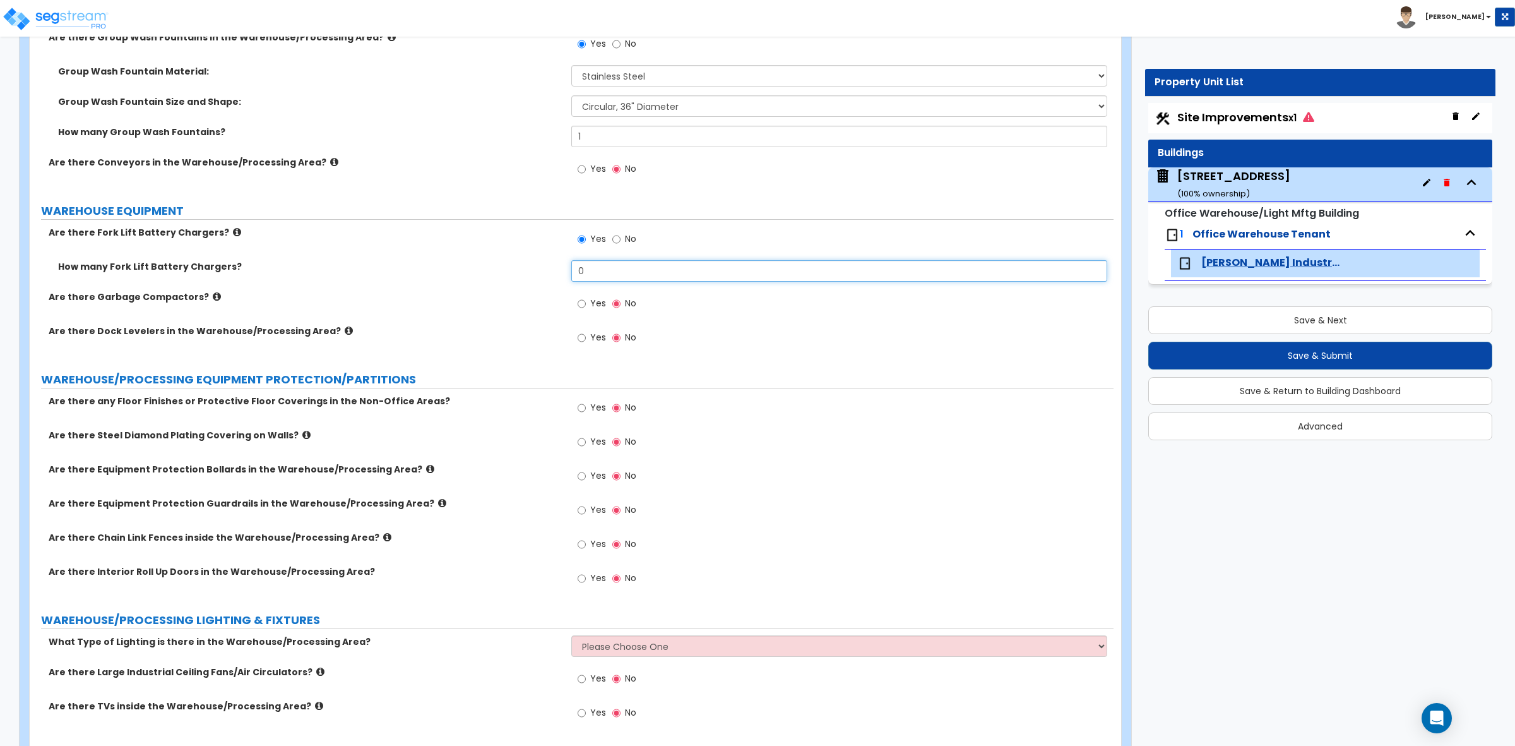
drag, startPoint x: 614, startPoint y: 281, endPoint x: 532, endPoint y: 273, distance: 82.4
click at [532, 273] on div "How many Fork Lift Battery Chargers? 0" at bounding box center [572, 275] width 1084 height 30
type input "3"
click at [516, 292] on label "Are there Garbage Compactors?" at bounding box center [305, 296] width 513 height 13
click at [213, 298] on icon at bounding box center [217, 296] width 8 height 9
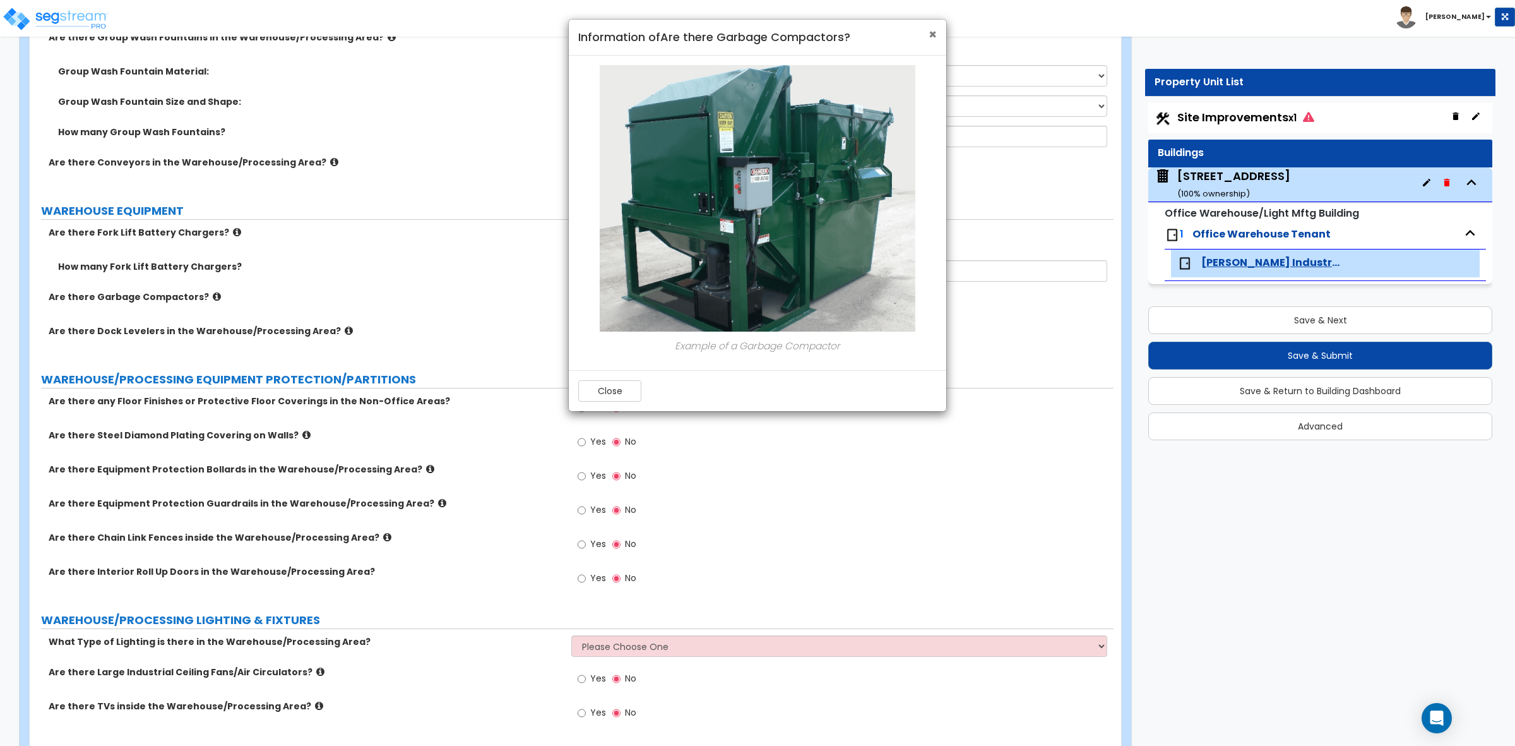
click at [931, 36] on span "×" at bounding box center [933, 34] width 8 height 18
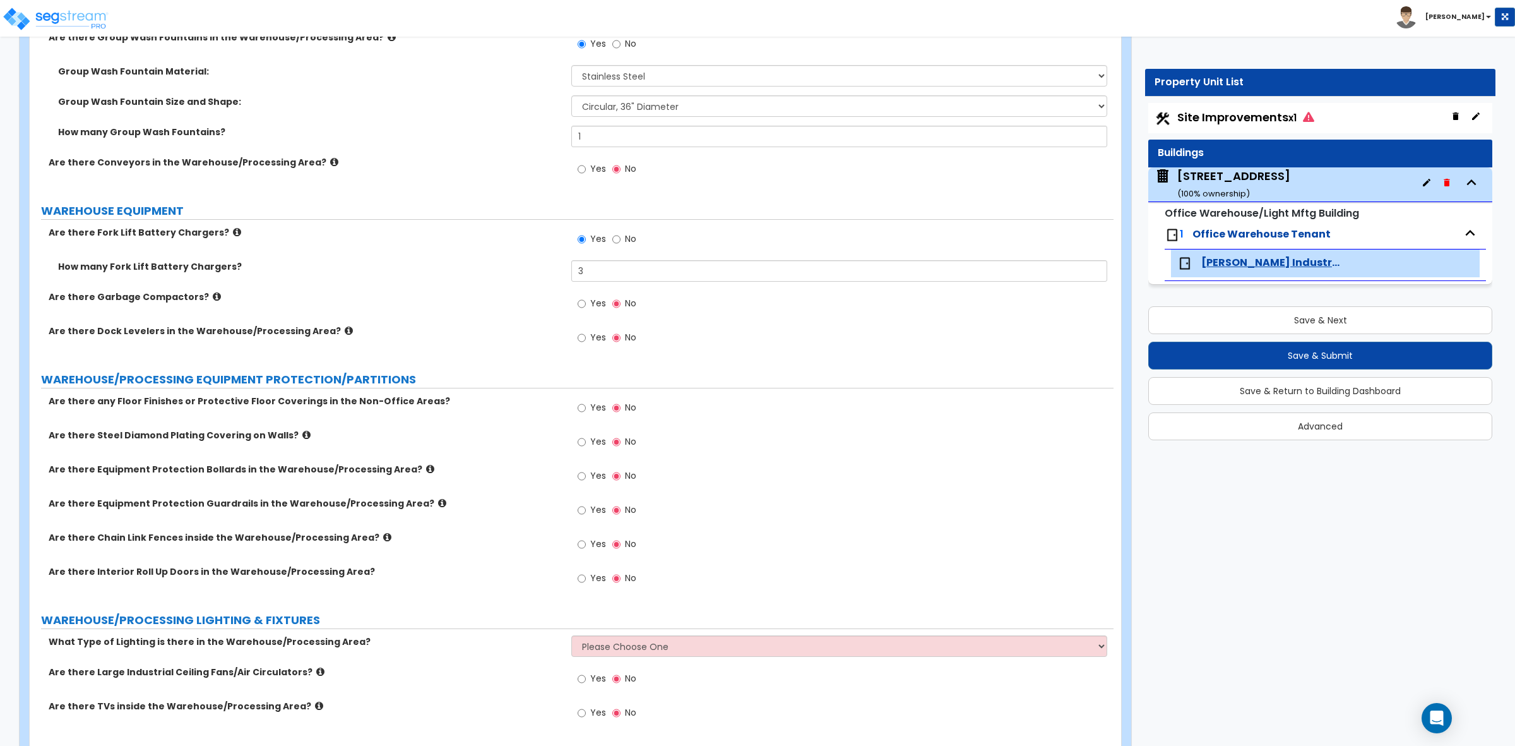
click at [345, 330] on icon at bounding box center [349, 330] width 8 height 9
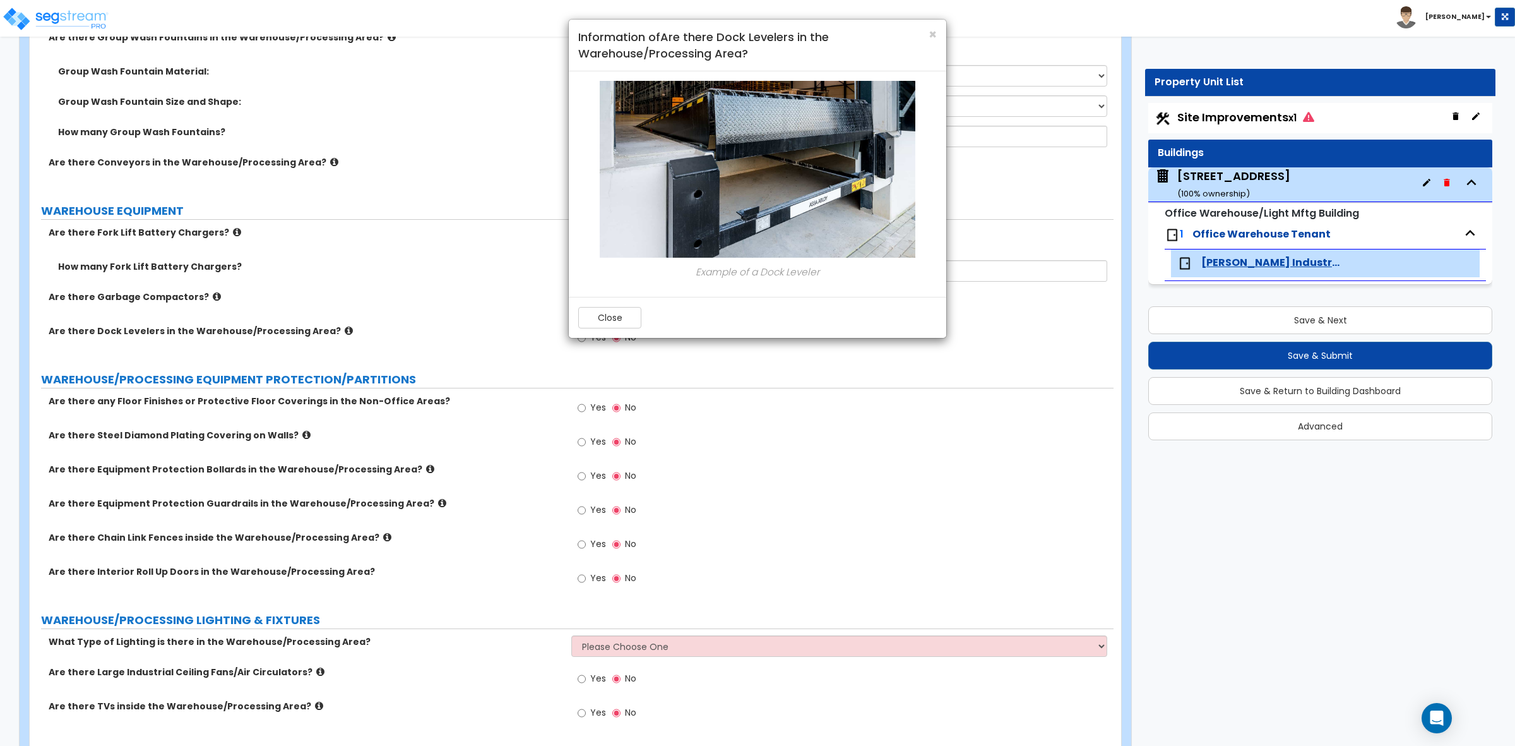
click at [926, 33] on h4 "Information of Are there Dock Levelers in the Warehouse/Processing Area?" at bounding box center [757, 45] width 359 height 32
click at [932, 35] on span "×" at bounding box center [933, 34] width 8 height 18
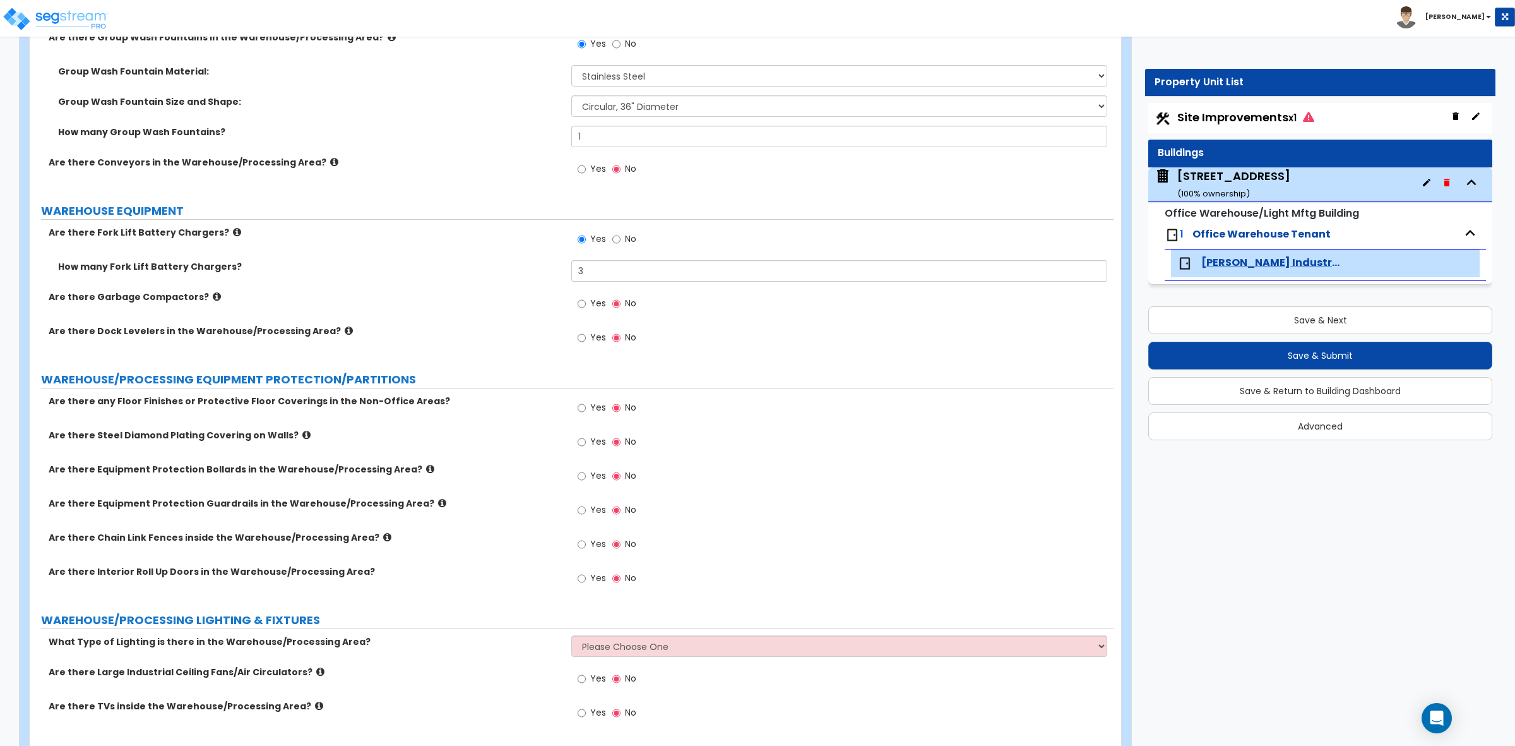
click at [586, 338] on label "Yes" at bounding box center [592, 338] width 28 height 21
click at [586, 338] on input "Yes" at bounding box center [582, 338] width 8 height 14
radio input "true"
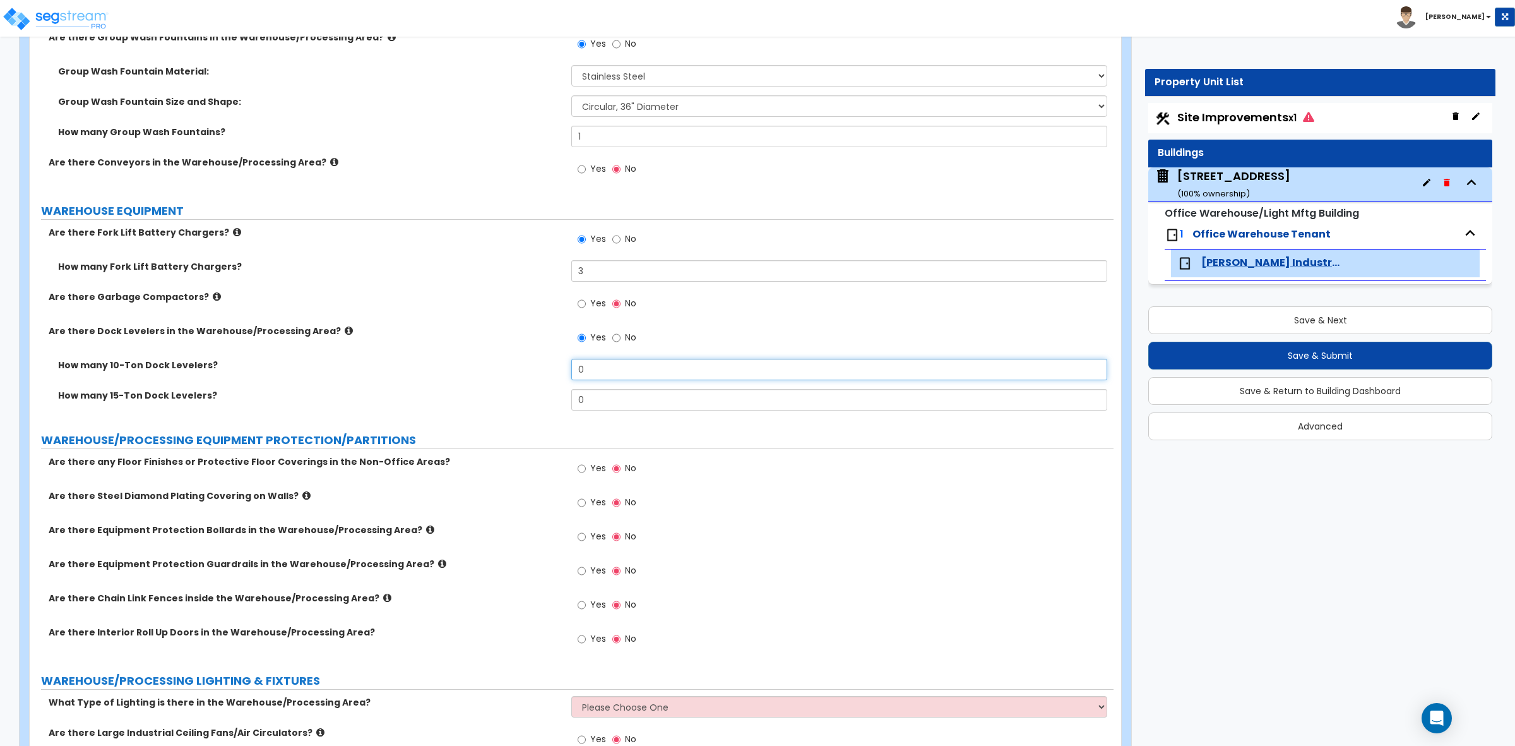
drag, startPoint x: 609, startPoint y: 372, endPoint x: 544, endPoint y: 371, distance: 65.7
click at [544, 371] on div "How many 10-Ton Dock Levelers? 0" at bounding box center [572, 374] width 1084 height 30
type input "2"
click at [532, 358] on div "Are there Dock Levelers in the Warehouse/Processing Area? Yes No" at bounding box center [572, 342] width 1084 height 34
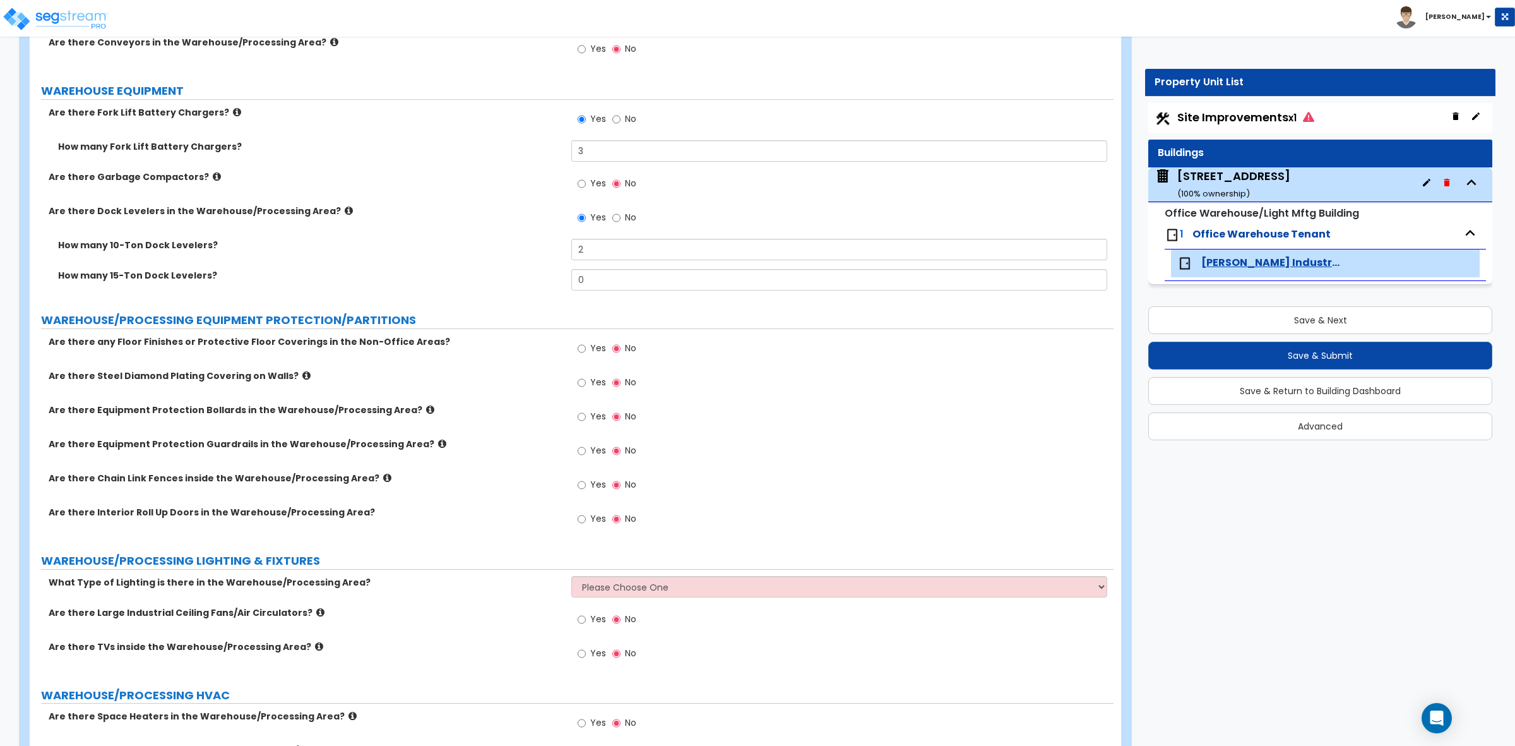
scroll to position [4708, 0]
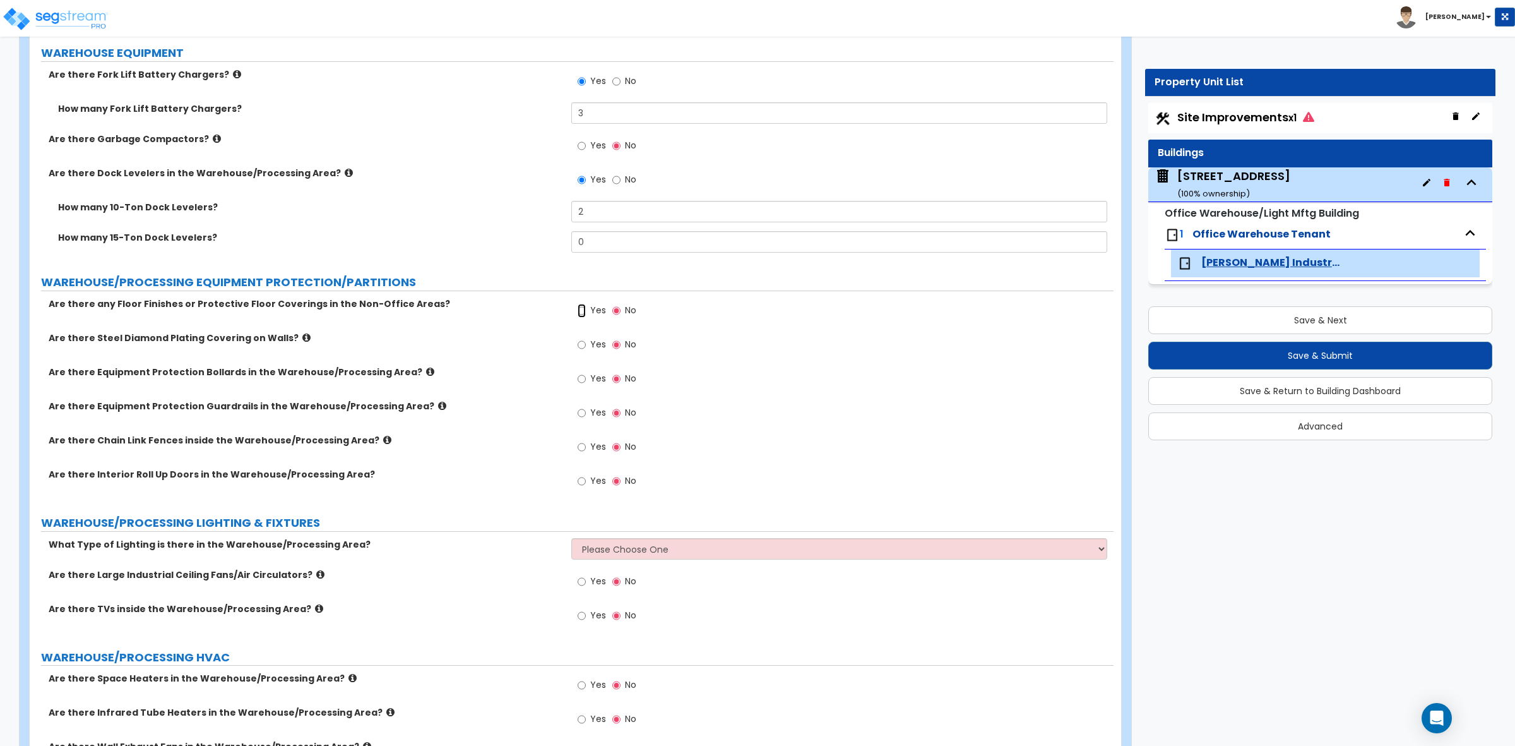
click at [580, 314] on input "Yes" at bounding box center [582, 311] width 8 height 14
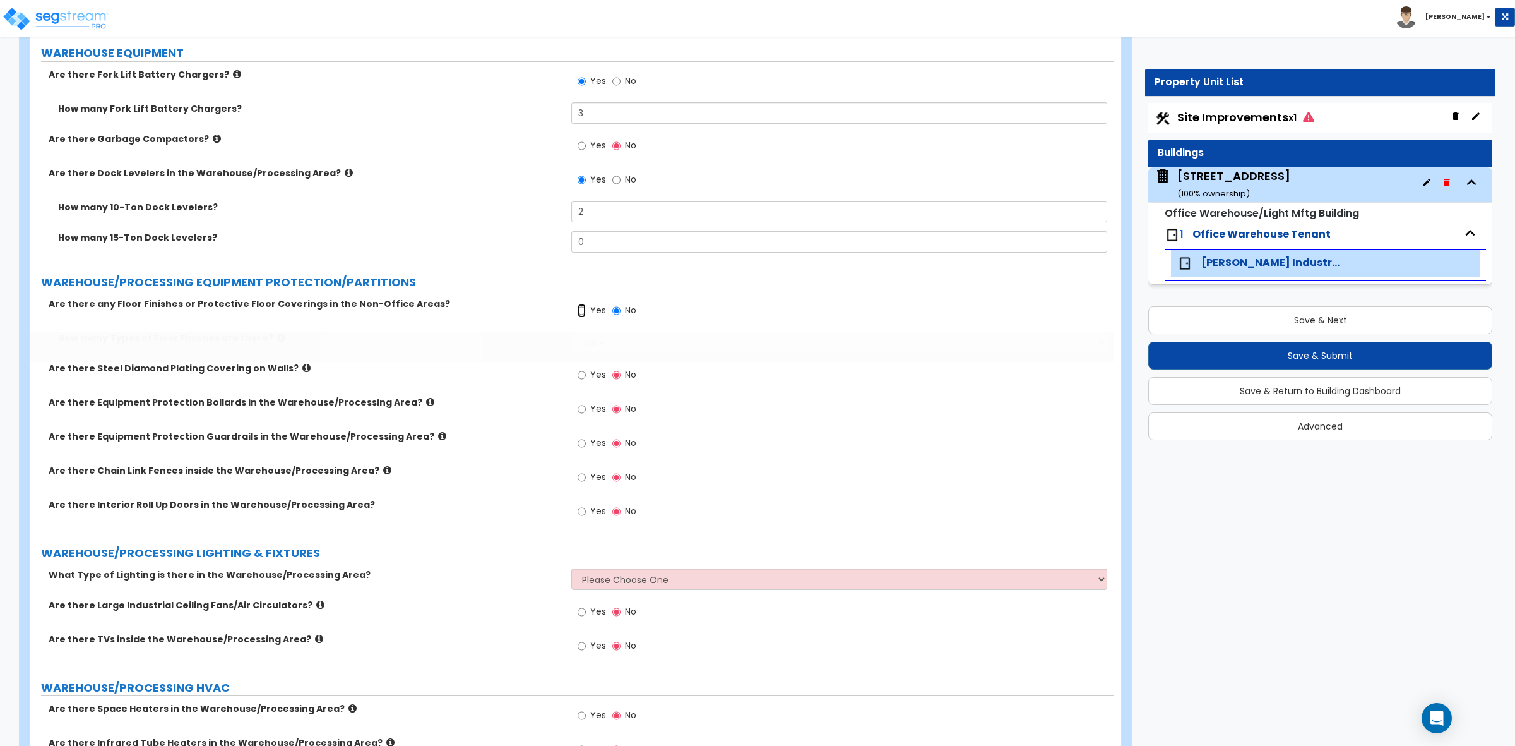
radio input "true"
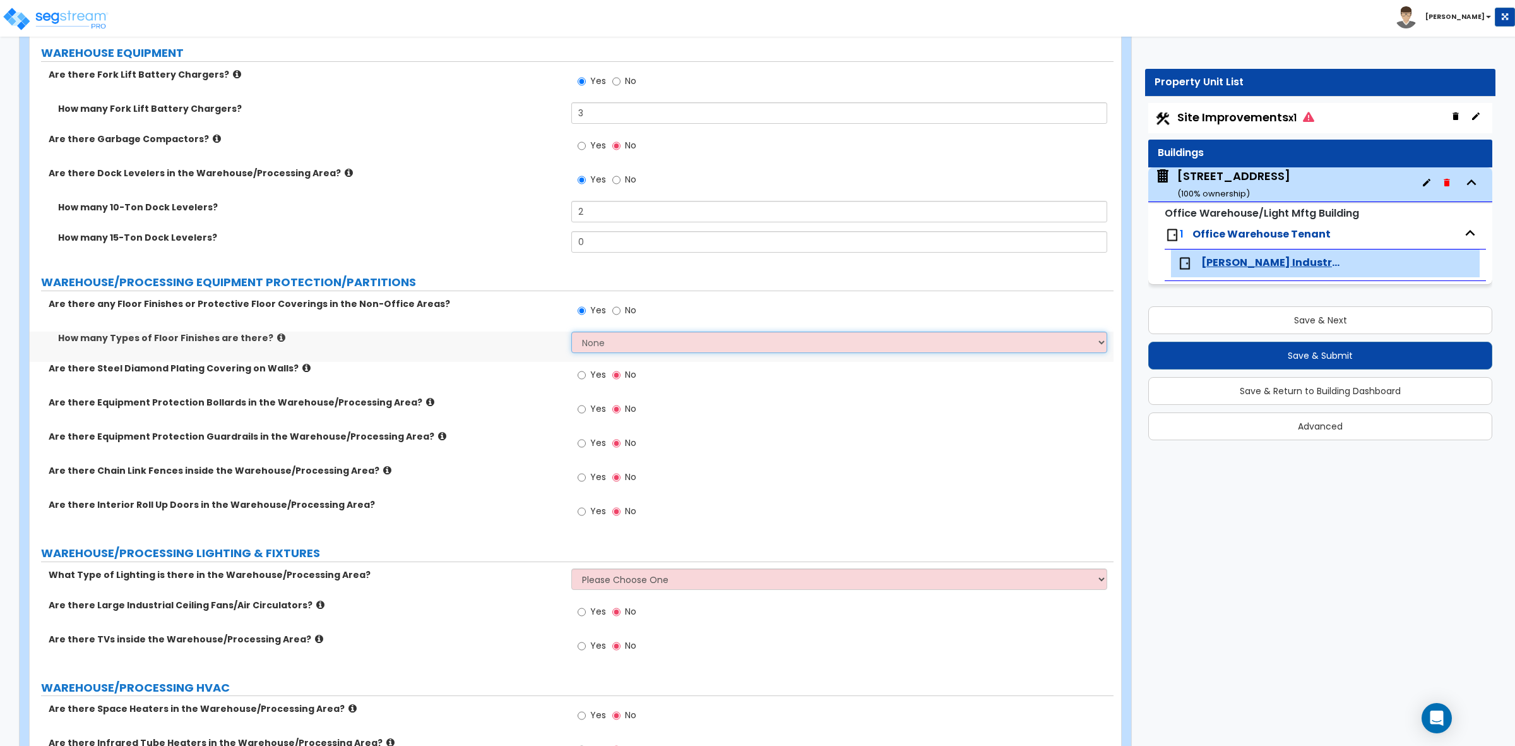
click at [595, 340] on select "None 1 2 3 4" at bounding box center [838, 341] width 535 height 21
select select "1"
click at [571, 331] on select "None 1 2 3 4" at bounding box center [838, 341] width 535 height 21
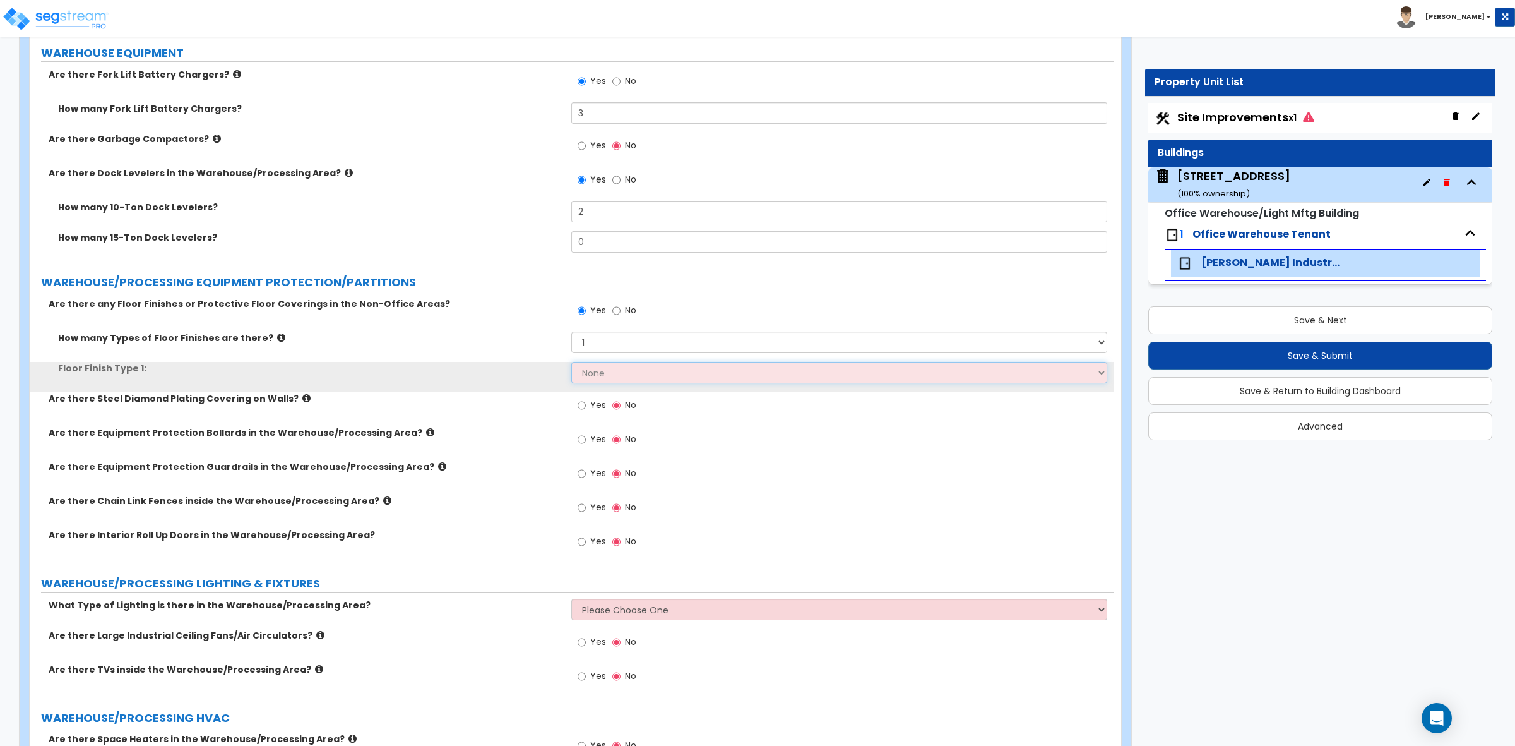
click at [595, 371] on select "None Ceramic Tile Flooring Hardwood Flooring Resilient Laminate Flooring Vinyl …" at bounding box center [838, 372] width 535 height 21
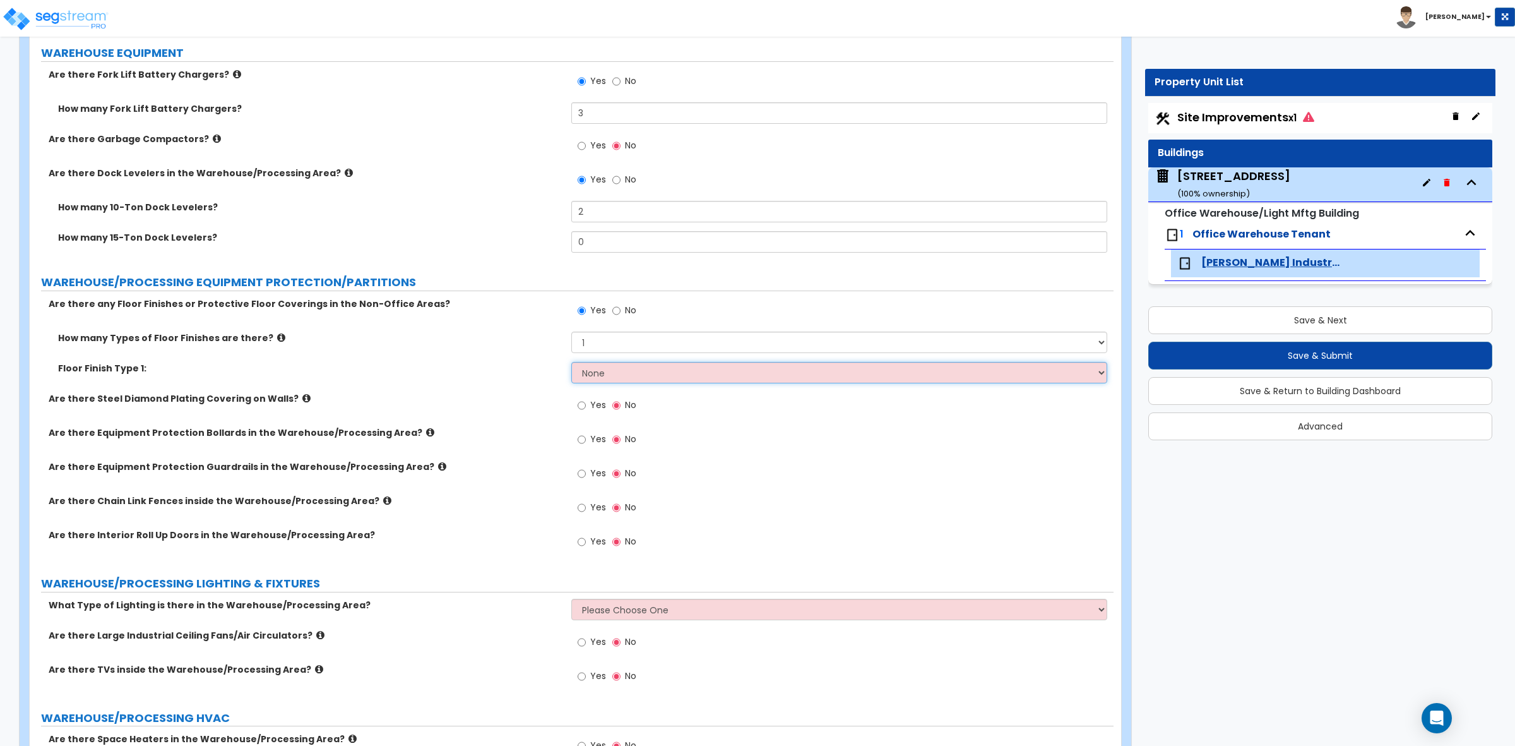
select select "9"
click at [571, 362] on select "None Ceramic Tile Flooring Hardwood Flooring Resilient Laminate Flooring Vinyl …" at bounding box center [838, 372] width 535 height 21
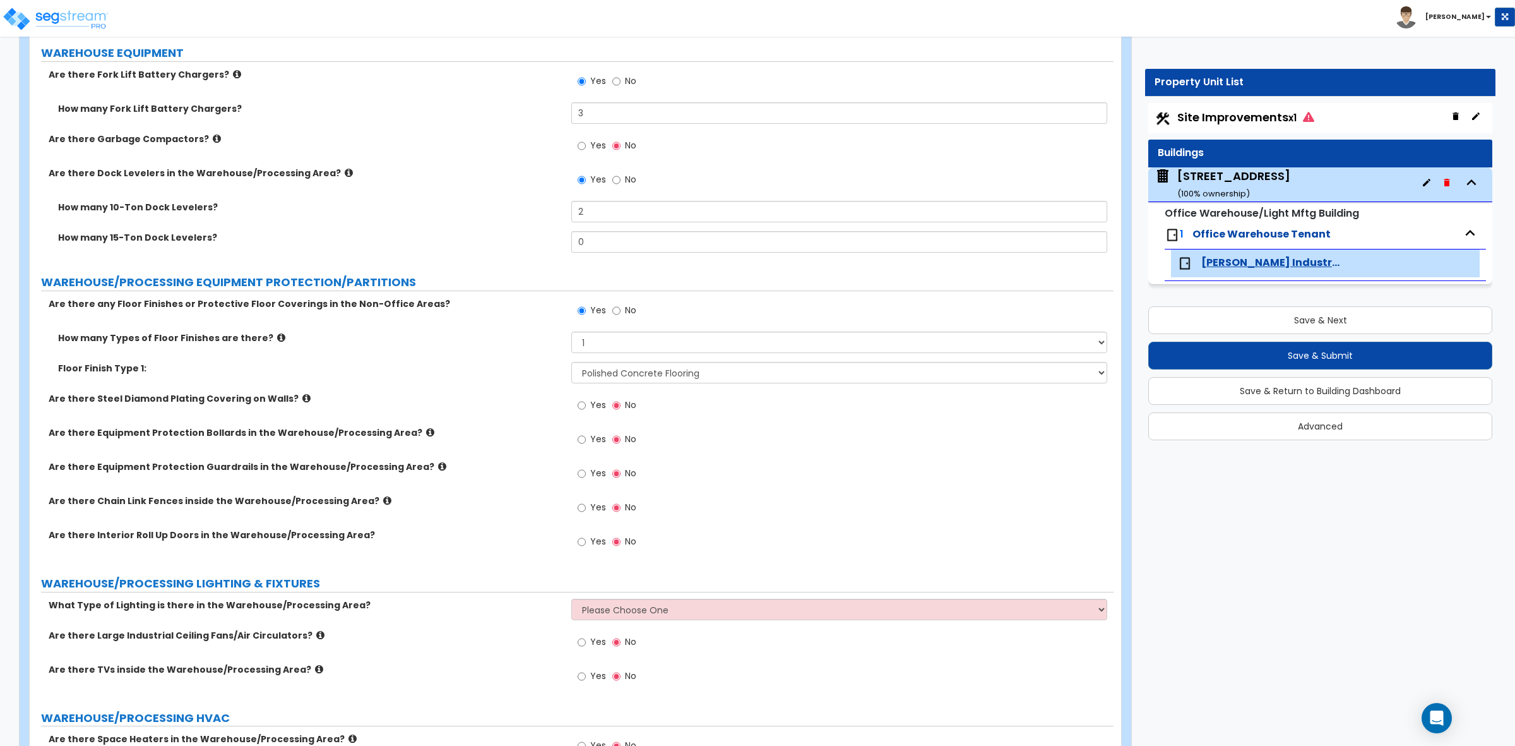
click at [507, 512] on div "Are there Chain Link Fences inside the Warehouse/Processing Area? Yes No" at bounding box center [572, 511] width 1084 height 34
click at [523, 420] on div "Are there Steel Diamond Plating Covering on Walls? Yes No" at bounding box center [572, 409] width 1084 height 34
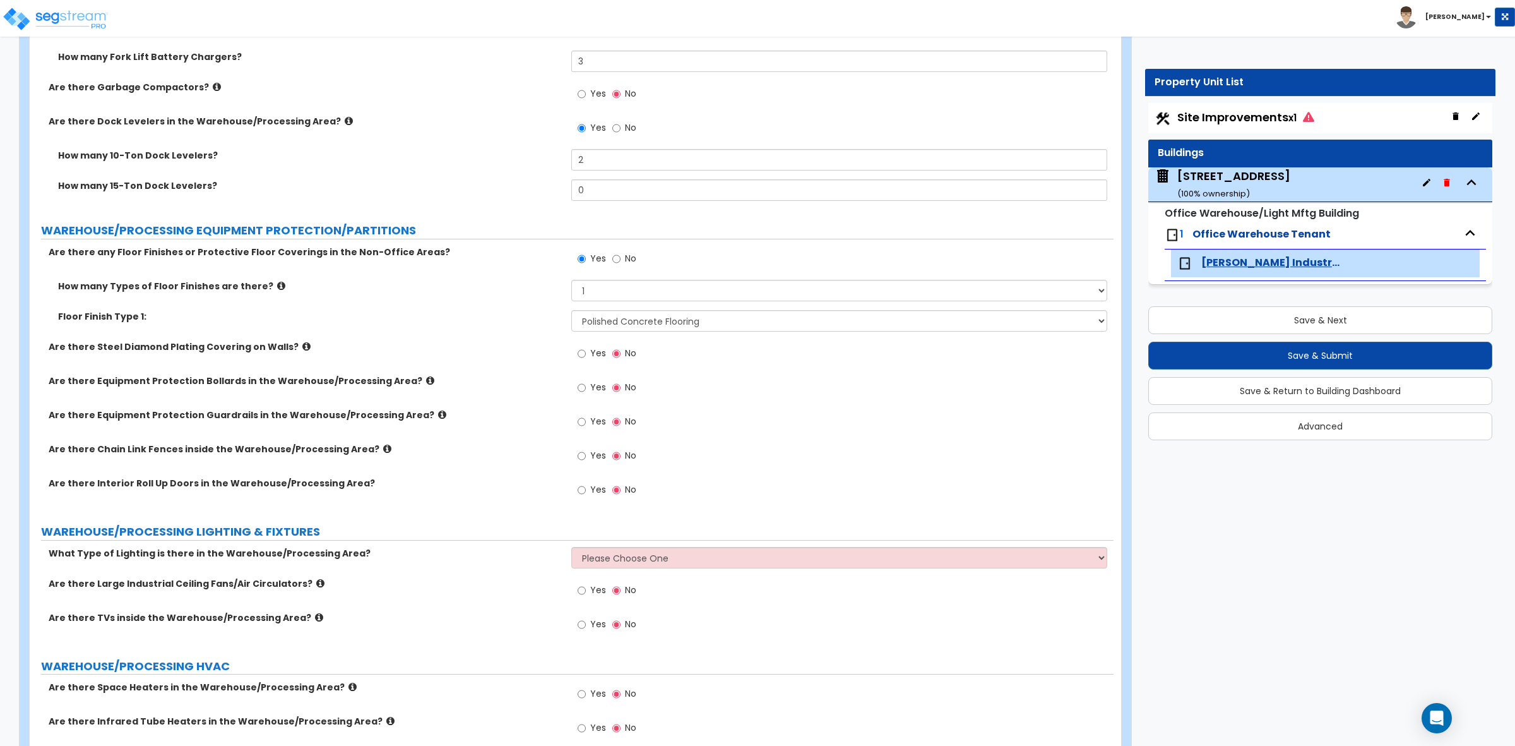
scroll to position [4787, 0]
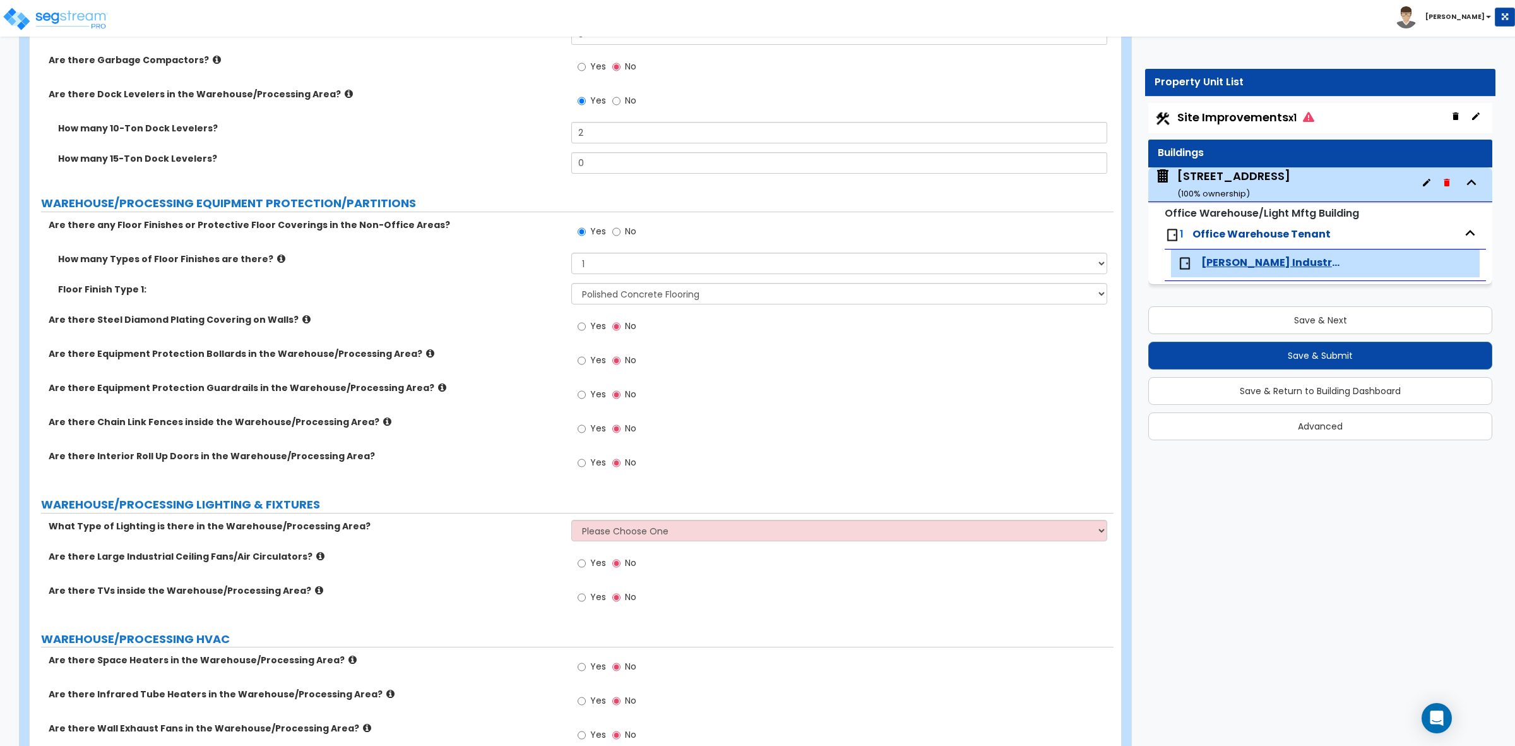
click at [525, 364] on div "Are there Equipment Protection Bollards in the Warehouse/Processing Area? Yes No" at bounding box center [572, 364] width 1084 height 34
click at [302, 319] on icon at bounding box center [306, 318] width 8 height 9
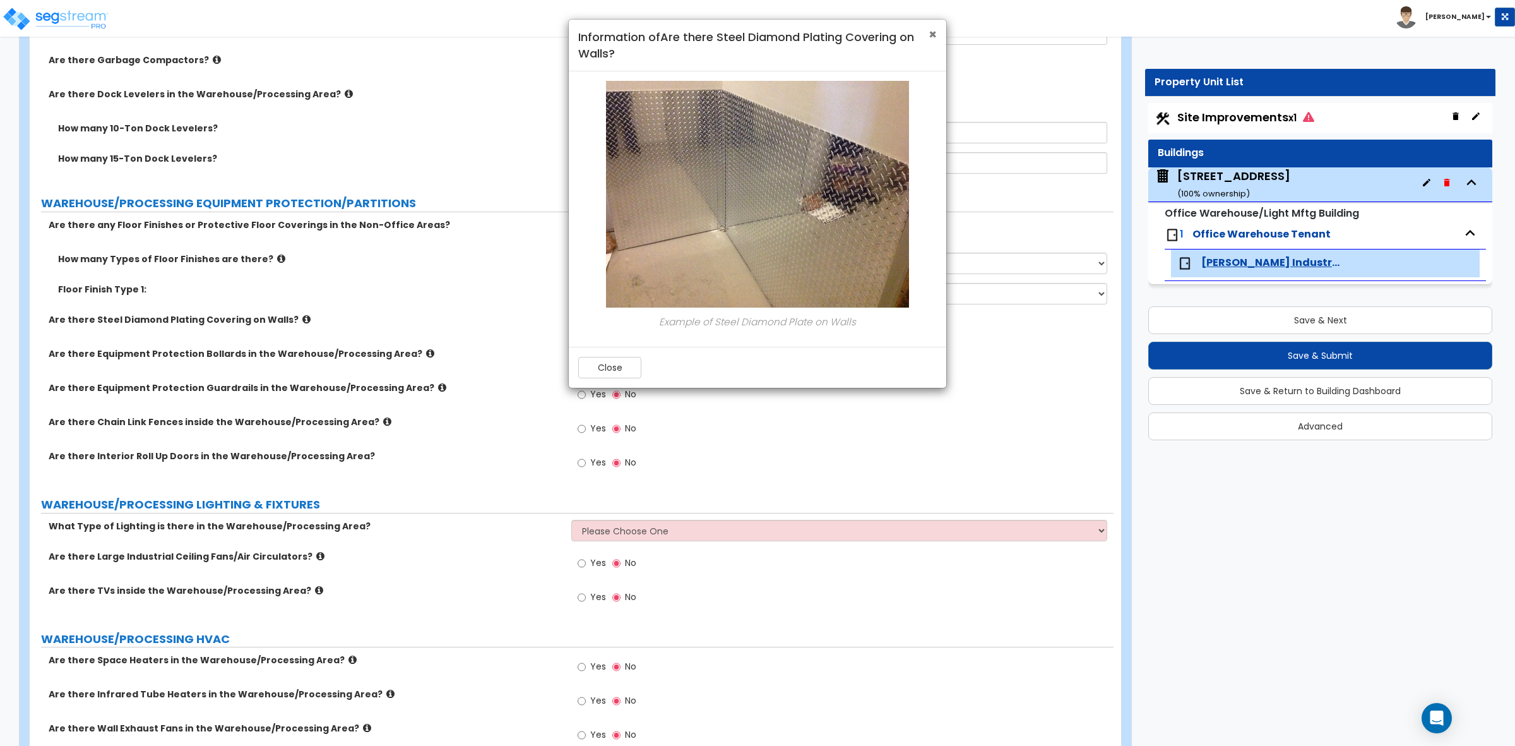
click at [931, 33] on span "×" at bounding box center [933, 34] width 8 height 18
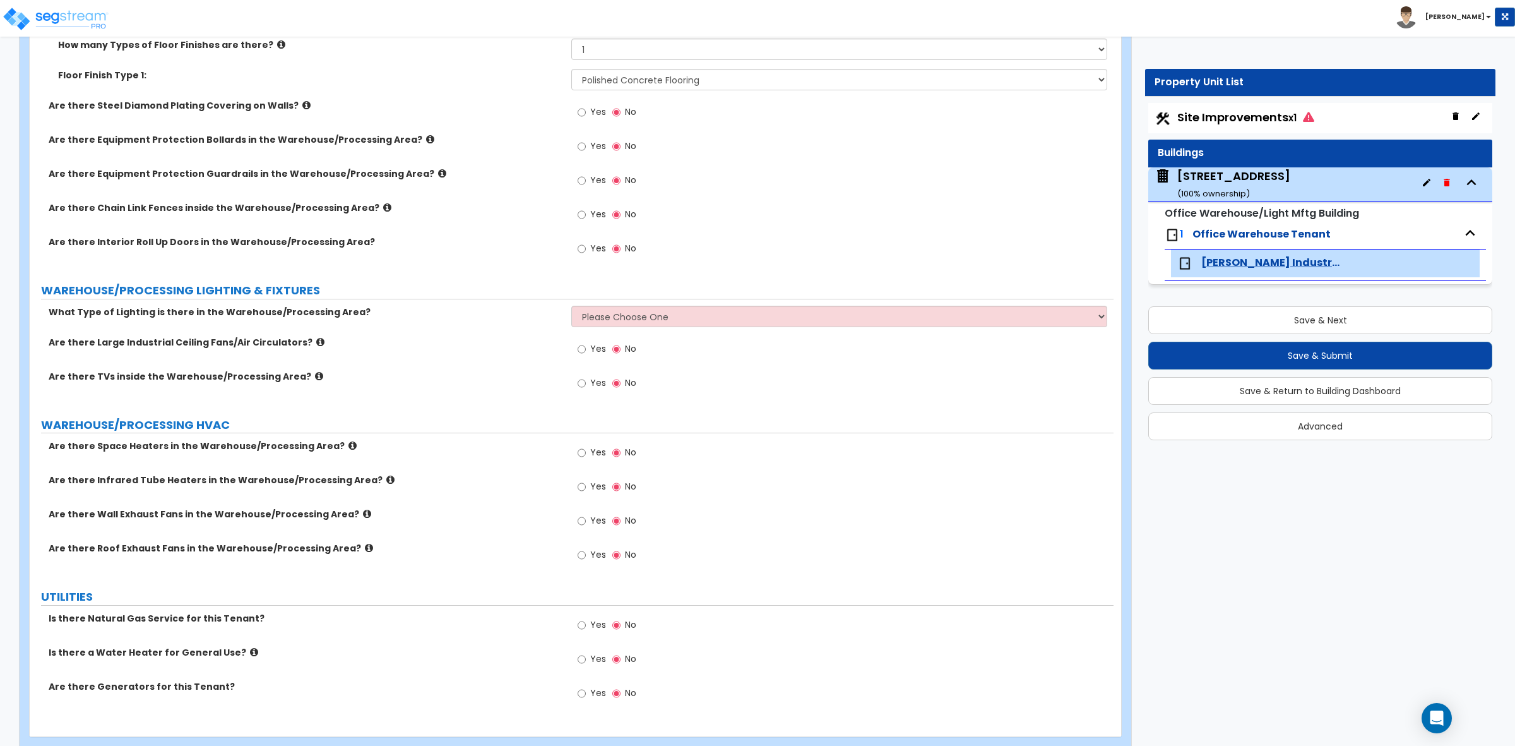
scroll to position [5029, 0]
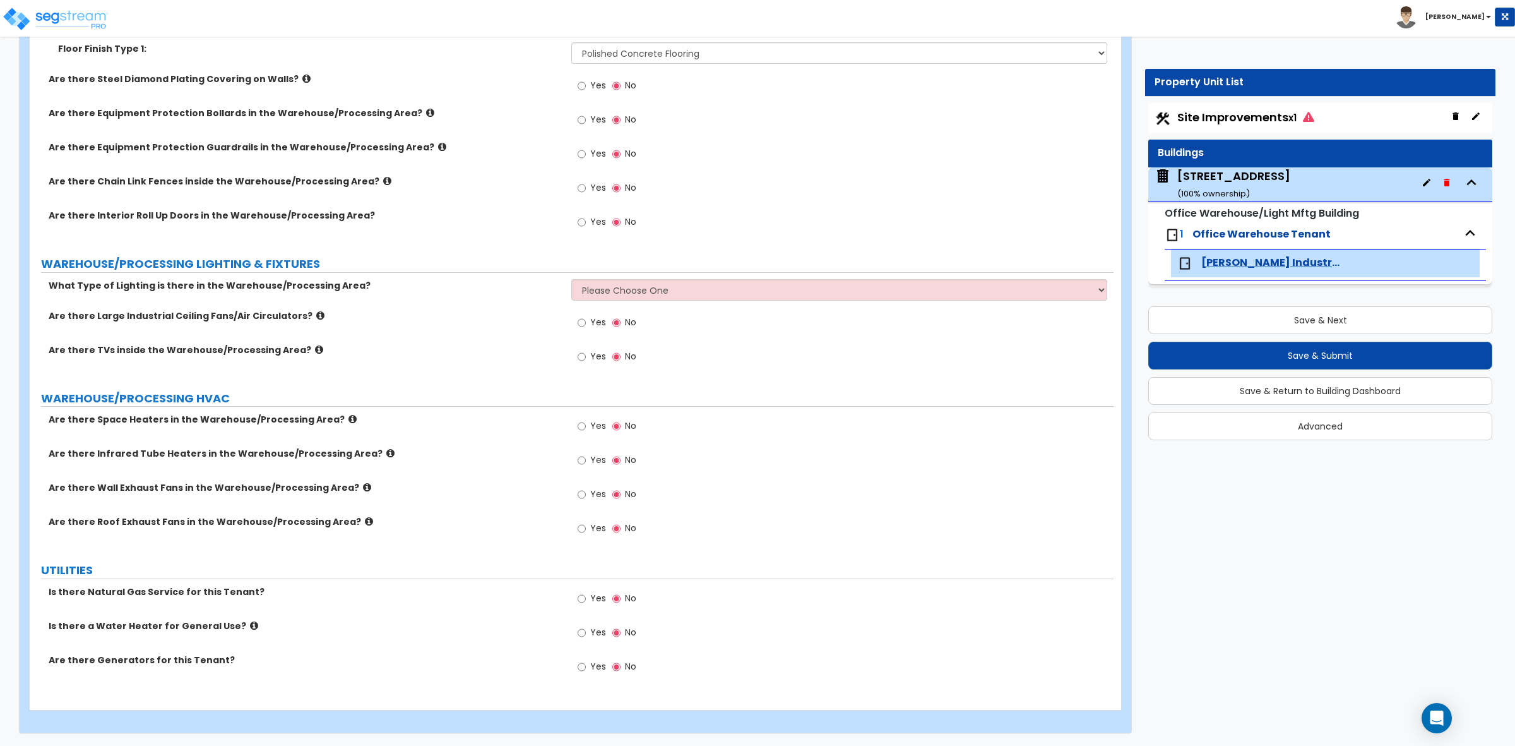
click at [540, 330] on div "Are there Large Industrial Ceiling Fans/Air Circulators? Yes No" at bounding box center [572, 326] width 1084 height 34
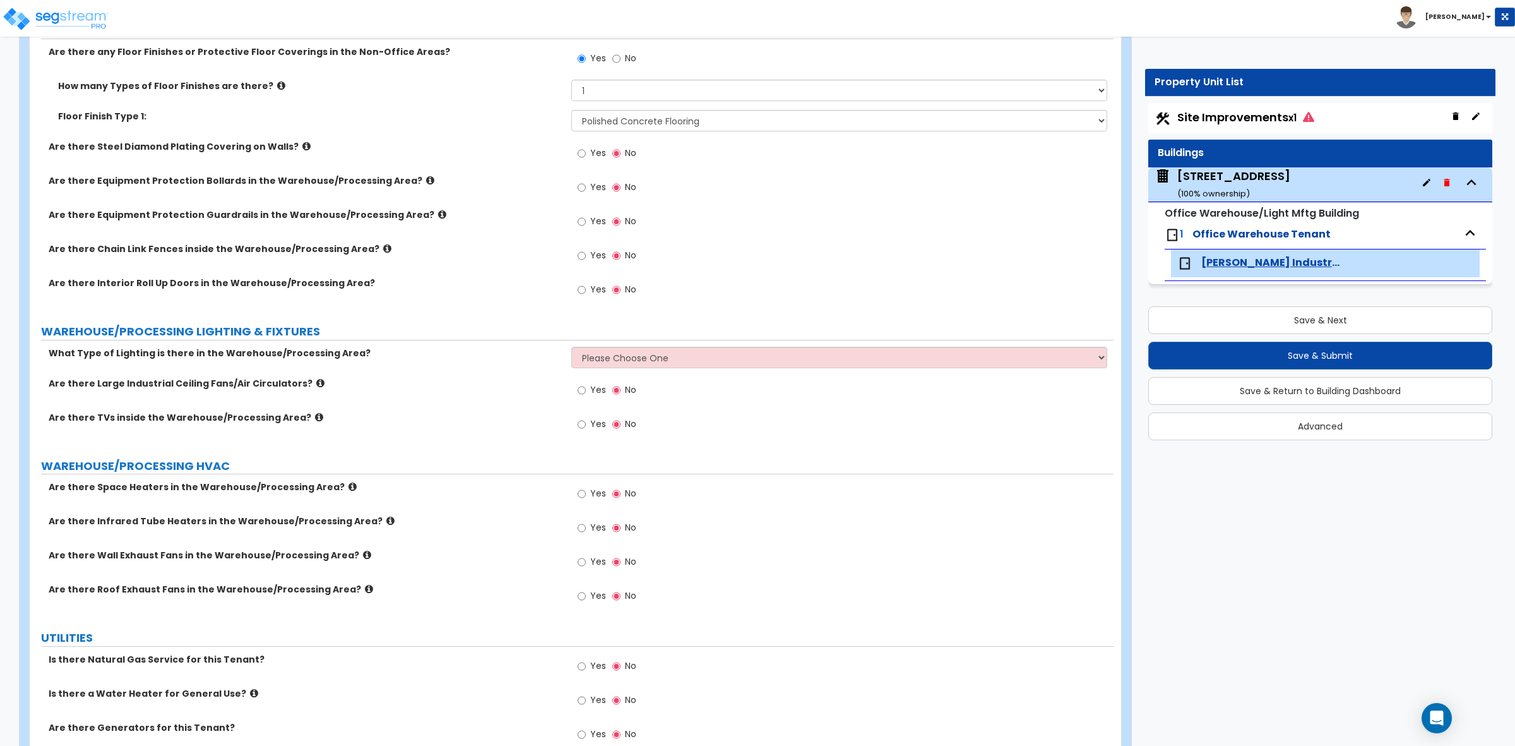
scroll to position [4871, 0]
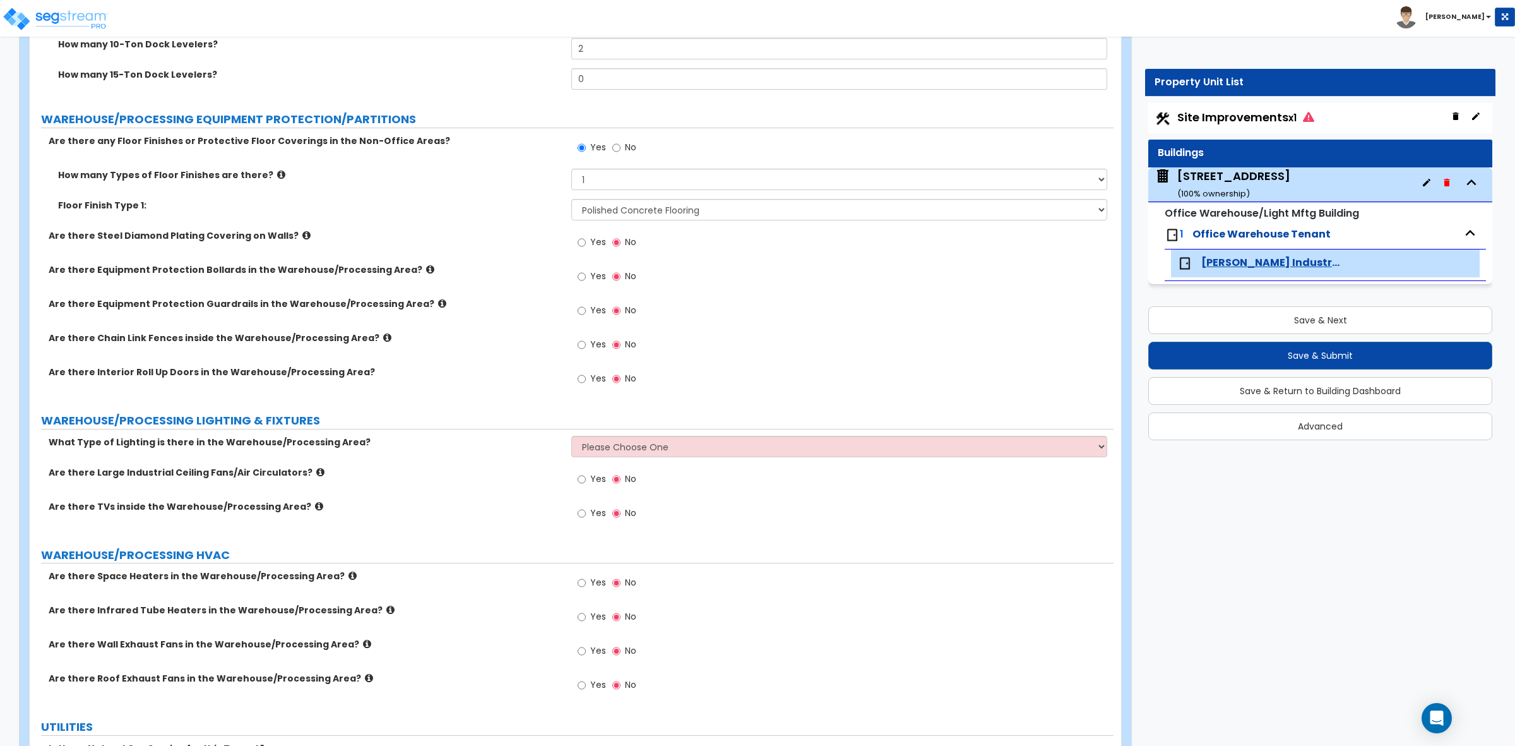
click at [302, 234] on icon at bounding box center [306, 234] width 8 height 9
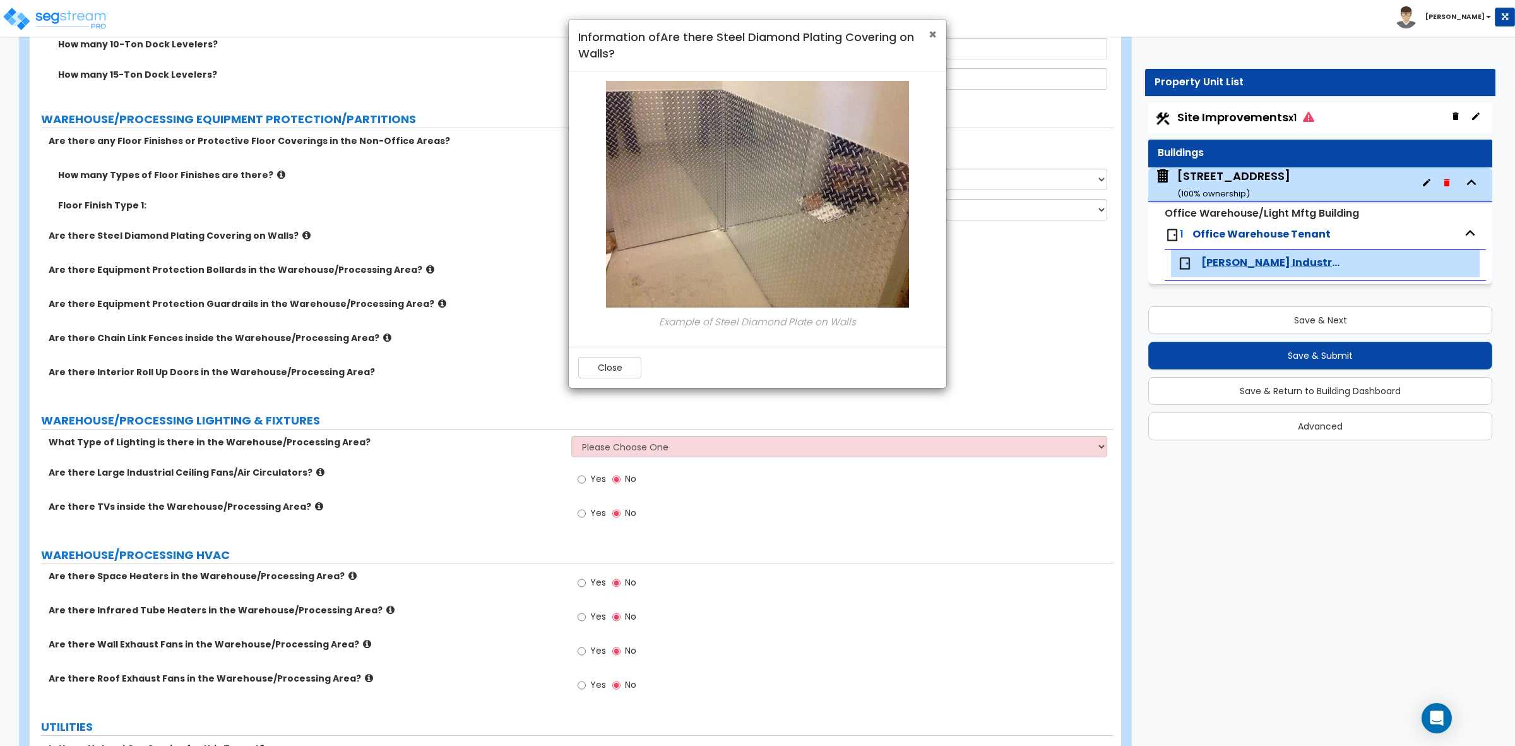
click at [932, 32] on span "×" at bounding box center [933, 34] width 8 height 18
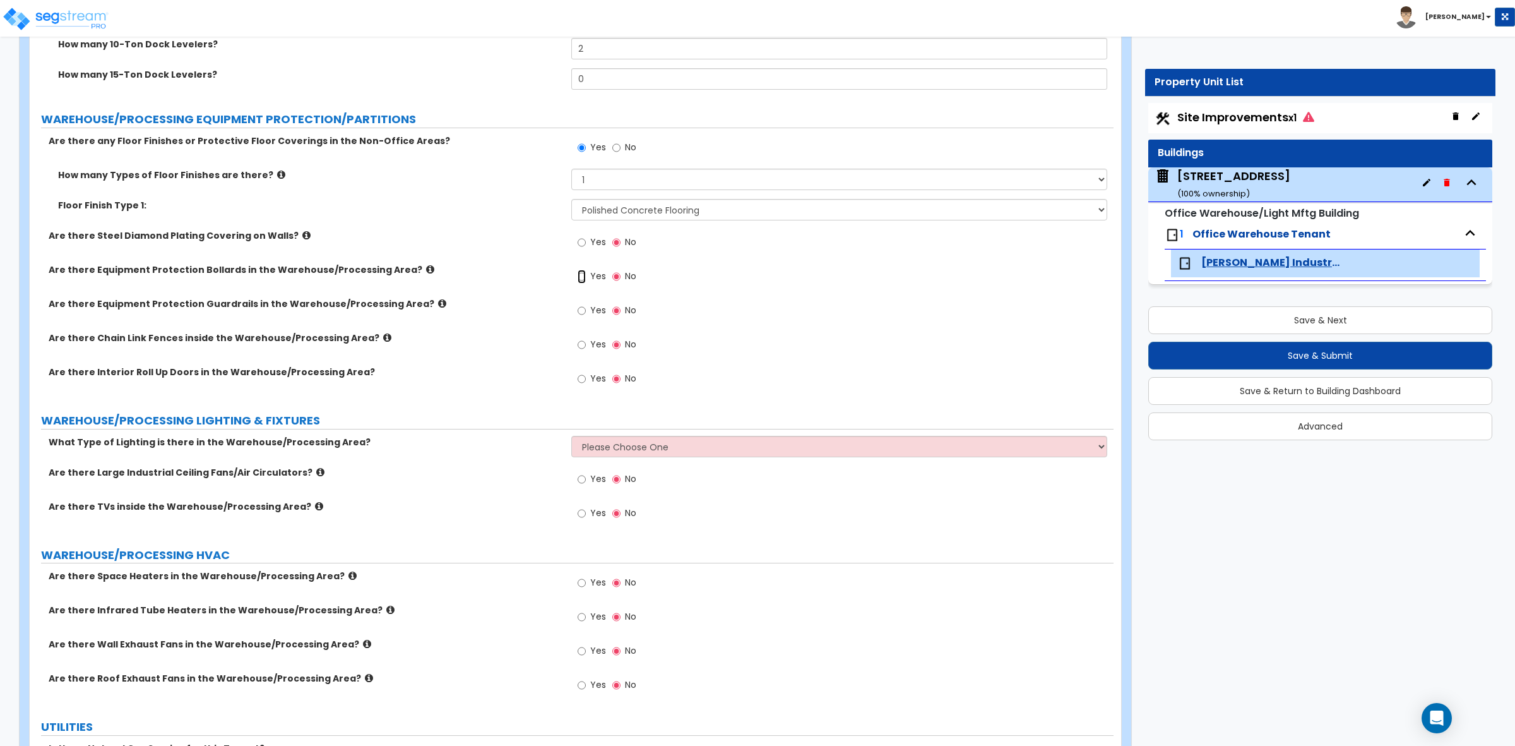
click at [583, 277] on input "Yes" at bounding box center [582, 277] width 8 height 14
radio input "true"
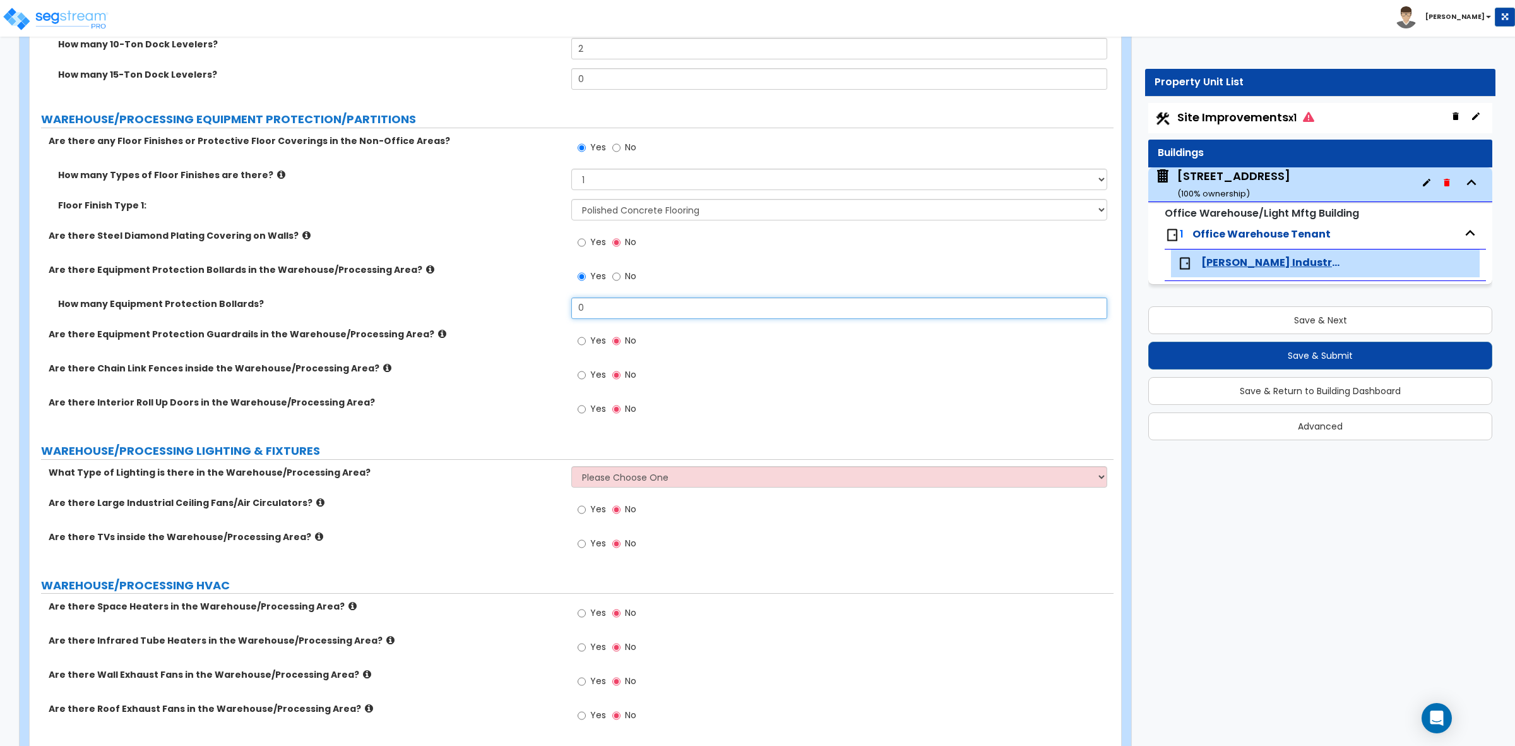
drag, startPoint x: 593, startPoint y: 306, endPoint x: 546, endPoint y: 305, distance: 47.4
click at [546, 305] on div "How many Equipment Protection Bollards? 0" at bounding box center [572, 312] width 1084 height 30
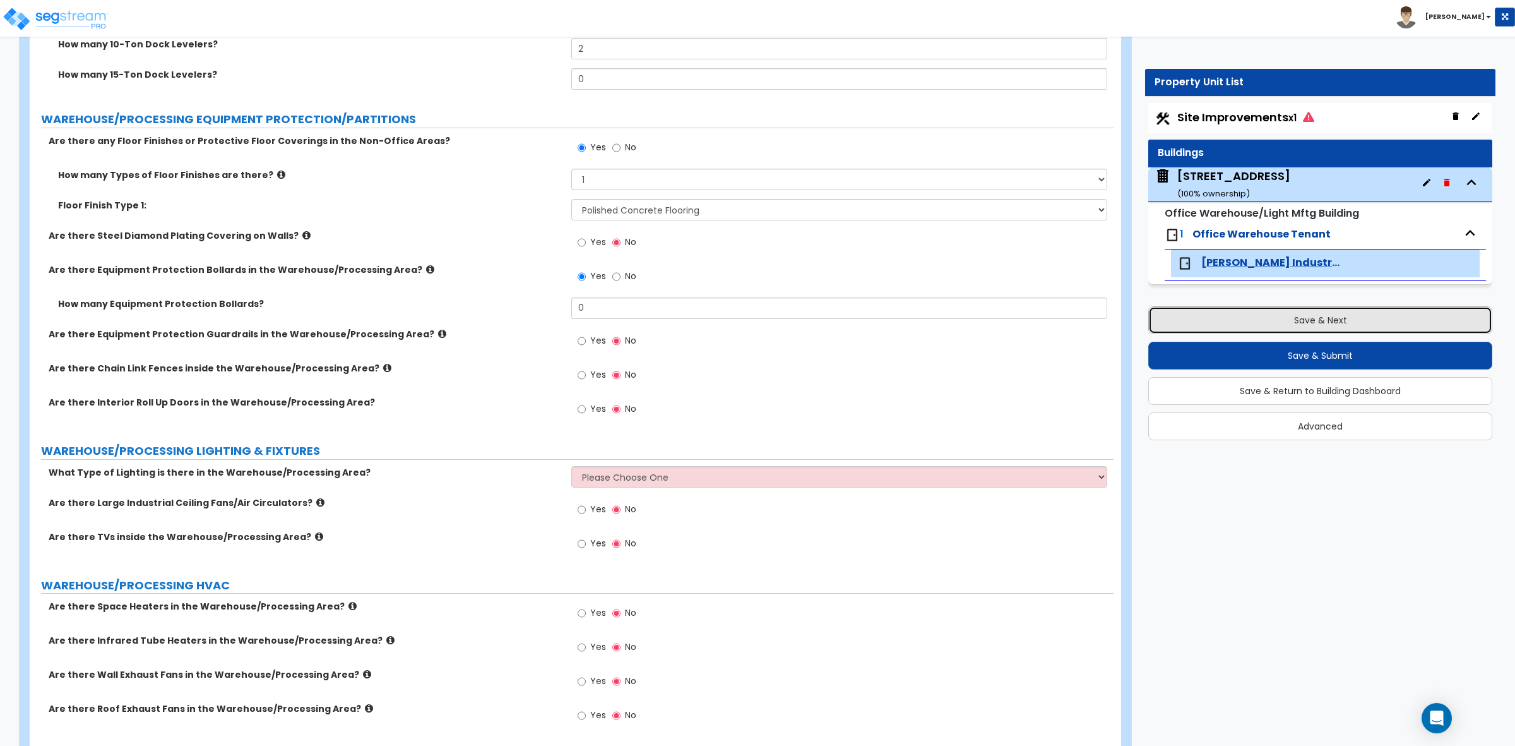
click at [1236, 331] on button "Save & Next" at bounding box center [1320, 320] width 344 height 28
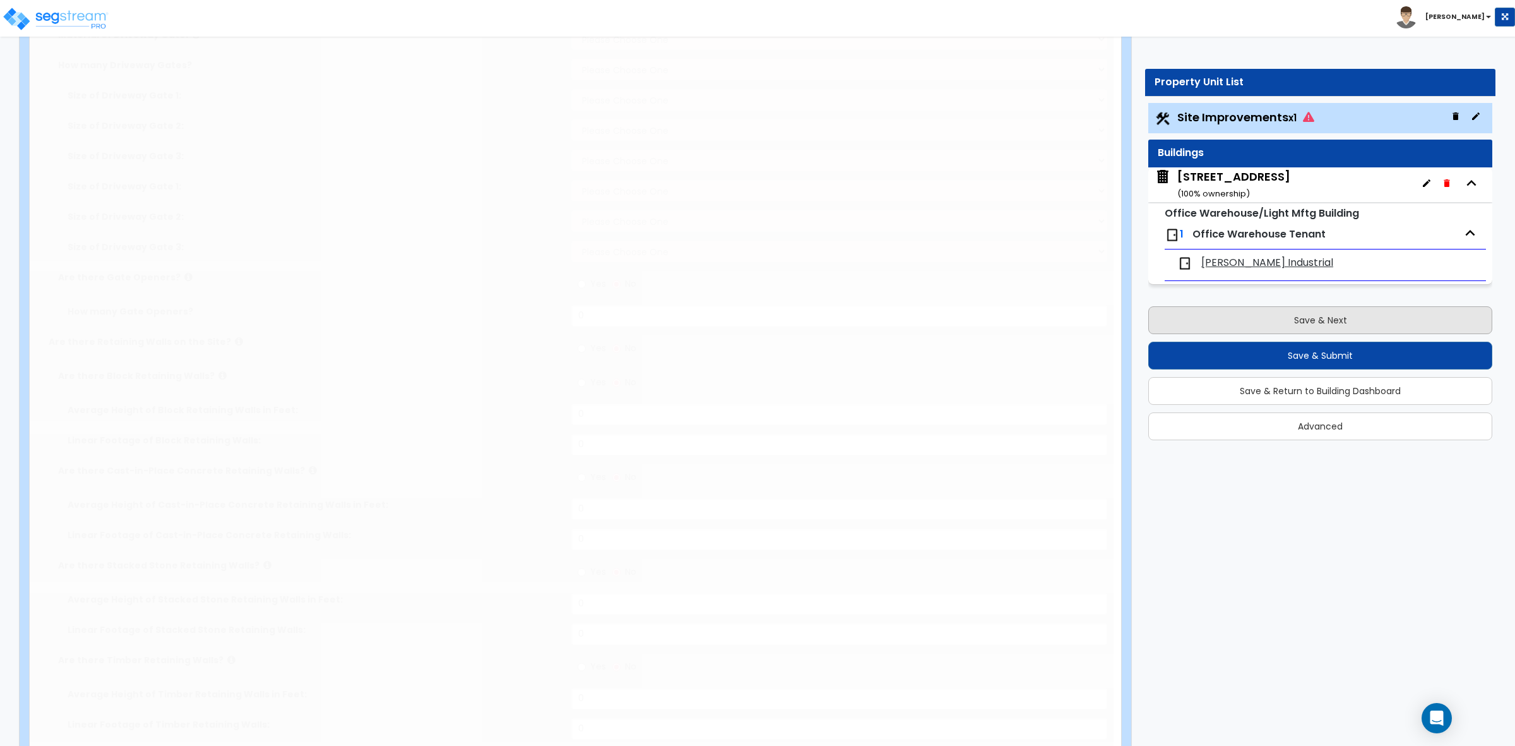
scroll to position [0, 0]
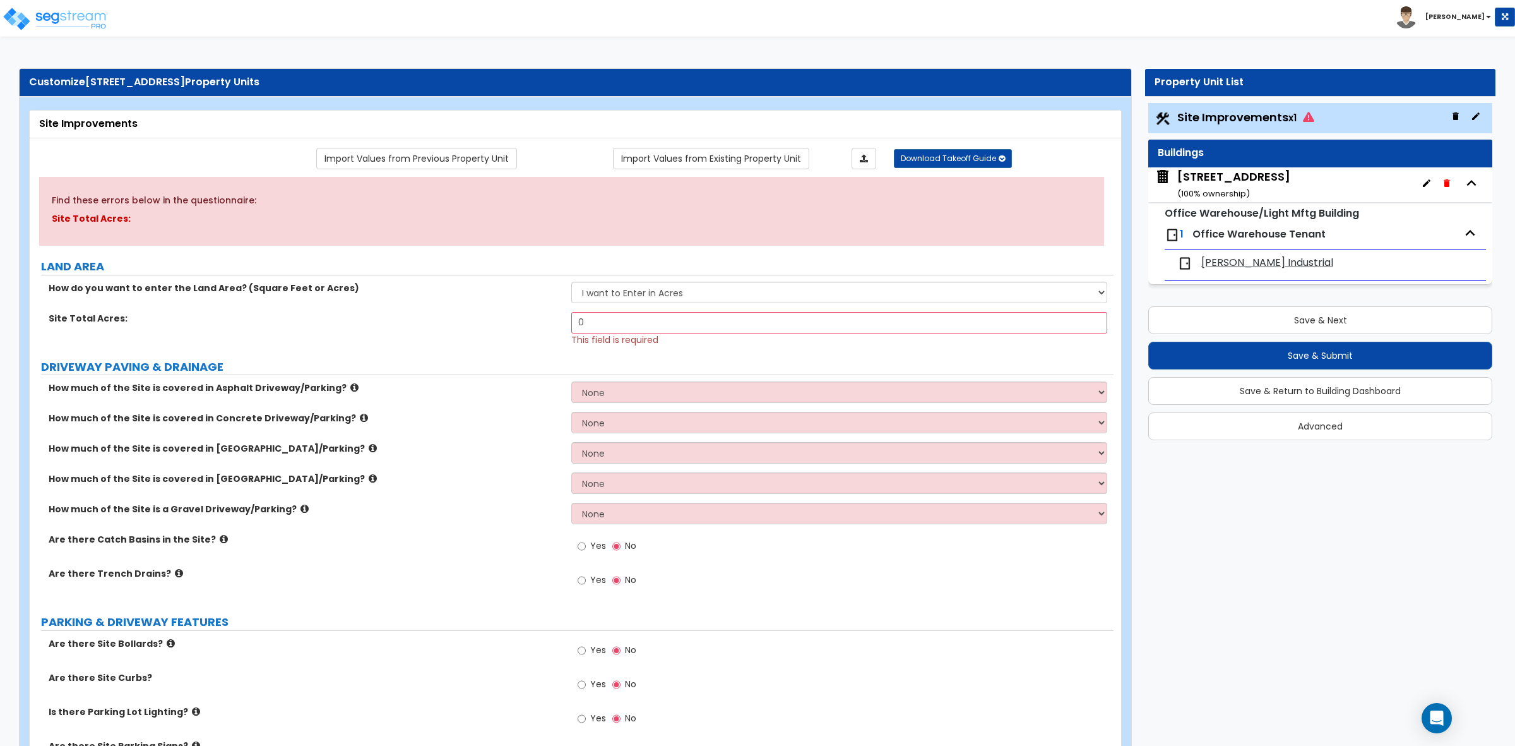
click at [1217, 257] on span "[PERSON_NAME] Industrial" at bounding box center [1267, 263] width 132 height 15
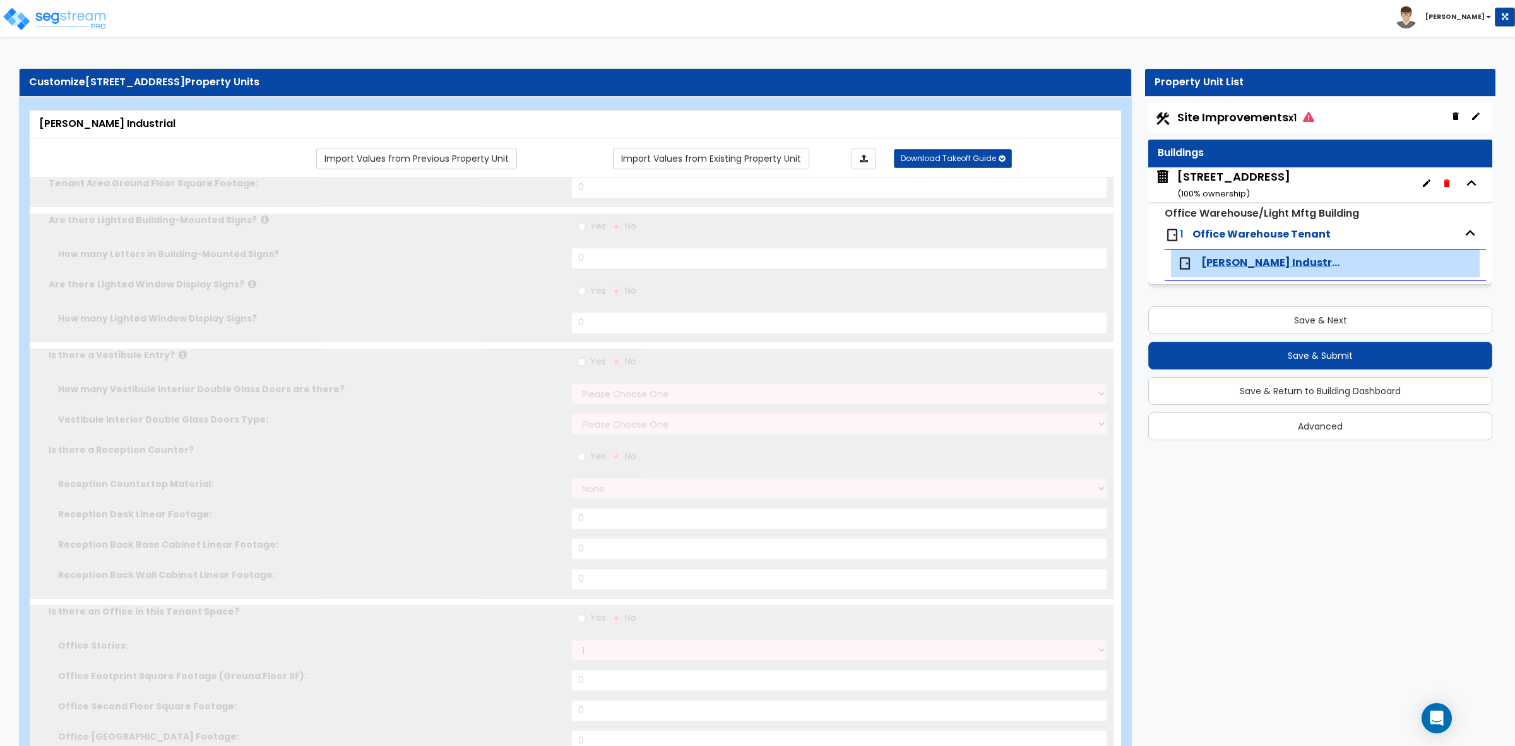
type input "31500"
radio input "true"
type input "4000"
radio input "true"
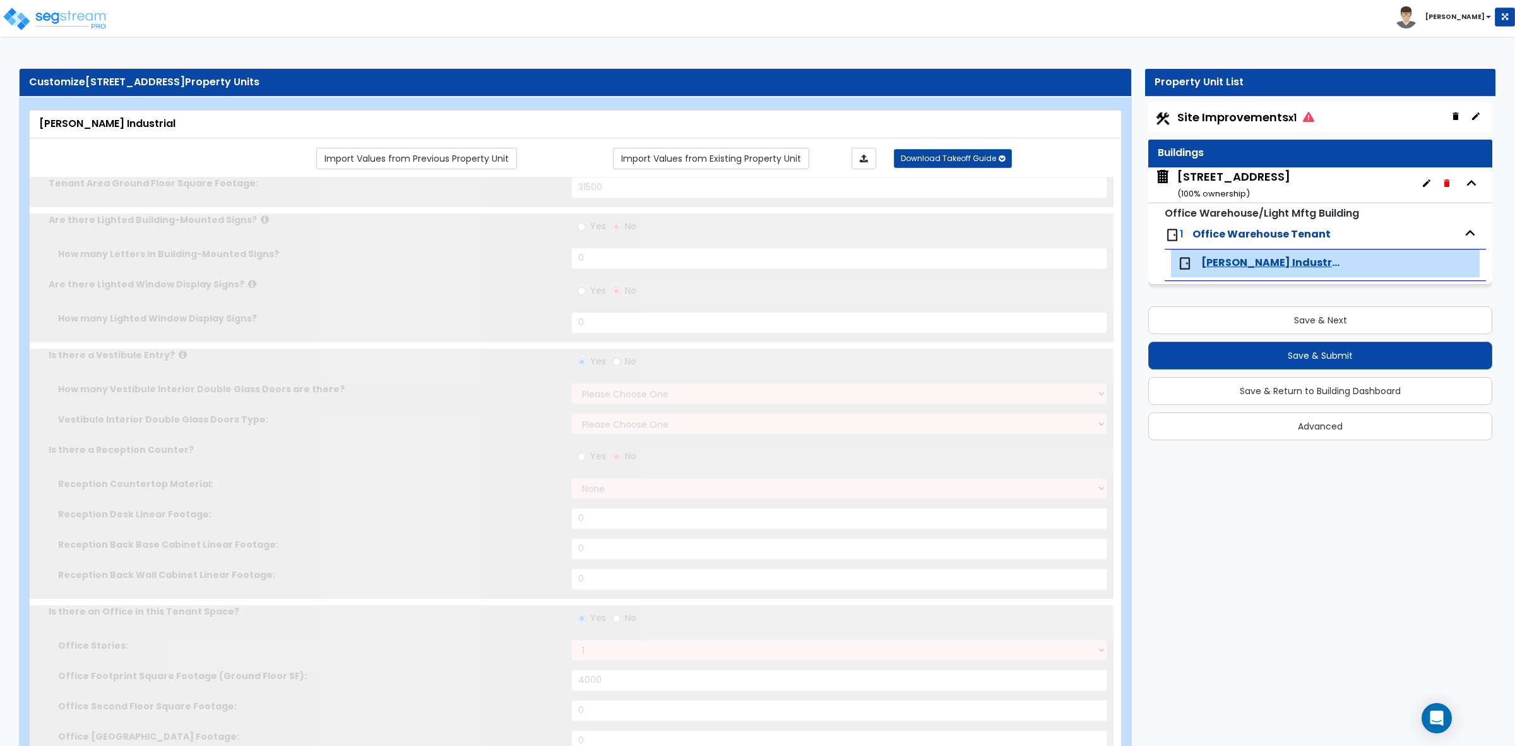
select select "2"
type input "7"
radio input "true"
type input "180"
type input "1"
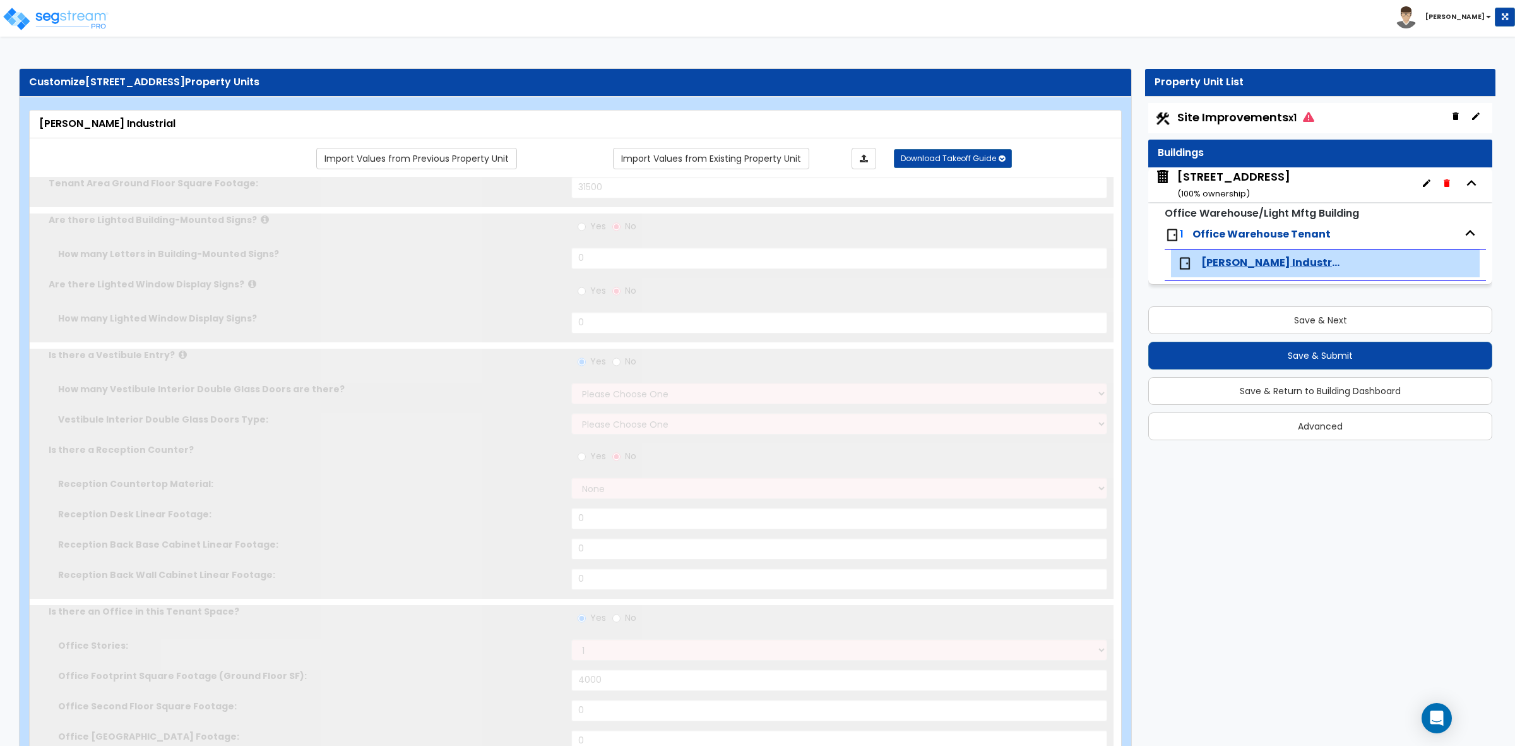
select select "3"
select select "1"
radio input "true"
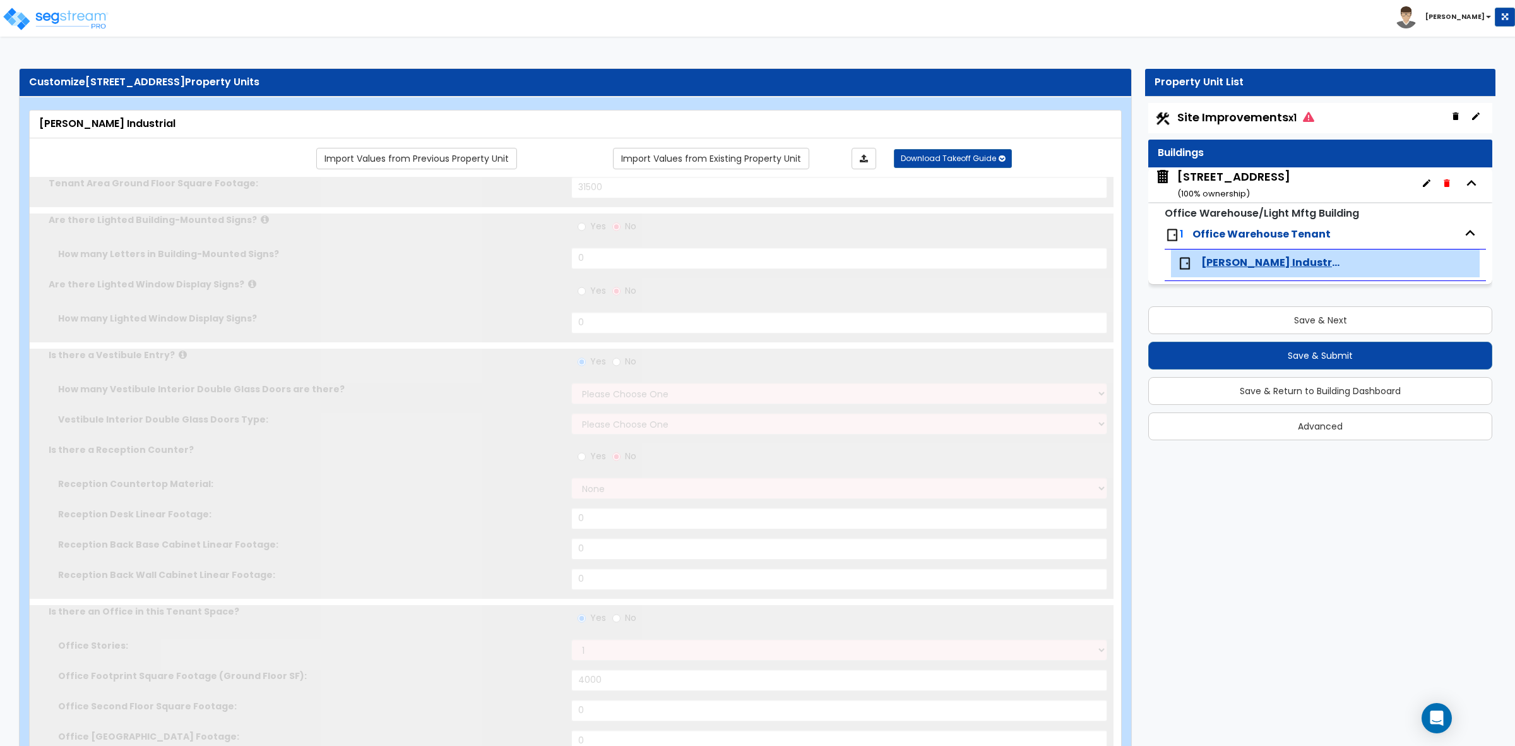
select select "6"
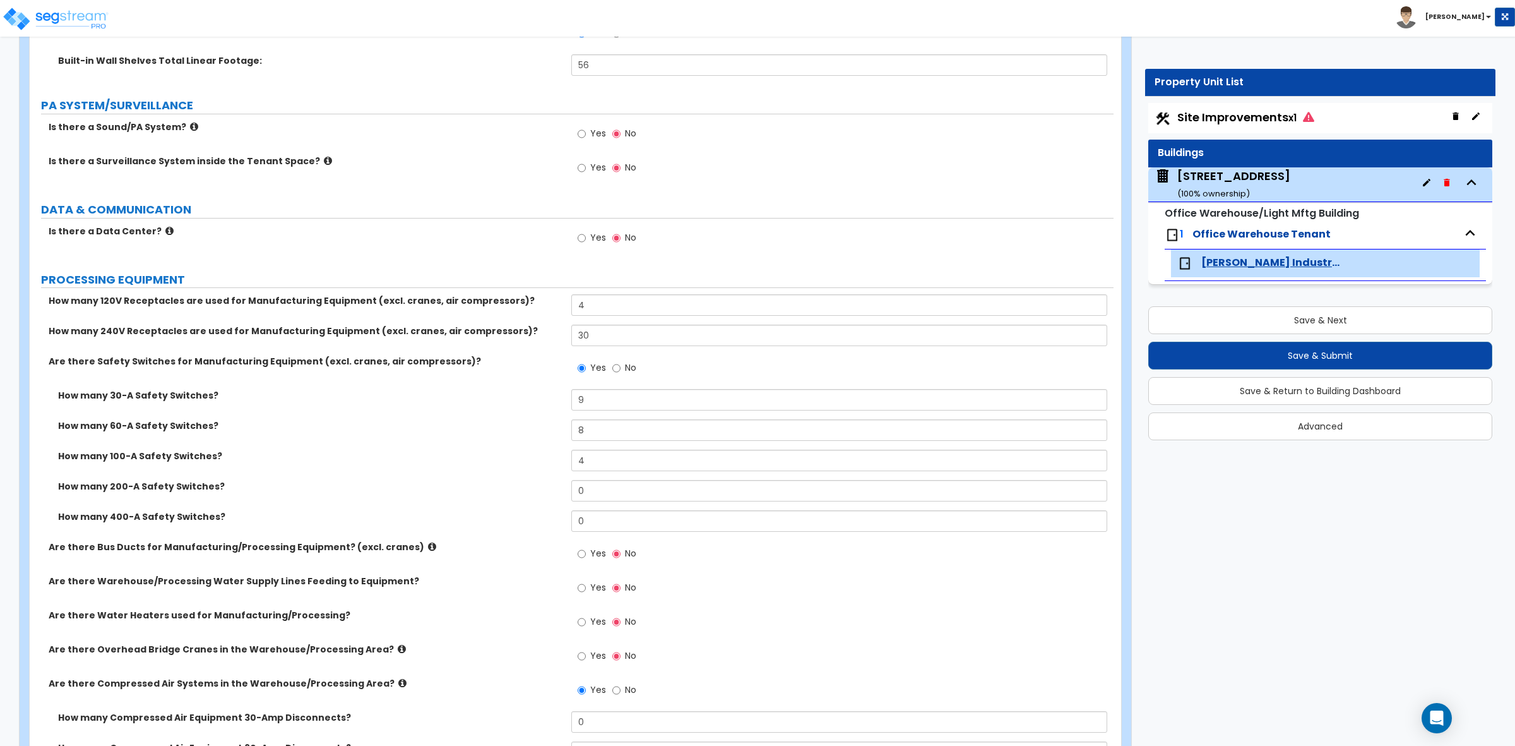
scroll to position [3185, 0]
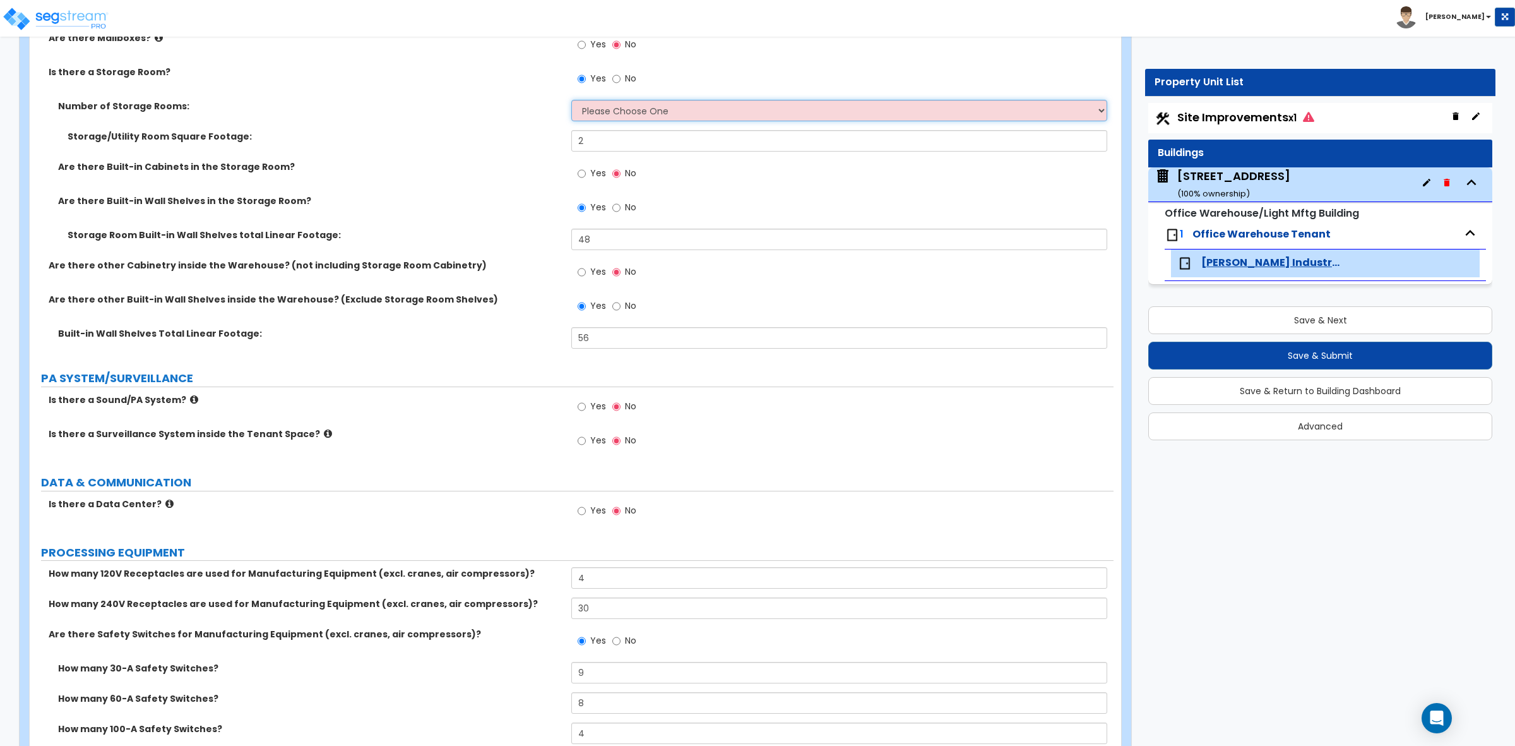
click at [701, 114] on select "Please Choose One 1 2 3" at bounding box center [838, 110] width 535 height 21
click at [354, 122] on div "Number of Storage Rooms: Please Choose One 1 2 3" at bounding box center [572, 115] width 1084 height 30
click at [597, 120] on select "Please Choose One 1 2 3" at bounding box center [838, 110] width 535 height 21
click at [571, 100] on select "Please Choose One 1 2 3" at bounding box center [838, 110] width 535 height 21
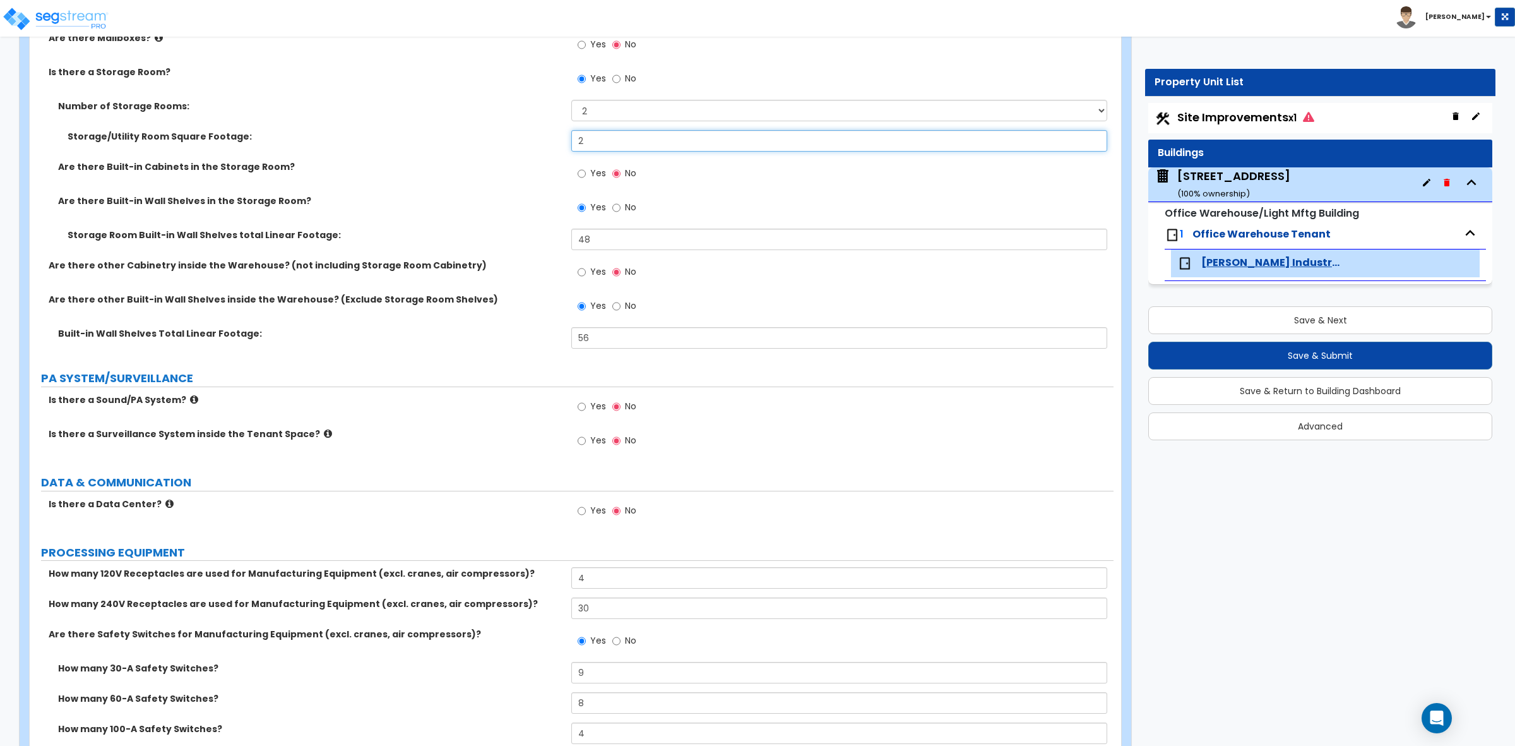
click at [551, 142] on div "Storage/Utility Room Square Footage: 2" at bounding box center [572, 145] width 1084 height 30
click at [546, 142] on label "Storage/Utility Room Square Footage:" at bounding box center [315, 136] width 494 height 13
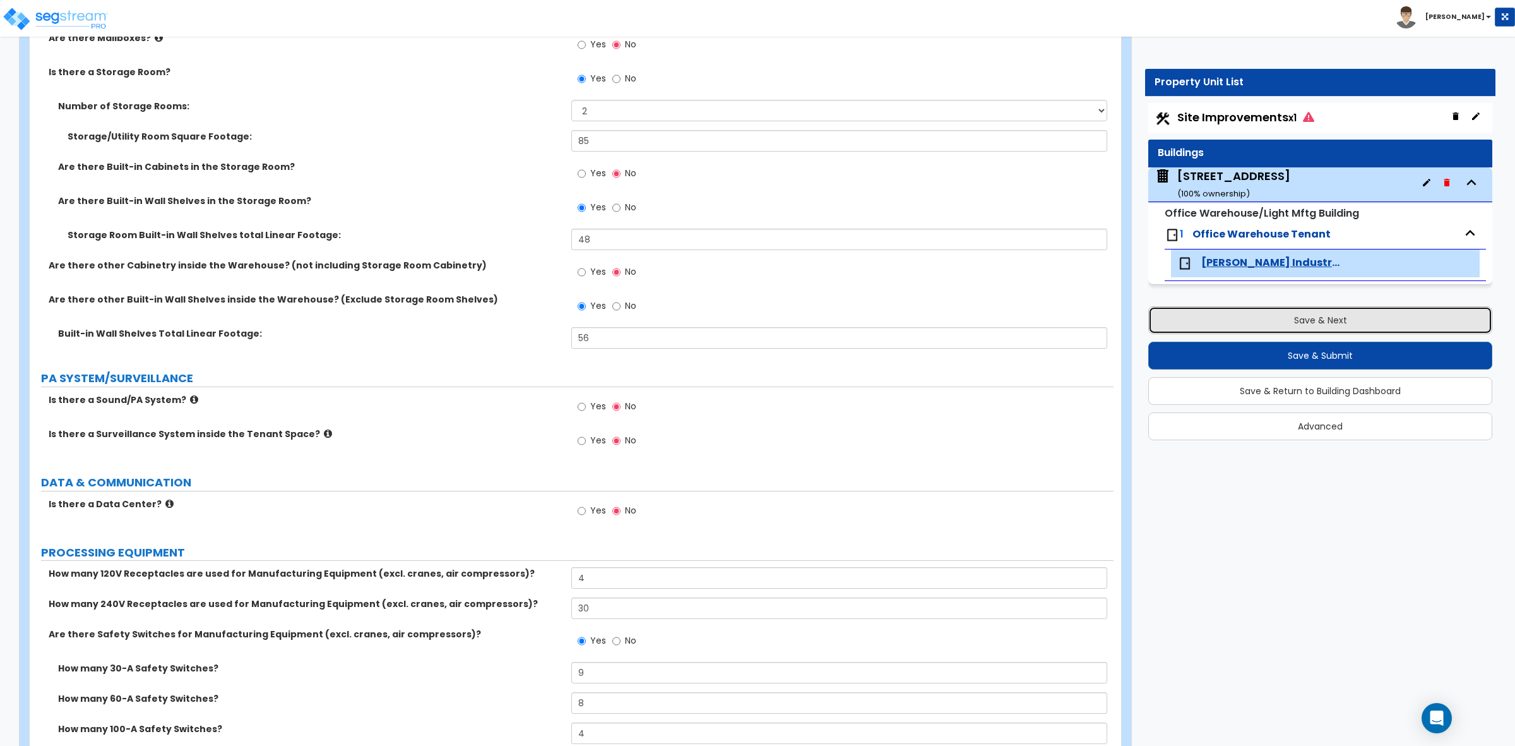
click at [1415, 321] on button "Save & Next" at bounding box center [1320, 320] width 344 height 28
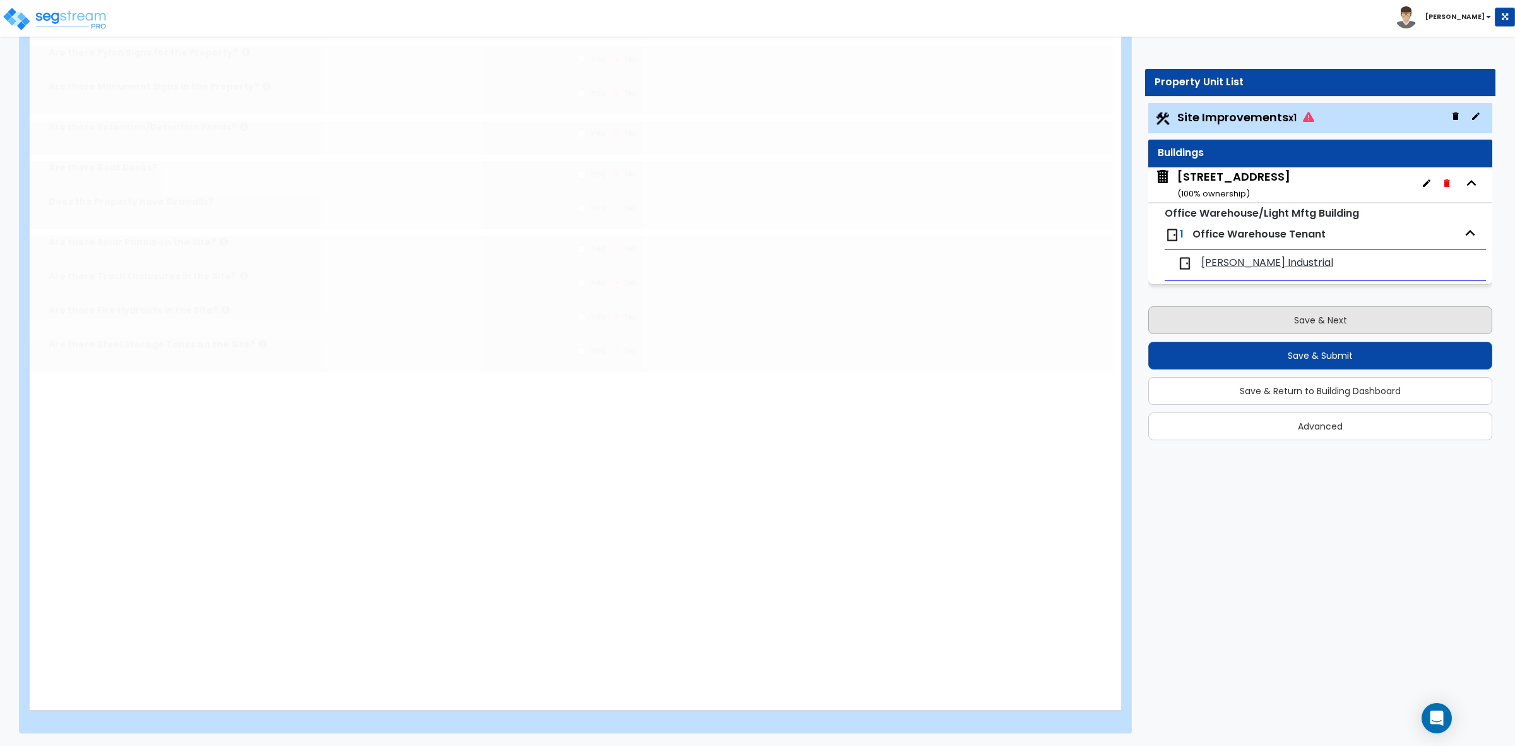
scroll to position [0, 0]
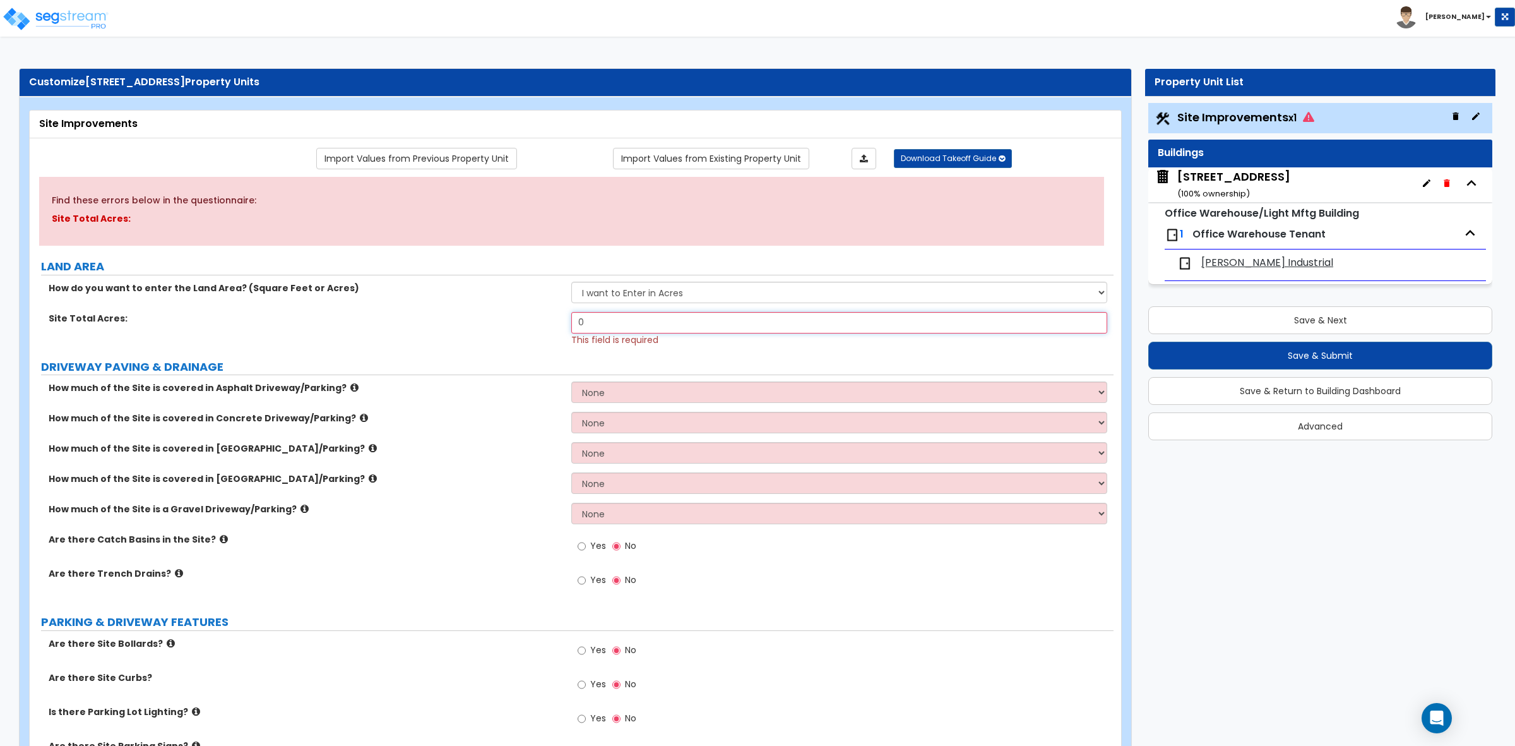
drag, startPoint x: 644, startPoint y: 313, endPoint x: 551, endPoint y: 305, distance: 93.2
click at [548, 309] on div "How do you want to enter the Land Area? (Square Feet or Acres) I want to Enter …" at bounding box center [571, 314] width 1065 height 64
click at [1207, 323] on button "Save & Next" at bounding box center [1320, 320] width 344 height 28
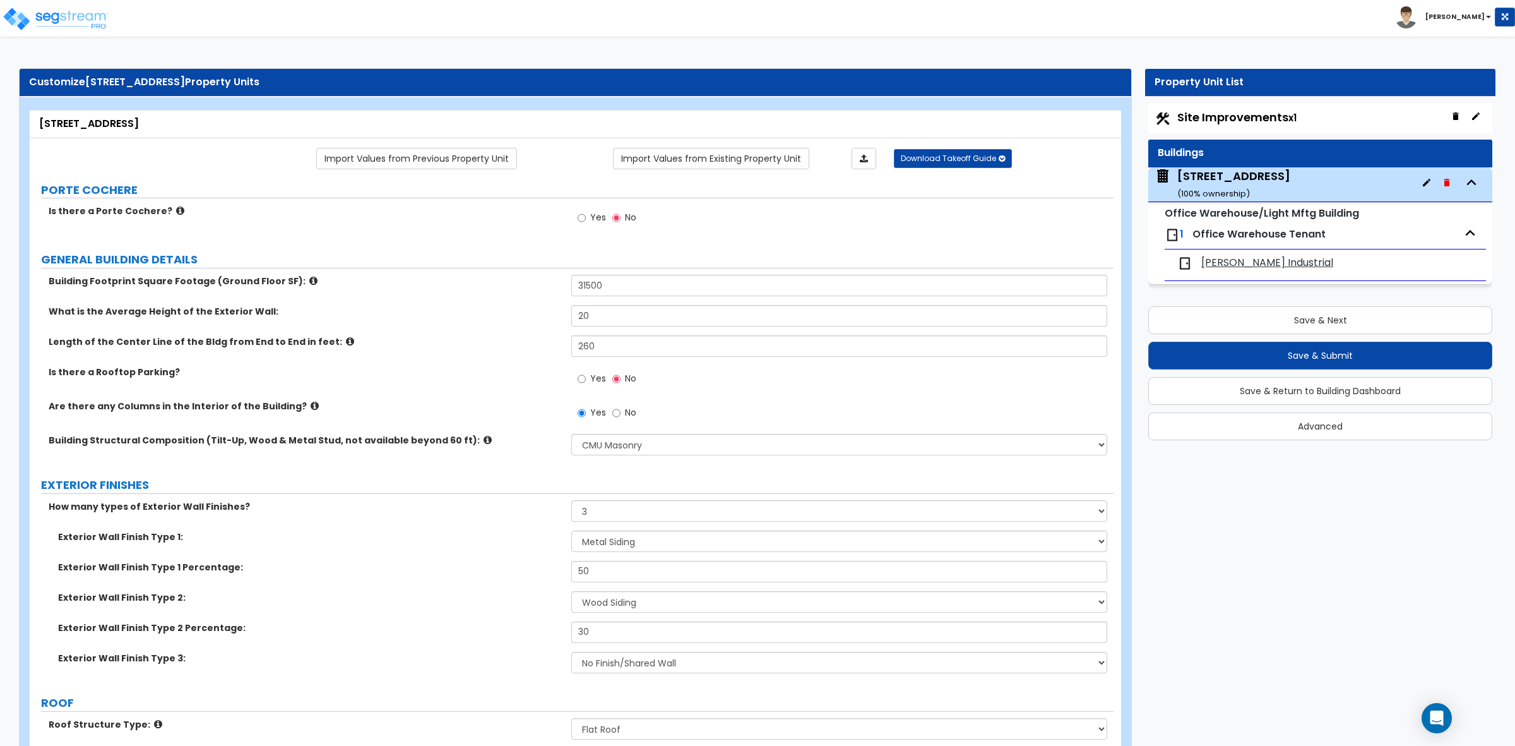
click at [1222, 259] on span "[PERSON_NAME] Industrial" at bounding box center [1267, 263] width 132 height 15
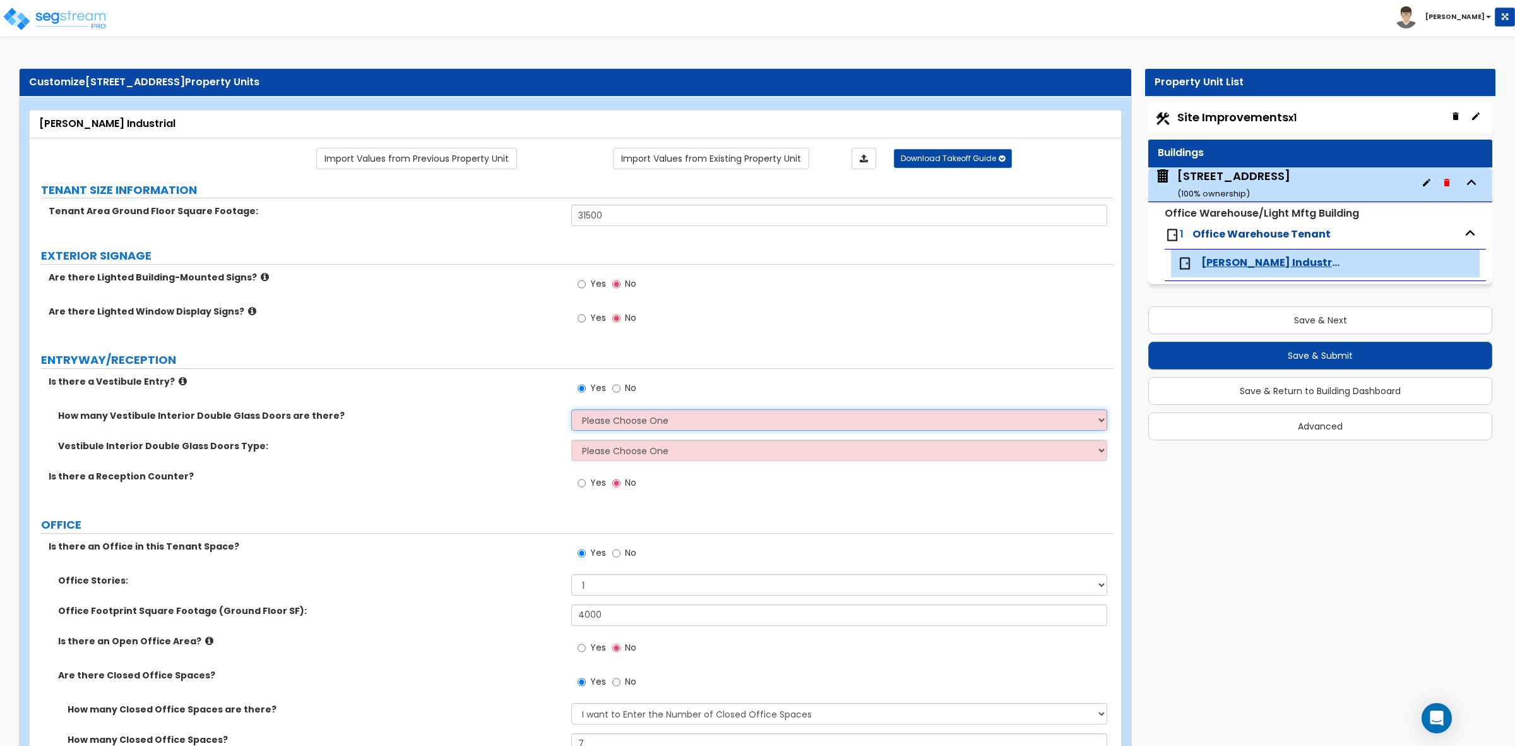
click at [680, 423] on select "Please Choose One 1 2 3" at bounding box center [838, 419] width 535 height 21
click at [432, 446] on label "Vestibule Interior Double Glass Doors Type:" at bounding box center [310, 445] width 504 height 13
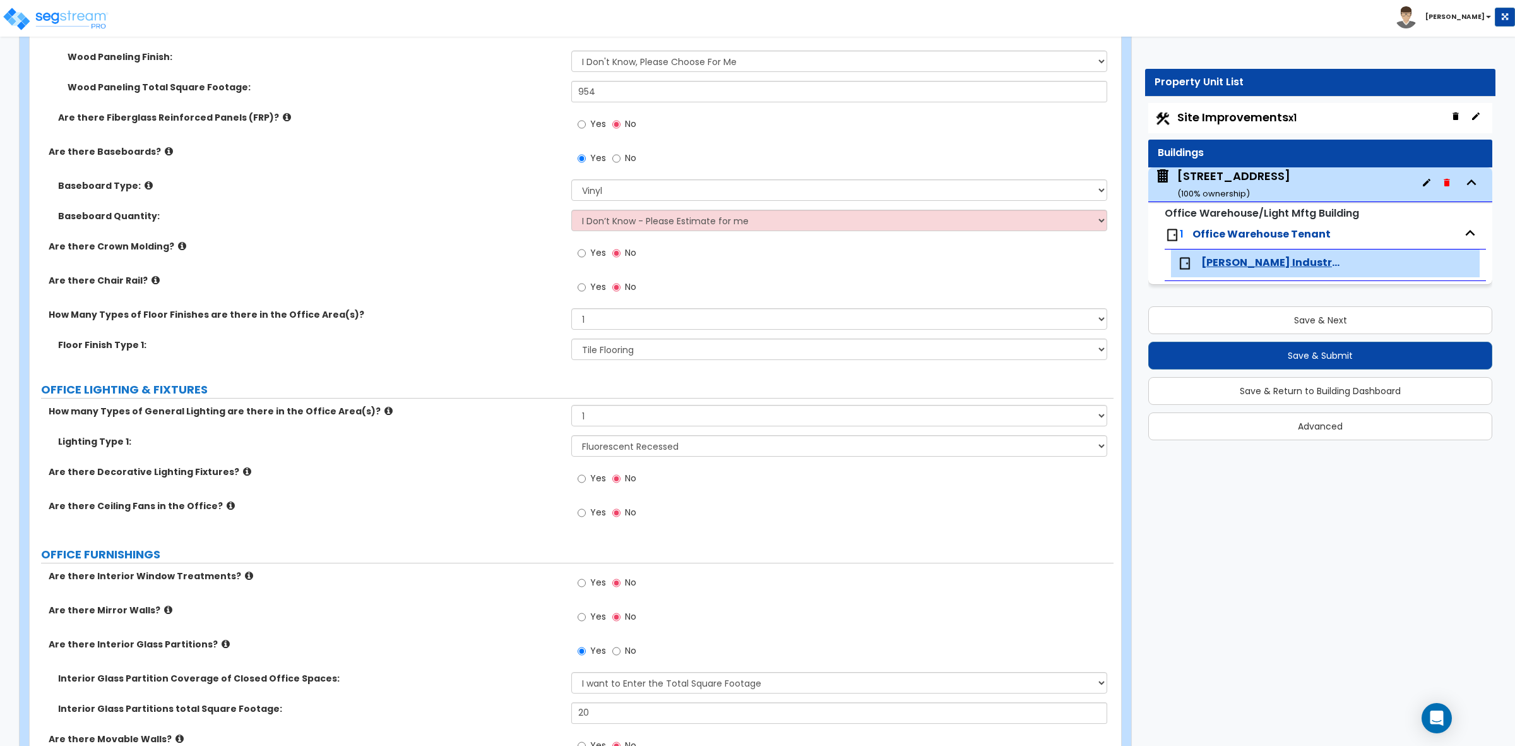
scroll to position [1184, 0]
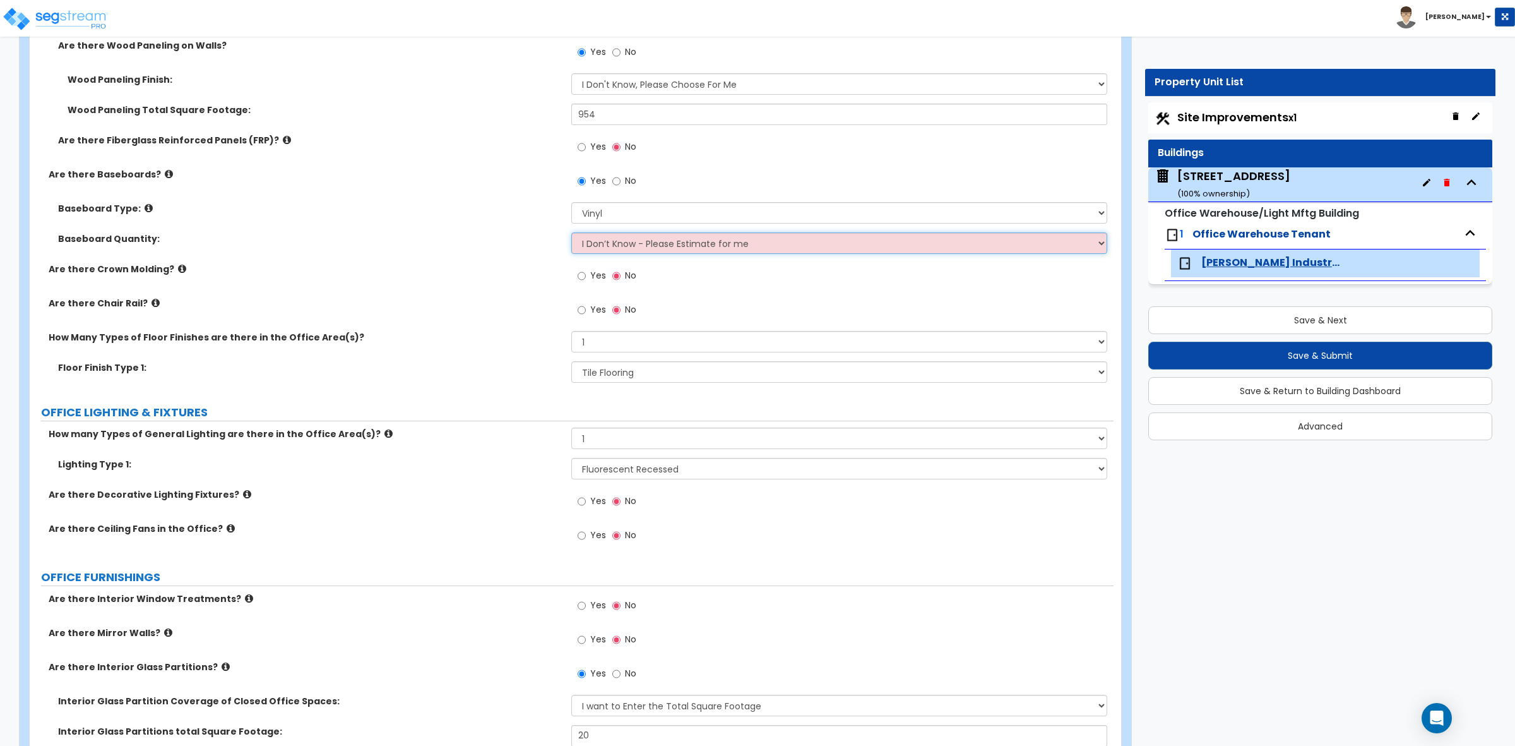
click at [751, 247] on select "I Don’t Know - Please Estimate for me I want to Enter the Linear Footage" at bounding box center [838, 242] width 535 height 21
click at [571, 234] on select "I Don’t Know - Please Estimate for me I want to Enter the Linear Footage" at bounding box center [838, 242] width 535 height 21
click at [538, 257] on div "Baseboard Quantity: I Don’t Know - Please Estimate for me I want to Enter the L…" at bounding box center [572, 247] width 1084 height 30
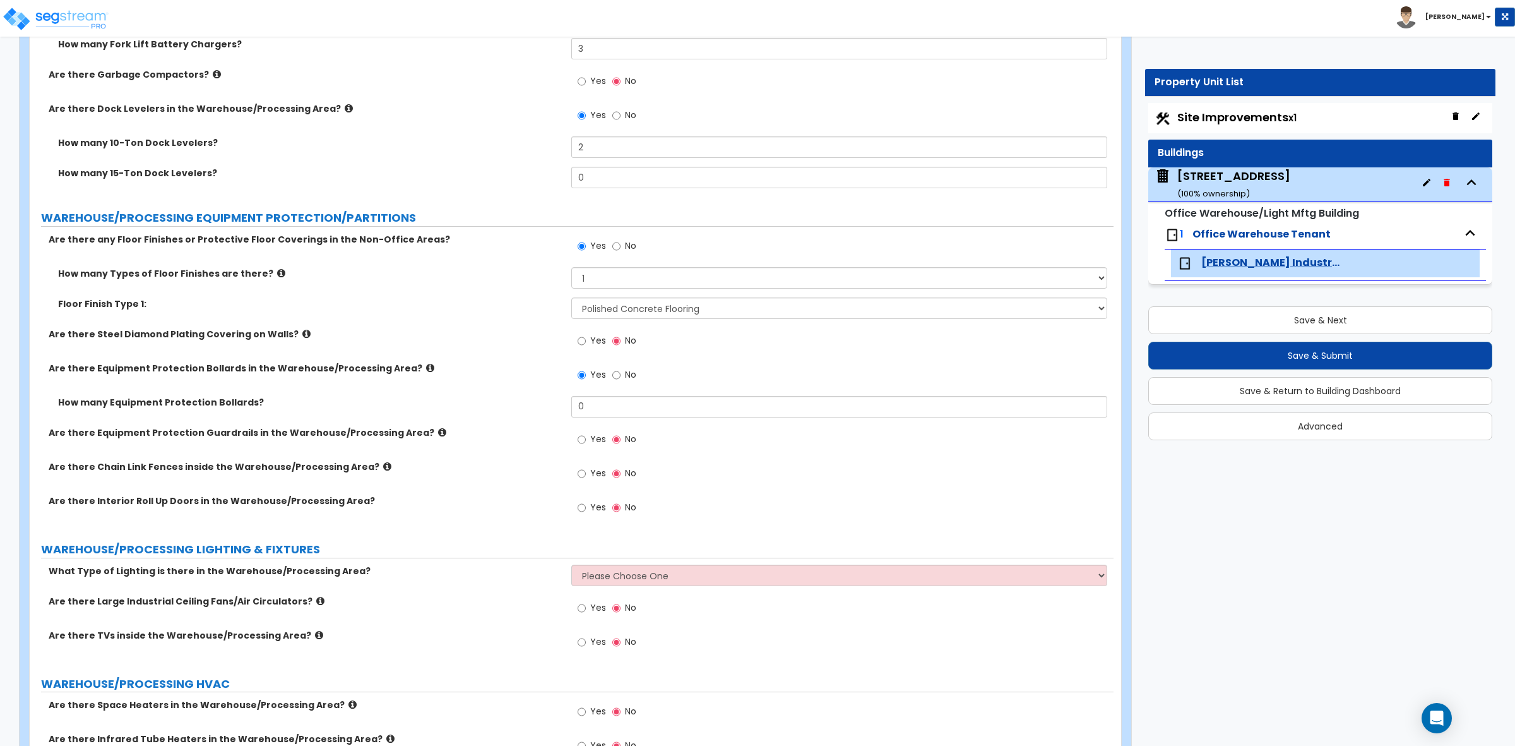
scroll to position [4743, 0]
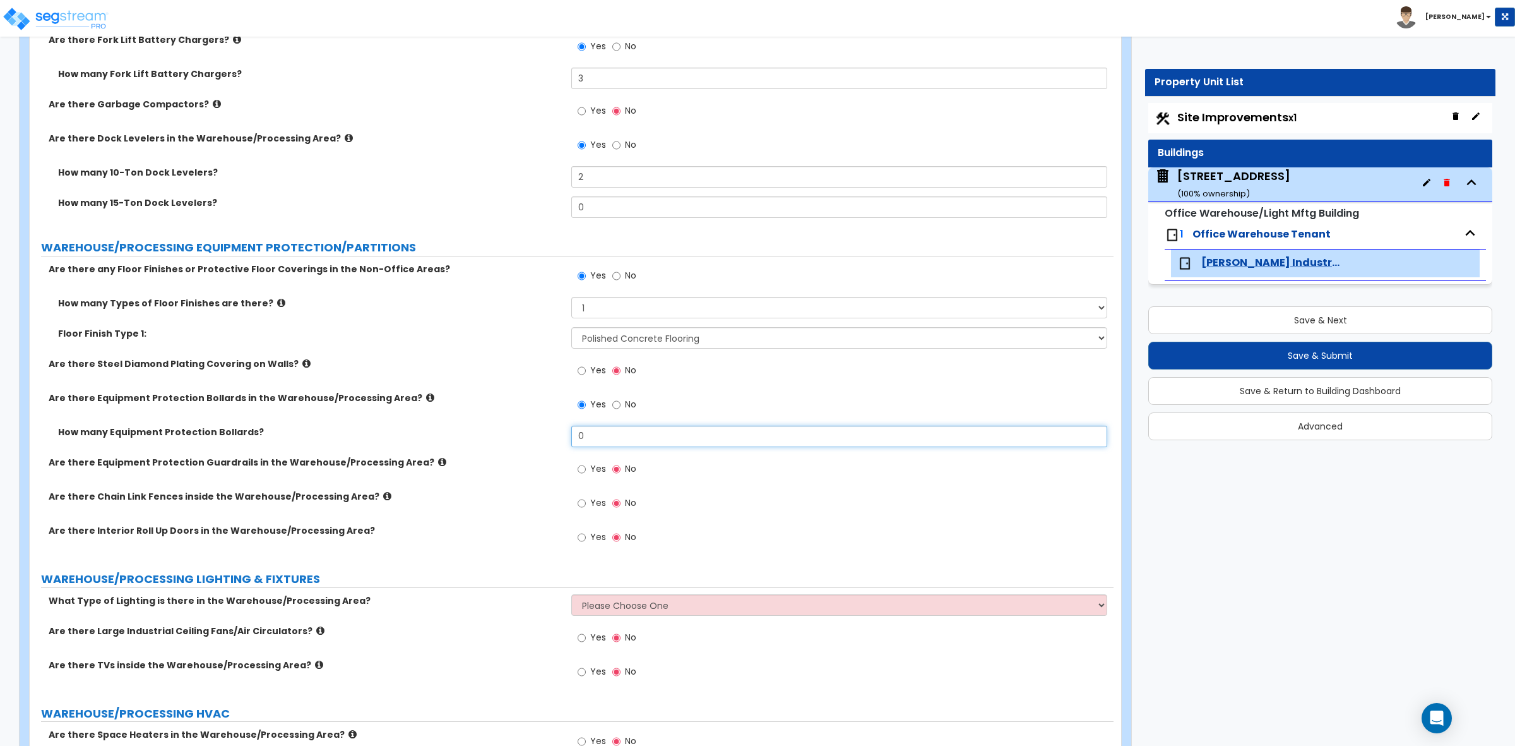
drag, startPoint x: 604, startPoint y: 441, endPoint x: 512, endPoint y: 429, distance: 92.2
click at [513, 434] on div "How many Equipment Protection Bollards? 0" at bounding box center [572, 441] width 1084 height 30
click at [510, 500] on label "Are there Chain Link Fences inside the Warehouse/Processing Area?" at bounding box center [305, 496] width 513 height 13
click at [383, 497] on icon at bounding box center [387, 495] width 8 height 9
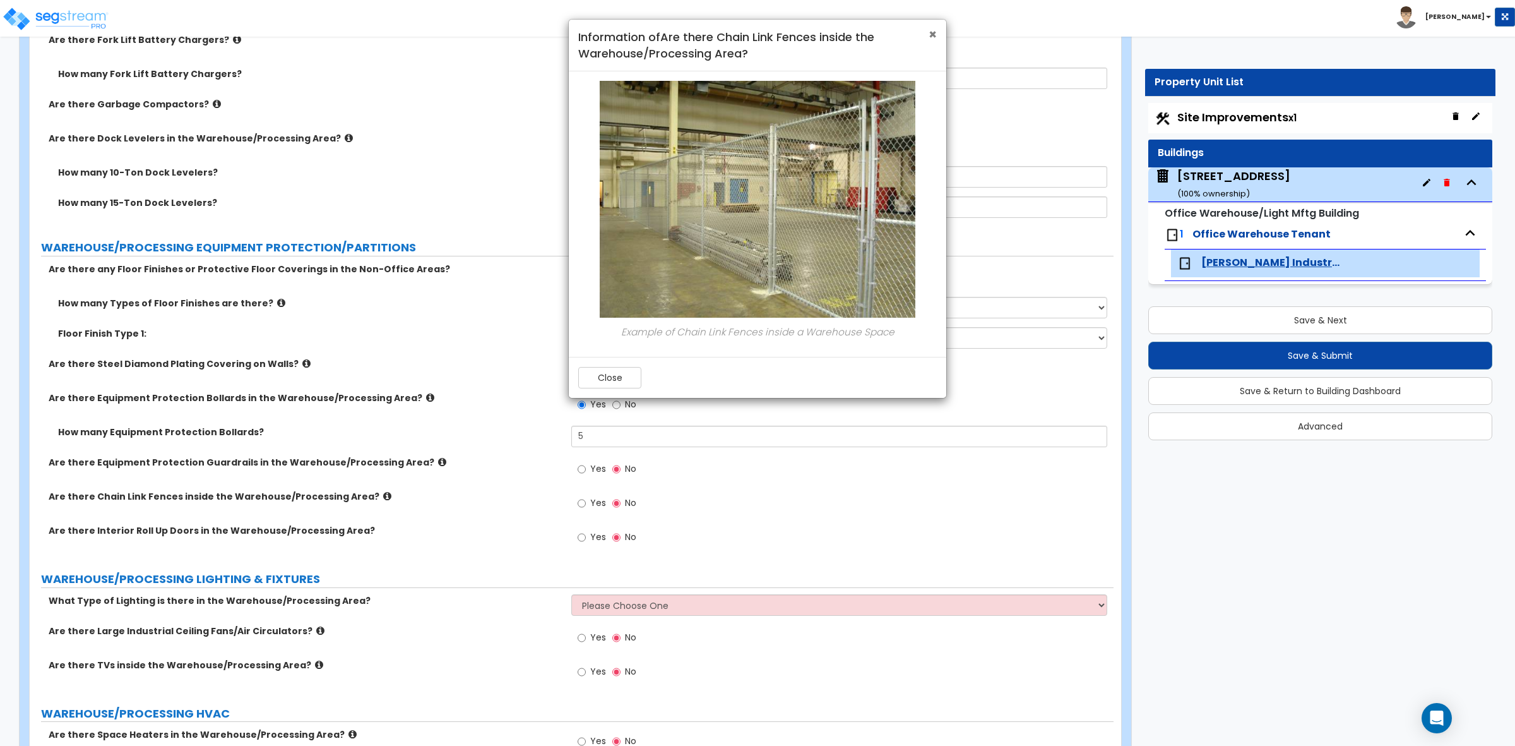
click at [929, 37] on span "×" at bounding box center [933, 34] width 8 height 18
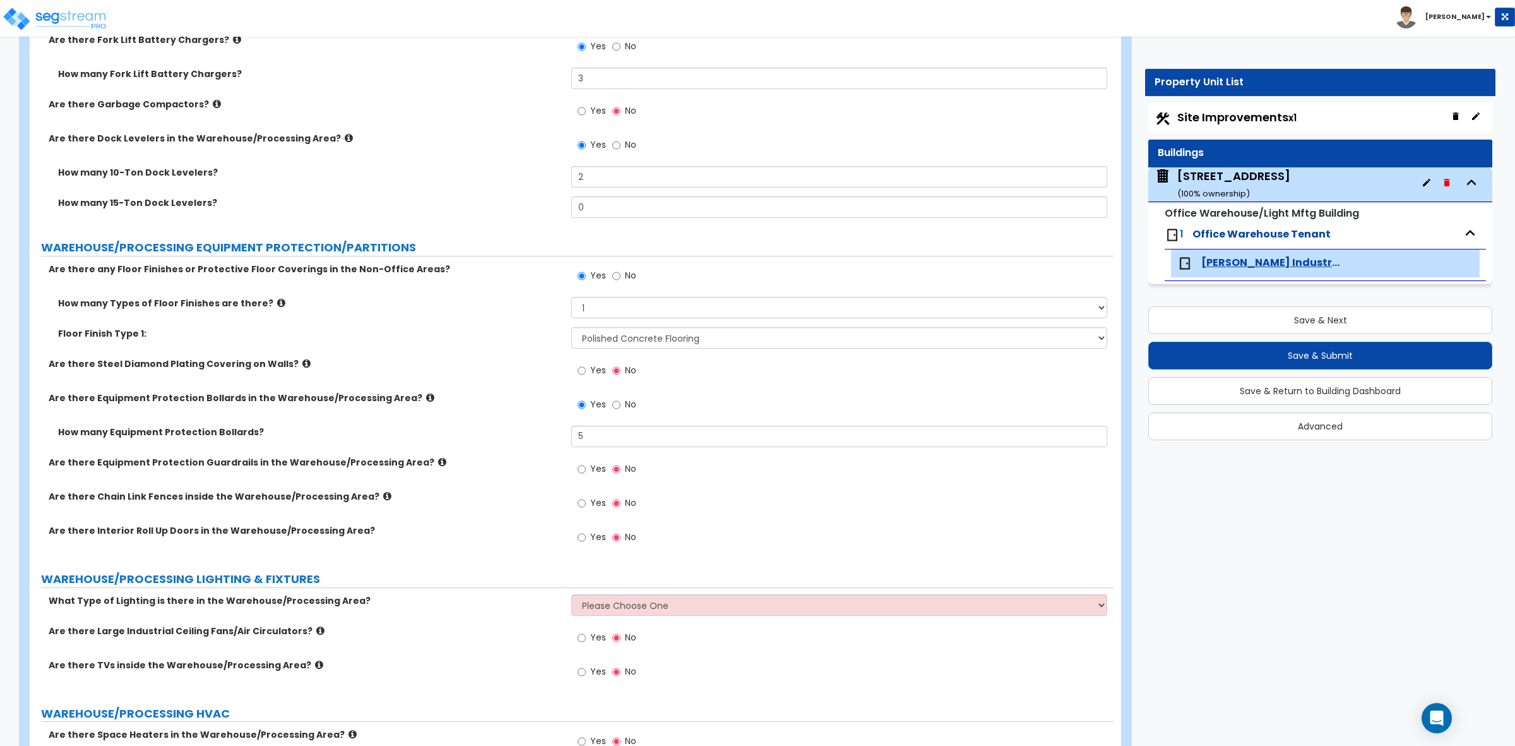
click at [438, 461] on icon at bounding box center [442, 461] width 8 height 9
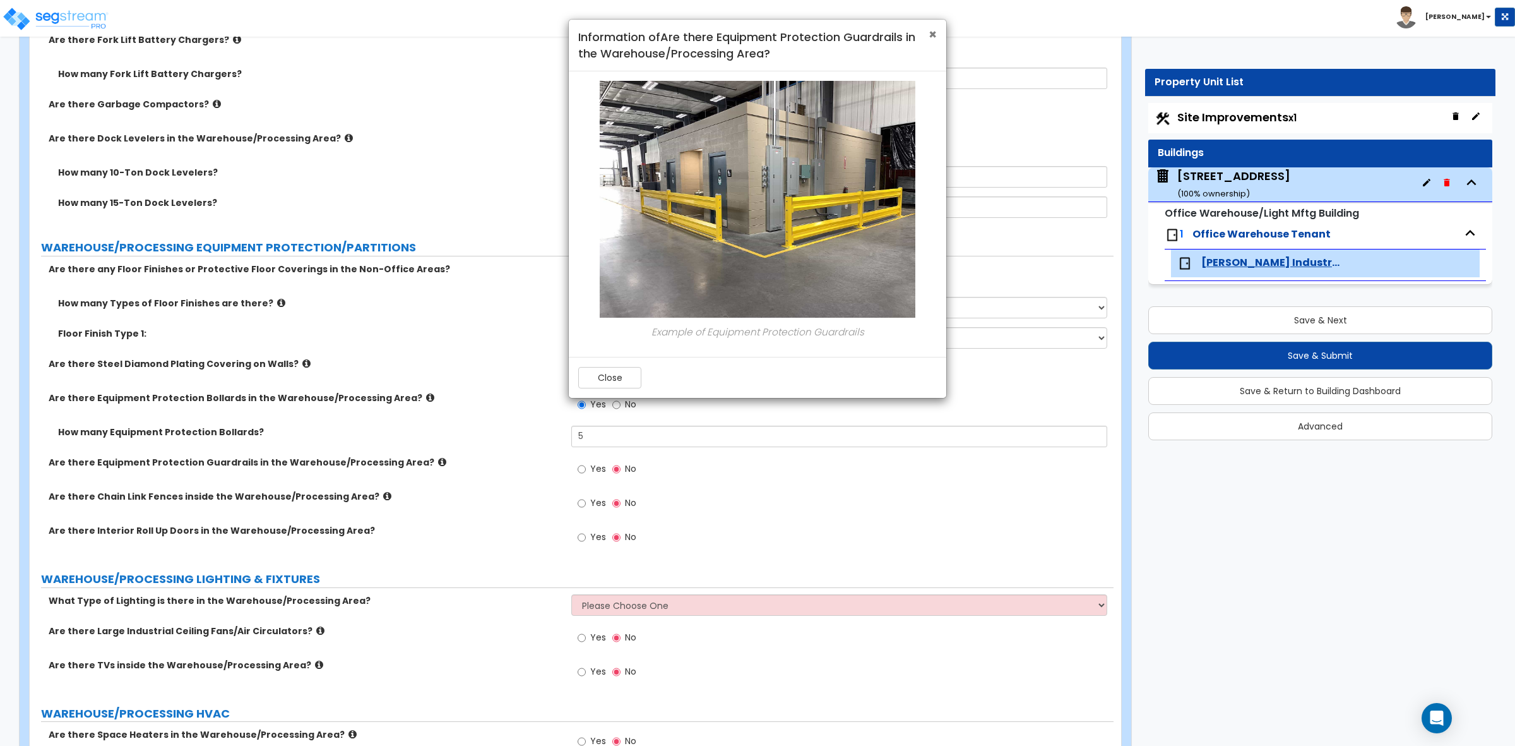
click at [934, 30] on span "×" at bounding box center [933, 34] width 8 height 18
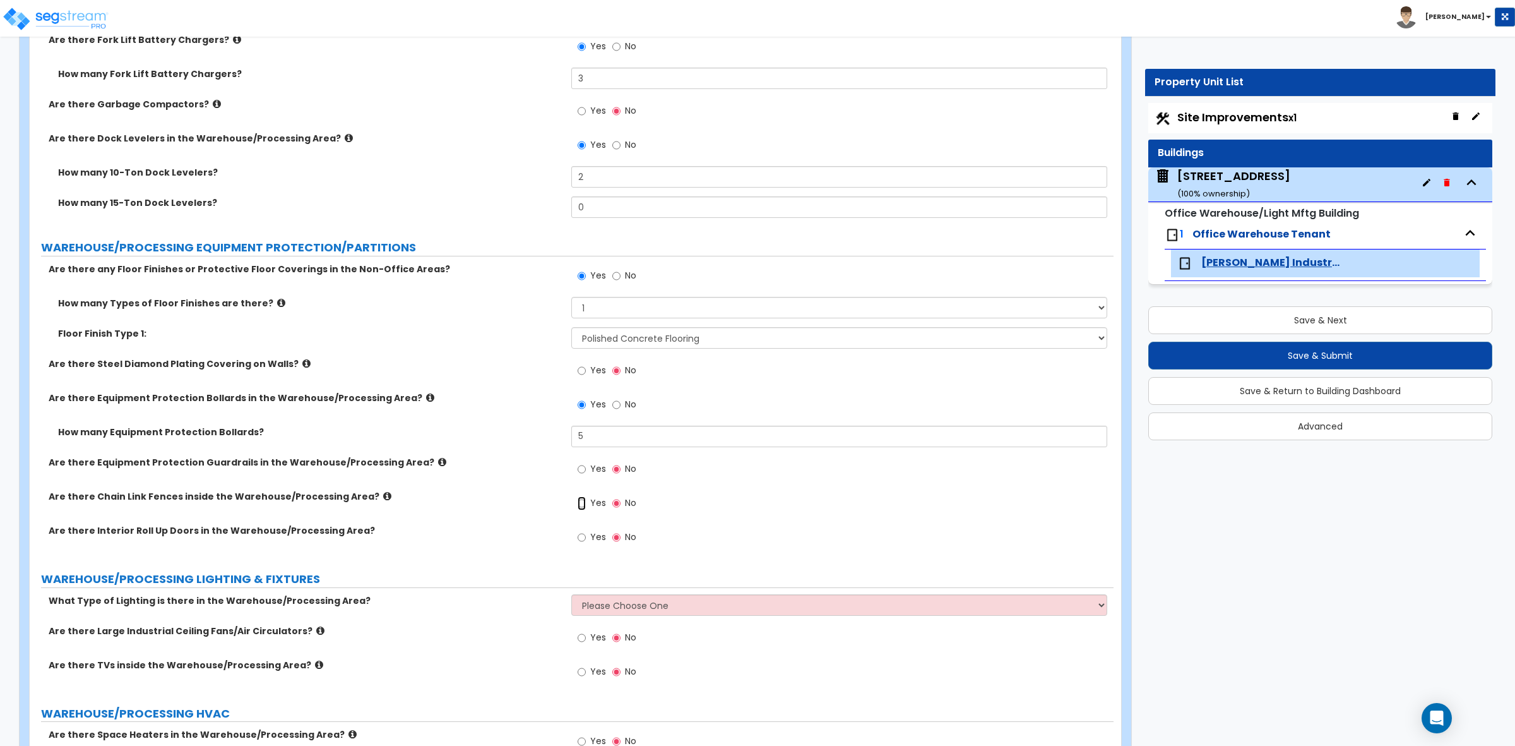
click at [581, 499] on input "Yes" at bounding box center [582, 503] width 8 height 14
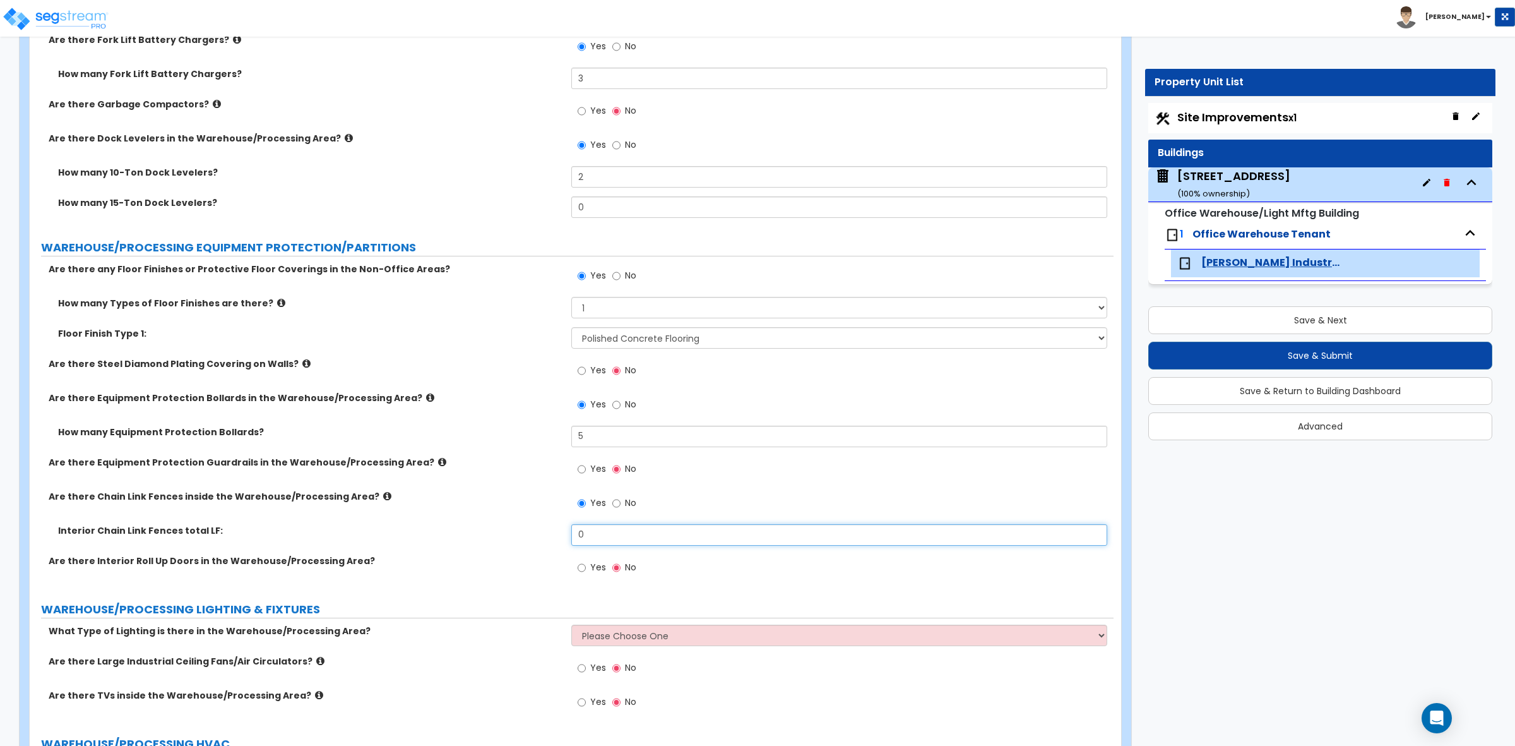
drag, startPoint x: 602, startPoint y: 535, endPoint x: 540, endPoint y: 522, distance: 62.5
click at [544, 525] on div "Interior Chain Link Fences total LF: 0" at bounding box center [572, 539] width 1084 height 30
click at [458, 546] on div "Interior Chain Link Fences total LF: 1,040" at bounding box center [572, 539] width 1084 height 30
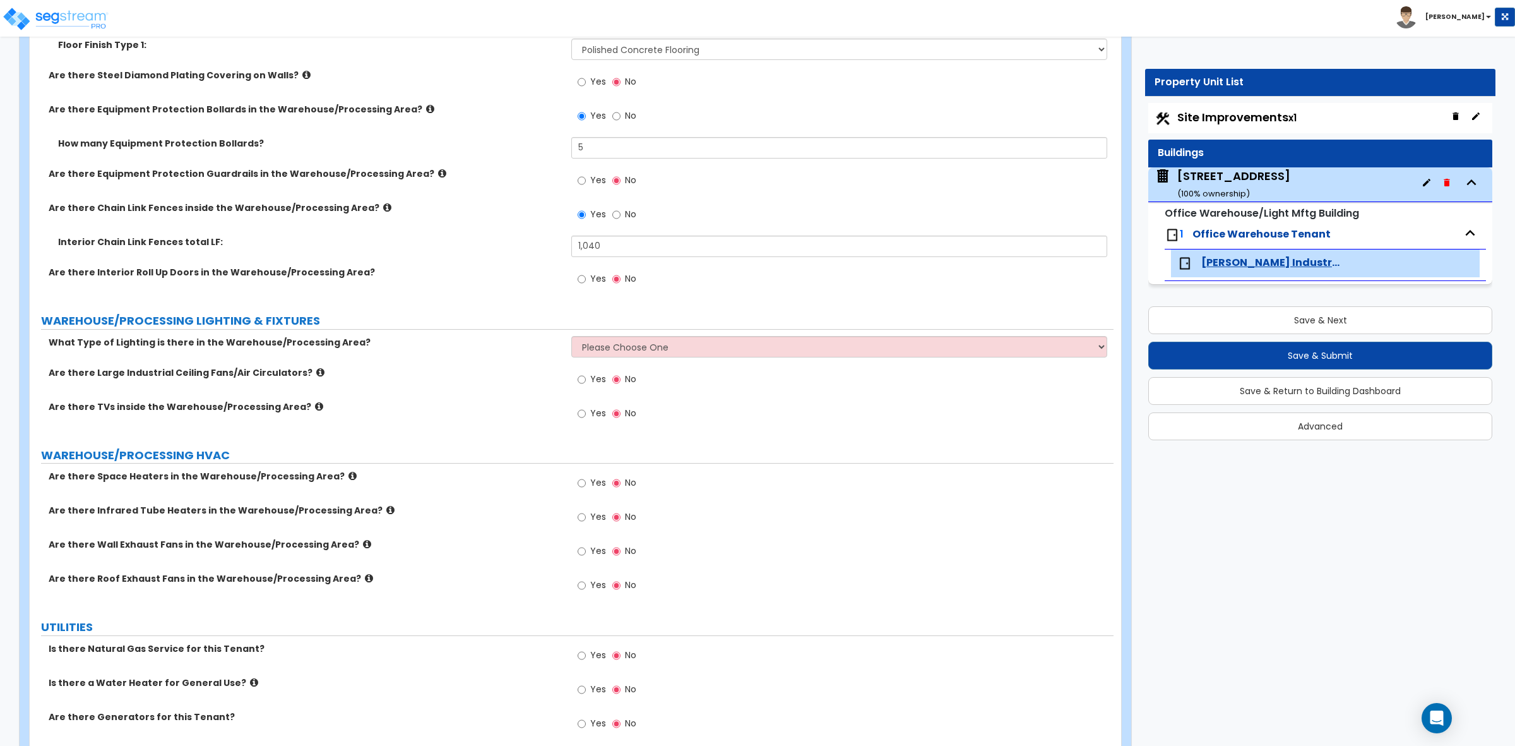
scroll to position [5059, 0]
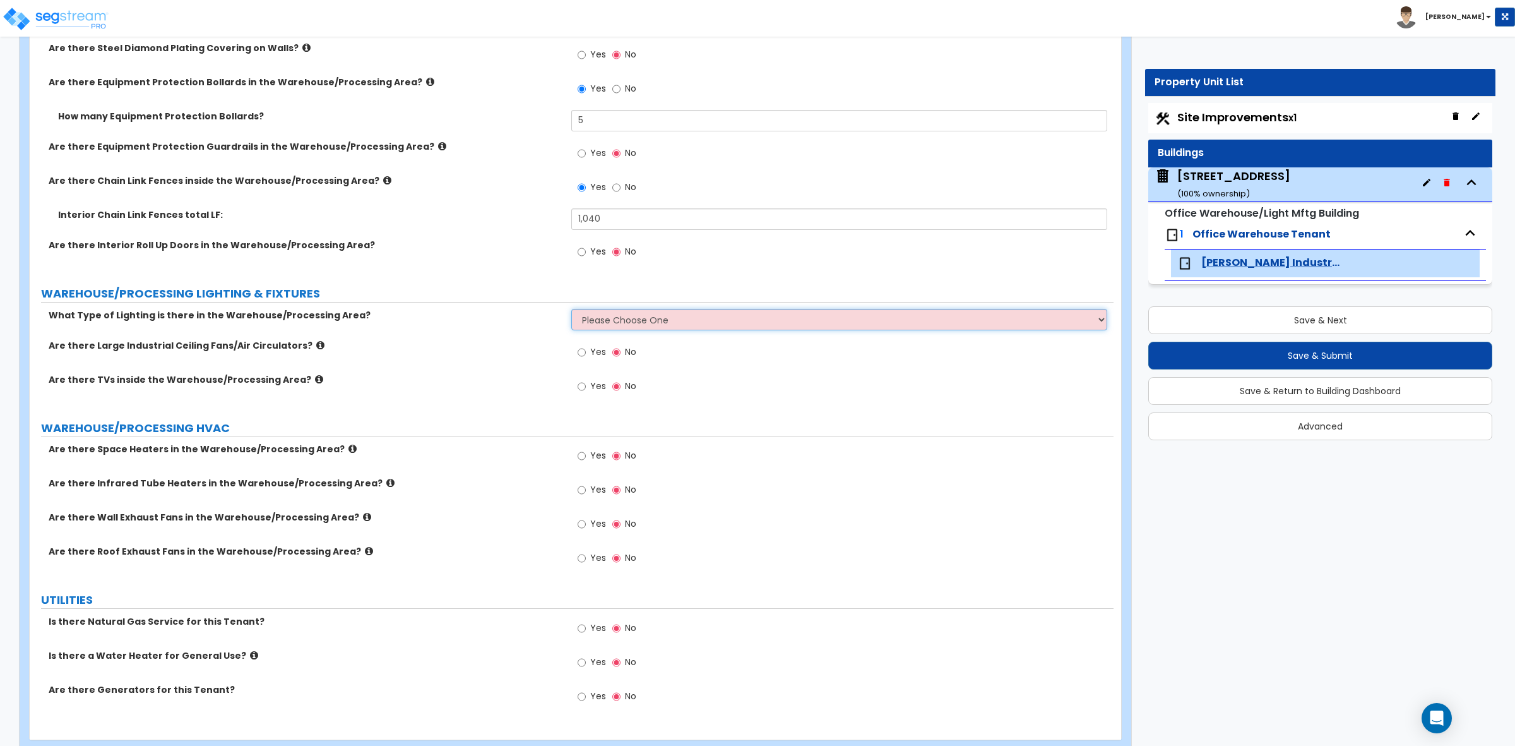
click at [604, 322] on select "Please Choose One High Bay Round Fixtures High Bay Fluorescent Tube Lighting Hi…" at bounding box center [838, 319] width 535 height 21
click at [522, 345] on label "Are there Large Industrial Ceiling Fans/Air Circulators?" at bounding box center [305, 345] width 513 height 13
click at [580, 323] on select "Please Choose One High Bay Round Fixtures High Bay Fluorescent Tube Lighting Hi…" at bounding box center [838, 319] width 535 height 21
click at [571, 309] on select "Please Choose One High Bay Round Fixtures High Bay Fluorescent Tube Lighting Hi…" at bounding box center [838, 319] width 535 height 21
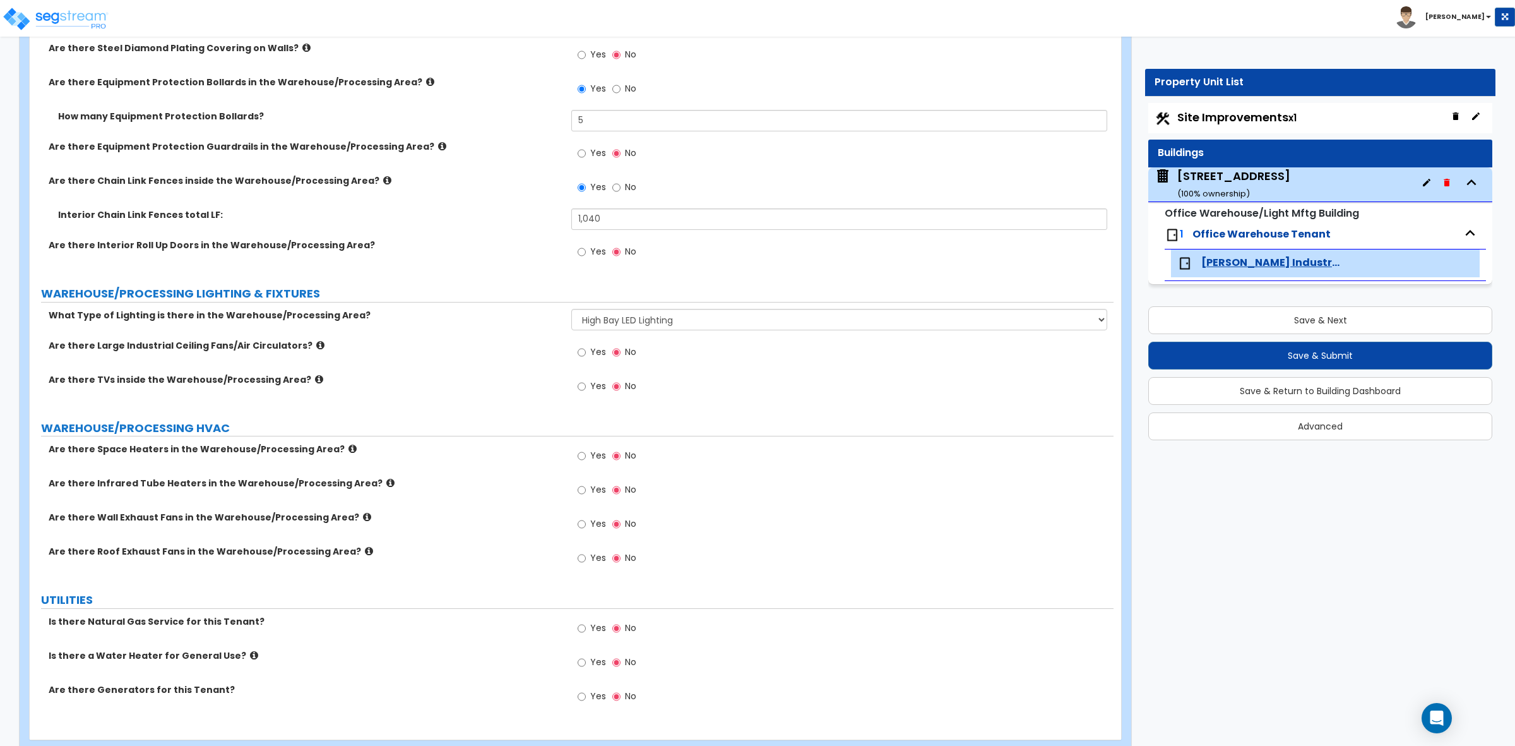
click at [316, 345] on icon at bounding box center [320, 344] width 8 height 9
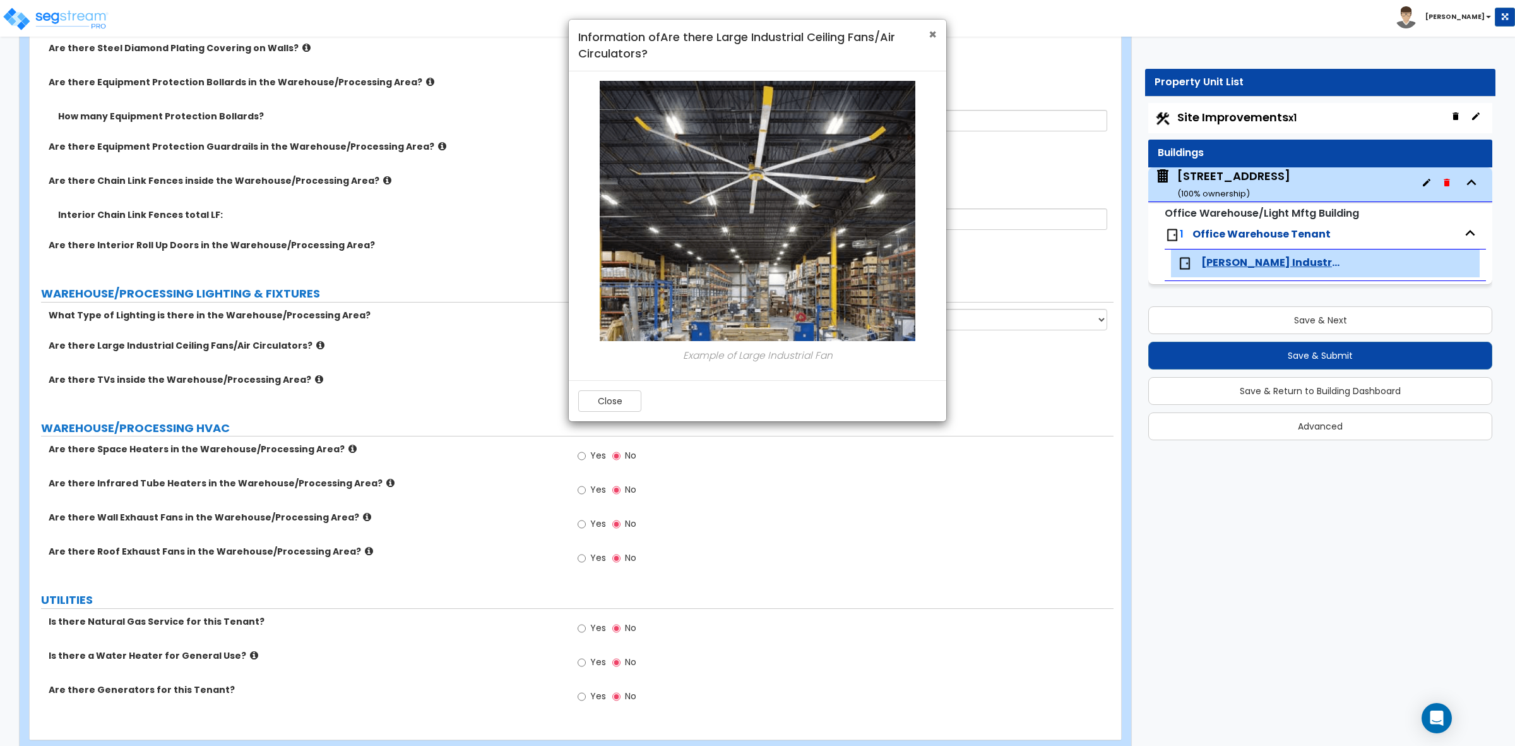
click at [935, 35] on span "×" at bounding box center [933, 34] width 8 height 18
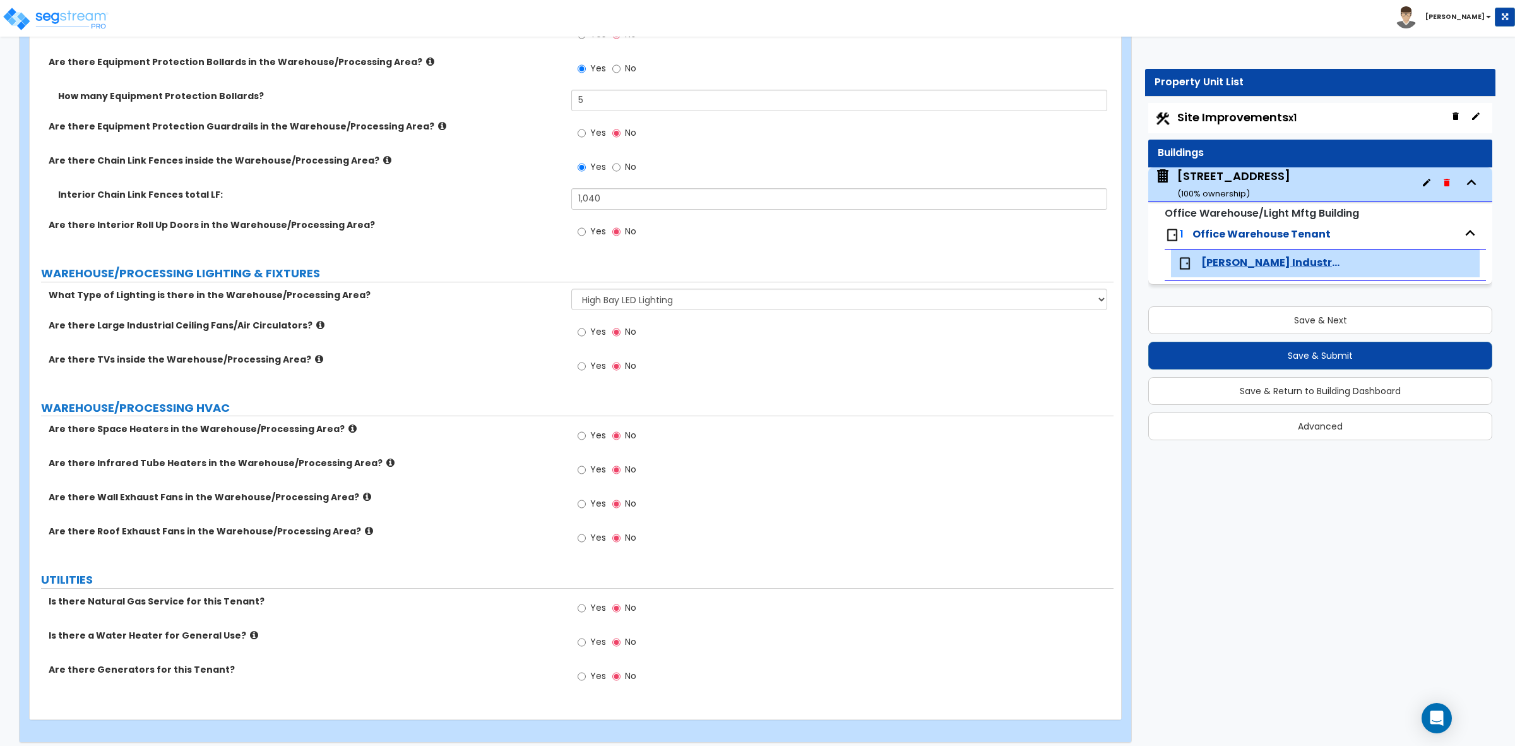
scroll to position [5090, 0]
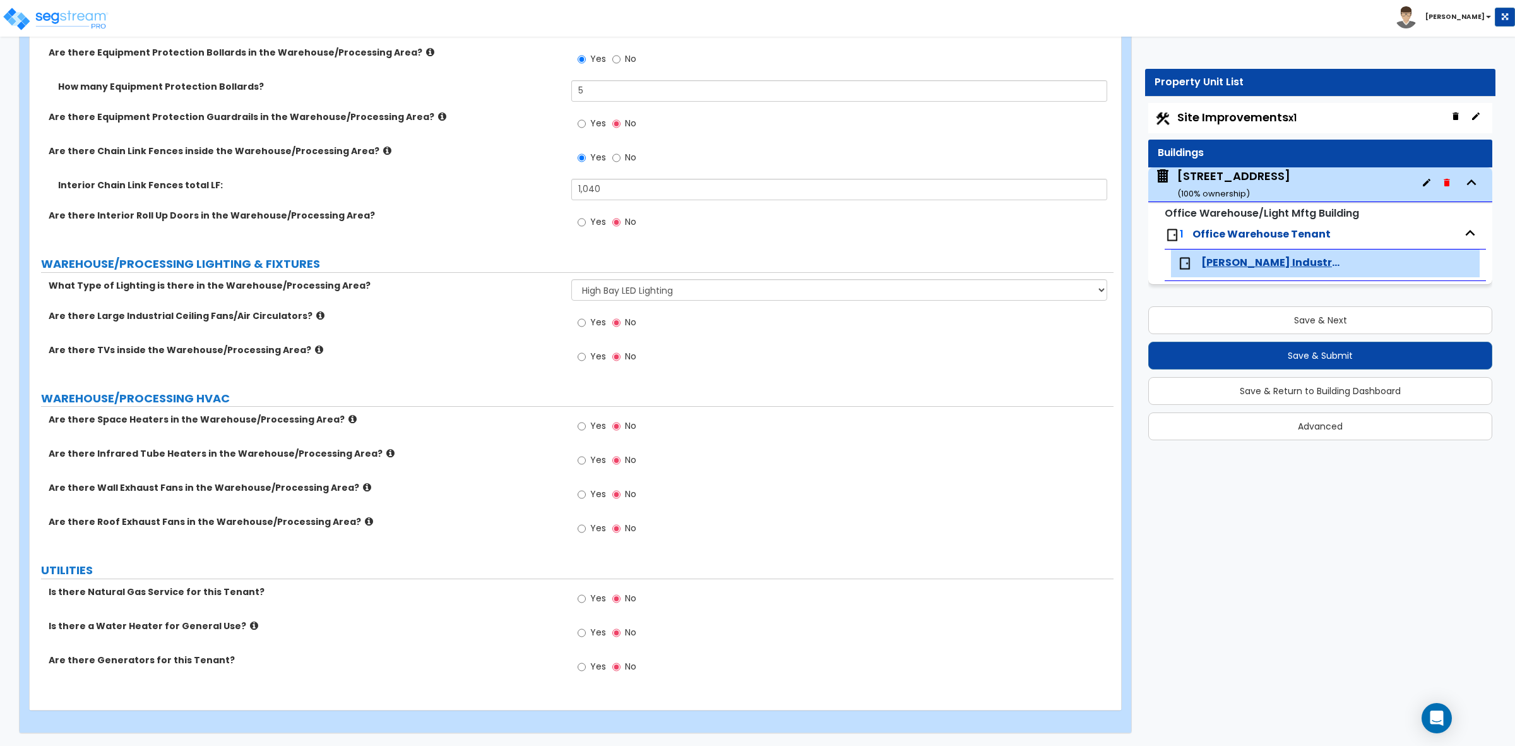
click at [348, 417] on icon at bounding box center [352, 418] width 8 height 9
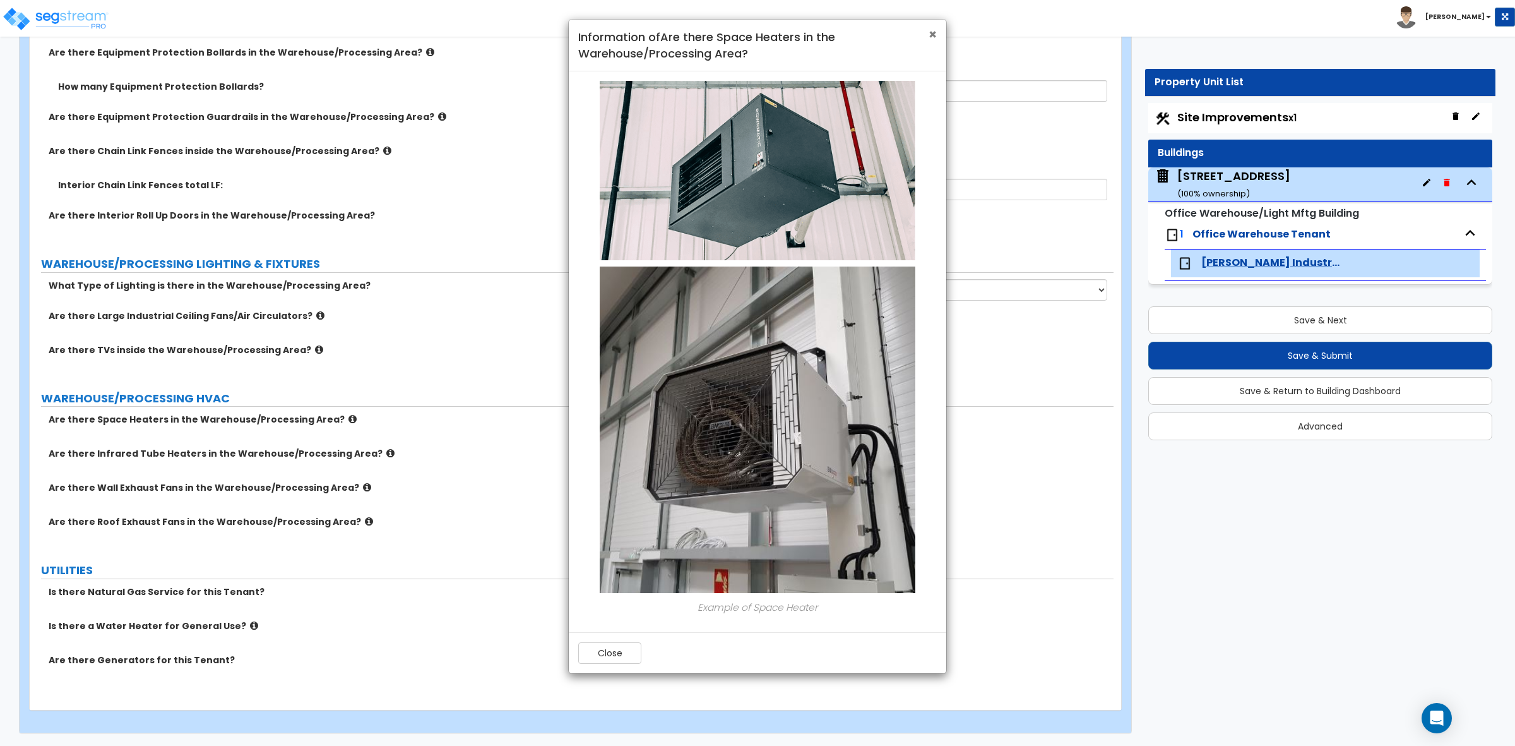
click at [929, 35] on span "×" at bounding box center [933, 34] width 8 height 18
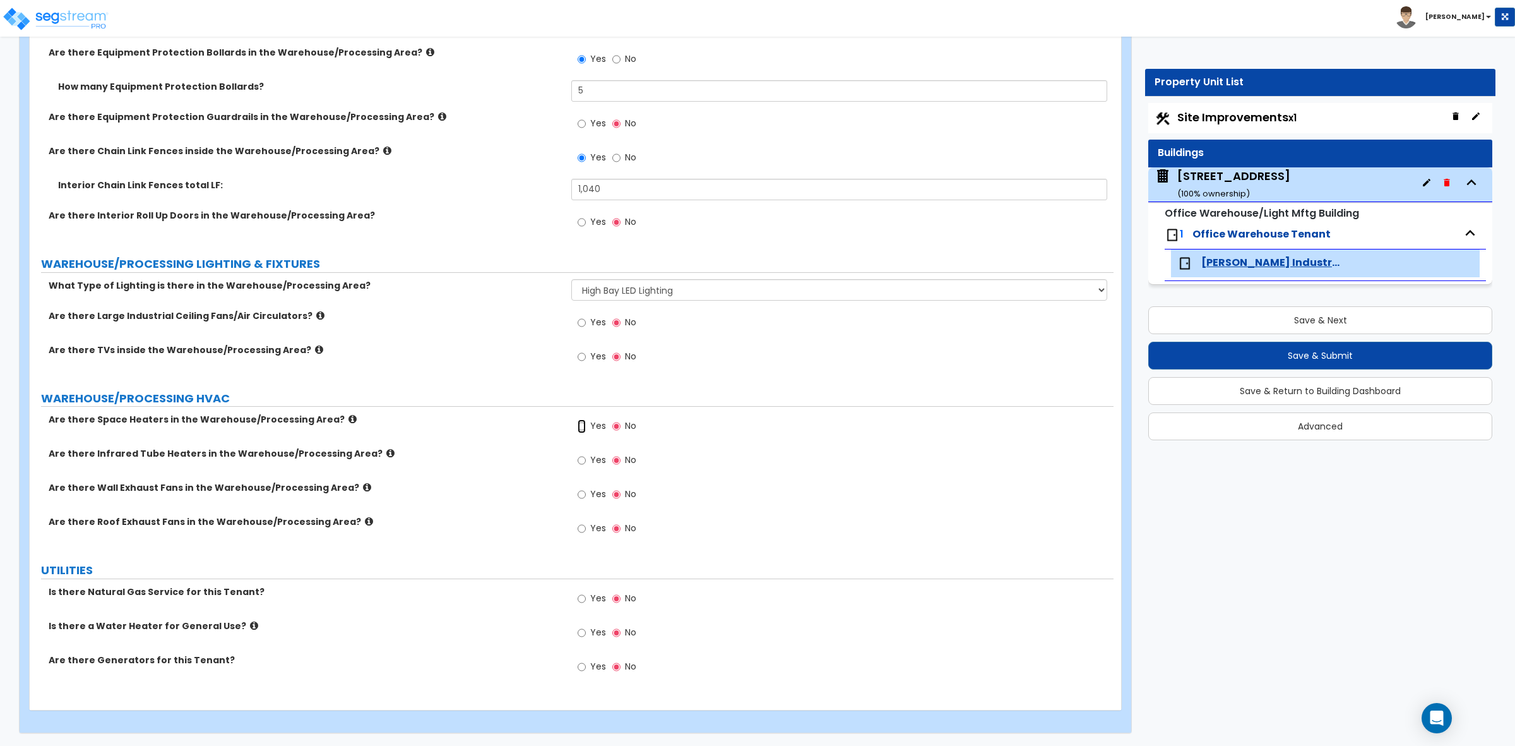
click at [583, 425] on input "Yes" at bounding box center [582, 426] width 8 height 14
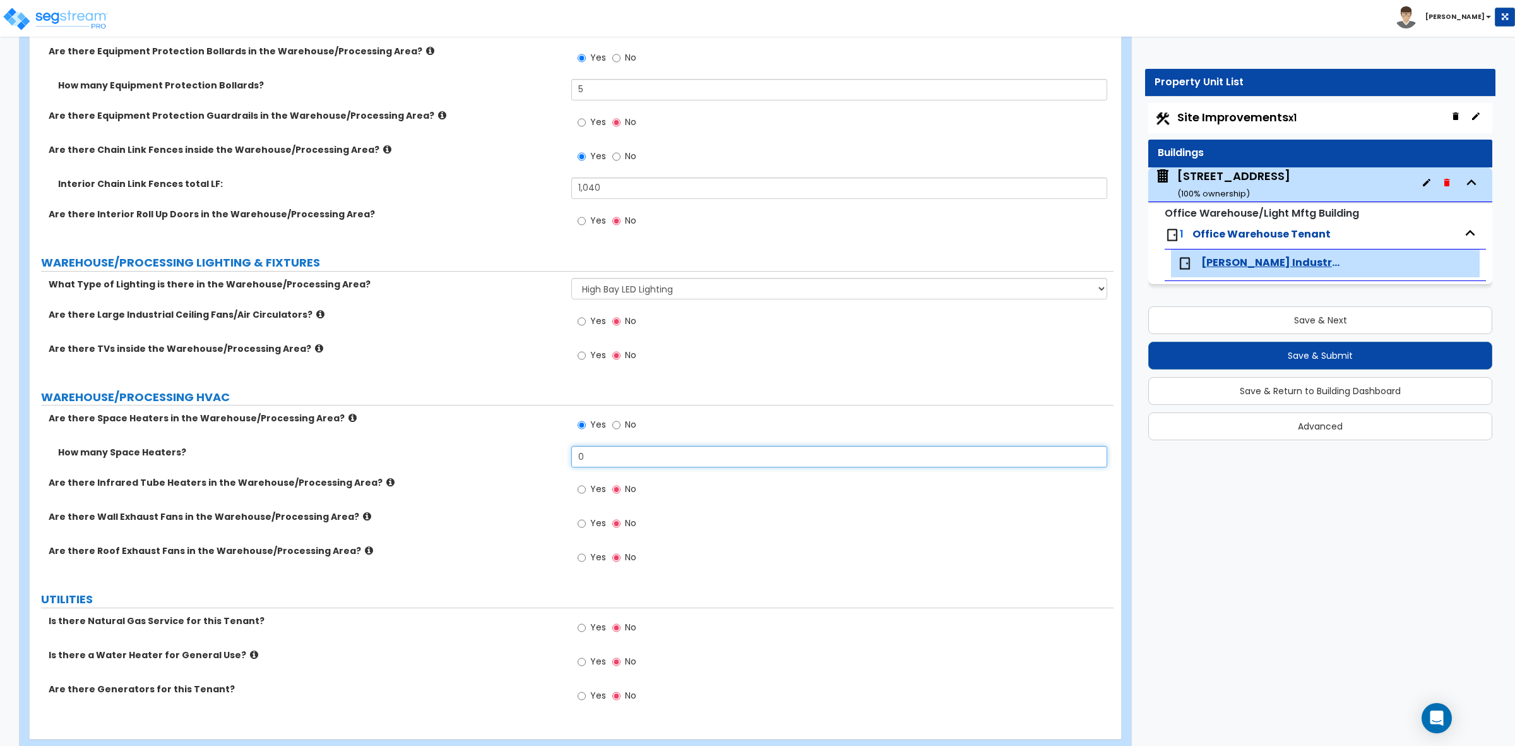
drag, startPoint x: 597, startPoint y: 455, endPoint x: 540, endPoint y: 452, distance: 56.9
click at [542, 453] on div "How many Space Heaters? 0" at bounding box center [572, 461] width 1084 height 30
click at [551, 480] on label "Are there Infrared Tube Heaters in the Warehouse/Processing Area?" at bounding box center [305, 482] width 513 height 13
click at [363, 516] on icon at bounding box center [367, 515] width 8 height 9
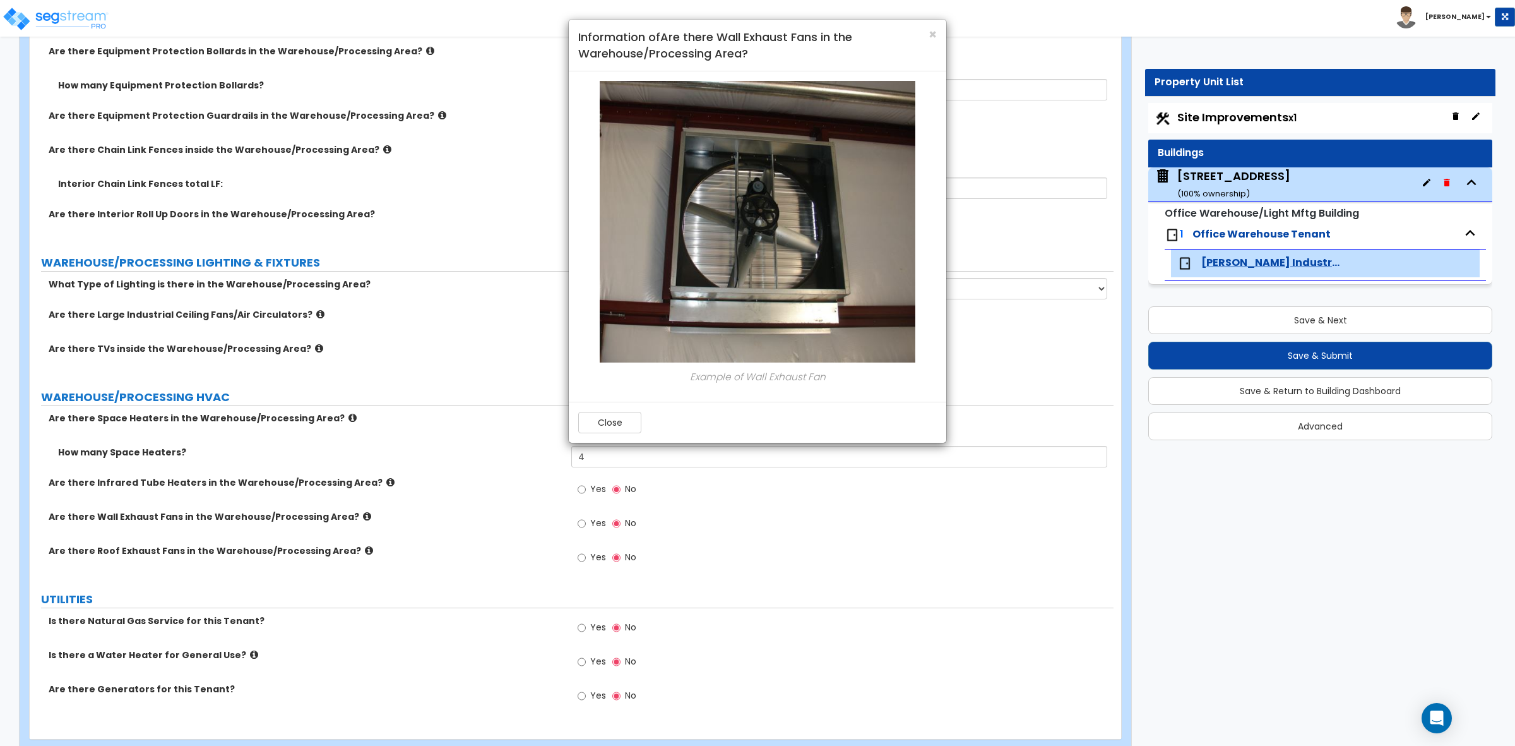
click at [938, 32] on div "× Information of Are there Wall Exhaust Fans in the Warehouse/Processing Area?" at bounding box center [758, 46] width 378 height 52
click at [929, 33] on span "×" at bounding box center [933, 34] width 8 height 18
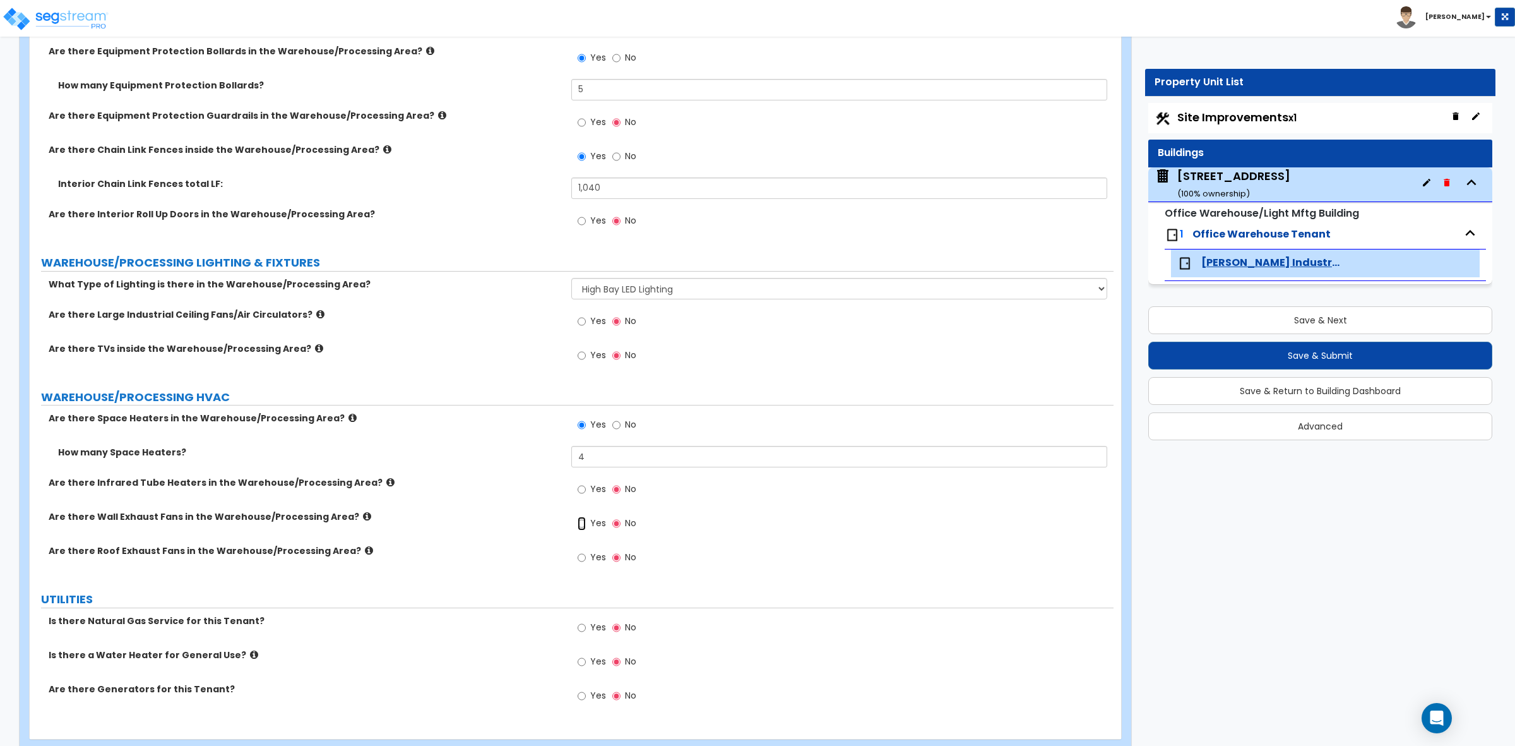
click at [581, 525] on input "Yes" at bounding box center [582, 523] width 8 height 14
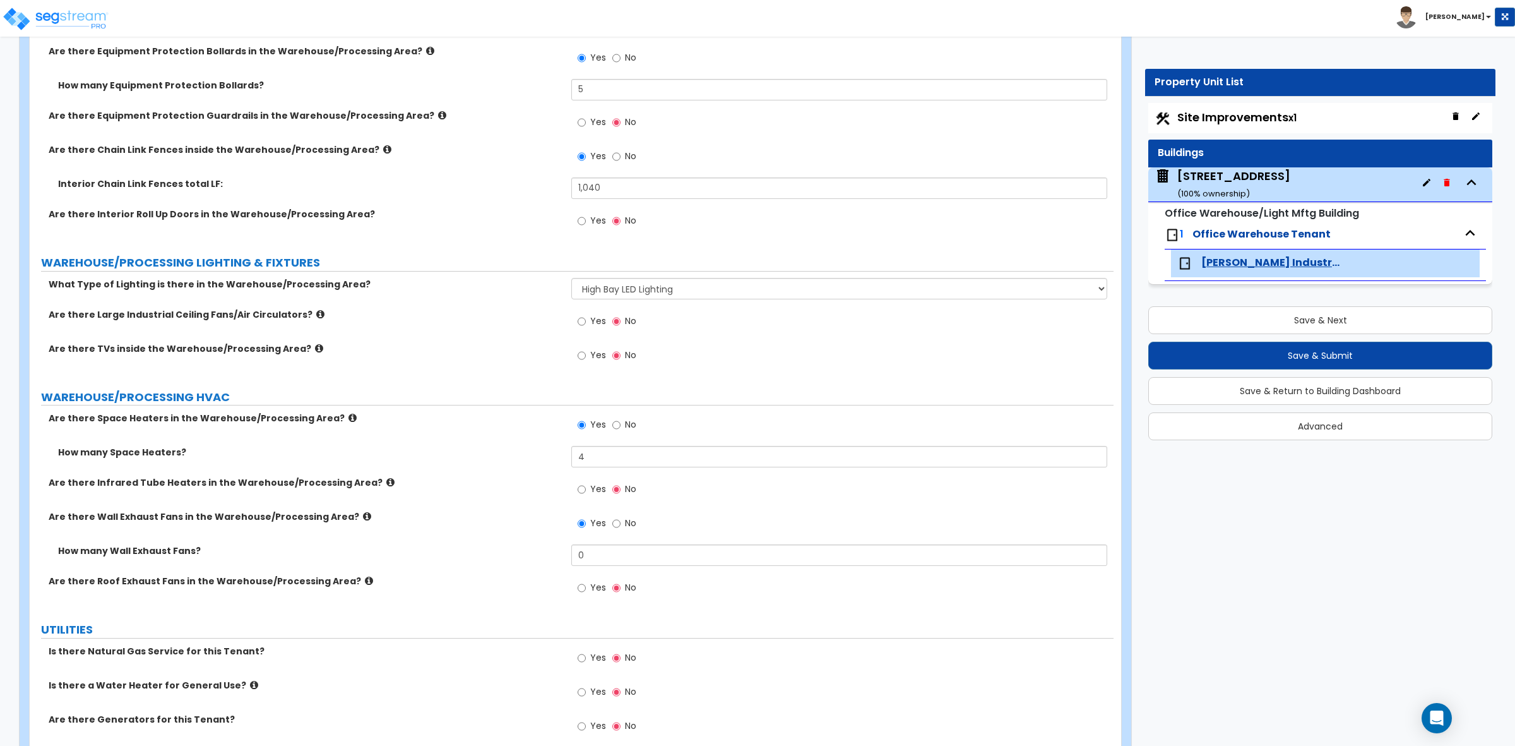
click at [347, 576] on label "Are there Roof Exhaust Fans in the Warehouse/Processing Area?" at bounding box center [305, 581] width 513 height 13
click at [365, 580] on icon at bounding box center [369, 580] width 8 height 9
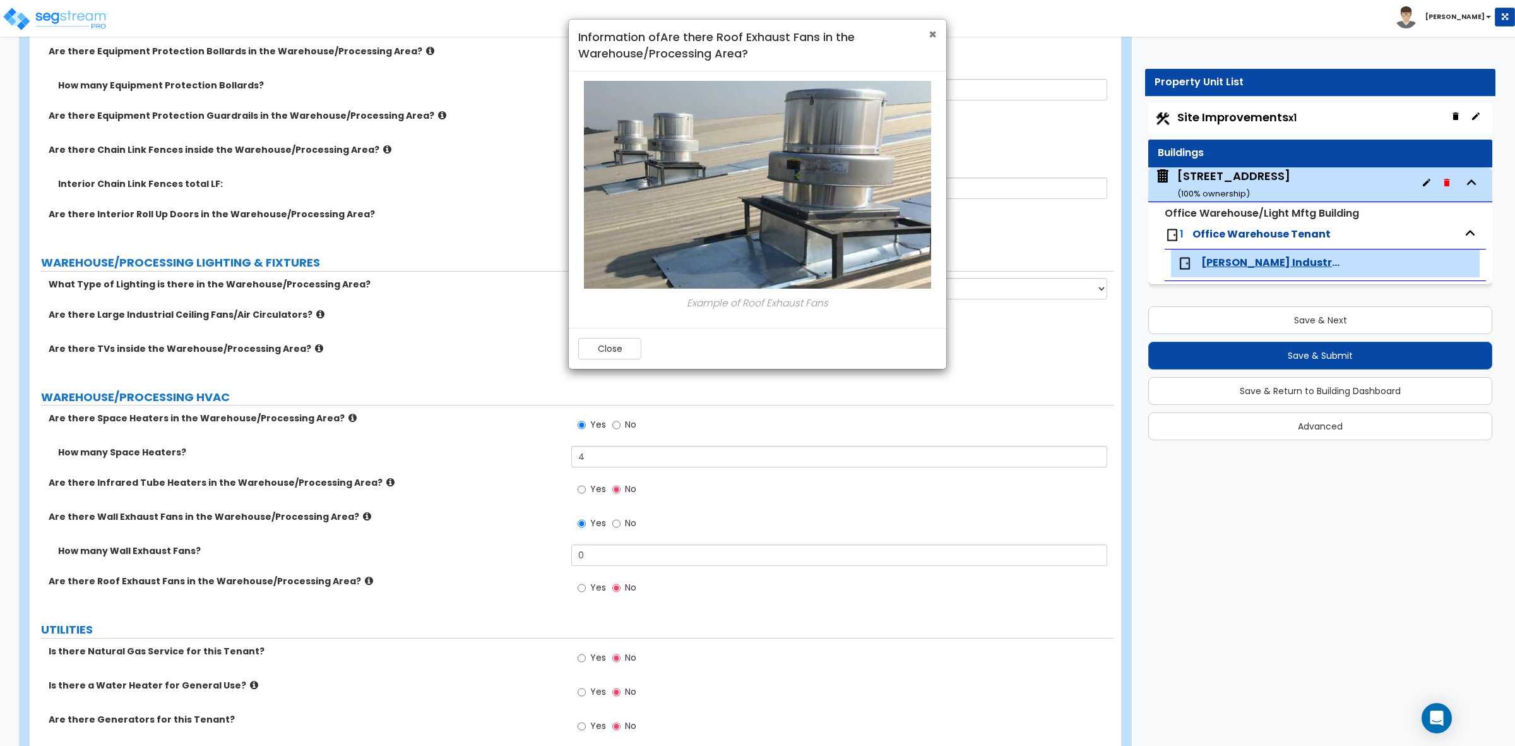
click at [934, 35] on span "×" at bounding box center [933, 34] width 8 height 18
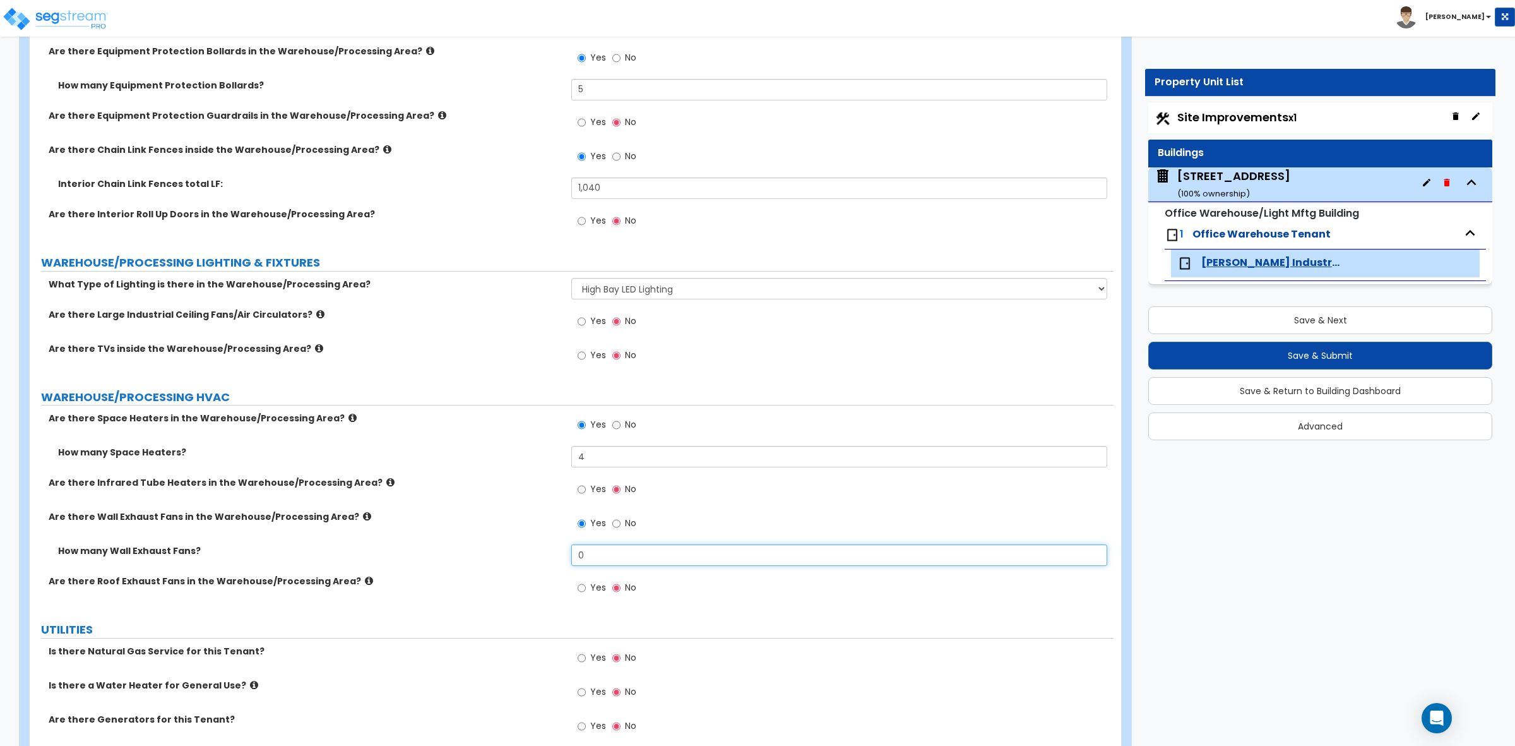
drag, startPoint x: 651, startPoint y: 549, endPoint x: 516, endPoint y: 551, distance: 135.1
click at [516, 551] on div "How many Wall Exhaust Fans? 0" at bounding box center [572, 559] width 1084 height 30
click at [516, 552] on label "How many Wall Exhaust Fans?" at bounding box center [310, 550] width 504 height 13
click at [477, 487] on label "Are there Infrared Tube Heaters in the Warehouse/Processing Area?" at bounding box center [305, 482] width 513 height 13
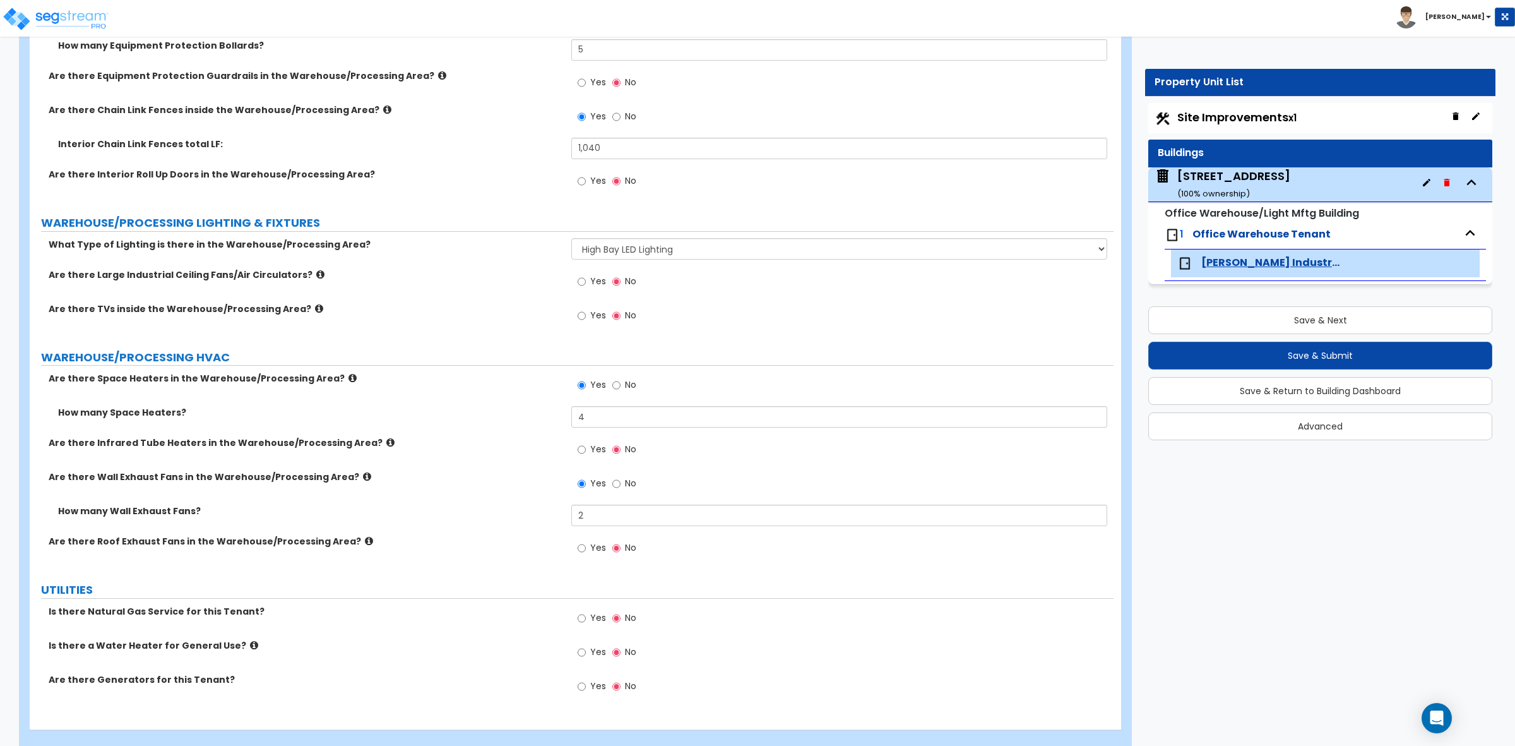
scroll to position [5150, 0]
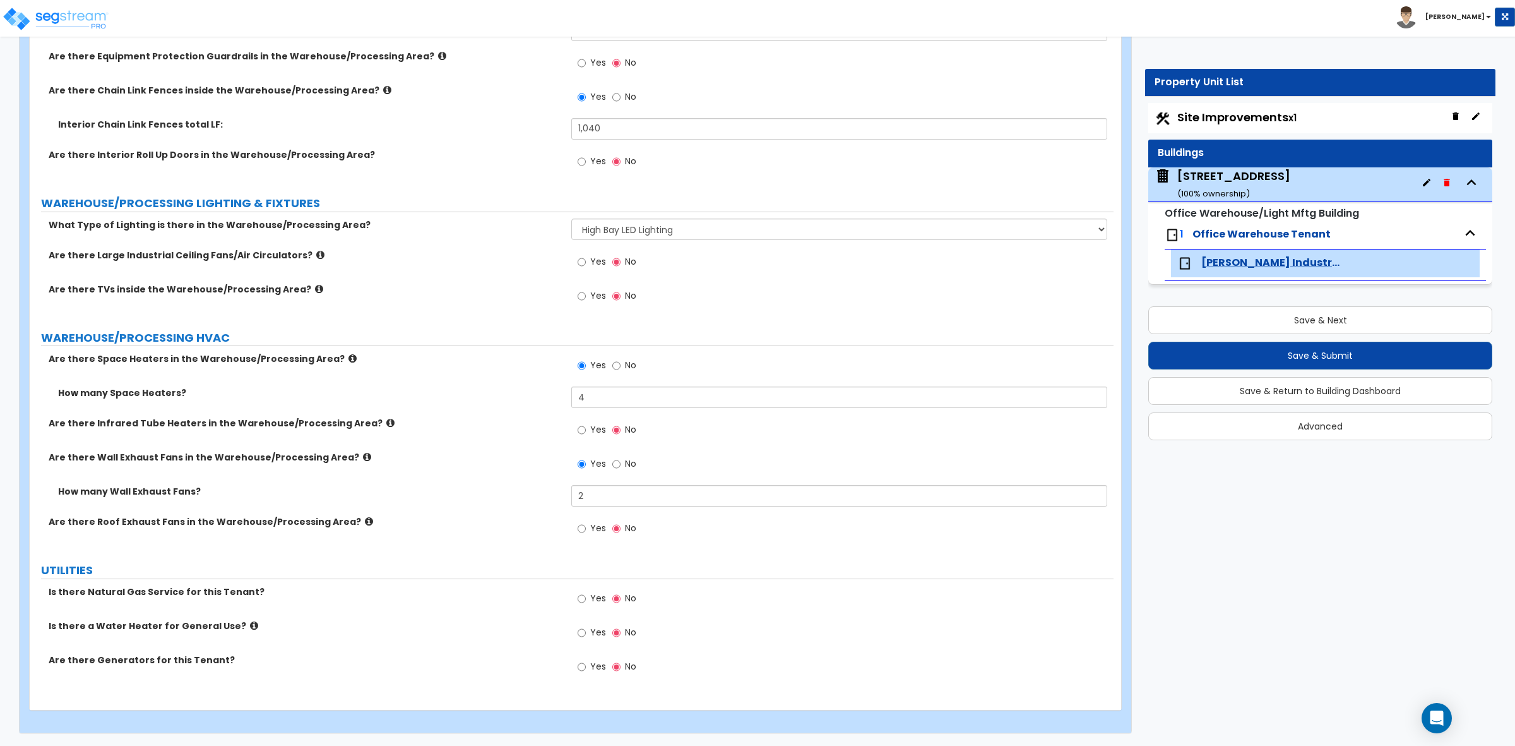
click at [365, 520] on icon at bounding box center [369, 520] width 8 height 9
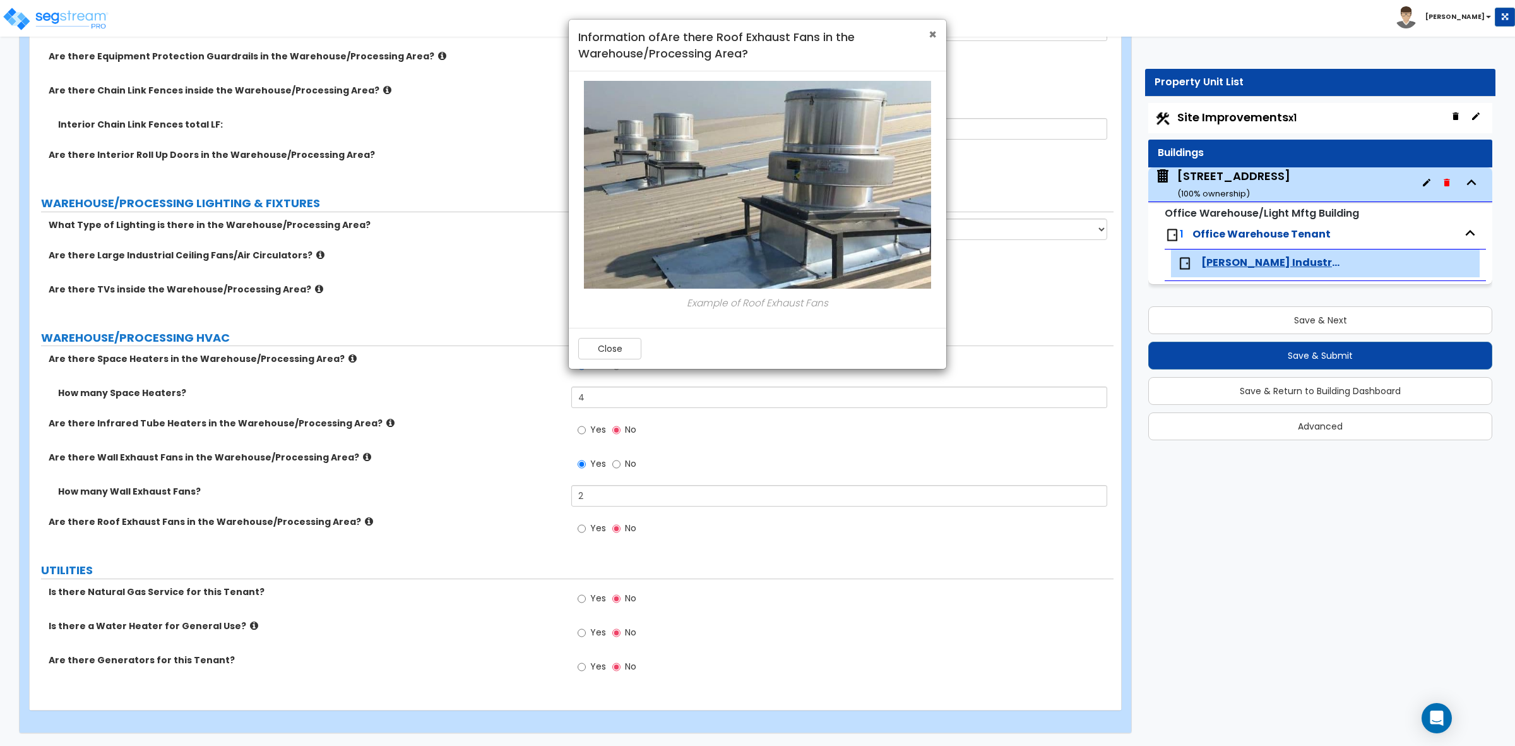
click at [929, 33] on span "×" at bounding box center [933, 34] width 8 height 18
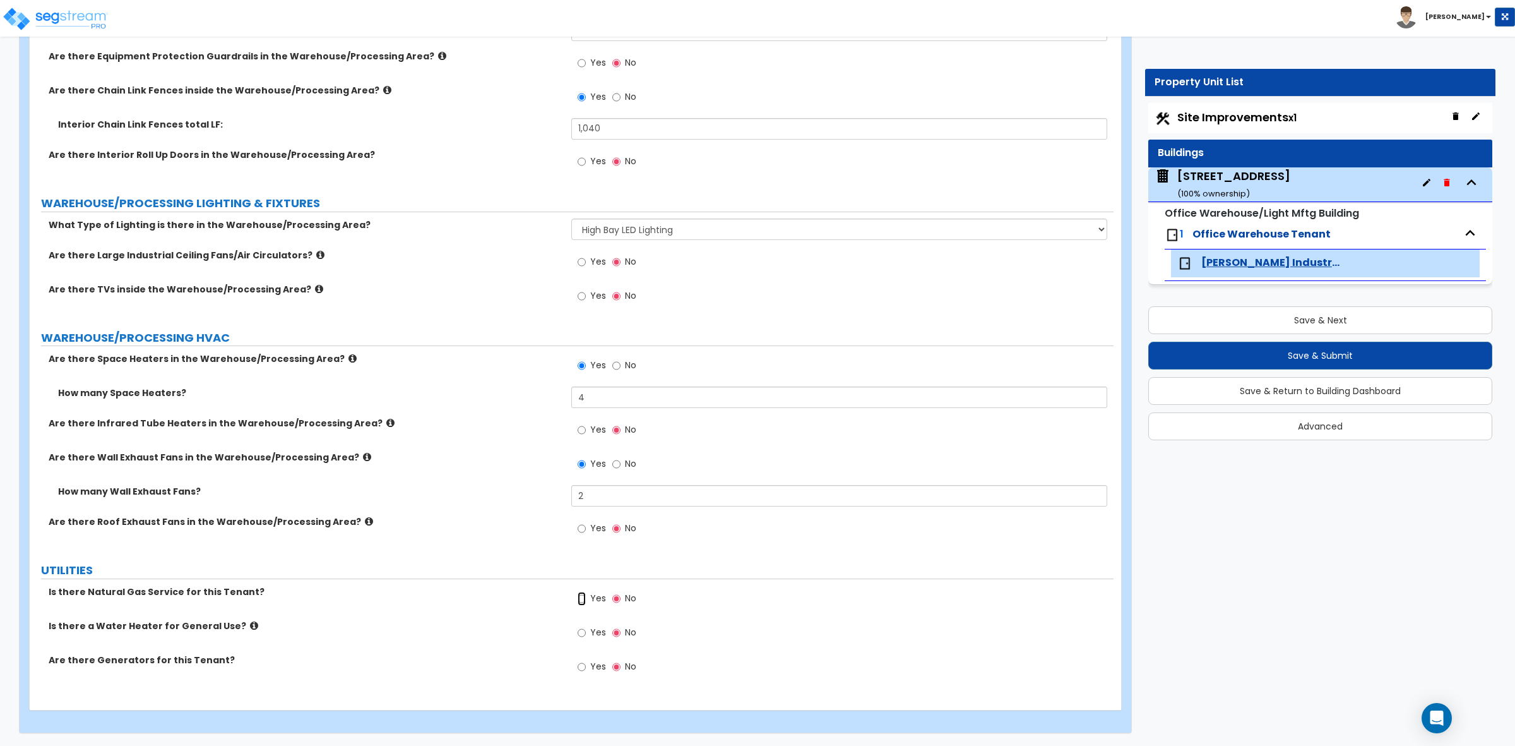
click at [585, 597] on input "Yes" at bounding box center [582, 599] width 8 height 14
click at [582, 632] on input "Yes" at bounding box center [582, 633] width 8 height 14
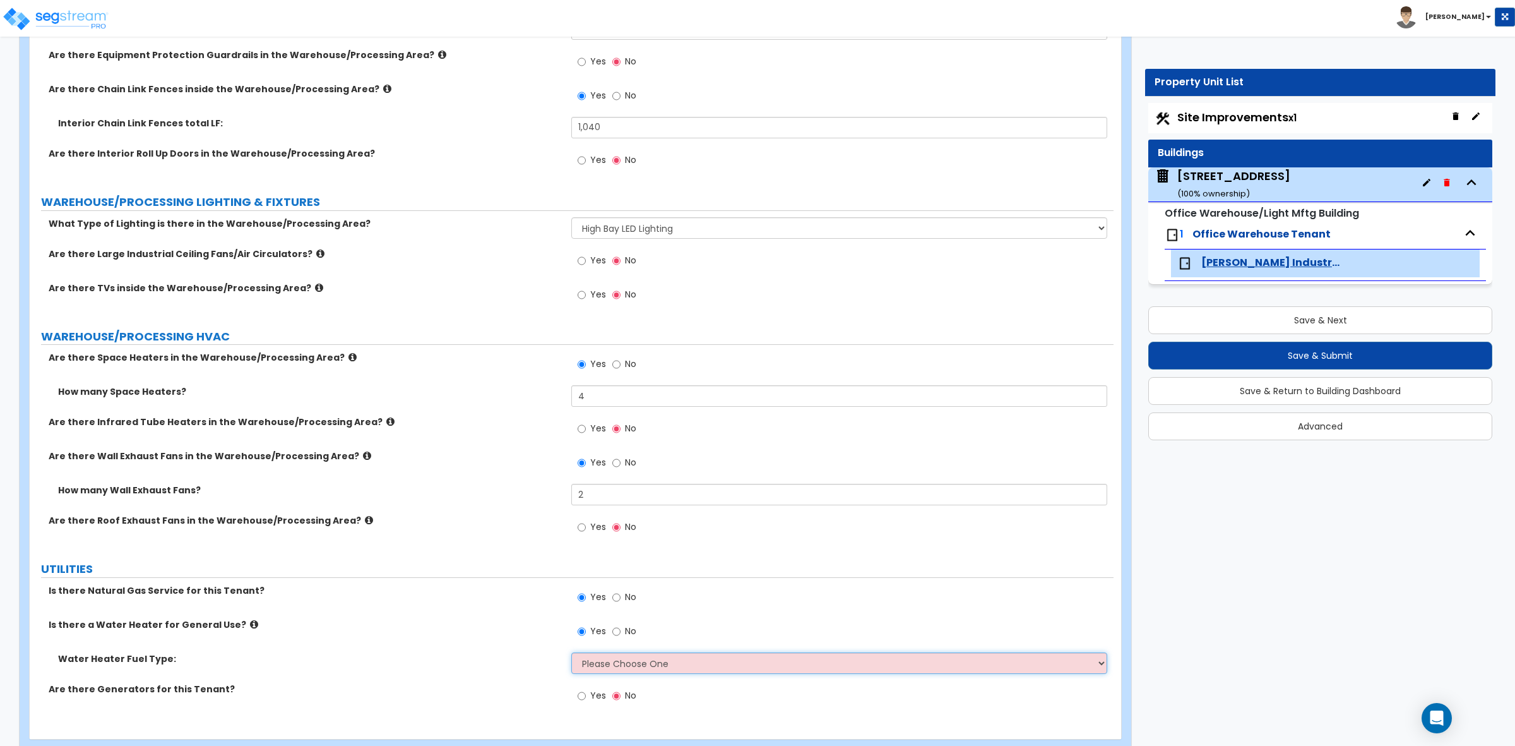
click at [609, 665] on select "Please Choose One Gas Electric" at bounding box center [838, 662] width 535 height 21
click at [571, 653] on select "Please Choose One Gas Electric" at bounding box center [838, 662] width 535 height 21
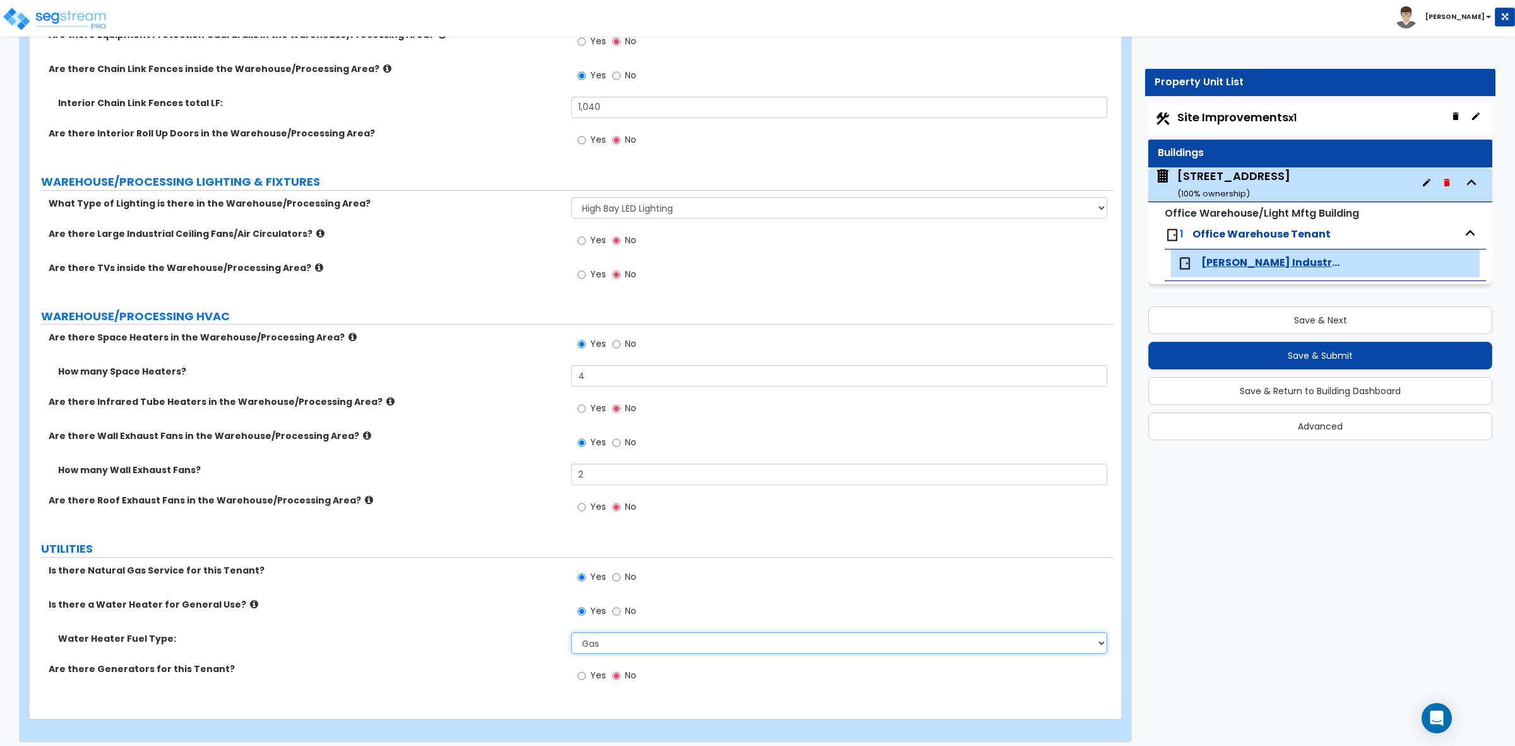
scroll to position [5181, 0]
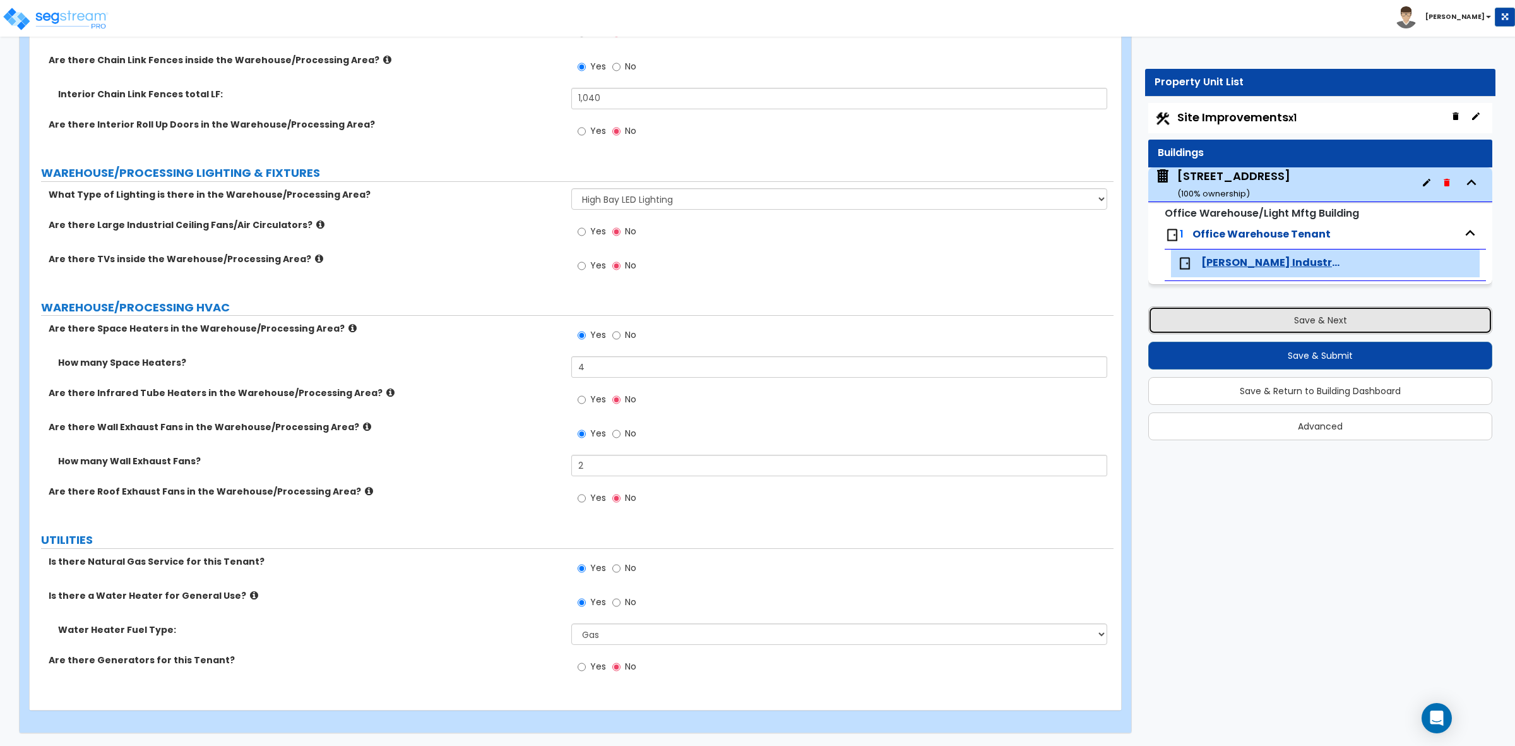
click at [1350, 313] on button "Save & Next" at bounding box center [1320, 320] width 344 height 28
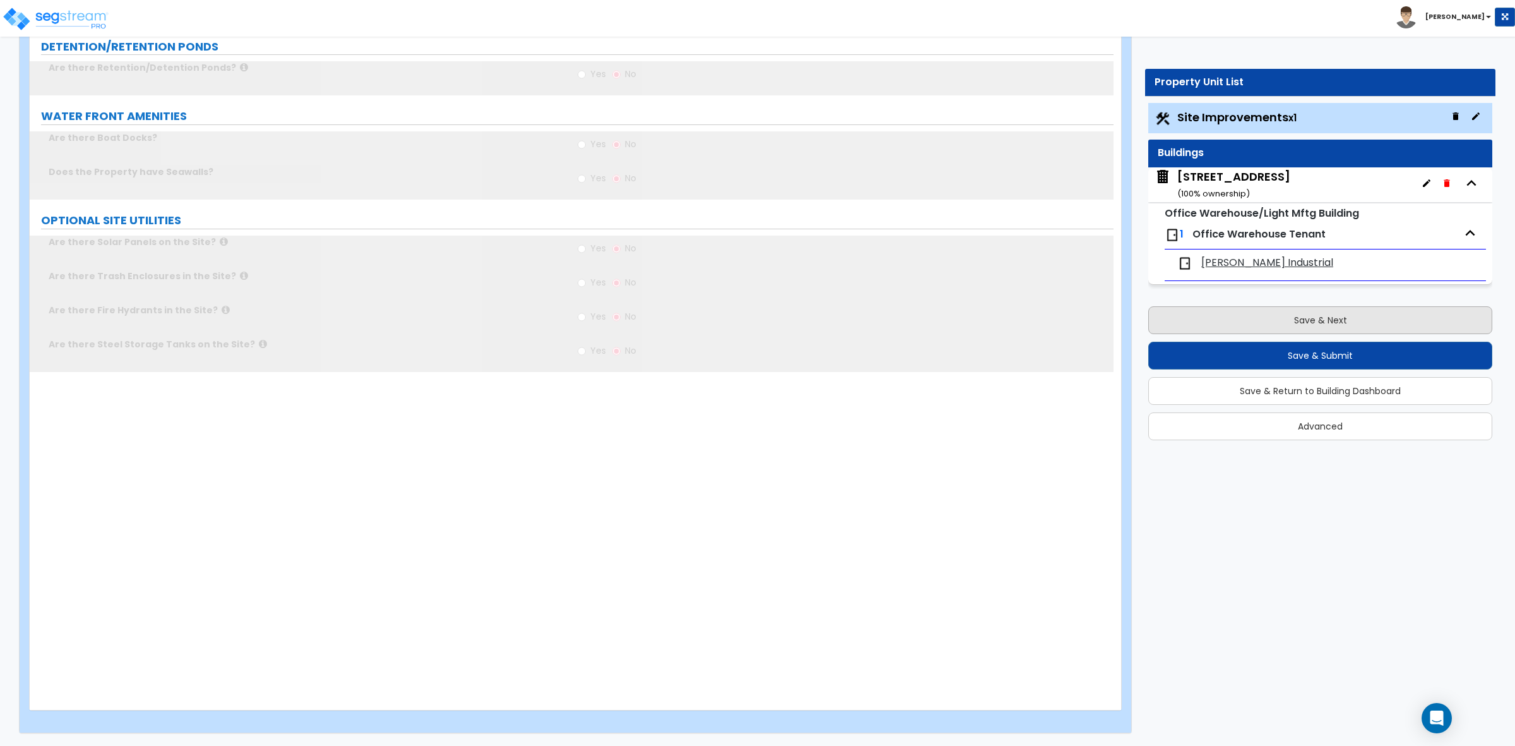
scroll to position [0, 0]
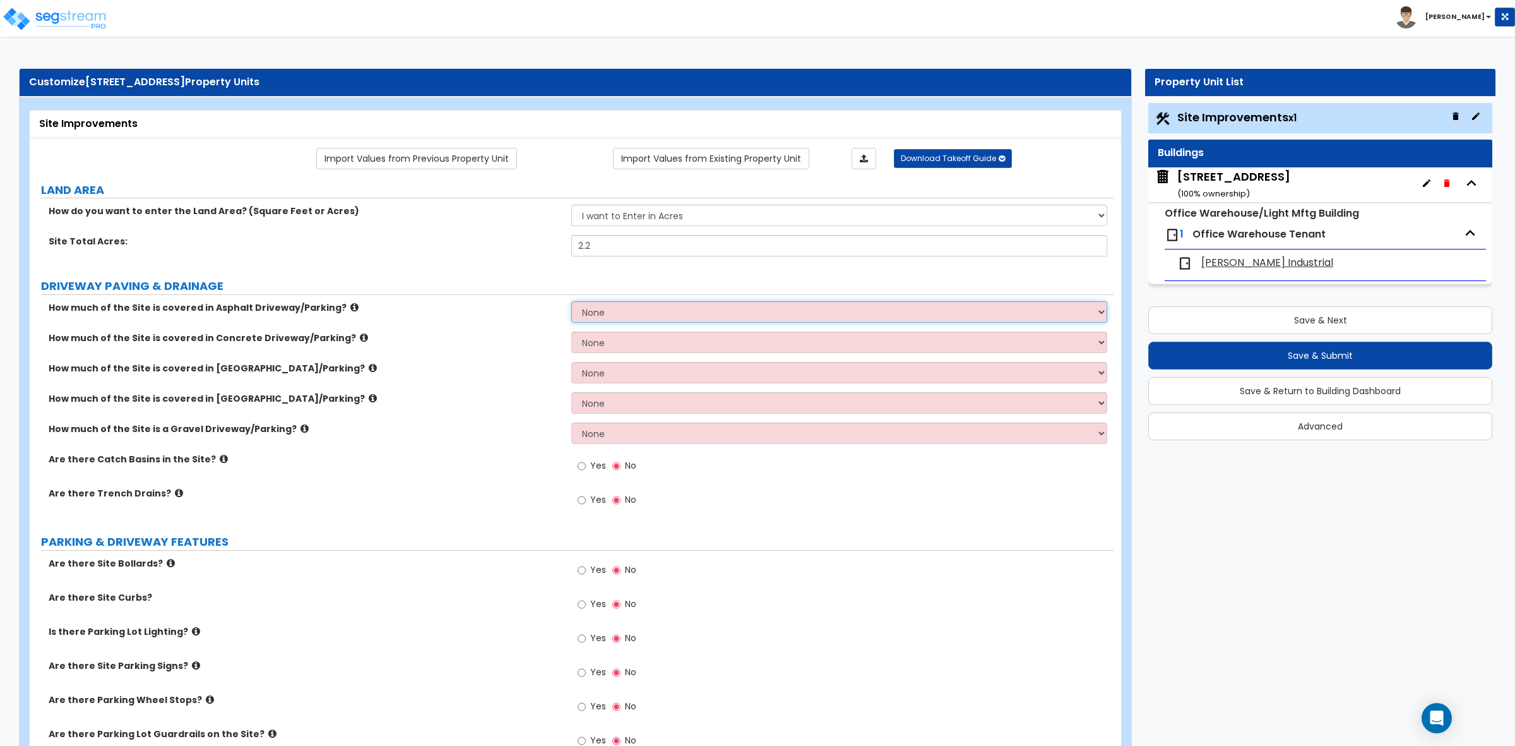
click at [605, 317] on select "None I want to Enter an Approximate Percentage I want to Enter the Square Foota…" at bounding box center [838, 311] width 535 height 21
click at [571, 302] on select "None I want to Enter an Approximate Percentage I want to Enter the Square Foota…" at bounding box center [838, 311] width 535 height 21
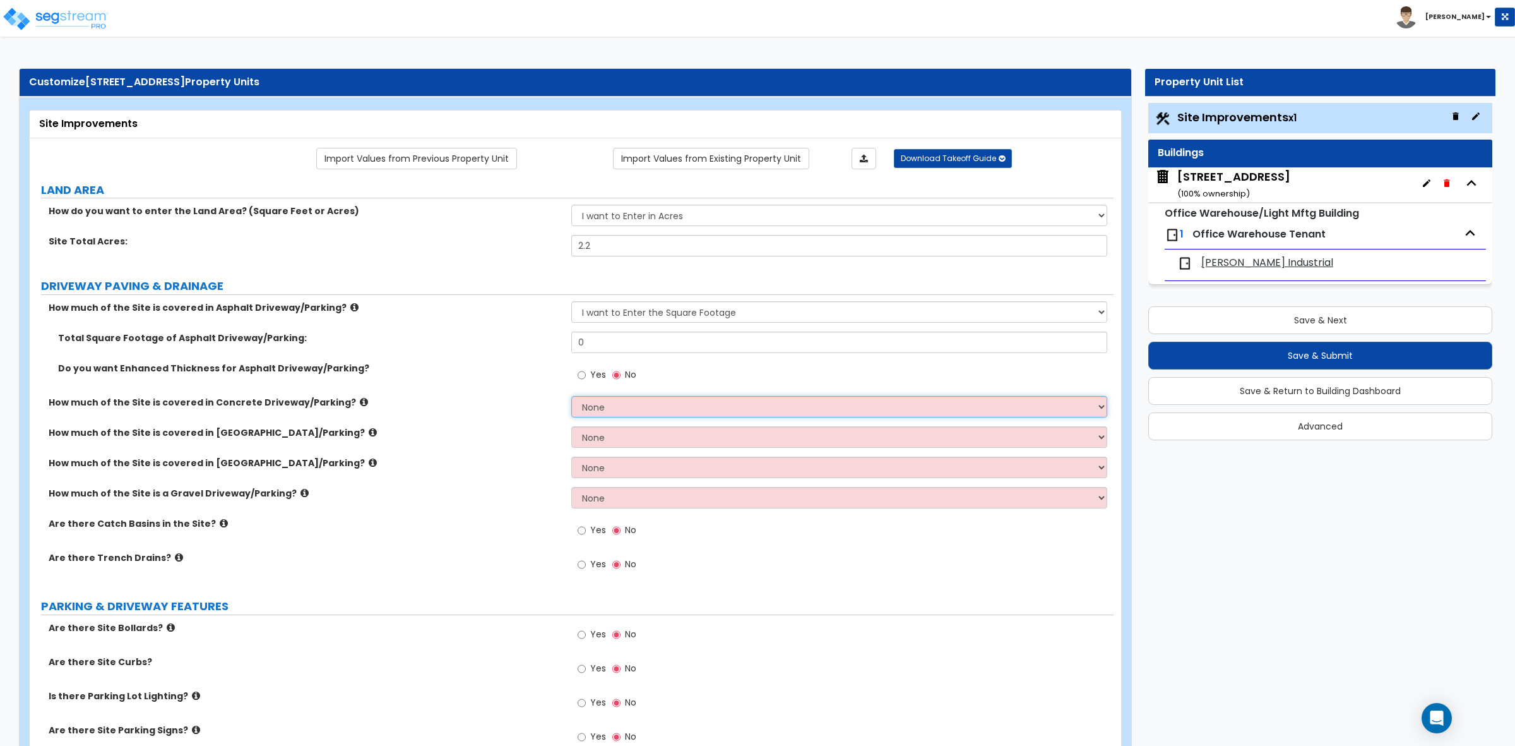
click at [614, 402] on select "None I want to Enter an Approximate Percentage I want to Enter the Square Foota…" at bounding box center [838, 406] width 535 height 21
click at [571, 397] on select "None I want to Enter an Approximate Percentage I want to Enter the Square Foota…" at bounding box center [838, 406] width 535 height 21
click at [598, 443] on select "None I want to Enter an Approximate Percentage I want to Enter the Square Foota…" at bounding box center [838, 436] width 535 height 21
click at [571, 427] on select "None I want to Enter an Approximate Percentage I want to Enter the Square Foota…" at bounding box center [838, 436] width 535 height 21
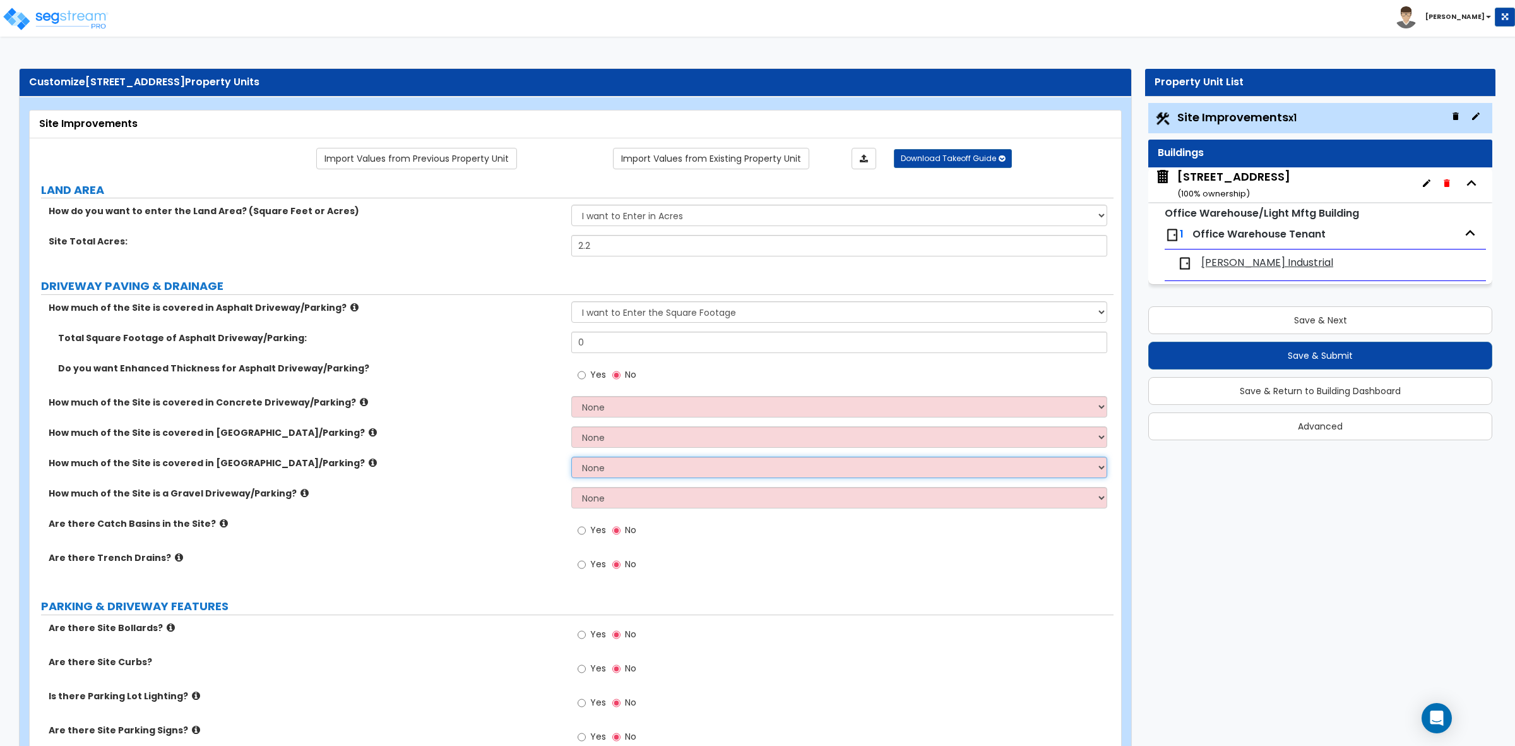
click at [602, 472] on select "None I want to Enter an Approximate Percentage I want to Enter the Square Foota…" at bounding box center [838, 466] width 535 height 21
click at [461, 479] on div "How much of the Site is covered in [GEOGRAPHIC_DATA]/Parking? None I want to En…" at bounding box center [572, 471] width 1084 height 30
click at [585, 496] on select "None I want to Enter an Approximate Percentage I want to Enter the Square Foota…" at bounding box center [838, 497] width 535 height 21
click at [571, 488] on select "None I want to Enter an Approximate Percentage I want to Enter the Square Foota…" at bounding box center [838, 497] width 535 height 21
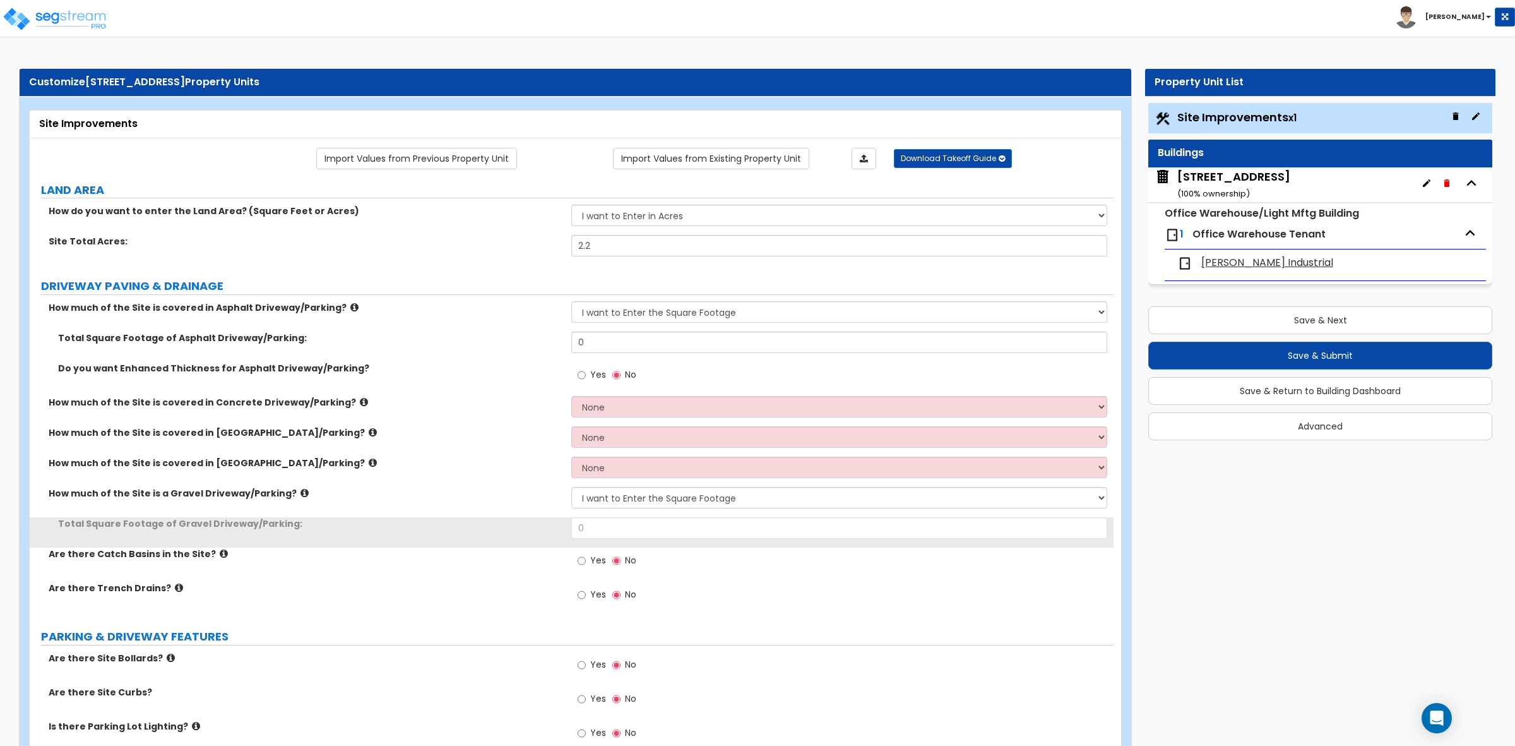
click at [506, 491] on label "How much of the Site is a Gravel Driveway/Parking?" at bounding box center [305, 493] width 513 height 13
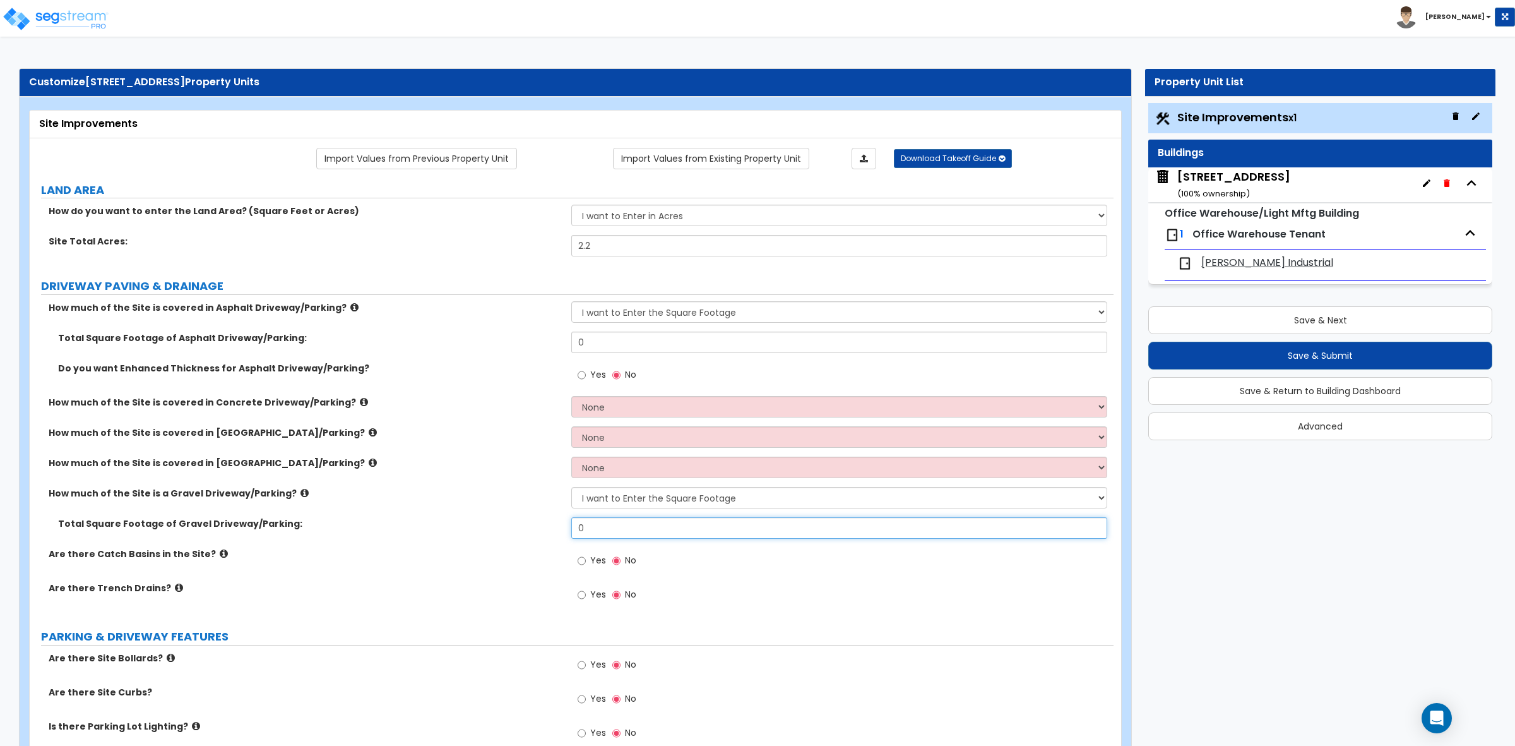
drag, startPoint x: 621, startPoint y: 533, endPoint x: 532, endPoint y: 519, distance: 90.2
click at [532, 519] on div "Total Square Footage of [GEOGRAPHIC_DATA]/Parking: 0" at bounding box center [572, 532] width 1084 height 30
click at [538, 527] on label "Total Square Footage of Gravel Driveway/Parking:" at bounding box center [310, 523] width 504 height 13
drag, startPoint x: 592, startPoint y: 350, endPoint x: 540, endPoint y: 343, distance: 52.9
click at [542, 344] on div "Total Square Footage of Asphalt Driveway/Parking: 0" at bounding box center [572, 346] width 1084 height 30
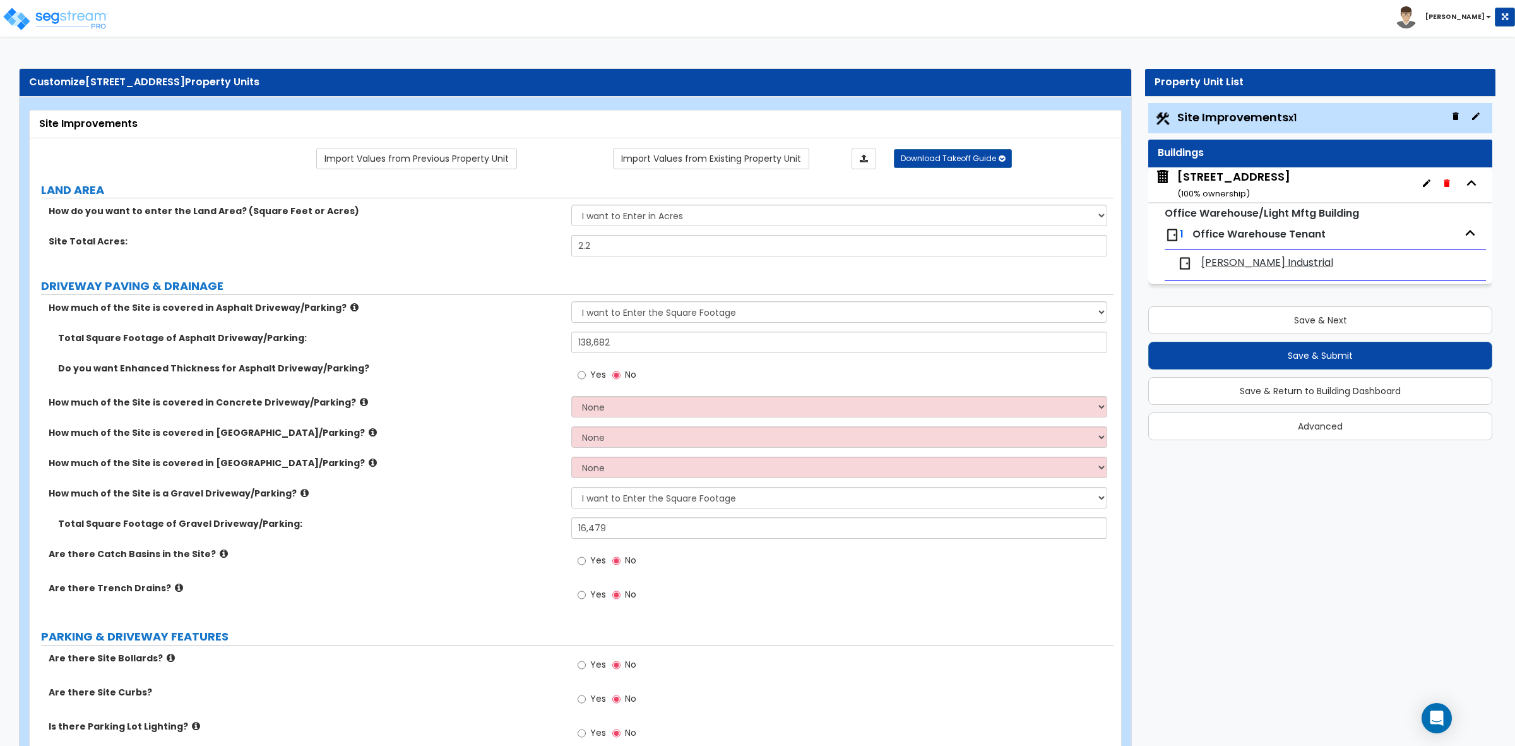
click at [535, 348] on div "Total Square Footage of Asphalt Driveway/Parking: 138,682" at bounding box center [572, 346] width 1084 height 30
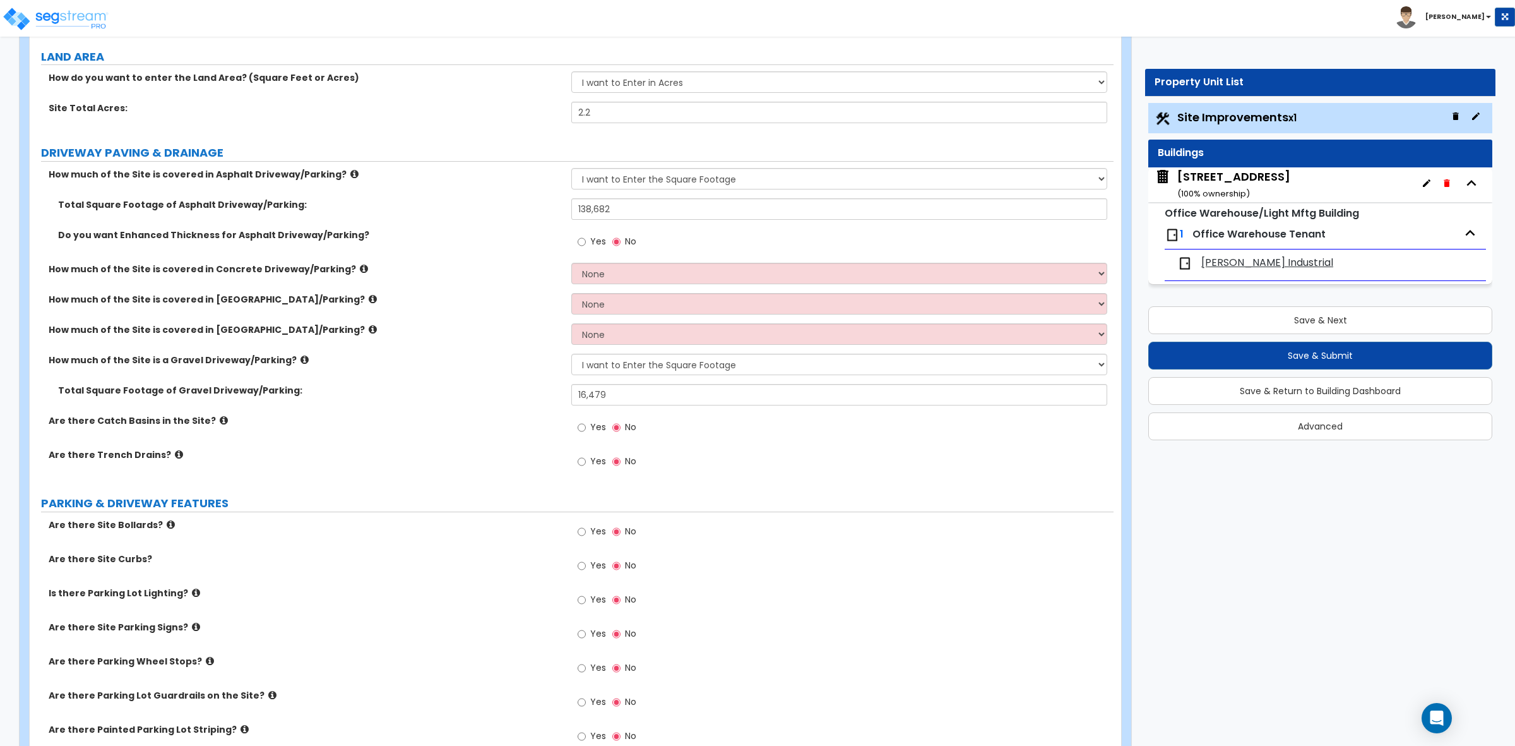
scroll to position [237, 0]
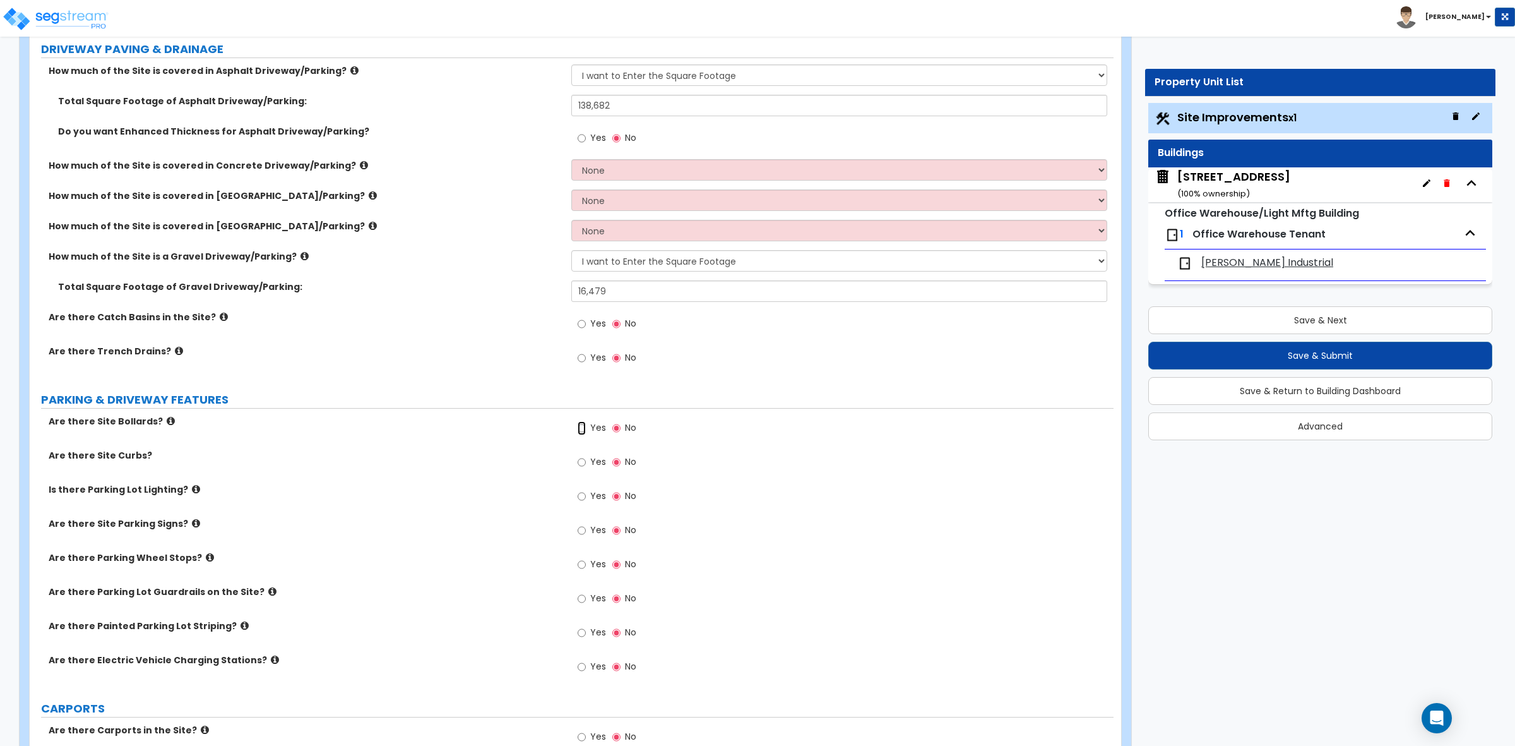
click at [578, 432] on input "Yes" at bounding box center [582, 428] width 8 height 14
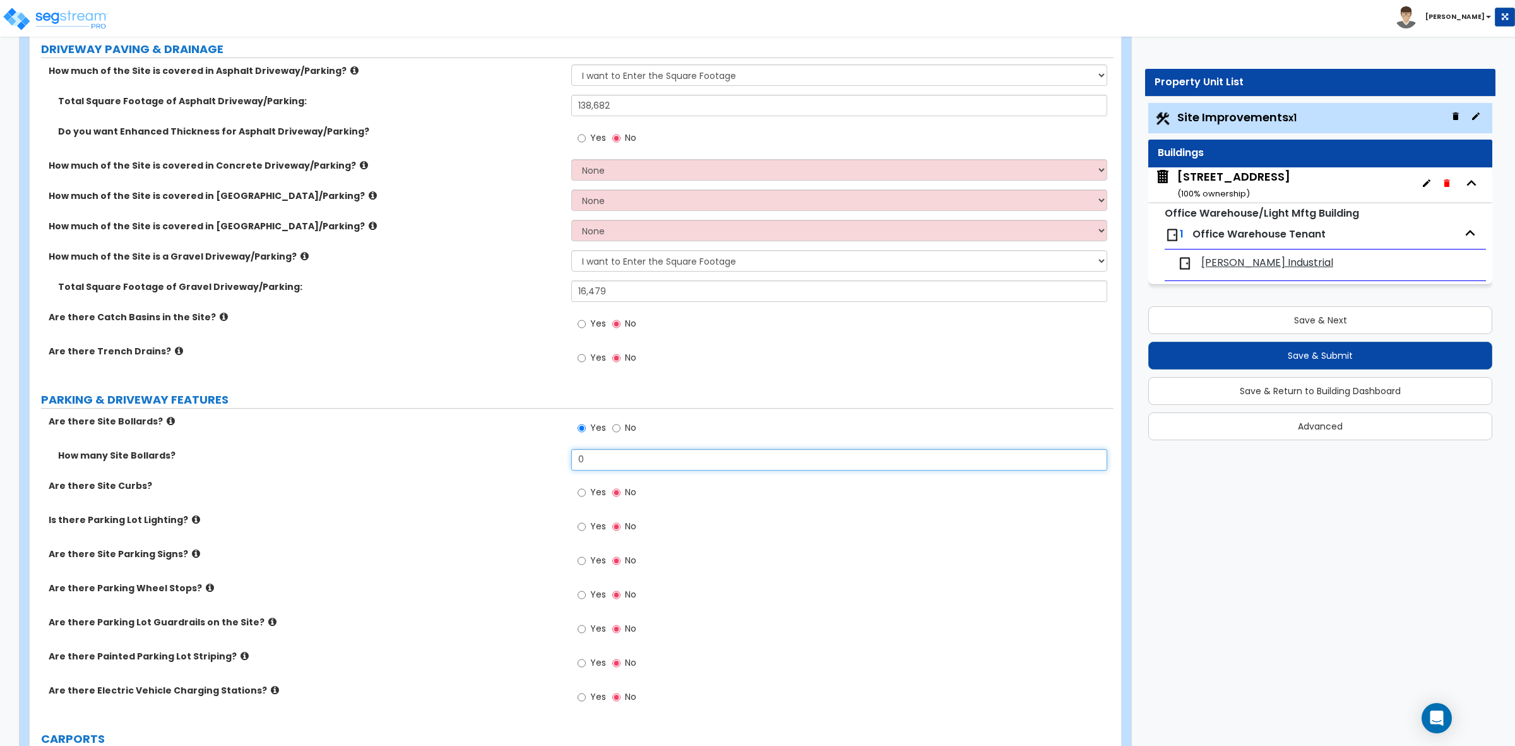
drag, startPoint x: 605, startPoint y: 466, endPoint x: 518, endPoint y: 456, distance: 87.0
click at [518, 456] on div "How many Site Bollards? 0" at bounding box center [572, 464] width 1084 height 30
click at [439, 485] on label "Are there Site Curbs?" at bounding box center [305, 485] width 513 height 13
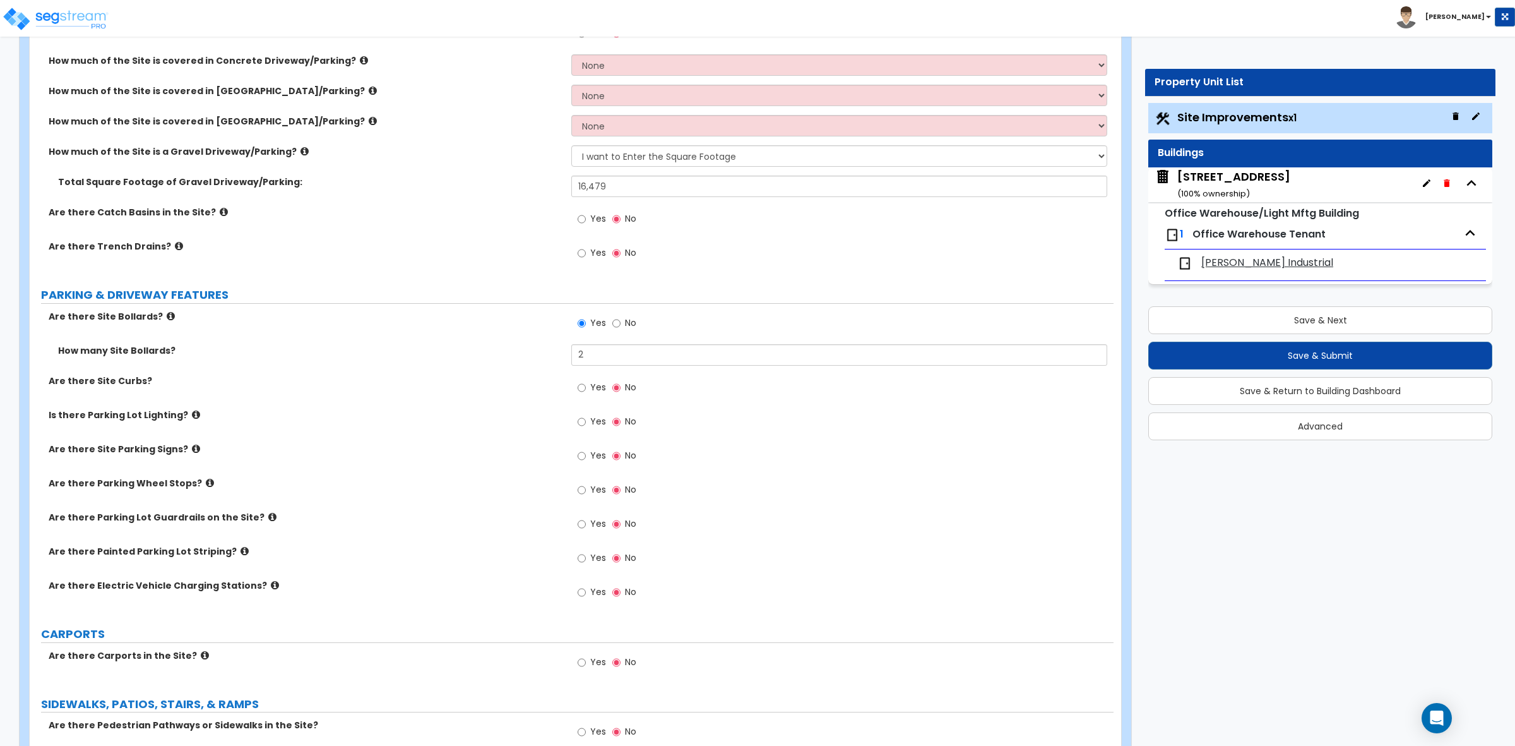
scroll to position [316, 0]
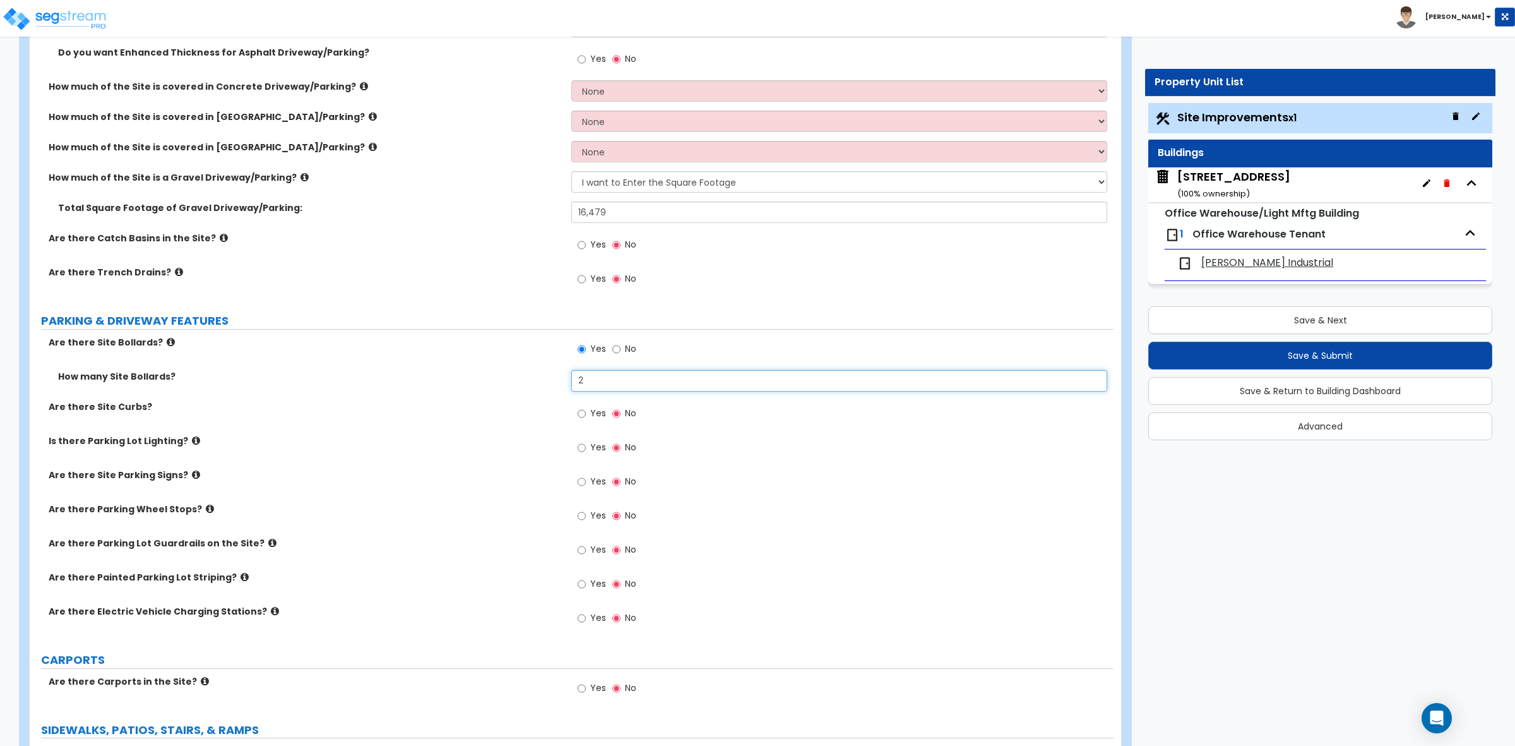
drag, startPoint x: 608, startPoint y: 380, endPoint x: 525, endPoint y: 389, distance: 83.2
click at [525, 389] on div "How many Site Bollards? 2" at bounding box center [572, 385] width 1084 height 30
click at [521, 389] on div "How many Site Bollards? 3" at bounding box center [572, 385] width 1084 height 30
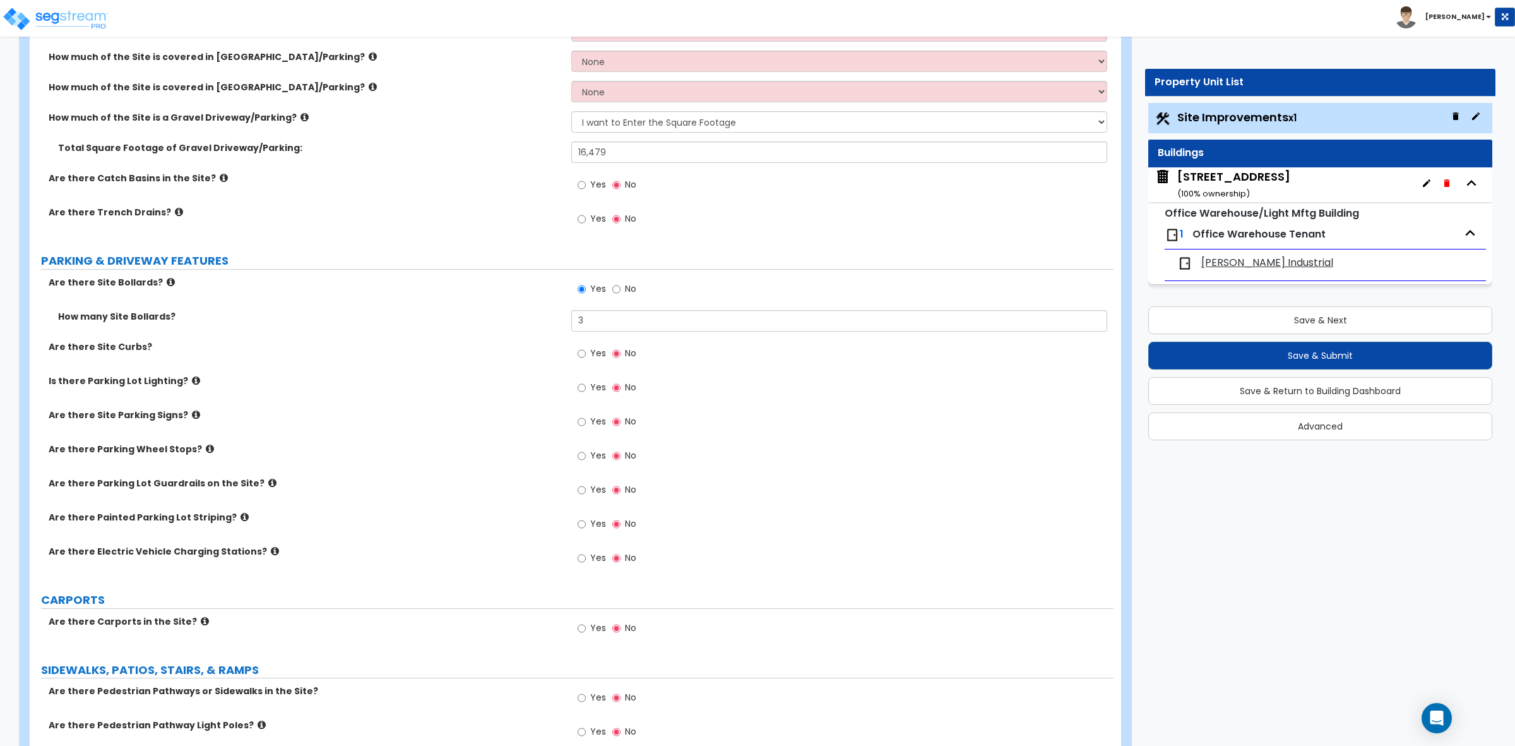
scroll to position [474, 0]
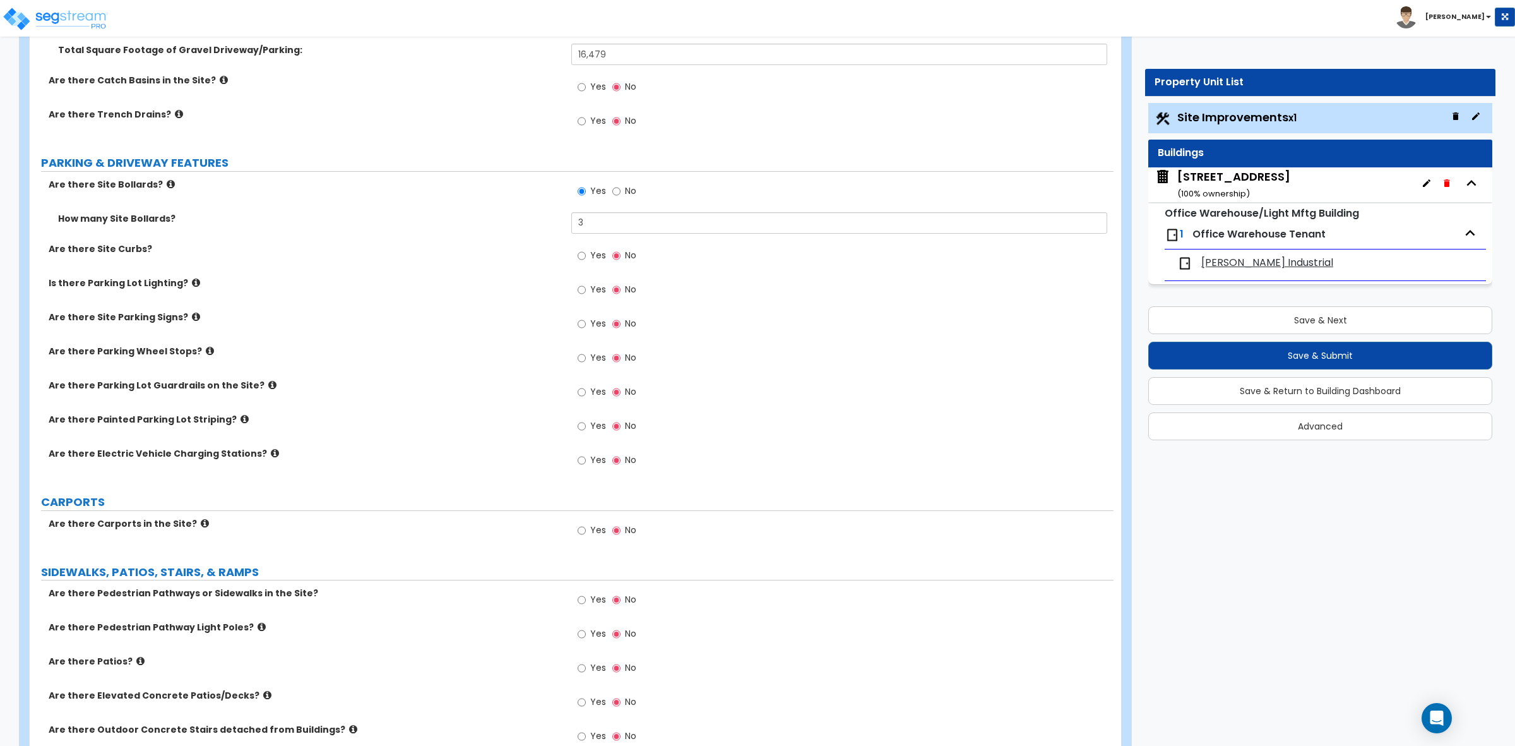
click at [192, 316] on icon at bounding box center [196, 316] width 8 height 9
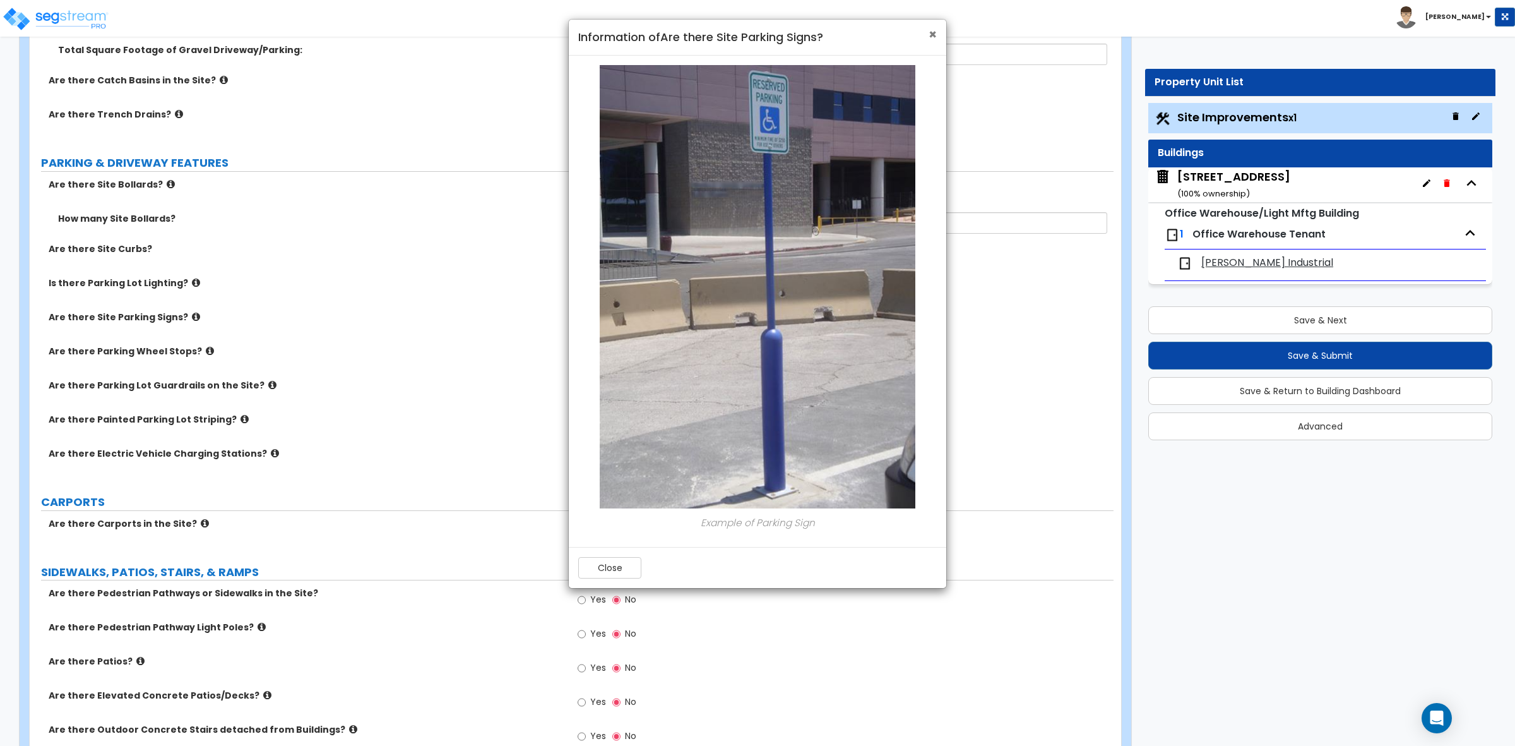
click at [932, 37] on span "×" at bounding box center [933, 34] width 8 height 18
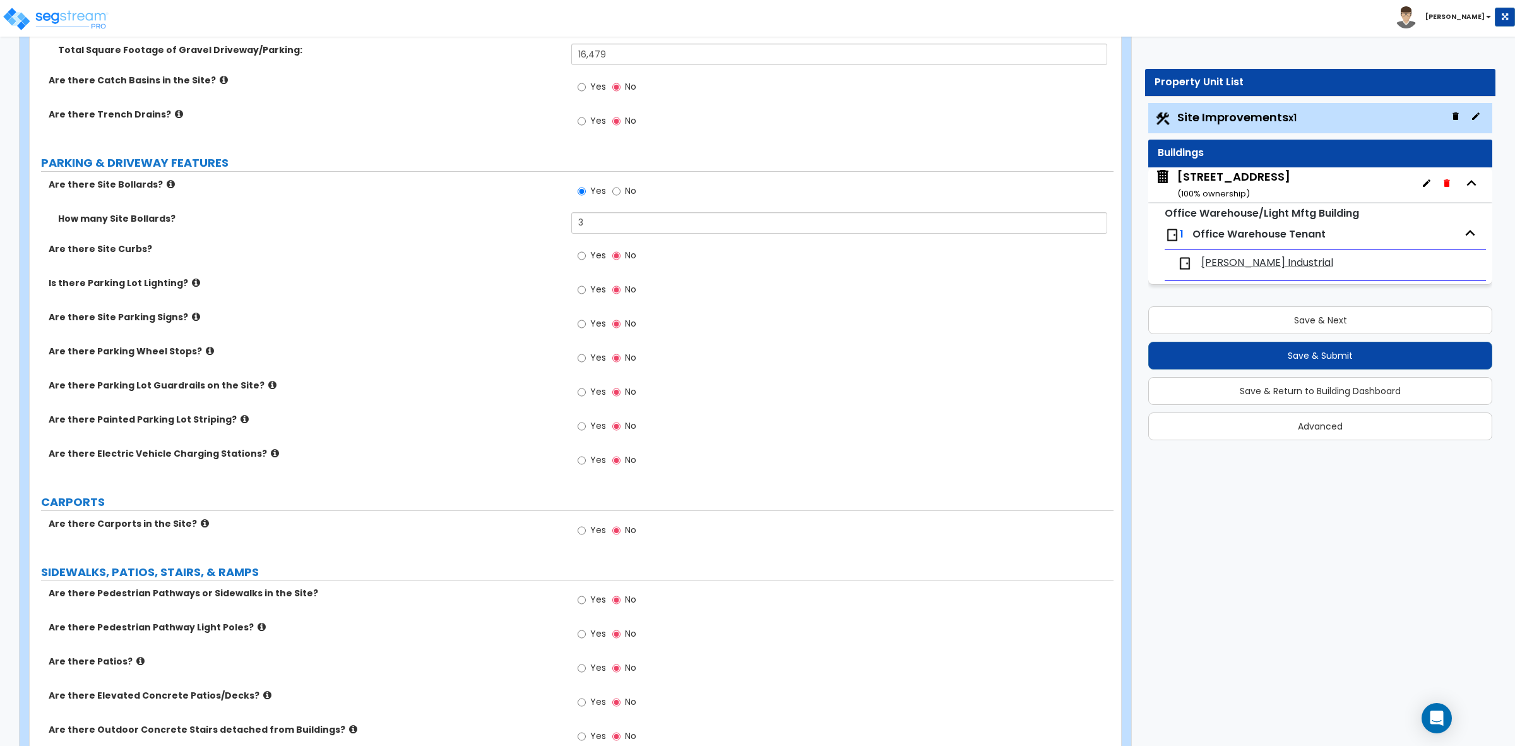
click at [268, 382] on icon at bounding box center [272, 384] width 8 height 9
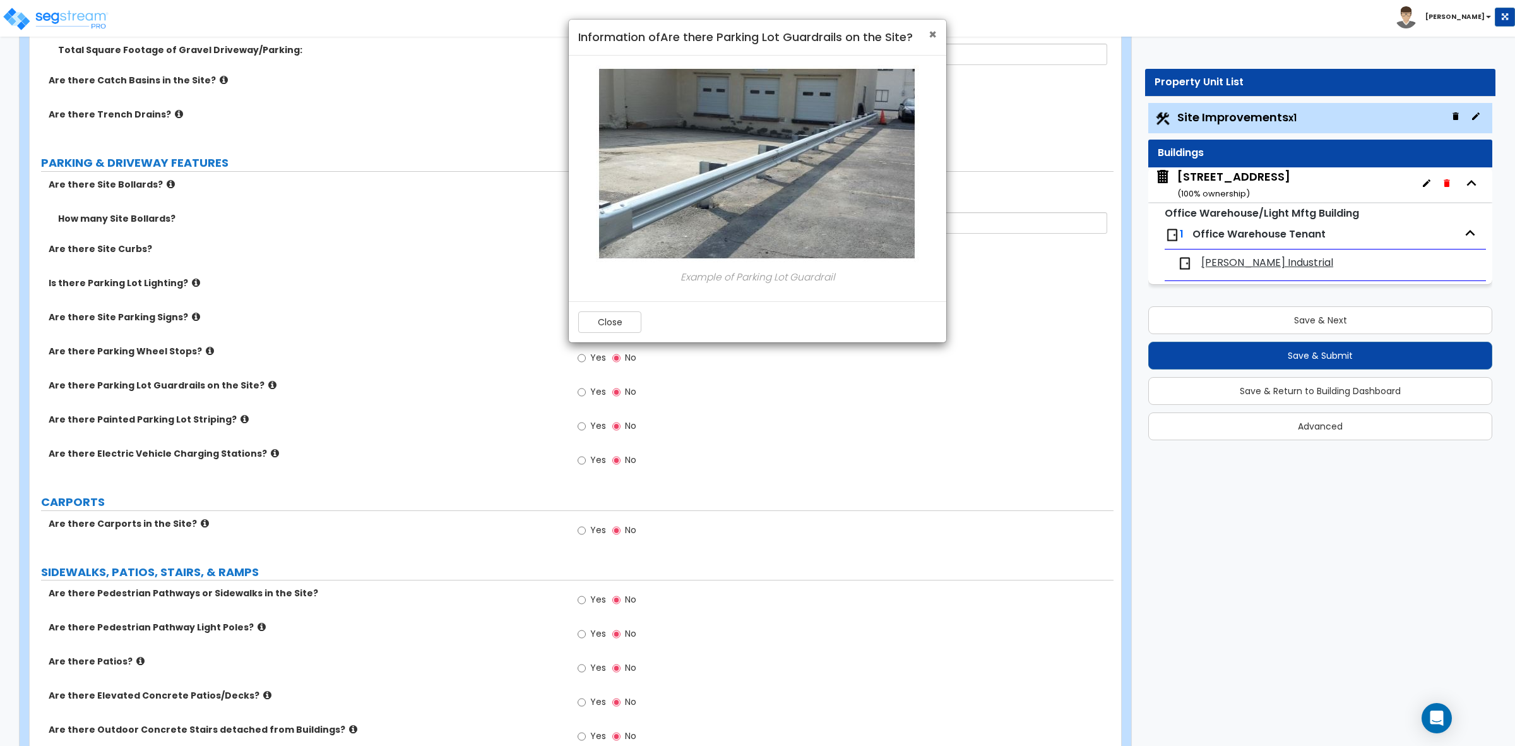
click at [932, 38] on span "×" at bounding box center [933, 34] width 8 height 18
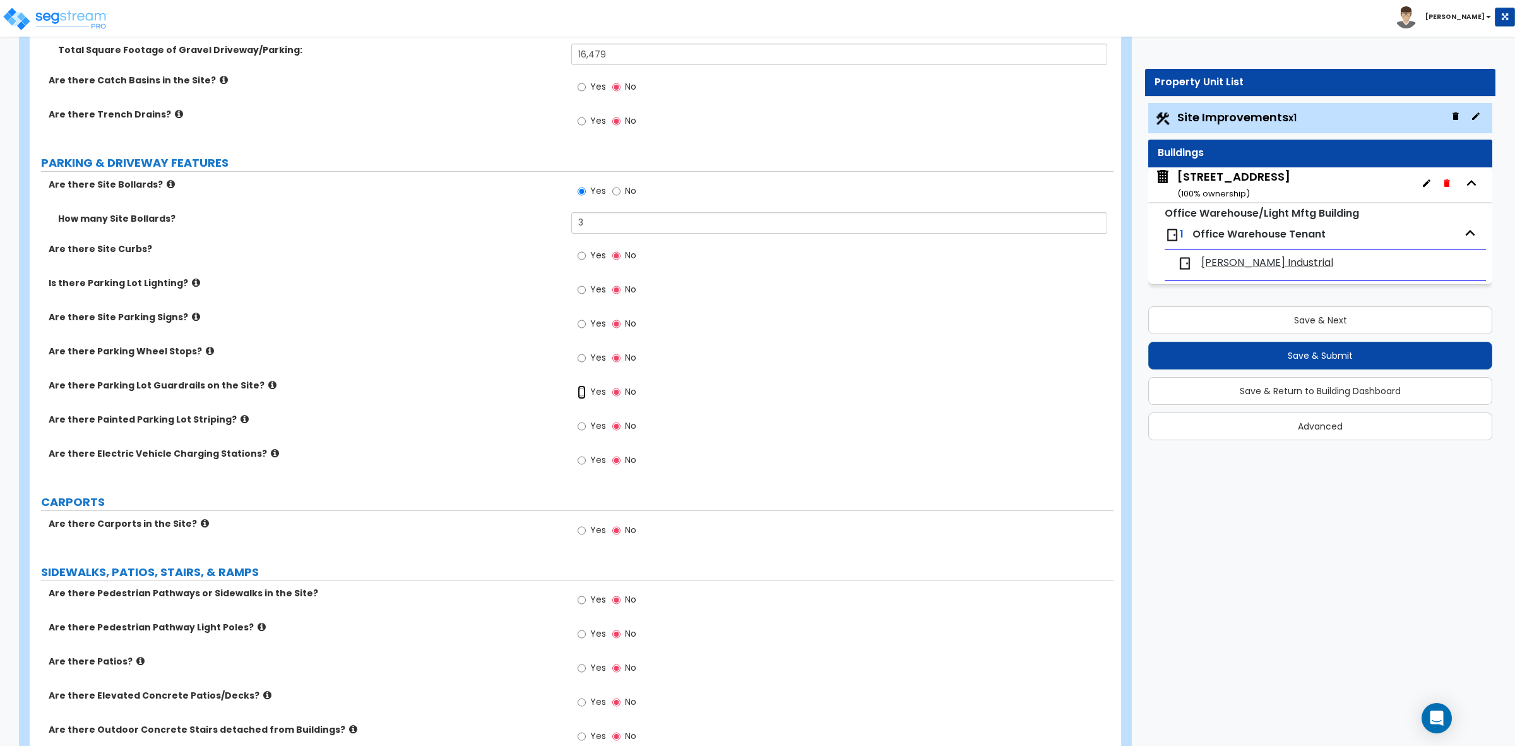
click at [582, 392] on input "Yes" at bounding box center [582, 392] width 8 height 14
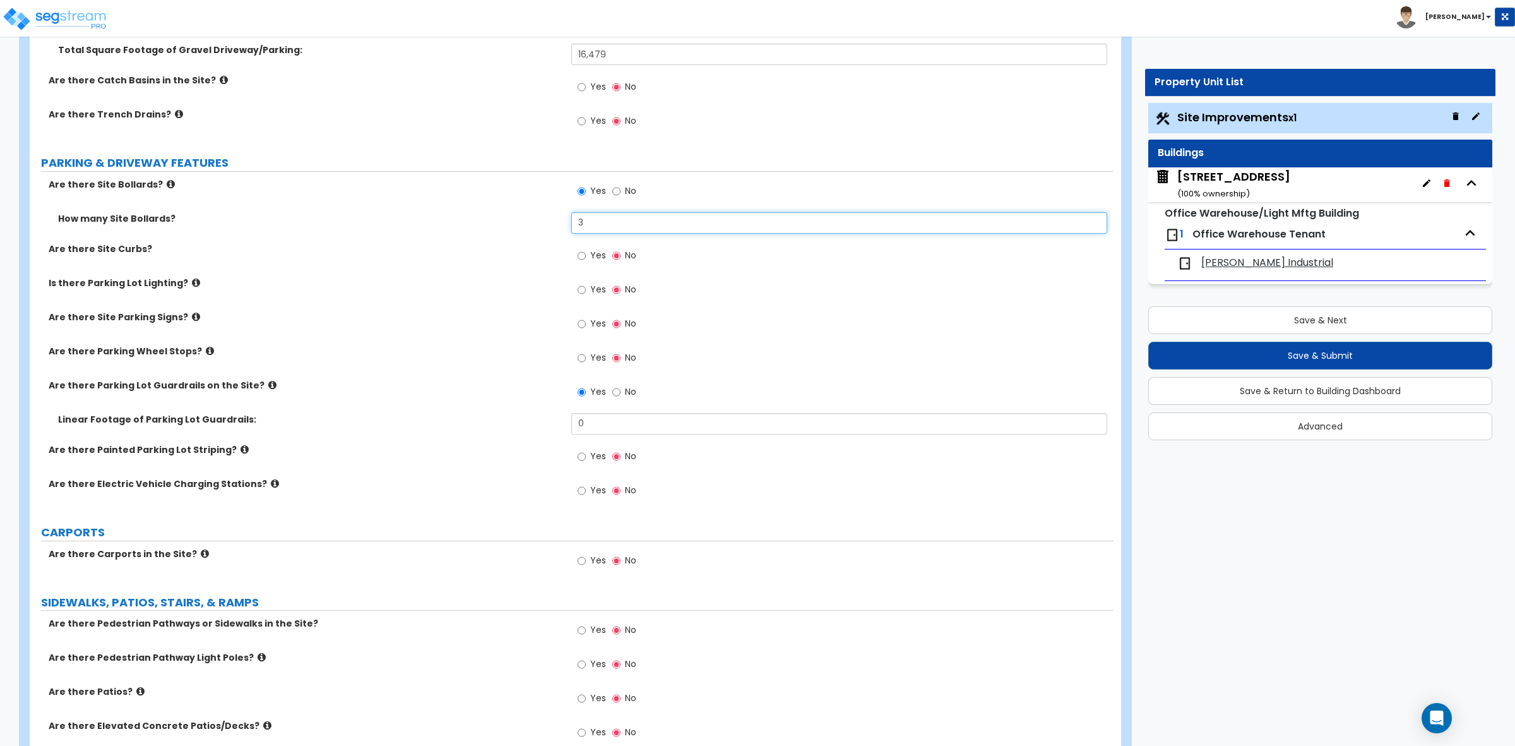
drag, startPoint x: 607, startPoint y: 229, endPoint x: 551, endPoint y: 222, distance: 57.2
click at [551, 222] on div "How many Site Bollards? 3" at bounding box center [572, 227] width 1084 height 30
click at [470, 347] on label "Are there Parking Wheel Stops?" at bounding box center [305, 351] width 513 height 13
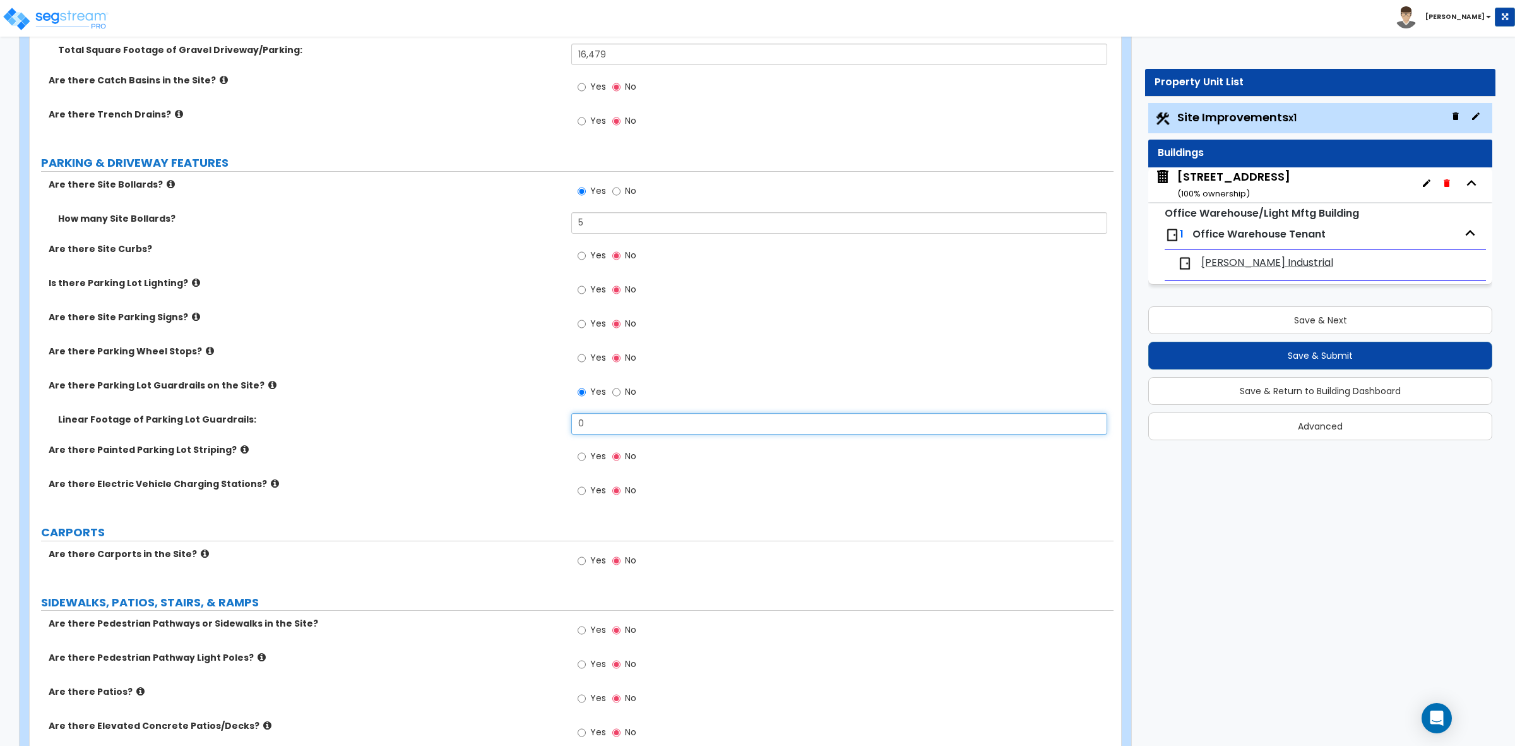
drag, startPoint x: 614, startPoint y: 433, endPoint x: 567, endPoint y: 426, distance: 47.2
click at [567, 426] on div "Linear Footage of Parking Lot Guardrails: 0" at bounding box center [572, 428] width 1084 height 30
click at [522, 424] on label "Linear Footage of Parking Lot Guardrails:" at bounding box center [310, 419] width 504 height 13
click at [580, 357] on input "Yes" at bounding box center [582, 358] width 8 height 14
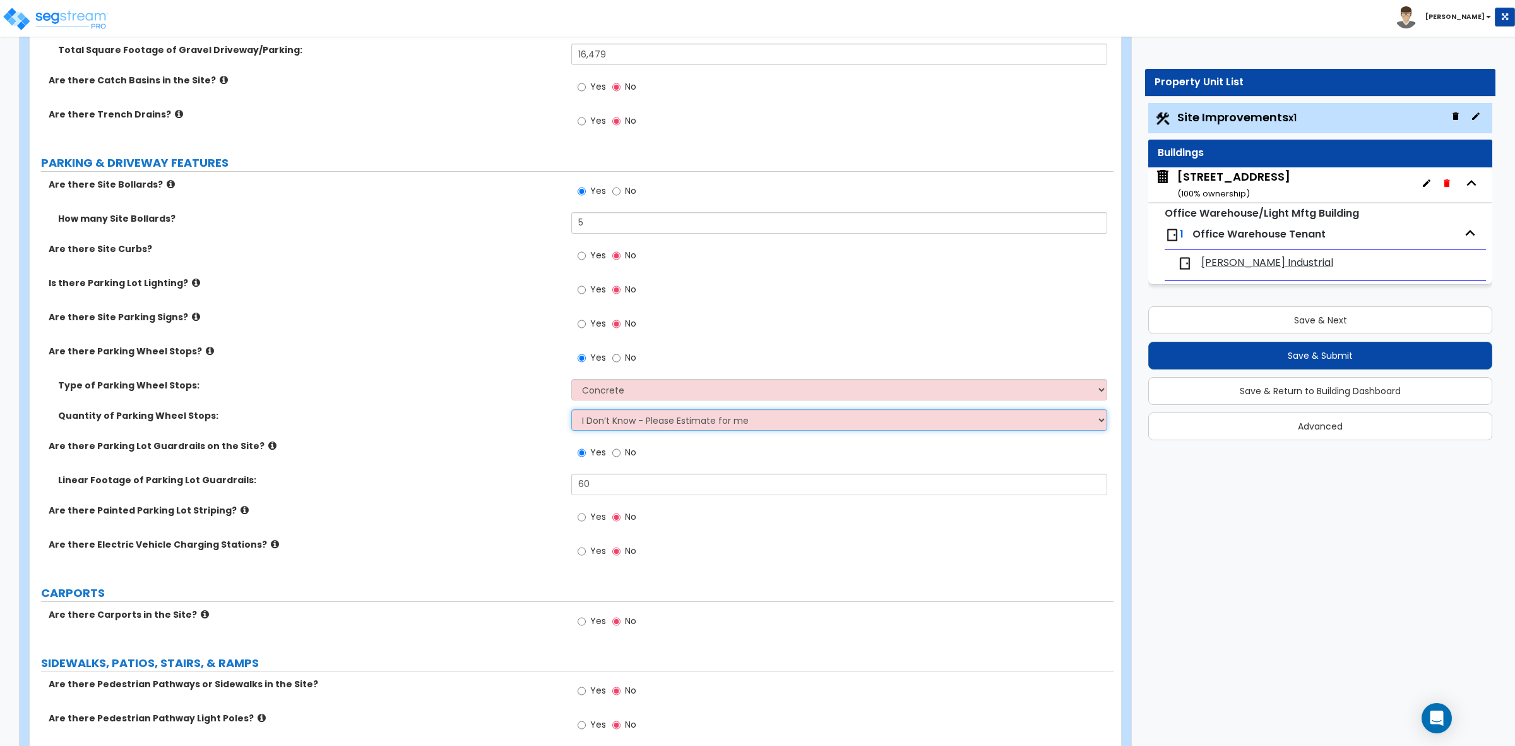
click at [627, 415] on select "I Don’t Know - Please Estimate for me I Want to Enter the Number of Wheel Stops" at bounding box center [838, 419] width 535 height 21
click at [571, 410] on select "I Don’t Know - Please Estimate for me I Want to Enter the Number of Wheel Stops" at bounding box center [838, 419] width 535 height 21
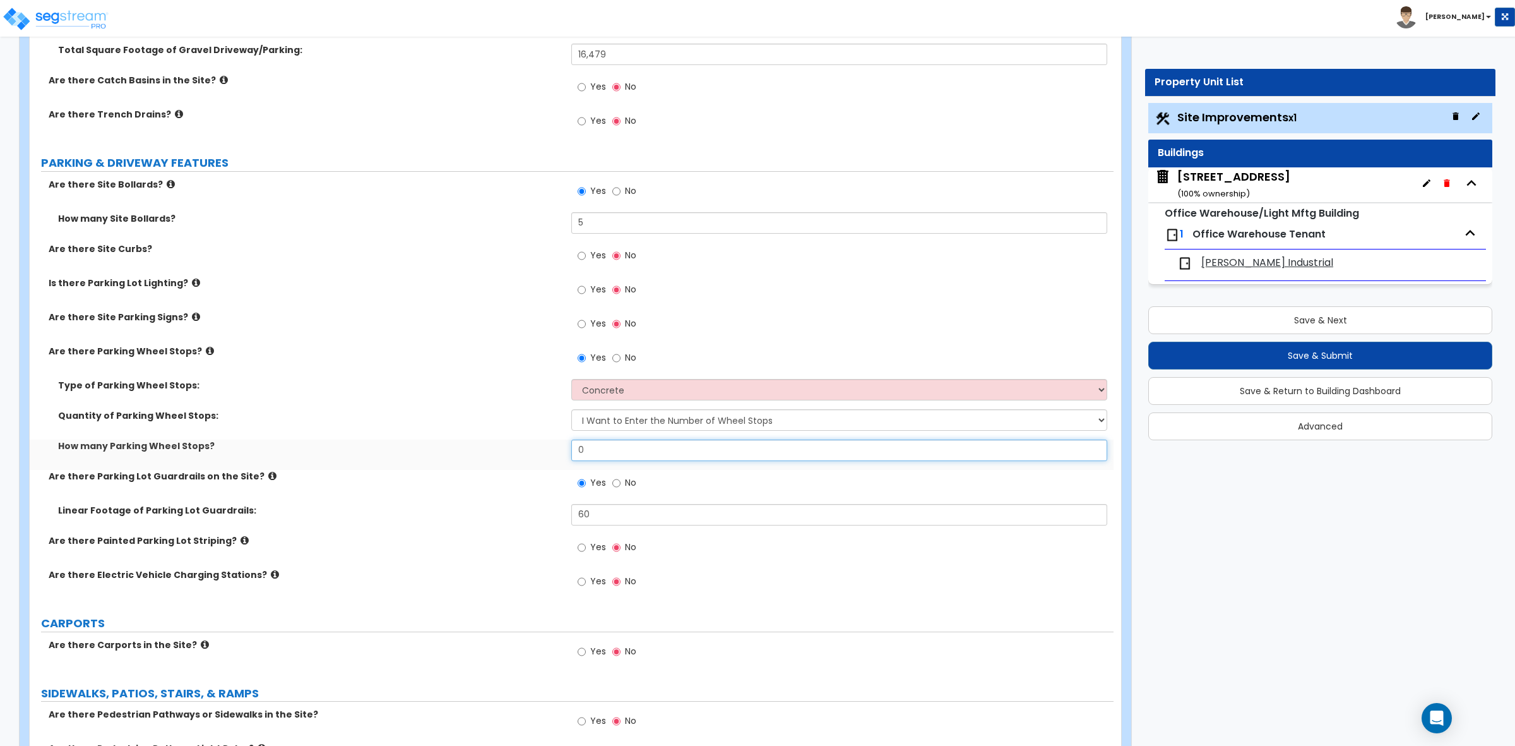
drag, startPoint x: 629, startPoint y: 451, endPoint x: 526, endPoint y: 439, distance: 103.6
click at [532, 447] on div "How many Parking Wheel Stops? 0" at bounding box center [572, 454] width 1084 height 30
click at [513, 465] on div "How many Parking Wheel Stops? 8" at bounding box center [572, 454] width 1084 height 30
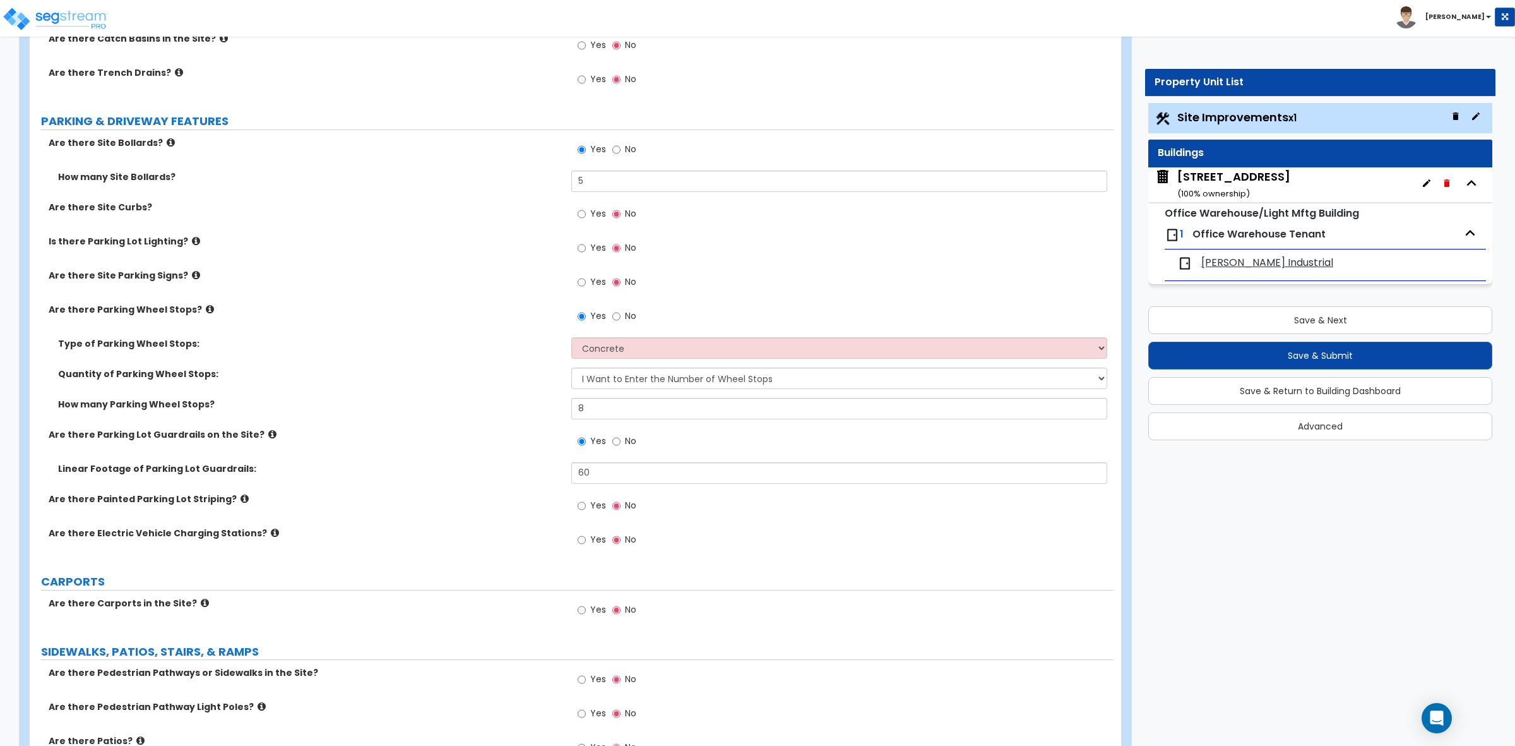
scroll to position [552, 0]
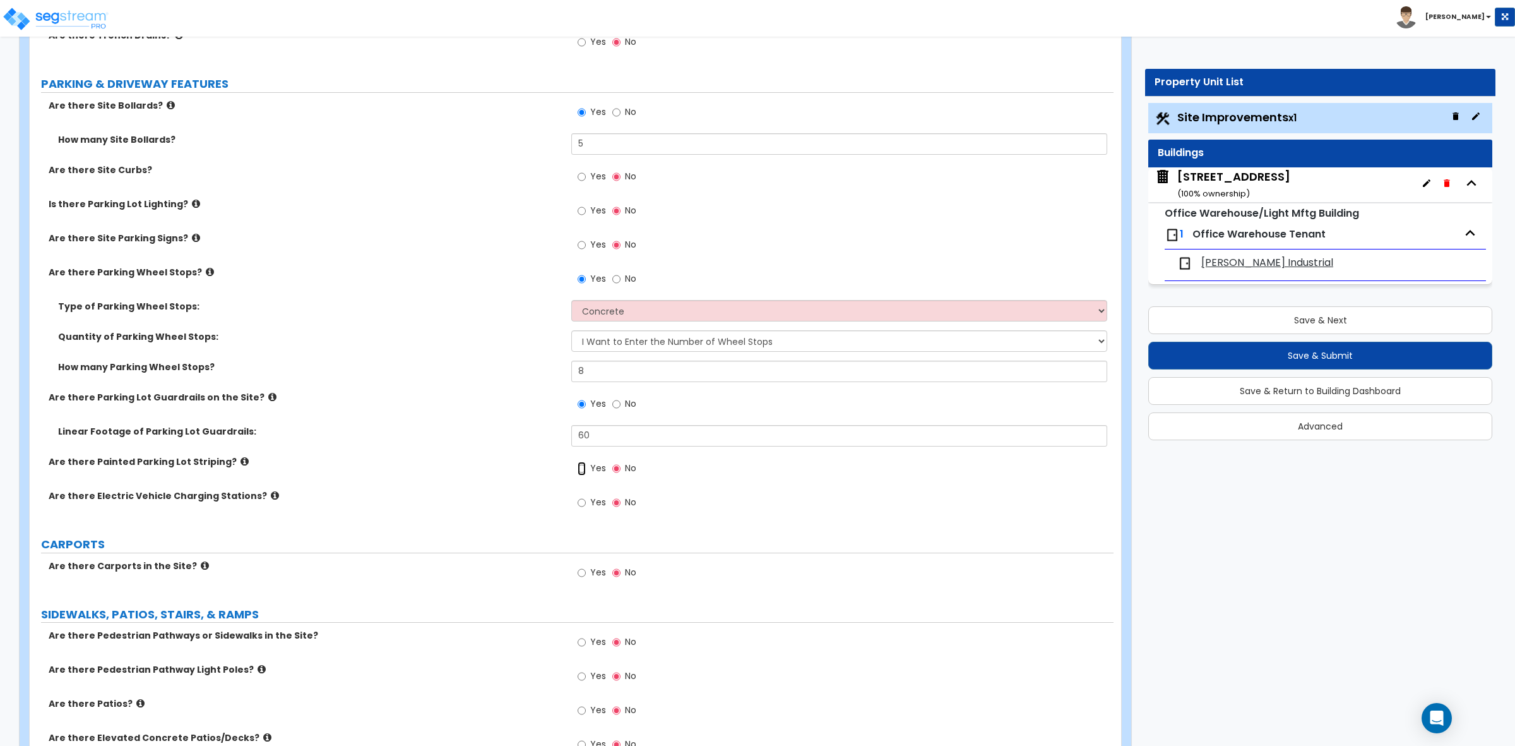
click at [583, 468] on input "Yes" at bounding box center [582, 469] width 8 height 14
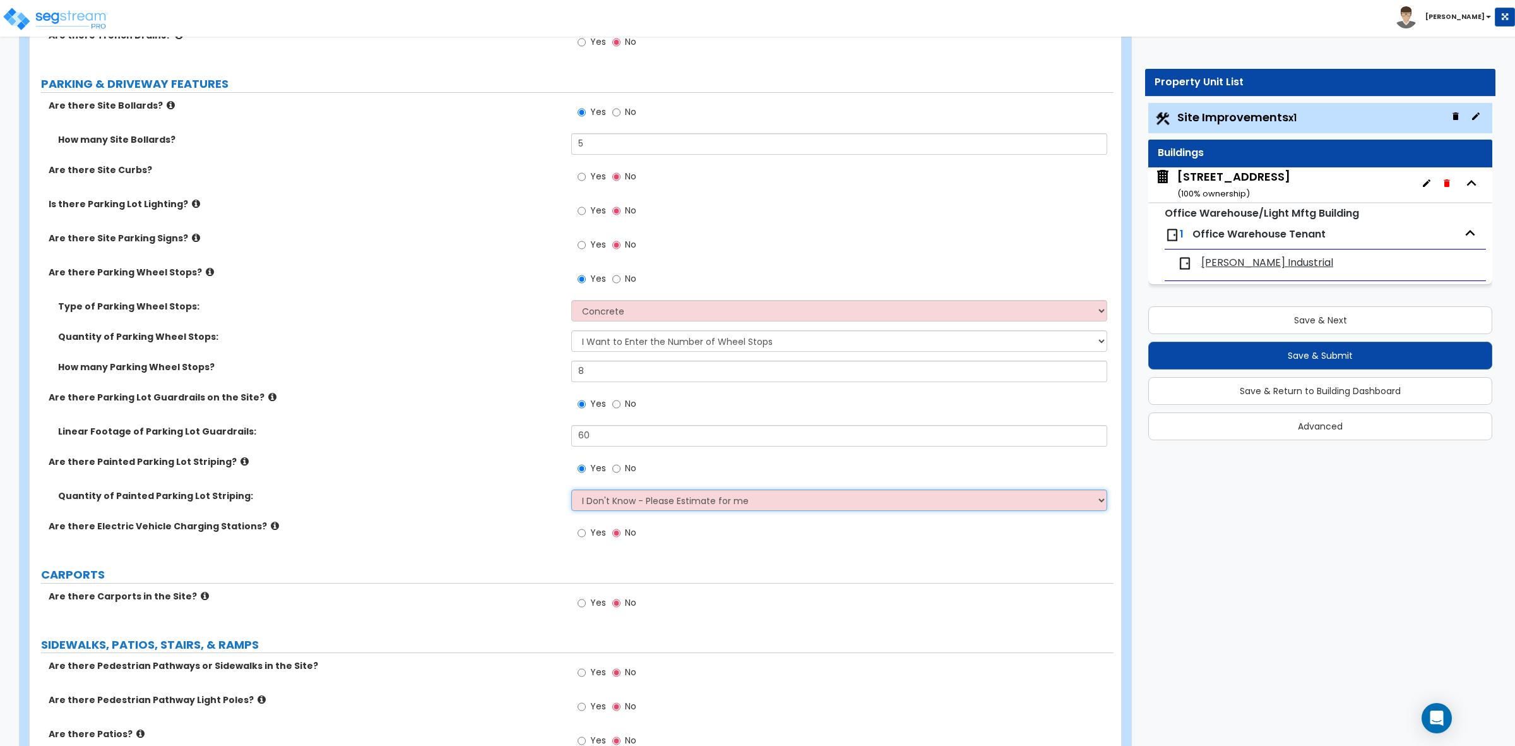
click at [603, 507] on select "I Don't Know - Please Estimate for me I Want to Enter the Number of Parking Spa…" at bounding box center [838, 499] width 535 height 21
click at [571, 490] on select "I Don't Know - Please Estimate for me I Want to Enter the Number of Parking Spa…" at bounding box center [838, 499] width 535 height 21
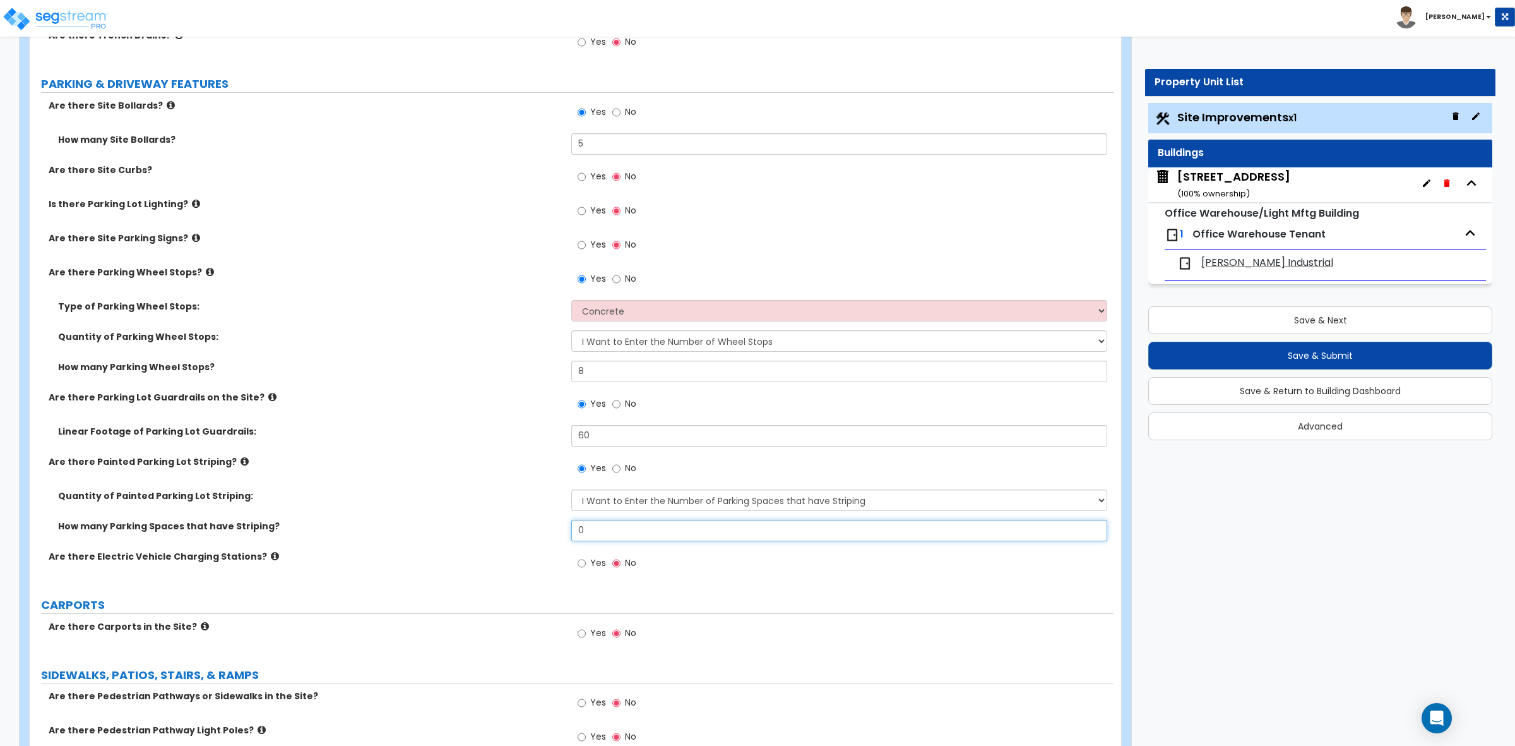
drag, startPoint x: 612, startPoint y: 528, endPoint x: 535, endPoint y: 516, distance: 78.7
click at [535, 516] on div "Quantity of Painted Parking Lot Striping: I Don't Know - Please Estimate for me…" at bounding box center [571, 519] width 1065 height 61
click at [520, 519] on div "Quantity of Painted Parking Lot Striping: I Don't Know - Please Estimate for me…" at bounding box center [572, 504] width 1084 height 30
click at [271, 553] on icon at bounding box center [275, 555] width 8 height 9
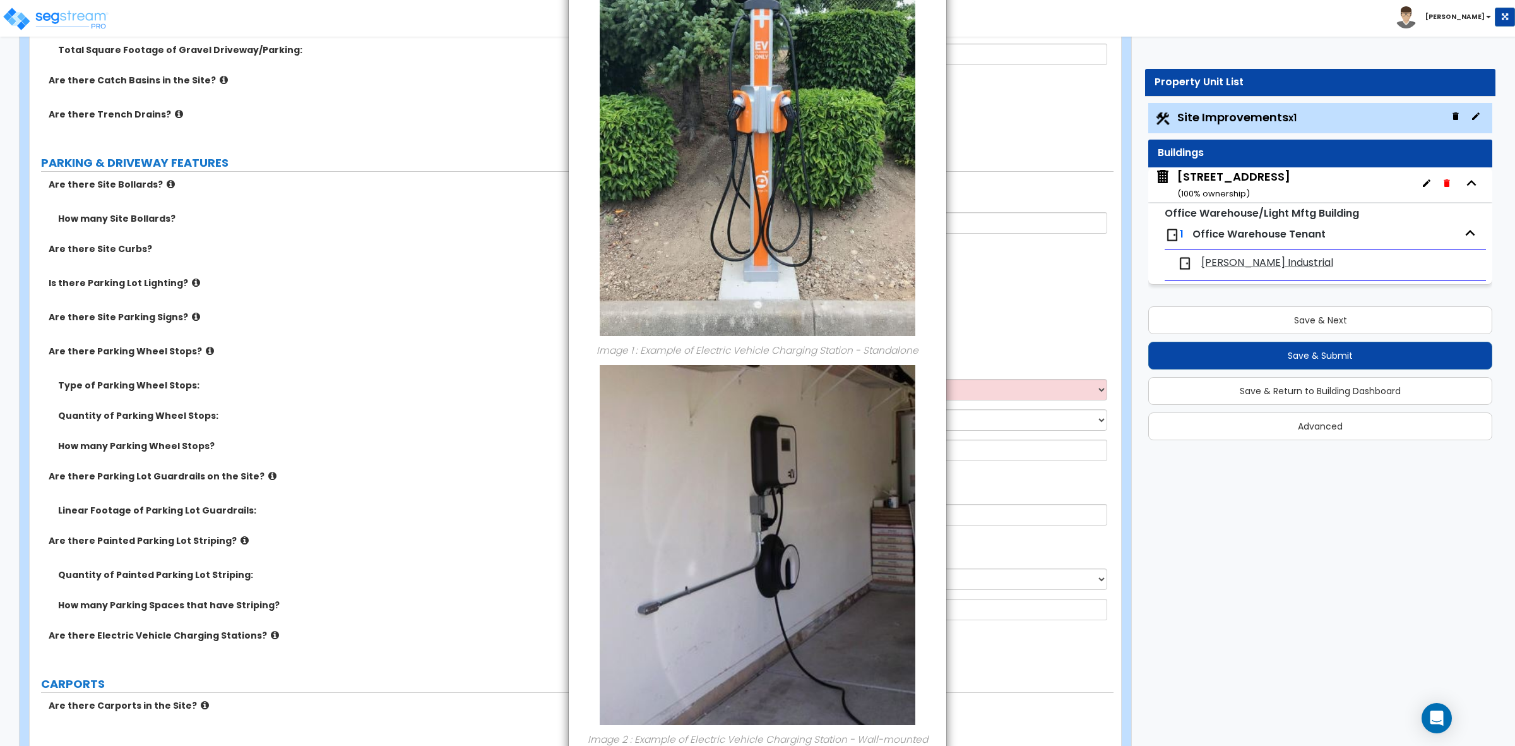
scroll to position [0, 0]
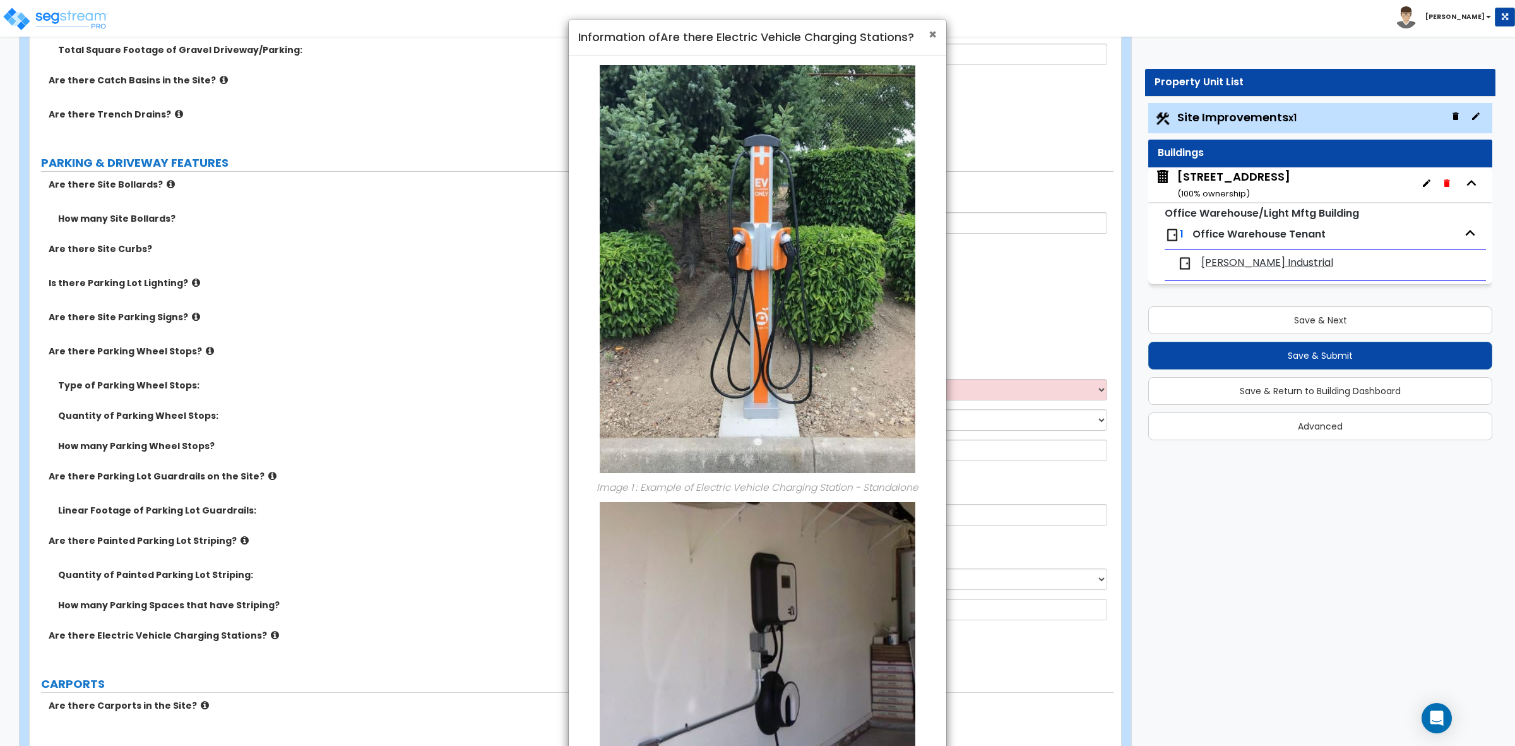
click at [929, 32] on span "×" at bounding box center [933, 34] width 8 height 18
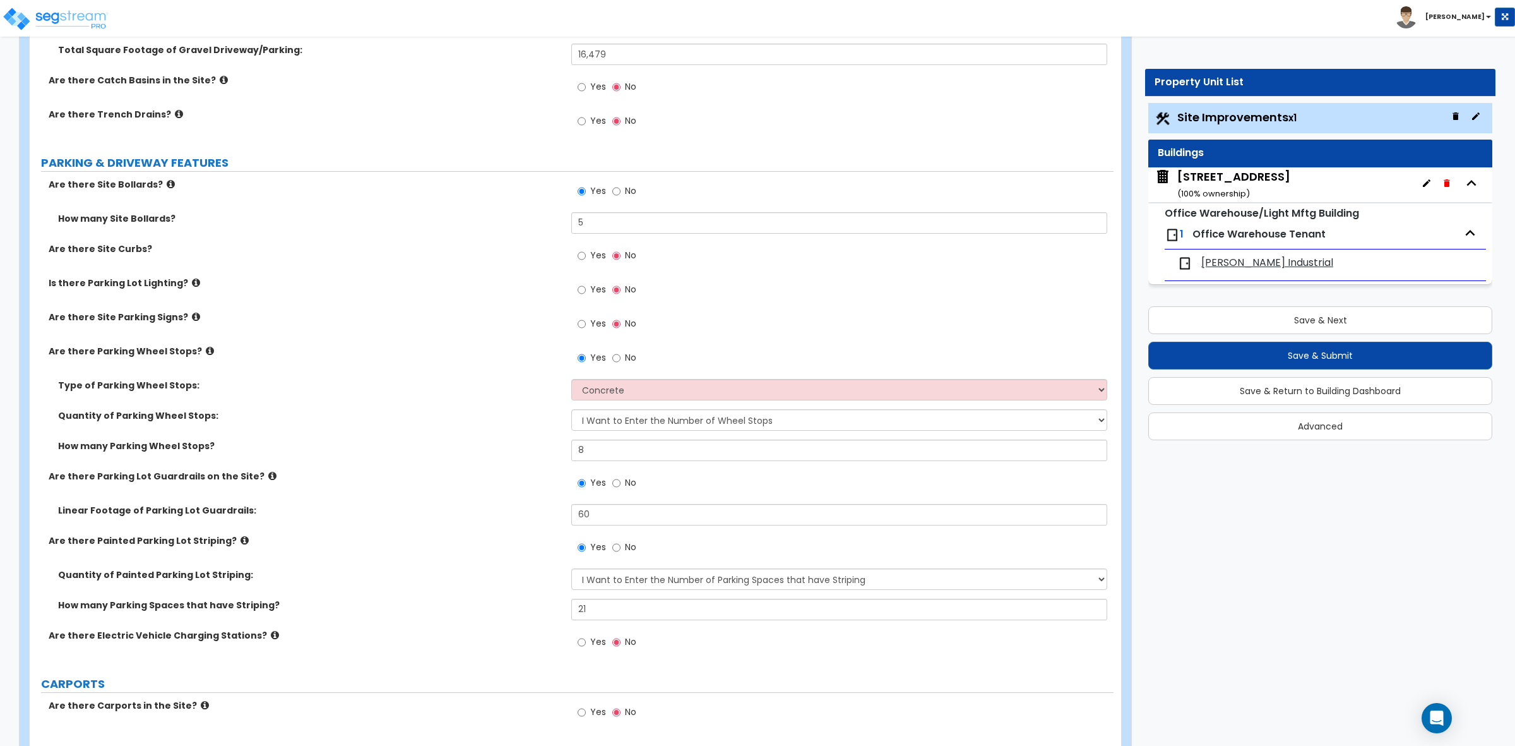
click at [405, 588] on div "Quantity of Painted Parking Lot Striping: I Don't Know - Please Estimate for me…" at bounding box center [572, 583] width 1084 height 30
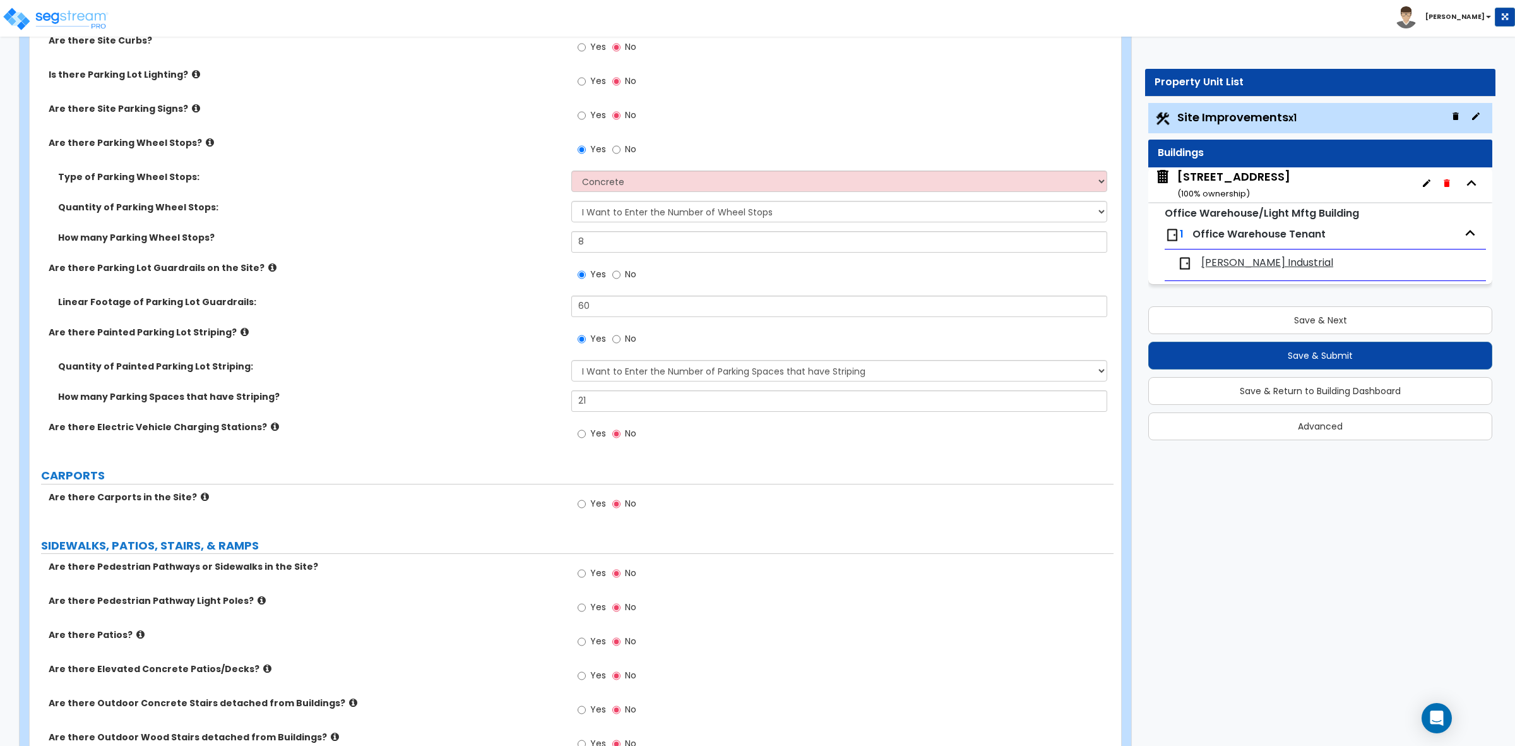
scroll to position [710, 0]
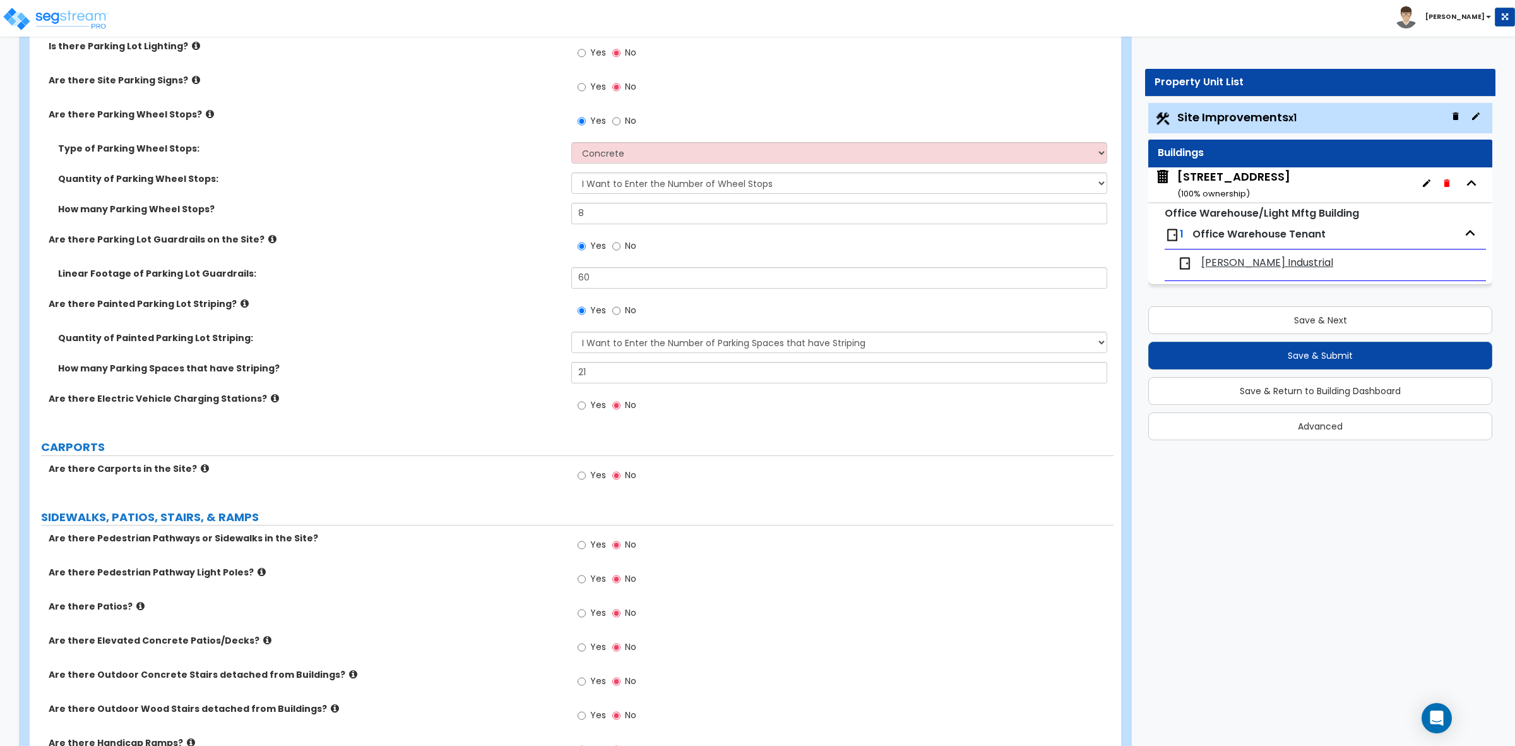
click at [201, 468] on icon at bounding box center [205, 467] width 8 height 9
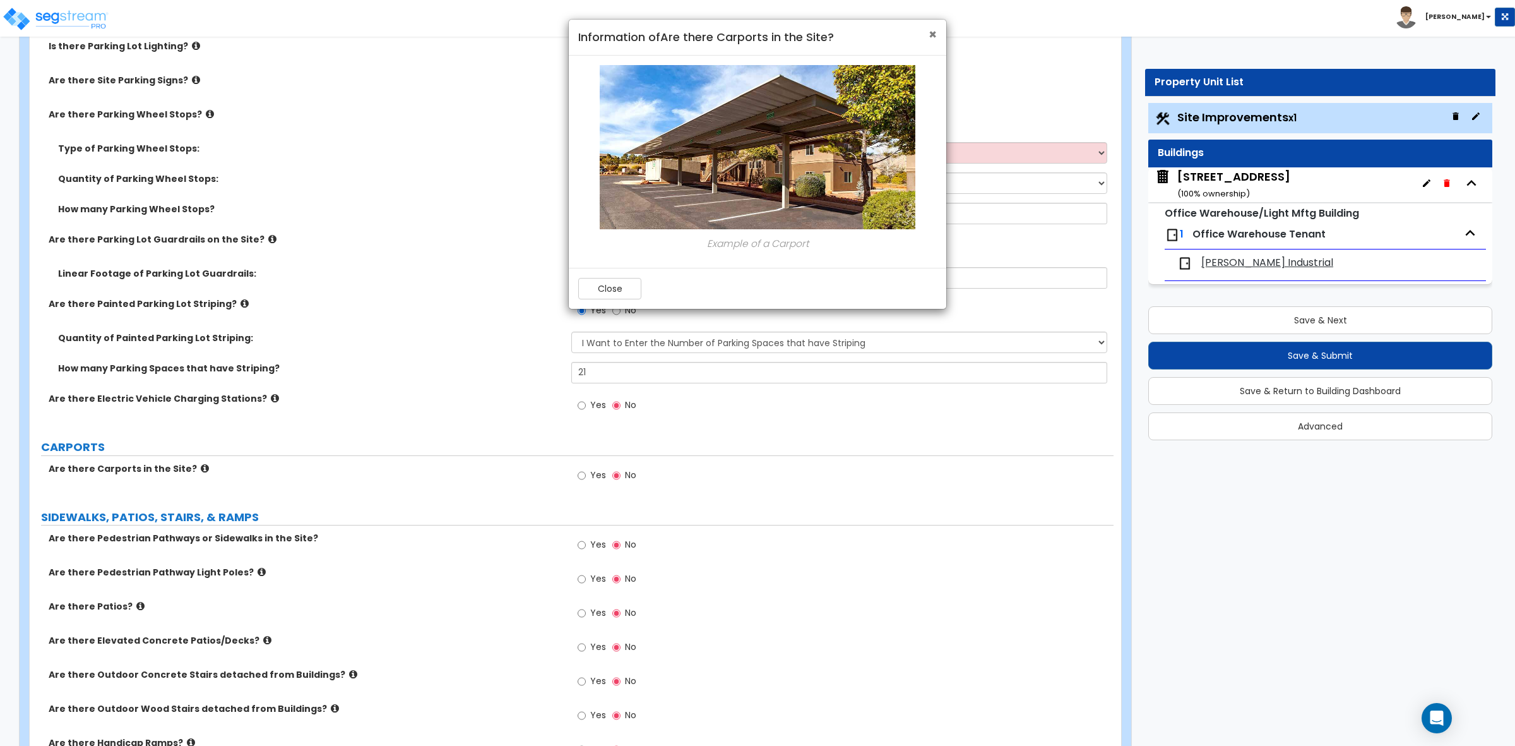
click at [932, 39] on span "×" at bounding box center [933, 34] width 8 height 18
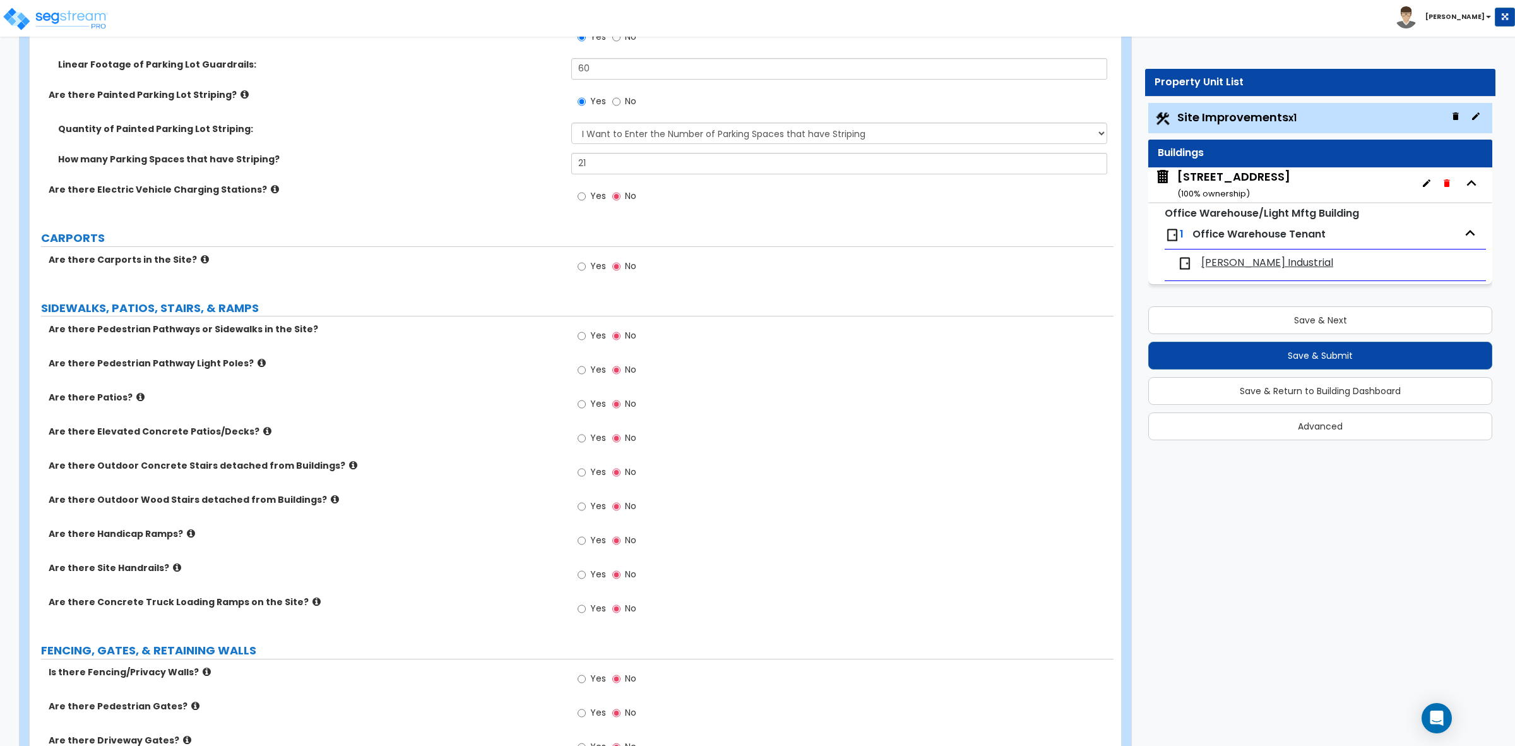
scroll to position [947, 0]
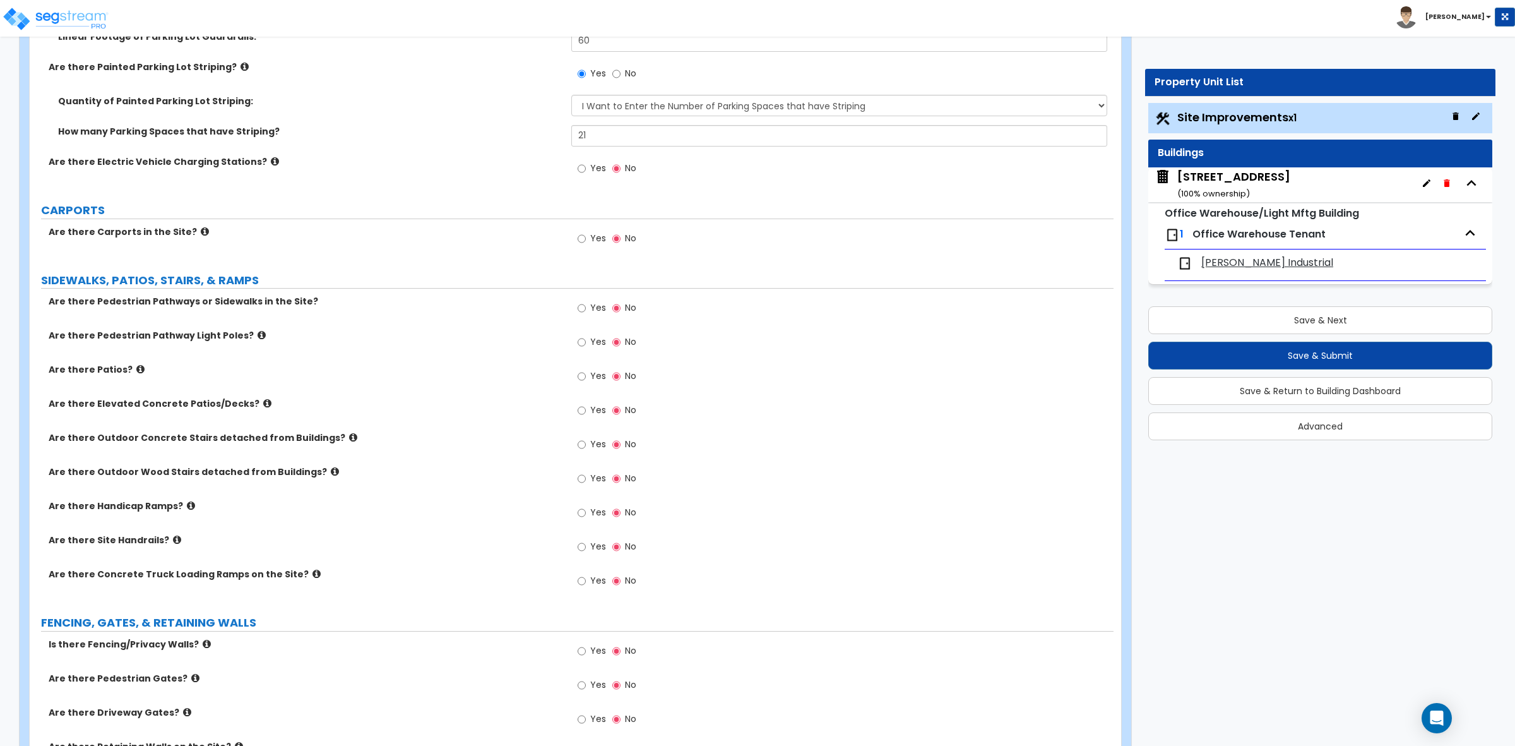
click at [263, 403] on icon at bounding box center [267, 402] width 8 height 9
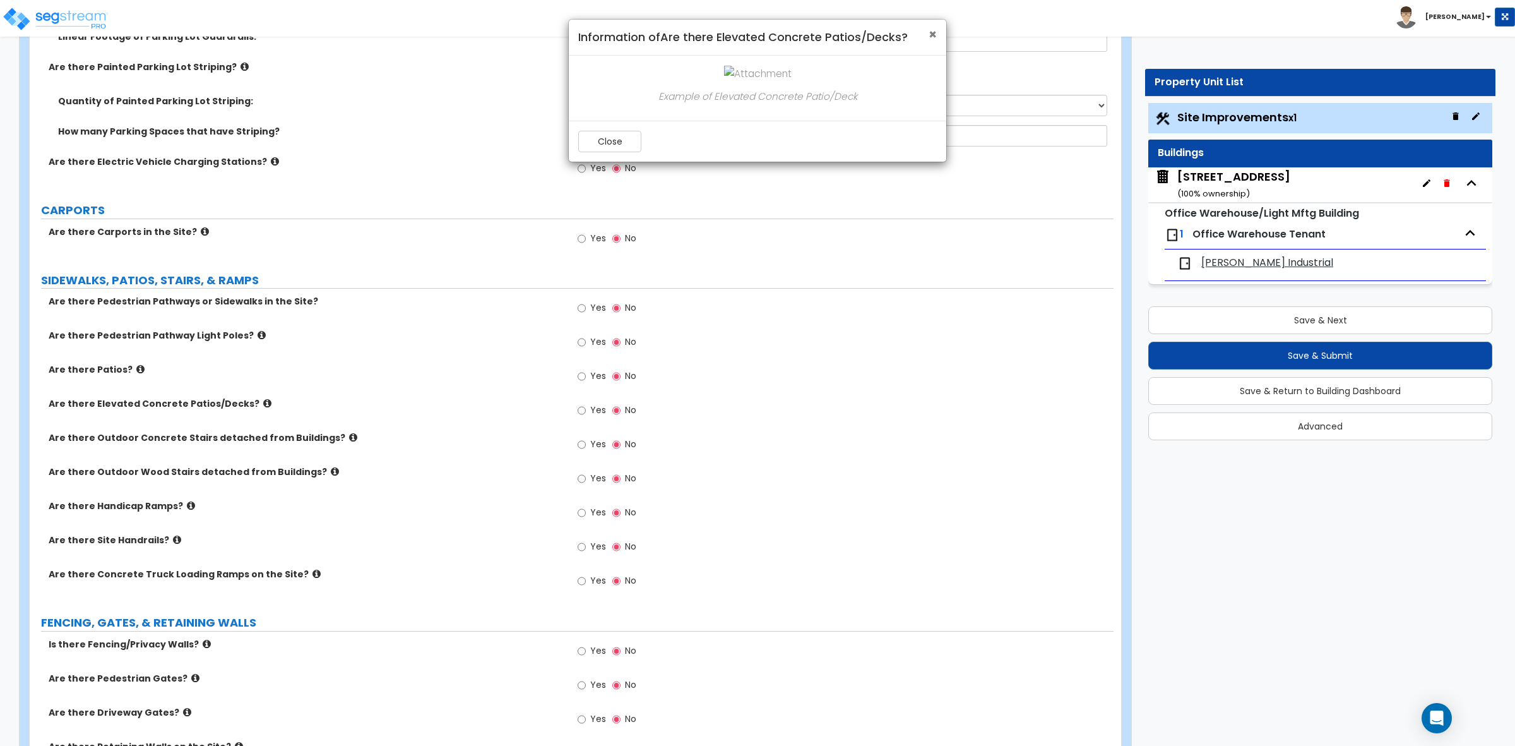
click at [931, 33] on span "×" at bounding box center [933, 34] width 8 height 18
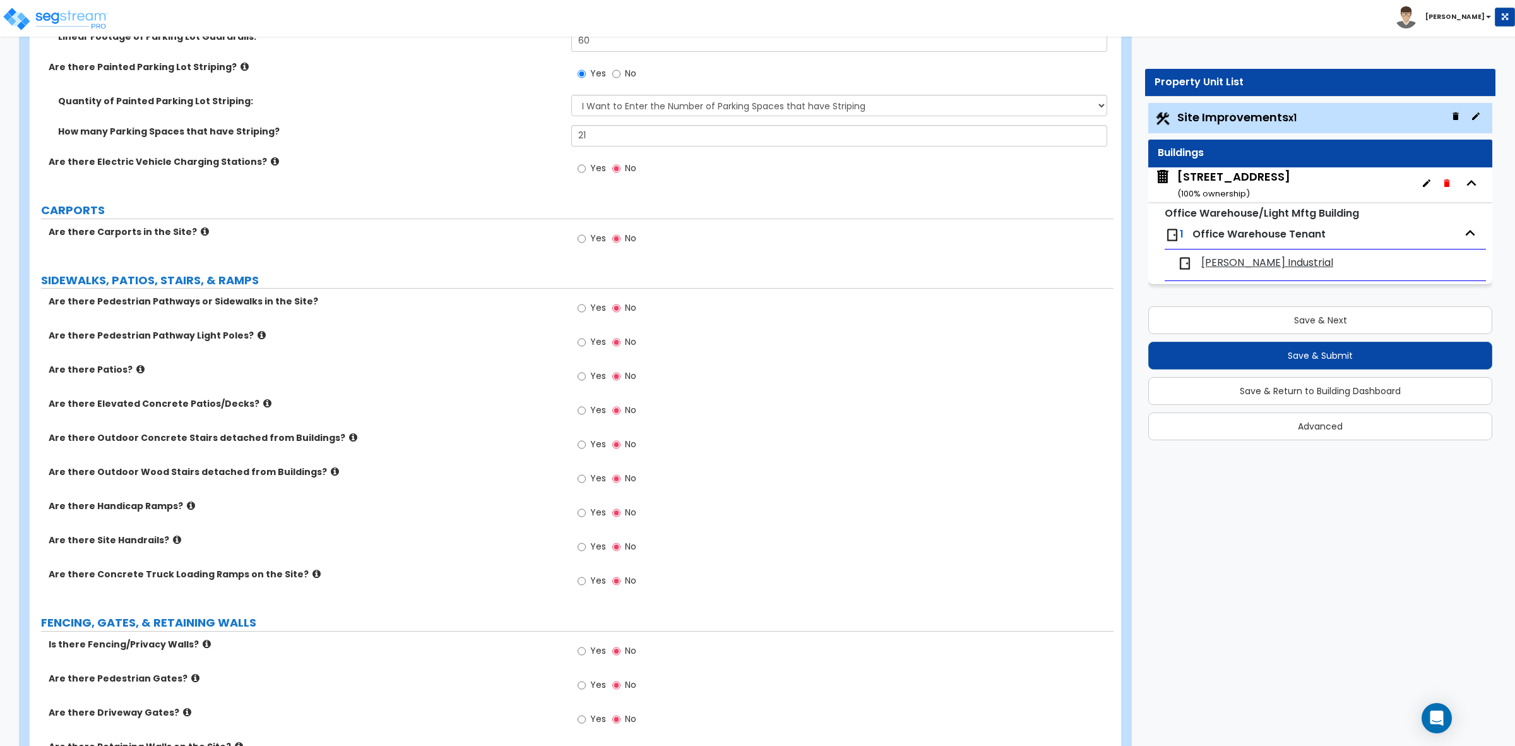
click at [187, 509] on icon at bounding box center [191, 505] width 8 height 9
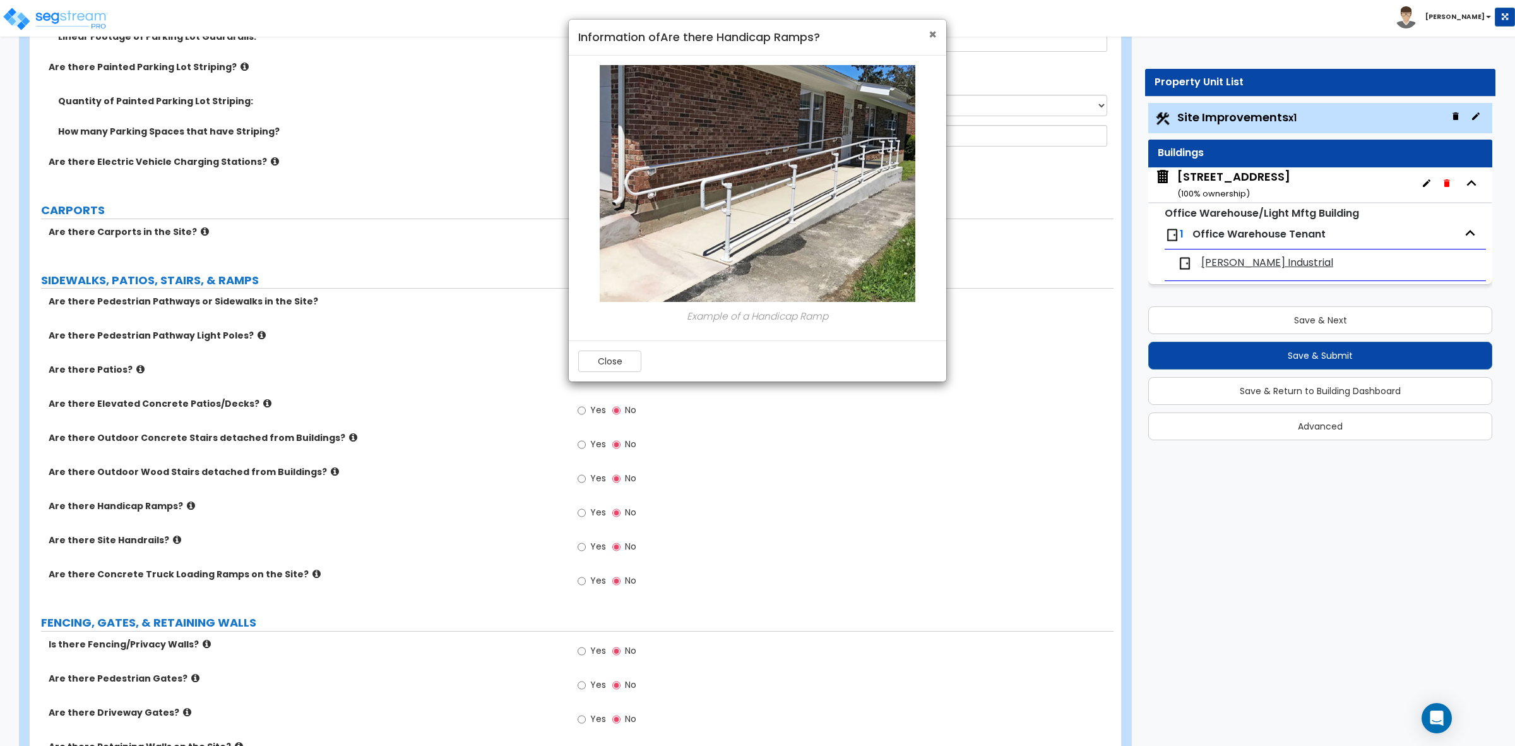
click at [929, 37] on span "×" at bounding box center [933, 34] width 8 height 18
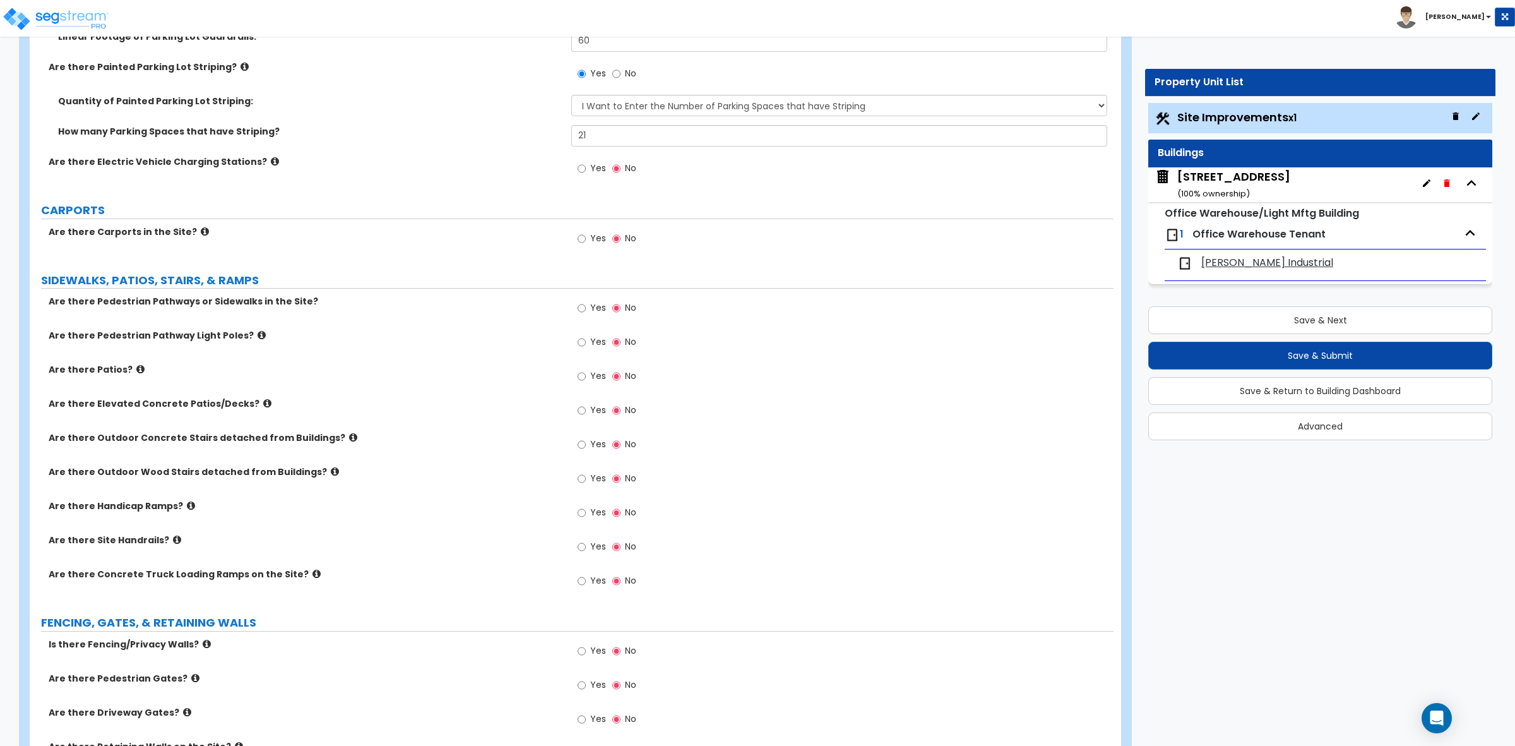
click at [173, 538] on icon at bounding box center [177, 539] width 8 height 9
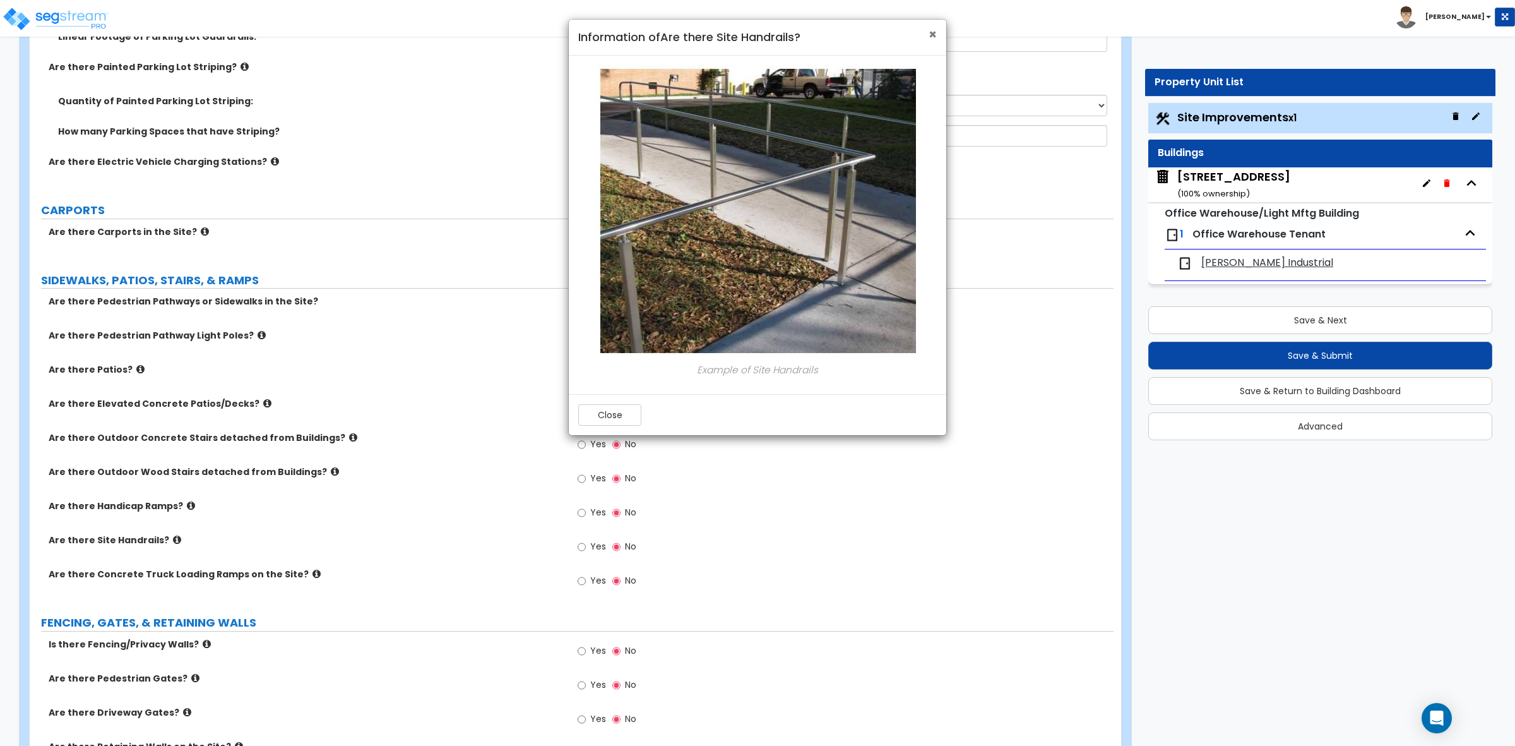
click at [933, 35] on span "×" at bounding box center [933, 34] width 8 height 18
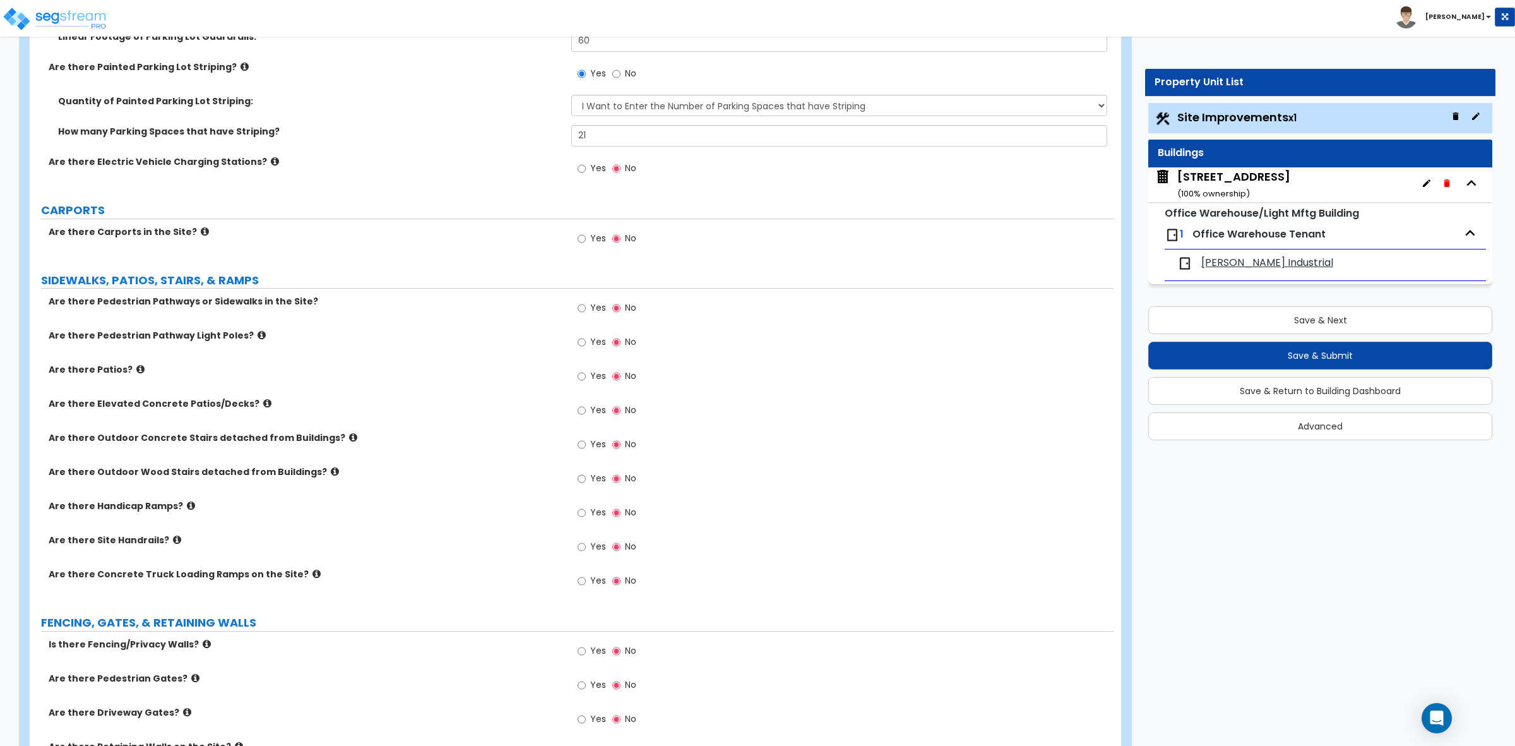
click at [313, 576] on icon at bounding box center [317, 573] width 8 height 9
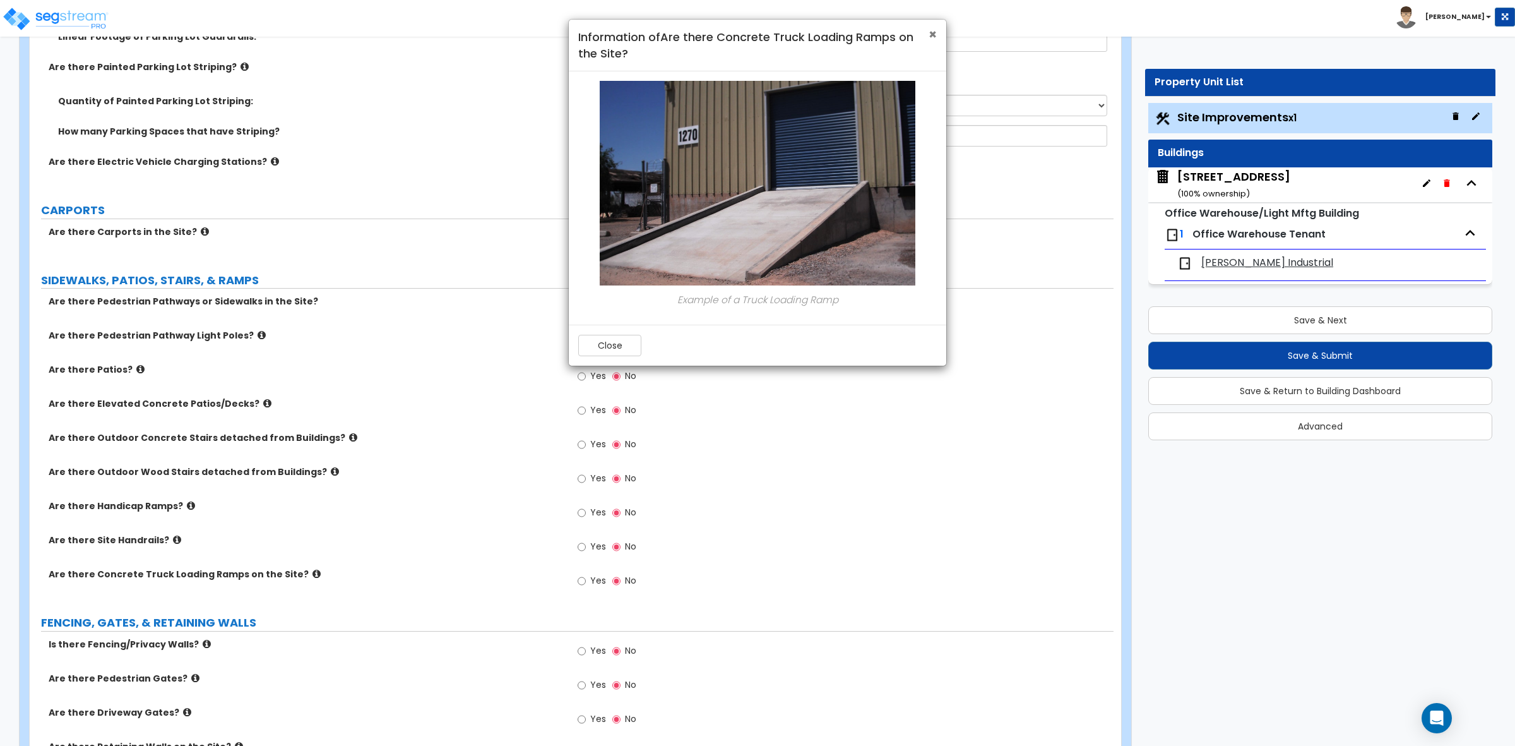
click at [933, 30] on span "×" at bounding box center [933, 34] width 8 height 18
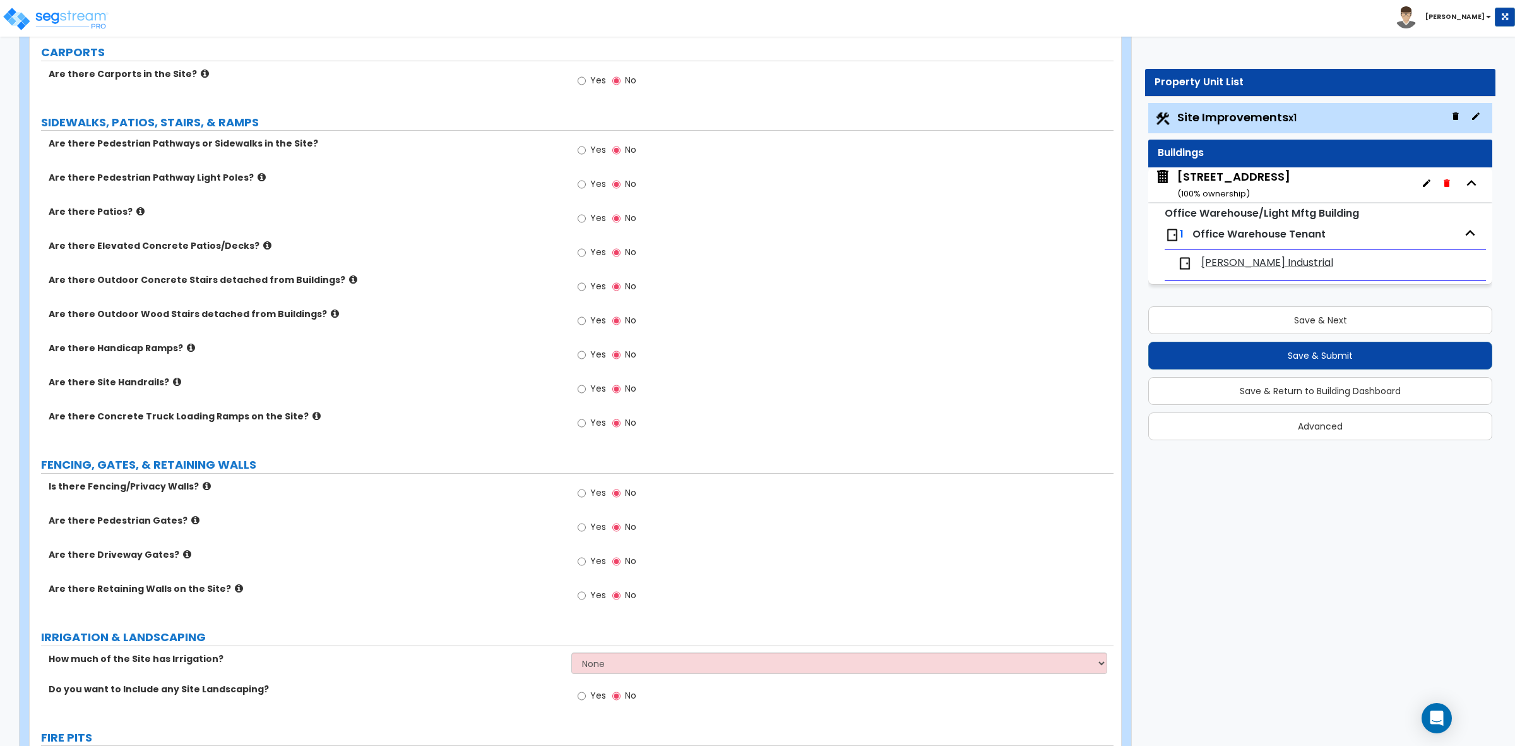
scroll to position [1184, 0]
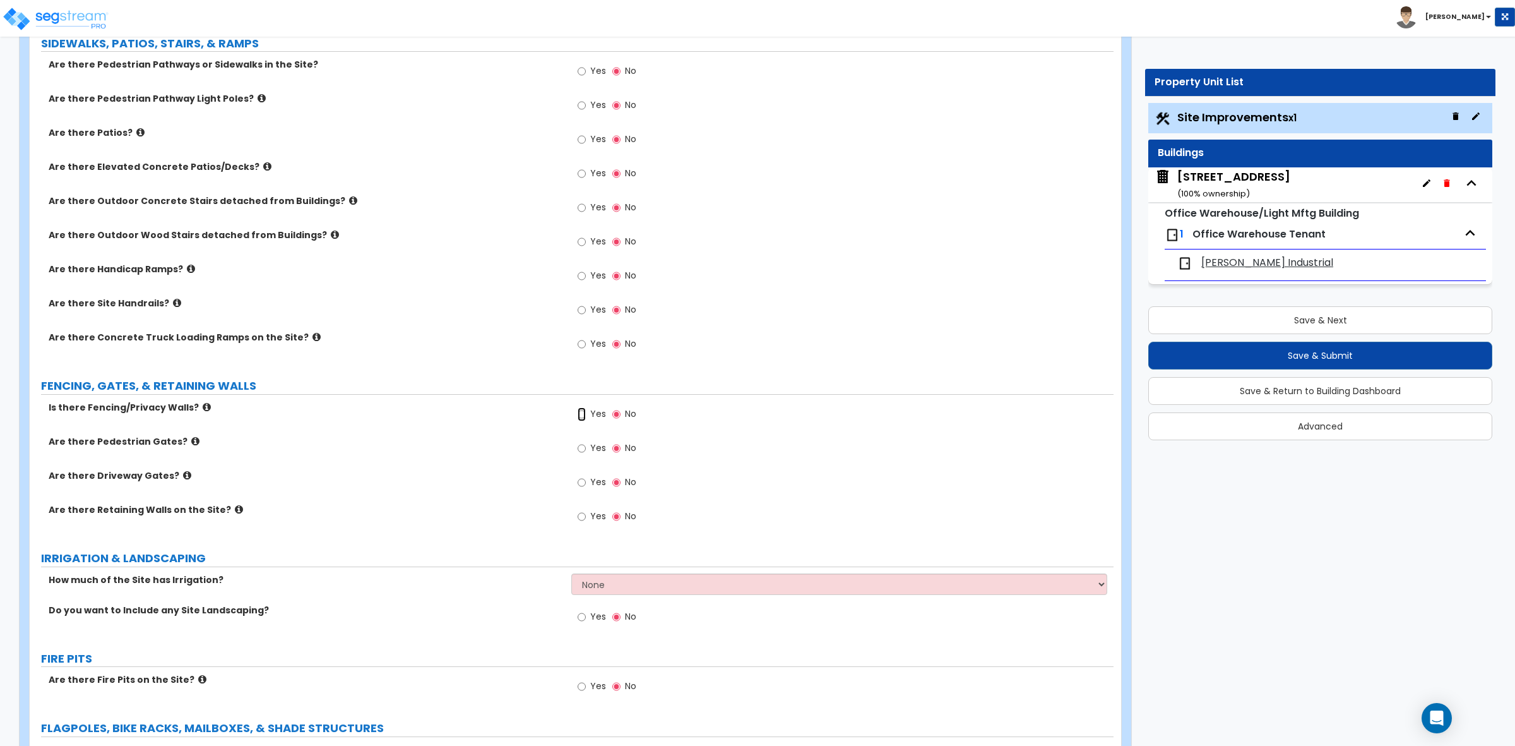
click at [583, 414] on input "Yes" at bounding box center [582, 414] width 8 height 14
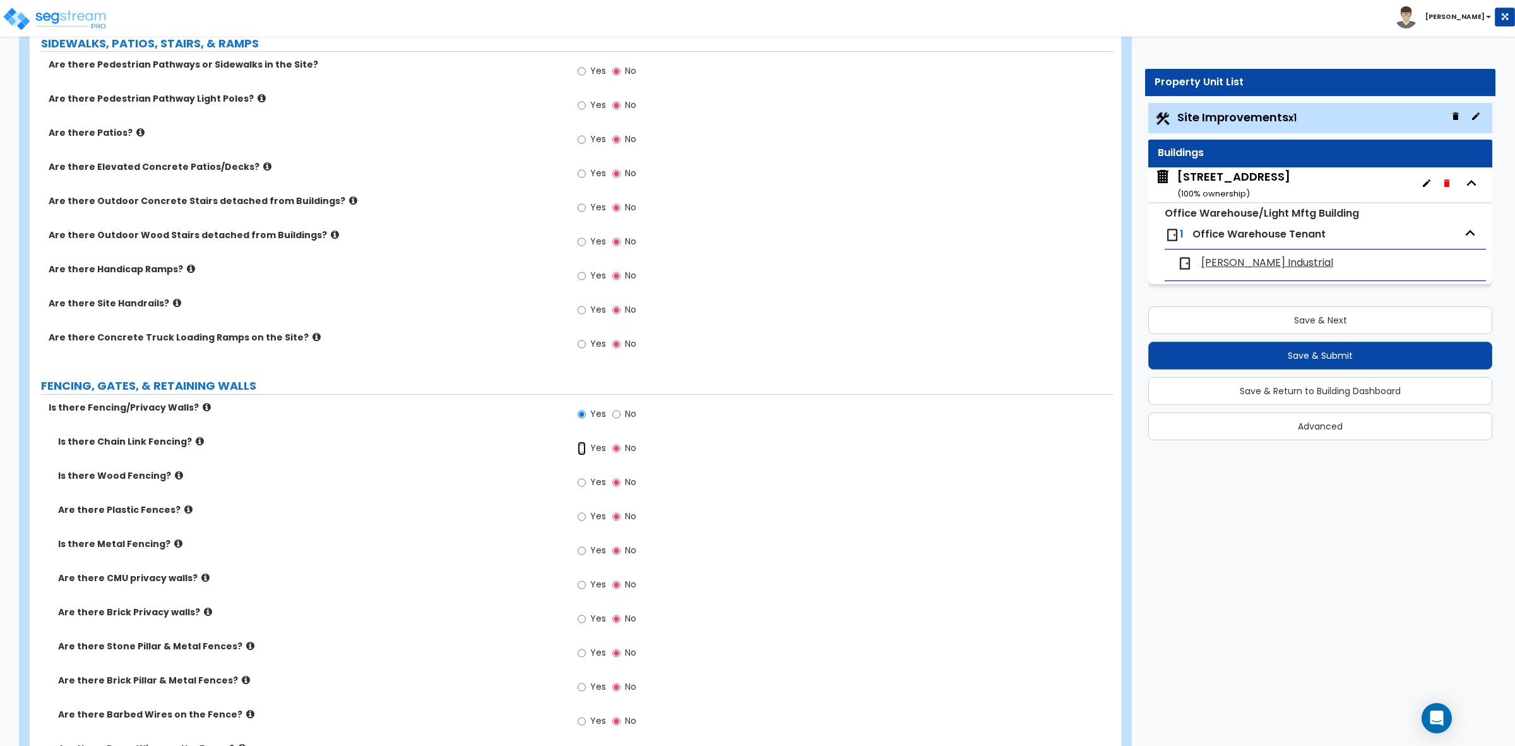
click at [580, 450] on input "Yes" at bounding box center [582, 448] width 8 height 14
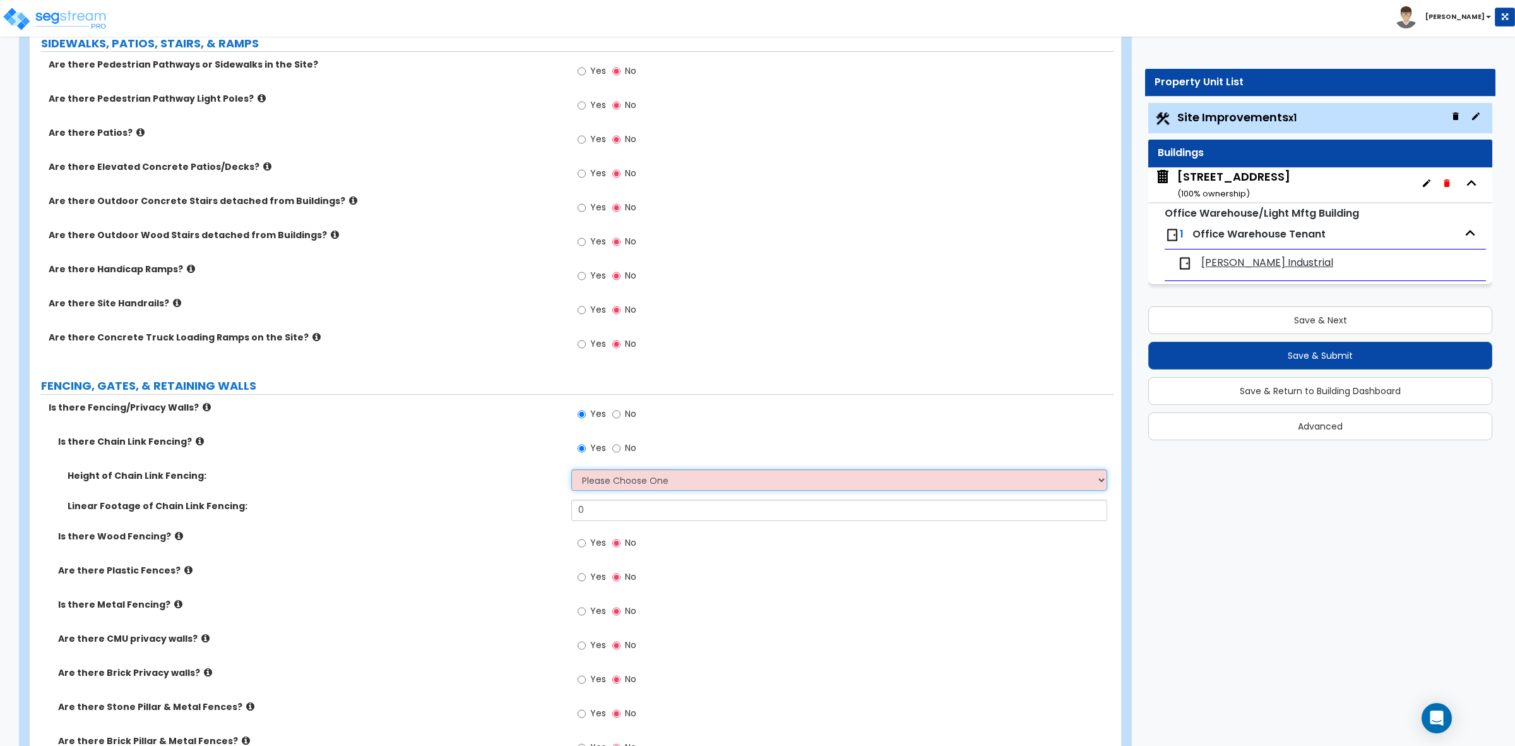
click at [640, 482] on select "Please Choose One 3 feet 4 feet 5 feet 6 feet 10 feet 12 feet" at bounding box center [838, 479] width 535 height 21
click at [571, 470] on select "Please Choose One 3 feet 4 feet 5 feet 6 feet 10 feet 12 feet" at bounding box center [838, 479] width 535 height 21
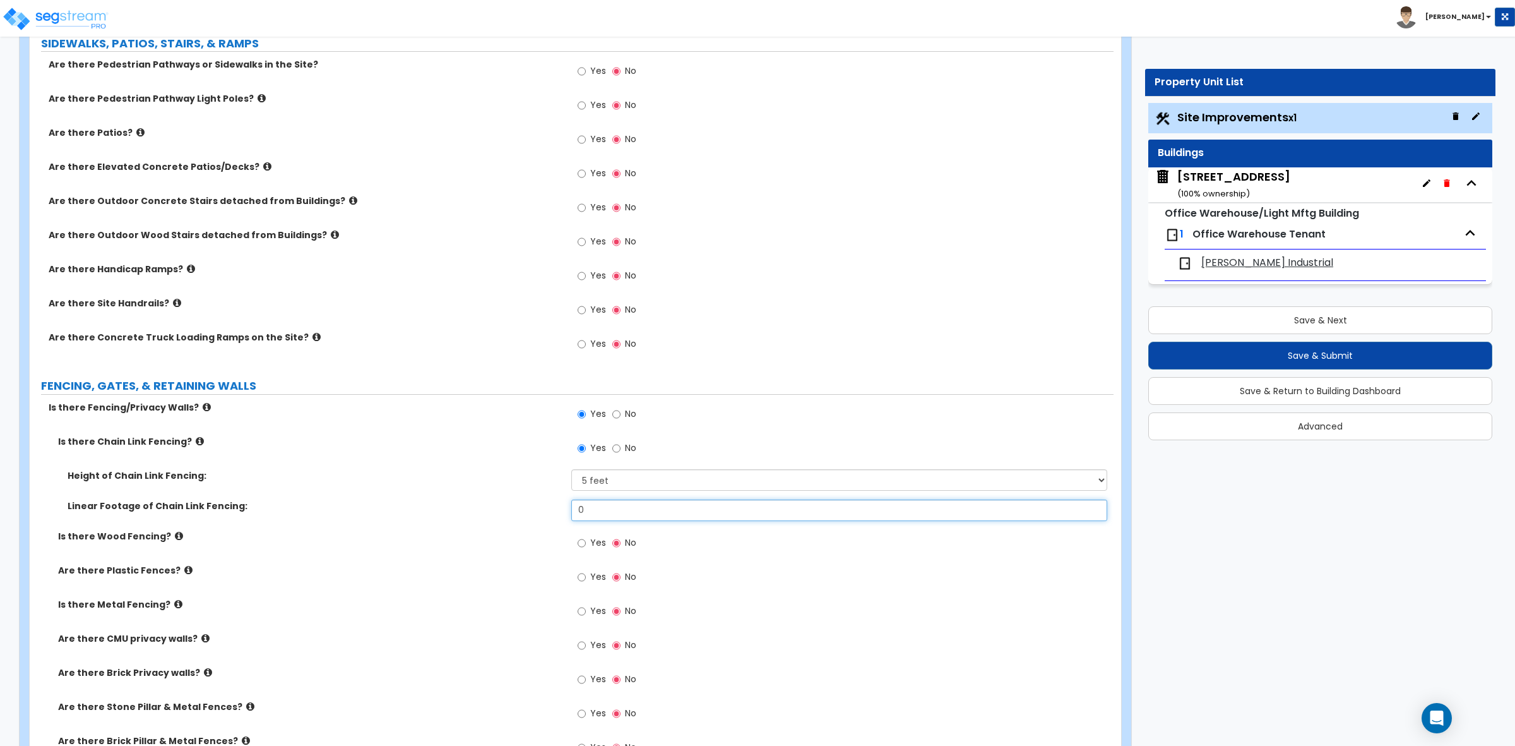
drag, startPoint x: 611, startPoint y: 515, endPoint x: 545, endPoint y: 507, distance: 66.7
click at [545, 507] on div "Linear Footage of Chain Link Fencing: 0" at bounding box center [572, 514] width 1084 height 30
click at [446, 561] on div "Is there Wood Fencing? Yes No" at bounding box center [572, 547] width 1084 height 34
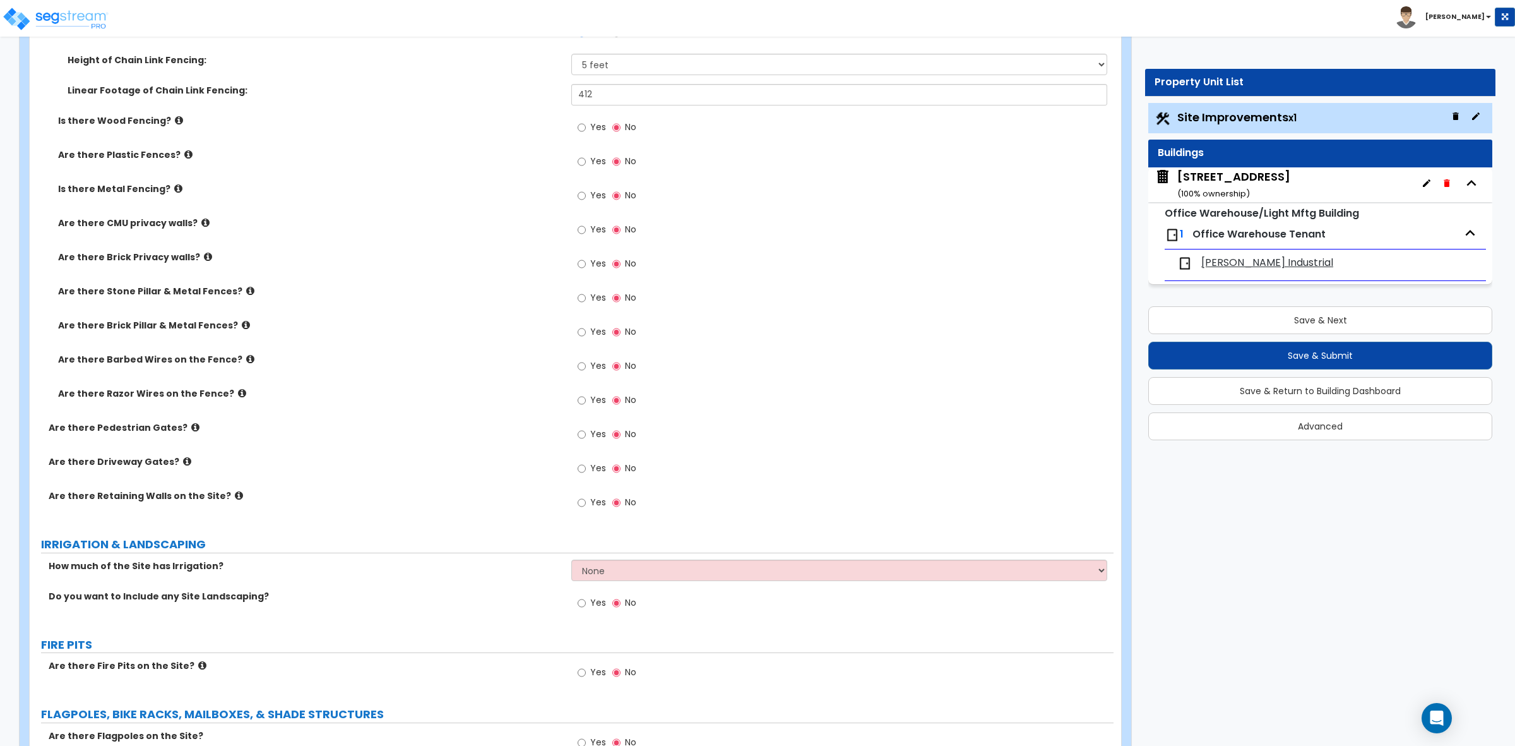
scroll to position [1578, 0]
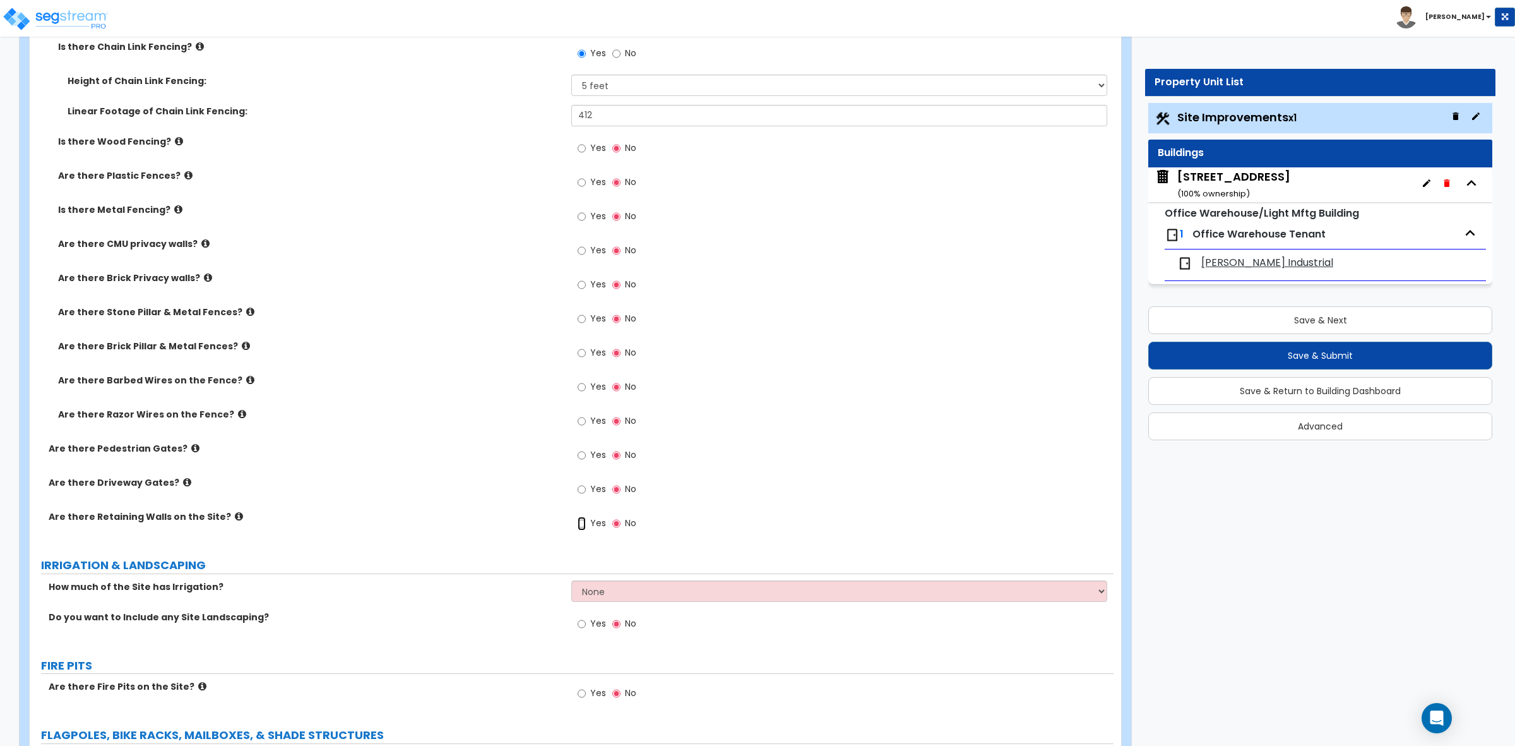
click at [581, 526] on input "Yes" at bounding box center [582, 523] width 8 height 14
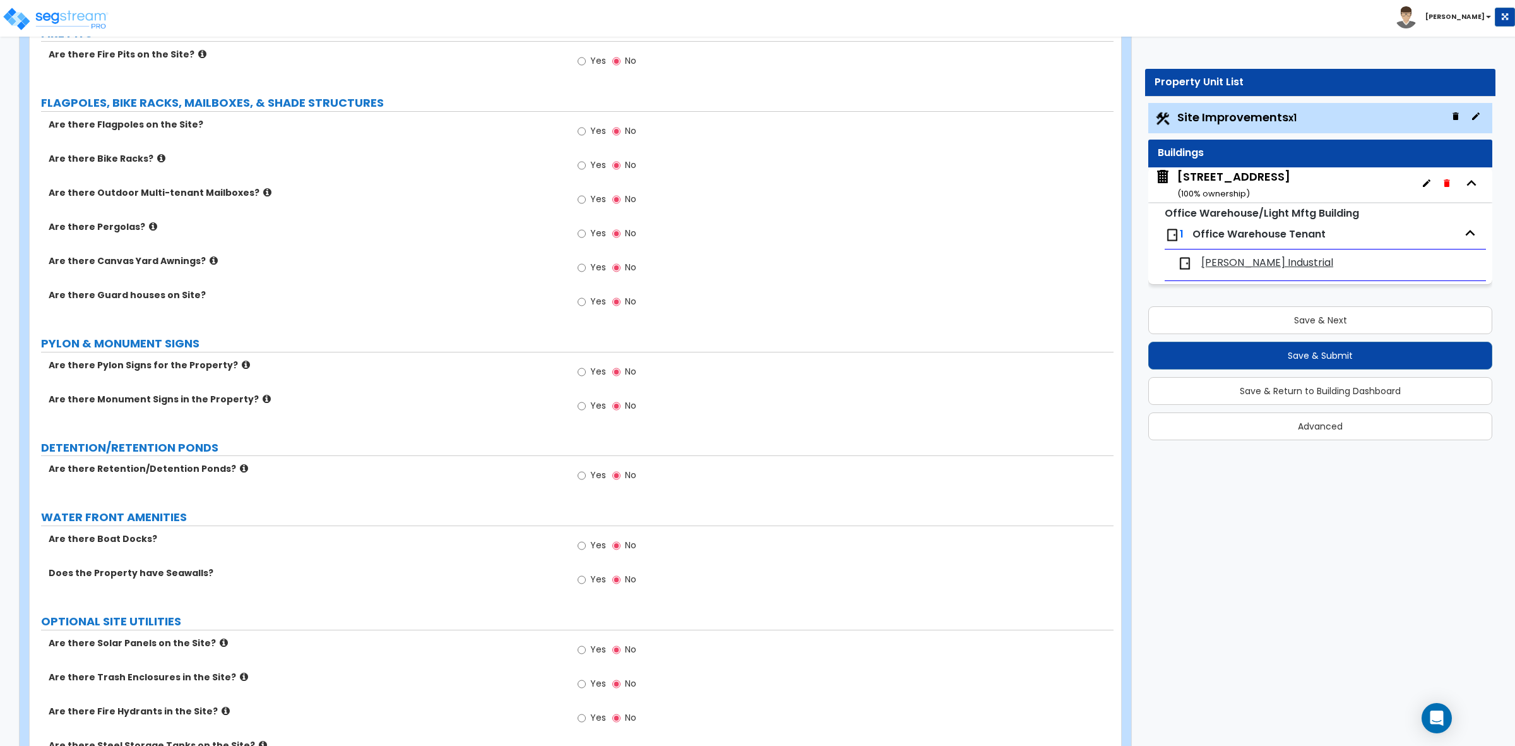
scroll to position [2434, 0]
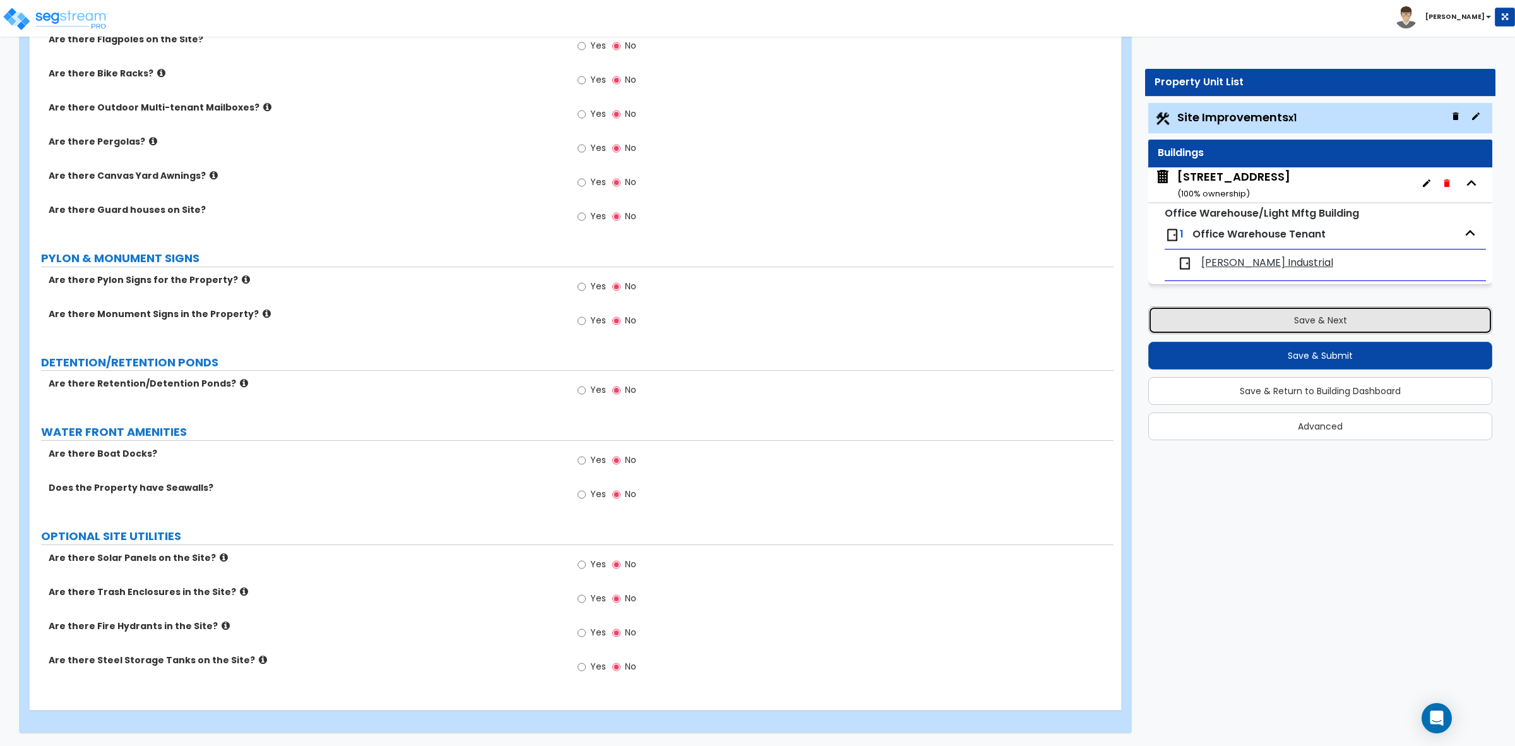
click at [1391, 323] on button "Save & Next" at bounding box center [1320, 320] width 344 height 28
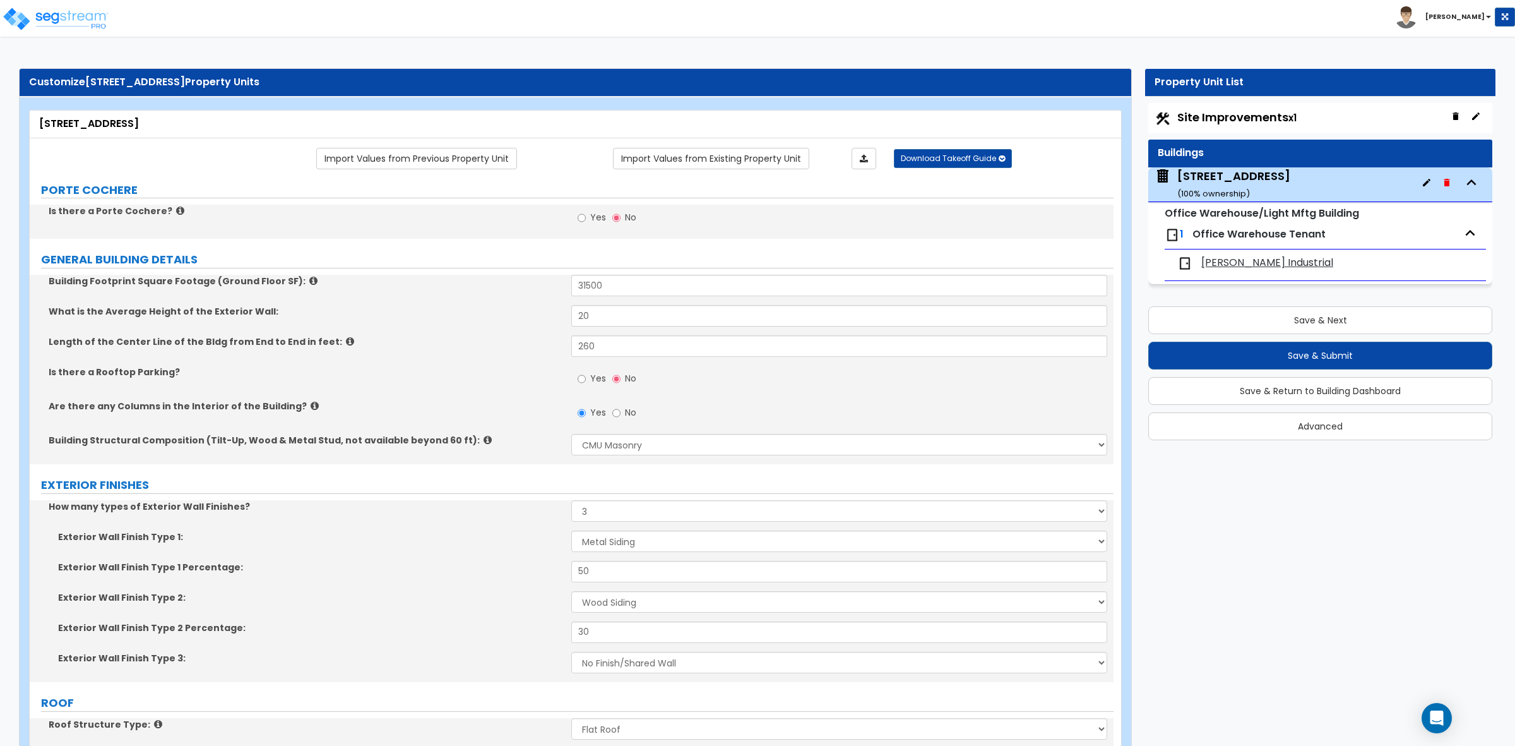
click at [1253, 117] on span "Site Improvements x1" at bounding box center [1236, 117] width 119 height 16
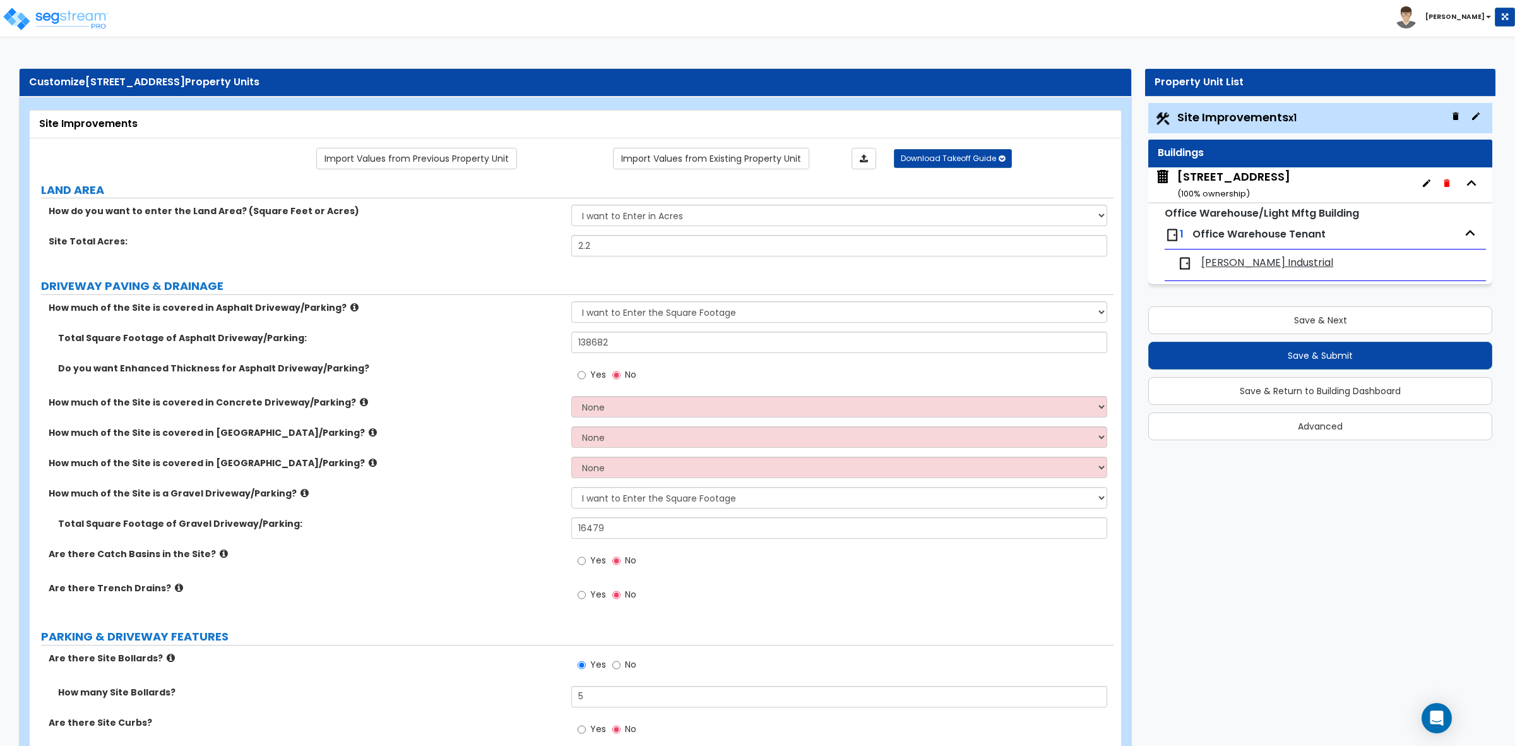
click at [456, 462] on label "How much of the Site is covered in [GEOGRAPHIC_DATA]/Parking?" at bounding box center [305, 462] width 513 height 13
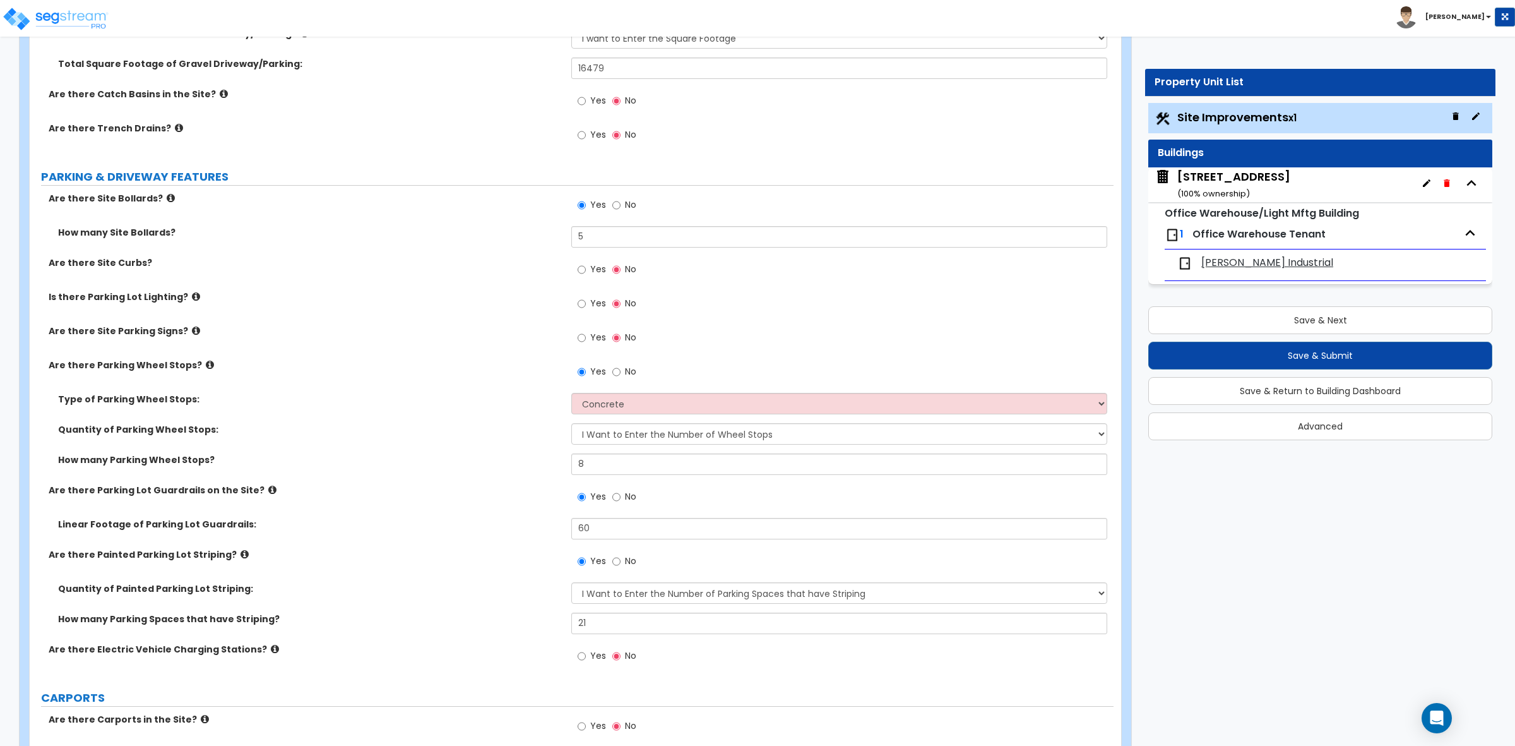
scroll to position [474, 0]
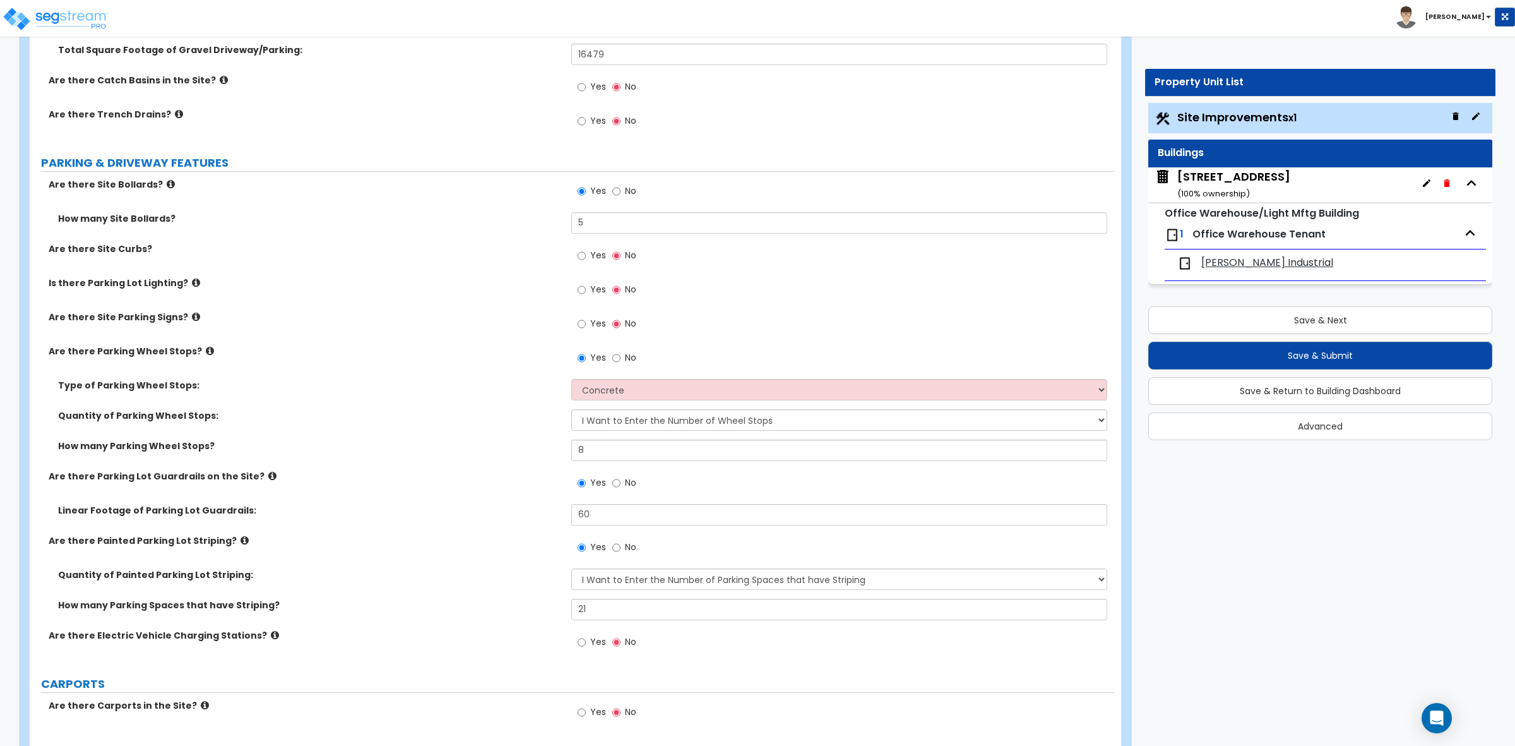
click at [456, 440] on label "How many Parking Wheel Stops?" at bounding box center [310, 445] width 504 height 13
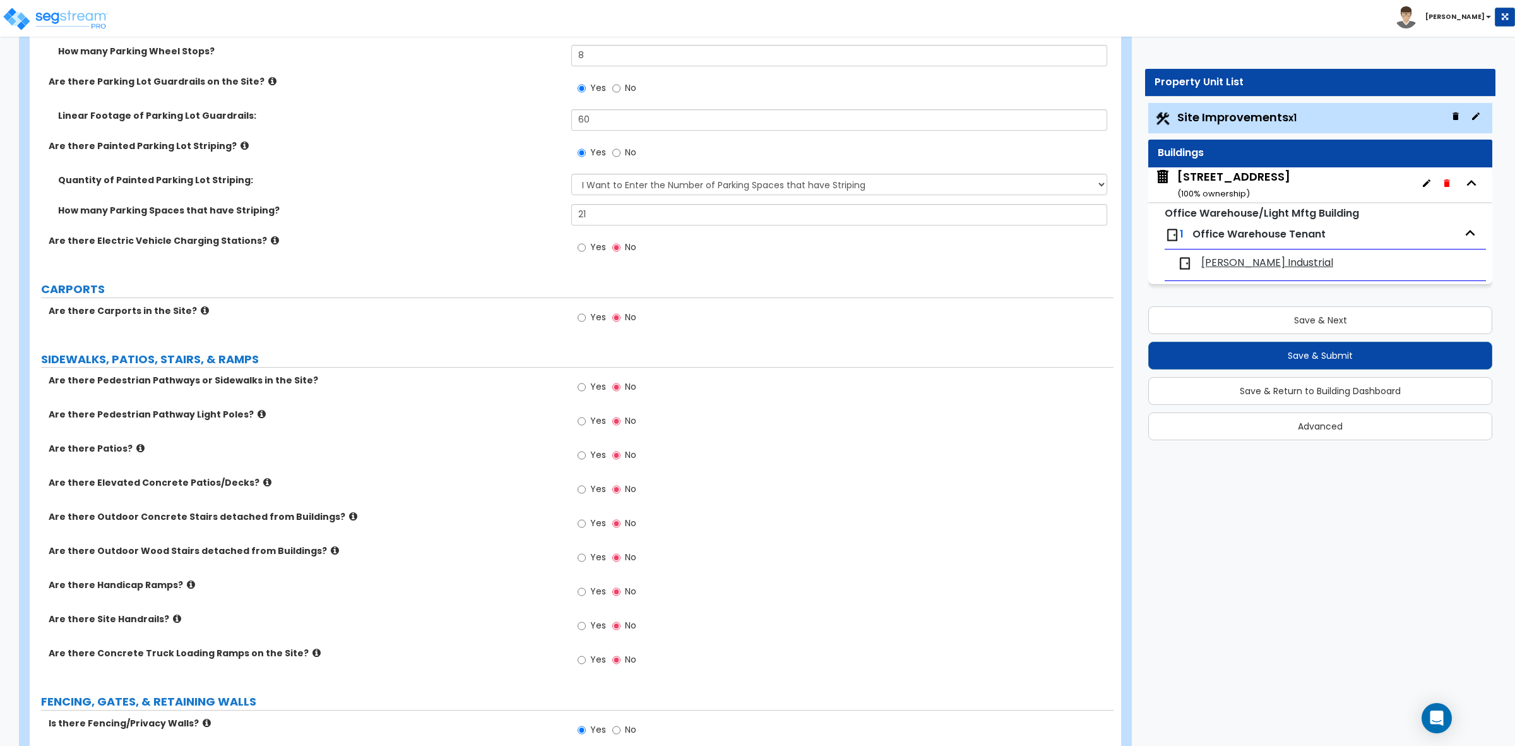
scroll to position [947, 0]
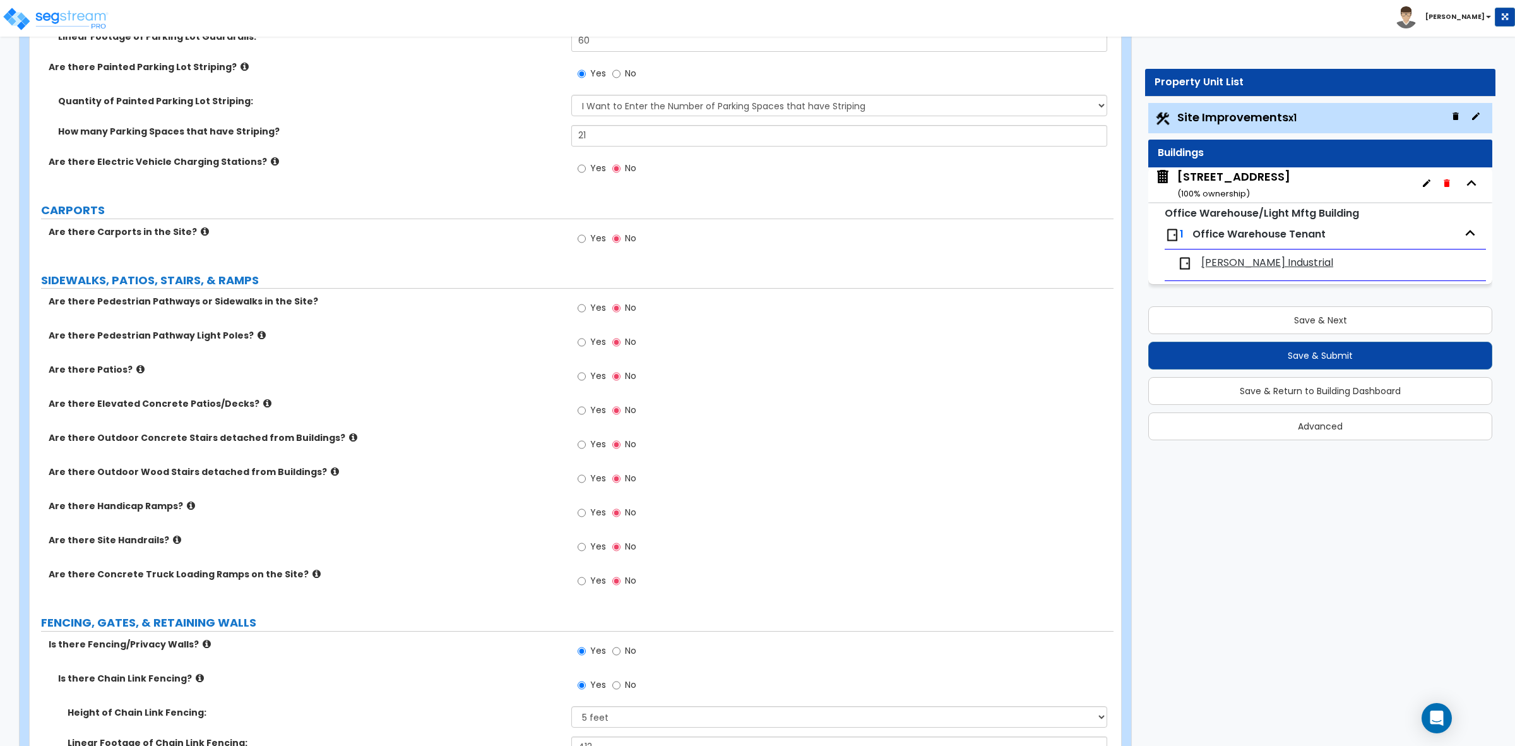
click at [518, 267] on div "LAND AREA How do you want to enter the Land Area? (Square Feet or Acres) I want…" at bounding box center [571, 704] width 1065 height 2938
click at [557, 305] on label "Are there Pedestrian Pathways or Sidewalks in the Site?" at bounding box center [305, 301] width 513 height 13
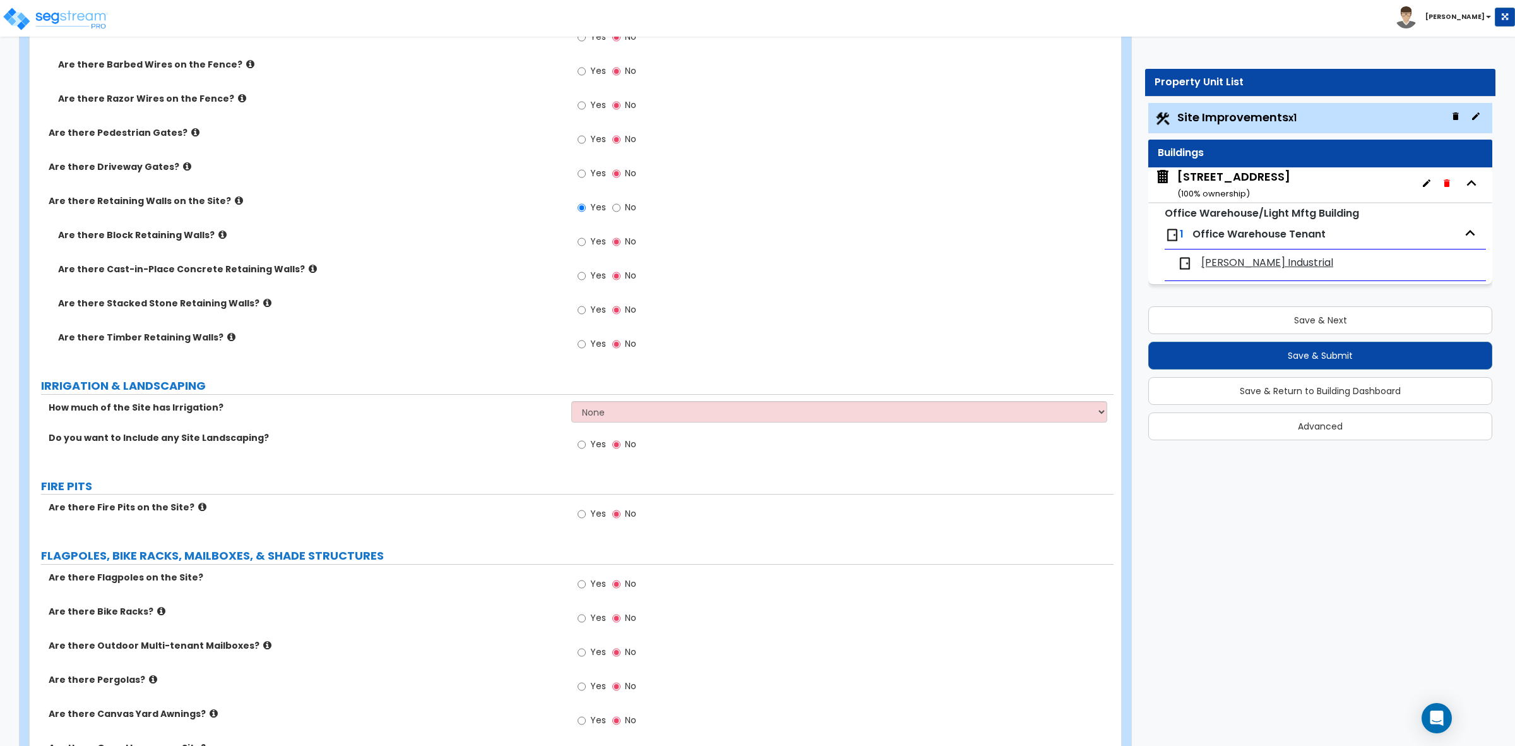
scroll to position [1815, 0]
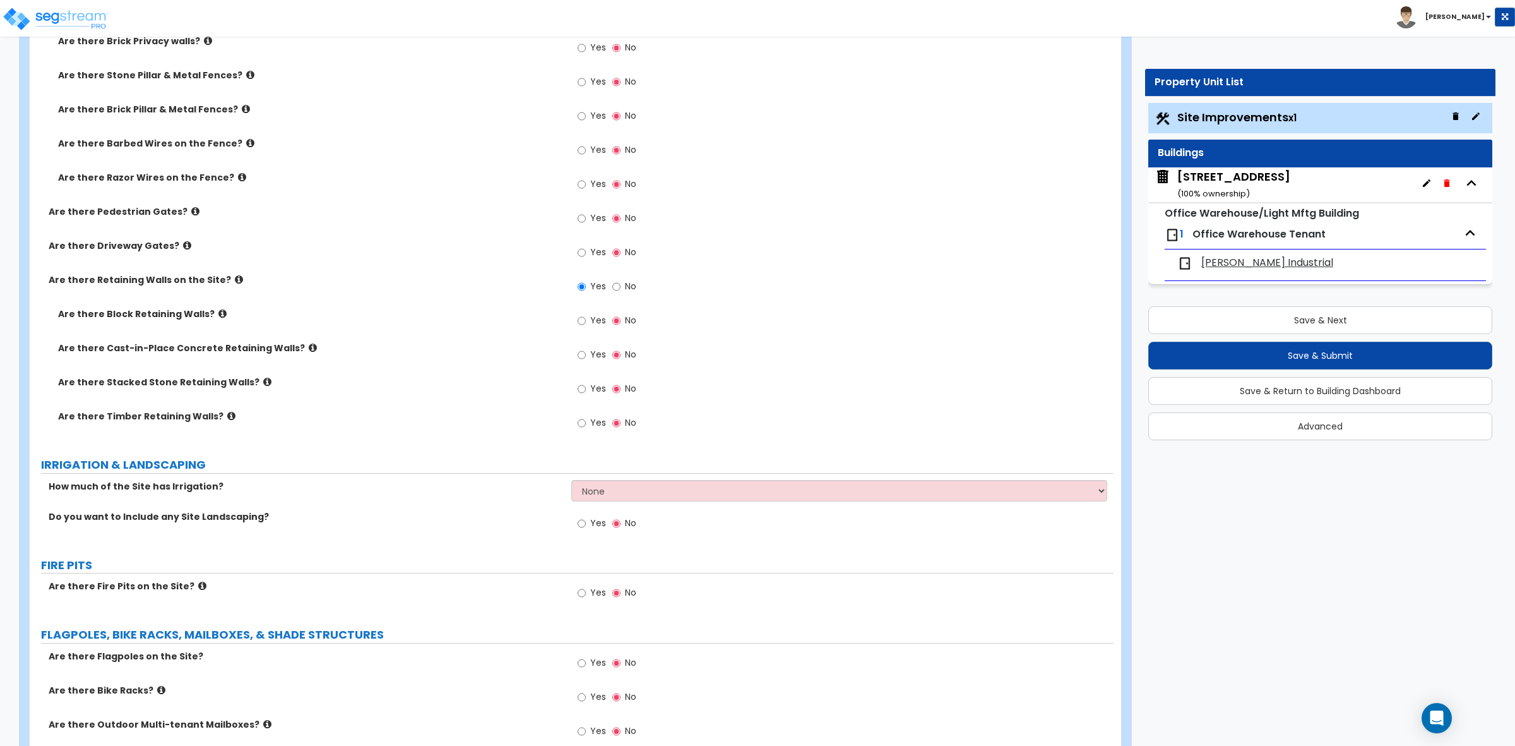
click at [309, 348] on icon at bounding box center [313, 347] width 8 height 9
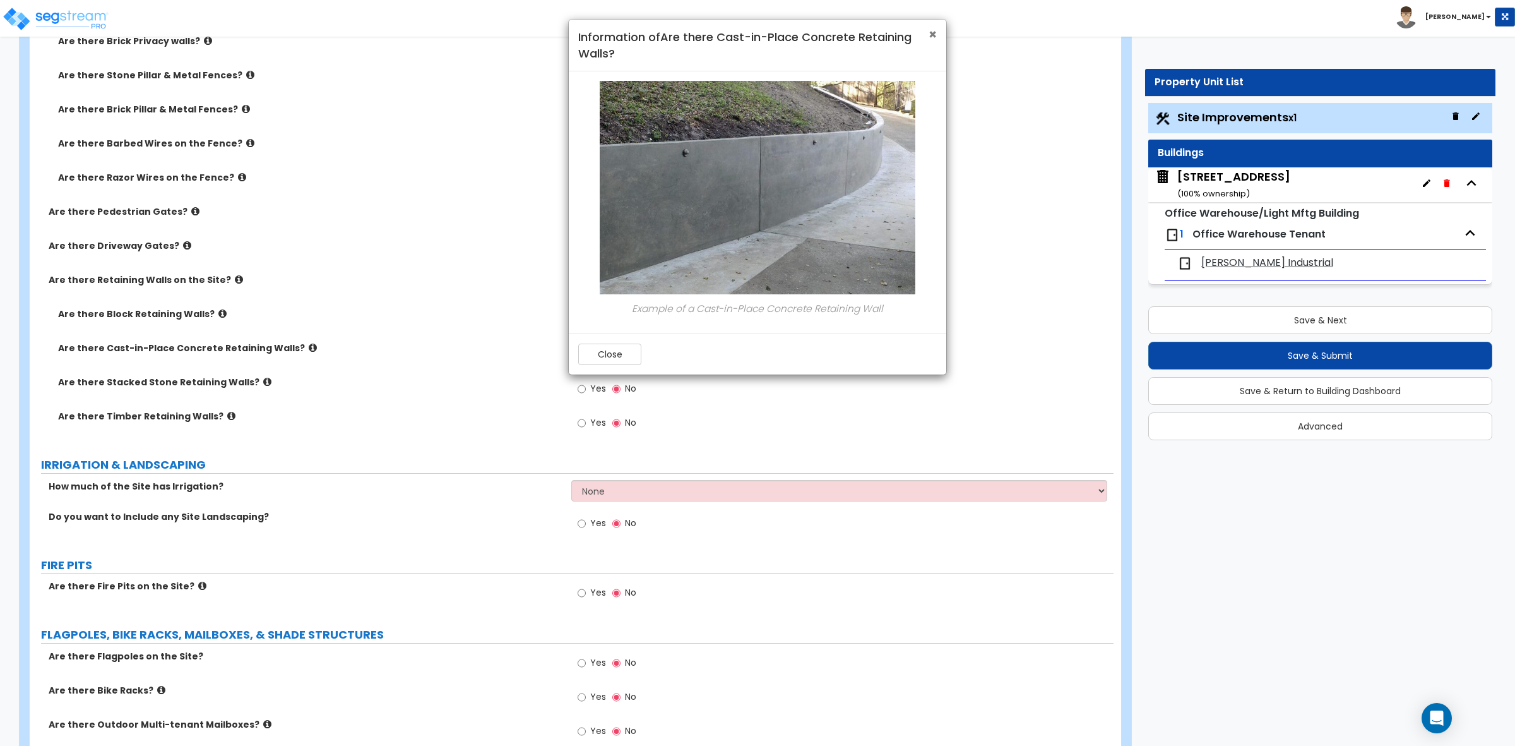
click at [930, 36] on span "×" at bounding box center [933, 34] width 8 height 18
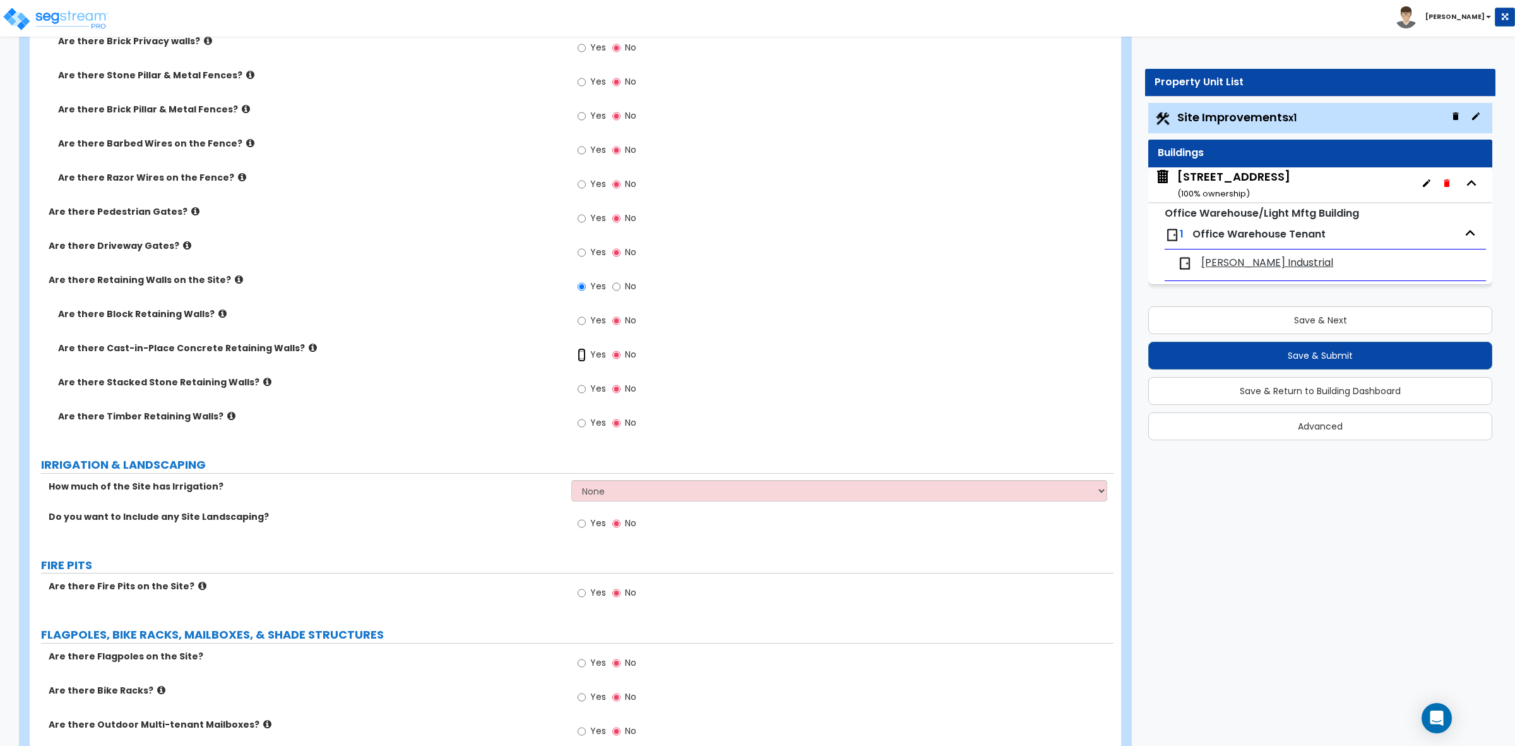
click at [581, 357] on input "Yes" at bounding box center [582, 355] width 8 height 14
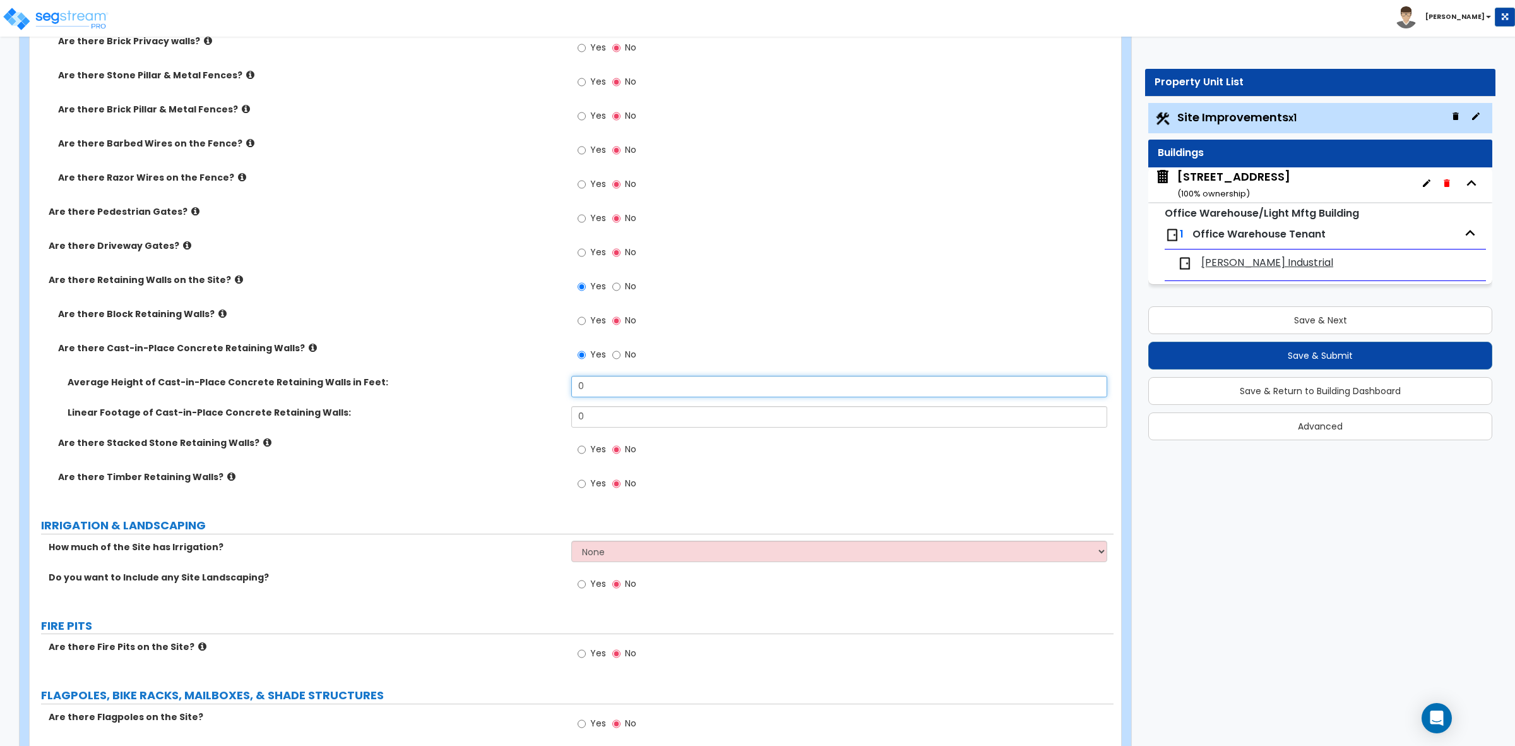
drag, startPoint x: 626, startPoint y: 385, endPoint x: 552, endPoint y: 383, distance: 73.9
click at [552, 383] on div "Average Height of Cast-in-Place Concrete Retaining Walls in Feet: 0" at bounding box center [572, 391] width 1084 height 30
click at [547, 382] on label "Average Height of Cast-in-Place Concrete Retaining Walls in Feet:" at bounding box center [315, 382] width 494 height 13
drag, startPoint x: 592, startPoint y: 387, endPoint x: 551, endPoint y: 383, distance: 40.6
click at [551, 383] on div "Average Height of Cast-in-Place Concrete Retaining Walls in Feet: 0" at bounding box center [572, 391] width 1084 height 30
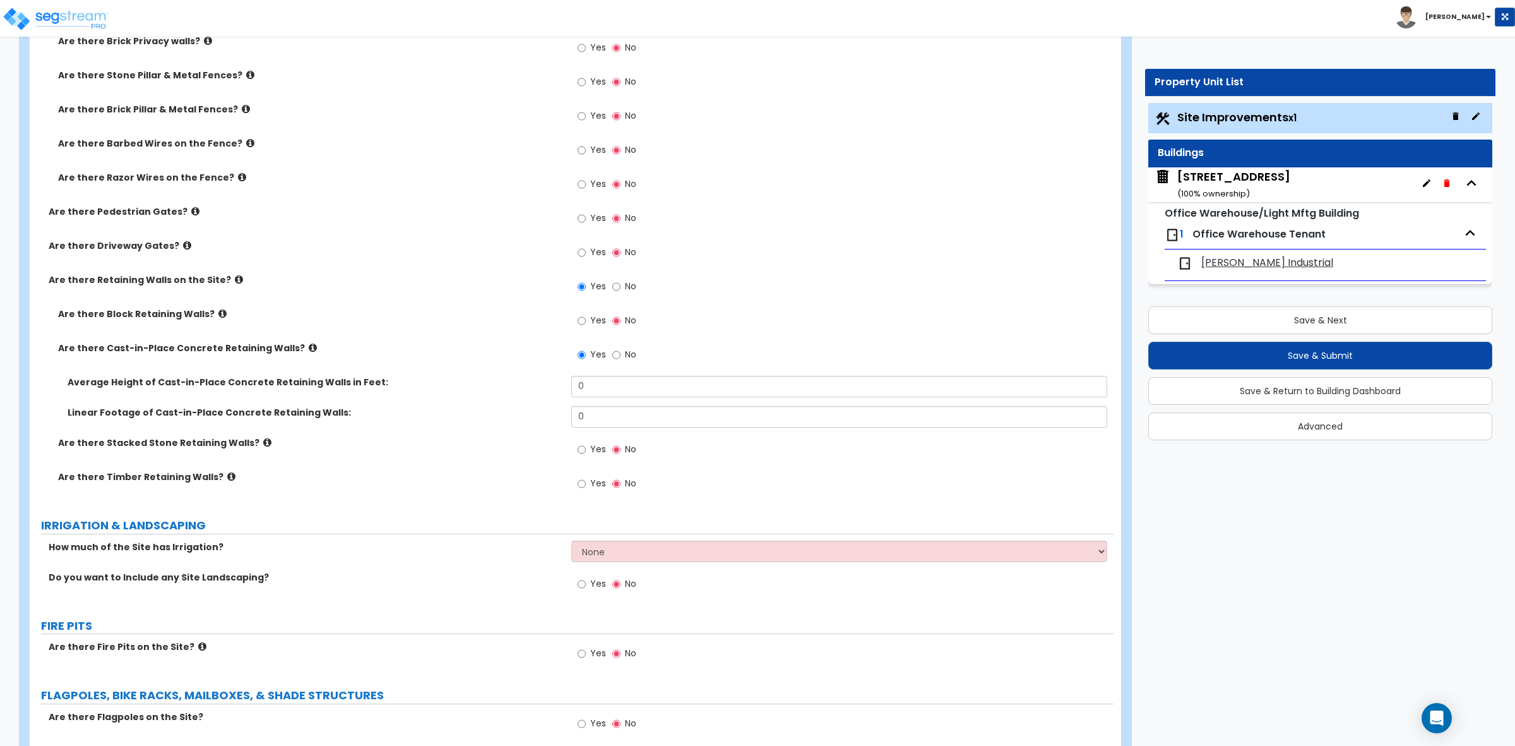
click at [549, 383] on label "Average Height of Cast-in-Place Concrete Retaining Walls in Feet:" at bounding box center [315, 382] width 494 height 13
drag, startPoint x: 597, startPoint y: 387, endPoint x: 553, endPoint y: 382, distance: 43.9
click at [553, 382] on div "Average Height of Cast-in-Place Concrete Retaining Walls in Feet: 0" at bounding box center [572, 391] width 1084 height 30
click at [548, 382] on label "Average Height of Cast-in-Place Concrete Retaining Walls in Feet:" at bounding box center [315, 382] width 494 height 13
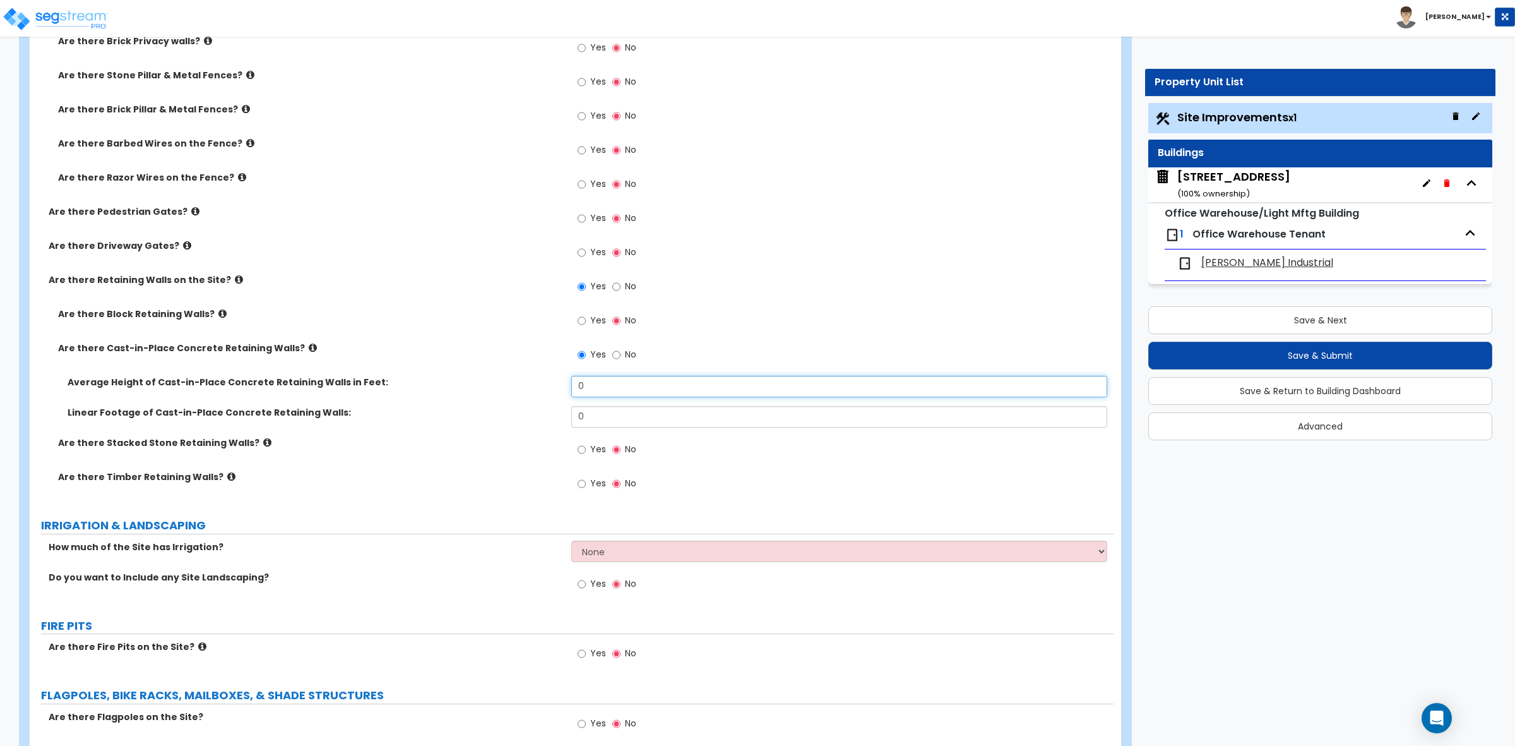
drag, startPoint x: 619, startPoint y: 390, endPoint x: 569, endPoint y: 386, distance: 50.1
click at [569, 386] on div "Average Height of Cast-in-Place Concrete Retaining Walls in Feet: 0" at bounding box center [572, 391] width 1084 height 30
drag, startPoint x: 624, startPoint y: 408, endPoint x: 532, endPoint y: 418, distance: 92.7
click at [532, 418] on div "Linear Footage of Cast-in-Place Concrete Retaining Walls: 0" at bounding box center [572, 421] width 1084 height 30
click at [513, 452] on div "Are there Stacked Stone Retaining Walls? Yes No" at bounding box center [572, 453] width 1084 height 34
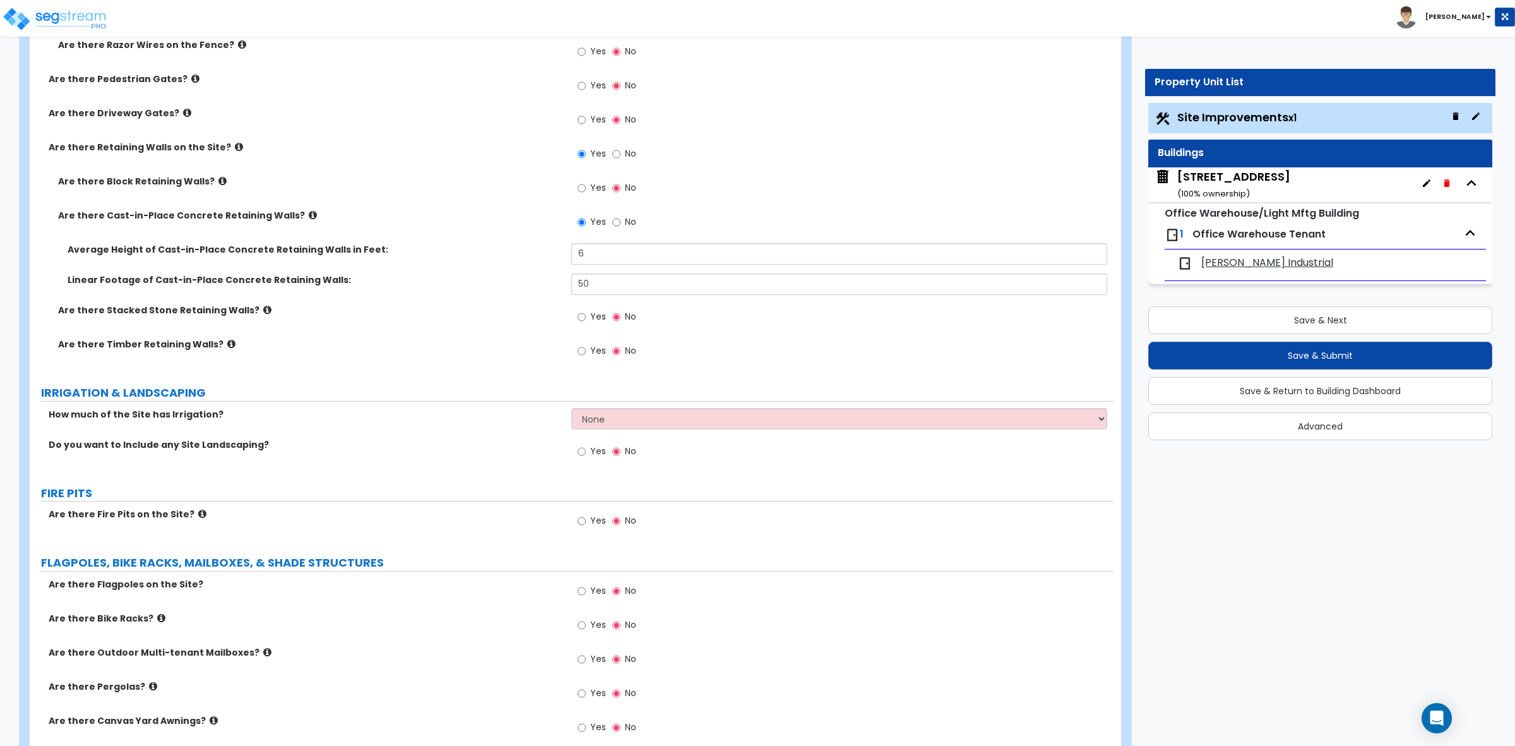
scroll to position [1973, 0]
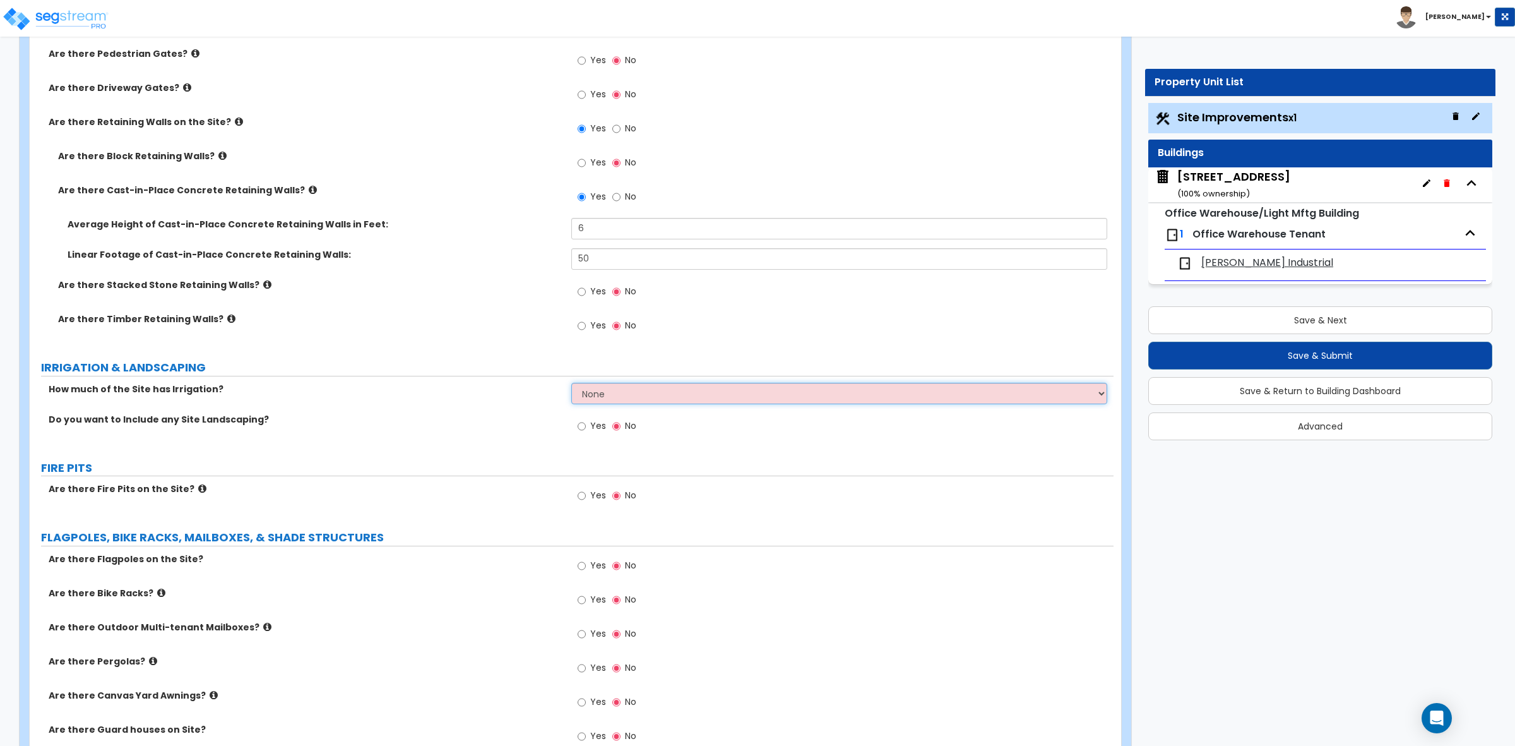
click at [590, 399] on select "None I want to Enter an Approximate Percentage I want to Enter the Square Foota…" at bounding box center [838, 393] width 535 height 21
click at [512, 414] on label "Do you want to Include any Site Landscaping?" at bounding box center [305, 419] width 513 height 13
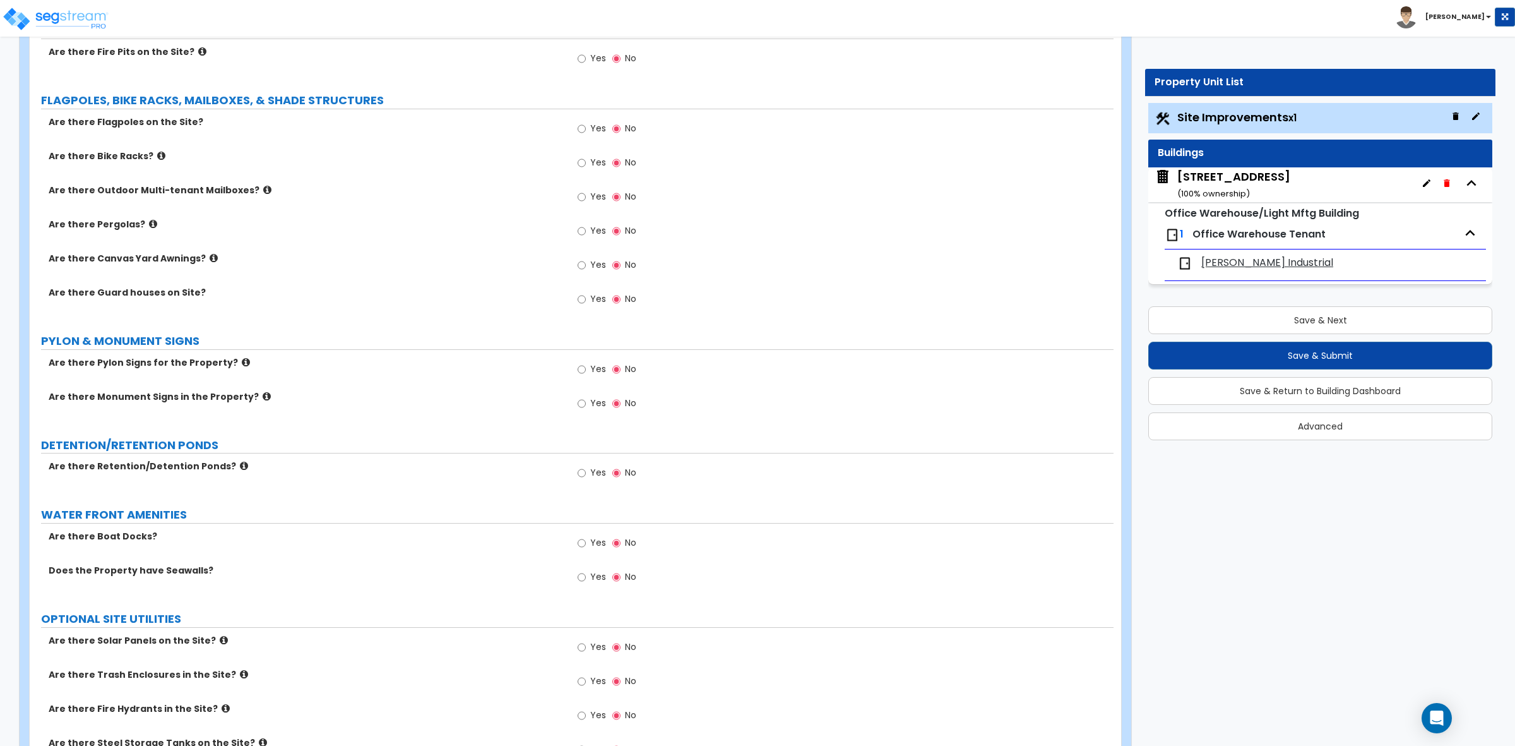
scroll to position [2446, 0]
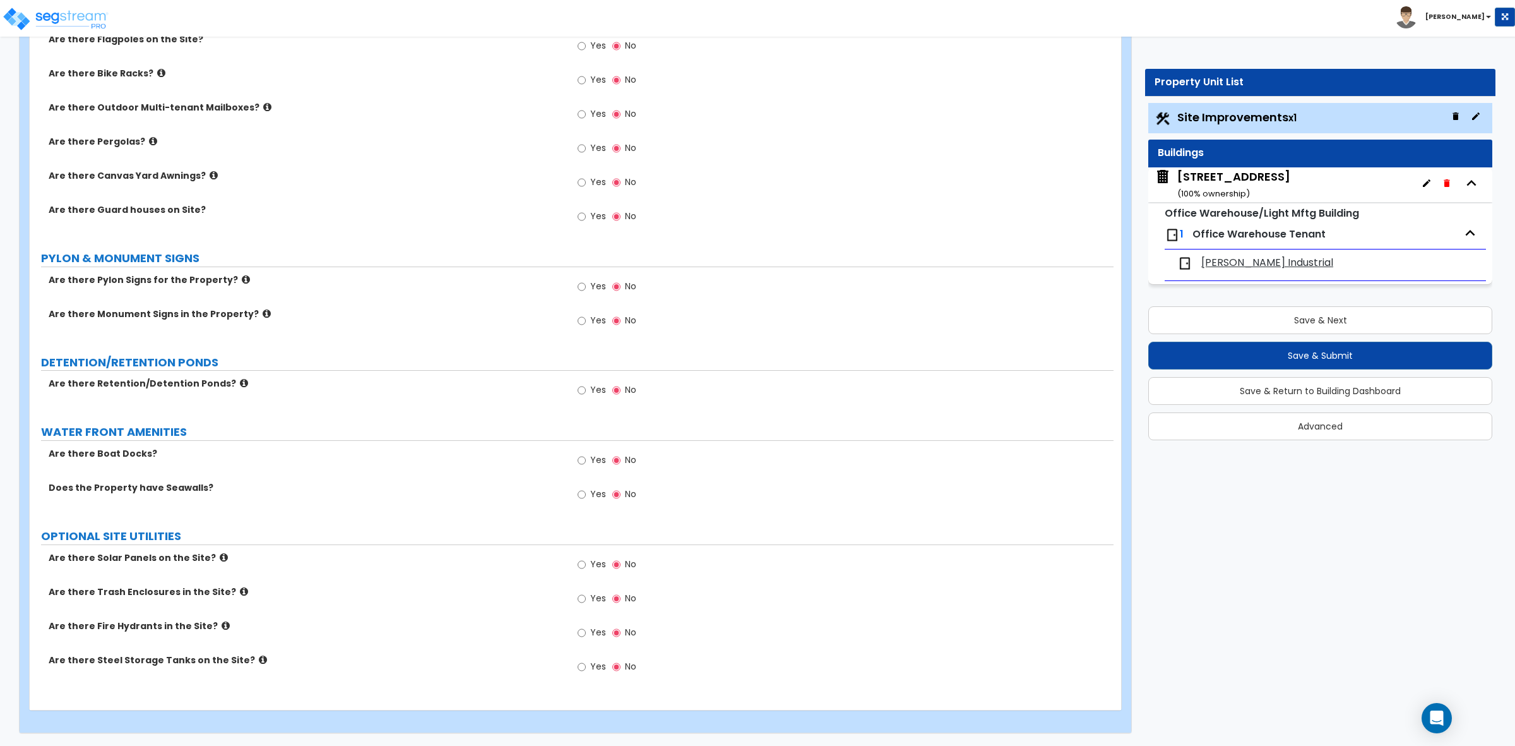
click at [263, 310] on icon at bounding box center [267, 313] width 8 height 9
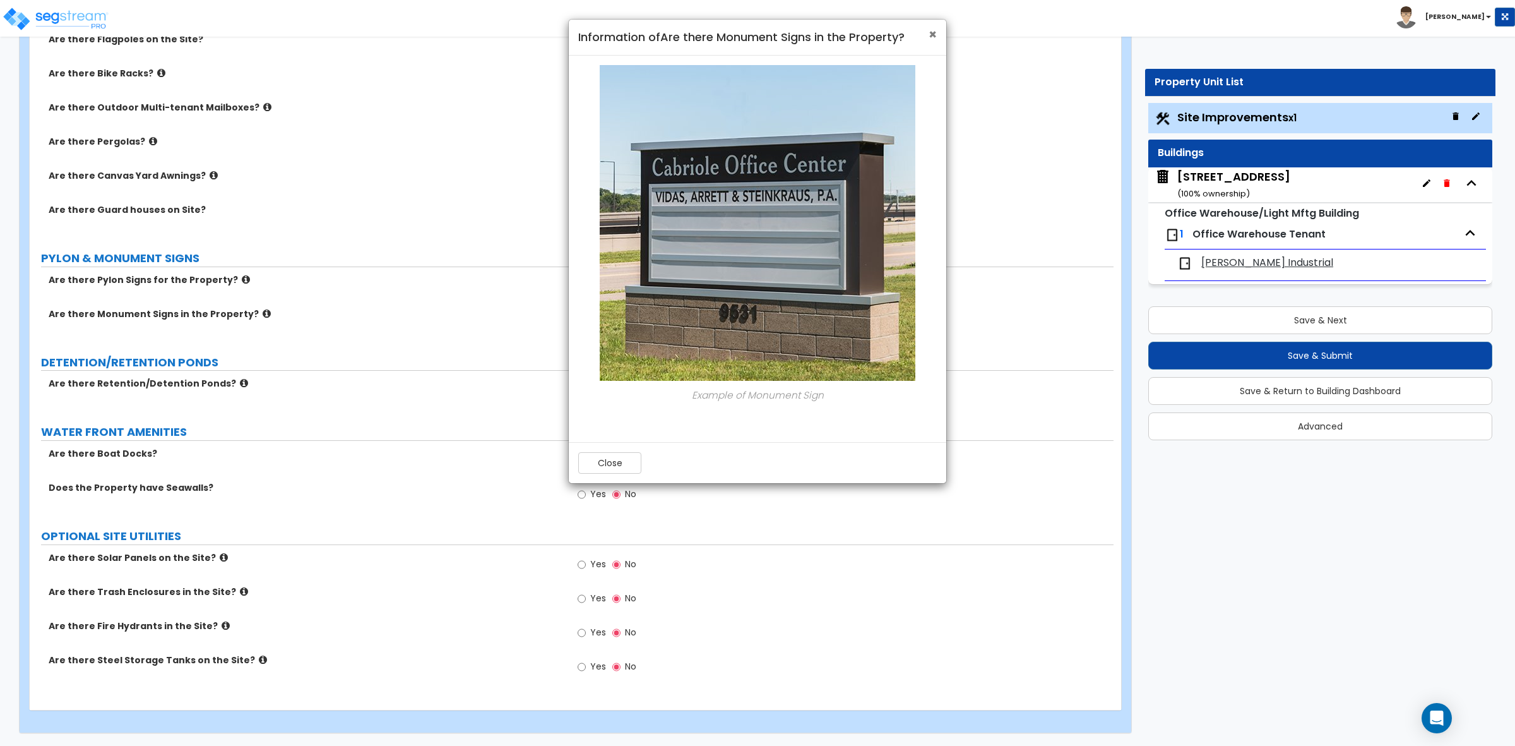
click at [932, 33] on span "×" at bounding box center [933, 34] width 8 height 18
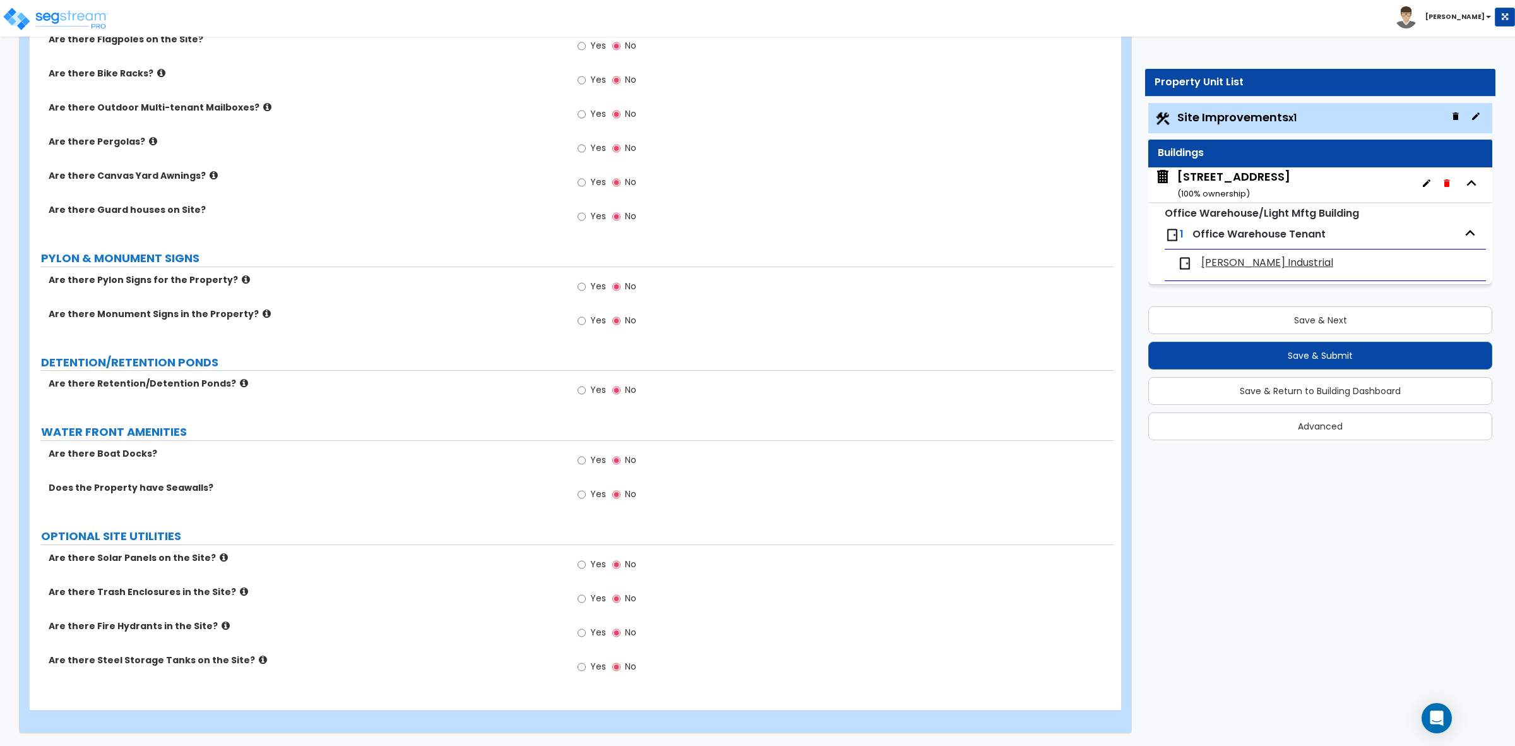
click at [242, 278] on icon at bounding box center [246, 279] width 8 height 9
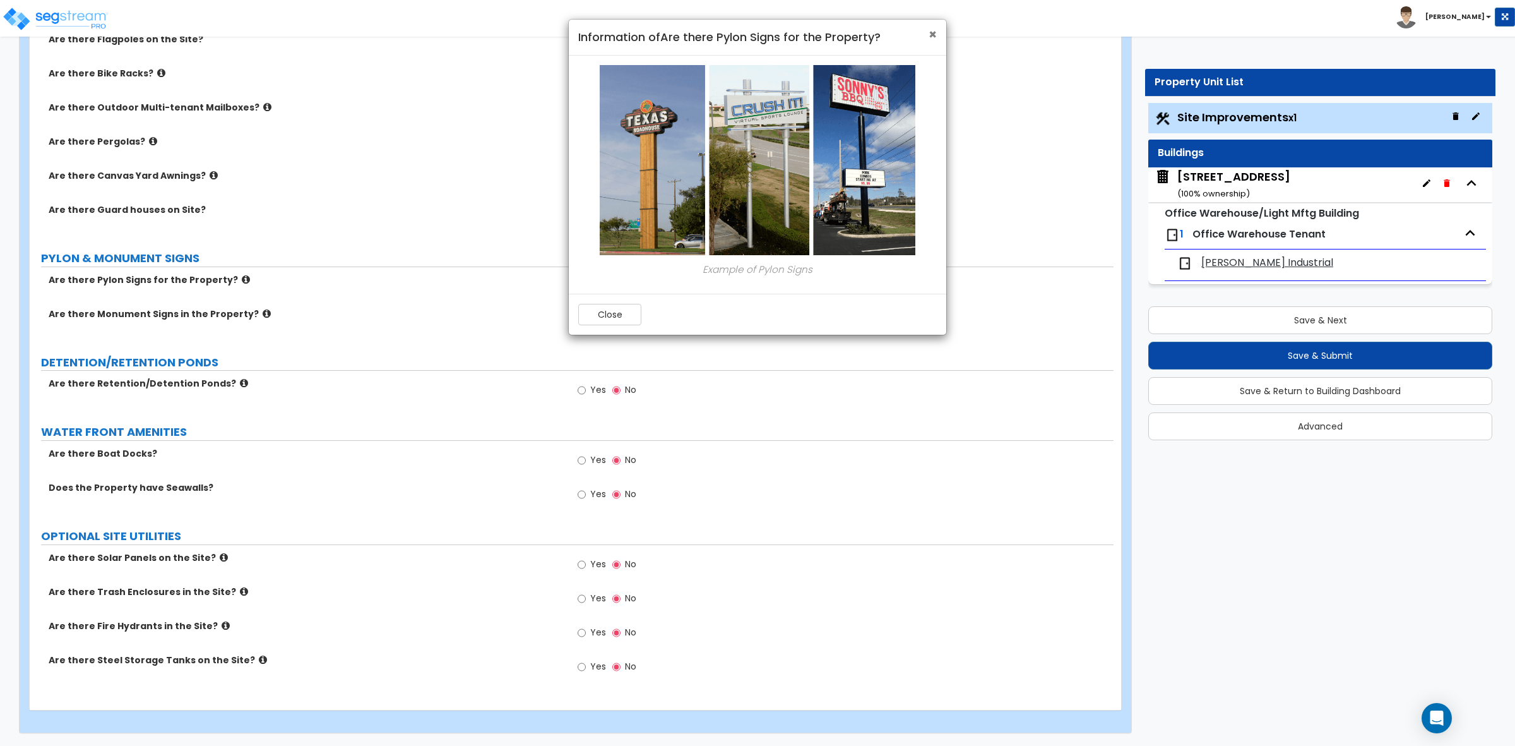
click at [930, 32] on span "×" at bounding box center [933, 34] width 8 height 18
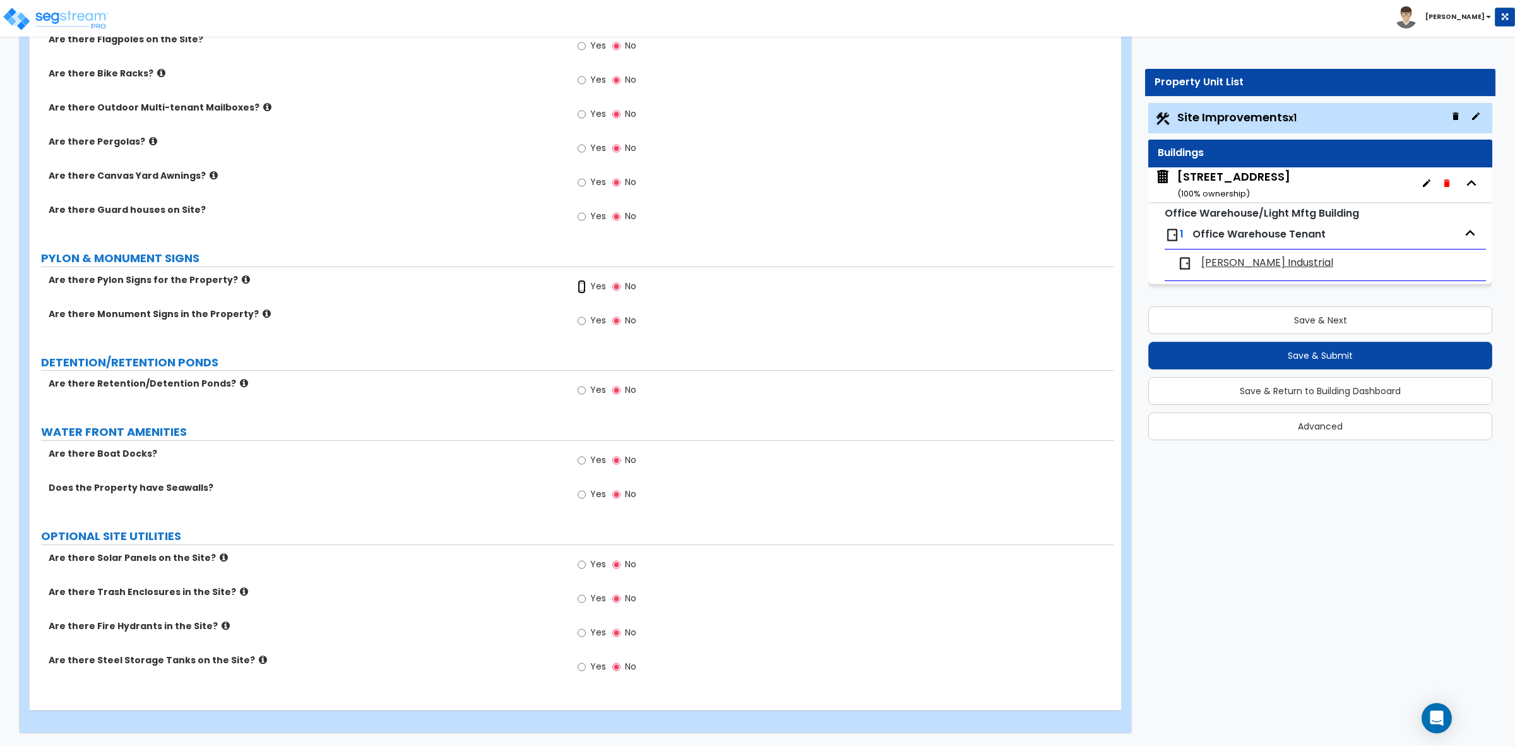
click at [584, 285] on input "Yes" at bounding box center [582, 287] width 8 height 14
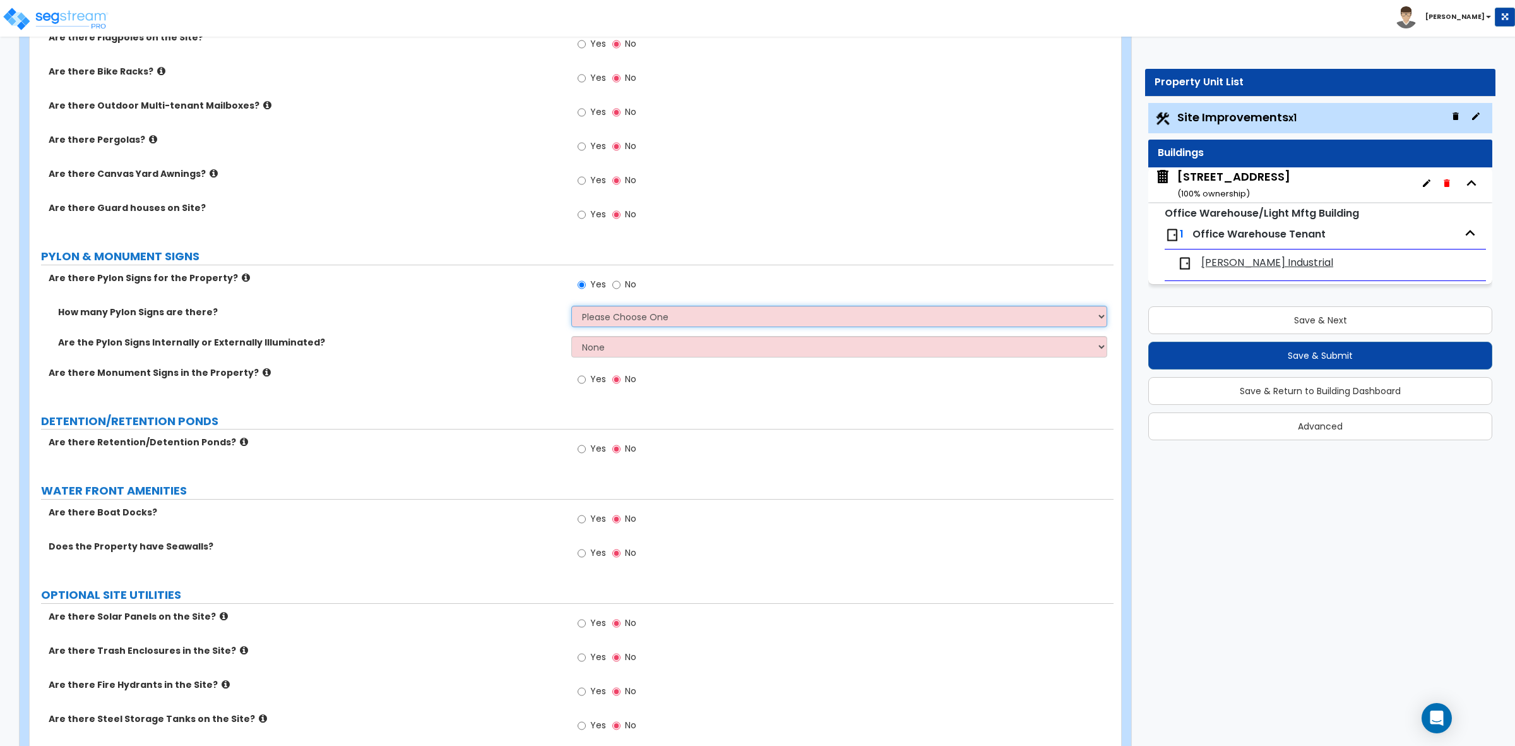
click at [600, 323] on select "Please Choose One 1 2 3" at bounding box center [838, 316] width 535 height 21
click at [571, 306] on select "Please Choose One 1 2 3" at bounding box center [838, 316] width 535 height 21
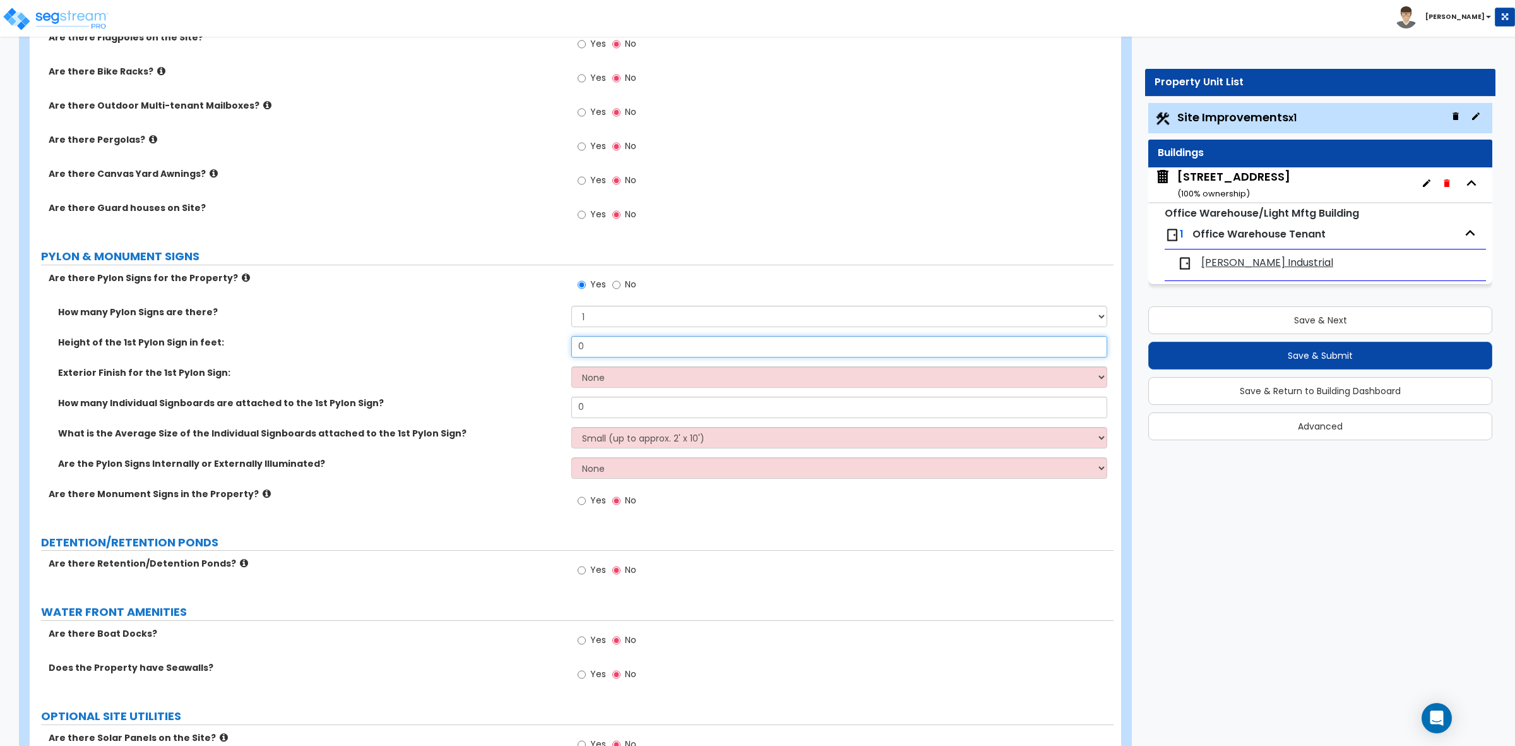
drag, startPoint x: 603, startPoint y: 345, endPoint x: 535, endPoint y: 333, distance: 68.5
click at [535, 333] on div "How many Pylon Signs are there? Please Choose One 1 2 3 Height of the 1st Pylon…" at bounding box center [571, 397] width 1065 height 182
click at [587, 374] on select "None Paint Finish Brick Veneer Finish Stone Veneer Finish Metal Composite Finis…" at bounding box center [838, 376] width 535 height 21
click at [571, 367] on select "None Paint Finish Brick Veneer Finish Stone Veneer Finish Metal Composite Finis…" at bounding box center [838, 376] width 535 height 21
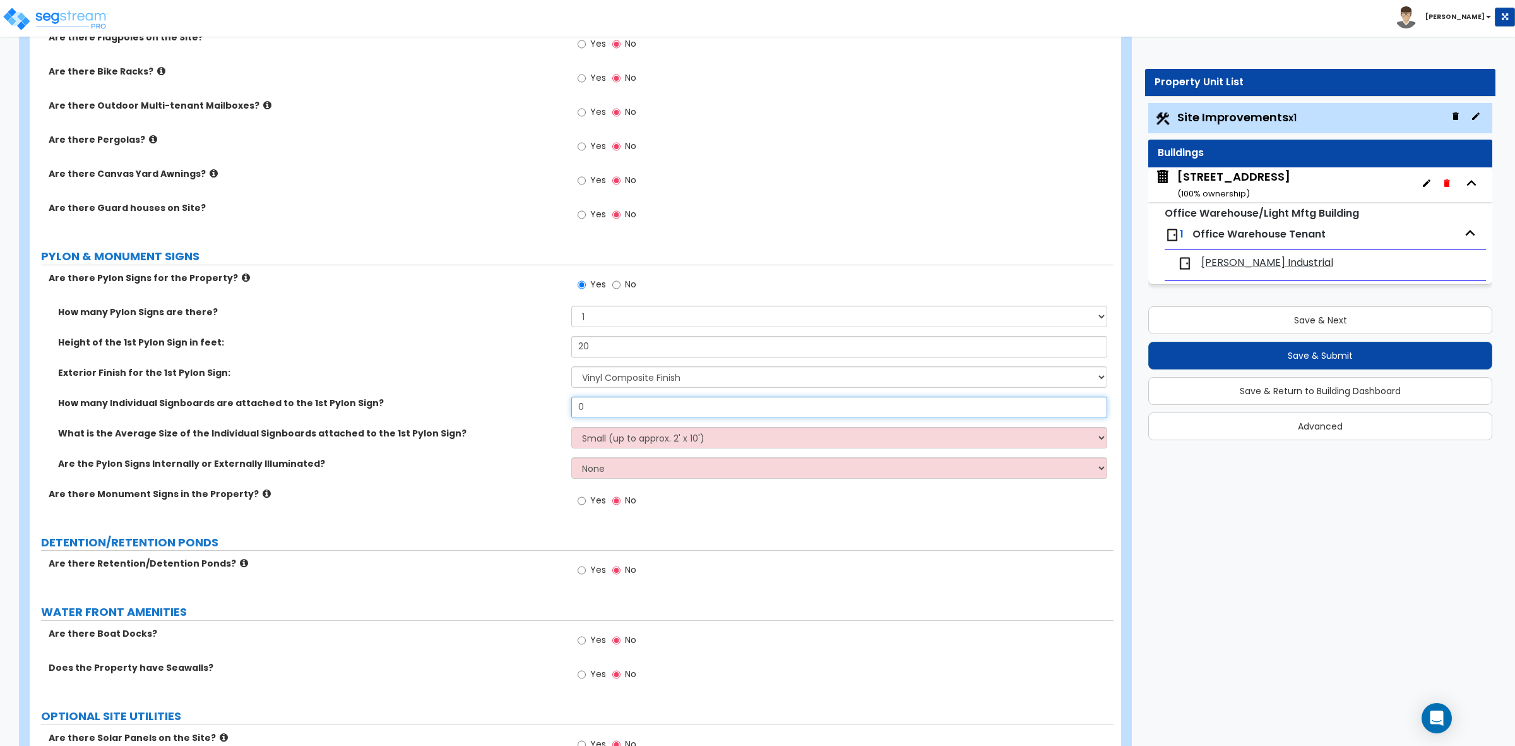
drag, startPoint x: 604, startPoint y: 405, endPoint x: 544, endPoint y: 400, distance: 59.6
click at [544, 400] on div "How many Individual Signboards are attached to the 1st Pylon Sign? 0" at bounding box center [572, 411] width 1084 height 30
click at [649, 441] on select "Small (up to approx. 2' x 10') Medium (up to approx. 4' x 10') Large (up to app…" at bounding box center [838, 437] width 535 height 21
click at [528, 407] on label "How many Individual Signboards are attached to the 1st Pylon Sign?" at bounding box center [310, 402] width 504 height 13
click at [585, 431] on select "Small (up to approx. 2' x 10') Medium (up to approx. 4' x 10') Large (up to app…" at bounding box center [838, 437] width 535 height 21
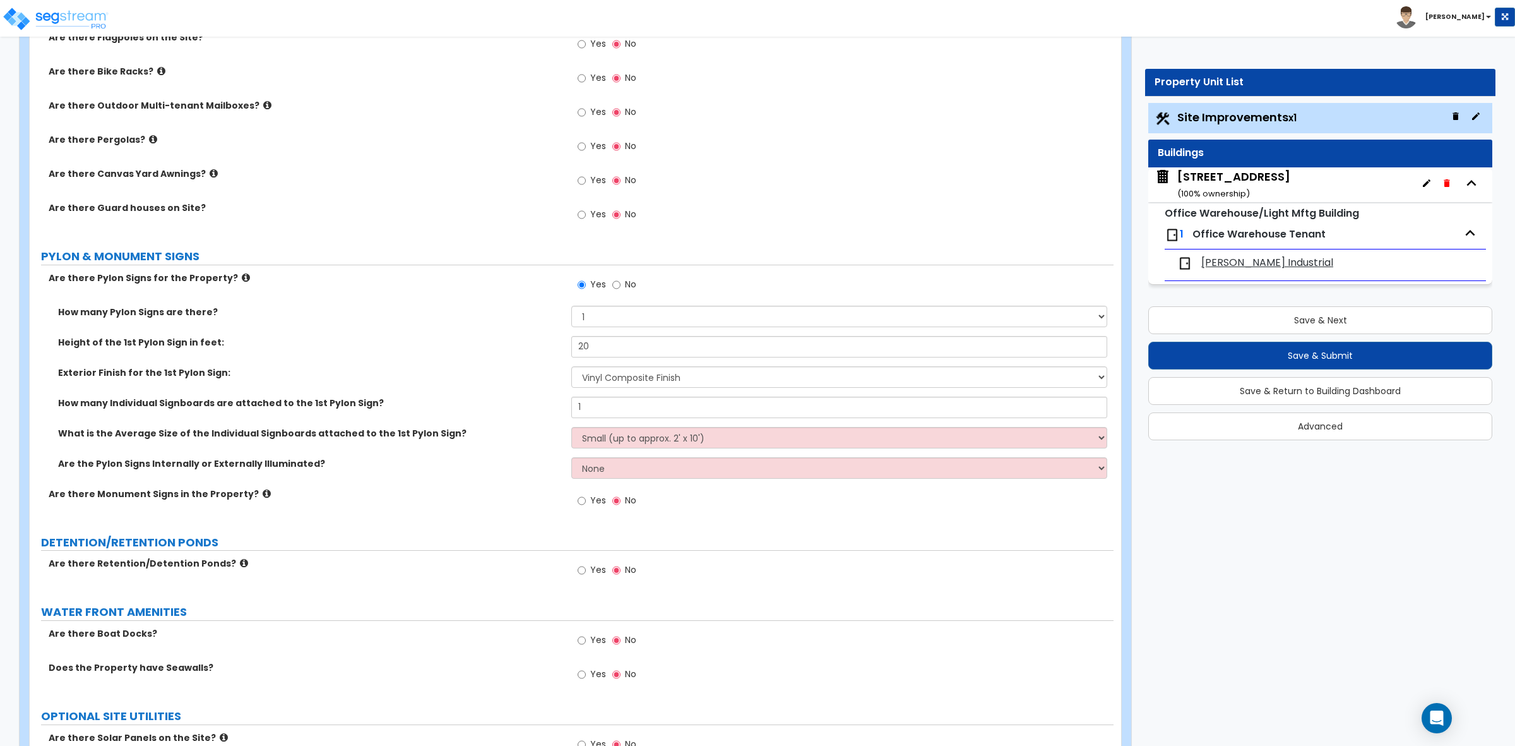
click at [534, 431] on label "What is the Average Size of the Individual Signboards attached to the 1st Pylon…" at bounding box center [310, 433] width 504 height 13
click at [616, 439] on select "Small (up to approx. 2' x 10') Medium (up to approx. 4' x 10') Large (up to app…" at bounding box center [838, 437] width 535 height 21
click at [518, 436] on label "What is the Average Size of the Individual Signboards attached to the 1st Pylon…" at bounding box center [310, 433] width 504 height 13
click at [629, 446] on select "Small (up to approx. 2' x 10') Medium (up to approx. 4' x 10') Large (up to app…" at bounding box center [838, 437] width 535 height 21
drag, startPoint x: 472, startPoint y: 433, endPoint x: 499, endPoint y: 436, distance: 28.0
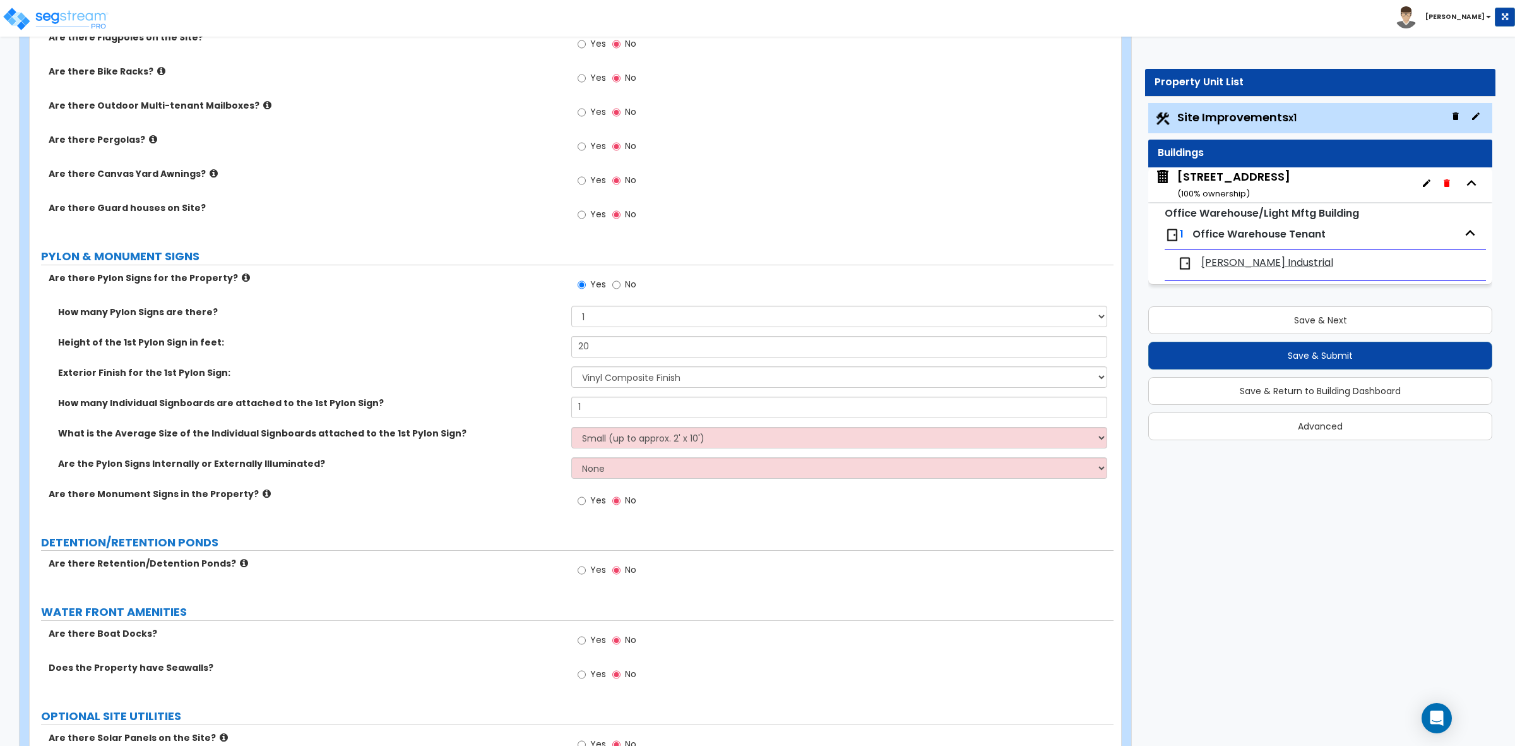
click at [472, 433] on label "What is the Average Size of the Individual Signboards attached to the 1st Pylon…" at bounding box center [310, 433] width 504 height 13
click at [581, 436] on select "Small (up to approx. 2' x 10') Medium (up to approx. 4' x 10') Large (up to app…" at bounding box center [838, 437] width 535 height 21
click at [523, 434] on label "What is the Average Size of the Individual Signboards attached to the 1st Pylon…" at bounding box center [310, 433] width 504 height 13
click at [588, 438] on select "Small (up to approx. 2' x 10') Medium (up to approx. 4' x 10') Large (up to app…" at bounding box center [838, 437] width 535 height 21
click at [482, 439] on label "What is the Average Size of the Individual Signboards attached to the 1st Pylon…" at bounding box center [310, 433] width 504 height 13
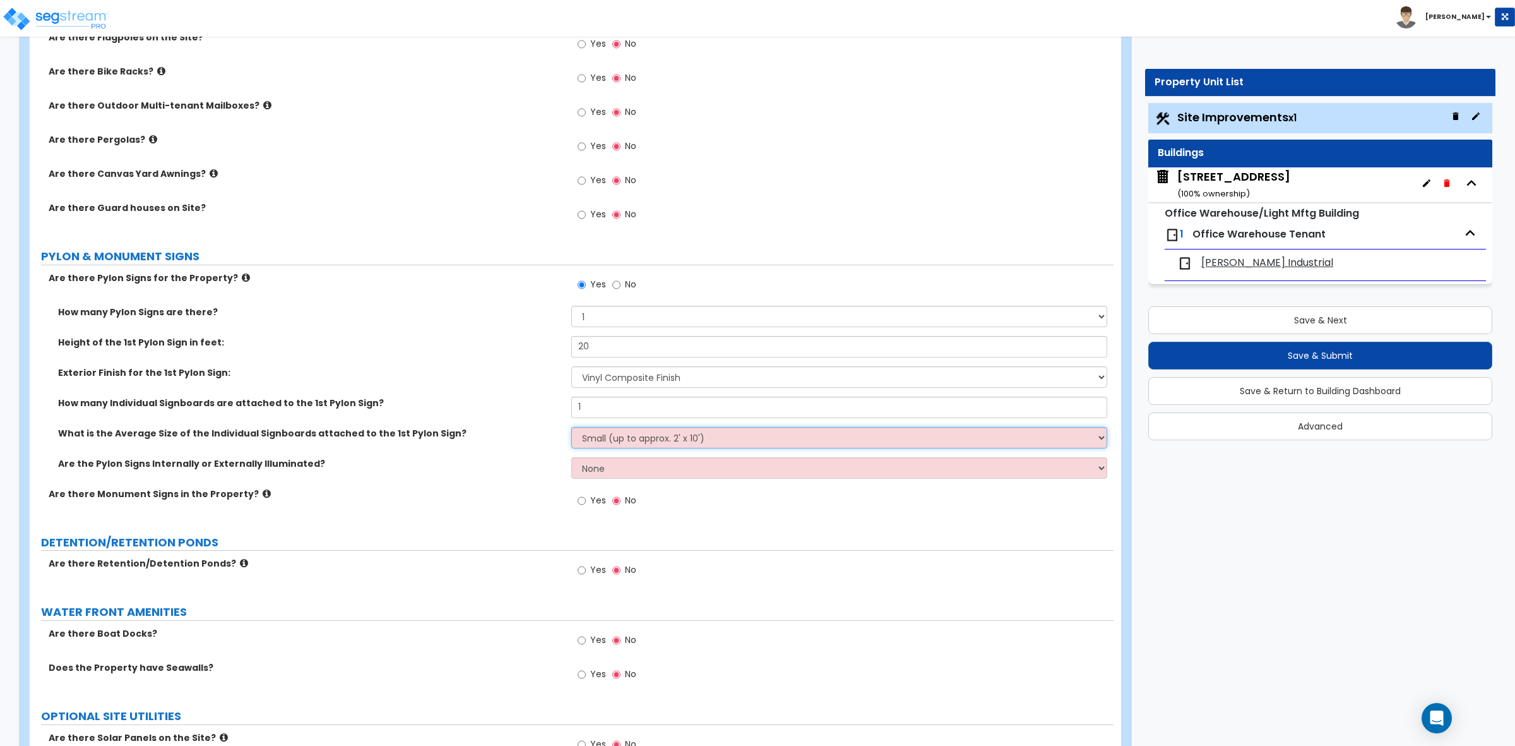
click at [582, 437] on select "Small (up to approx. 2' x 10') Medium (up to approx. 4' x 10') Large (up to app…" at bounding box center [838, 437] width 535 height 21
click at [571, 427] on select "Small (up to approx. 2' x 10') Medium (up to approx. 4' x 10') Large (up to app…" at bounding box center [838, 437] width 535 height 21
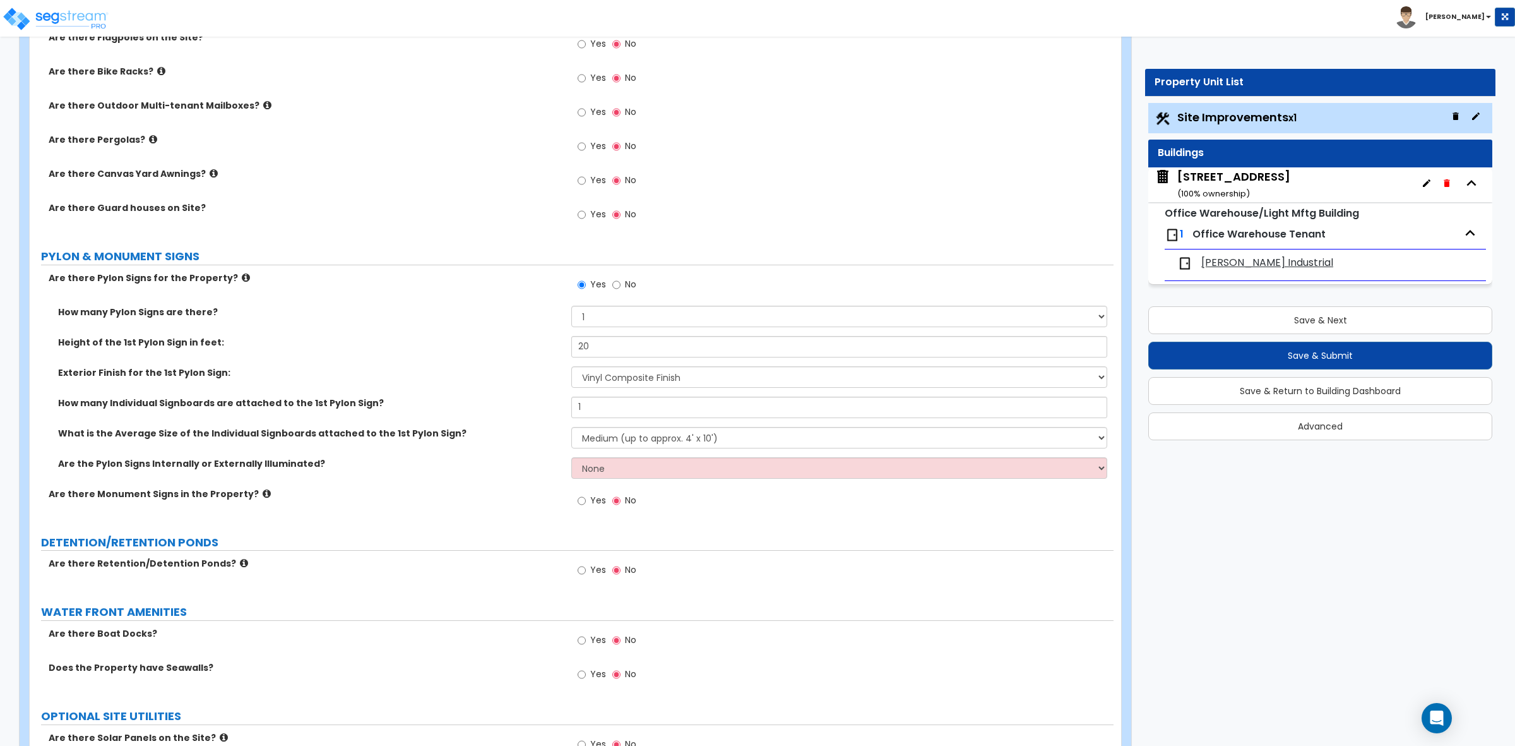
click at [482, 433] on label "What is the Average Size of the Individual Signboards attached to the 1st Pylon…" at bounding box center [310, 433] width 504 height 13
click at [597, 468] on select "None Internally Illuminated Externally Illuminated" at bounding box center [838, 467] width 535 height 21
click at [530, 472] on div "Are the Pylon Signs Internally or Externally Illuminated? None Internally Illum…" at bounding box center [572, 472] width 1084 height 30
click at [604, 433] on select "Small (up to approx. 2' x 10') Medium (up to approx. 4' x 10') Large (up to app…" at bounding box center [838, 437] width 535 height 21
click at [571, 427] on select "Small (up to approx. 2' x 10') Medium (up to approx. 4' x 10') Large (up to app…" at bounding box center [838, 437] width 535 height 21
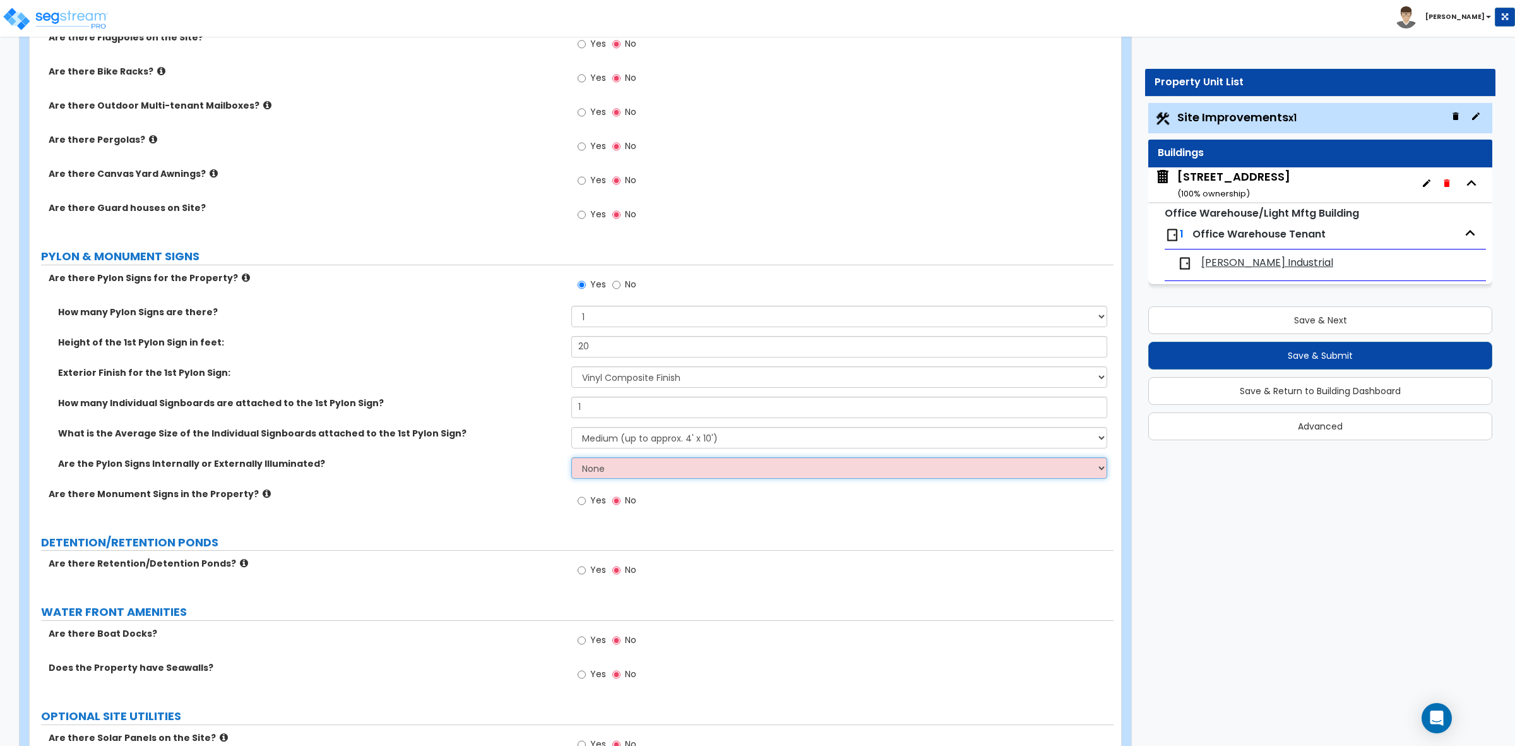
click at [597, 474] on select "None Internally Illuminated Externally Illuminated" at bounding box center [838, 467] width 535 height 21
click at [571, 458] on select "None Internally Illuminated Externally Illuminated" at bounding box center [838, 467] width 535 height 21
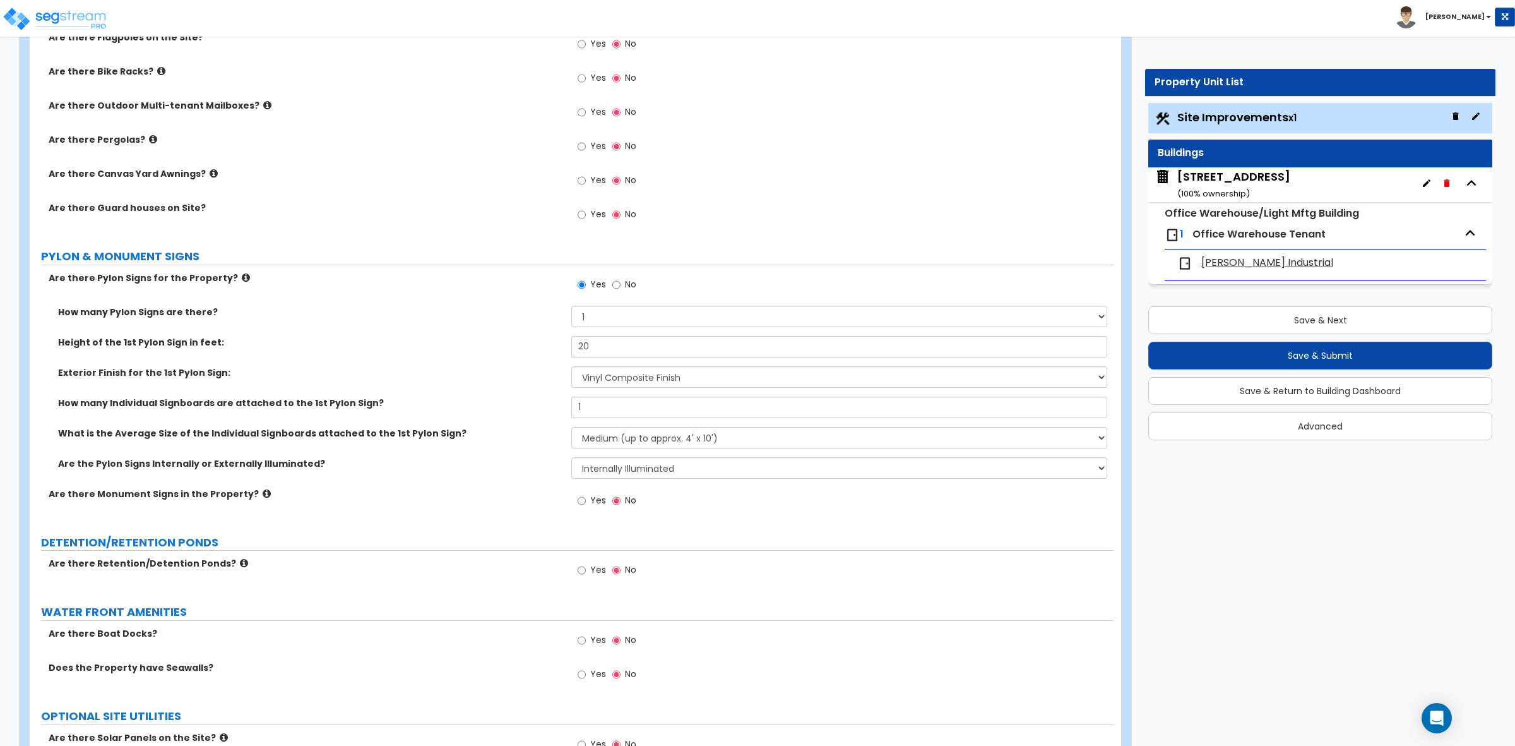
click at [518, 482] on div "Are the Pylon Signs Internally or Externally Illuminated? None Internally Illum…" at bounding box center [572, 472] width 1084 height 30
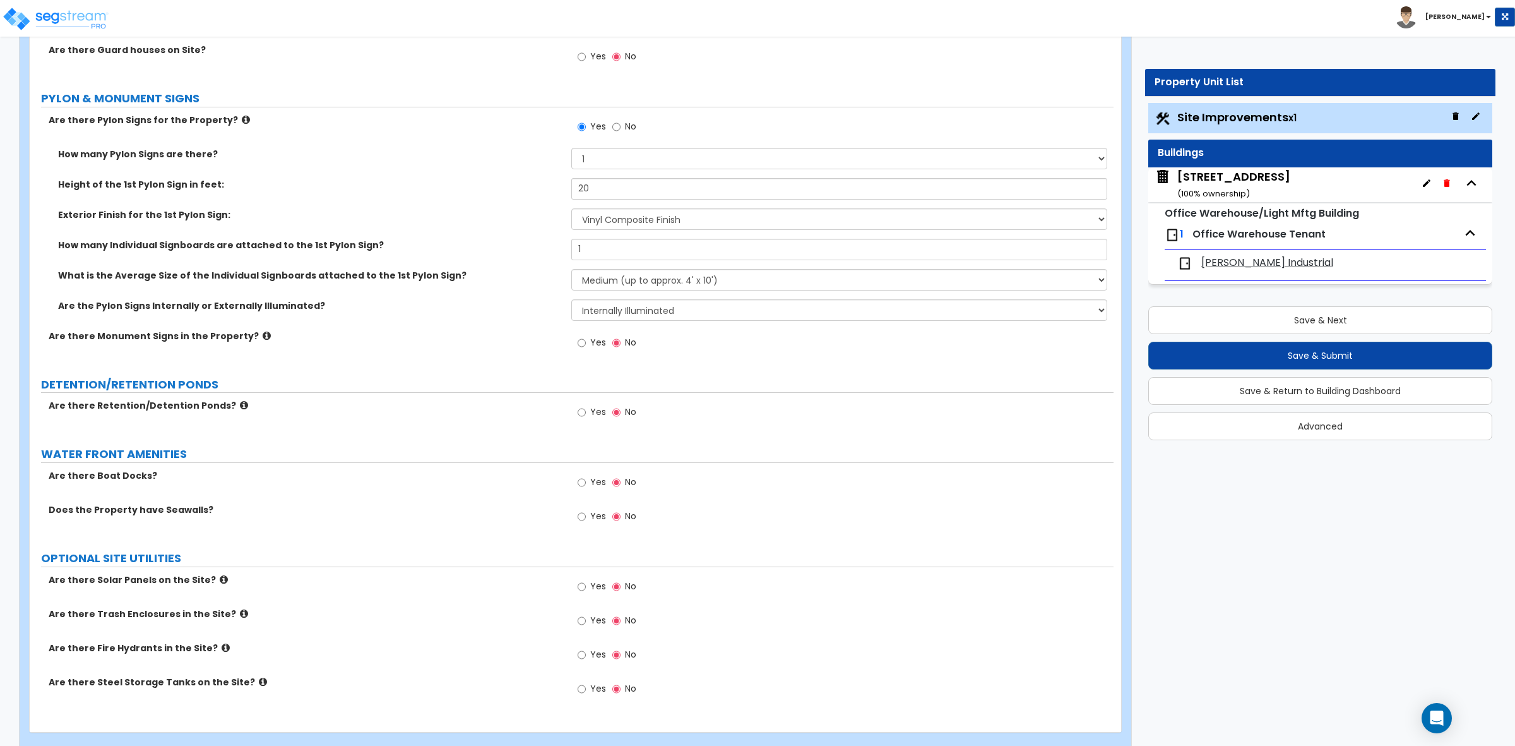
scroll to position [2676, 0]
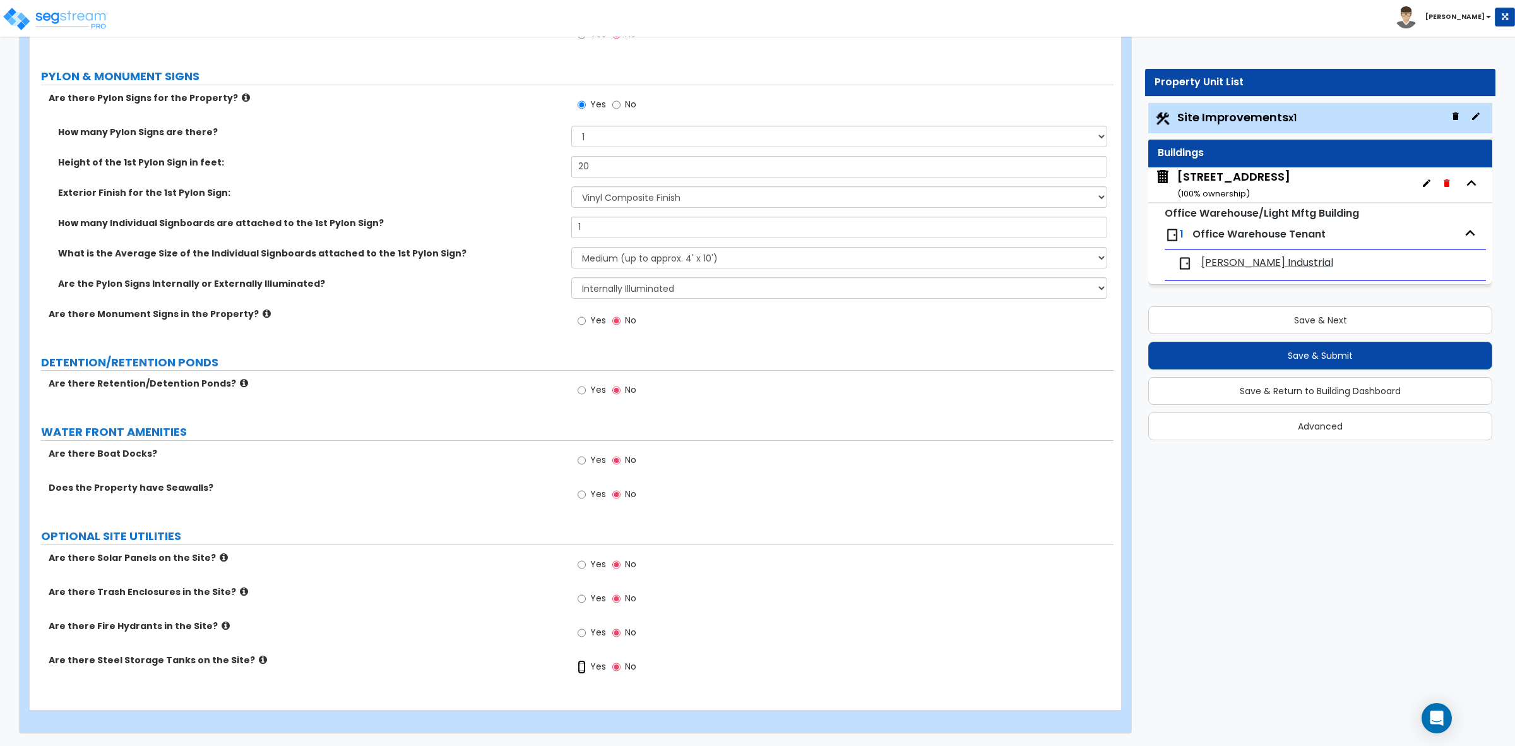
click at [583, 664] on input "Yes" at bounding box center [582, 667] width 8 height 14
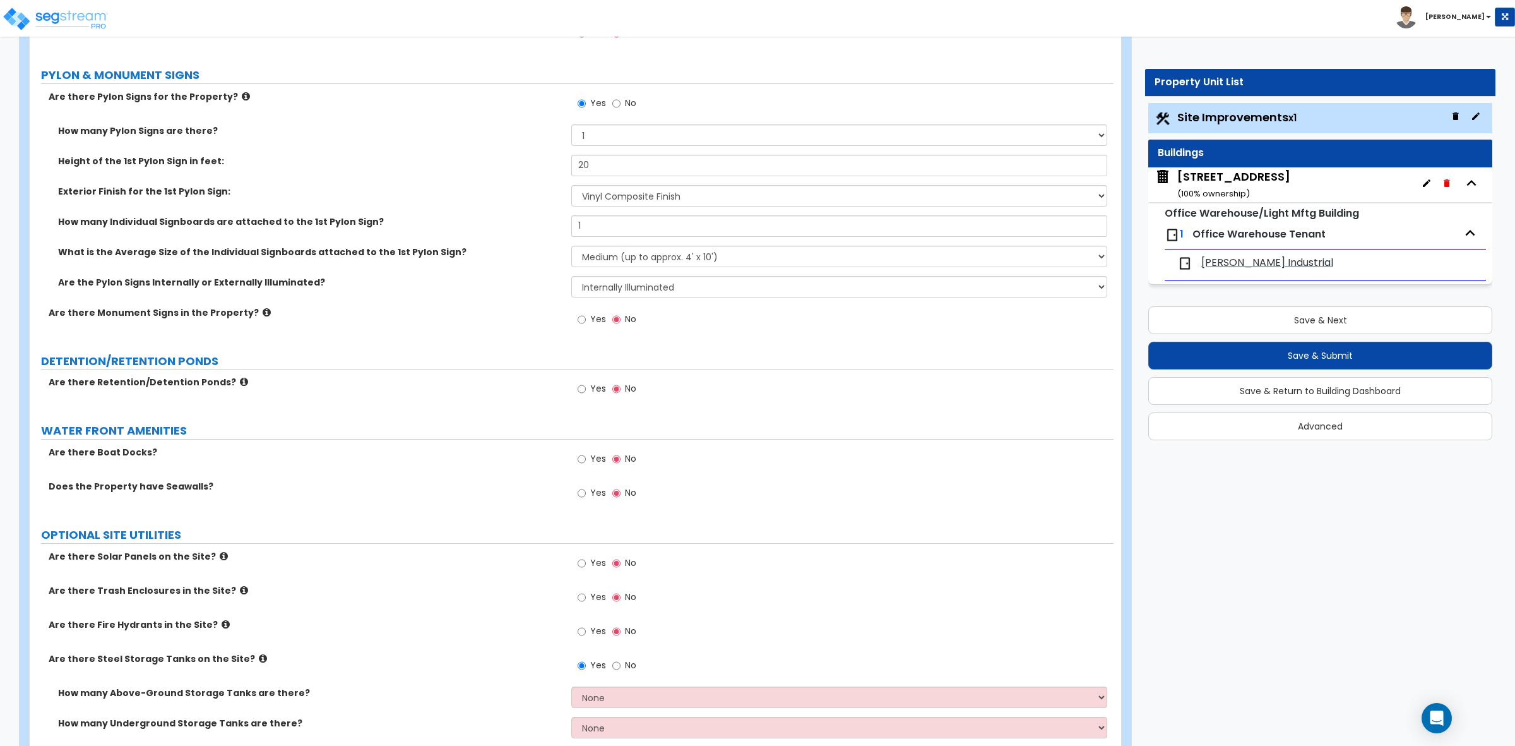
click at [259, 657] on icon at bounding box center [263, 657] width 8 height 9
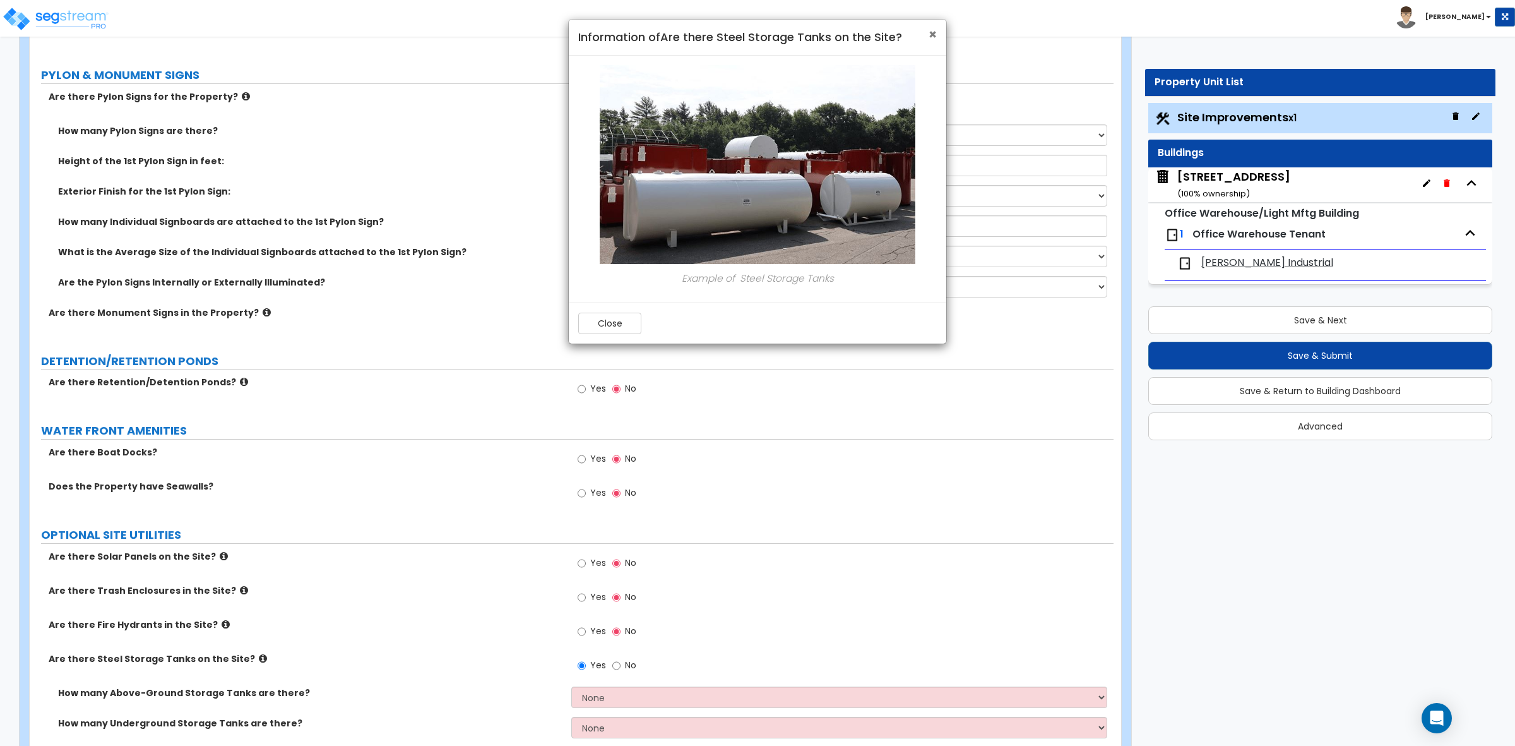
click at [932, 28] on span "×" at bounding box center [933, 34] width 8 height 18
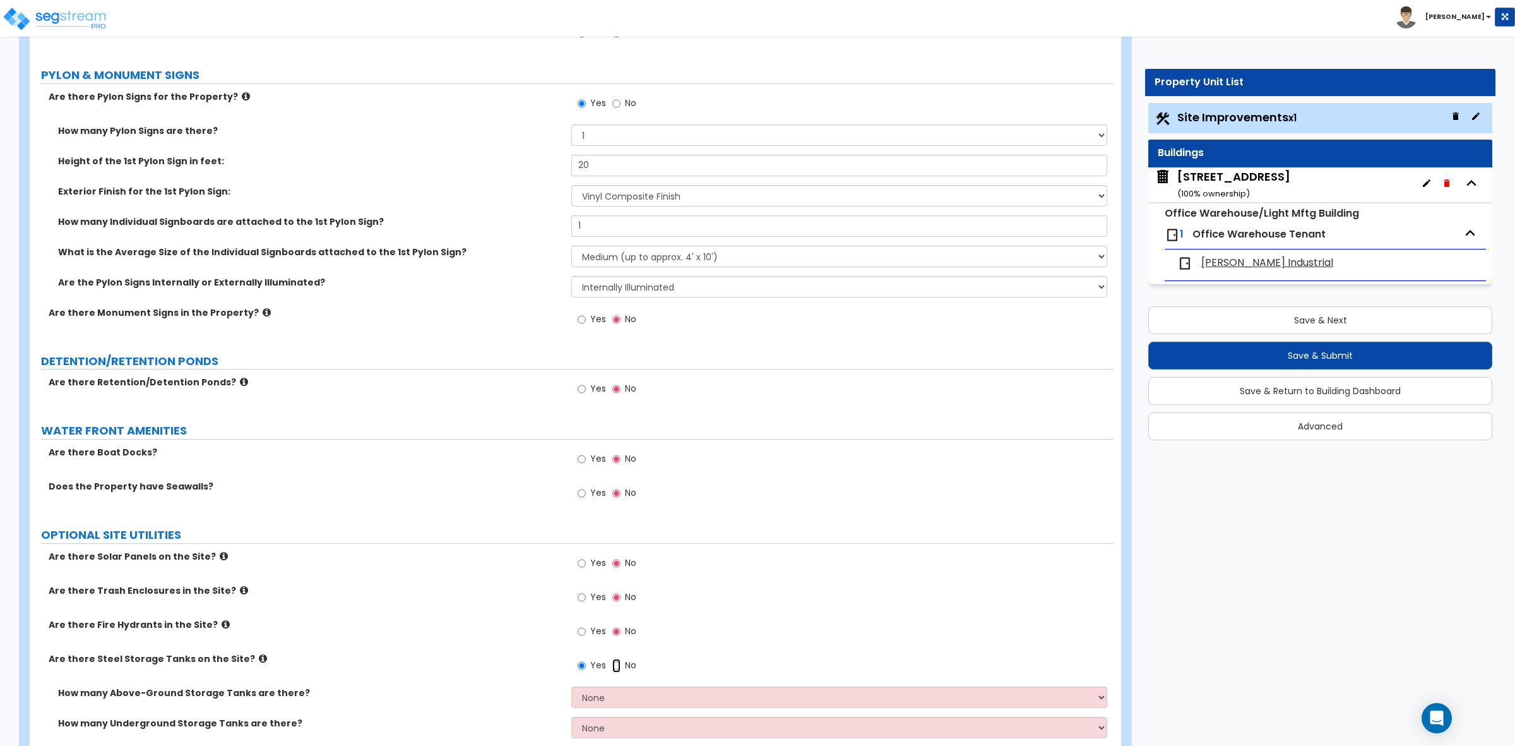
click at [617, 667] on input "No" at bounding box center [616, 665] width 8 height 14
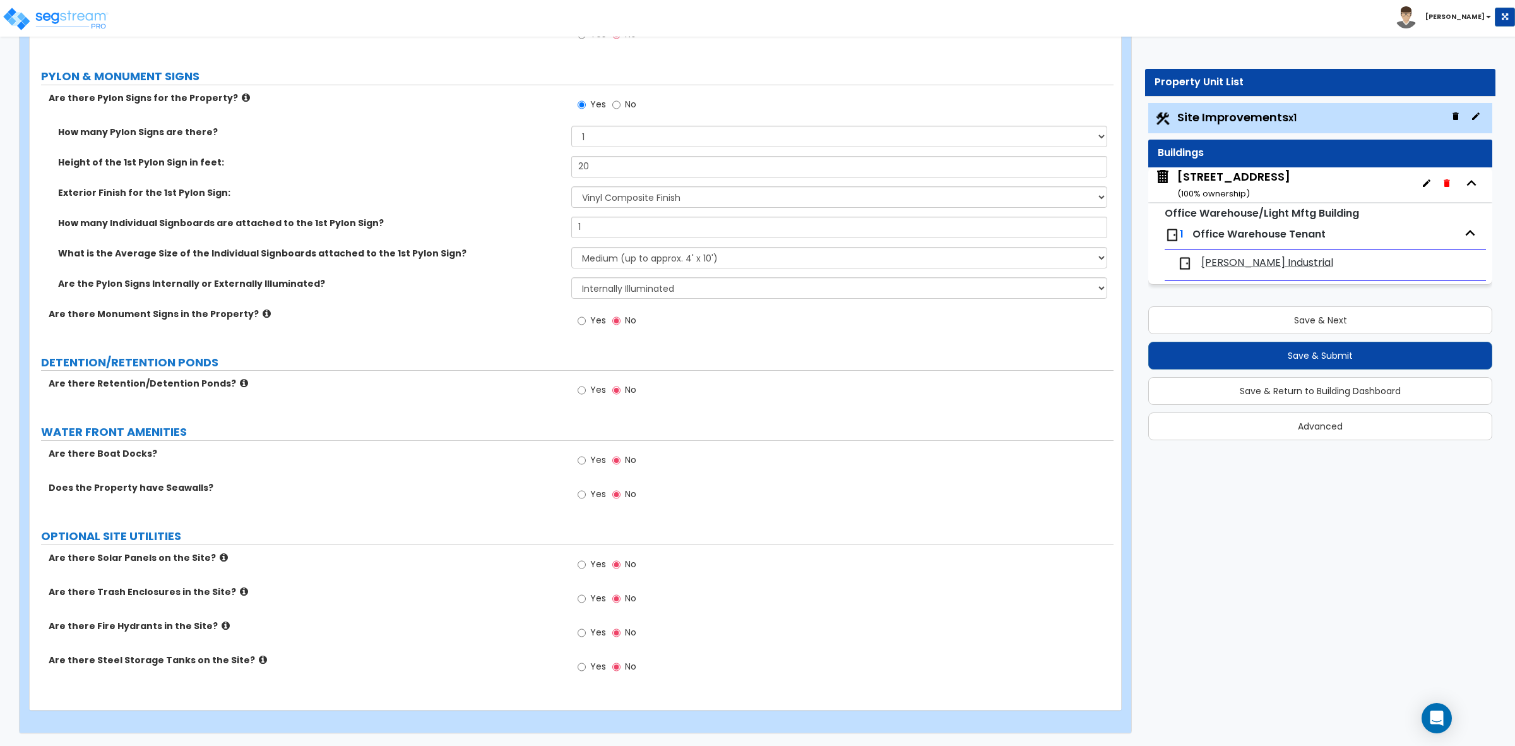
click at [560, 668] on div "Are there Steel Storage Tanks on the Site? Yes No" at bounding box center [572, 670] width 1084 height 34
click at [1266, 330] on button "Save & Next" at bounding box center [1320, 320] width 344 height 28
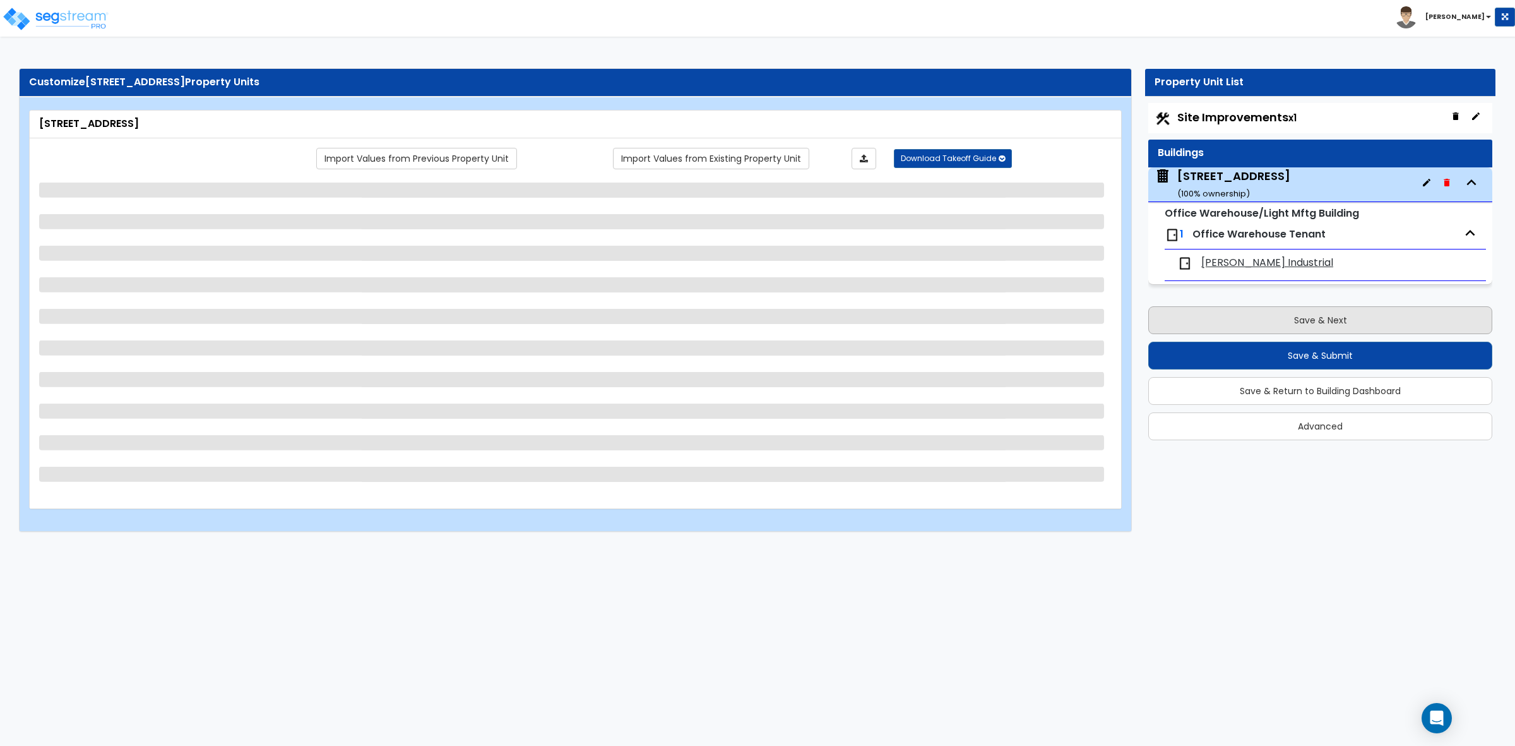
scroll to position [0, 0]
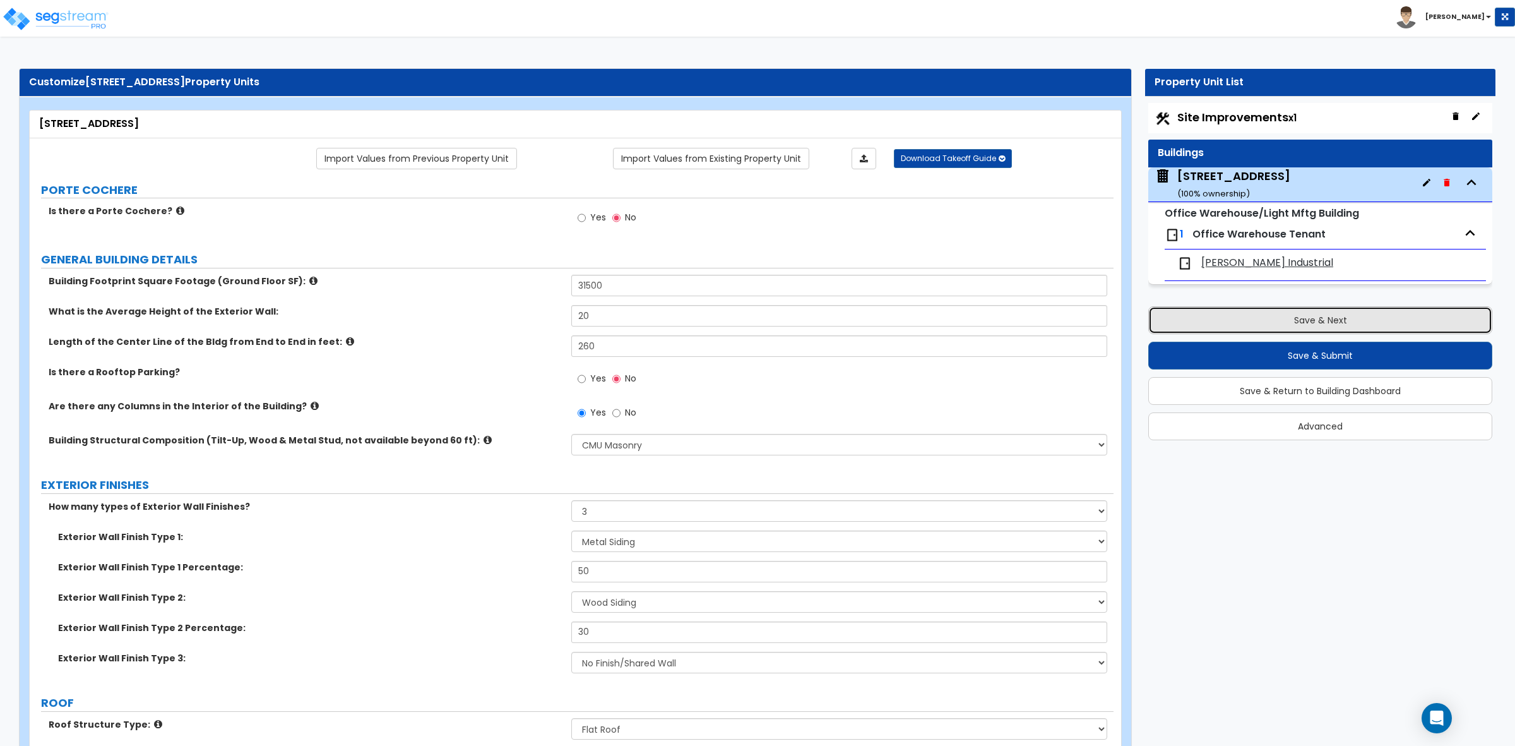
click at [1266, 330] on button "Save & Next" at bounding box center [1320, 320] width 344 height 28
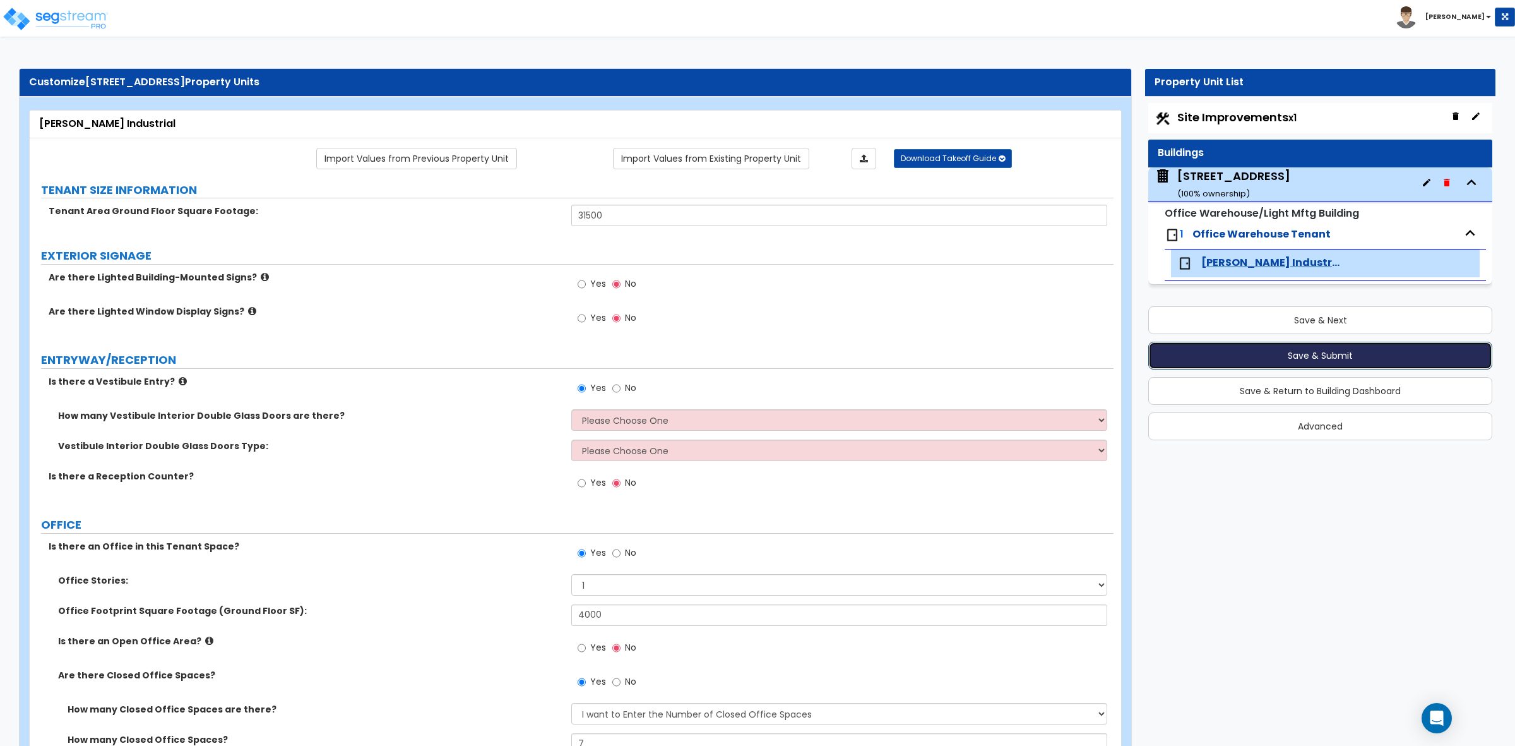
click at [1273, 355] on button "Save & Submit" at bounding box center [1320, 356] width 344 height 28
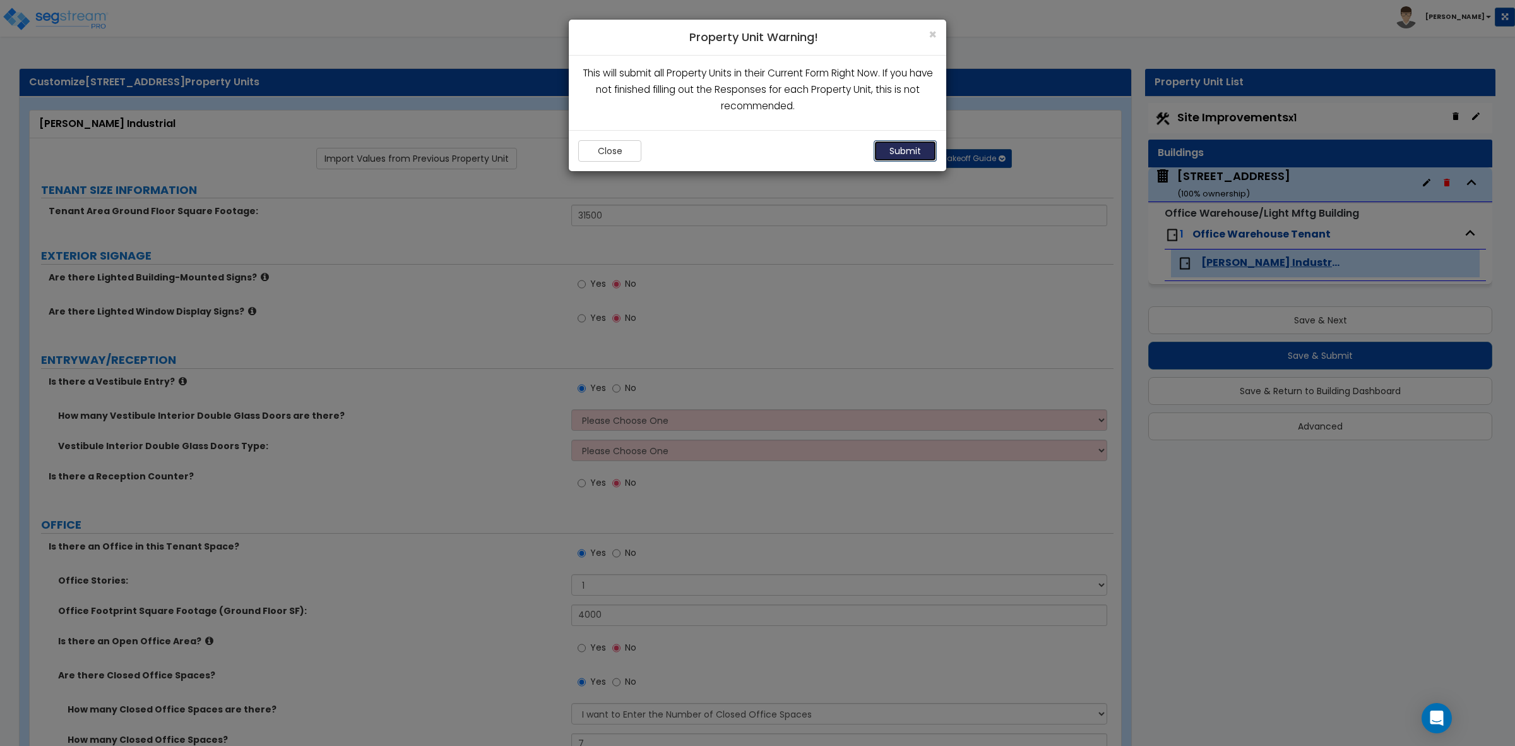
click at [889, 152] on button "Submit" at bounding box center [905, 150] width 63 height 21
